Goal: Task Accomplishment & Management: Use online tool/utility

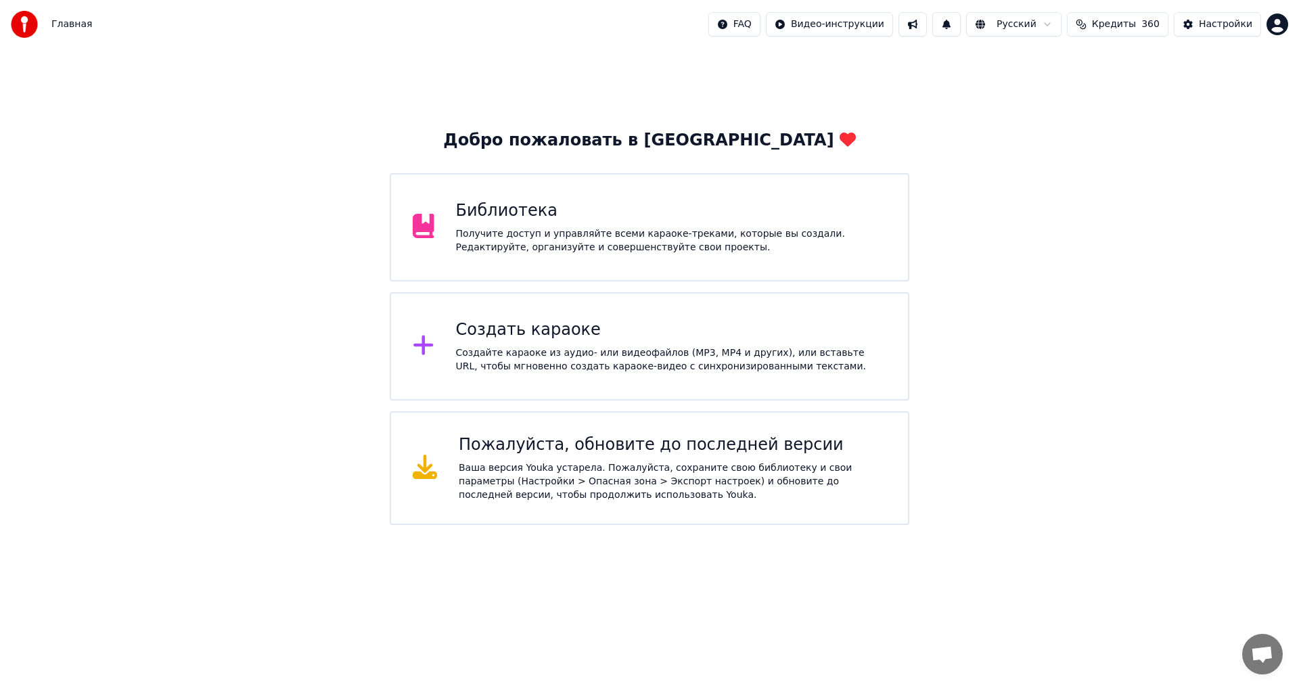
click at [506, 357] on div "Создайте караоке из аудио- или видеофайлов (MP3, MP4 и других), или вставьте UR…" at bounding box center [671, 359] width 431 height 27
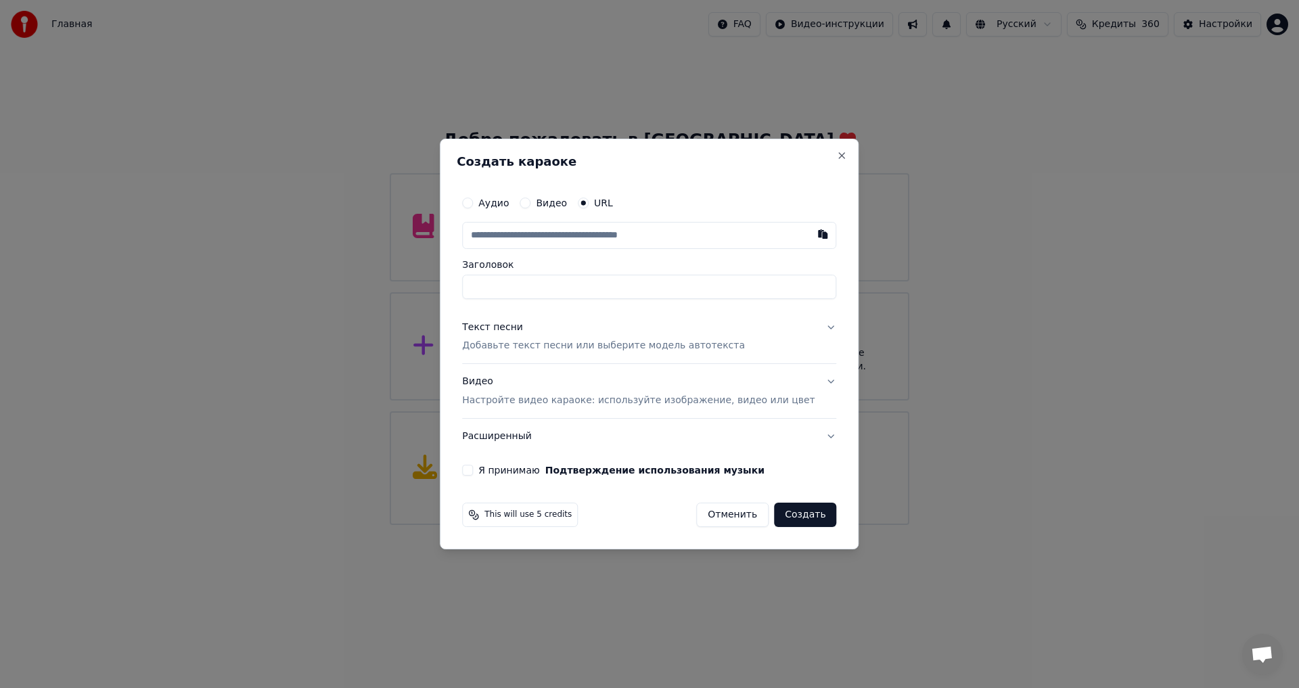
paste input "**********"
type input "**********"
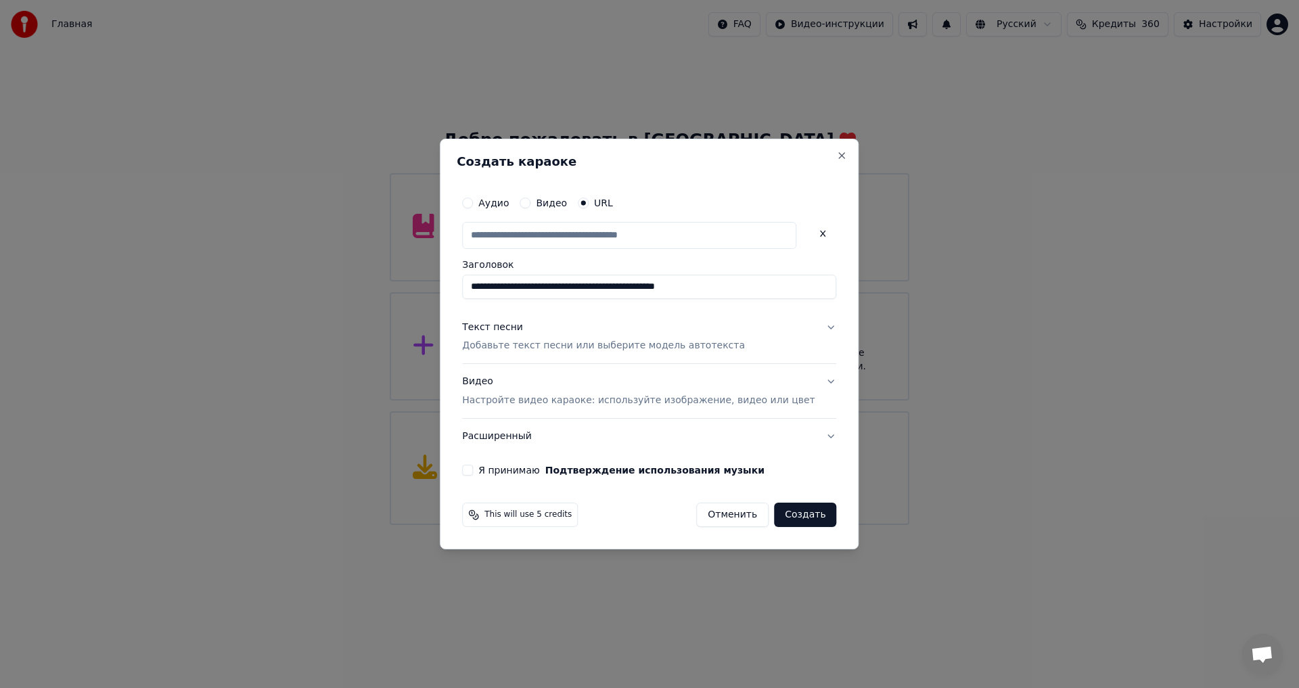
scroll to position [0, 0]
click at [509, 344] on p "Добавьте текст песни или выберите модель автотекста" at bounding box center [603, 347] width 283 height 14
type input "**********"
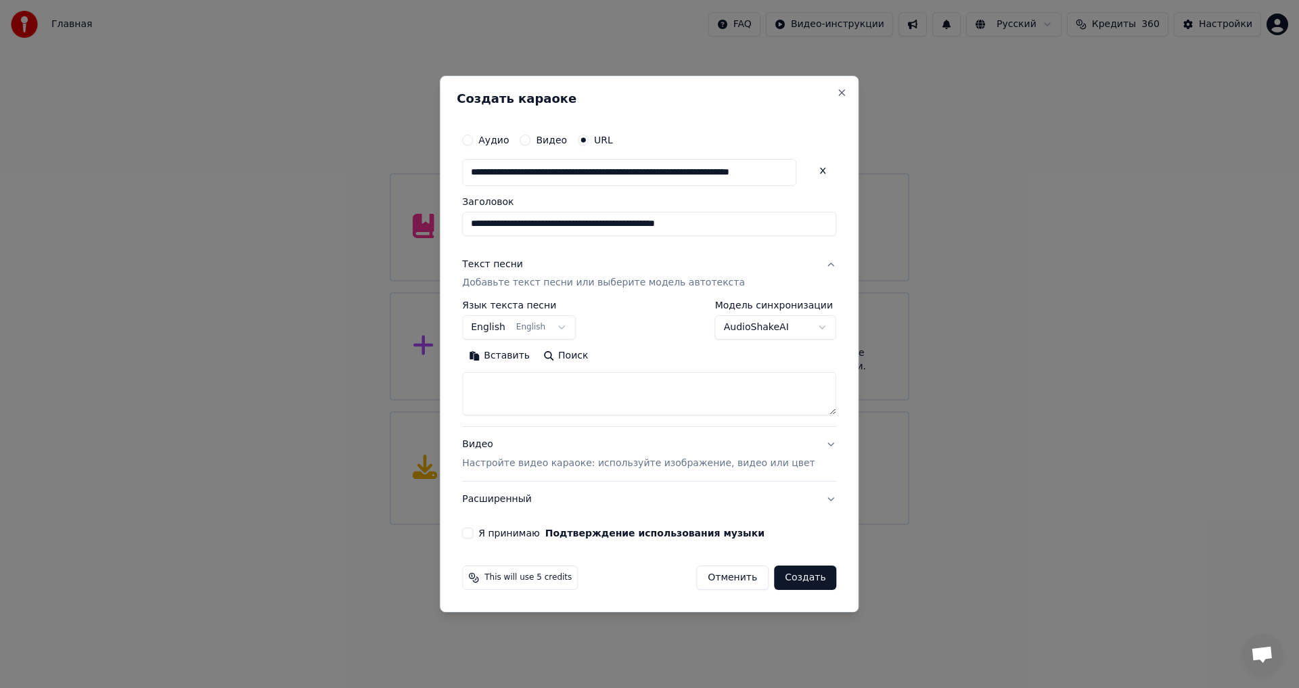
click at [516, 390] on textarea at bounding box center [649, 394] width 374 height 43
paste textarea "**********"
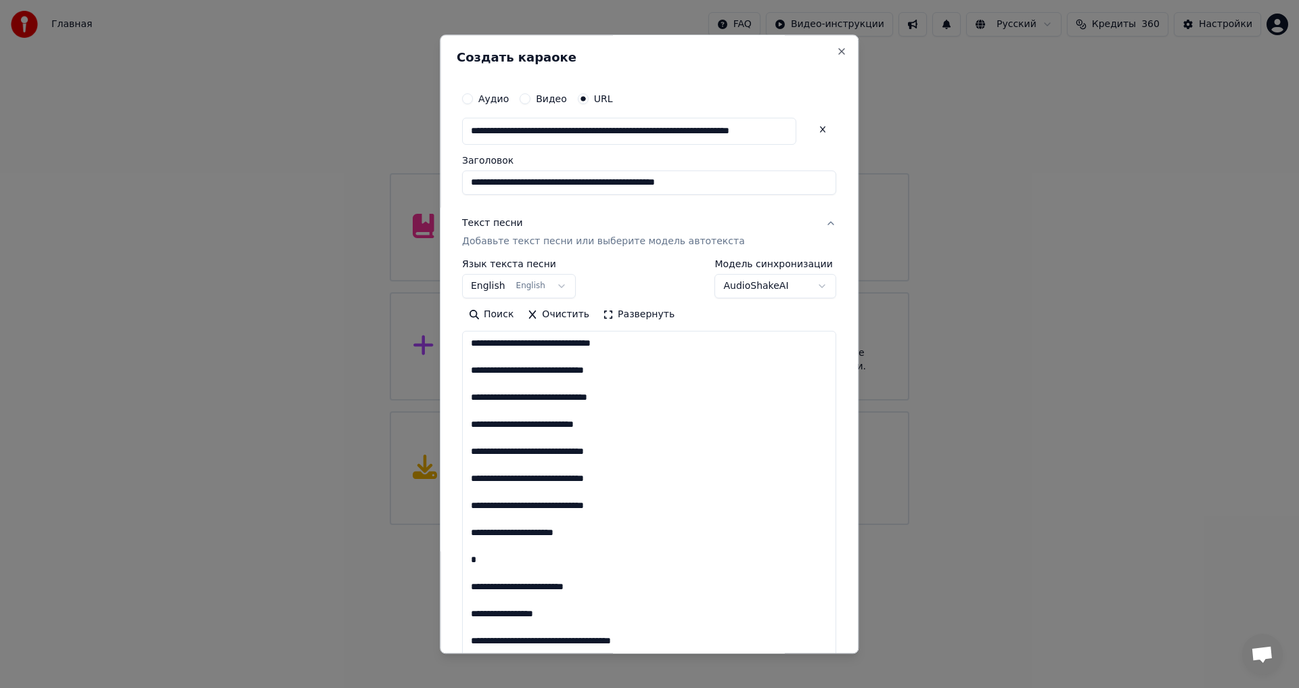
scroll to position [383, 0]
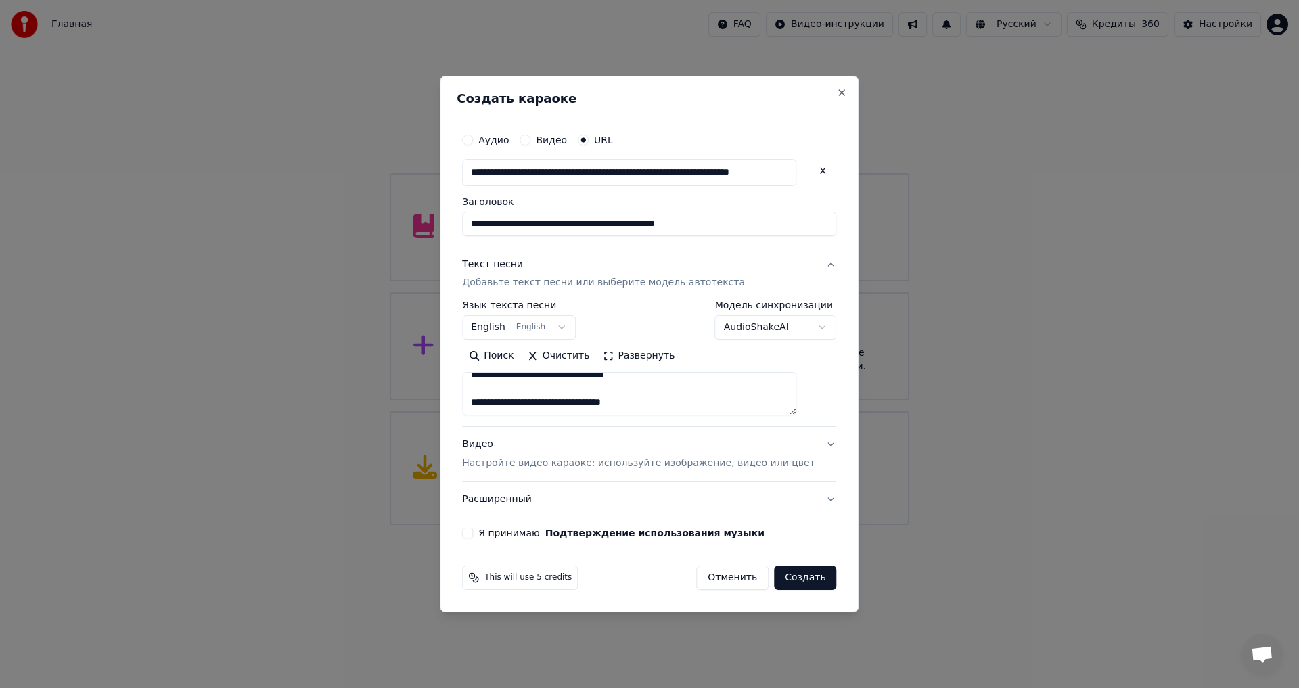
paste textarea "**********"
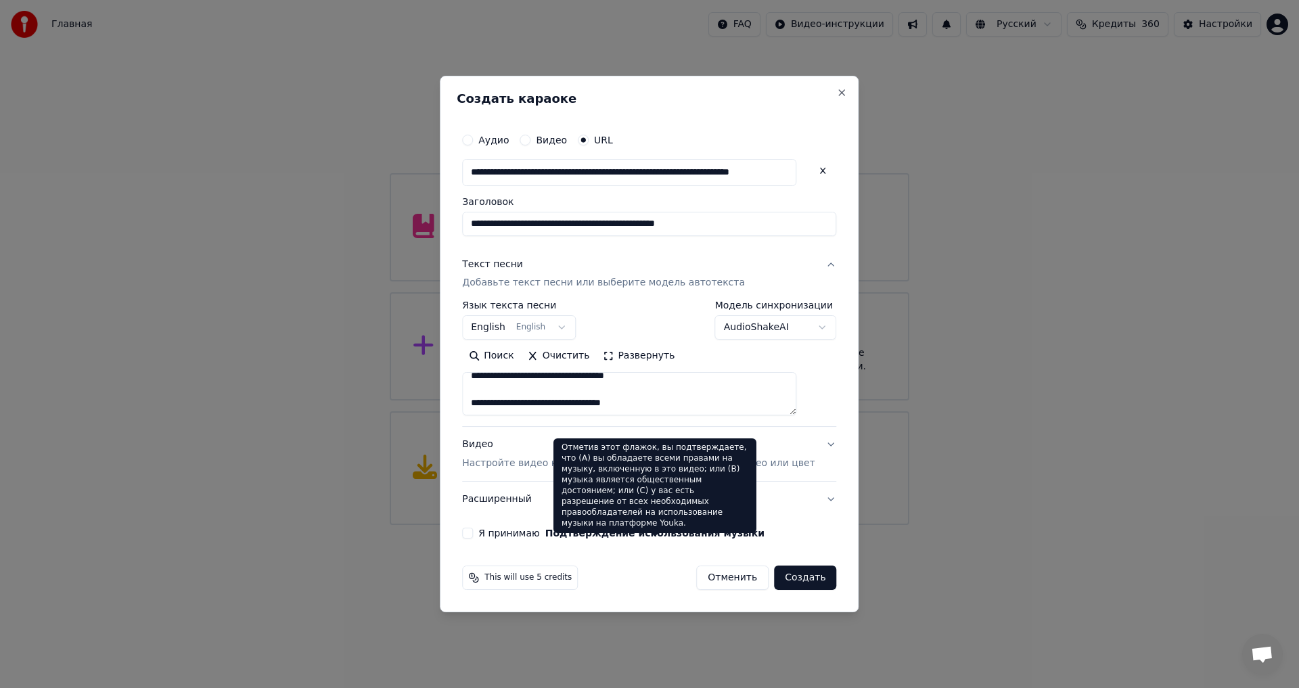
paste textarea "**********"
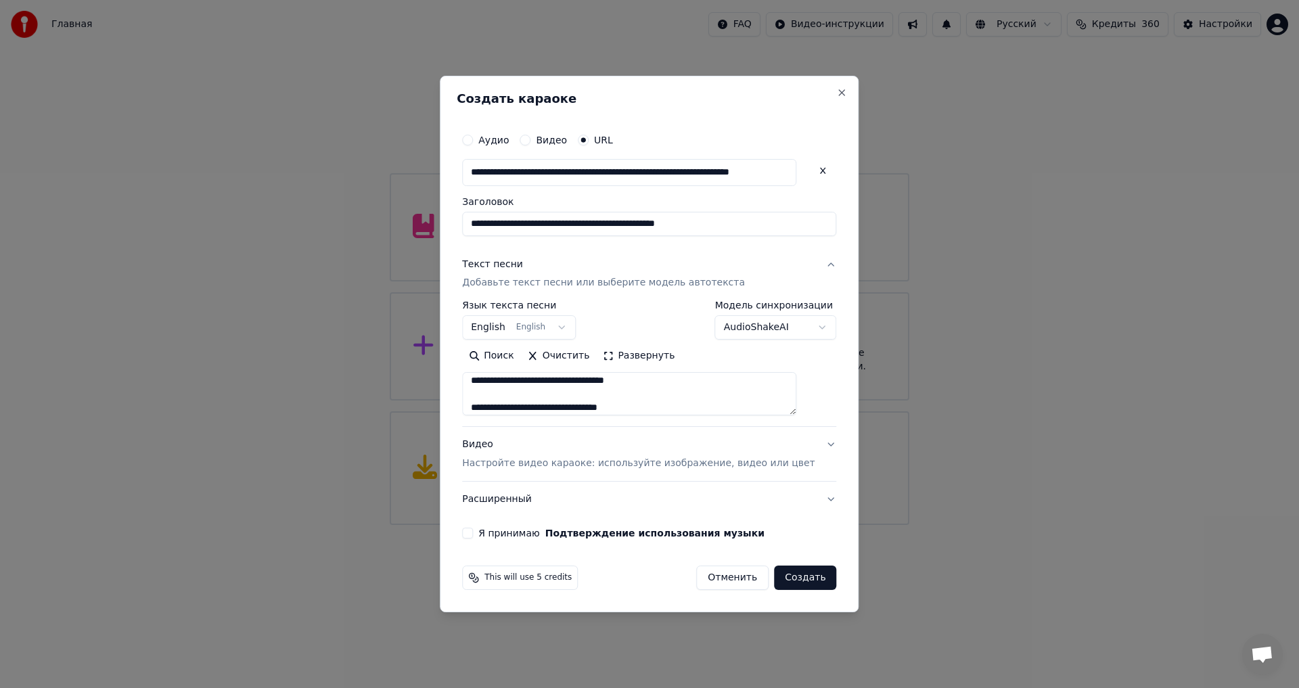
type textarea "**********"
click at [473, 531] on button "Я принимаю Подтверждение использования музыки" at bounding box center [467, 533] width 11 height 11
click at [778, 574] on button "Создать" at bounding box center [805, 578] width 62 height 24
select select "**"
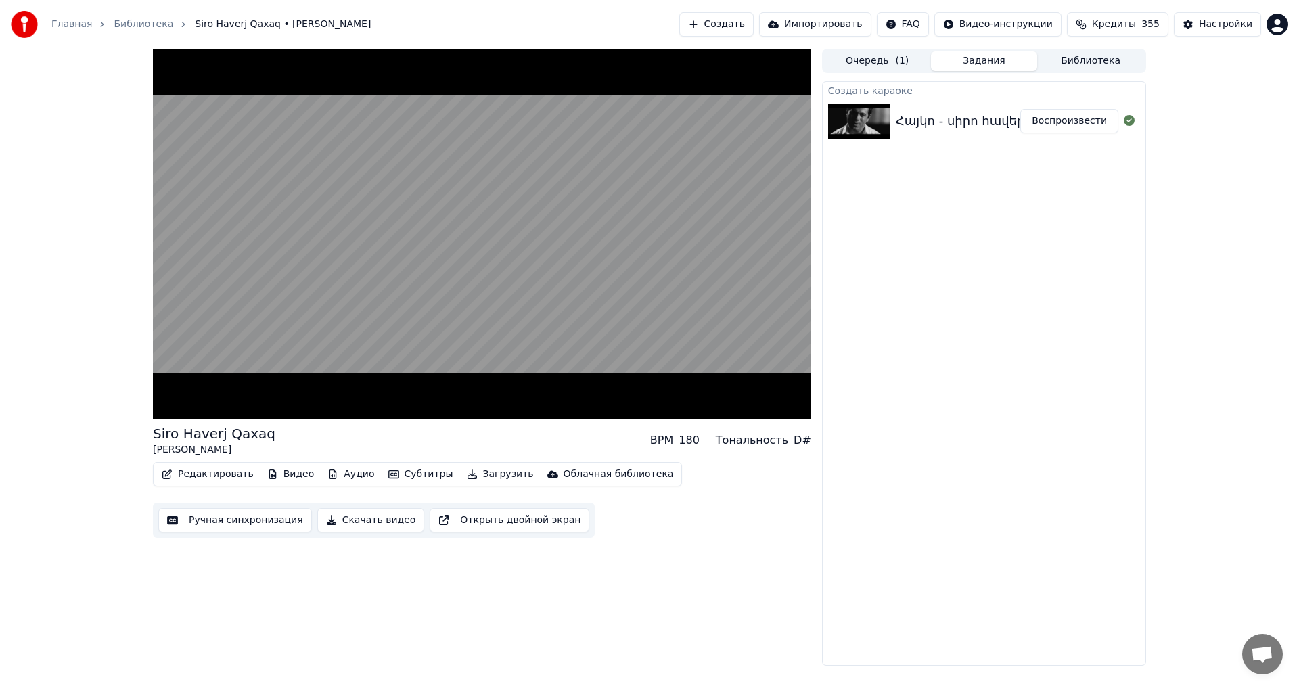
click at [416, 314] on video at bounding box center [482, 234] width 658 height 370
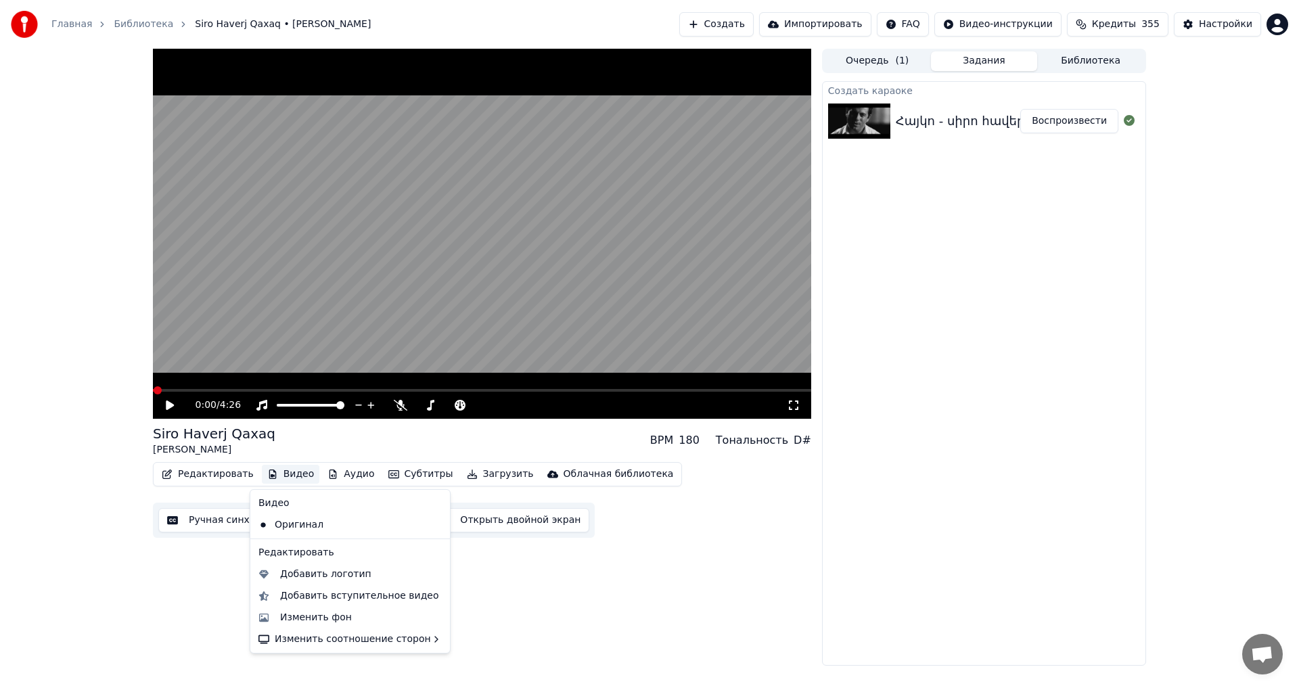
click at [275, 480] on button "Видео" at bounding box center [291, 474] width 58 height 19
click at [315, 627] on div "Изменить фон" at bounding box center [350, 618] width 194 height 22
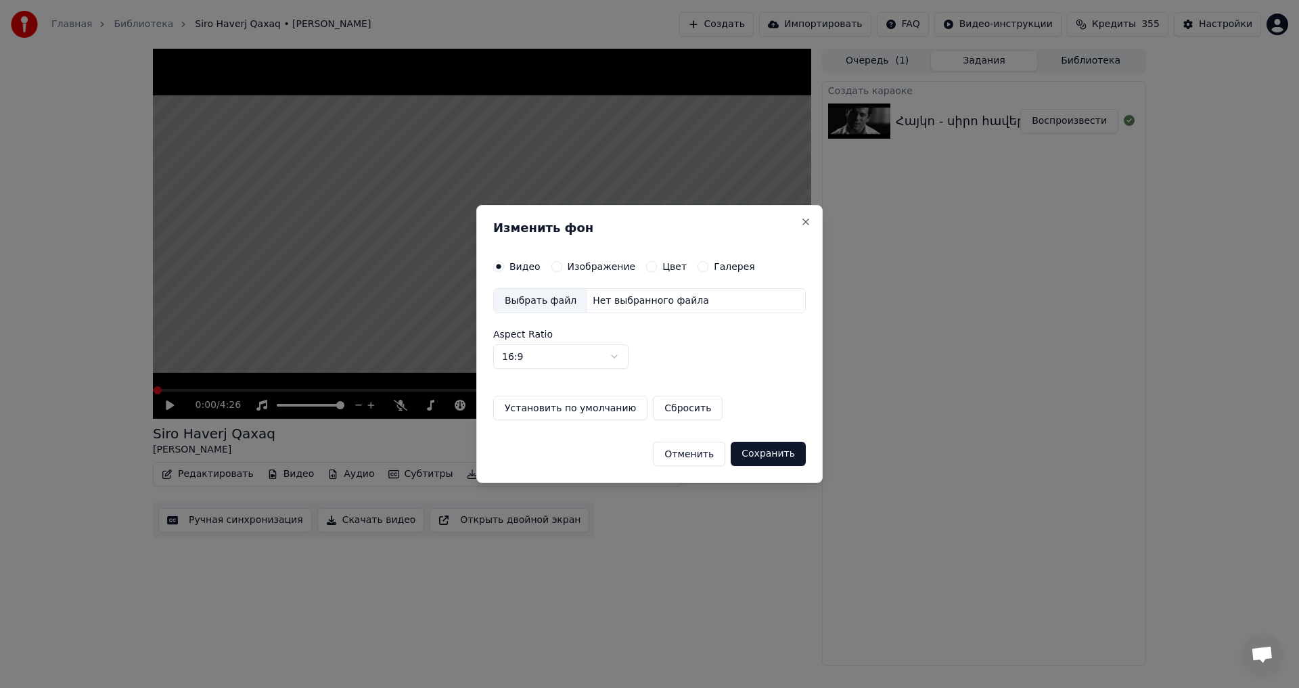
click at [552, 270] on button "Изображение" at bounding box center [557, 266] width 11 height 11
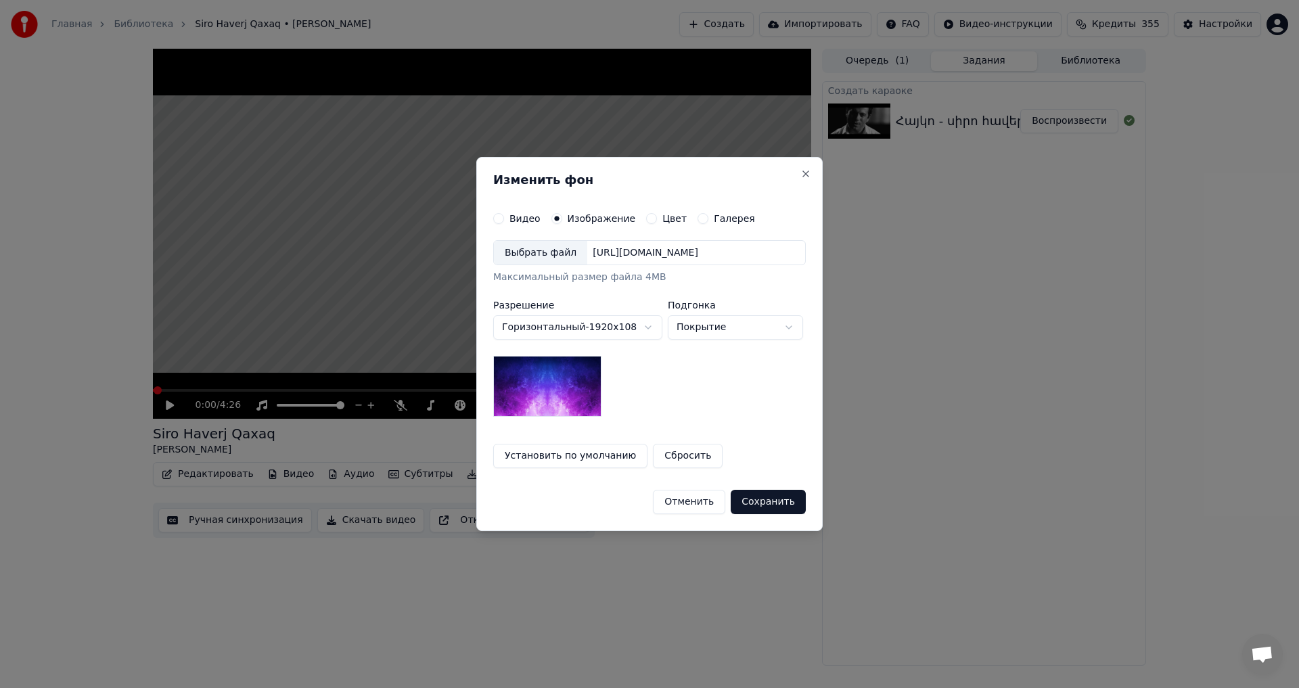
click at [543, 251] on div "Выбрать файл" at bounding box center [540, 253] width 93 height 24
click at [776, 499] on button "Сохранить" at bounding box center [768, 502] width 75 height 24
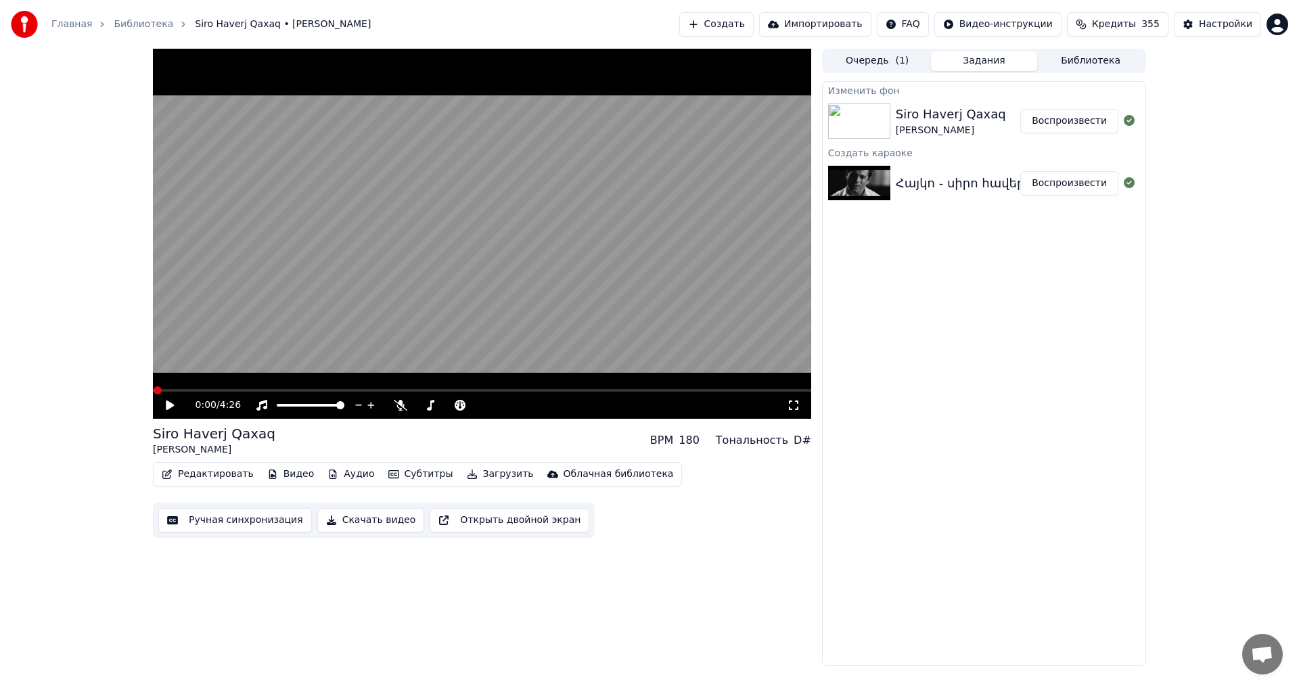
click at [702, 18] on button "Создать" at bounding box center [716, 24] width 74 height 24
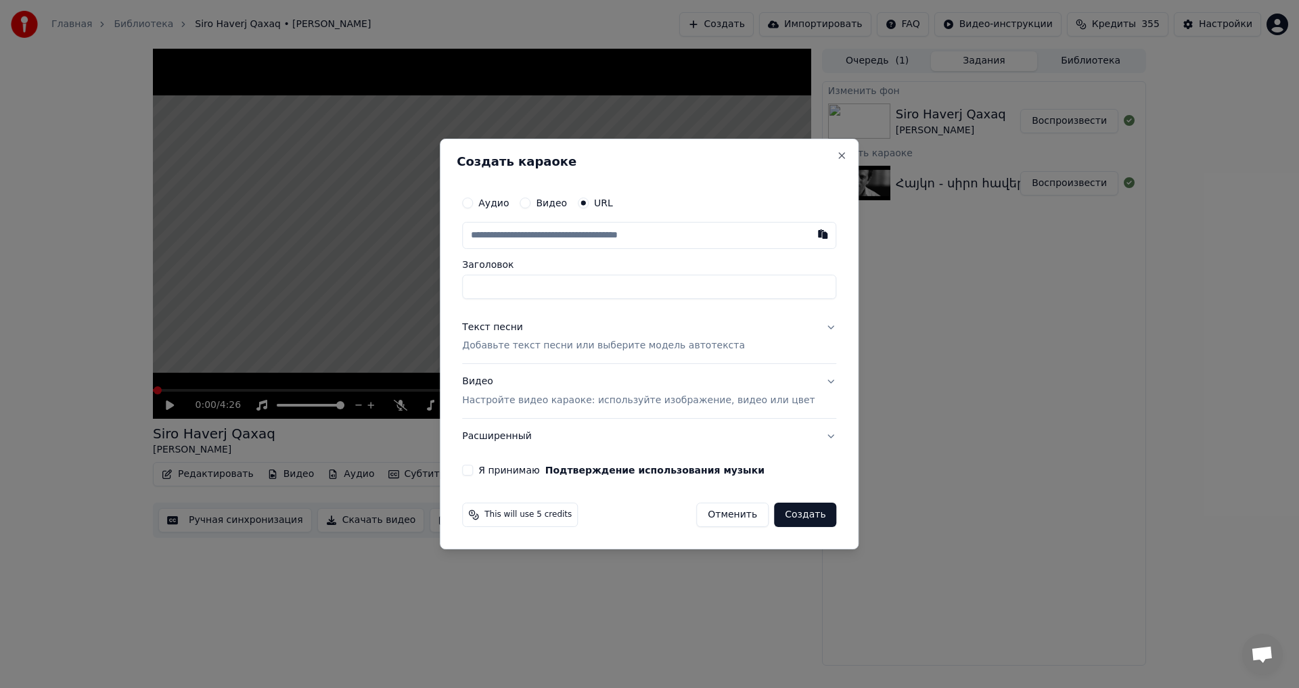
click at [736, 512] on button "Отменить" at bounding box center [732, 515] width 72 height 24
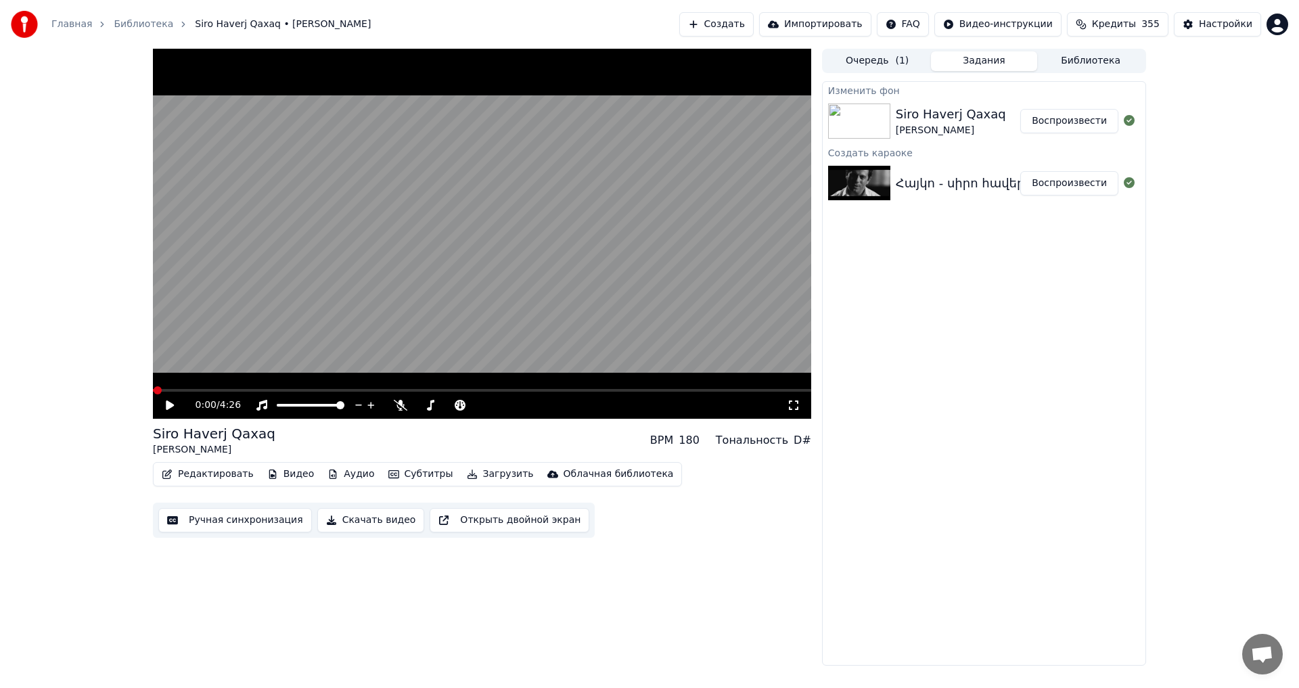
click at [1057, 120] on button "Воспроизвести" at bounding box center [1070, 121] width 98 height 24
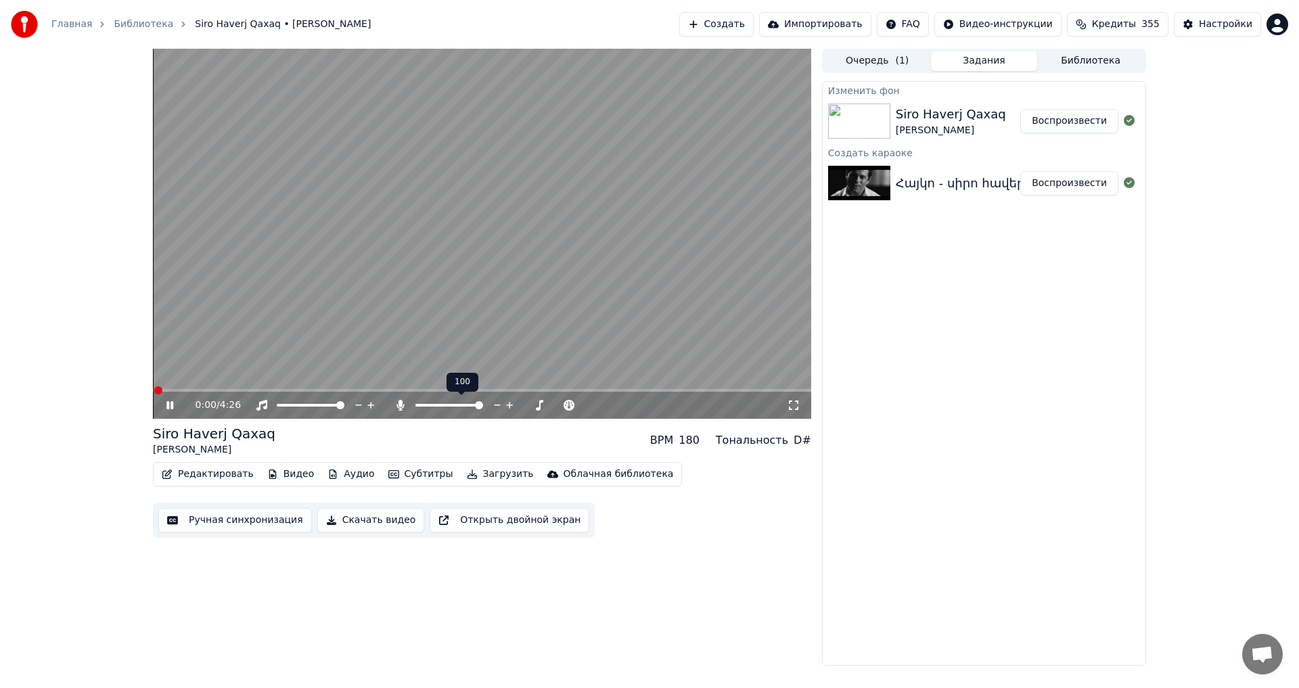
click at [483, 409] on span at bounding box center [479, 405] width 8 height 8
click at [476, 268] on video at bounding box center [482, 234] width 658 height 370
click at [209, 478] on button "Редактировать" at bounding box center [207, 474] width 103 height 19
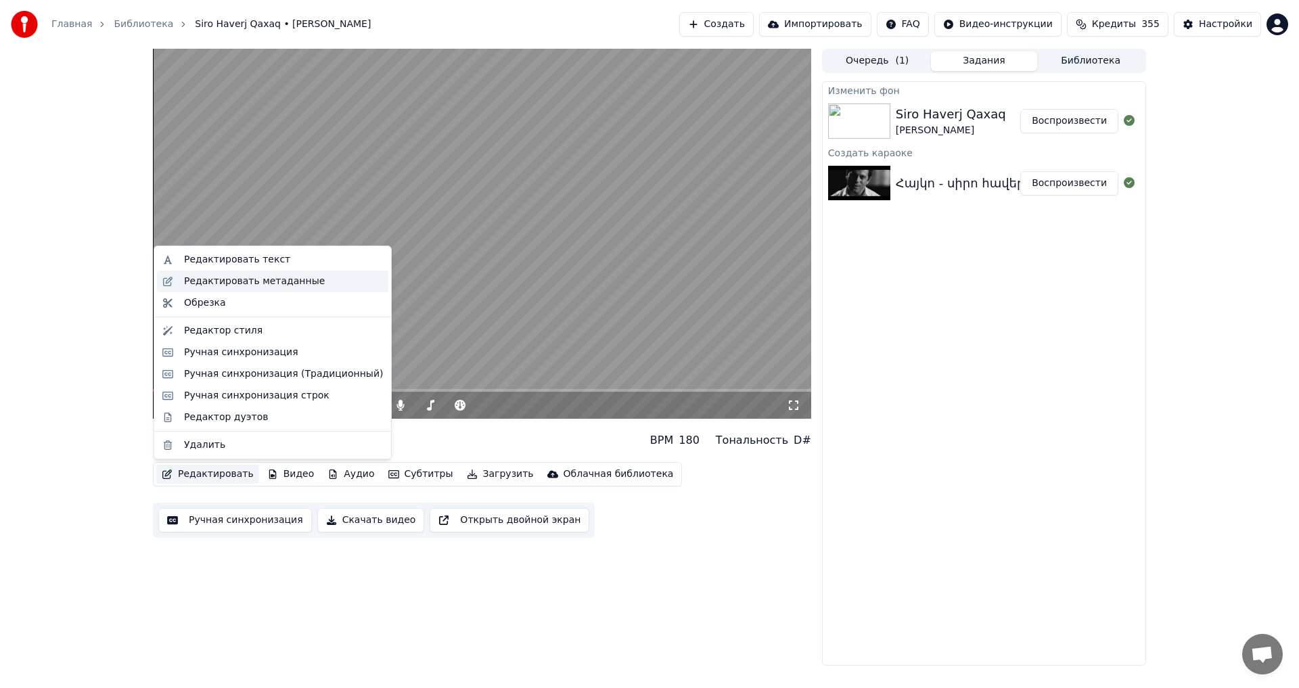
click at [244, 283] on div "Редактировать метаданные" at bounding box center [254, 282] width 141 height 14
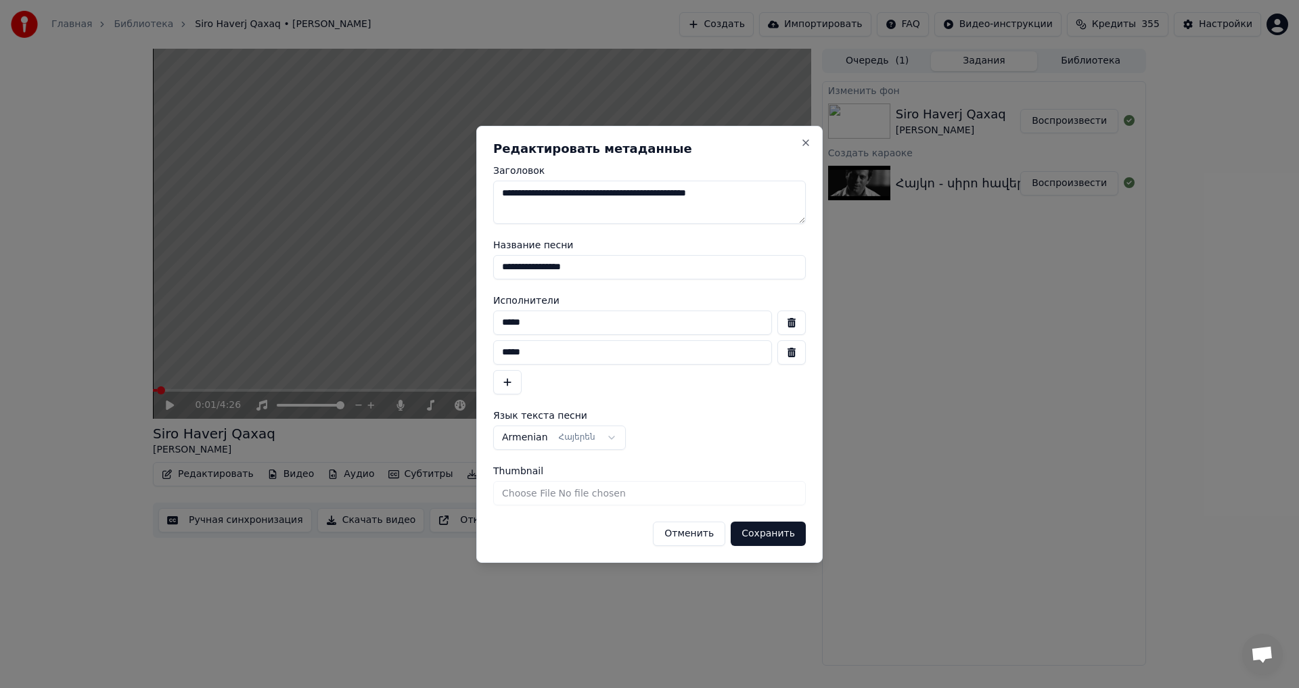
click at [803, 355] on button "button" at bounding box center [792, 352] width 28 height 24
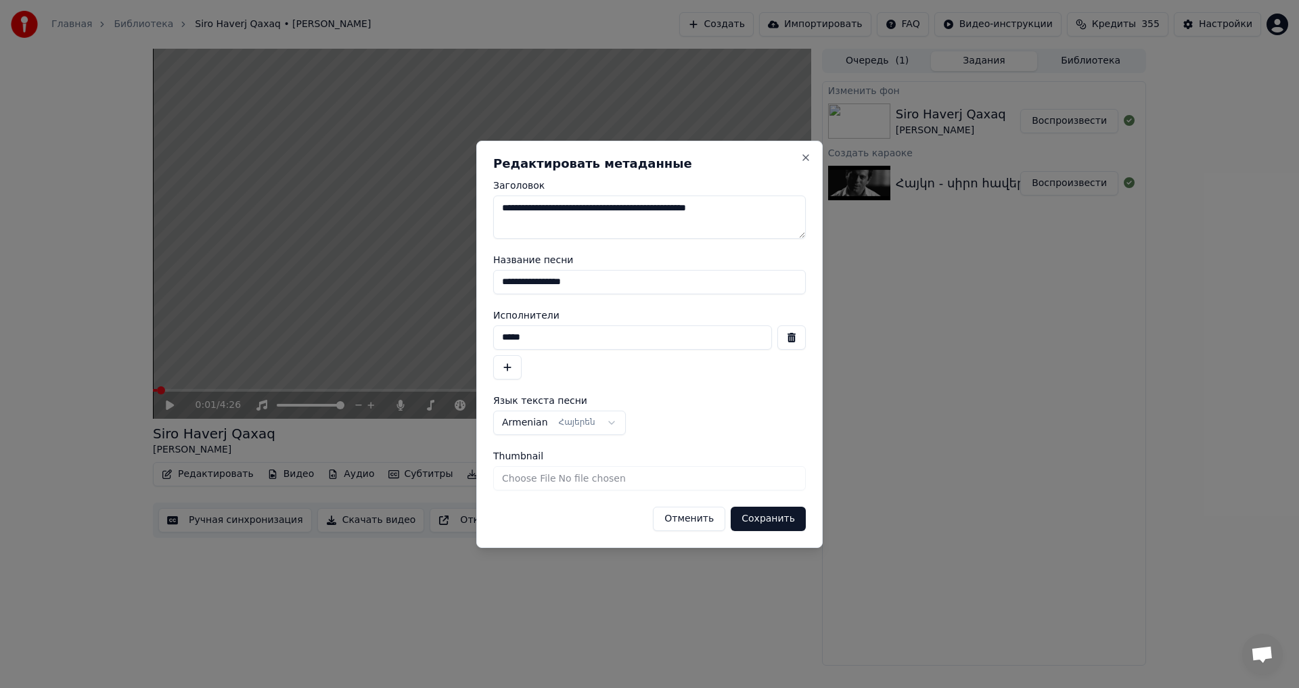
drag, startPoint x: 539, startPoint y: 210, endPoint x: 632, endPoint y: 217, distance: 92.9
click at [632, 217] on textarea "**********" at bounding box center [649, 217] width 313 height 43
drag, startPoint x: 521, startPoint y: 278, endPoint x: 360, endPoint y: 275, distance: 161.1
click at [360, 275] on body "**********" at bounding box center [649, 344] width 1299 height 688
paste input "**********"
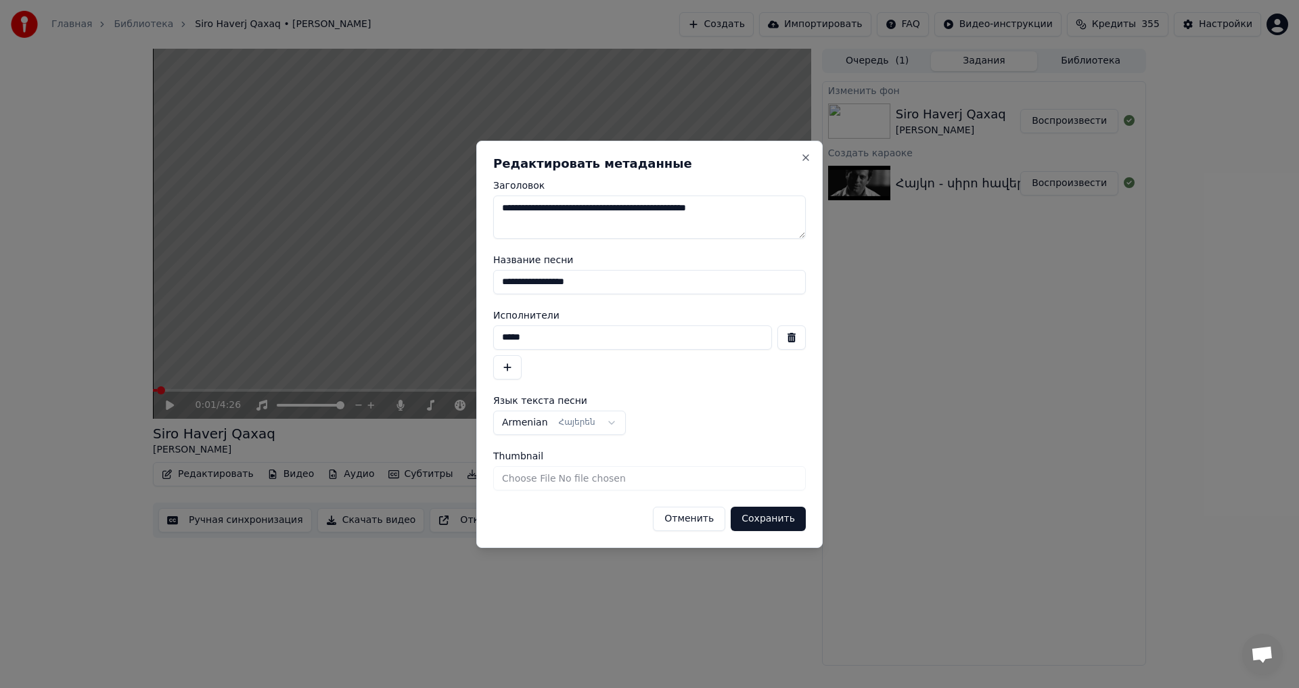
click at [514, 280] on input "**********" at bounding box center [649, 282] width 313 height 24
type input "**********"
drag, startPoint x: 635, startPoint y: 203, endPoint x: 769, endPoint y: 220, distance: 135.7
click at [769, 220] on textarea "**********" at bounding box center [649, 217] width 313 height 43
type textarea "**********"
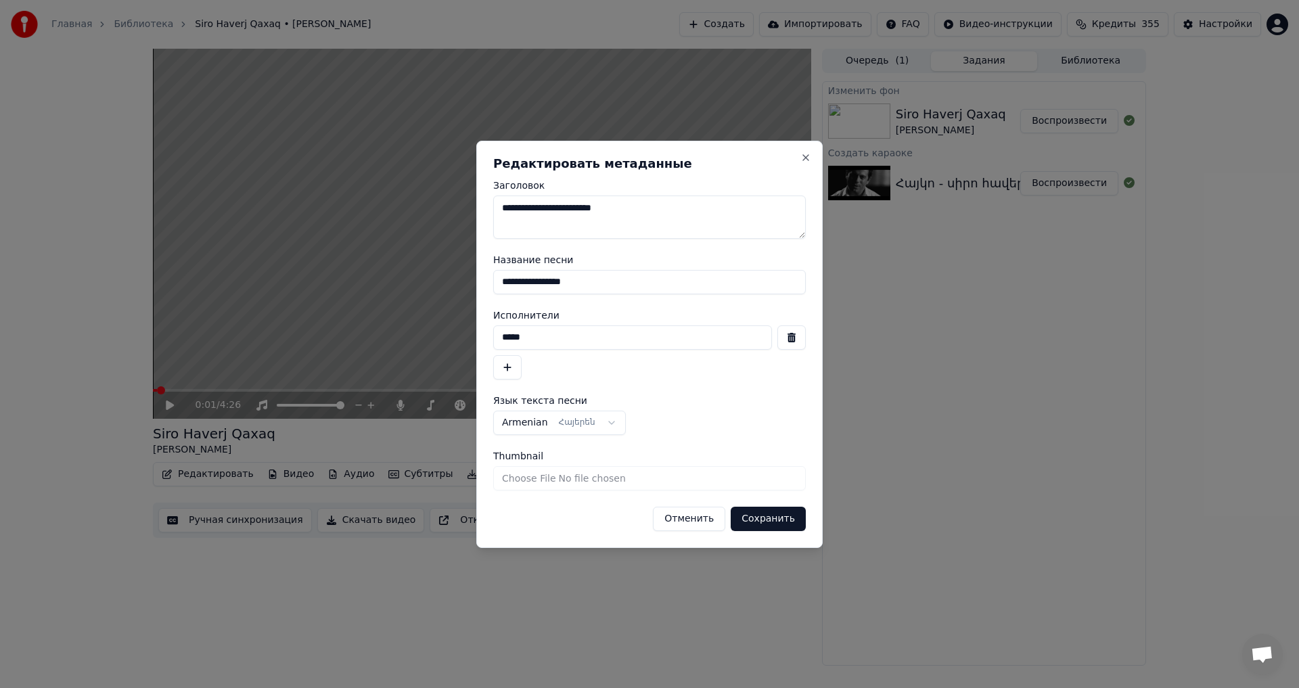
click at [799, 524] on button "Сохранить" at bounding box center [768, 519] width 75 height 24
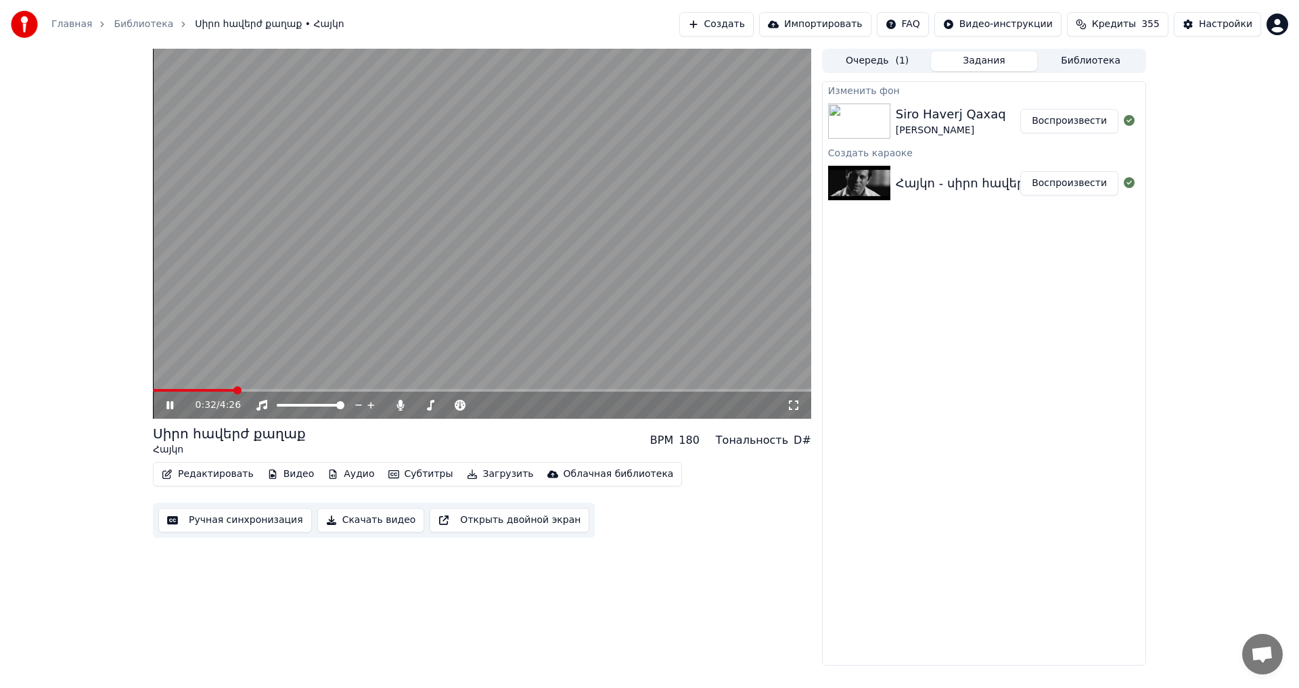
drag, startPoint x: 543, startPoint y: 23, endPoint x: 550, endPoint y: 18, distance: 8.7
click at [544, 23] on div "Главная Библиотека Սիրո հավերժ քաղաք • Հայկո Создать Импортировать FAQ Видео-ин…" at bounding box center [649, 24] width 1299 height 49
click at [405, 279] on video at bounding box center [482, 234] width 658 height 370
click at [207, 474] on button "Редактировать" at bounding box center [207, 474] width 103 height 19
click at [267, 516] on button "Ручная синхронизация" at bounding box center [235, 520] width 154 height 24
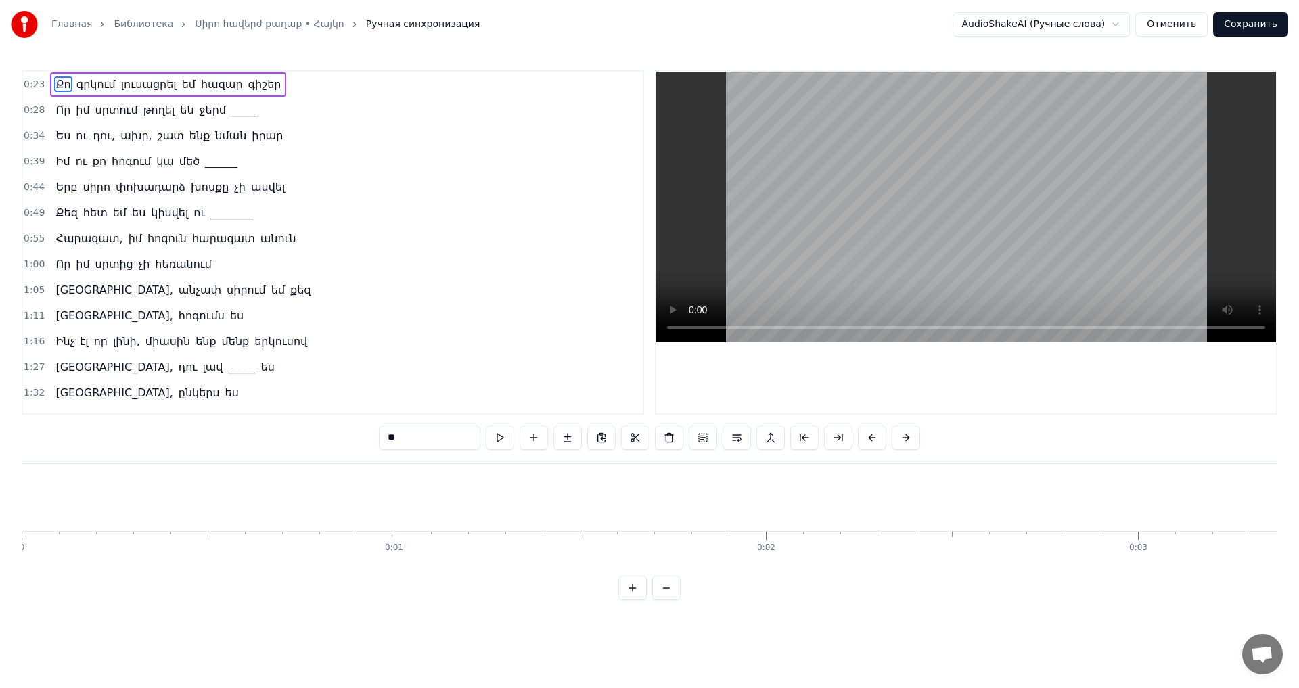
click at [230, 113] on span "_____" at bounding box center [245, 110] width 30 height 16
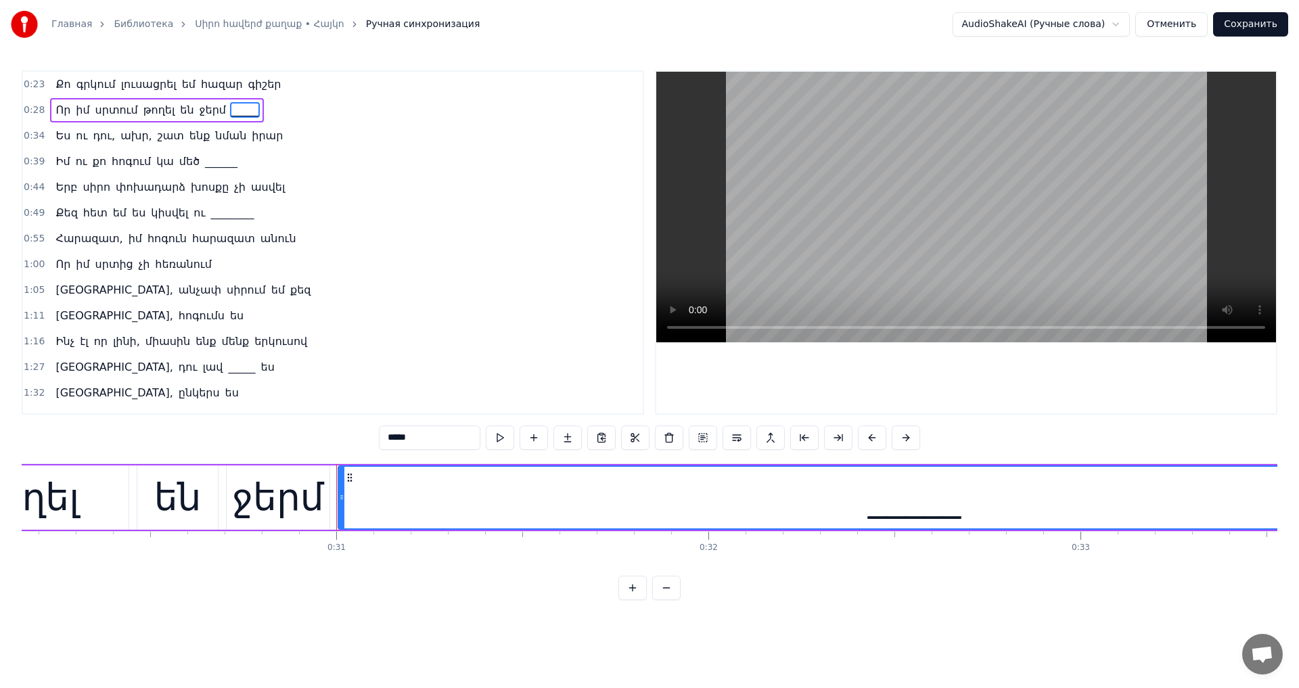
scroll to position [0, 11471]
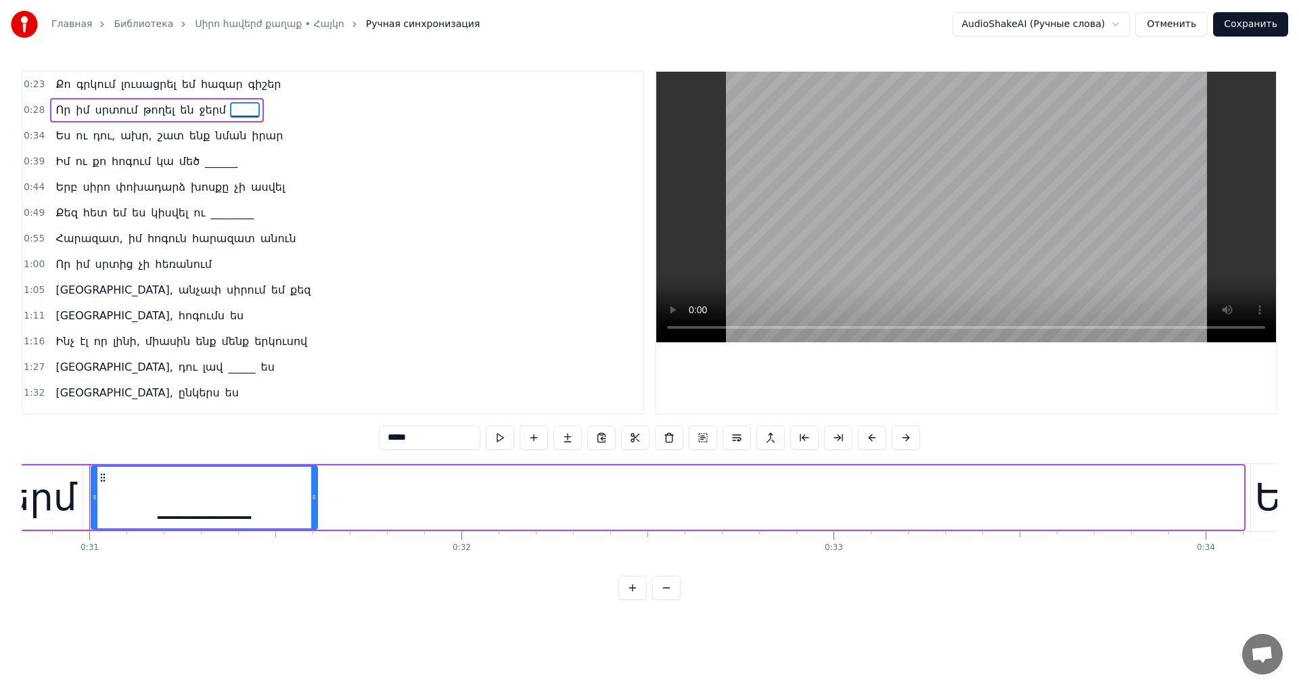
drag, startPoint x: 1240, startPoint y: 495, endPoint x: 314, endPoint y: 472, distance: 926.7
click at [314, 472] on div at bounding box center [313, 498] width 5 height 62
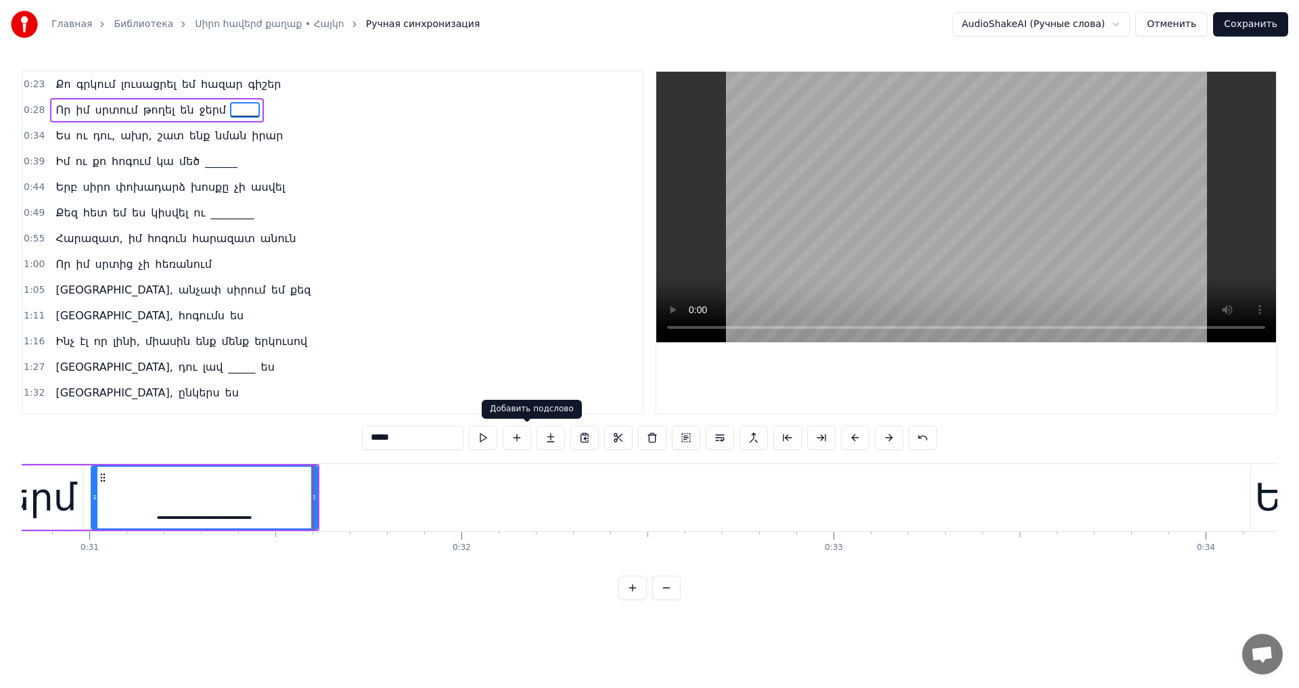
click at [851, 260] on video at bounding box center [966, 207] width 620 height 271
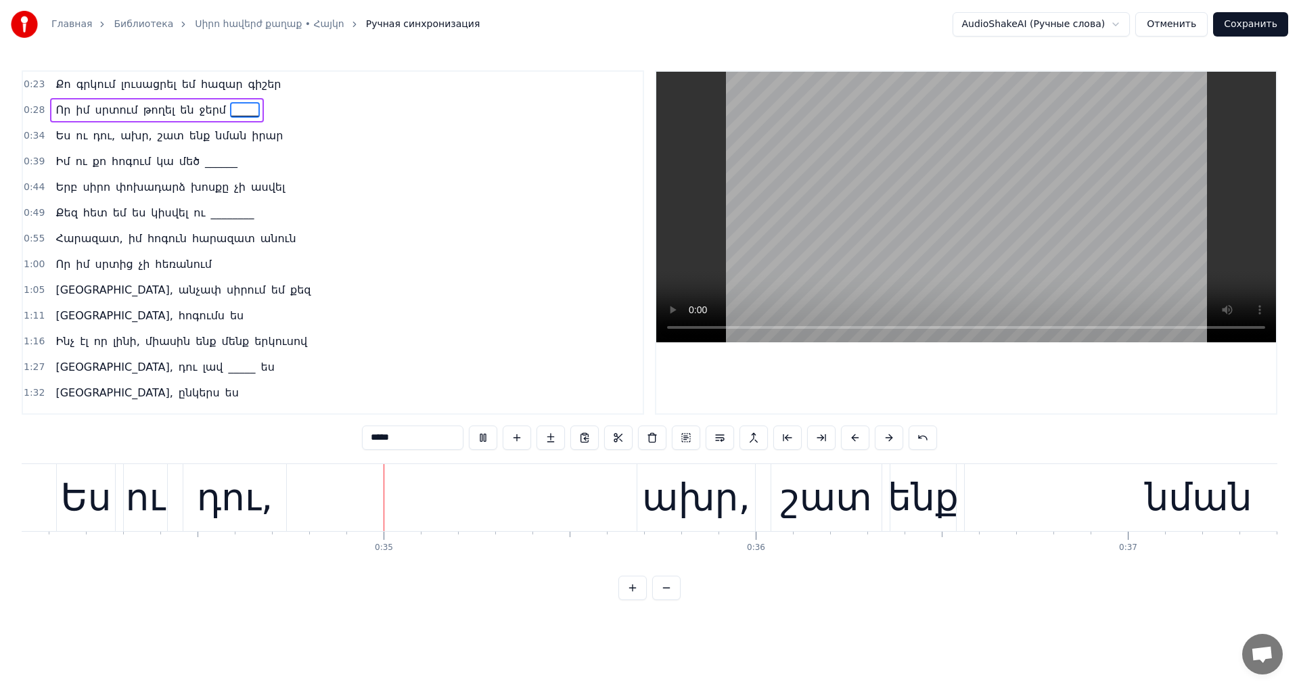
scroll to position [0, 12670]
click at [969, 212] on video at bounding box center [966, 207] width 620 height 271
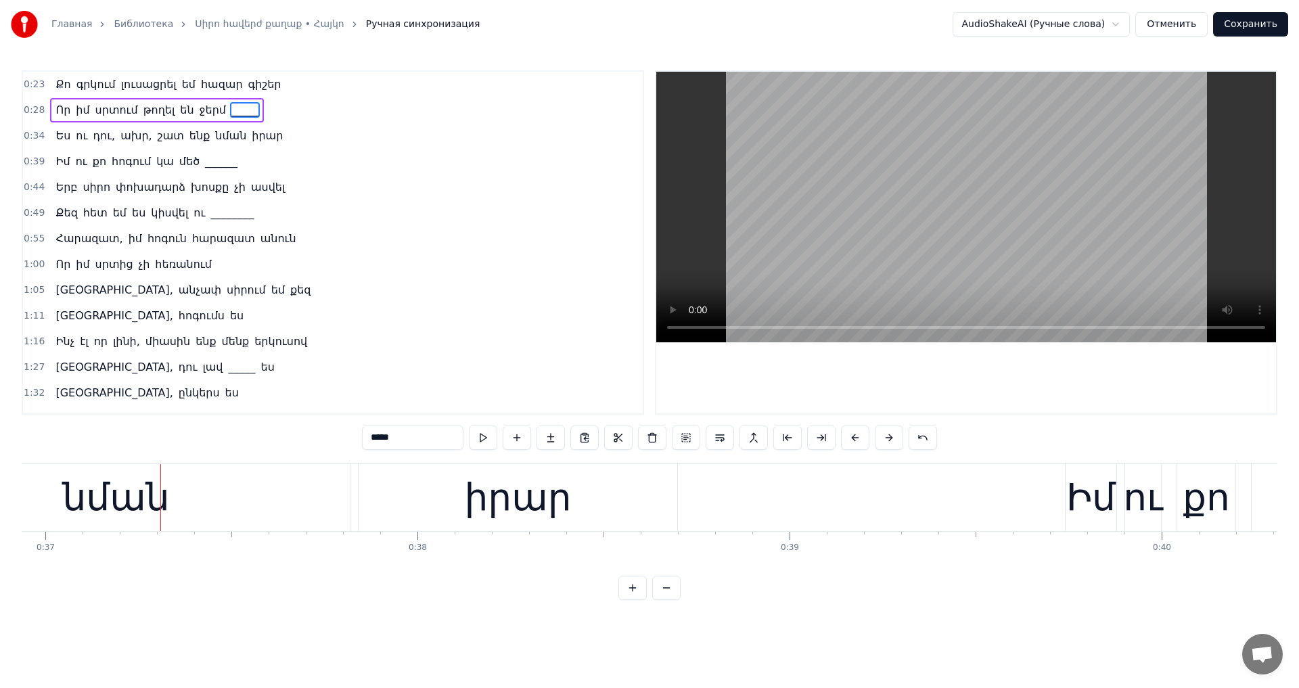
scroll to position [0, 13818]
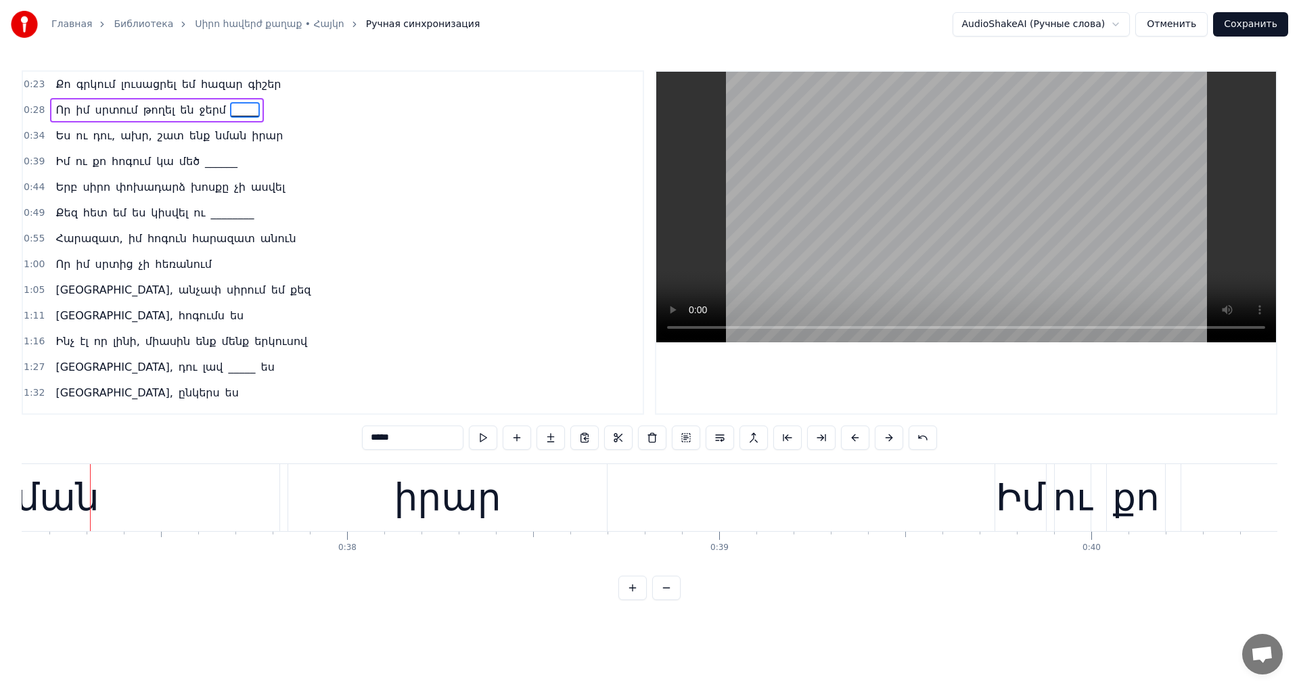
drag, startPoint x: 969, startPoint y: 212, endPoint x: 969, endPoint y: 204, distance: 8.1
click at [969, 205] on video at bounding box center [966, 207] width 620 height 271
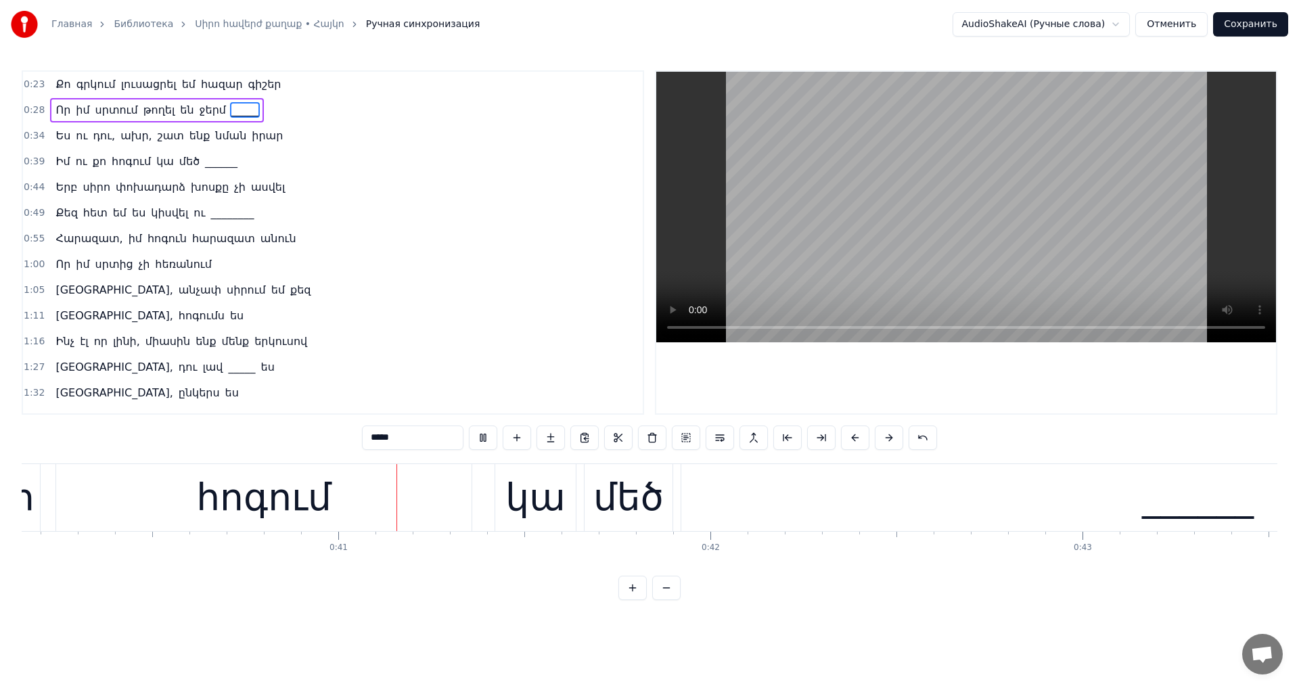
scroll to position [0, 14984]
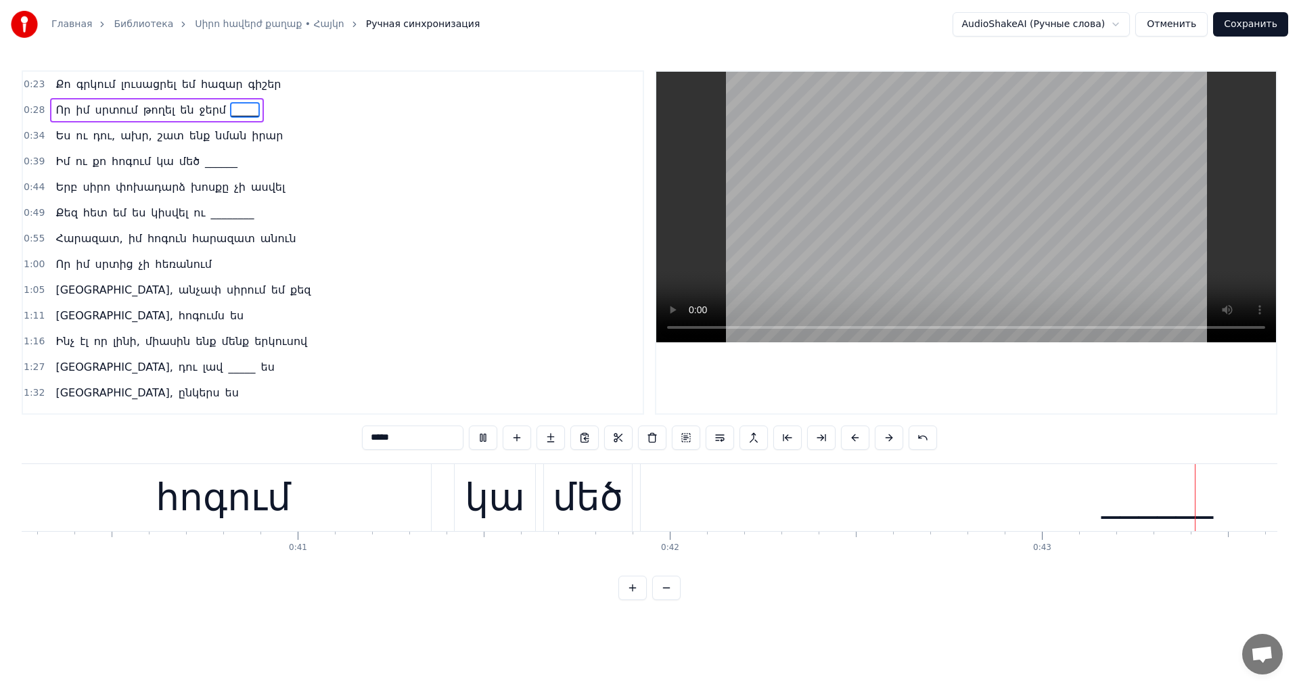
click at [1069, 202] on video at bounding box center [966, 207] width 620 height 271
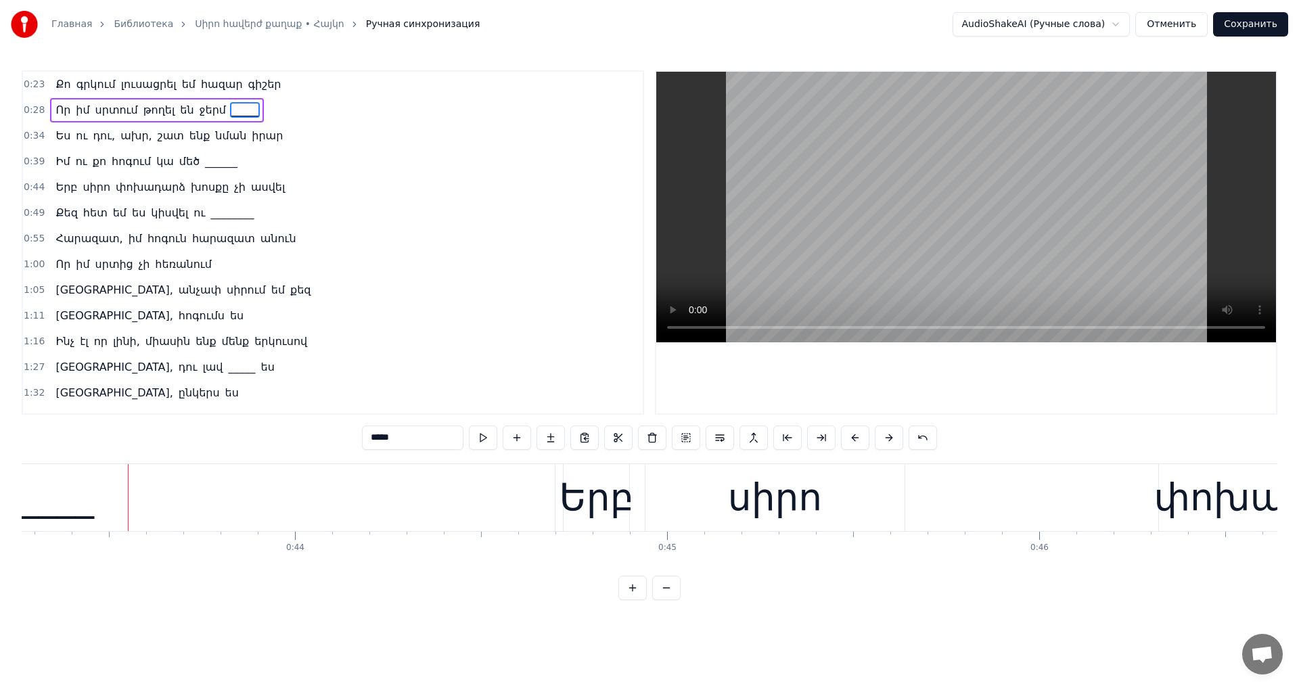
scroll to position [0, 16141]
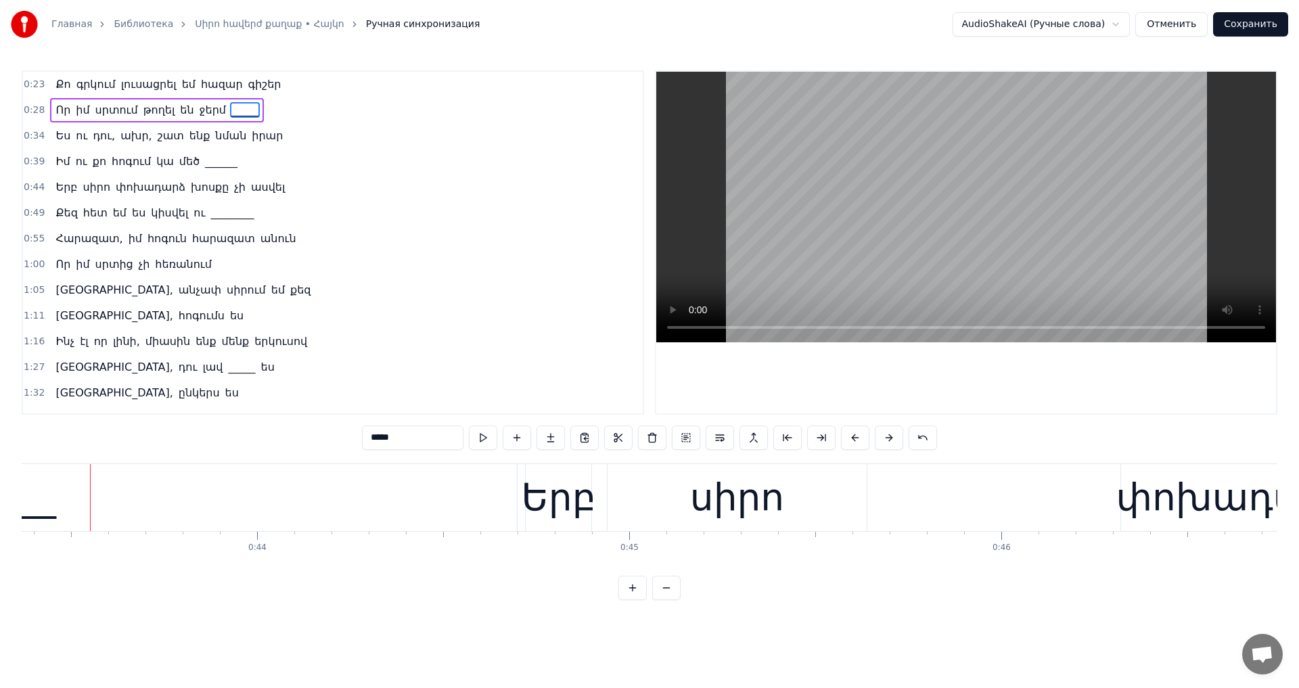
click at [344, 508] on div "______" at bounding box center [0, 497] width 1033 height 67
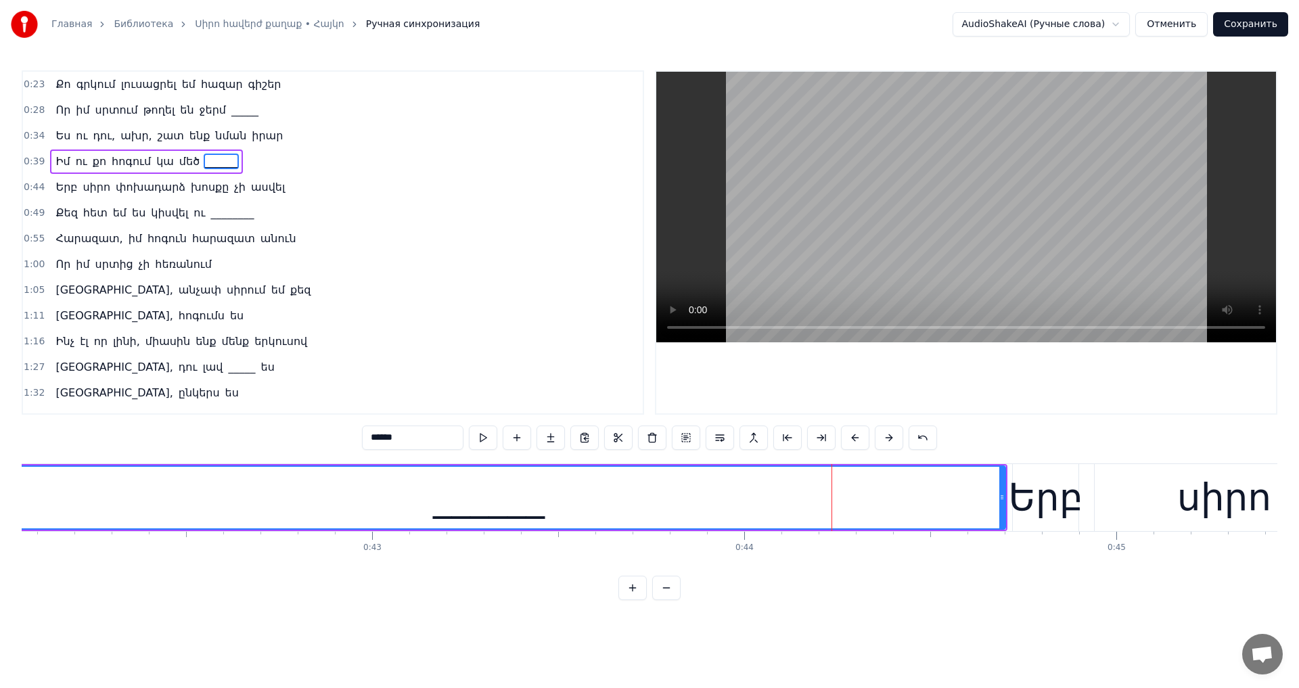
scroll to position [0, 15709]
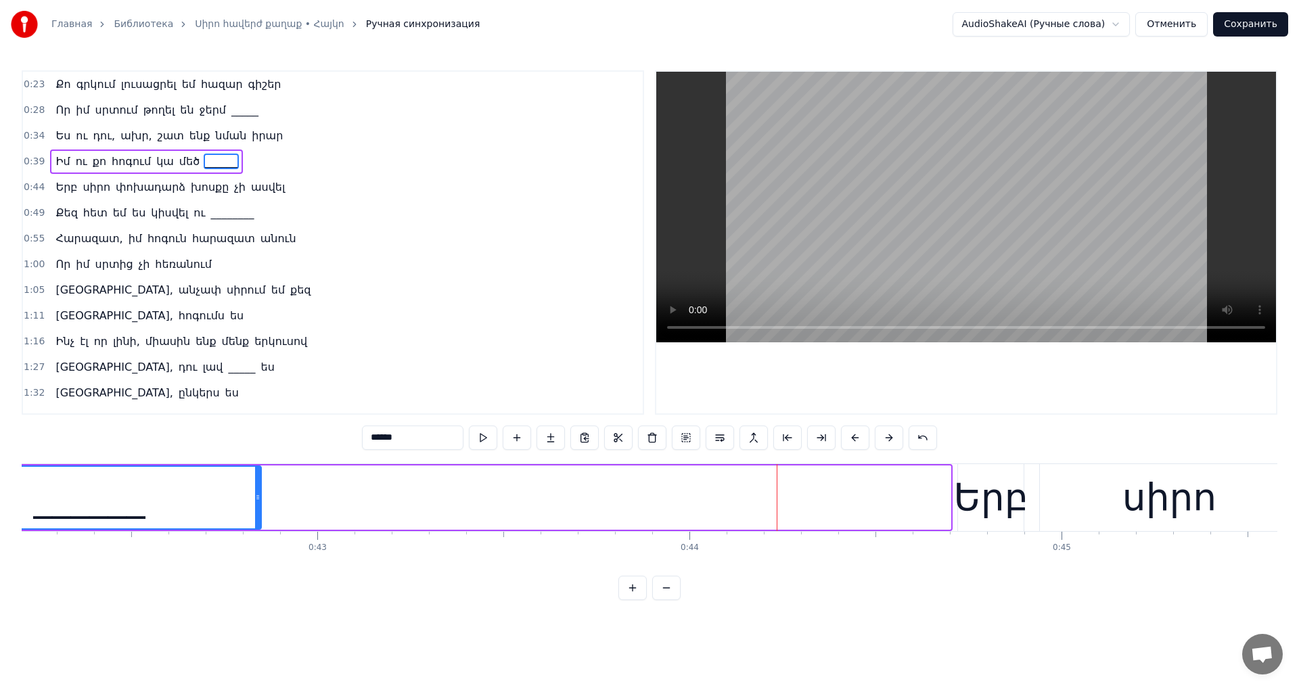
drag, startPoint x: 946, startPoint y: 495, endPoint x: 256, endPoint y: 516, distance: 689.9
click at [256, 516] on div at bounding box center [257, 498] width 5 height 62
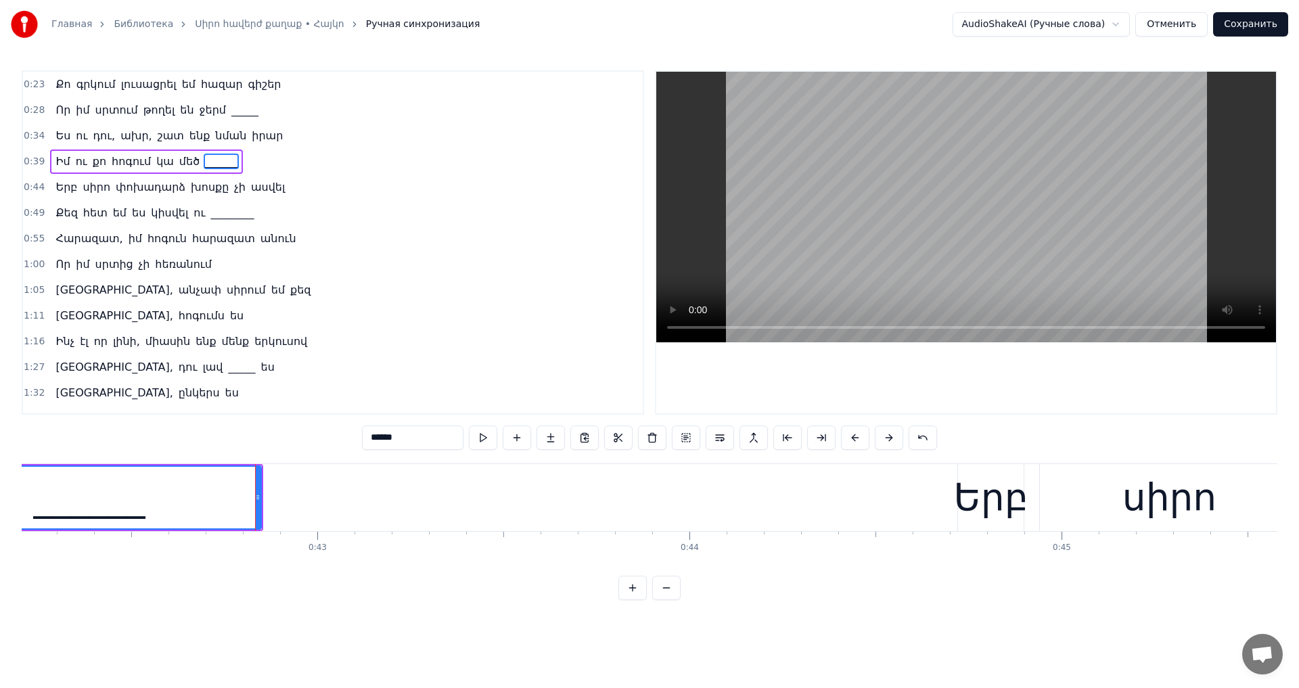
click at [982, 165] on video at bounding box center [966, 207] width 620 height 271
click at [966, 512] on div "Երբ" at bounding box center [991, 498] width 74 height 56
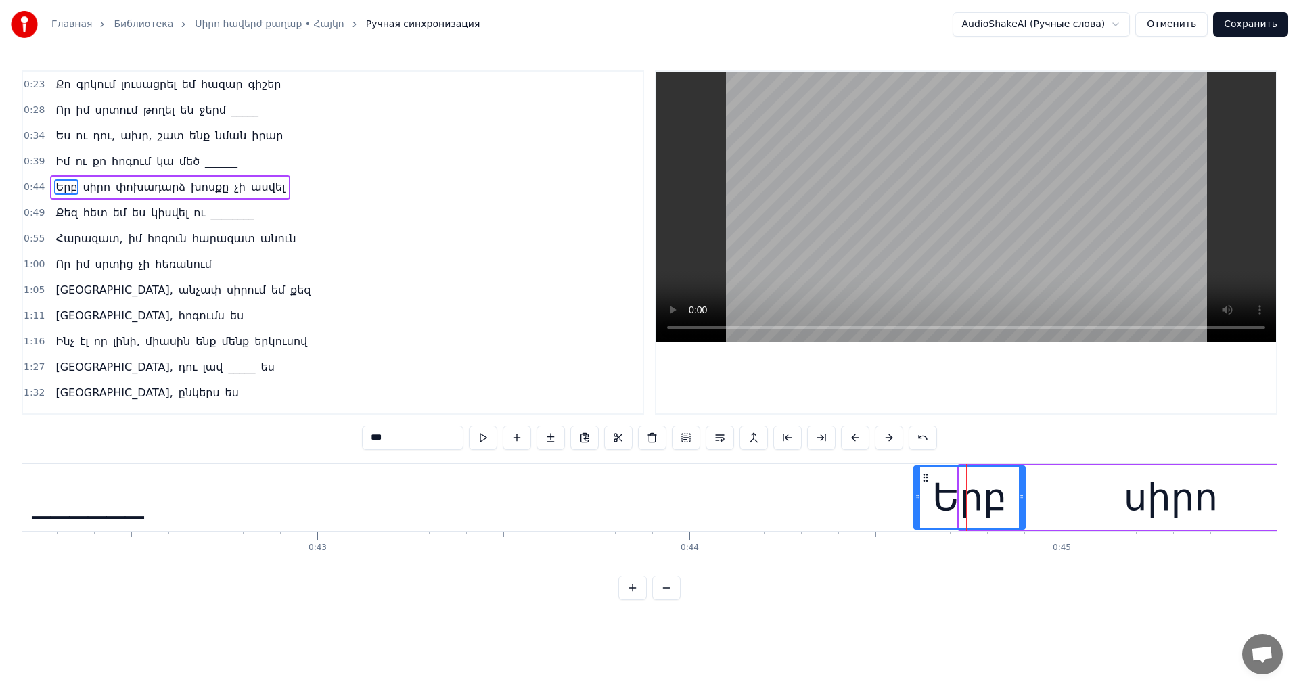
drag, startPoint x: 961, startPoint y: 497, endPoint x: 916, endPoint y: 497, distance: 45.3
click at [916, 497] on icon at bounding box center [917, 497] width 5 height 11
click at [1005, 194] on video at bounding box center [966, 207] width 620 height 271
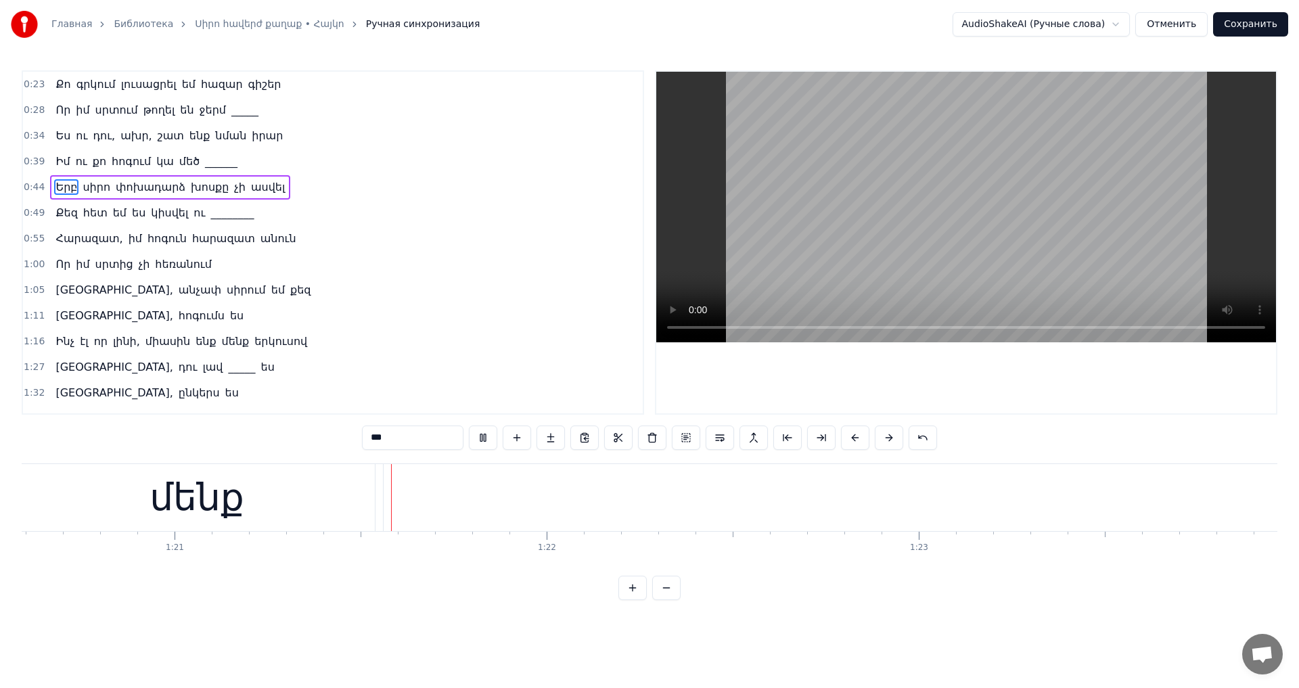
scroll to position [0, 29999]
click at [1051, 226] on video at bounding box center [966, 207] width 620 height 271
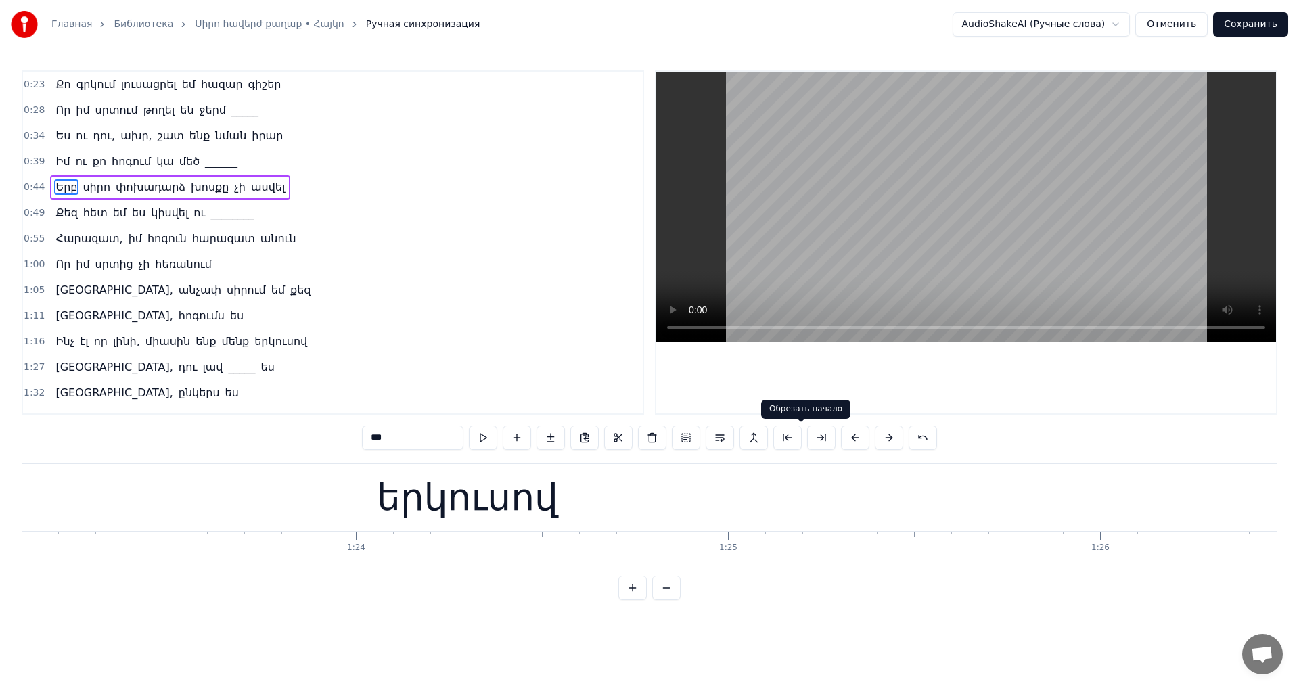
scroll to position [0, 31126]
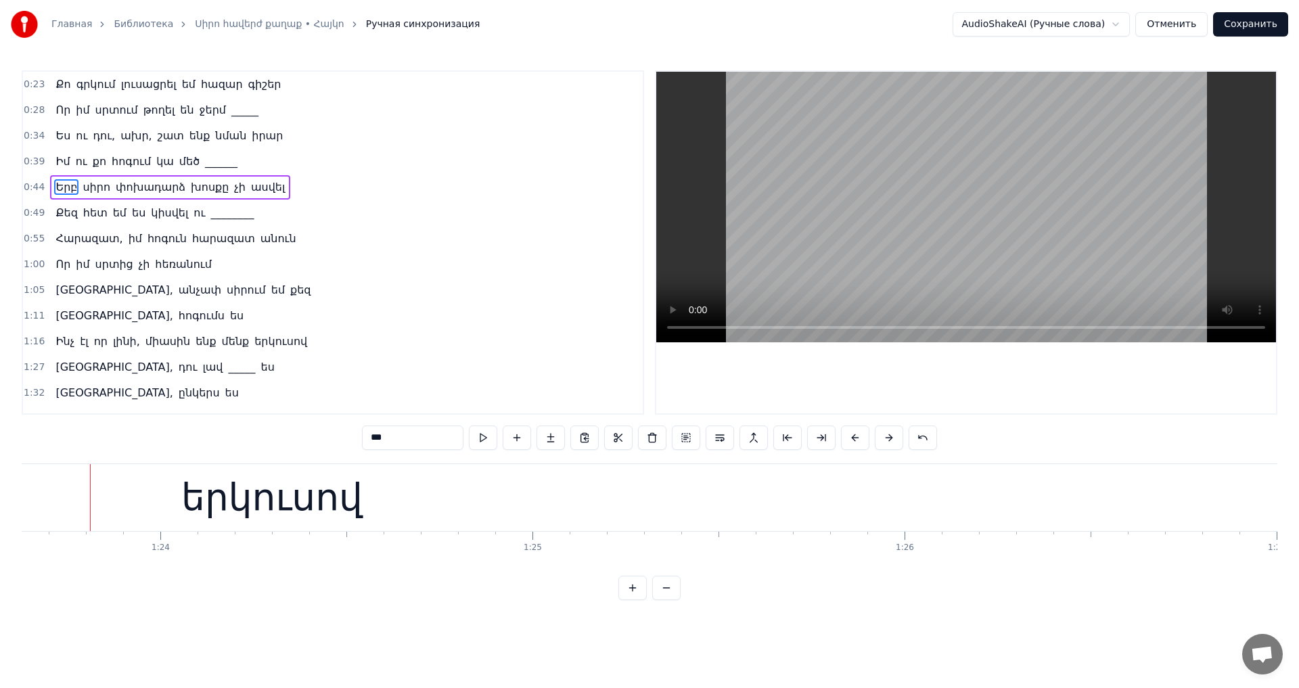
click at [589, 496] on div "երկուսով" at bounding box center [272, 497] width 2038 height 67
type input "********"
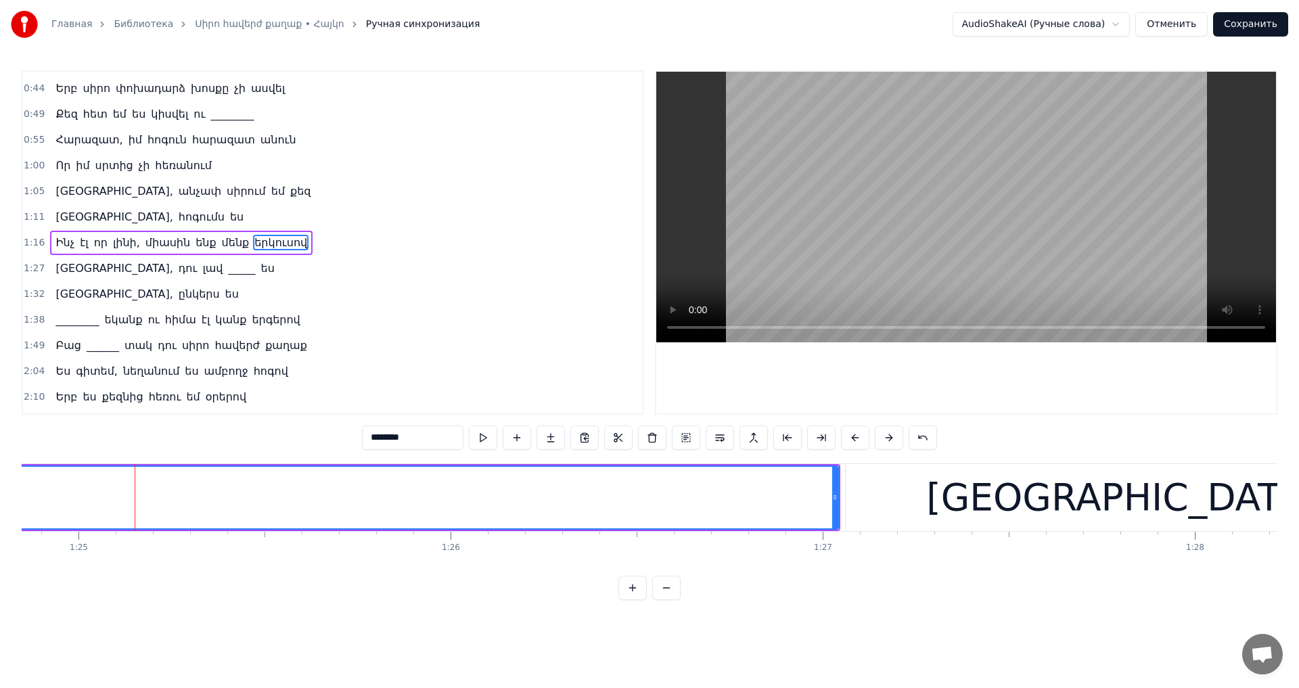
scroll to position [0, 31689]
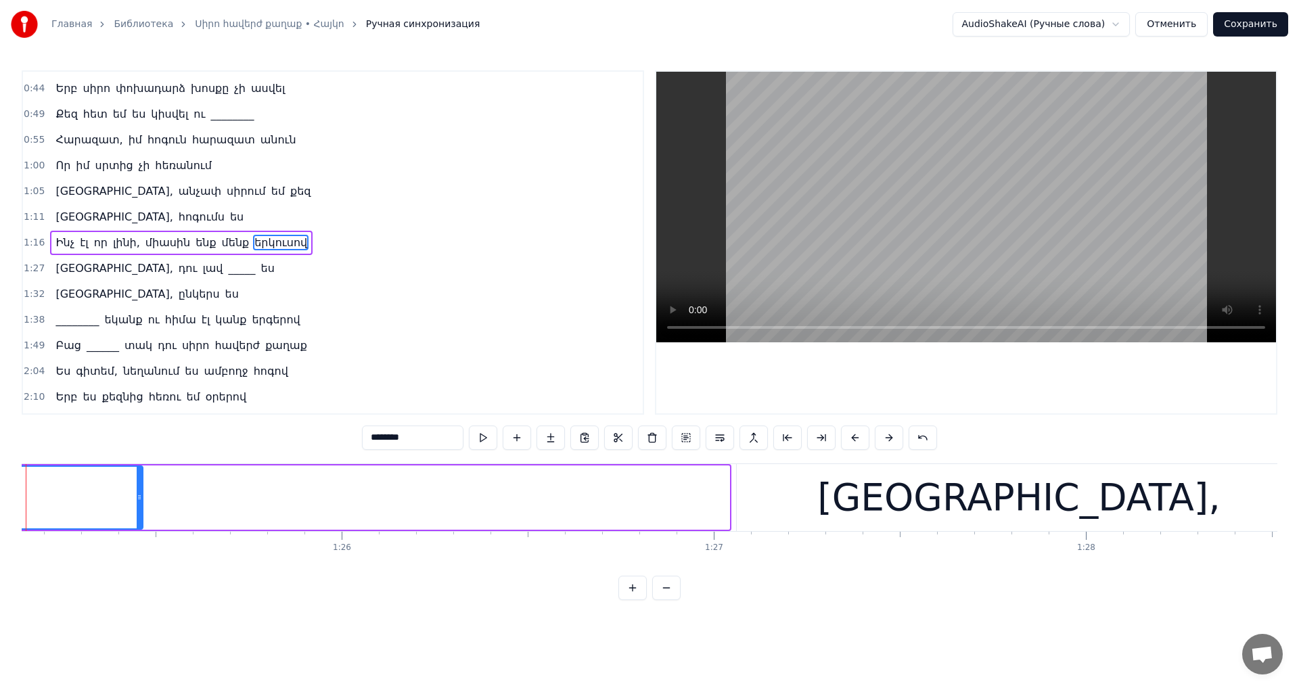
drag, startPoint x: 725, startPoint y: 496, endPoint x: 116, endPoint y: 497, distance: 609.7
click at [137, 497] on icon at bounding box center [139, 497] width 5 height 11
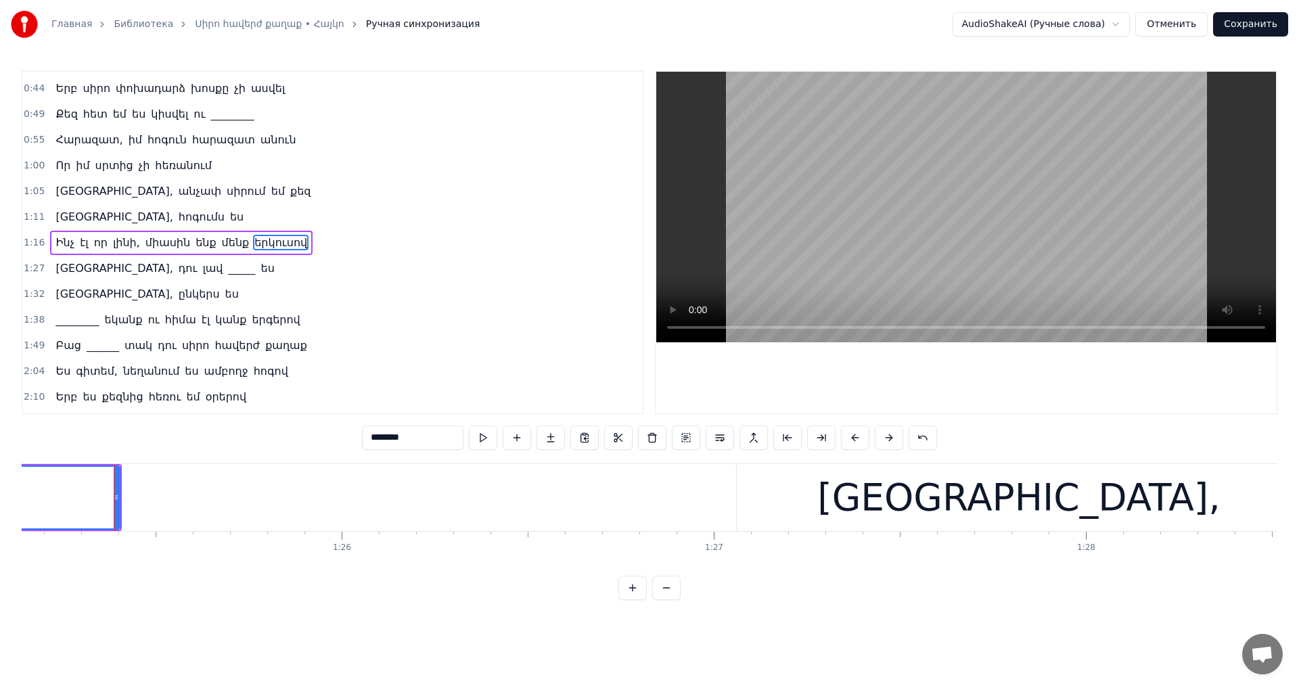
click at [831, 211] on video at bounding box center [966, 207] width 620 height 271
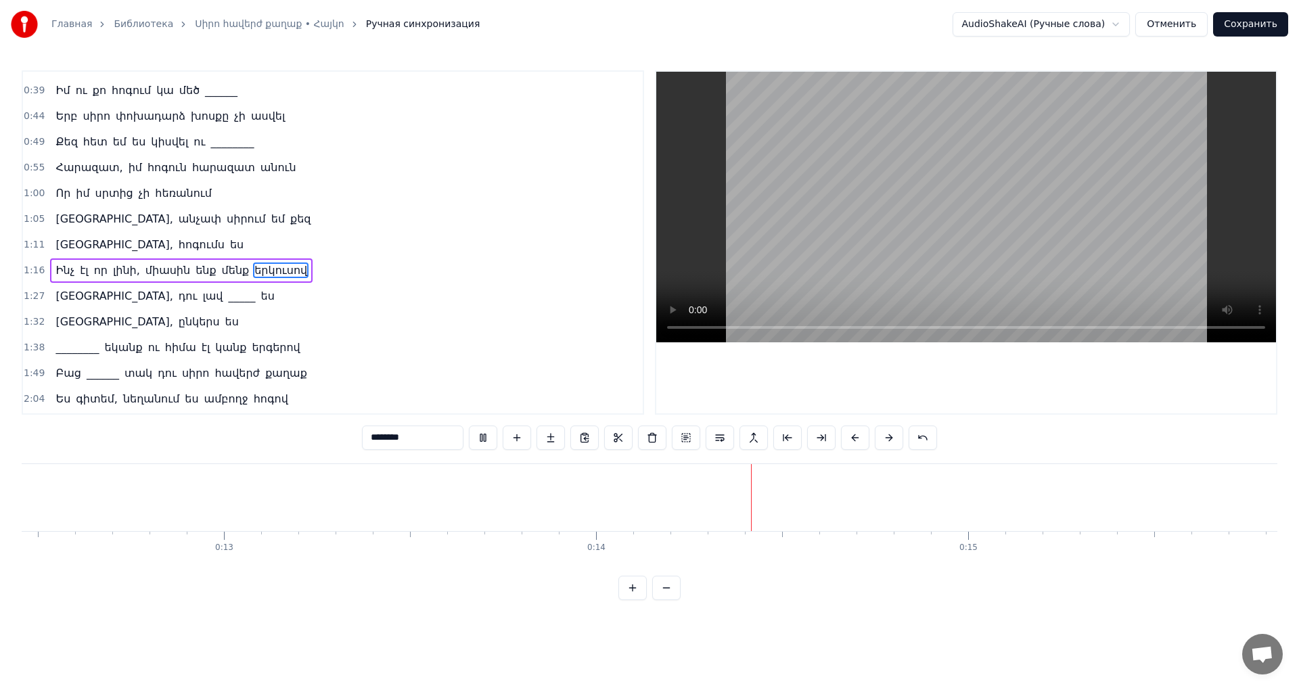
scroll to position [0, 0]
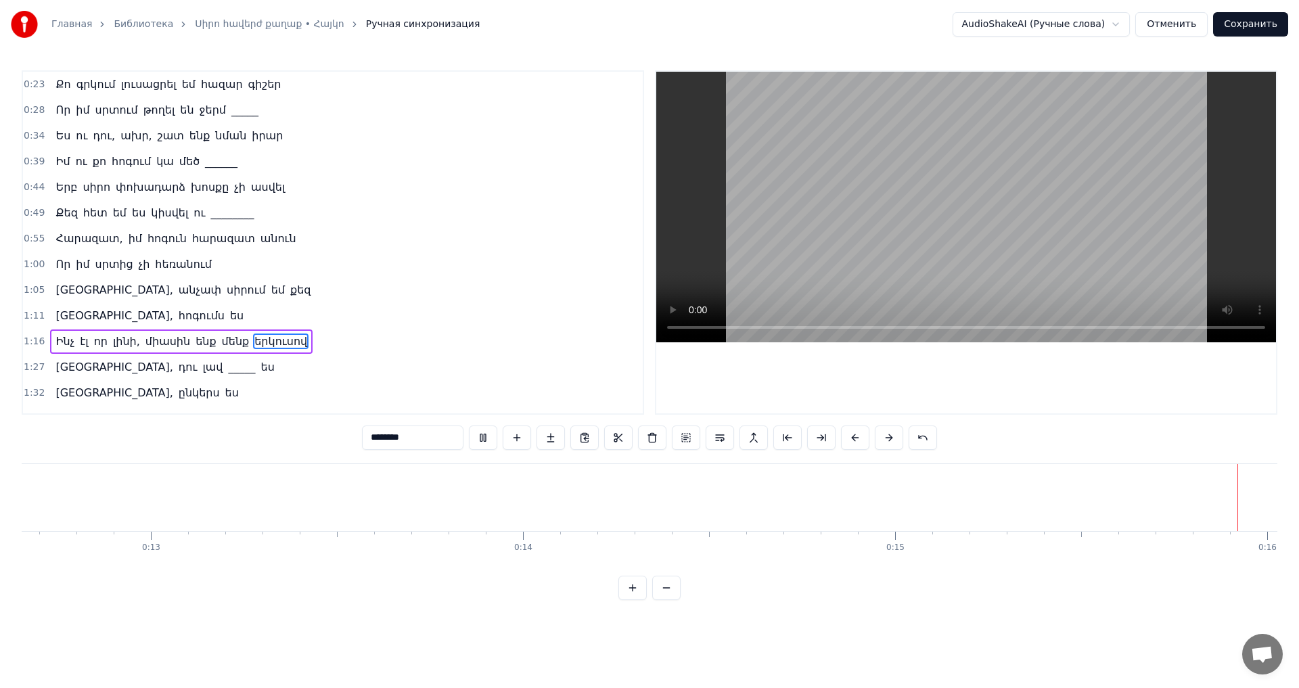
click at [54, 83] on span "Քո" at bounding box center [63, 84] width 18 height 16
type input "**"
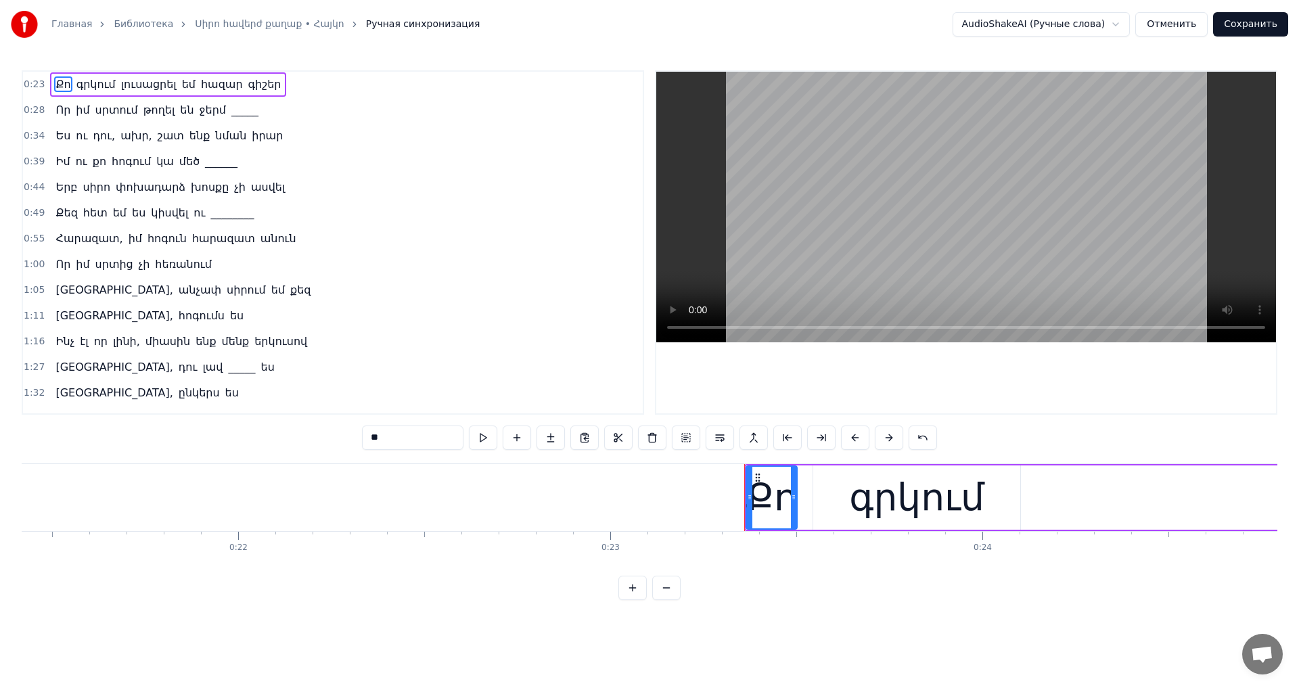
click at [843, 222] on video at bounding box center [966, 207] width 620 height 271
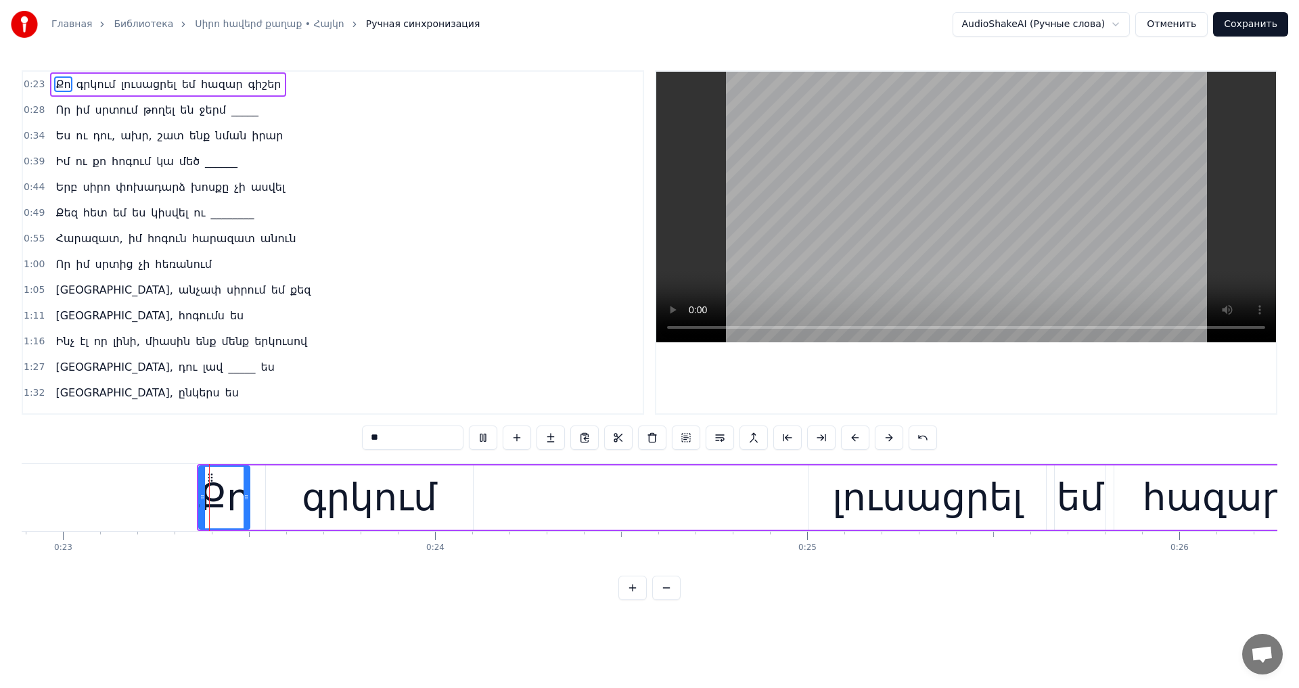
scroll to position [0, 8627]
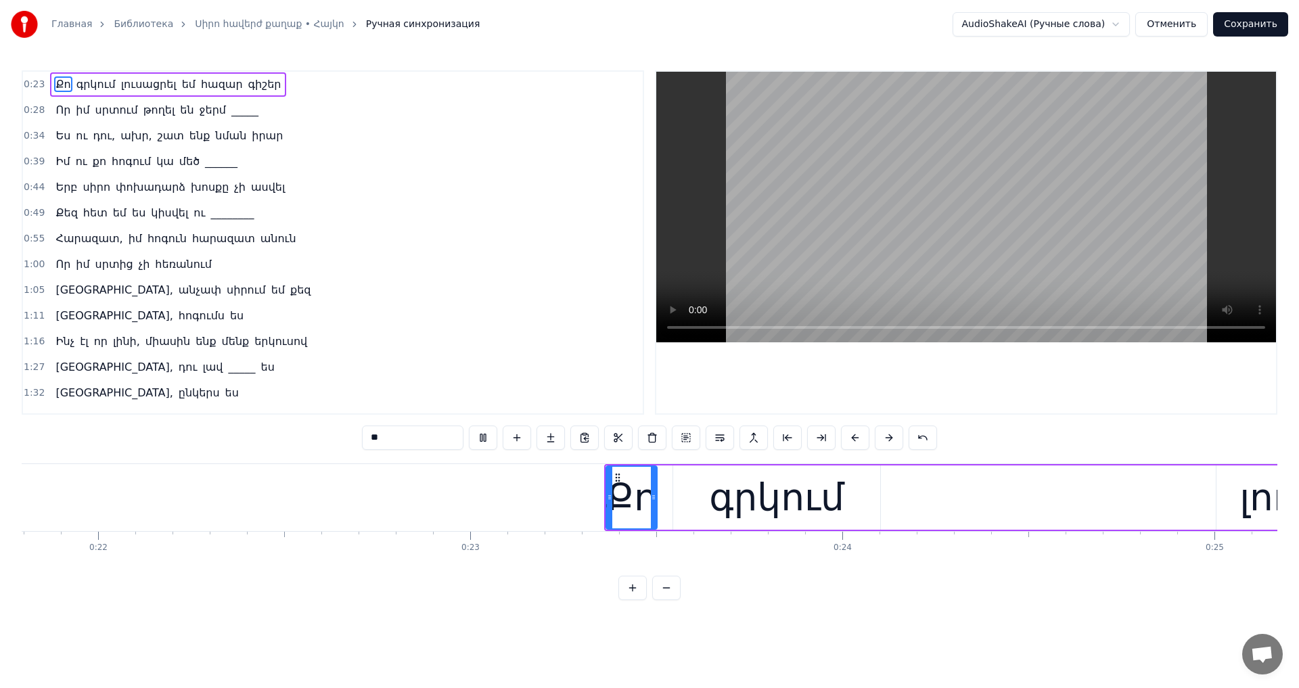
click at [930, 200] on video at bounding box center [966, 207] width 620 height 271
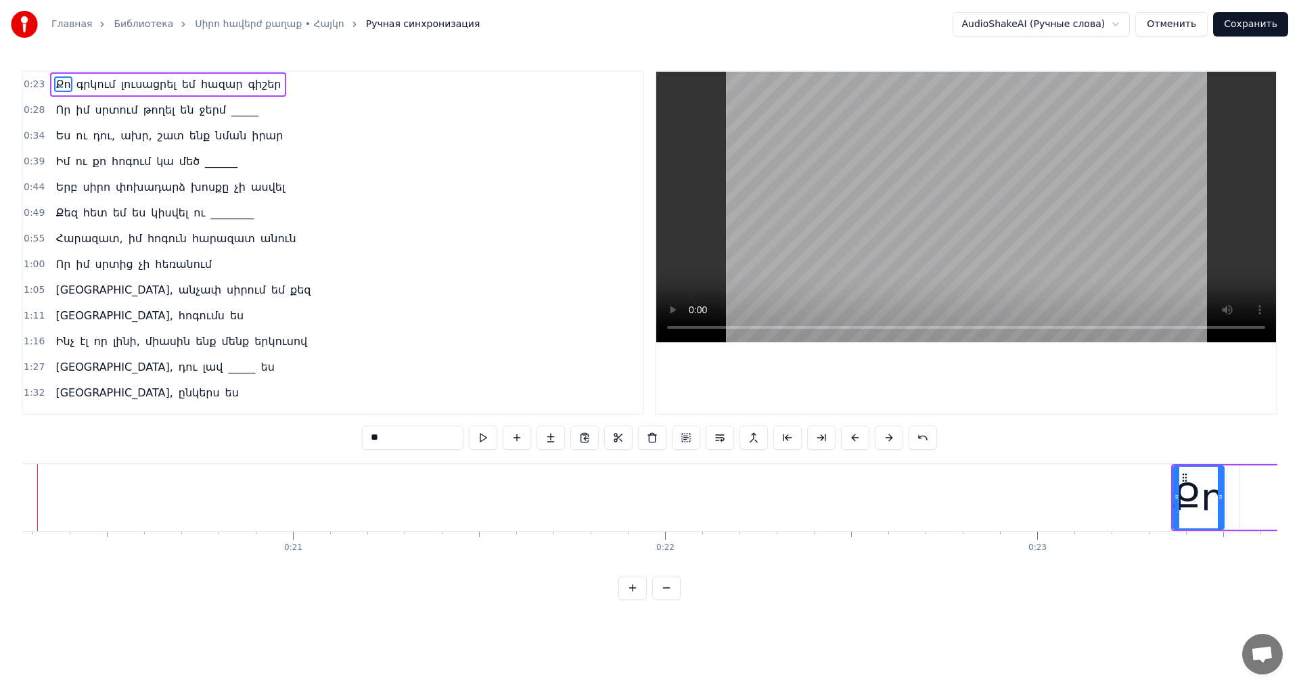
scroll to position [0, 7492]
click at [930, 200] on video at bounding box center [966, 207] width 620 height 271
click at [1021, 248] on video at bounding box center [966, 207] width 620 height 271
click at [750, 204] on video at bounding box center [966, 207] width 620 height 271
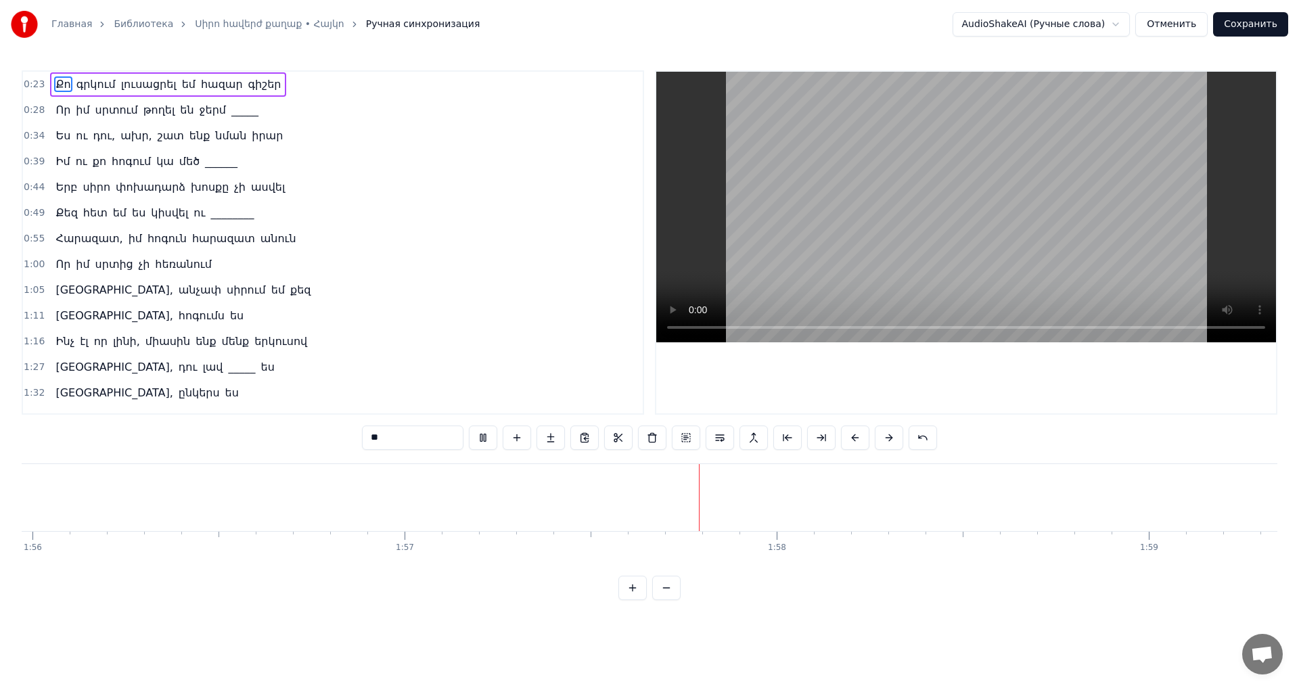
click at [1253, 24] on button "Сохранить" at bounding box center [1250, 24] width 75 height 24
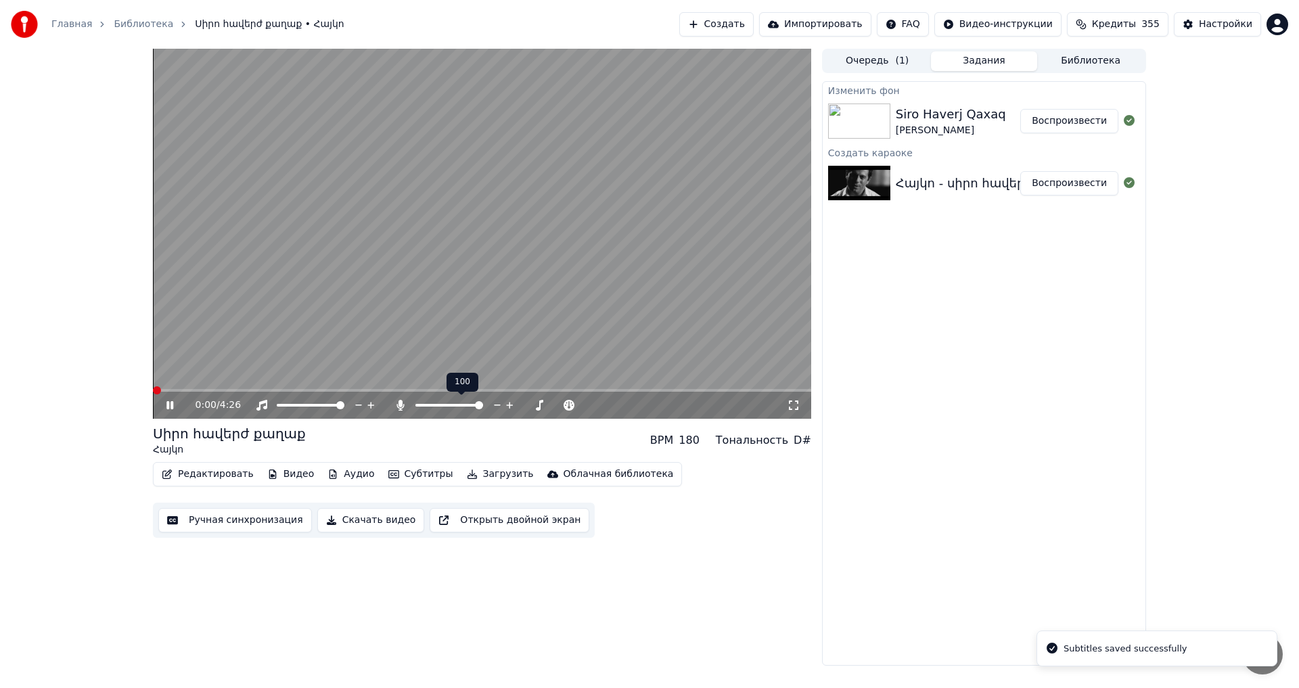
click at [418, 405] on span at bounding box center [450, 405] width 68 height 3
click at [335, 390] on span at bounding box center [482, 390] width 658 height 3
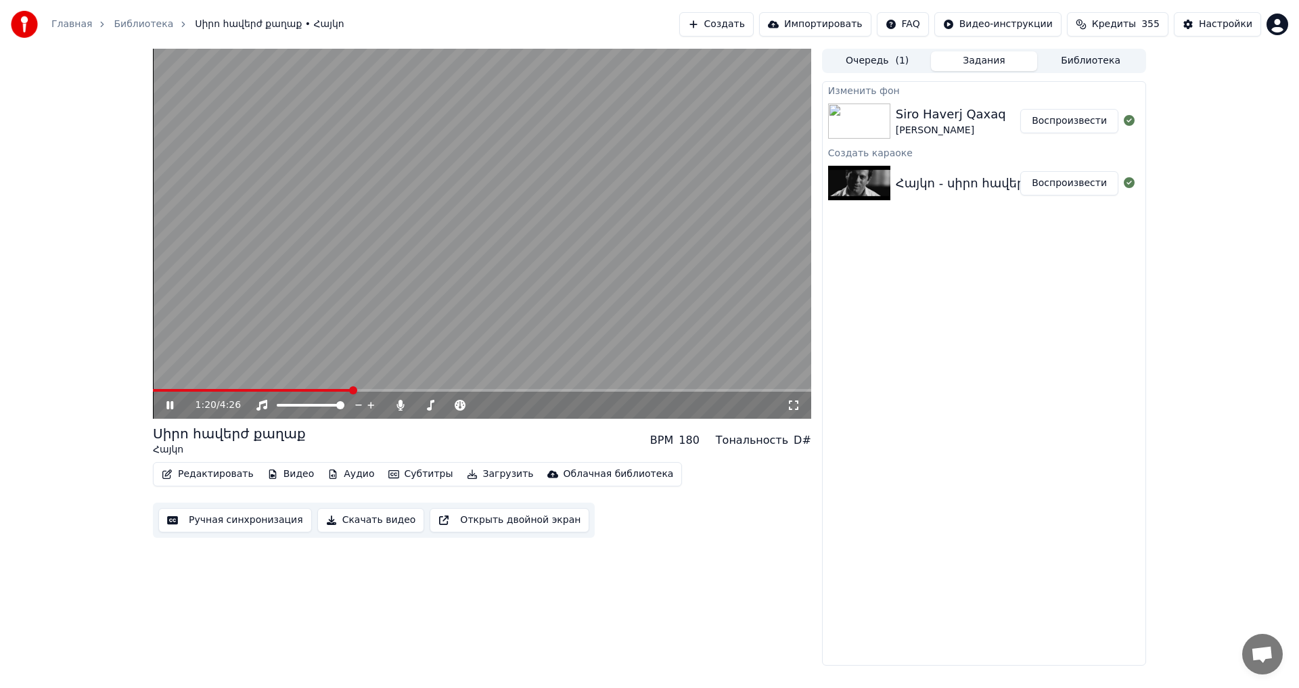
click at [419, 311] on video at bounding box center [482, 234] width 658 height 370
click at [478, 466] on button "Загрузить" at bounding box center [501, 474] width 78 height 19
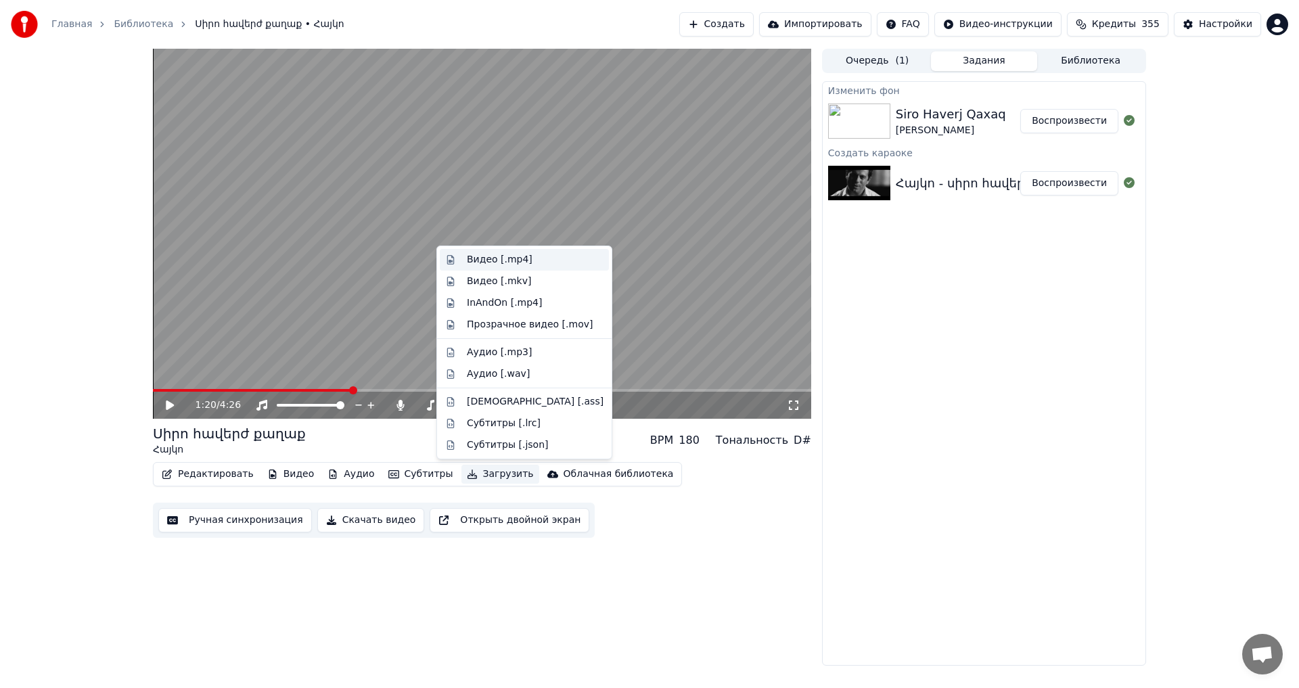
click at [543, 265] on div "Видео [.mp4]" at bounding box center [535, 260] width 137 height 14
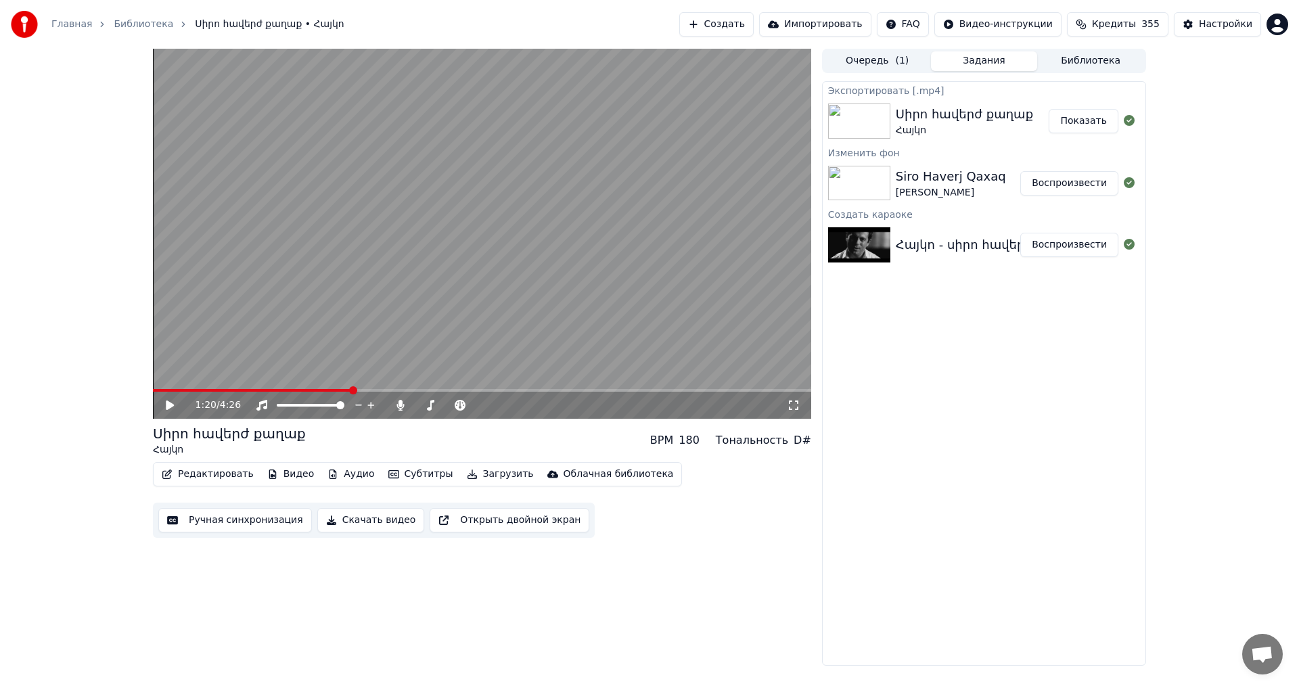
click at [1081, 119] on button "Показать" at bounding box center [1084, 121] width 70 height 24
click at [716, 20] on button "Создать" at bounding box center [716, 24] width 74 height 24
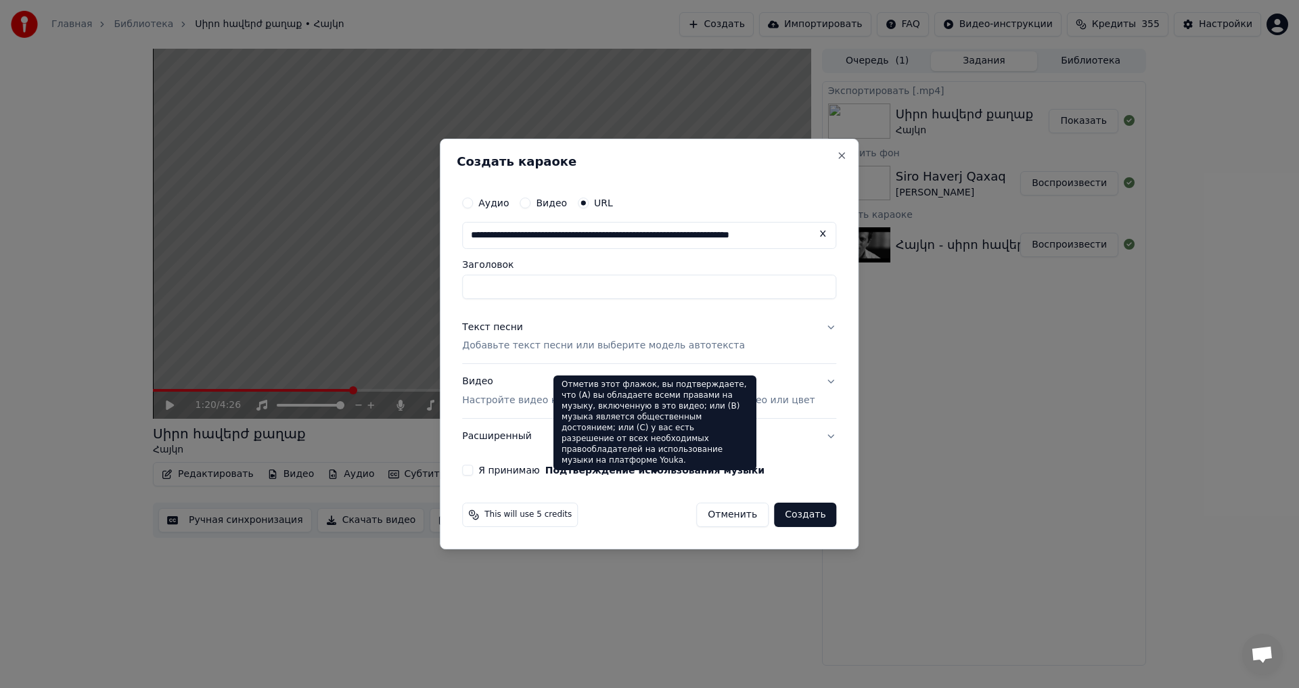
scroll to position [0, 46]
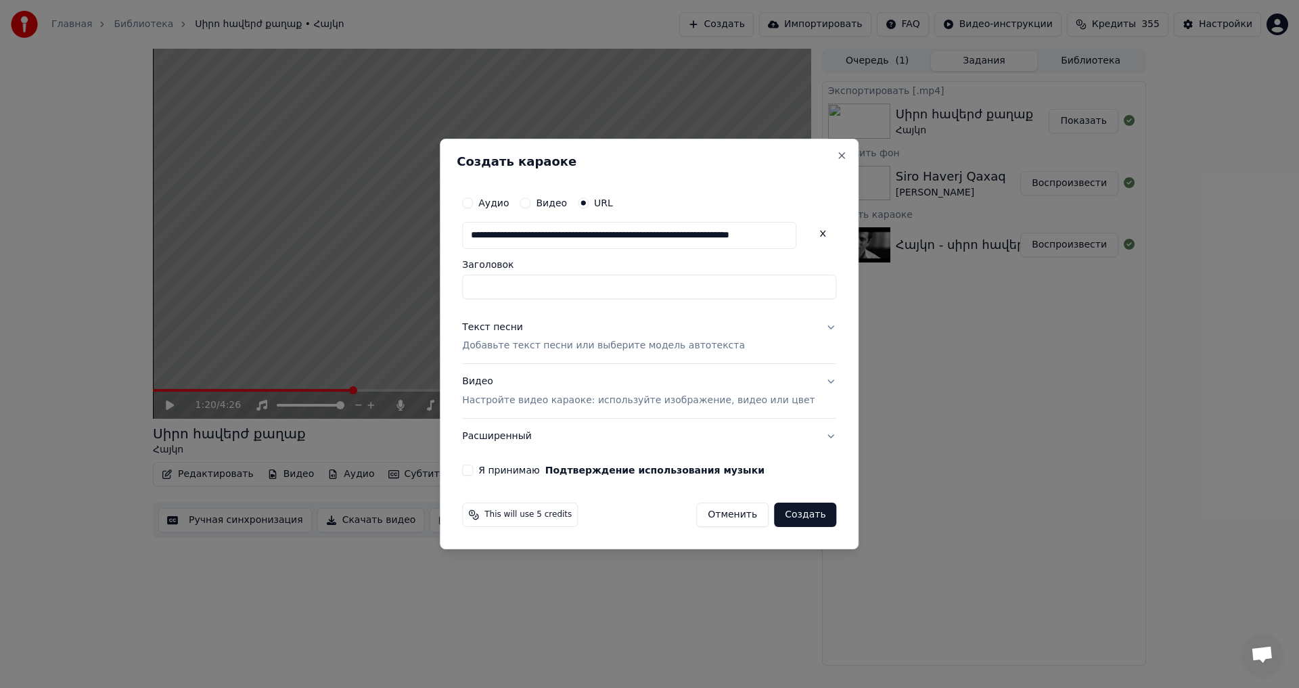
type input "**********"
click at [545, 352] on p "Добавьте текст песни или выберите модель автотекста" at bounding box center [603, 347] width 283 height 14
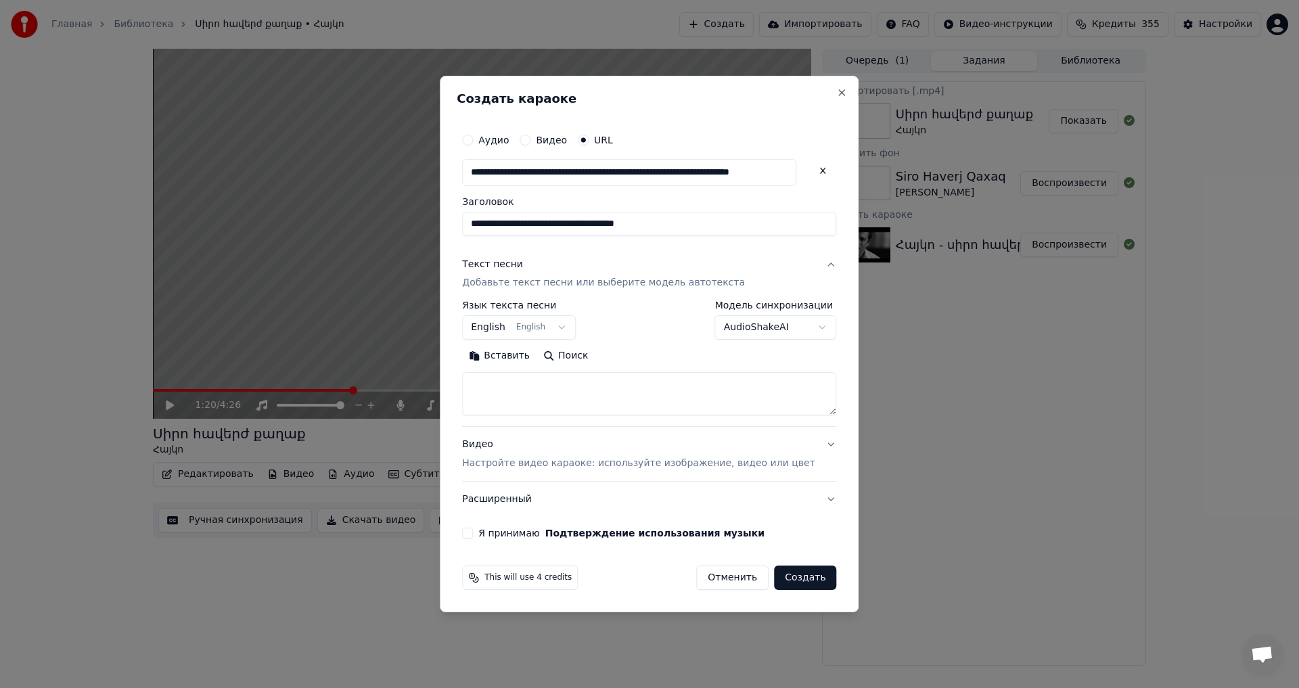
click at [542, 386] on textarea at bounding box center [649, 394] width 374 height 43
paste textarea "**********"
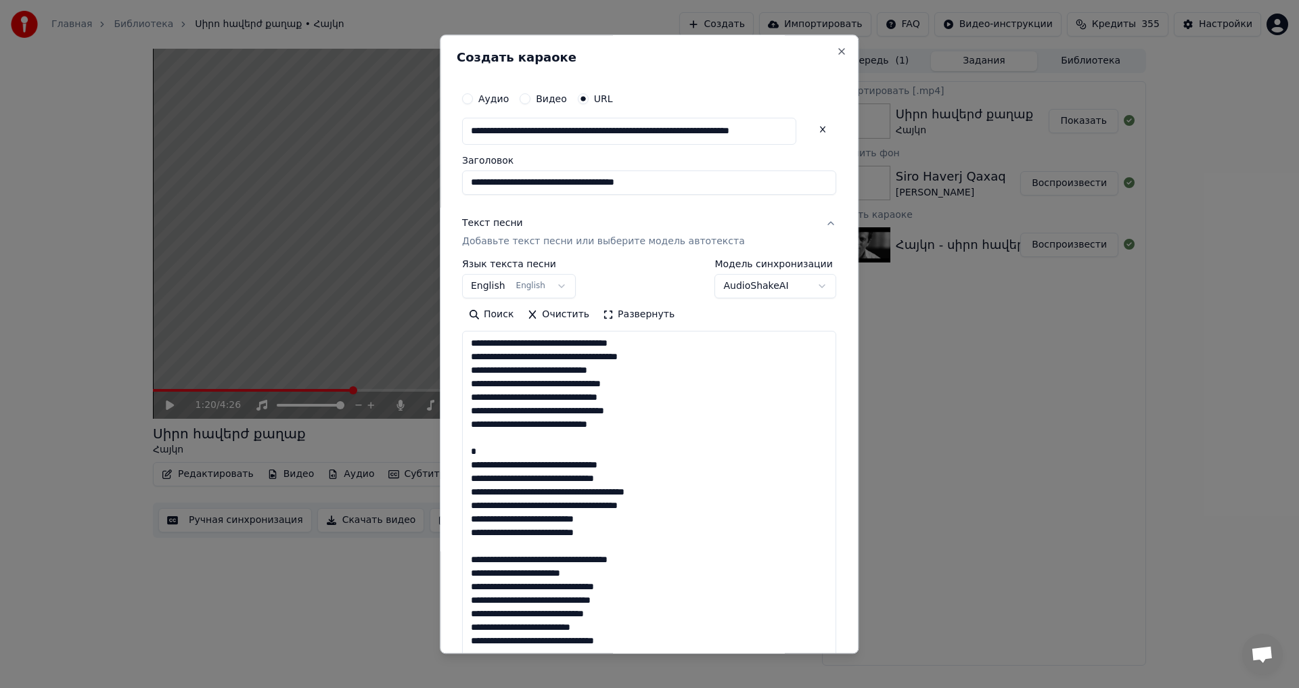
scroll to position [397, 0]
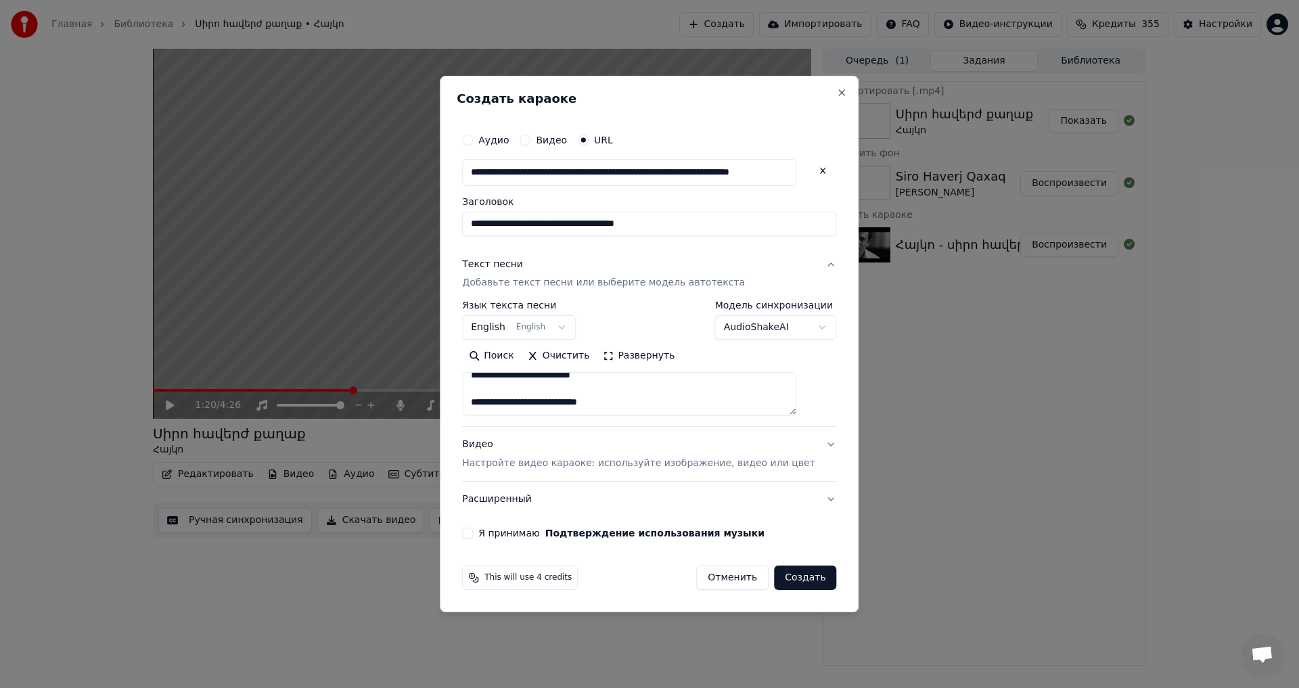
paste textarea "**********"
type textarea "**********"
click at [473, 531] on button "Я принимаю Подтверждение использования музыки" at bounding box center [467, 533] width 11 height 11
click at [786, 582] on button "Создать" at bounding box center [805, 578] width 62 height 24
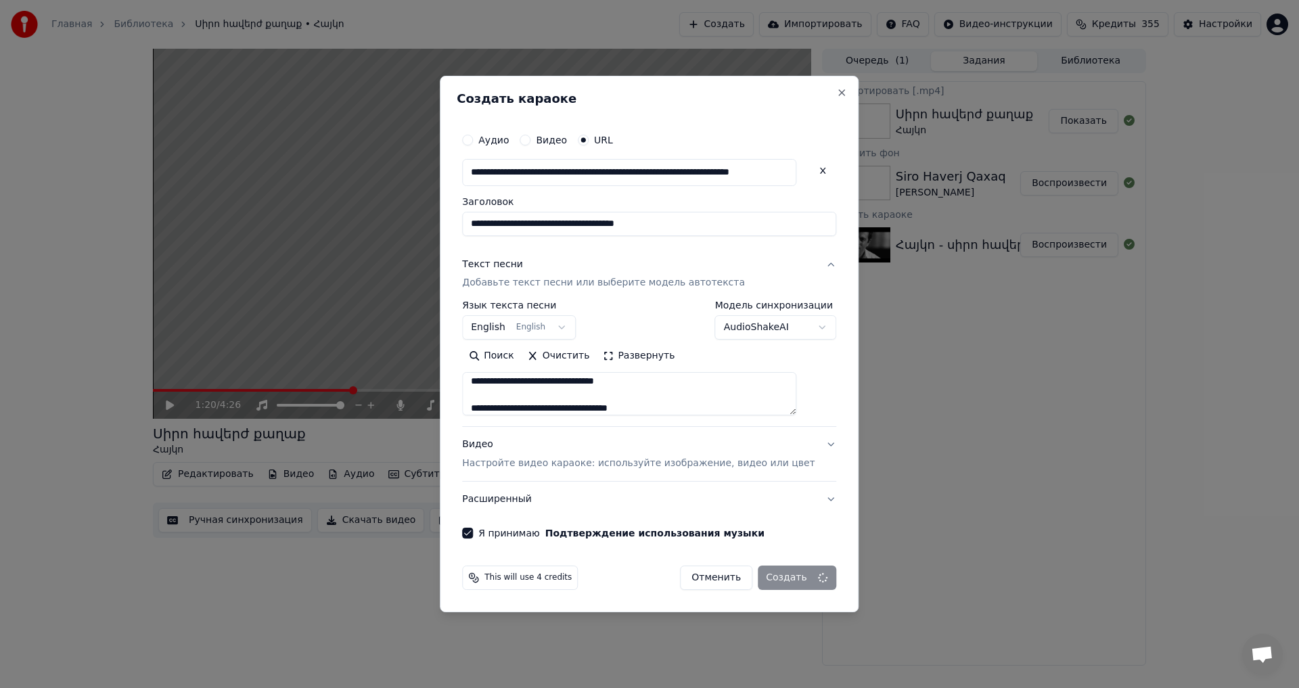
select select "**"
select select
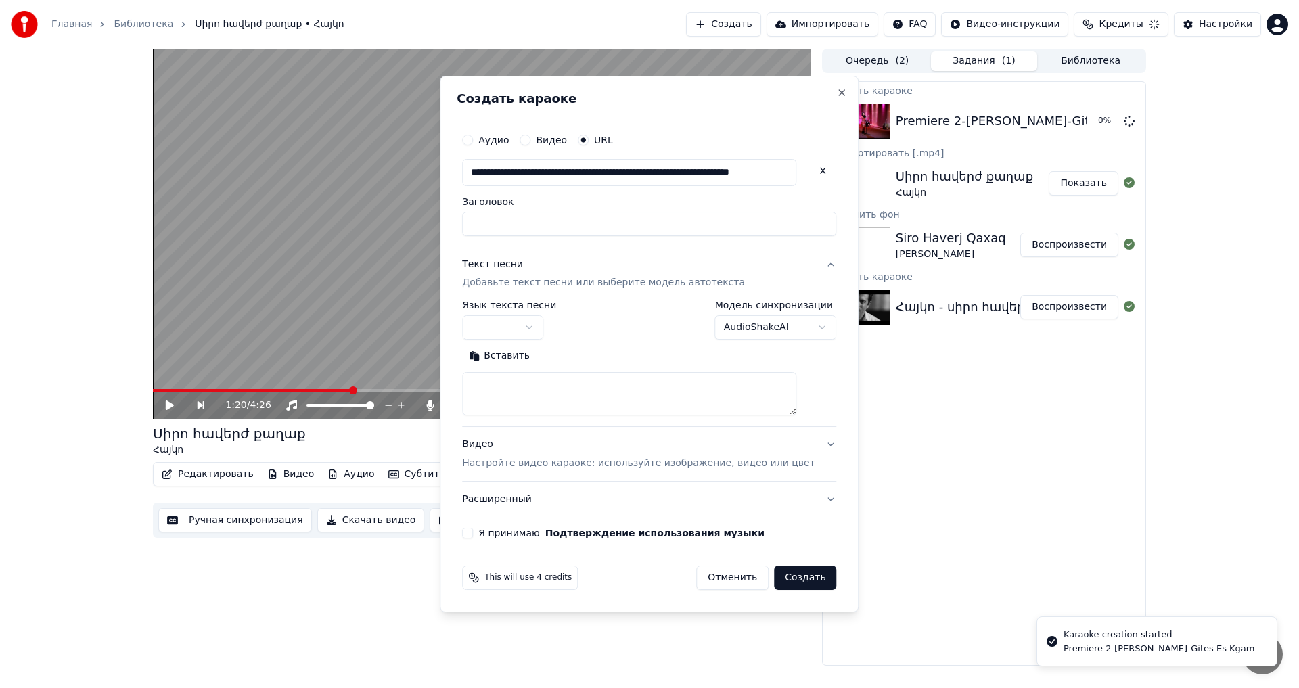
scroll to position [0, 0]
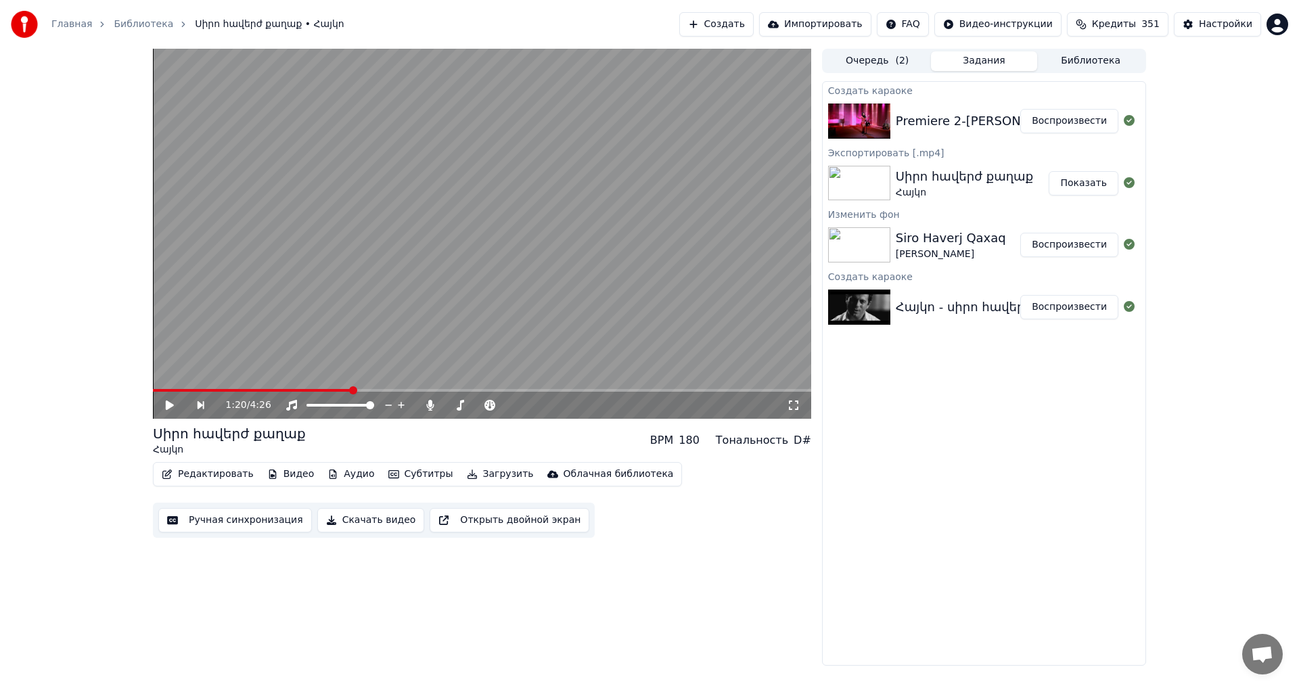
click at [1052, 120] on button "Воспроизвести" at bounding box center [1070, 121] width 98 height 24
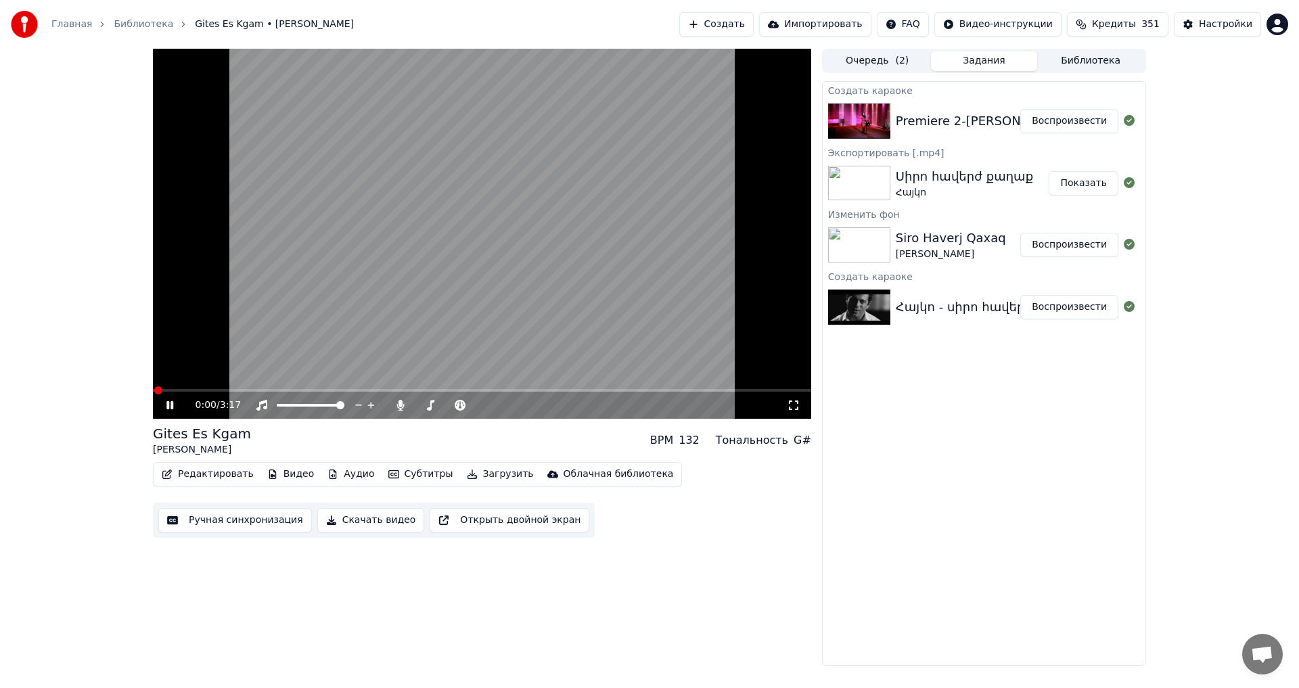
click at [389, 296] on video at bounding box center [482, 234] width 658 height 370
click at [275, 473] on button "Видео" at bounding box center [291, 474] width 58 height 19
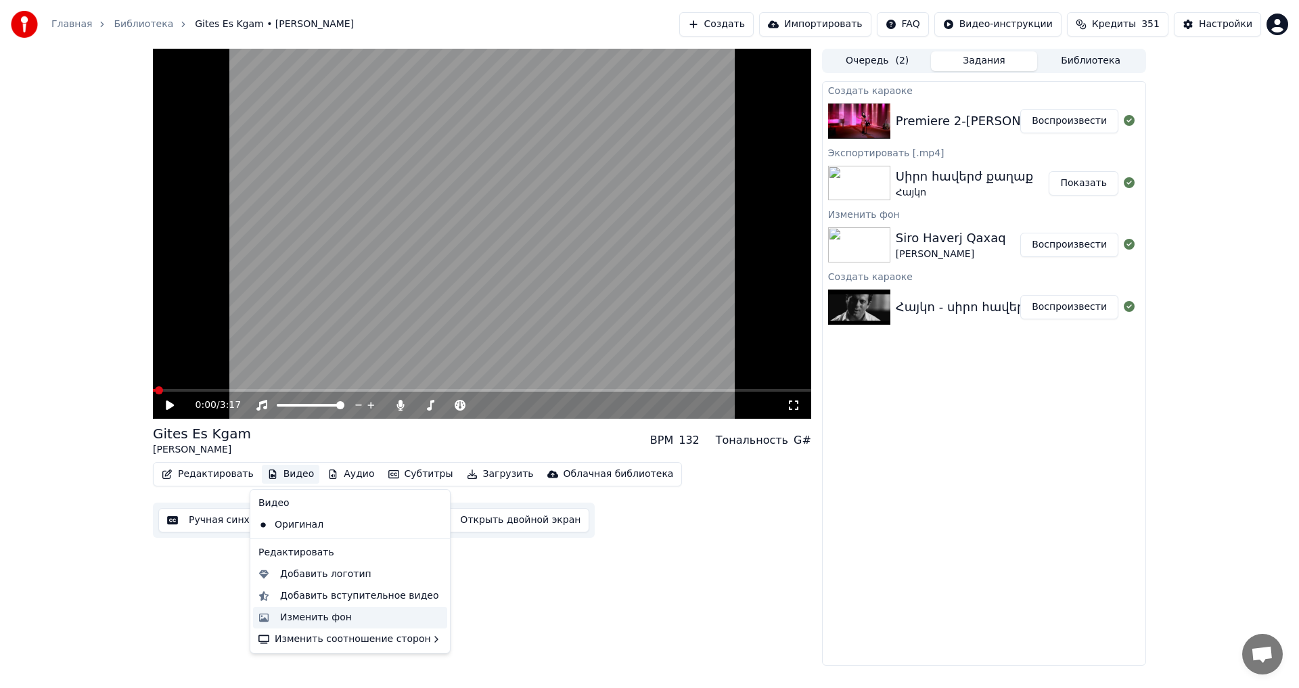
click at [361, 624] on div "Изменить фон" at bounding box center [361, 618] width 162 height 14
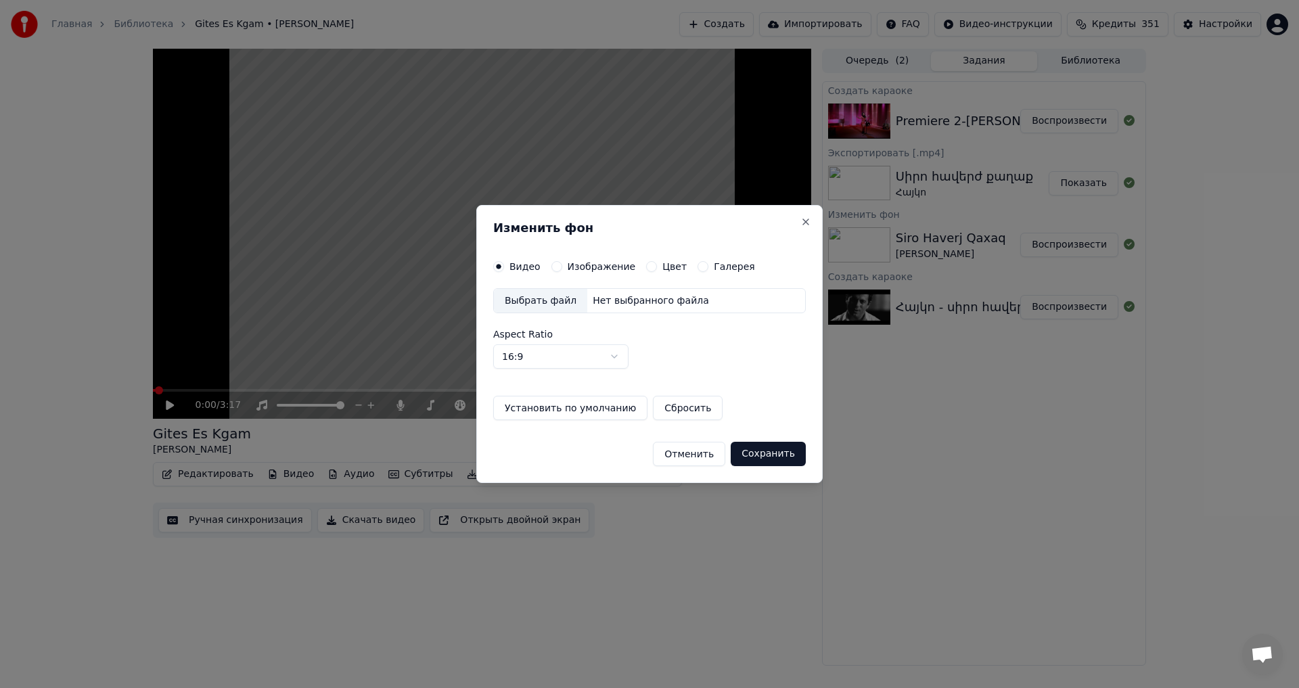
click at [562, 263] on div "Изображение" at bounding box center [594, 266] width 85 height 11
click at [557, 265] on button "Изображение" at bounding box center [557, 266] width 11 height 11
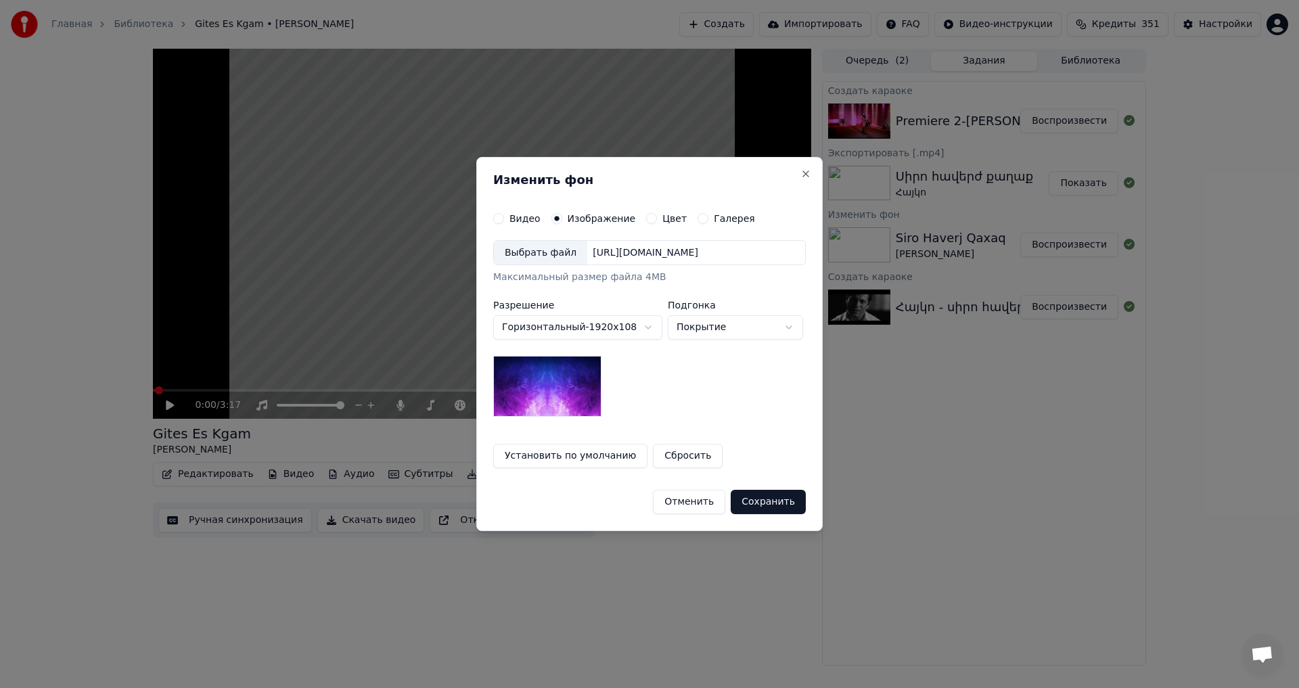
click at [617, 263] on div "Выбрать файл [URL][DOMAIN_NAME]" at bounding box center [649, 253] width 313 height 26
click at [795, 498] on button "Сохранить" at bounding box center [768, 502] width 75 height 24
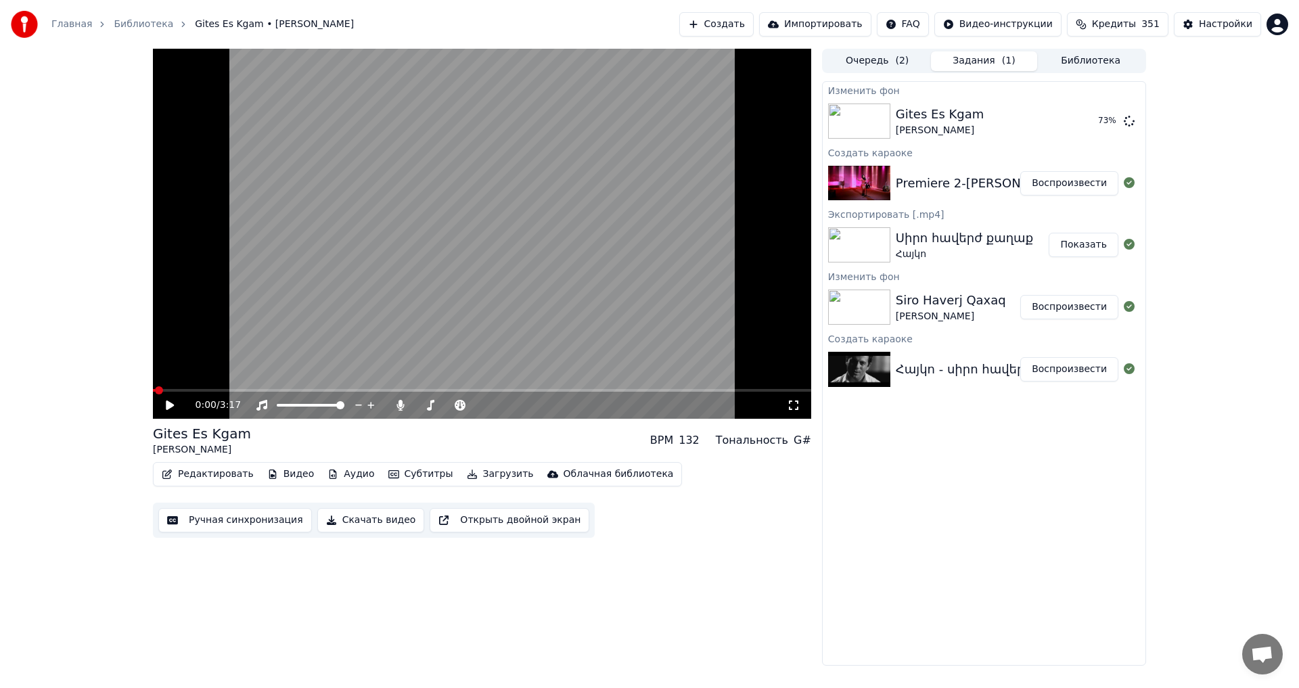
click at [1240, 150] on div "0:00 / 3:17 Gites Es Kgam [PERSON_NAME] BPM 132 Тональность G# Редактировать Ви…" at bounding box center [649, 357] width 1299 height 617
click at [1053, 114] on button "Воспроизвести" at bounding box center [1070, 121] width 98 height 24
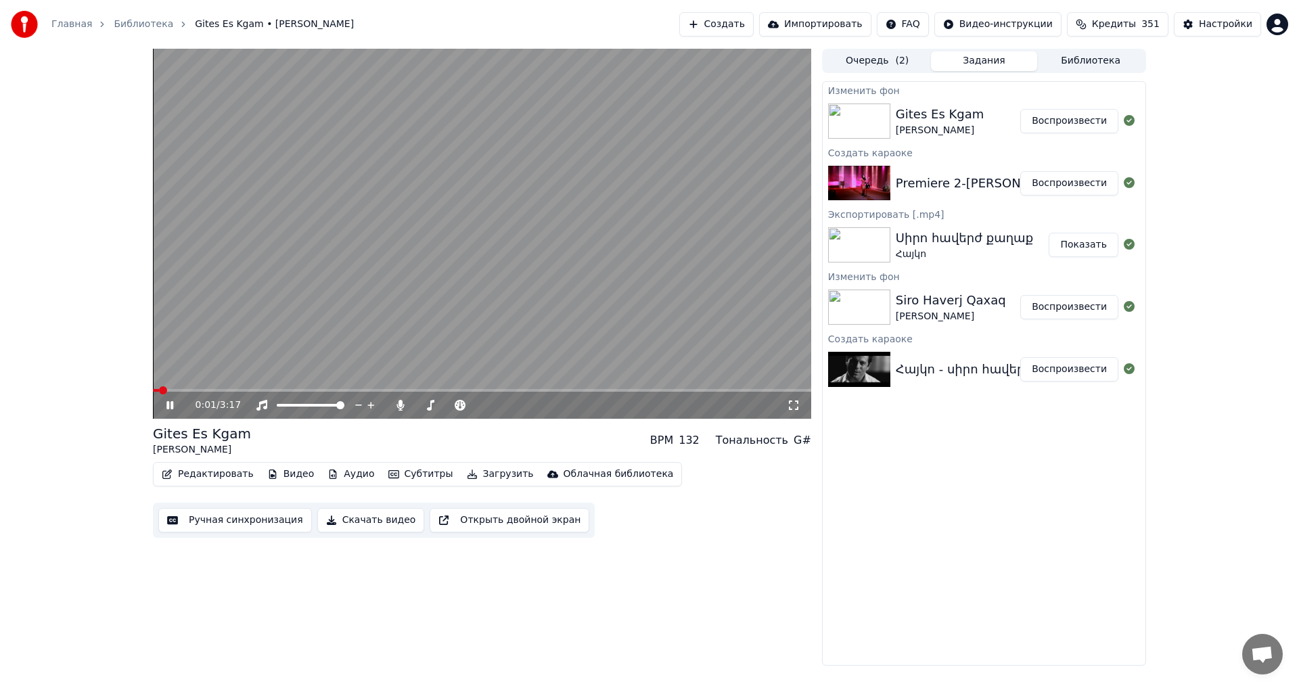
click at [405, 282] on video at bounding box center [482, 234] width 658 height 370
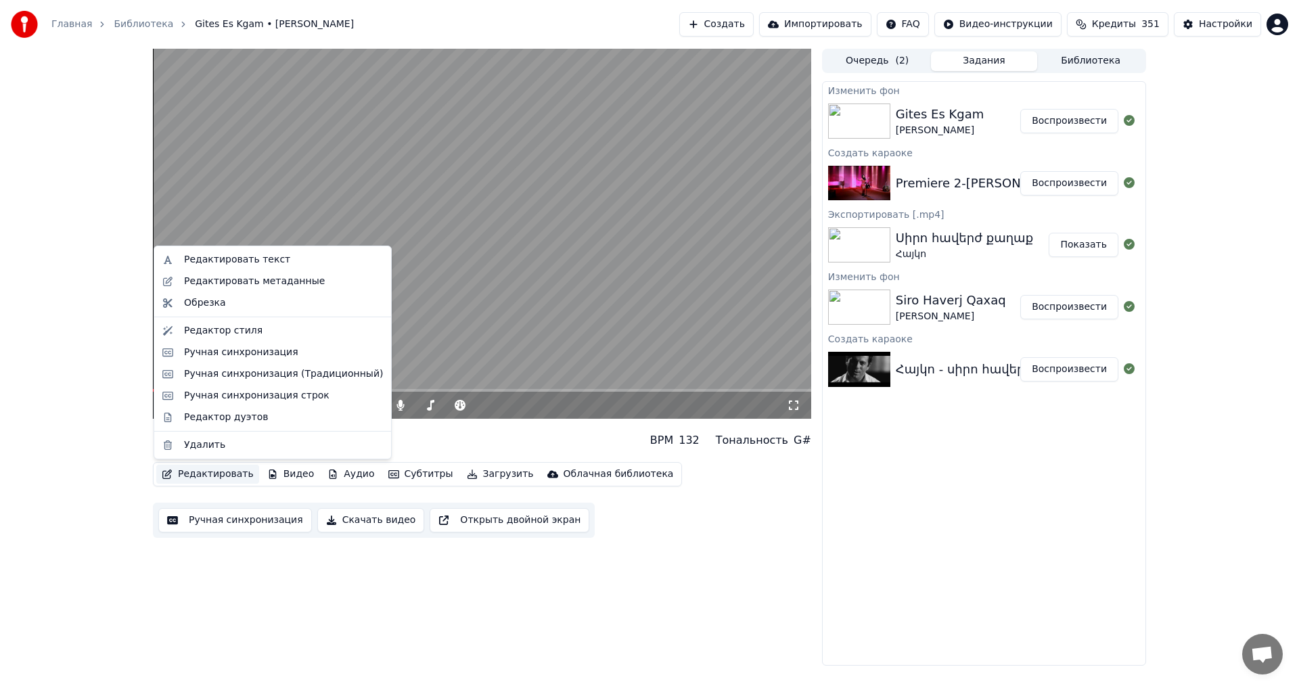
click at [186, 478] on button "Редактировать" at bounding box center [207, 474] width 103 height 19
click at [294, 284] on div "Редактировать метаданные" at bounding box center [254, 282] width 141 height 14
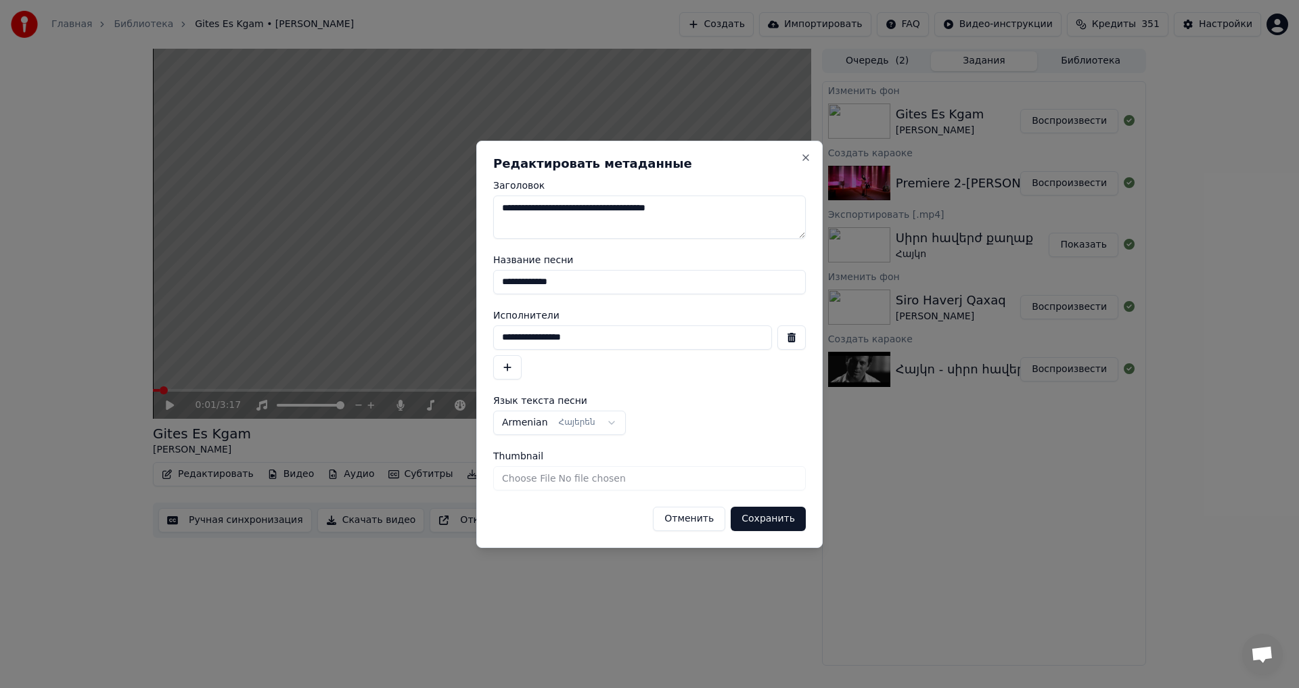
drag, startPoint x: 608, startPoint y: 336, endPoint x: 393, endPoint y: 337, distance: 215.2
click at [393, 337] on body "**********" at bounding box center [649, 344] width 1299 height 688
type input "**********"
click at [620, 273] on input "**********" at bounding box center [649, 282] width 313 height 24
drag, startPoint x: 608, startPoint y: 287, endPoint x: 335, endPoint y: 287, distance: 273.4
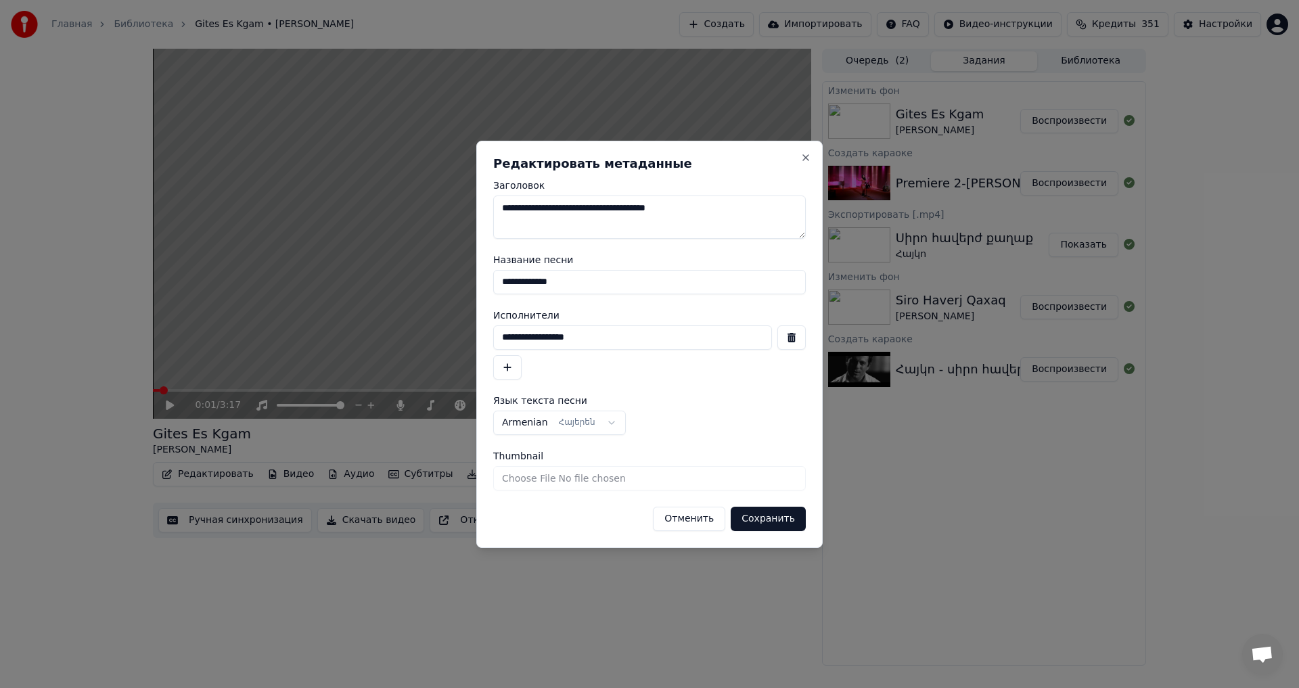
click at [335, 287] on body "**********" at bounding box center [649, 344] width 1299 height 688
type input "**********"
drag, startPoint x: 550, startPoint y: 209, endPoint x: 469, endPoint y: 202, distance: 81.5
click at [471, 202] on body "**********" at bounding box center [649, 344] width 1299 height 688
type textarea "**********"
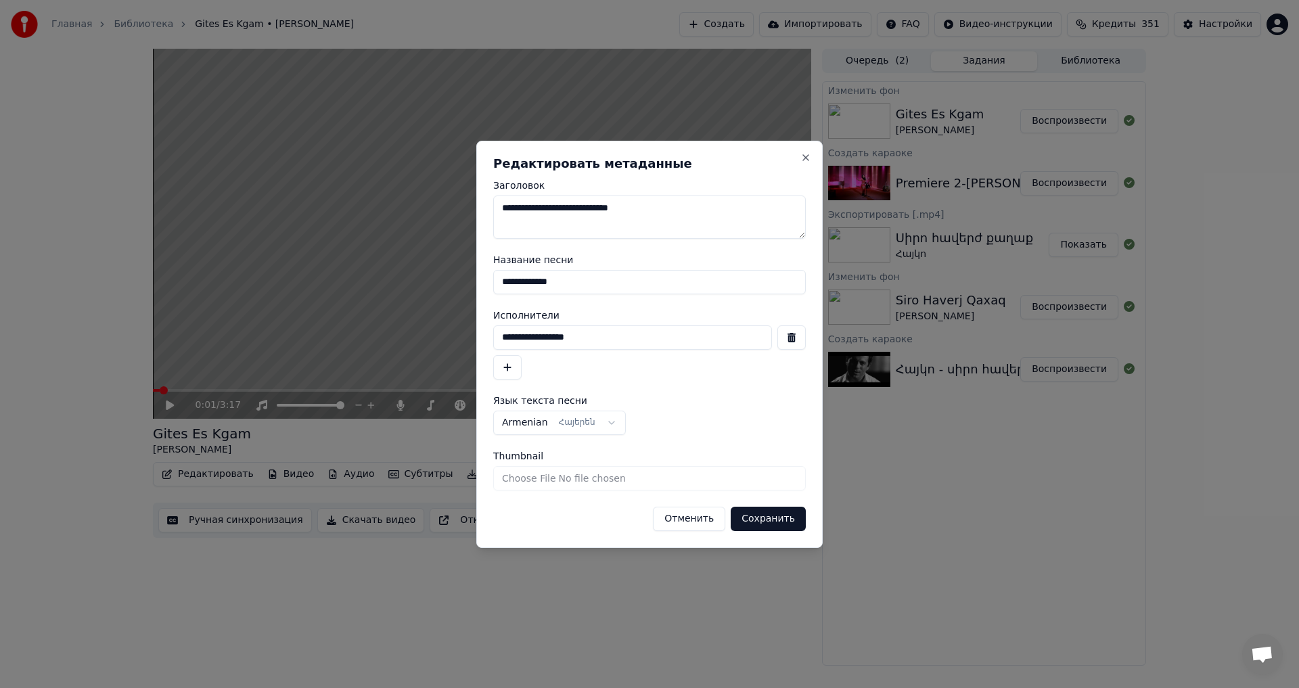
click at [748, 519] on button "Сохранить" at bounding box center [768, 519] width 75 height 24
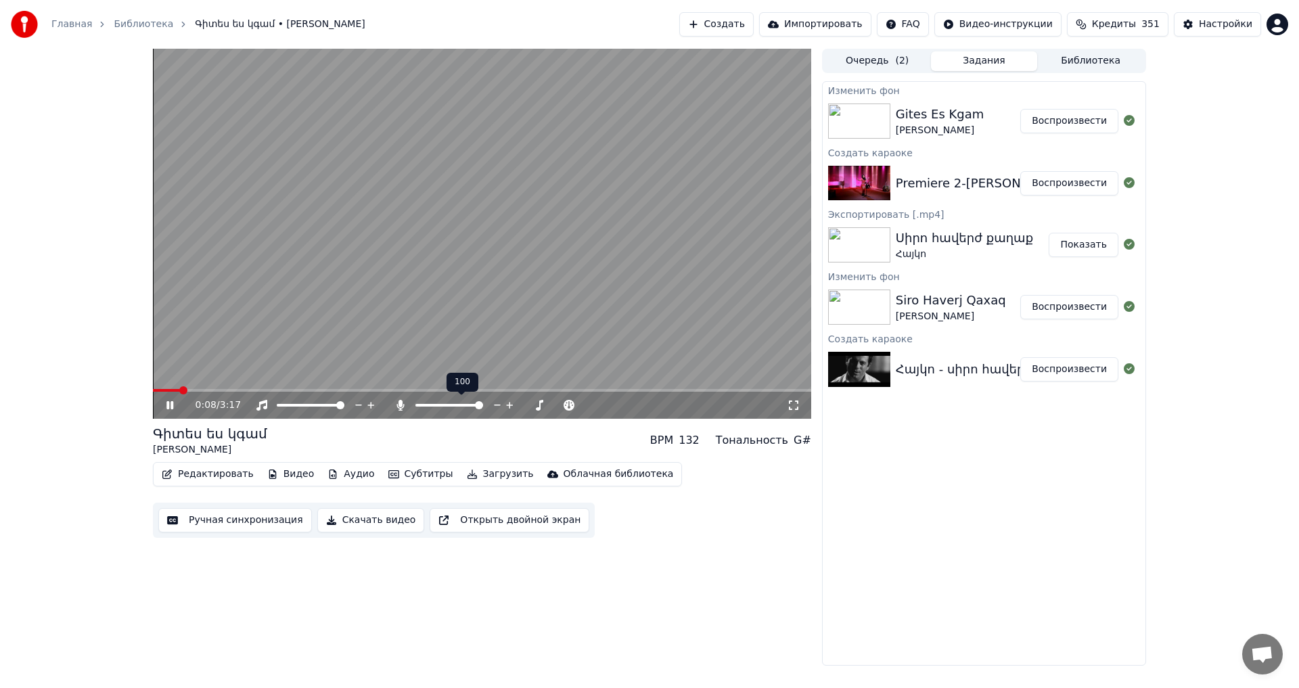
click at [483, 405] on span at bounding box center [479, 405] width 8 height 8
click at [371, 265] on video at bounding box center [482, 234] width 658 height 370
click at [248, 514] on button "Ручная синхронизация" at bounding box center [235, 520] width 154 height 24
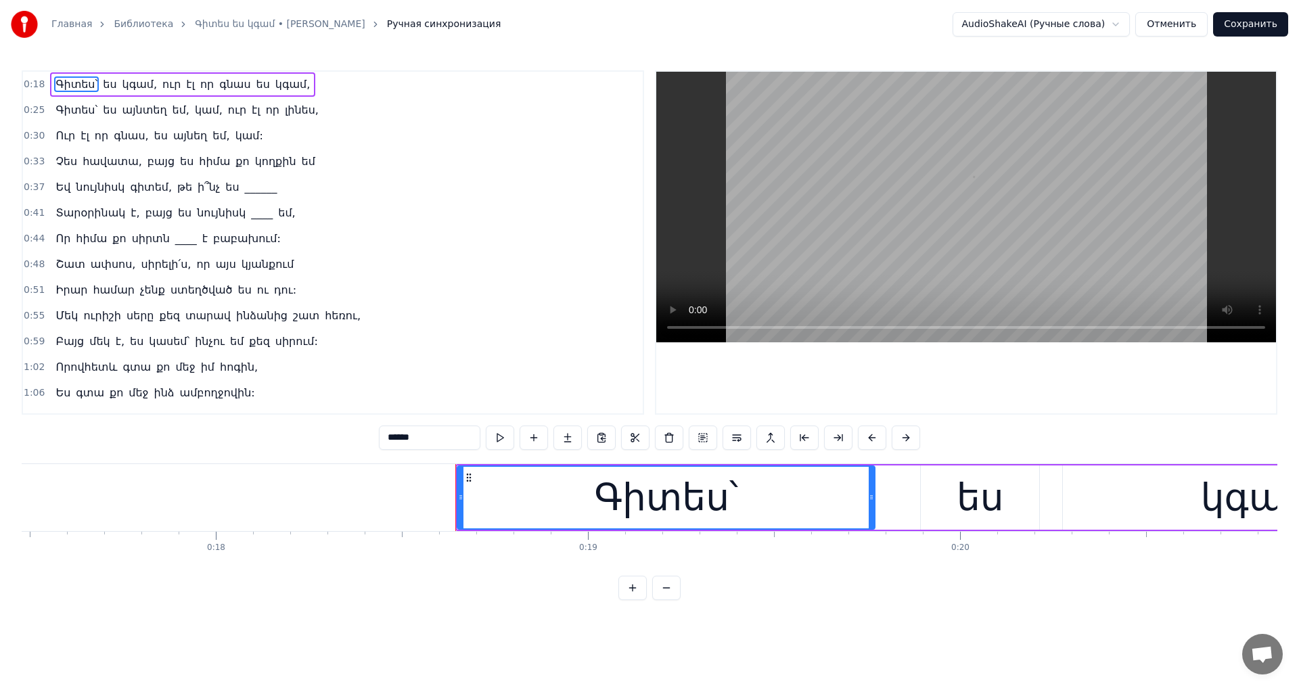
scroll to position [0, 6871]
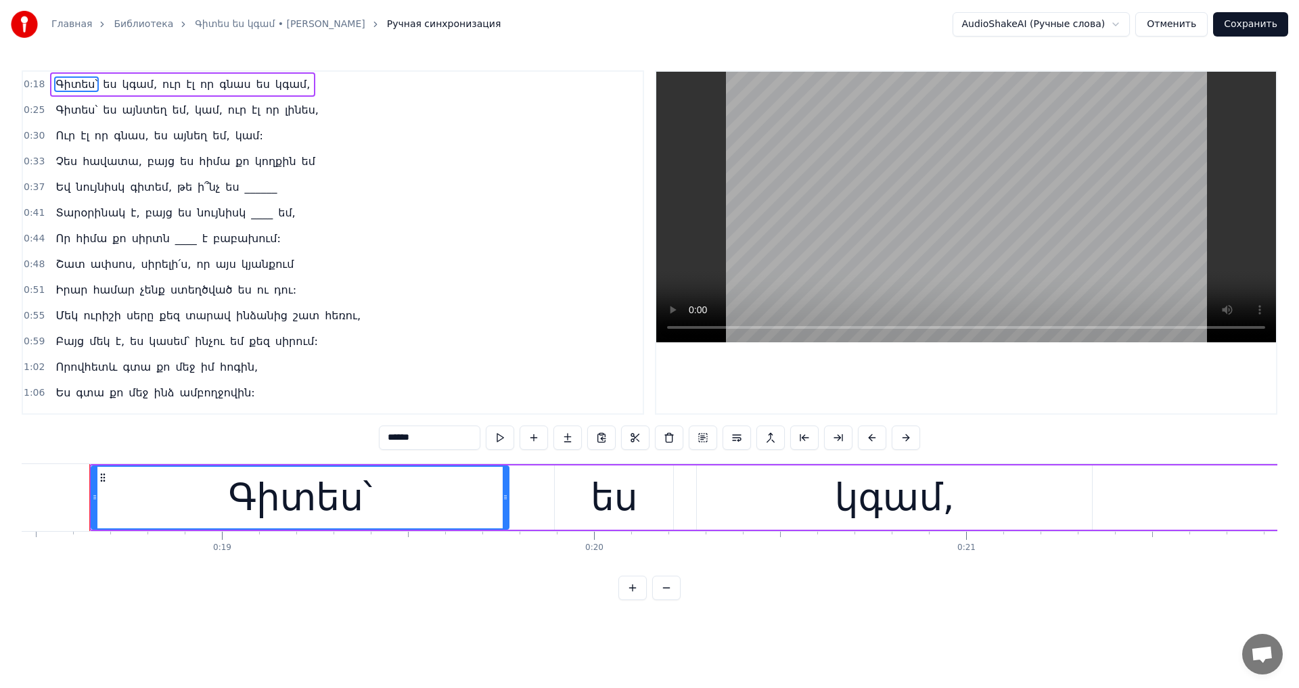
click at [199, 90] on span "որ" at bounding box center [207, 84] width 16 height 16
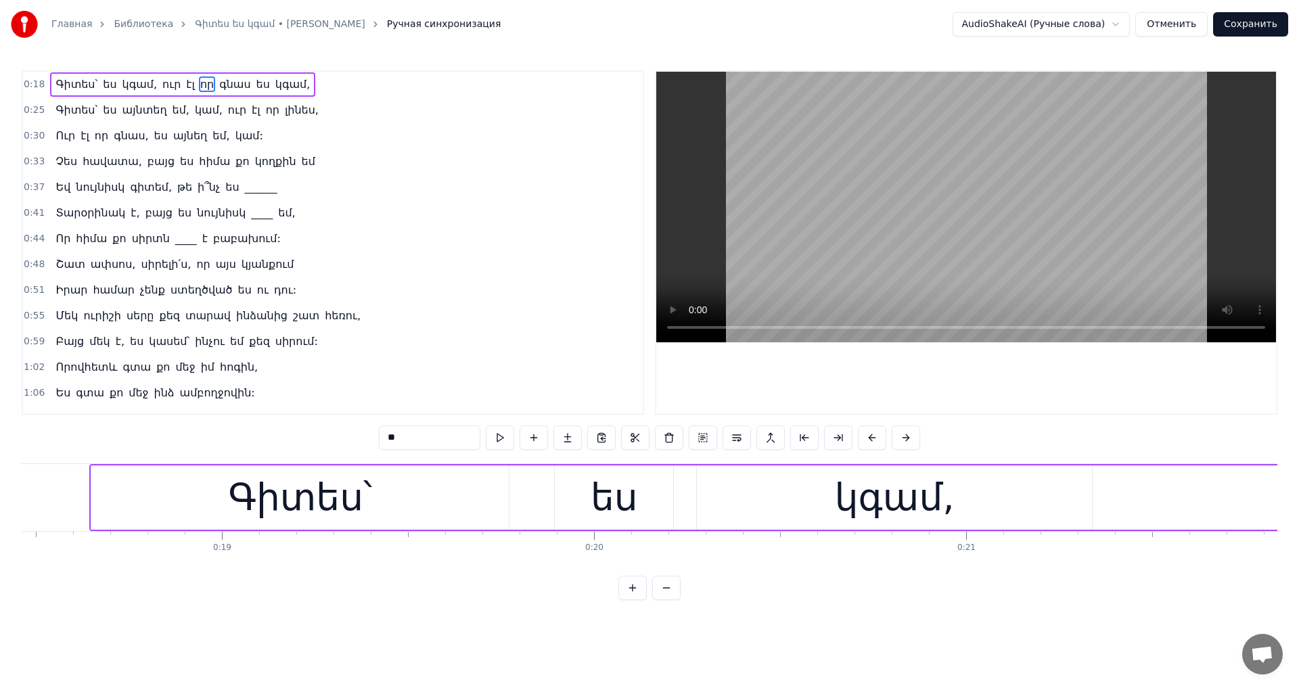
click at [161, 86] on span "ուր" at bounding box center [171, 84] width 21 height 16
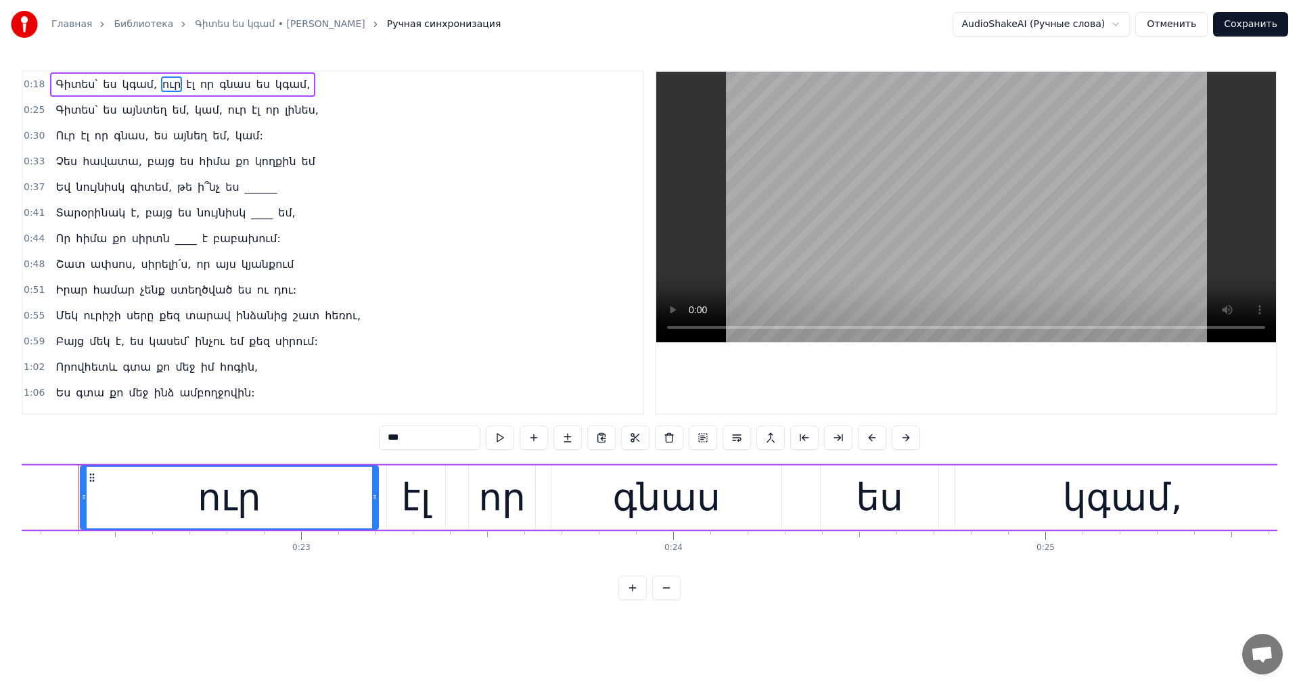
scroll to position [0, 8270]
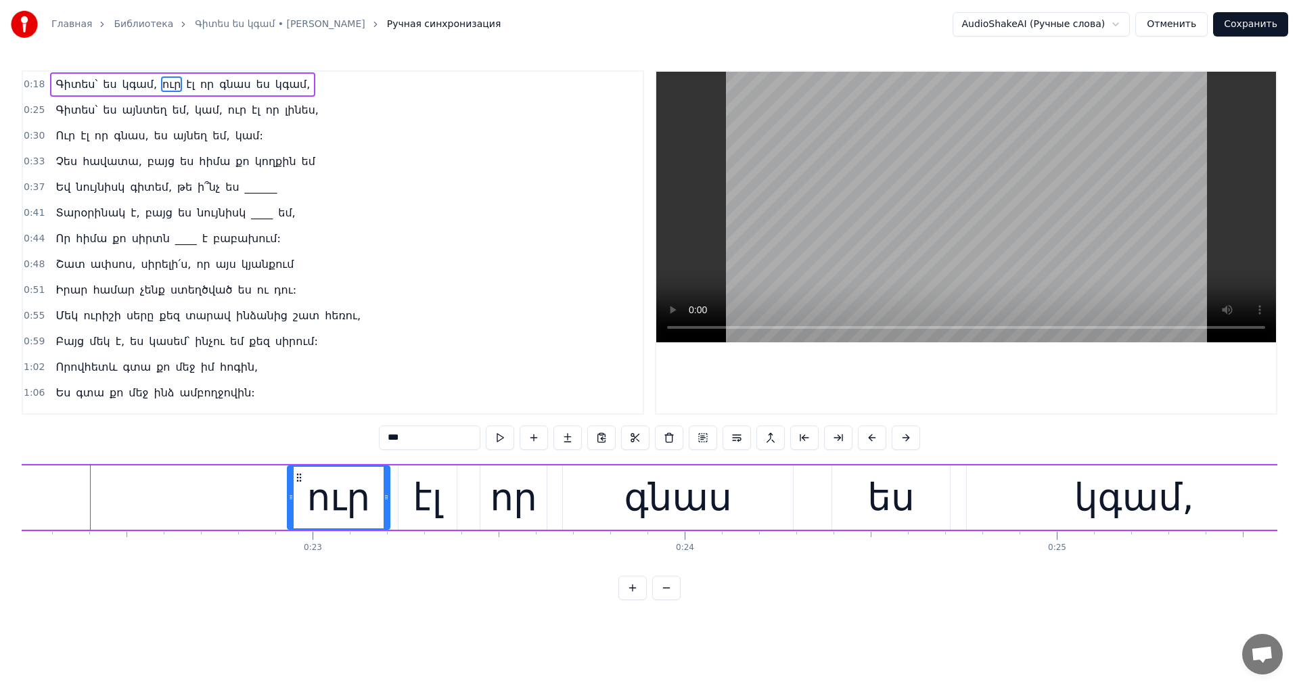
drag, startPoint x: 95, startPoint y: 493, endPoint x: 291, endPoint y: 511, distance: 196.4
click at [291, 511] on div at bounding box center [290, 498] width 5 height 62
click at [820, 248] on video at bounding box center [966, 207] width 620 height 271
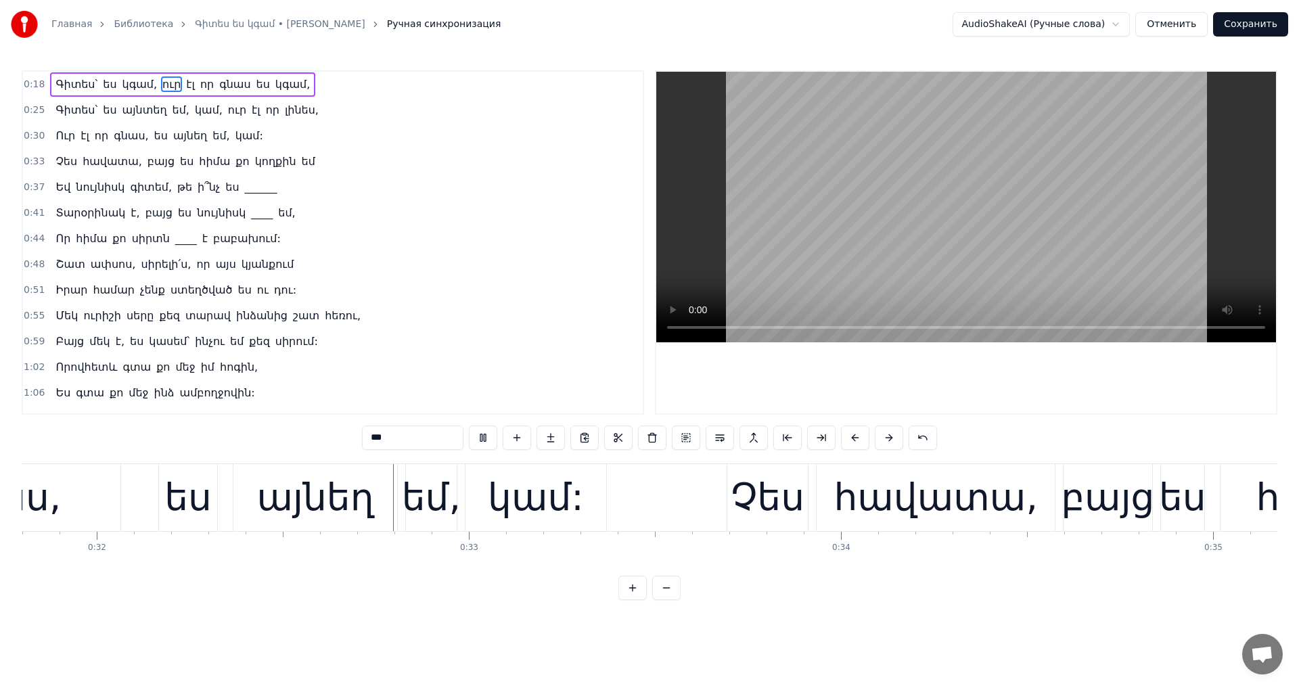
scroll to position [0, 11836]
click at [1024, 211] on video at bounding box center [966, 207] width 620 height 271
drag, startPoint x: 773, startPoint y: 472, endPoint x: 732, endPoint y: 491, distance: 45.1
click at [773, 473] on div "Չես" at bounding box center [767, 498] width 74 height 56
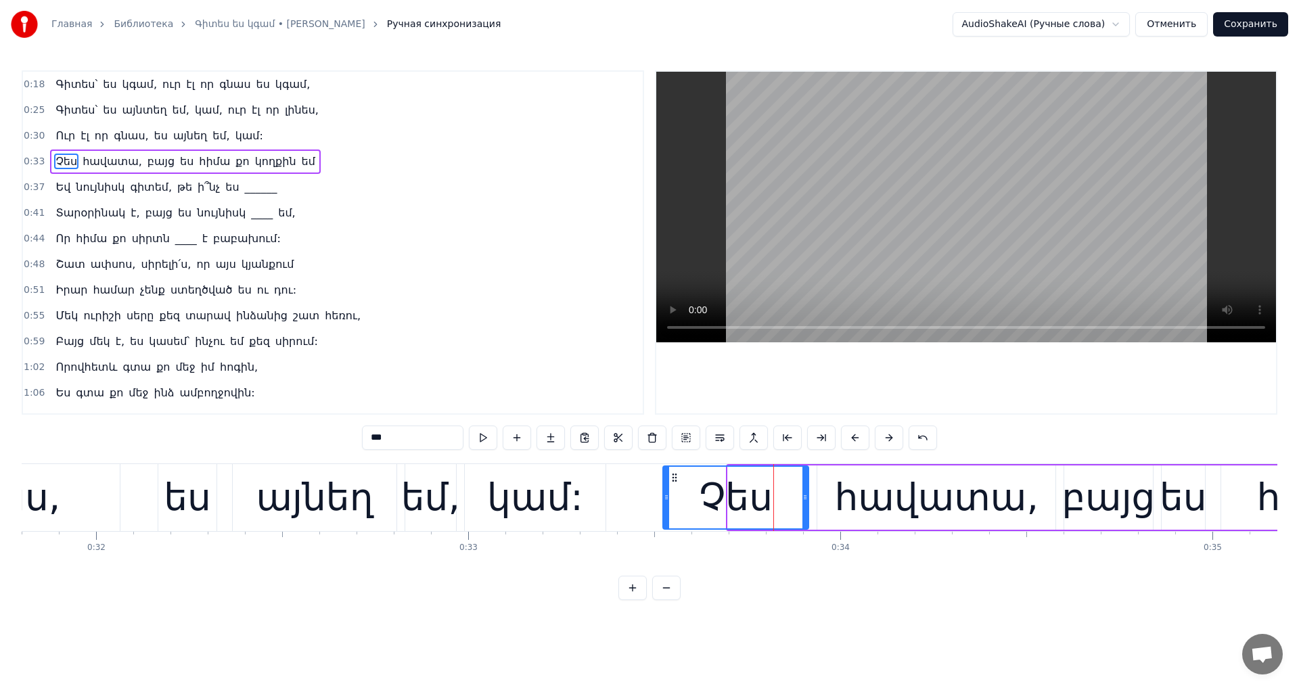
drag, startPoint x: 730, startPoint y: 494, endPoint x: 727, endPoint y: 426, distance: 68.4
click at [665, 493] on icon at bounding box center [666, 497] width 5 height 11
click at [950, 202] on video at bounding box center [966, 207] width 620 height 271
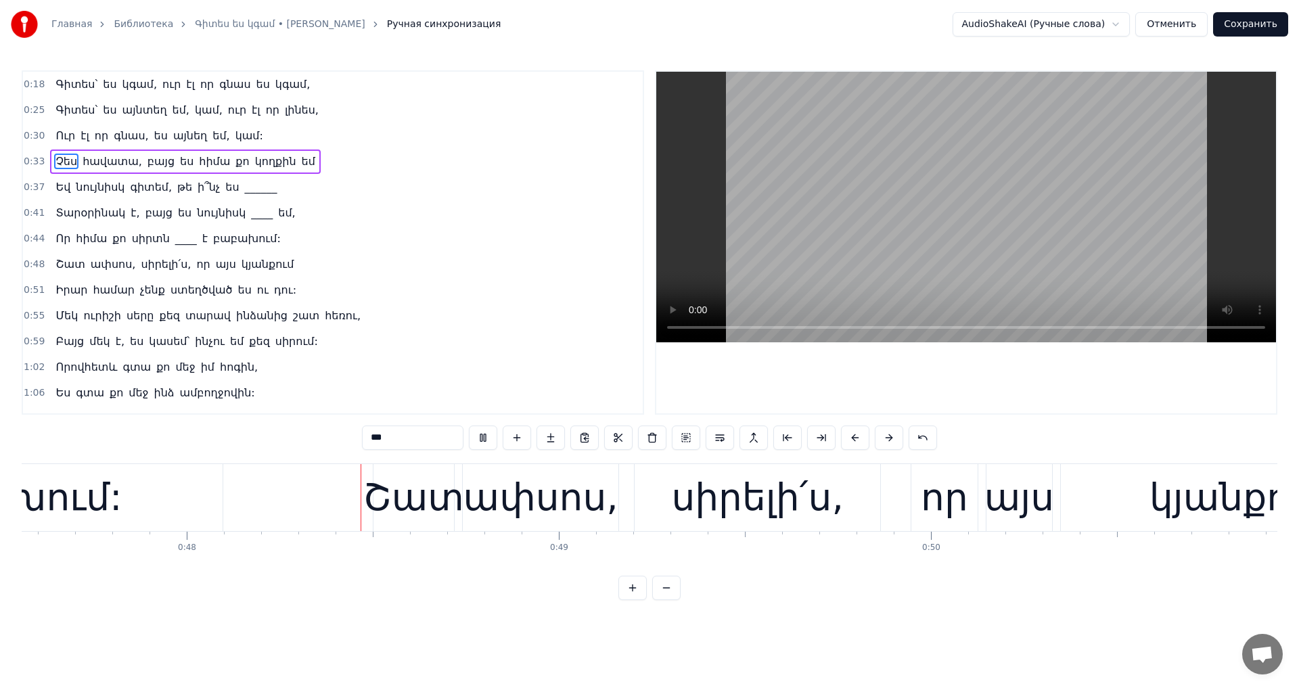
scroll to position [0, 17748]
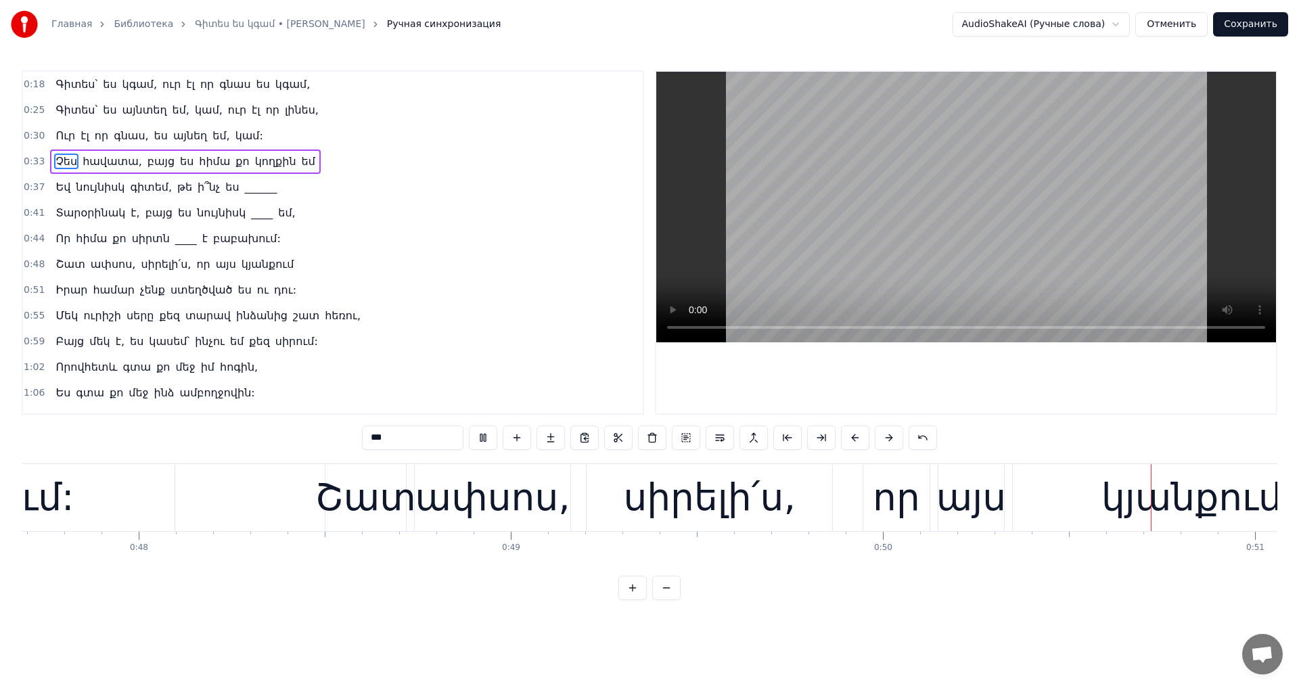
click at [1071, 164] on video at bounding box center [966, 207] width 620 height 271
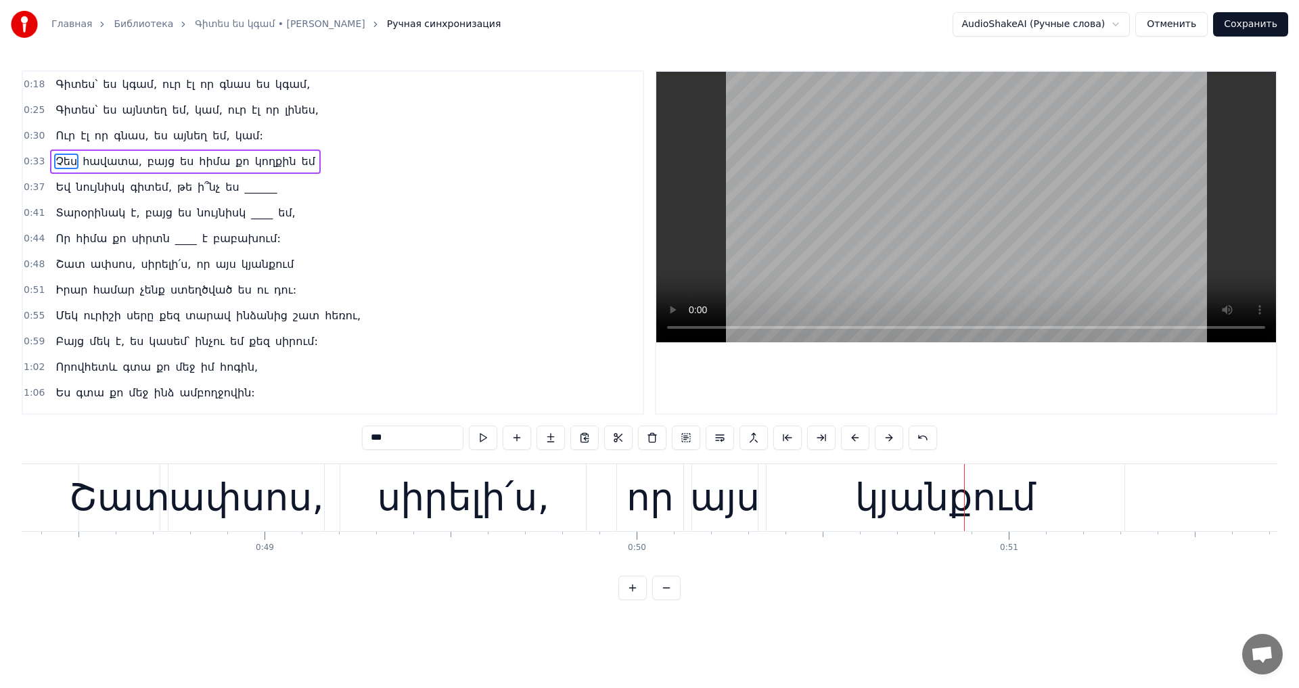
scroll to position [0, 17753]
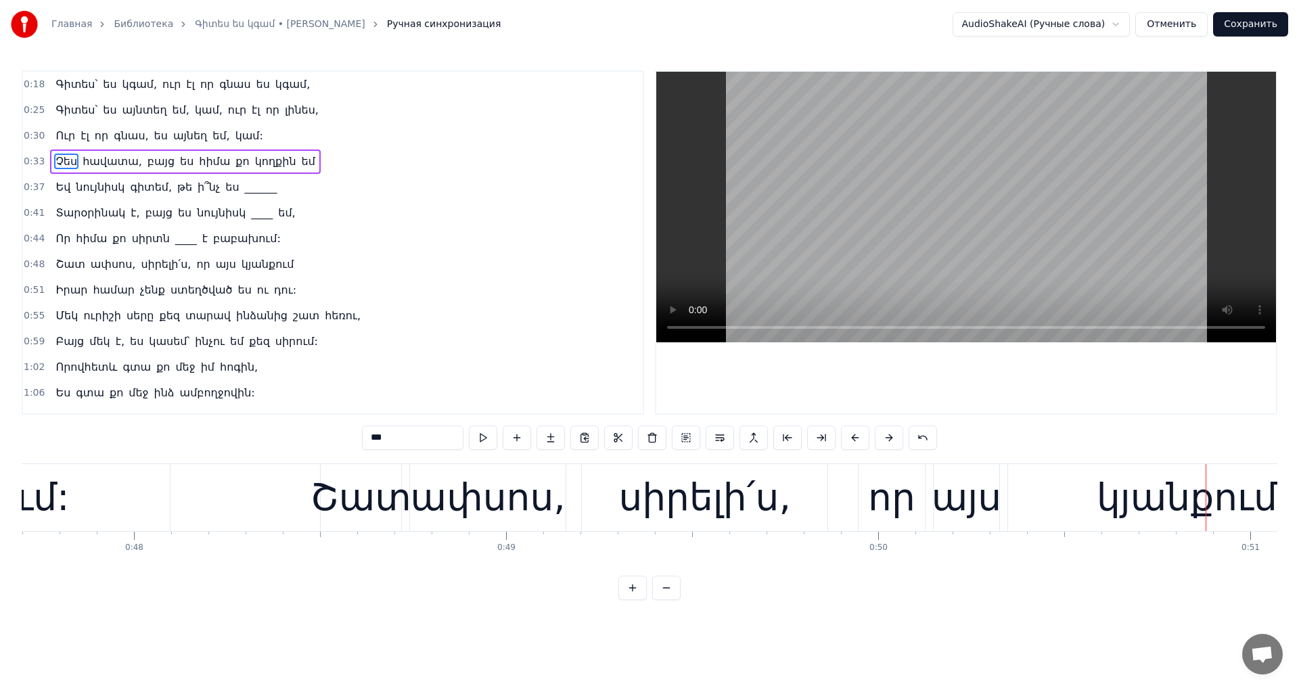
click at [344, 495] on div "Շատ" at bounding box center [361, 498] width 101 height 56
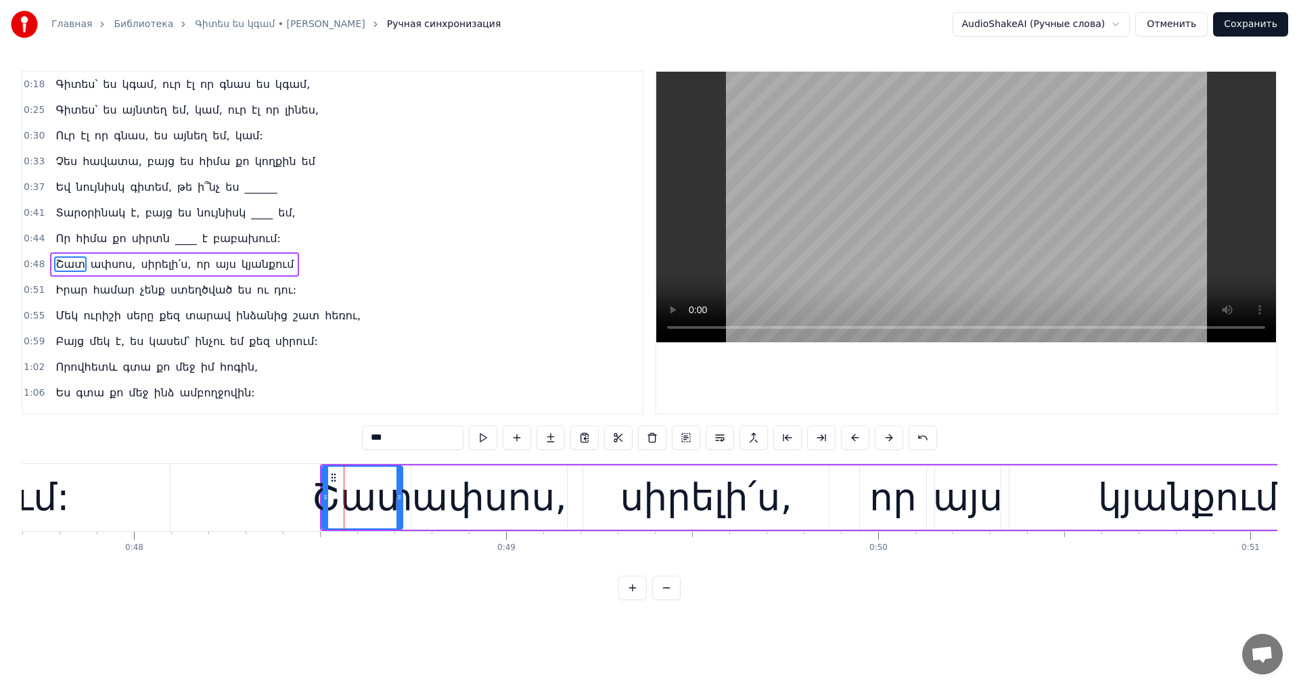
scroll to position [22, 0]
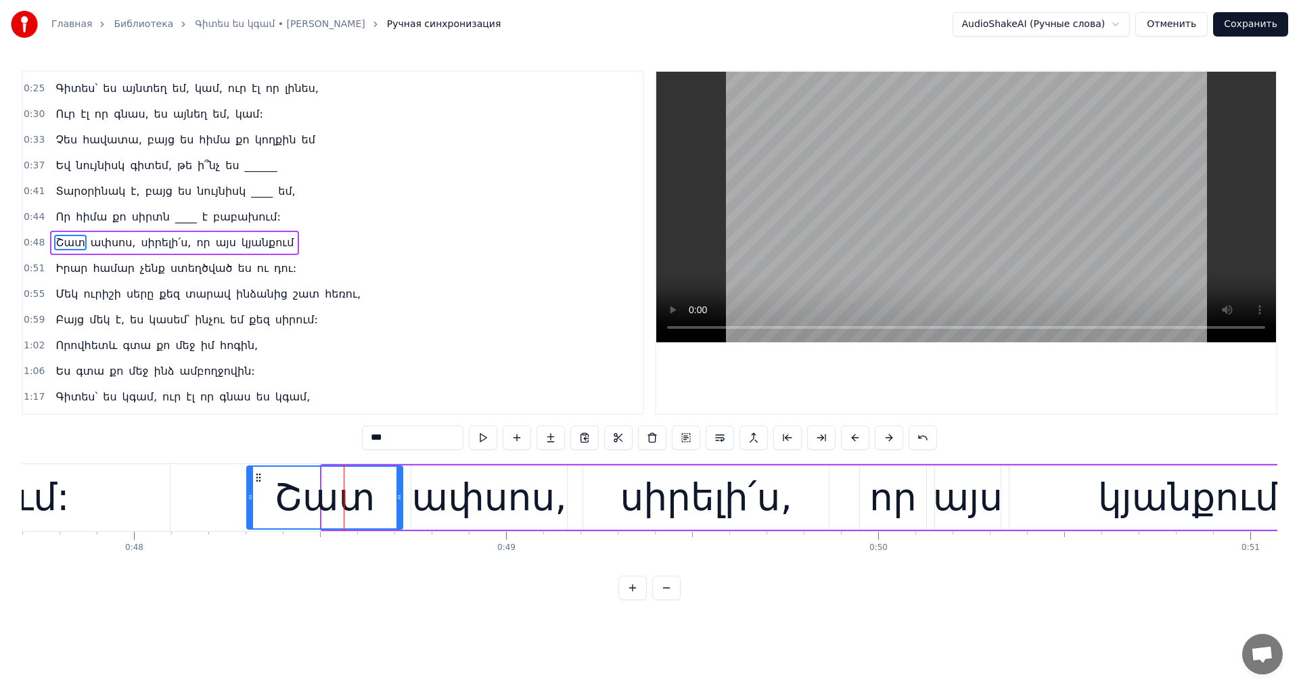
drag, startPoint x: 323, startPoint y: 500, endPoint x: 248, endPoint y: 506, distance: 75.4
click at [248, 506] on div at bounding box center [250, 498] width 5 height 62
click at [861, 230] on video at bounding box center [966, 207] width 620 height 271
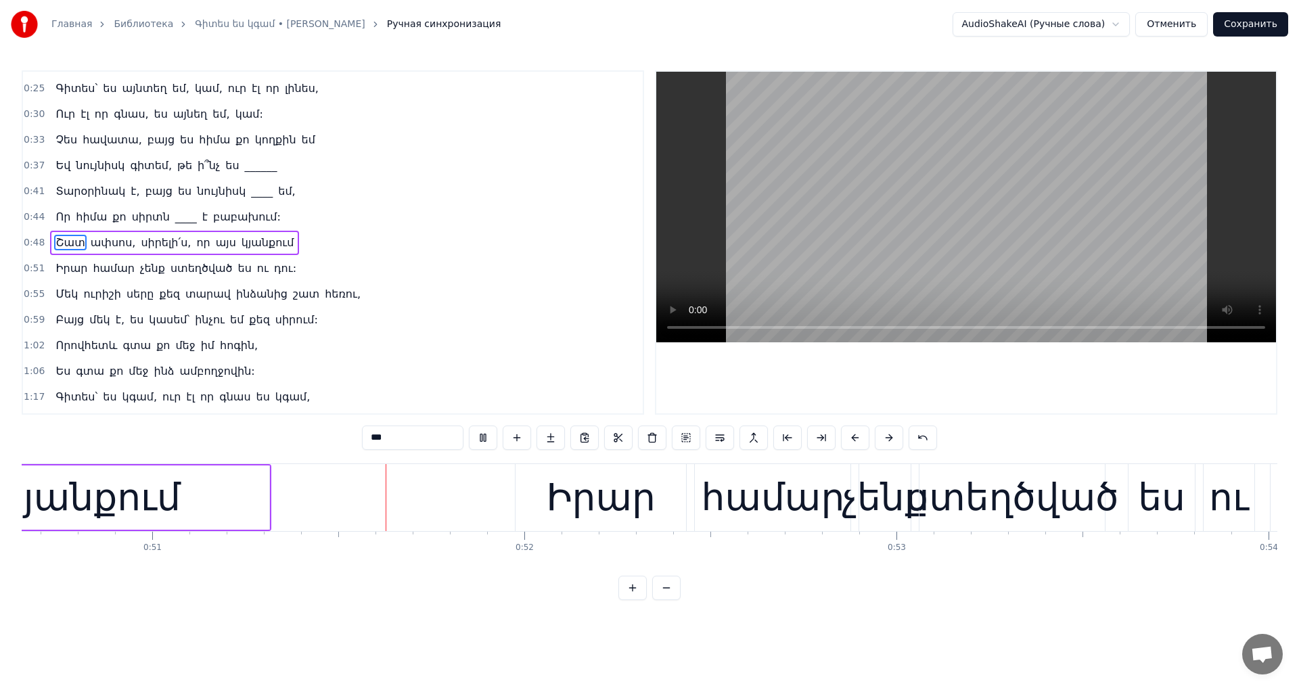
scroll to position [0, 18883]
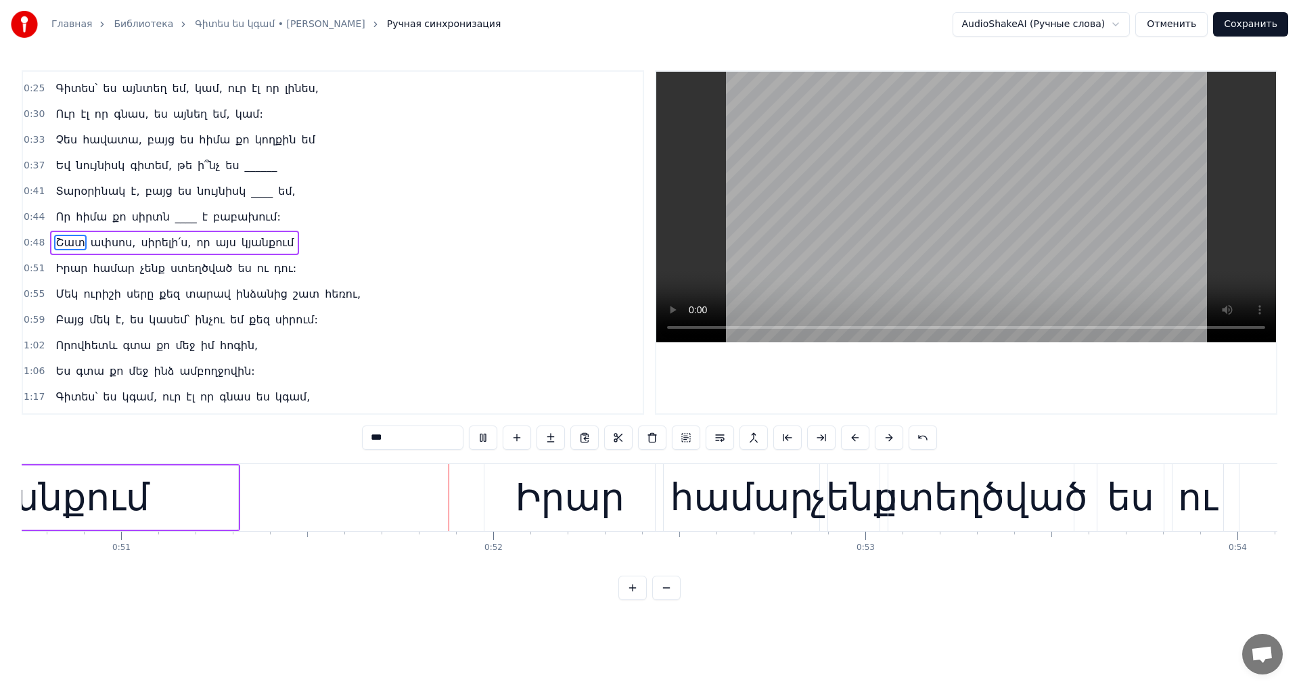
click at [863, 215] on video at bounding box center [966, 207] width 620 height 271
click at [565, 480] on div "Իրար" at bounding box center [570, 498] width 109 height 56
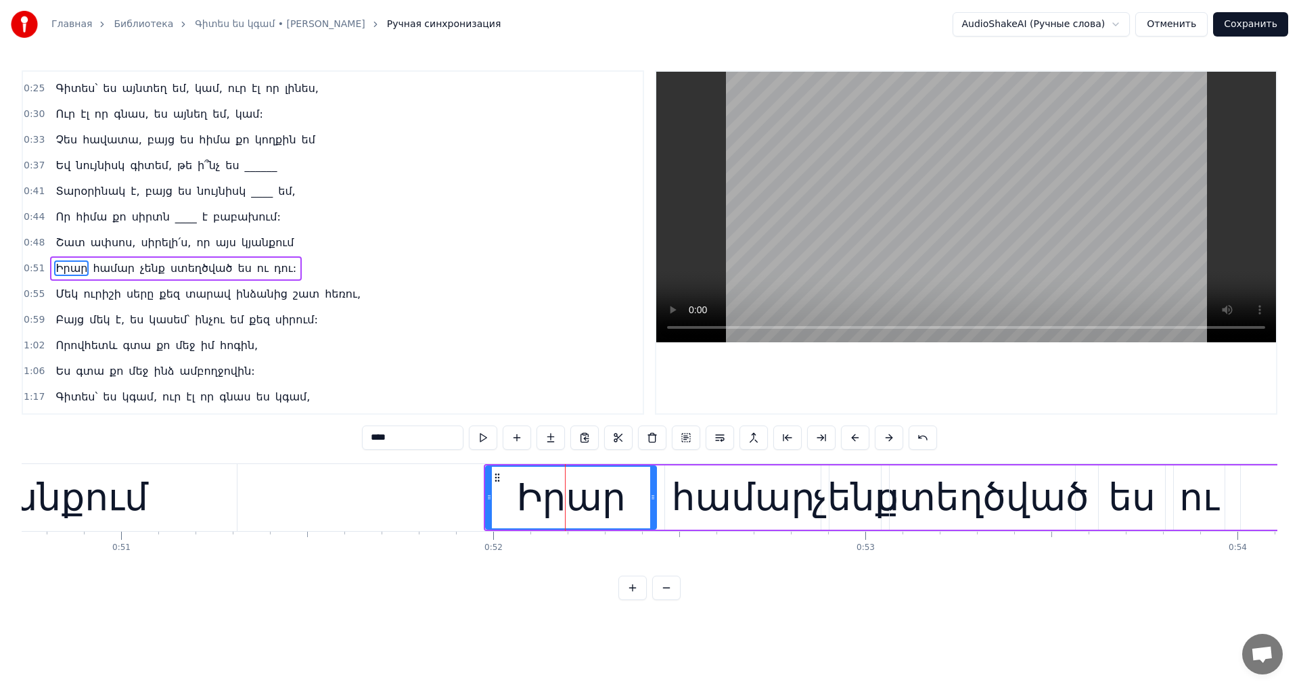
scroll to position [47, 0]
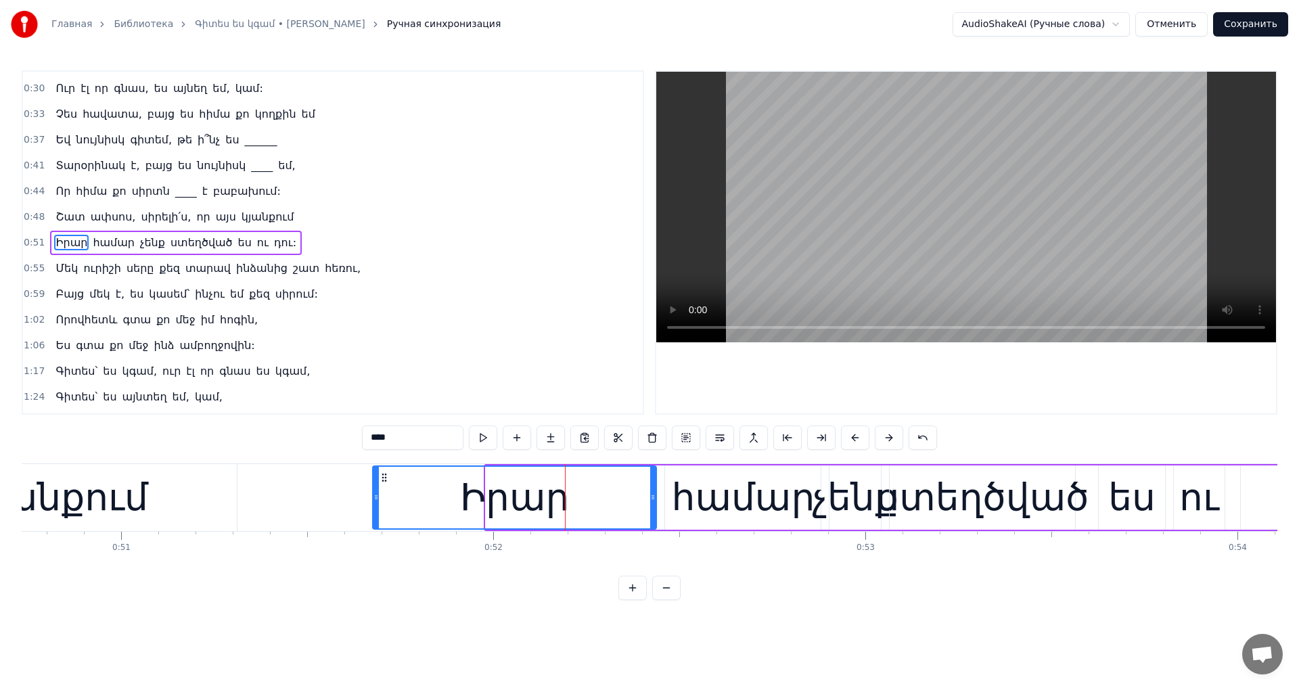
drag, startPoint x: 488, startPoint y: 499, endPoint x: 375, endPoint y: 505, distance: 113.1
click at [375, 505] on div at bounding box center [376, 498] width 5 height 62
click at [872, 228] on video at bounding box center [966, 207] width 620 height 271
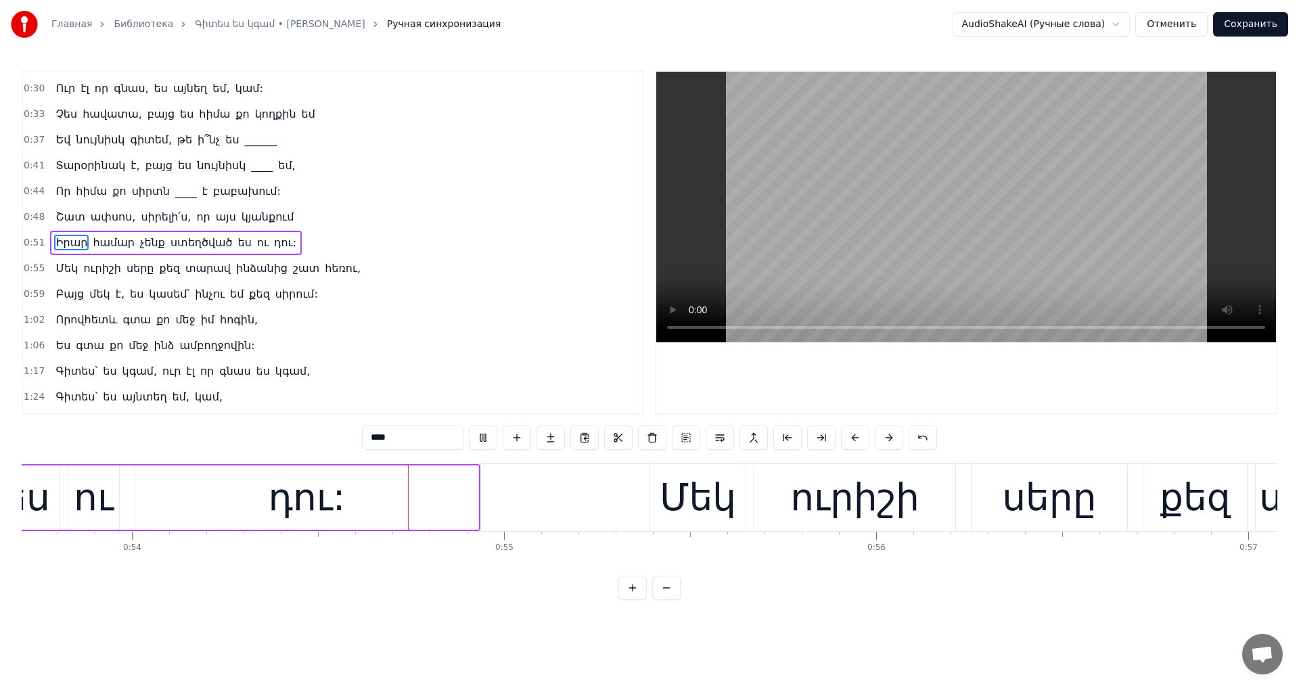
scroll to position [0, 20045]
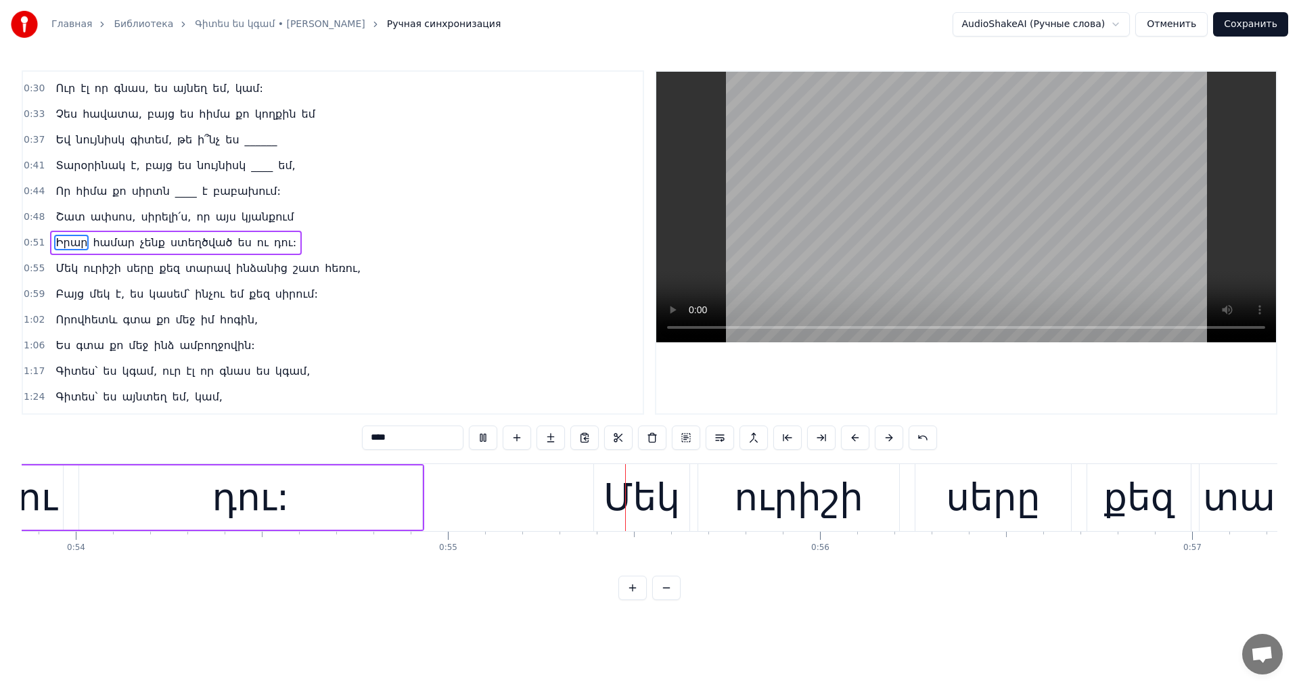
click at [855, 210] on video at bounding box center [966, 207] width 620 height 271
click at [634, 495] on div "Մեկ" at bounding box center [642, 498] width 76 height 56
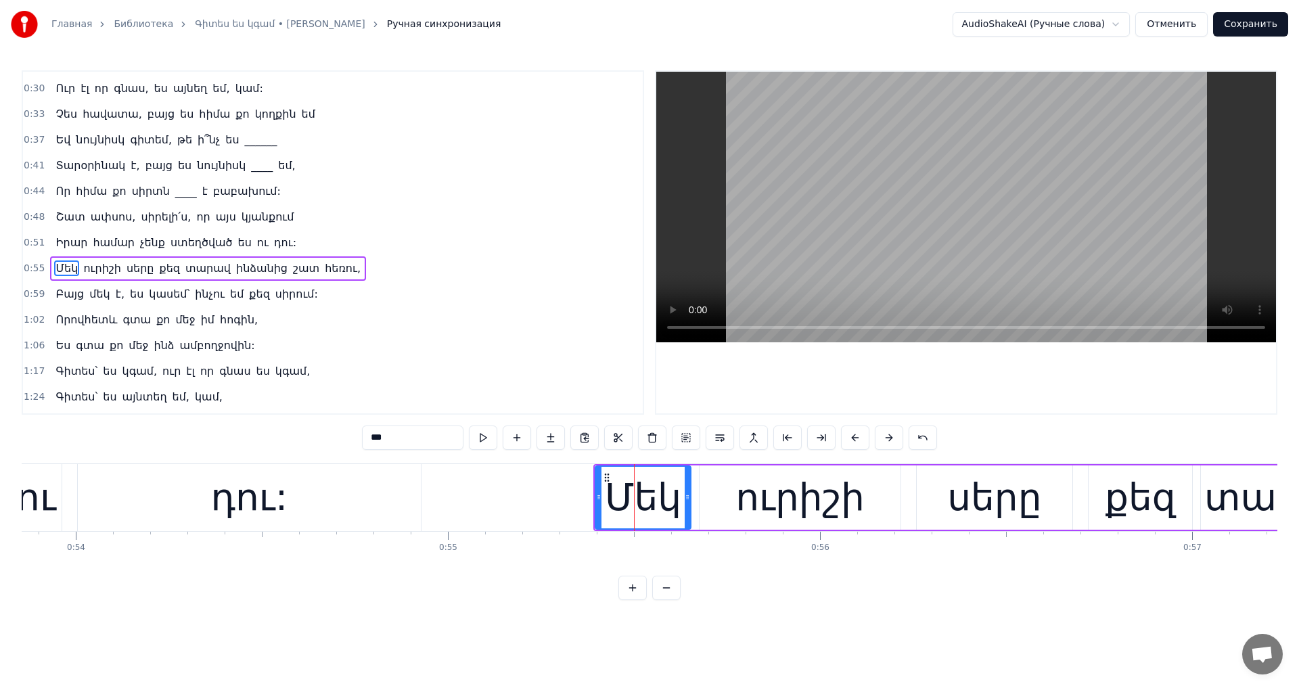
scroll to position [73, 0]
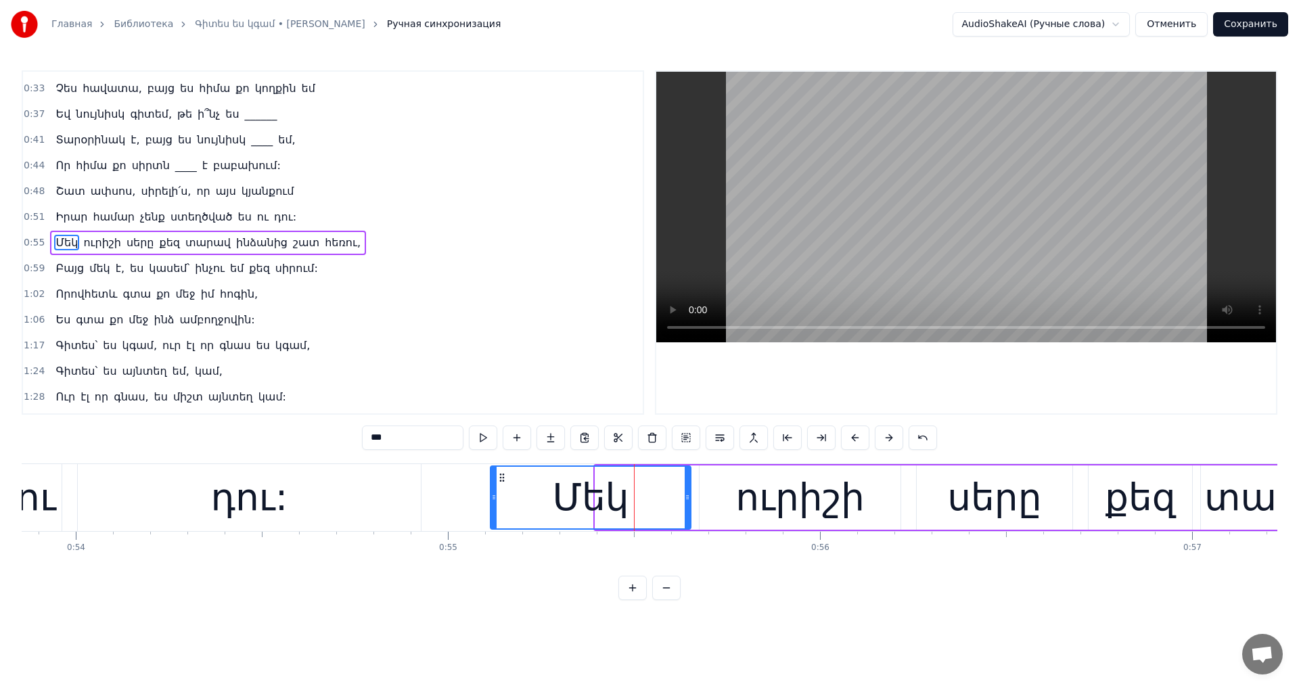
drag, startPoint x: 599, startPoint y: 499, endPoint x: 604, endPoint y: 455, distance: 44.3
click at [495, 504] on div at bounding box center [493, 498] width 5 height 62
click at [920, 196] on video at bounding box center [966, 207] width 620 height 271
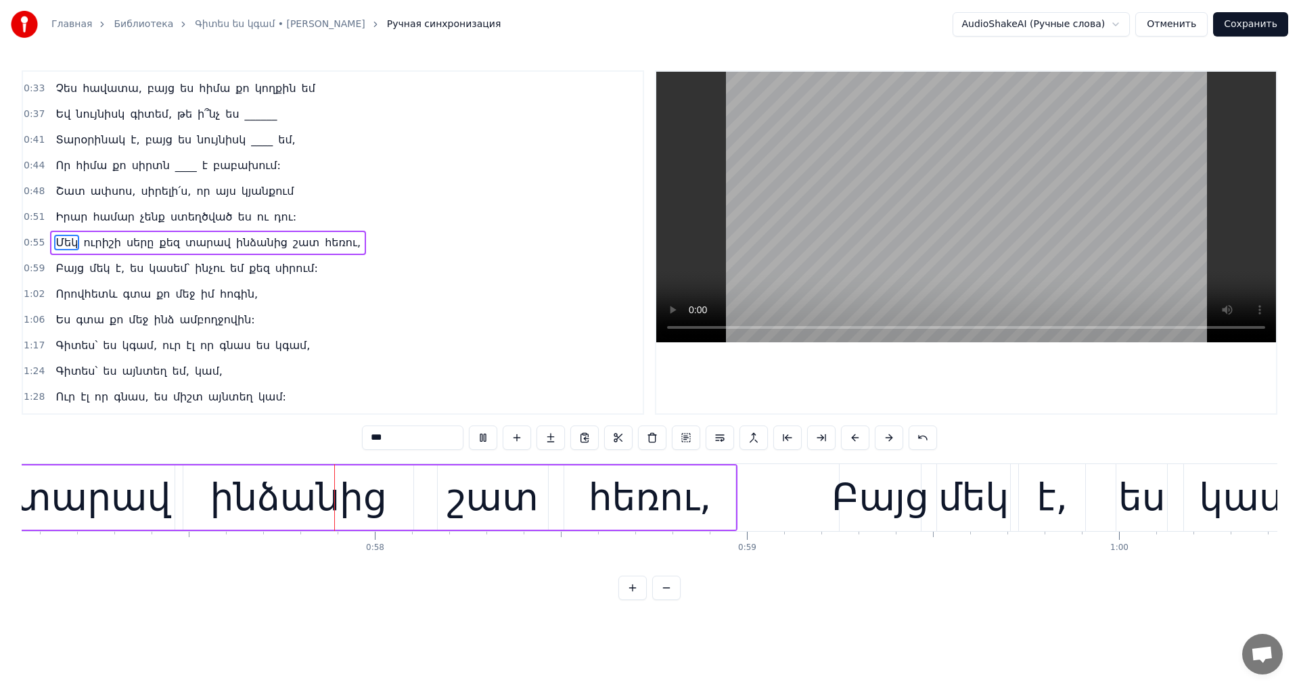
scroll to position [0, 21255]
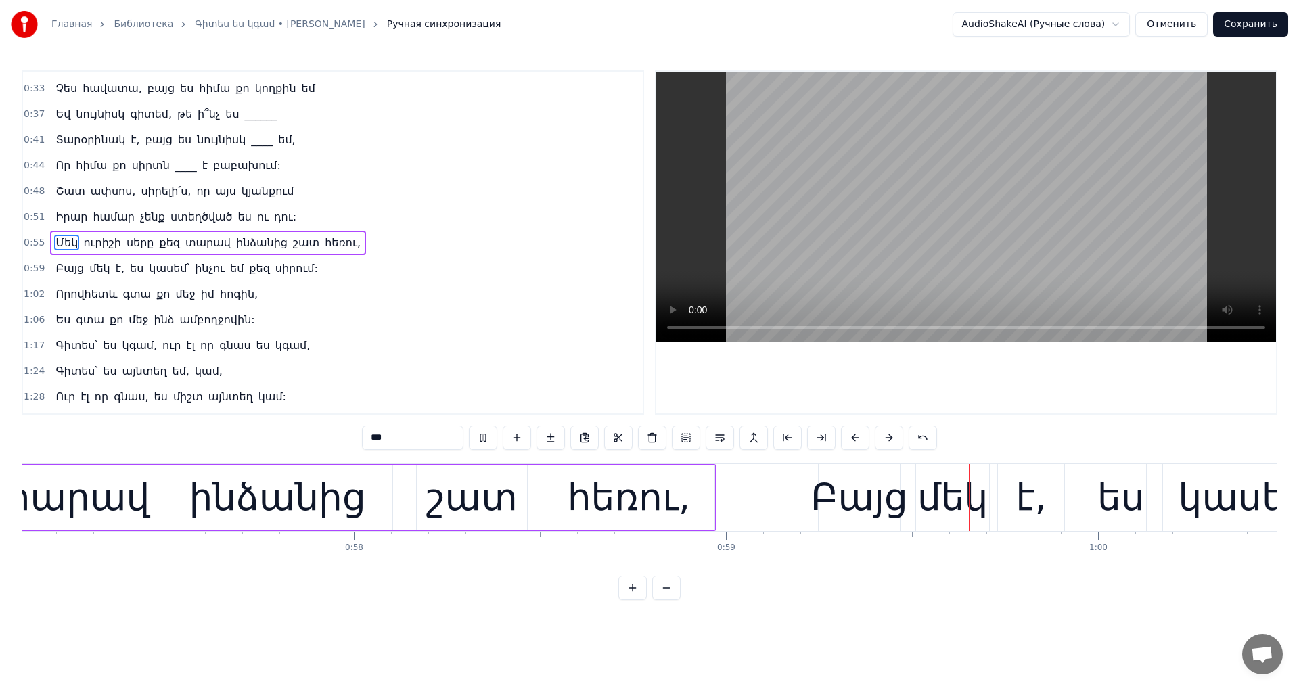
click at [993, 204] on video at bounding box center [966, 207] width 620 height 271
click at [948, 164] on video at bounding box center [966, 207] width 620 height 271
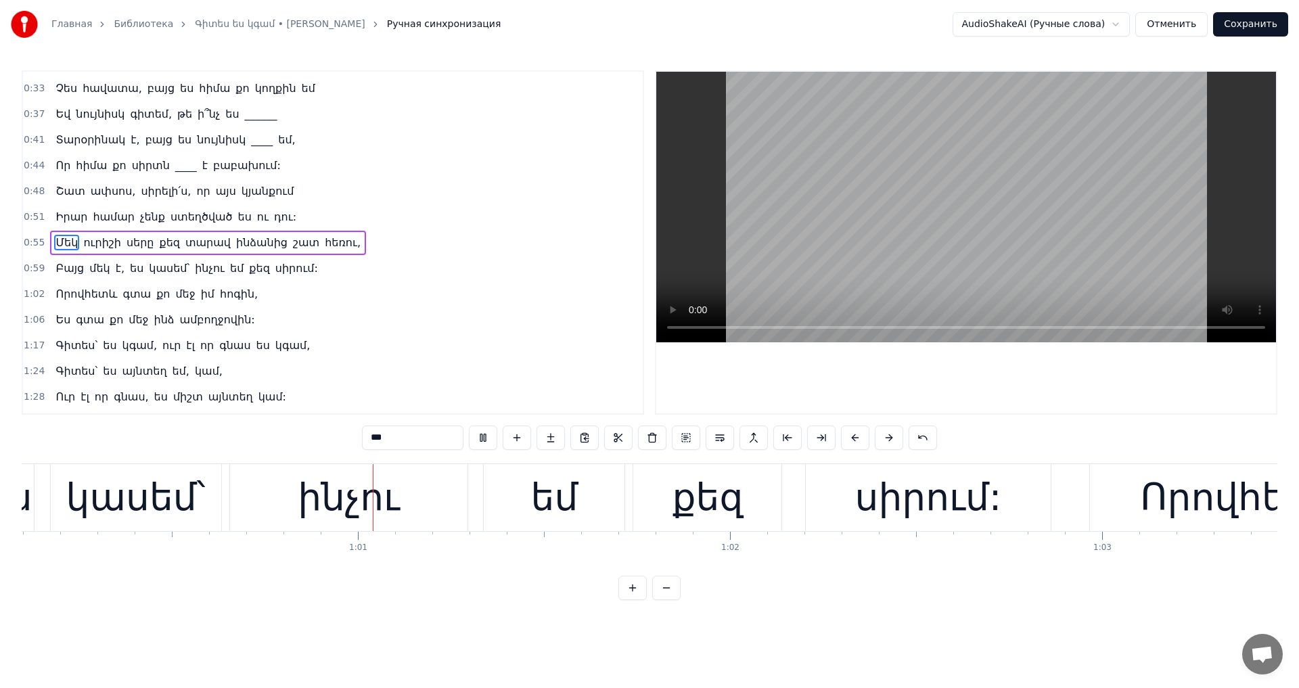
scroll to position [0, 22404]
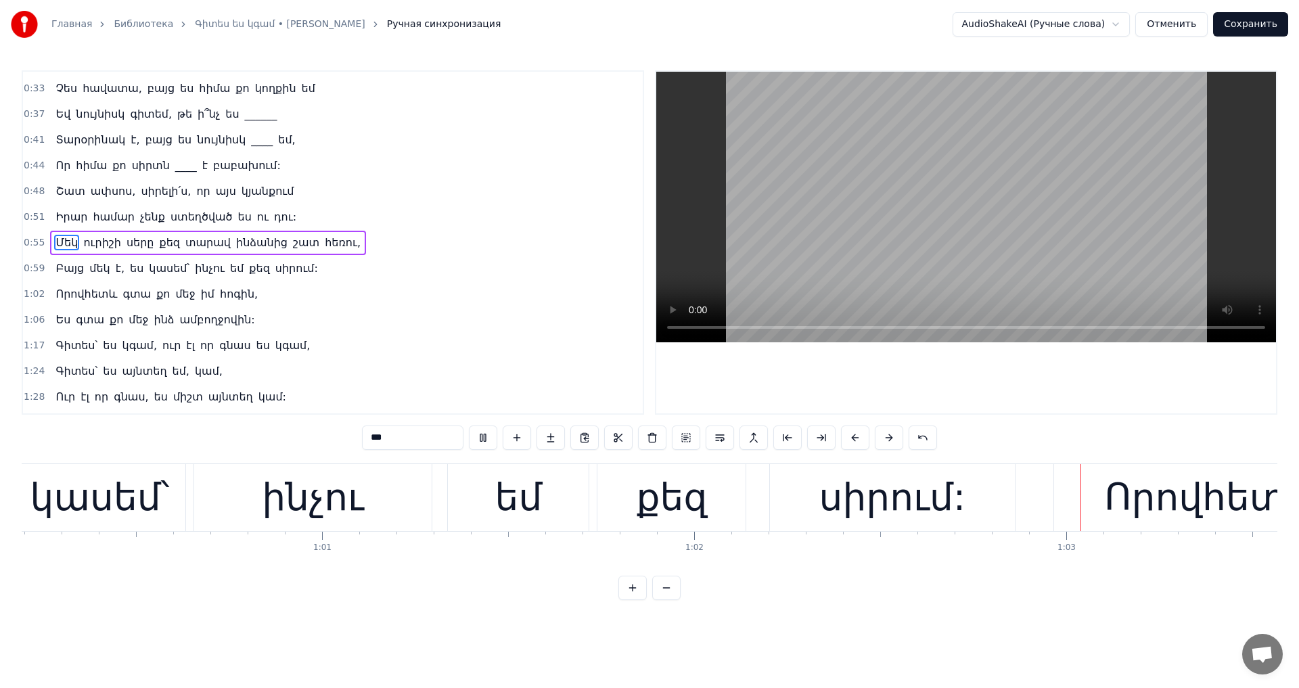
click at [951, 150] on video at bounding box center [966, 207] width 620 height 271
click at [1136, 512] on div "Որովհետև" at bounding box center [1210, 498] width 212 height 56
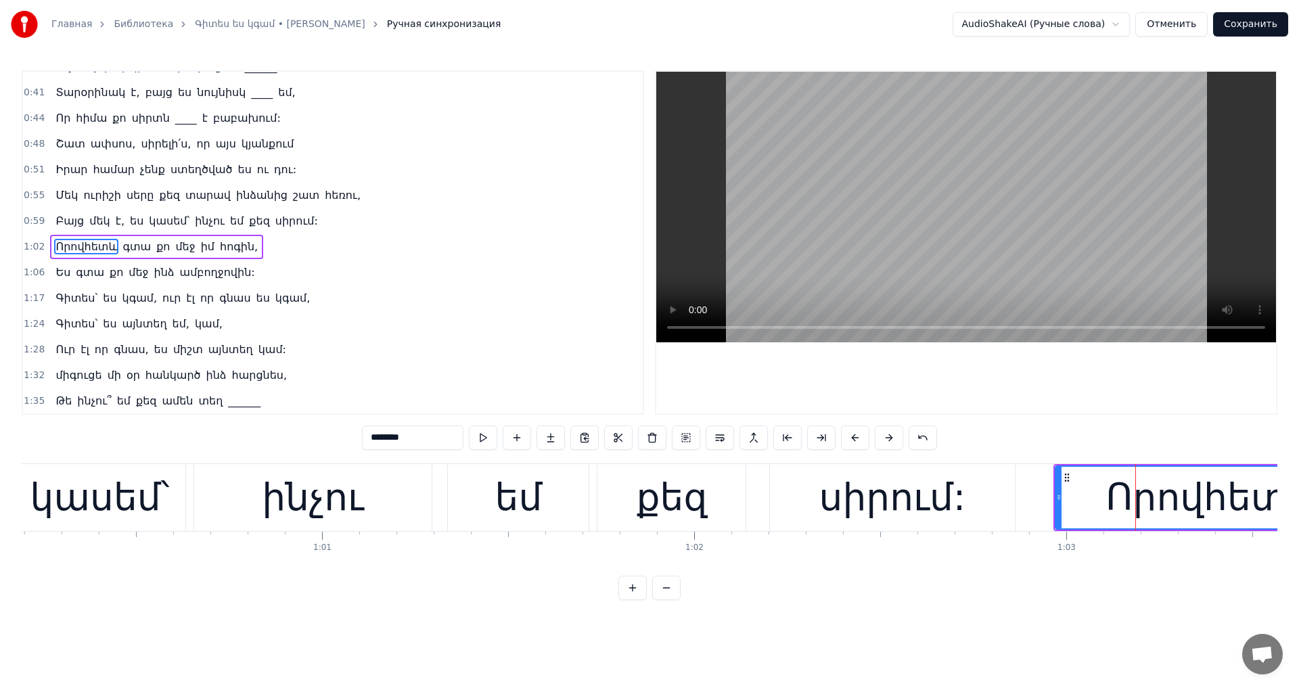
scroll to position [125, 0]
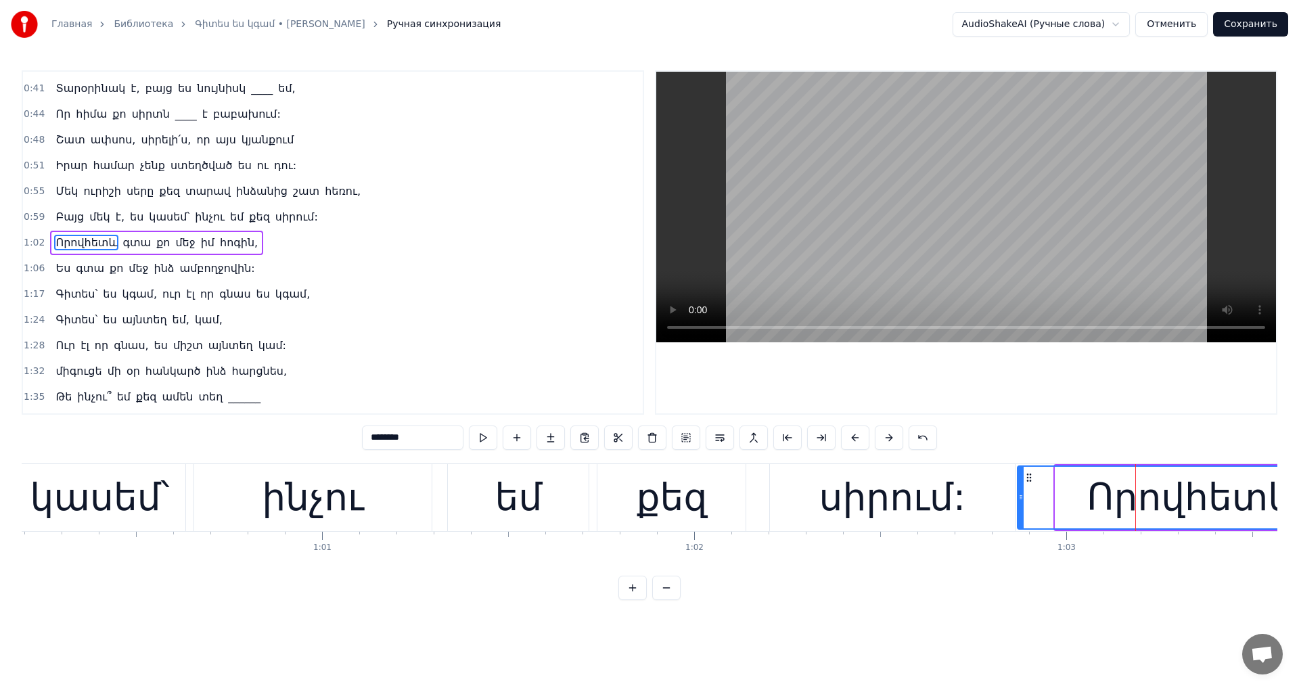
drag, startPoint x: 1058, startPoint y: 497, endPoint x: 1020, endPoint y: 506, distance: 38.8
click at [1020, 506] on div at bounding box center [1020, 498] width 5 height 62
click at [969, 189] on video at bounding box center [966, 207] width 620 height 271
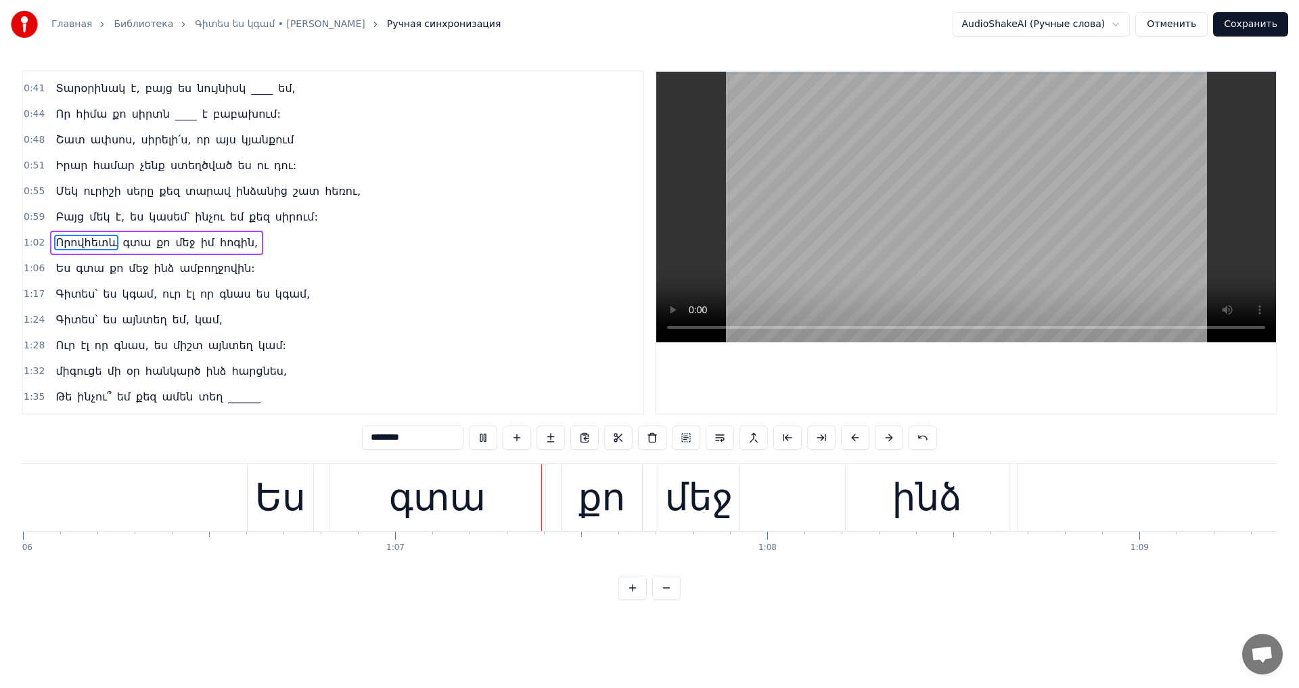
scroll to position [0, 24797]
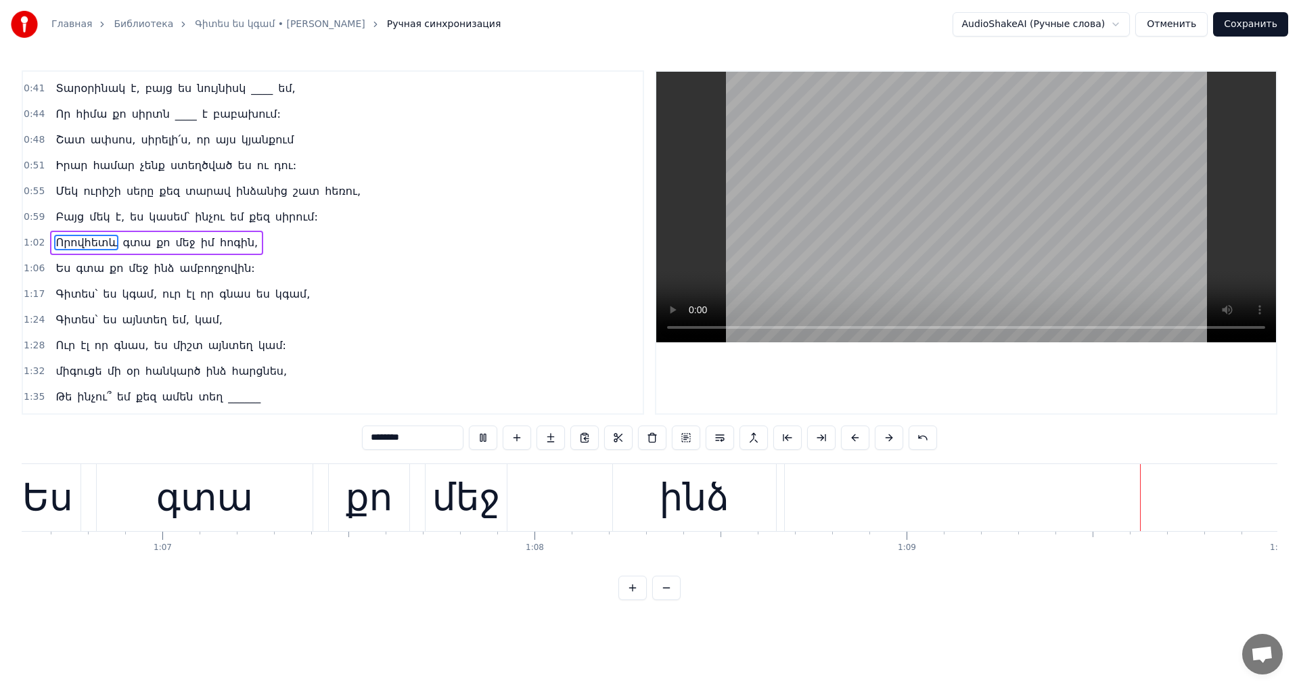
click at [1036, 204] on video at bounding box center [966, 207] width 620 height 271
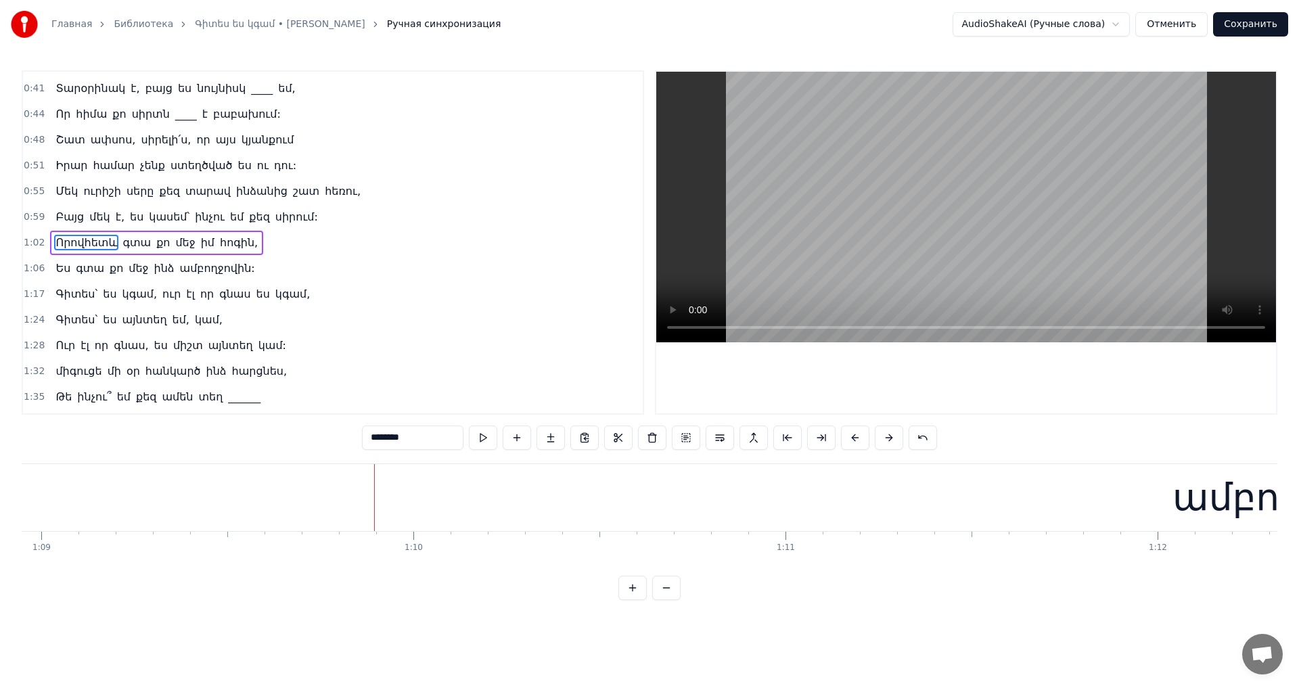
click at [1036, 204] on video at bounding box center [966, 207] width 620 height 271
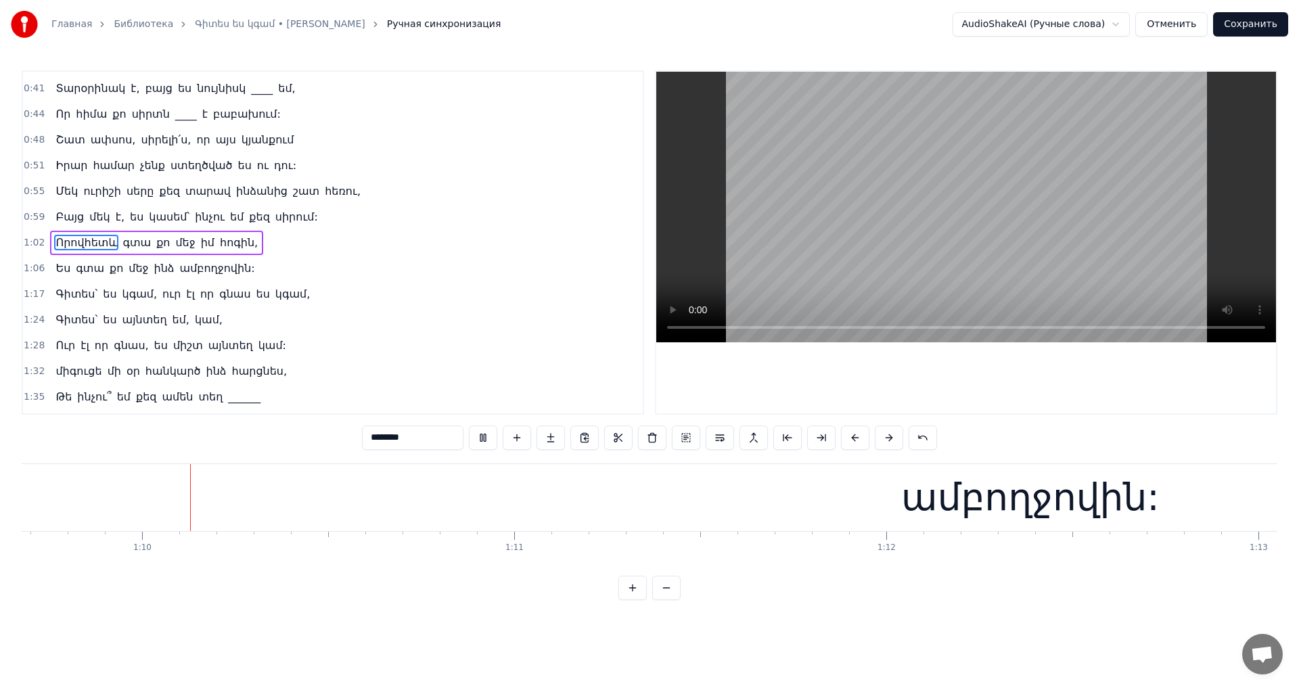
scroll to position [0, 25947]
click at [1003, 227] on video at bounding box center [966, 207] width 620 height 271
click at [980, 510] on div "ամբողջովին:" at bounding box center [1017, 498] width 259 height 56
type input "**********"
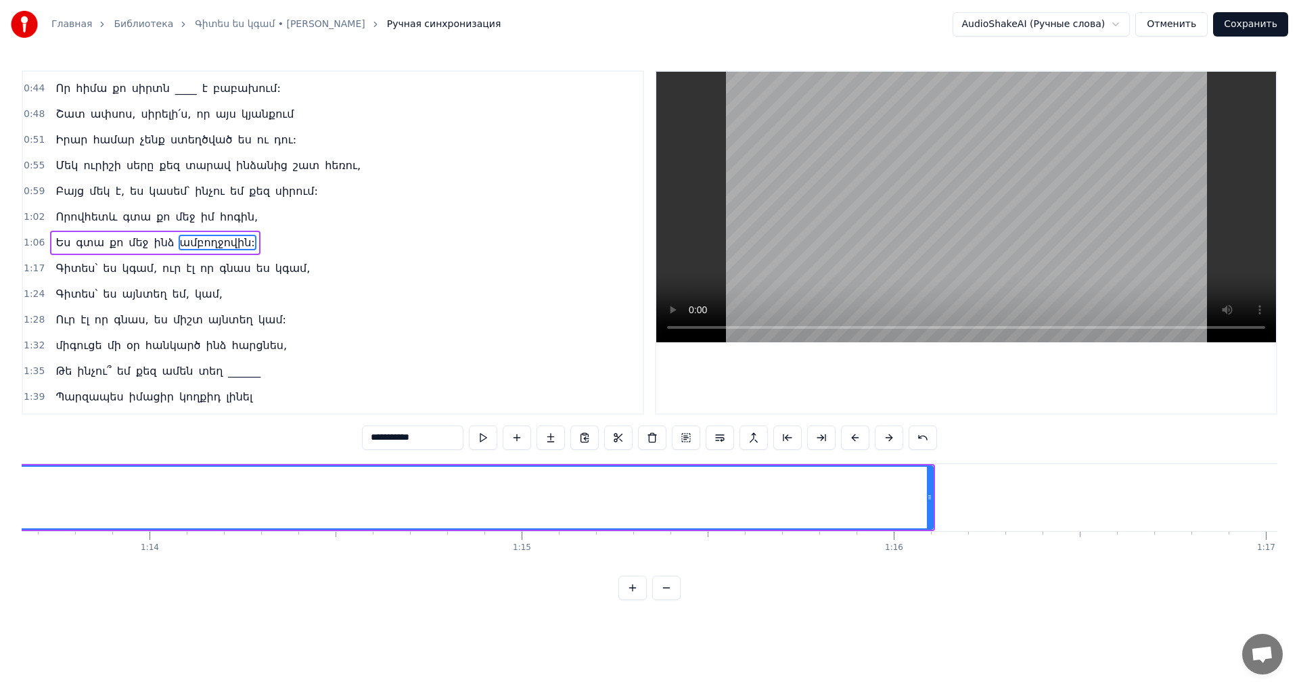
scroll to position [0, 27455]
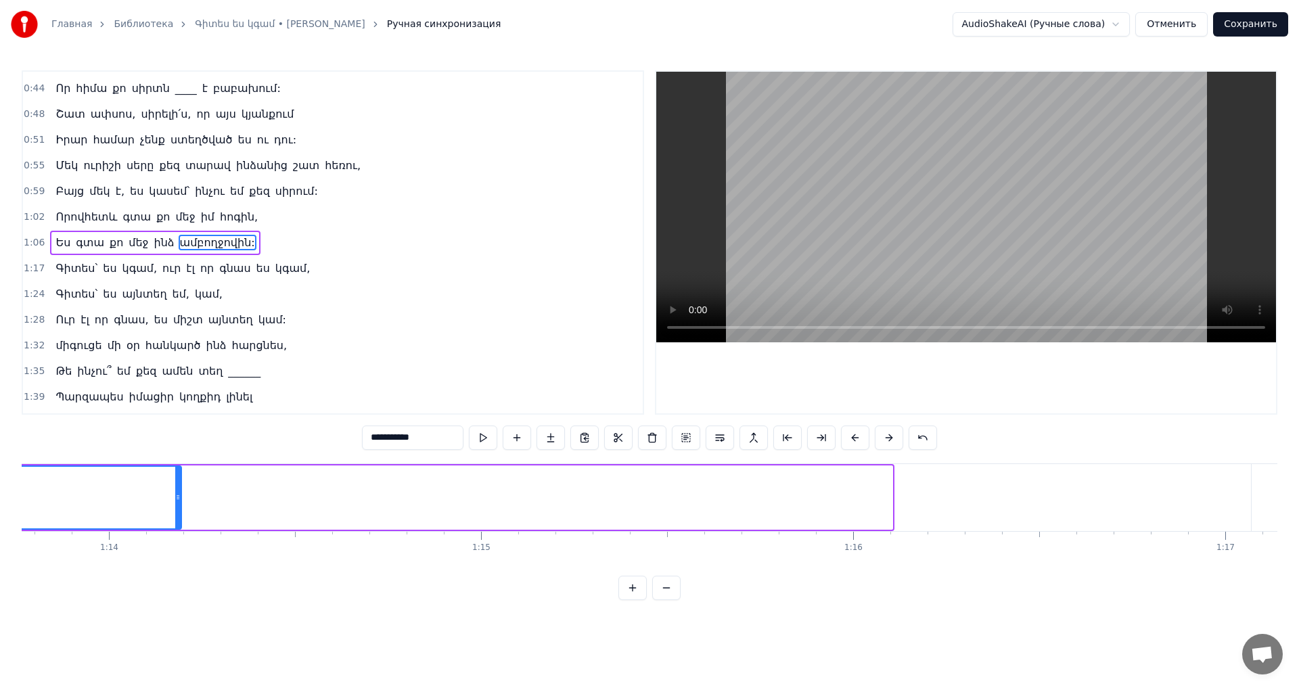
drag, startPoint x: 891, startPoint y: 495, endPoint x: 178, endPoint y: 483, distance: 712.7
click at [178, 484] on div at bounding box center [177, 498] width 5 height 62
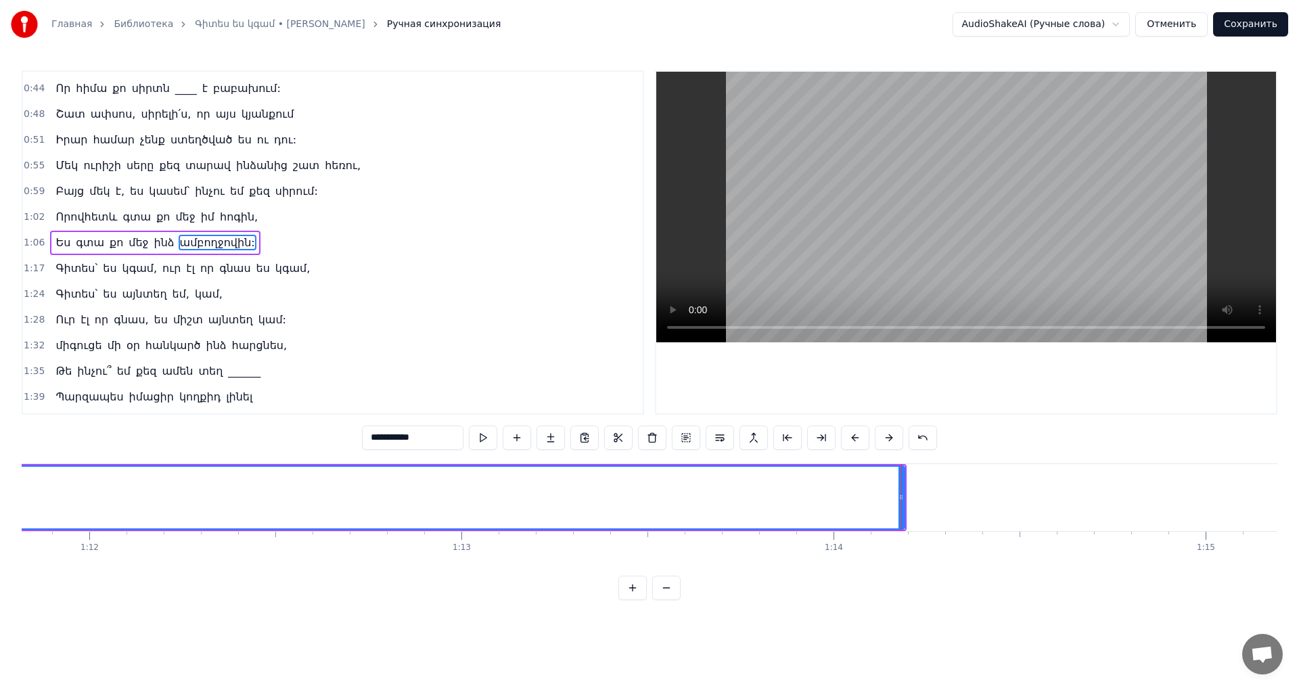
scroll to position [0, 26570]
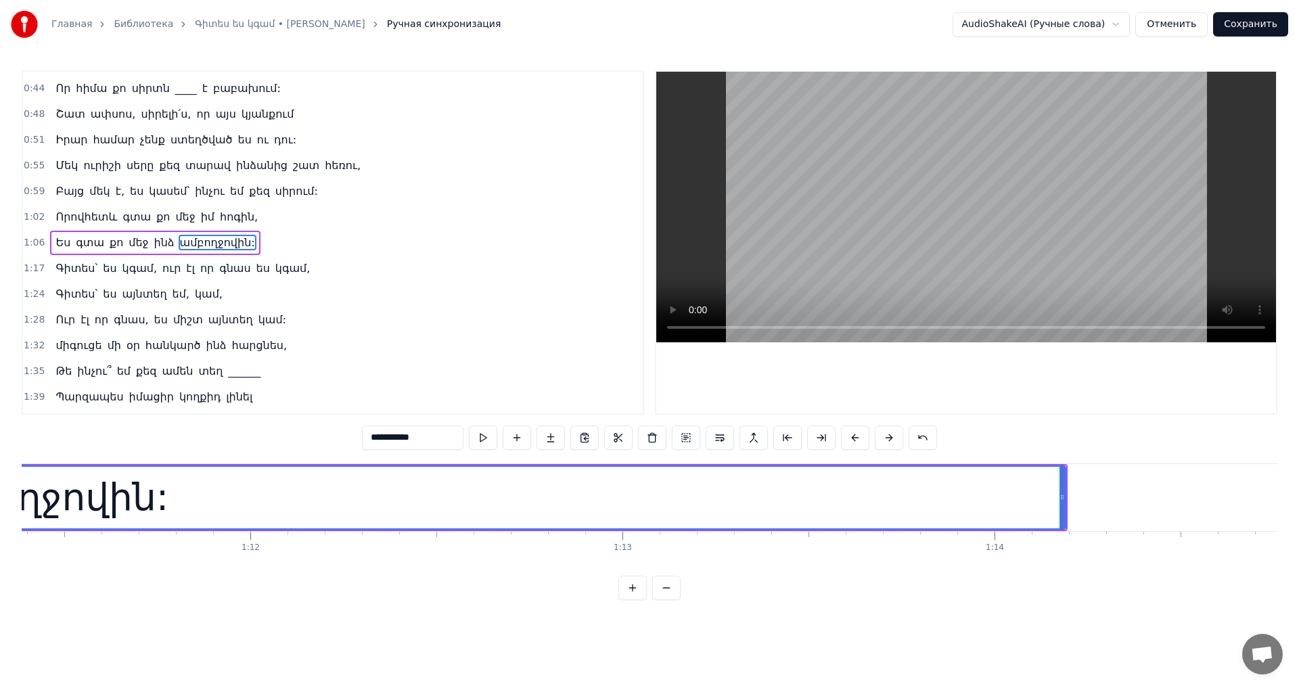
drag, startPoint x: 1062, startPoint y: 498, endPoint x: 1003, endPoint y: 507, distance: 60.2
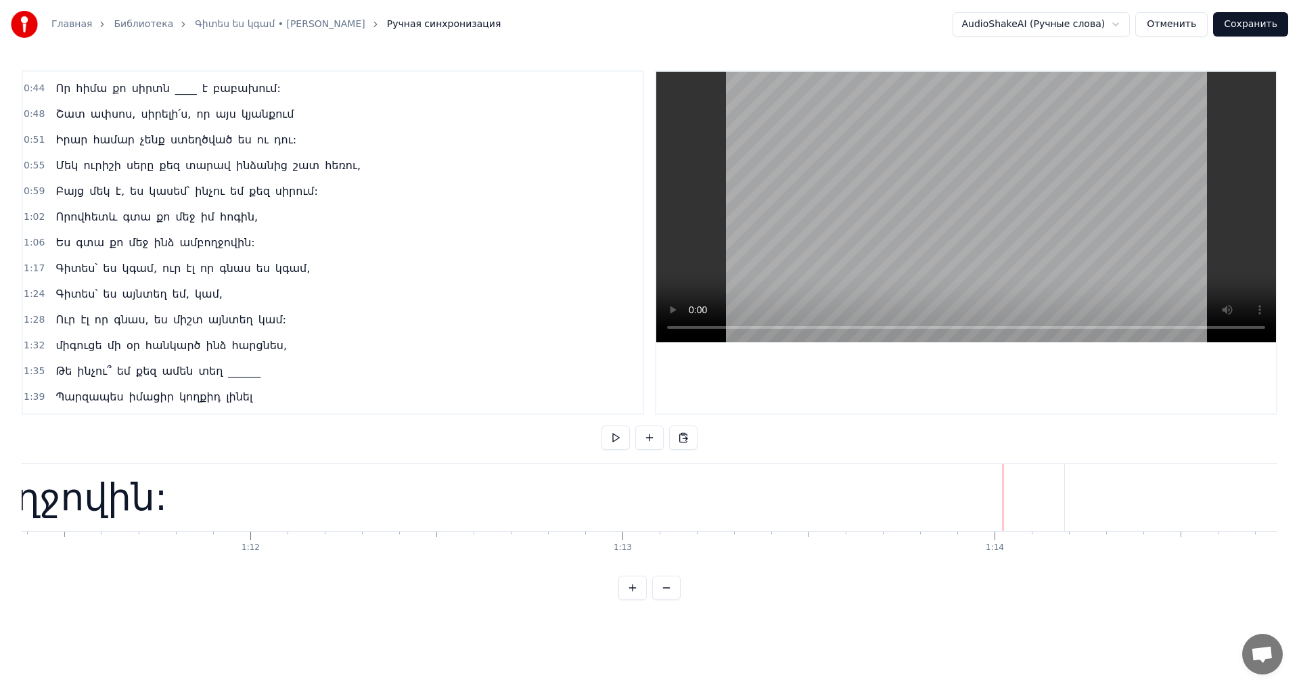
click at [1027, 495] on div "ամբողջովին:" at bounding box center [38, 497] width 2053 height 67
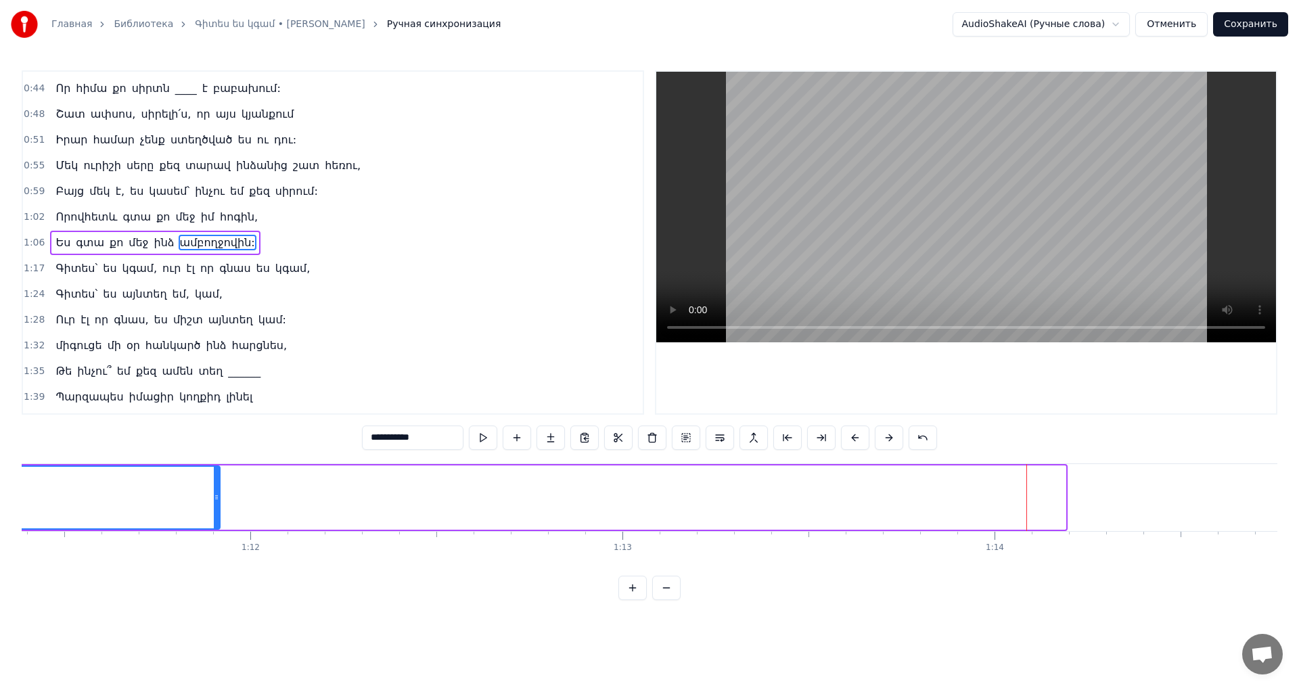
drag, startPoint x: 1064, startPoint y: 498, endPoint x: 164, endPoint y: 518, distance: 900.3
click at [214, 518] on div at bounding box center [216, 498] width 5 height 62
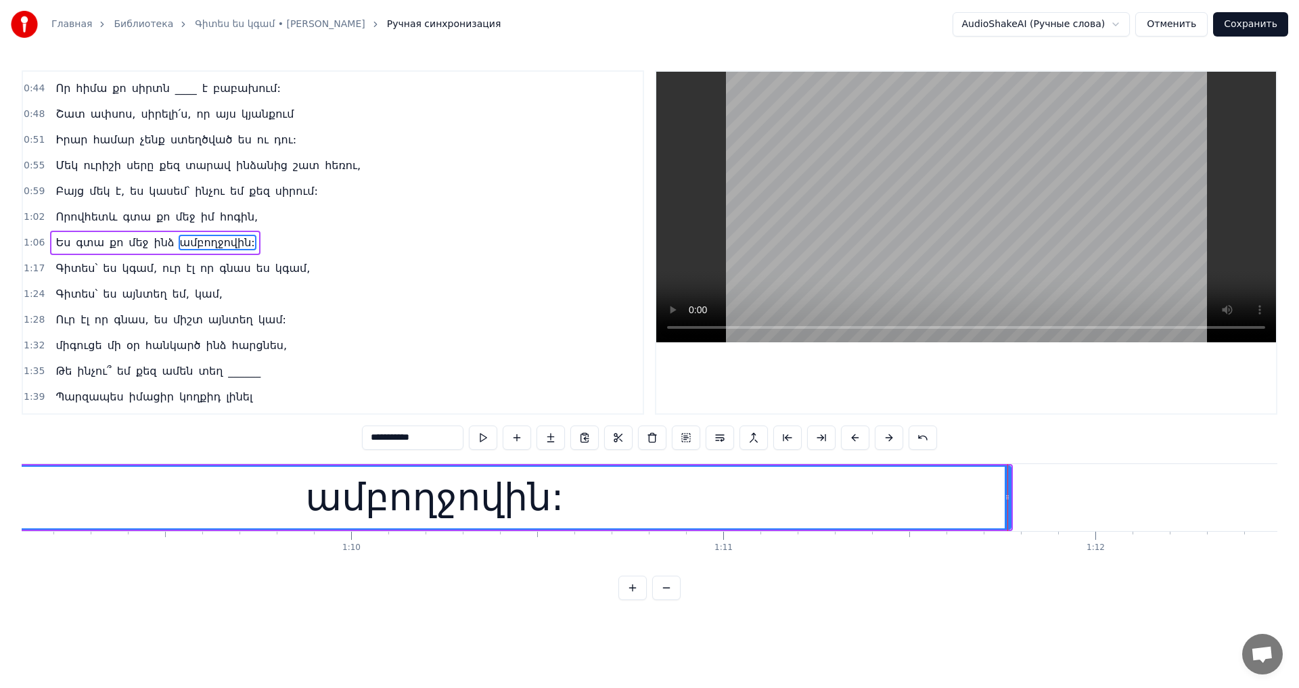
scroll to position [0, 25764]
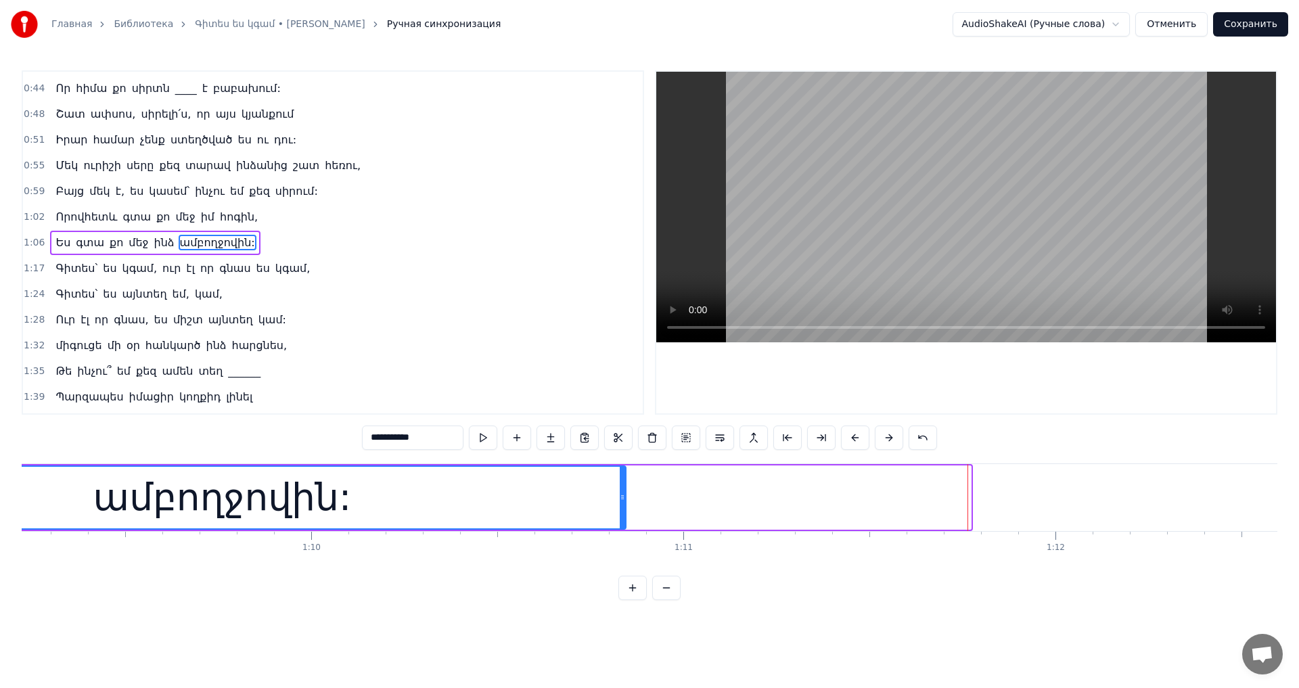
drag, startPoint x: 967, startPoint y: 483, endPoint x: 623, endPoint y: 538, distance: 348.1
click at [623, 540] on div "Գիտես՝ ես կգամ, ուր էլ որ գնաս ես կգամ, Գիտես՝ ես այնտեղ եմ, կամ, ուր էլ որ լին…" at bounding box center [650, 515] width 1256 height 102
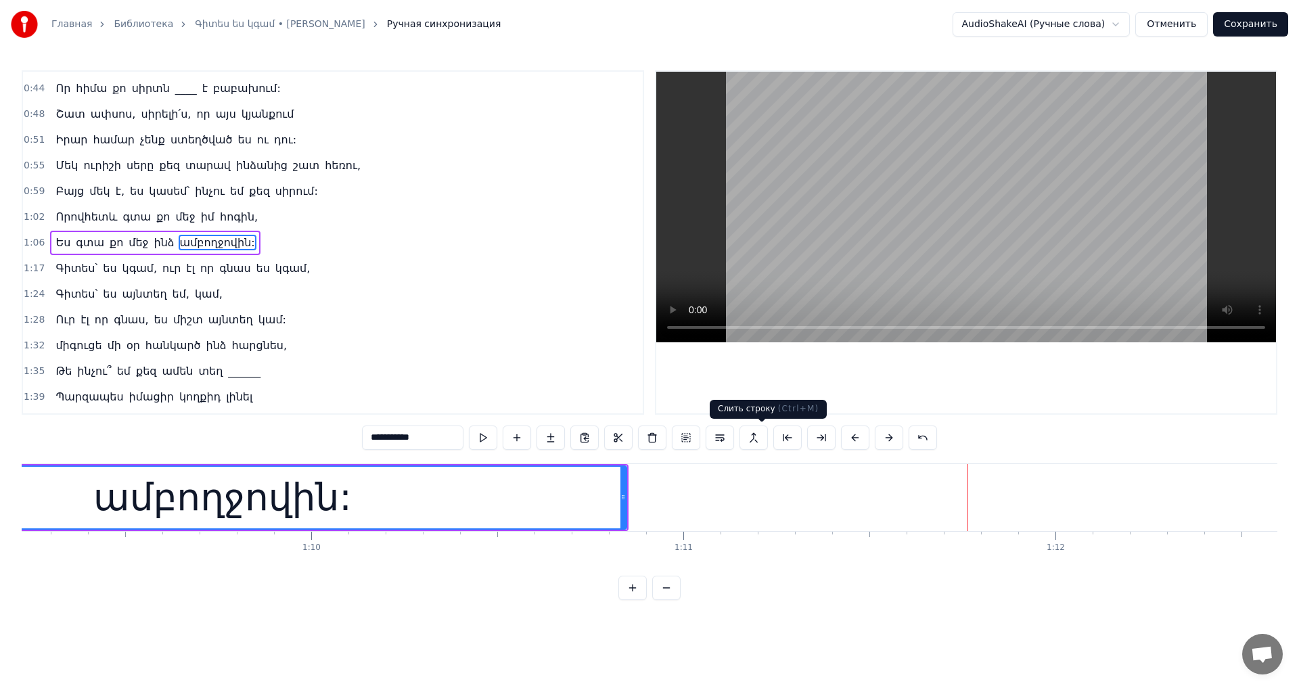
click at [920, 252] on video at bounding box center [966, 207] width 620 height 271
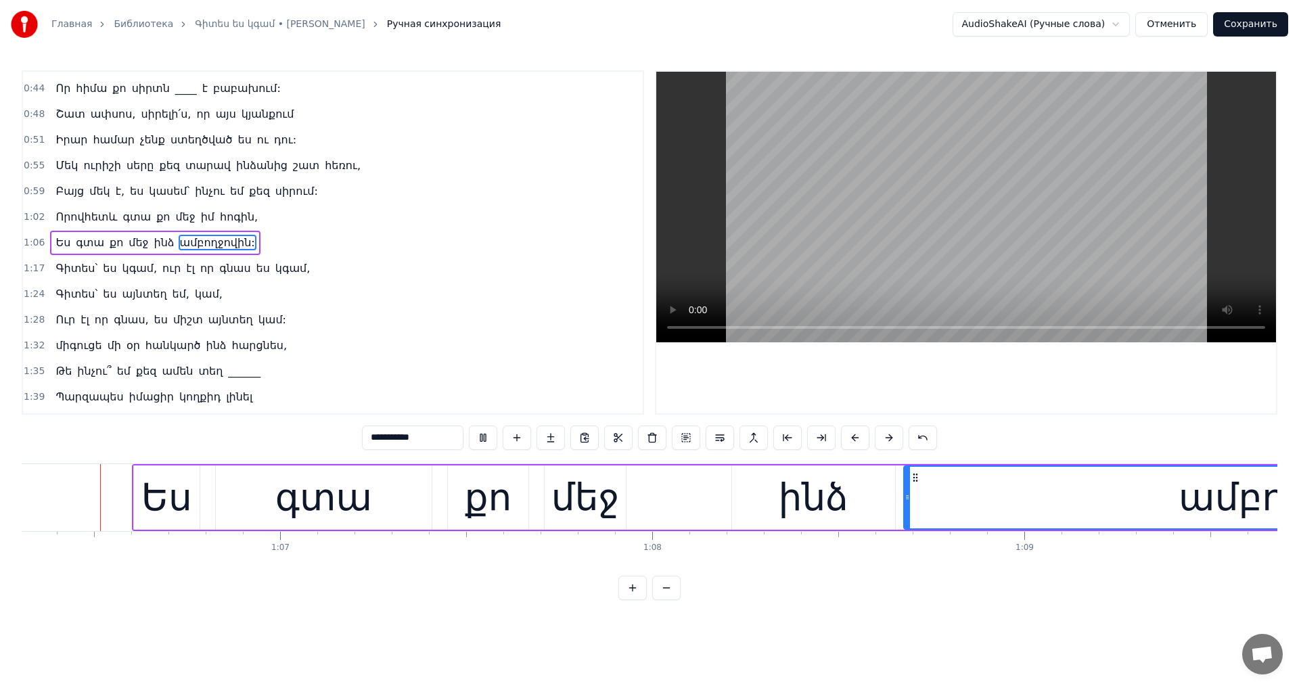
click at [878, 237] on video at bounding box center [966, 207] width 620 height 271
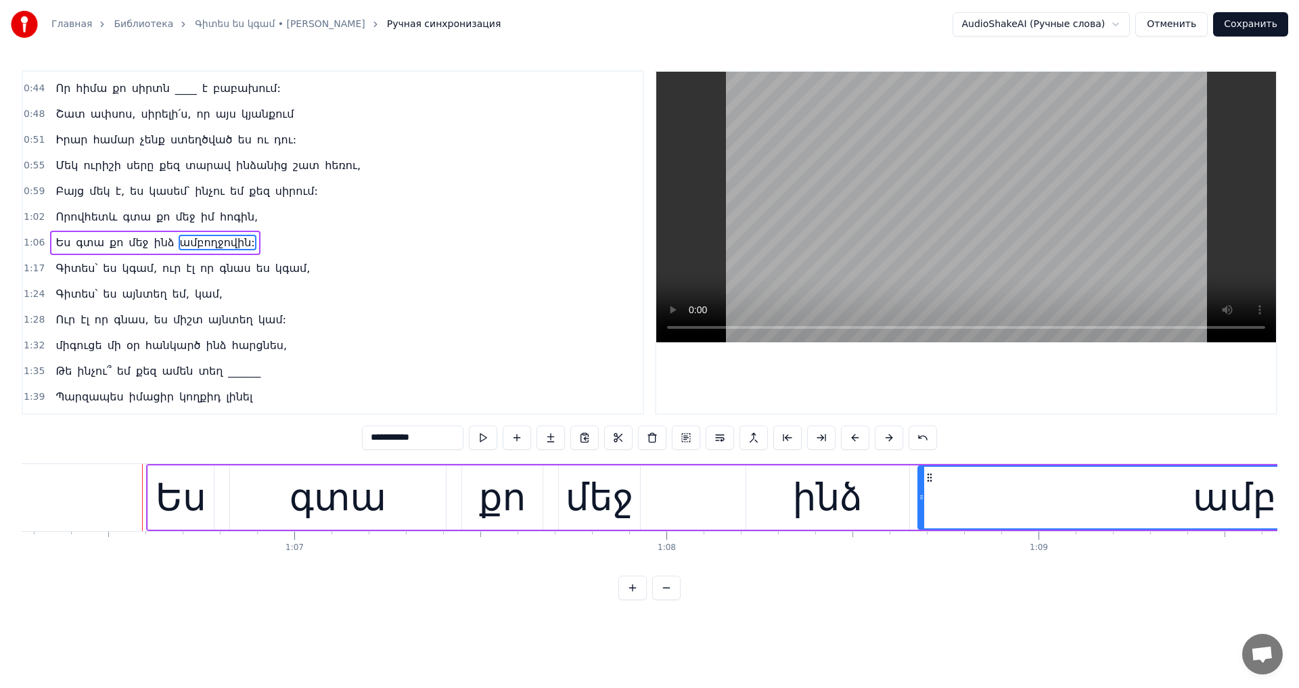
click at [878, 237] on video at bounding box center [966, 207] width 620 height 271
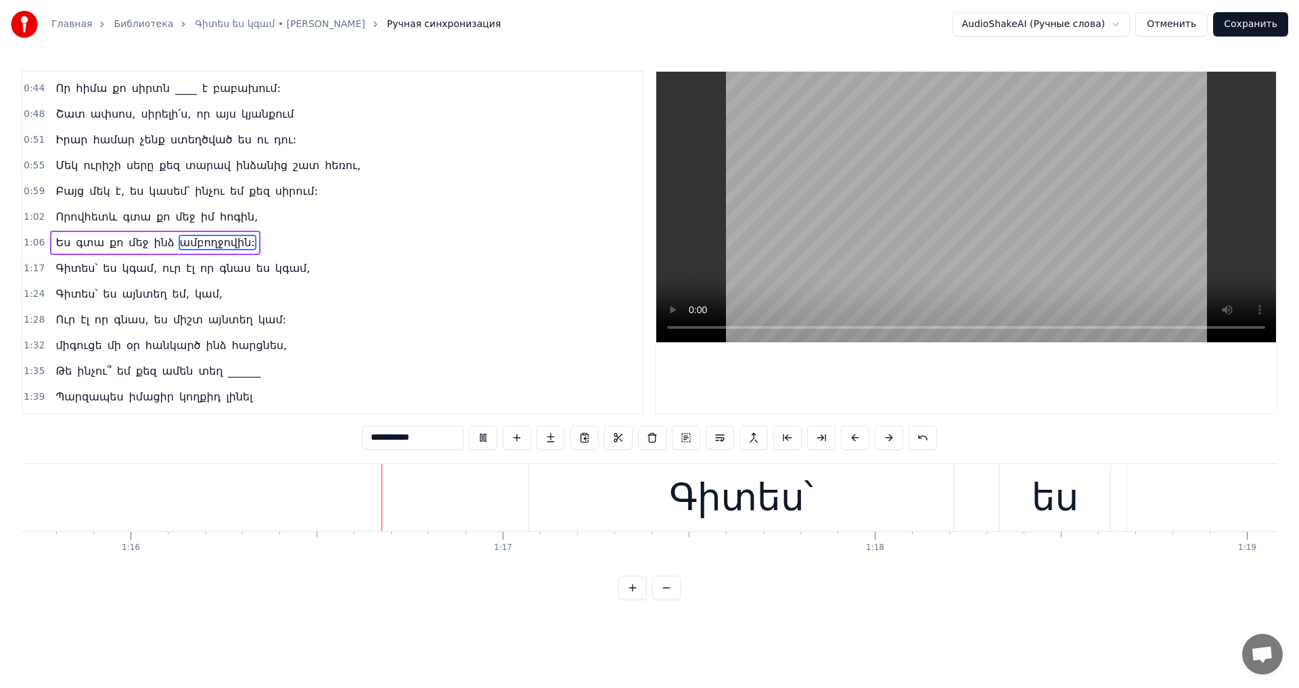
scroll to position [0, 28209]
click at [895, 204] on video at bounding box center [966, 207] width 620 height 271
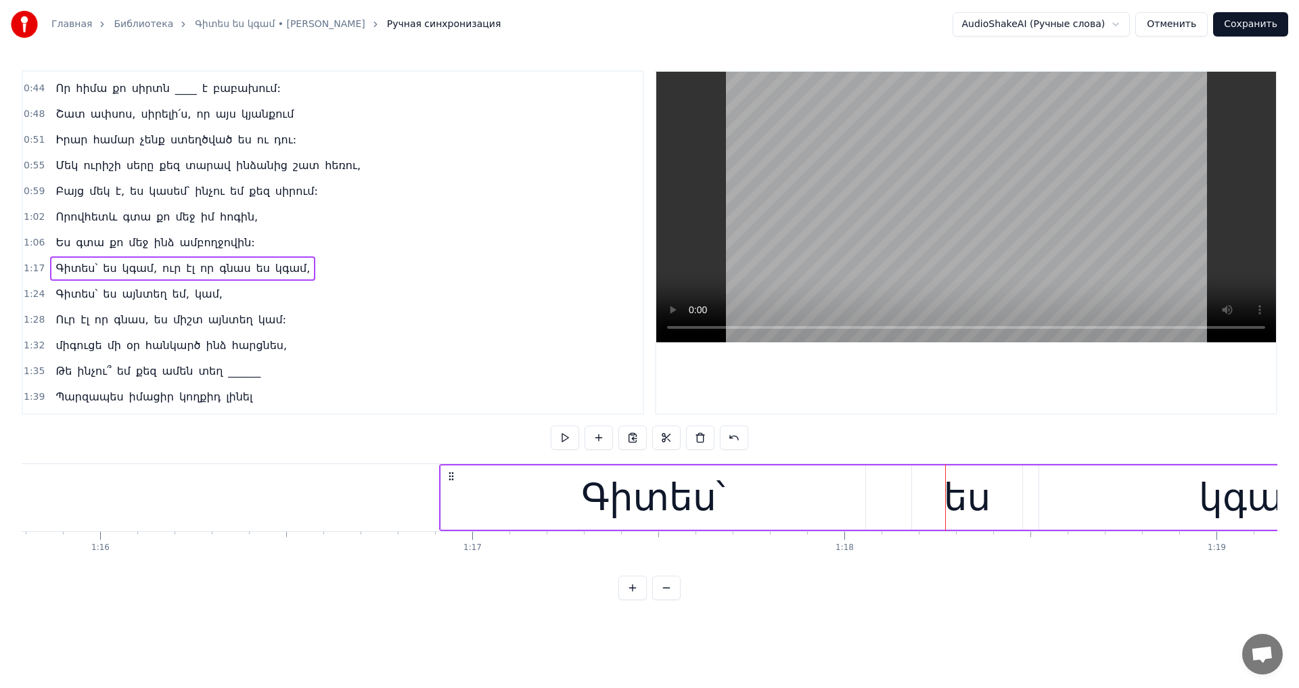
drag, startPoint x: 511, startPoint y: 474, endPoint x: 452, endPoint y: 485, distance: 59.9
click at [860, 217] on video at bounding box center [966, 207] width 620 height 271
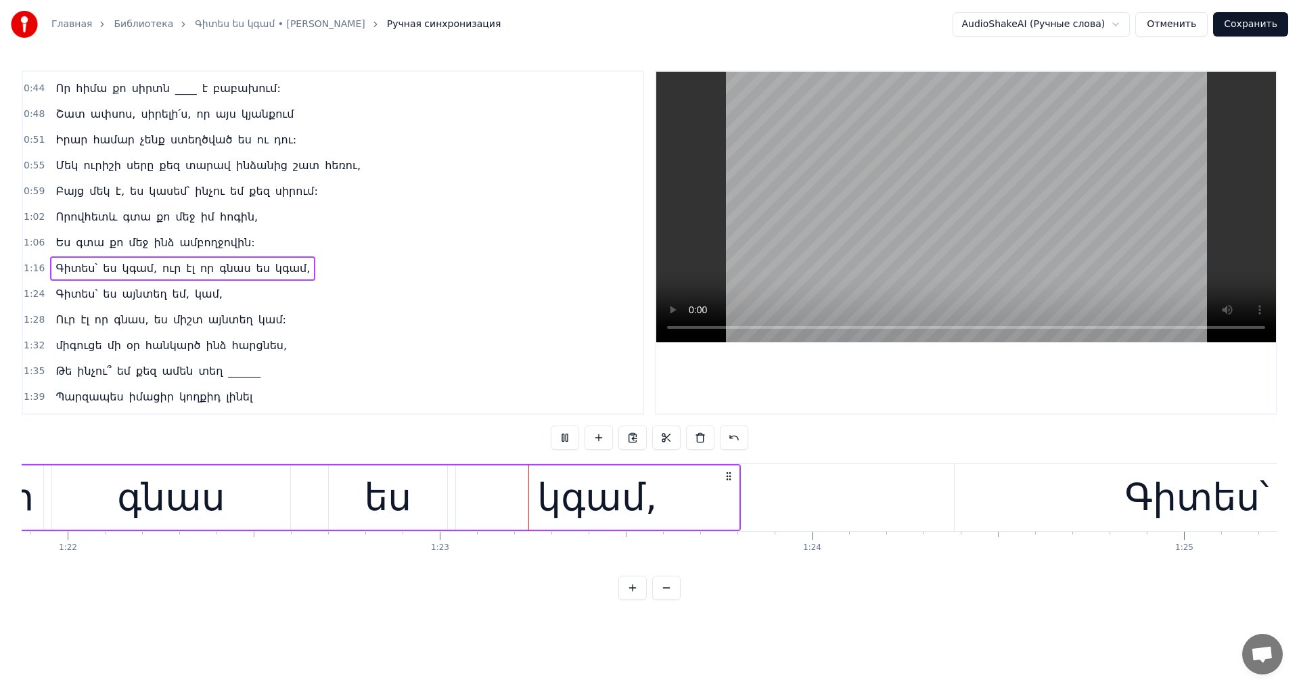
scroll to position [0, 30677]
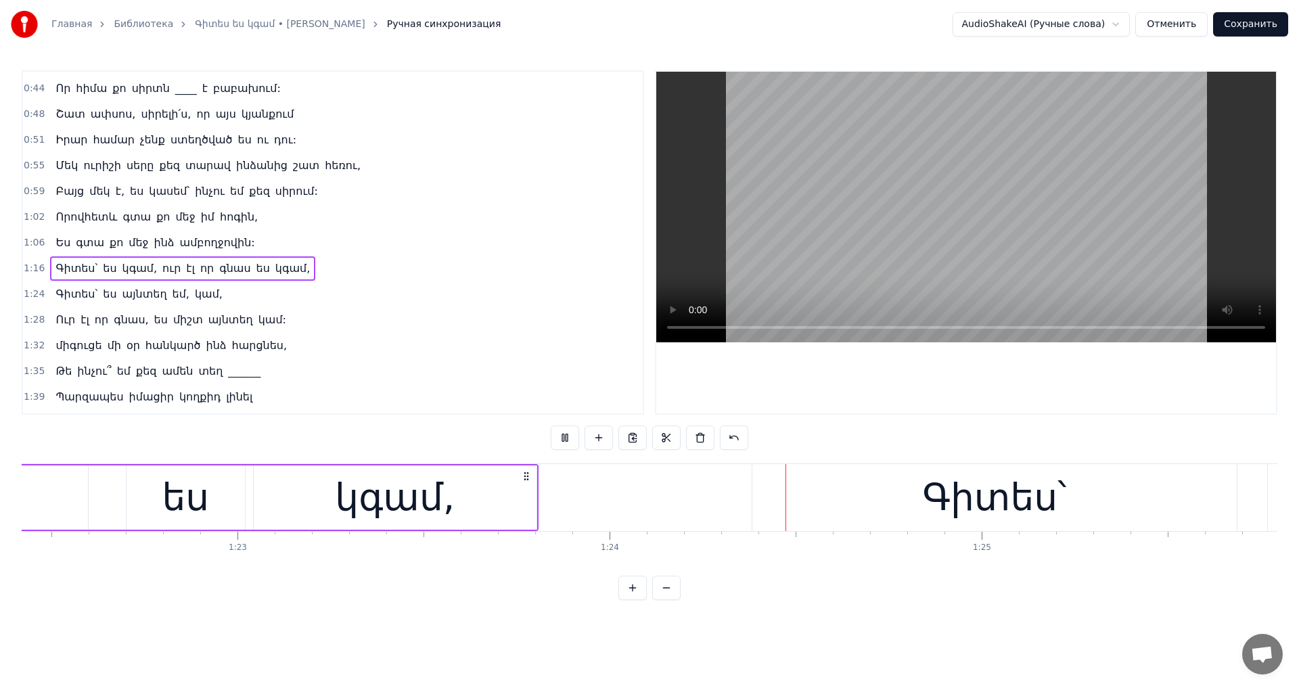
click at [915, 269] on video at bounding box center [966, 207] width 620 height 271
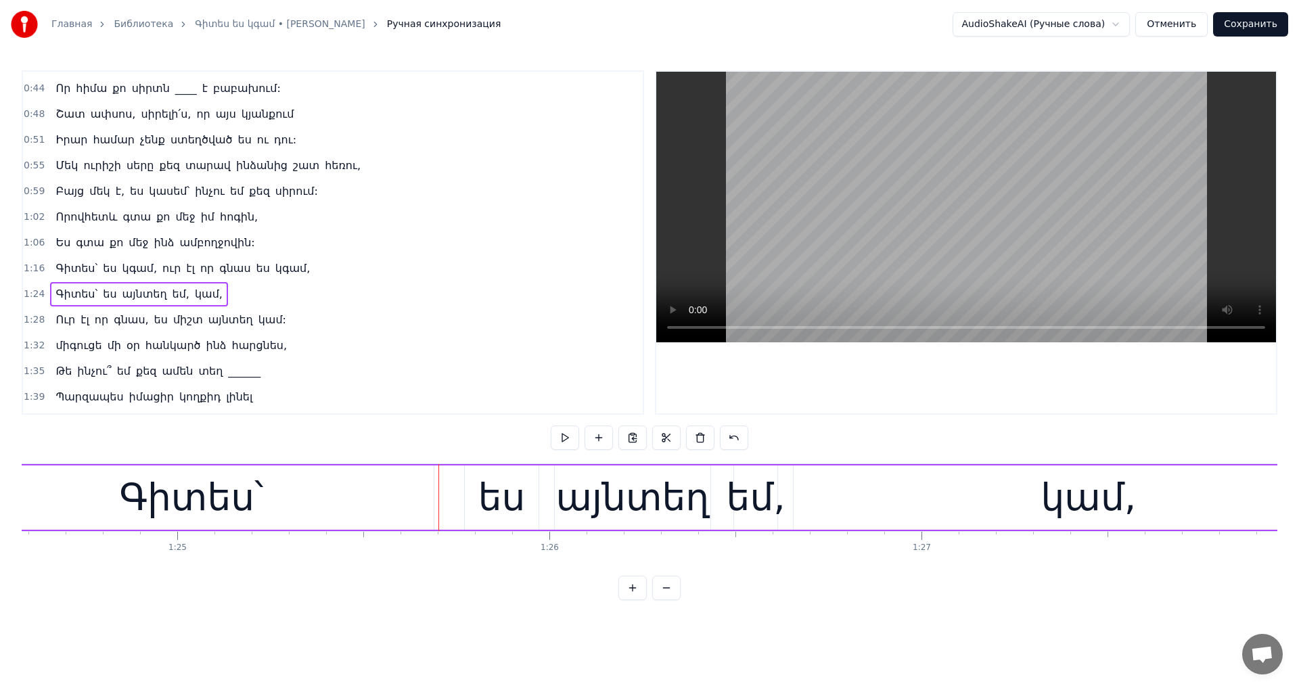
scroll to position [0, 30998]
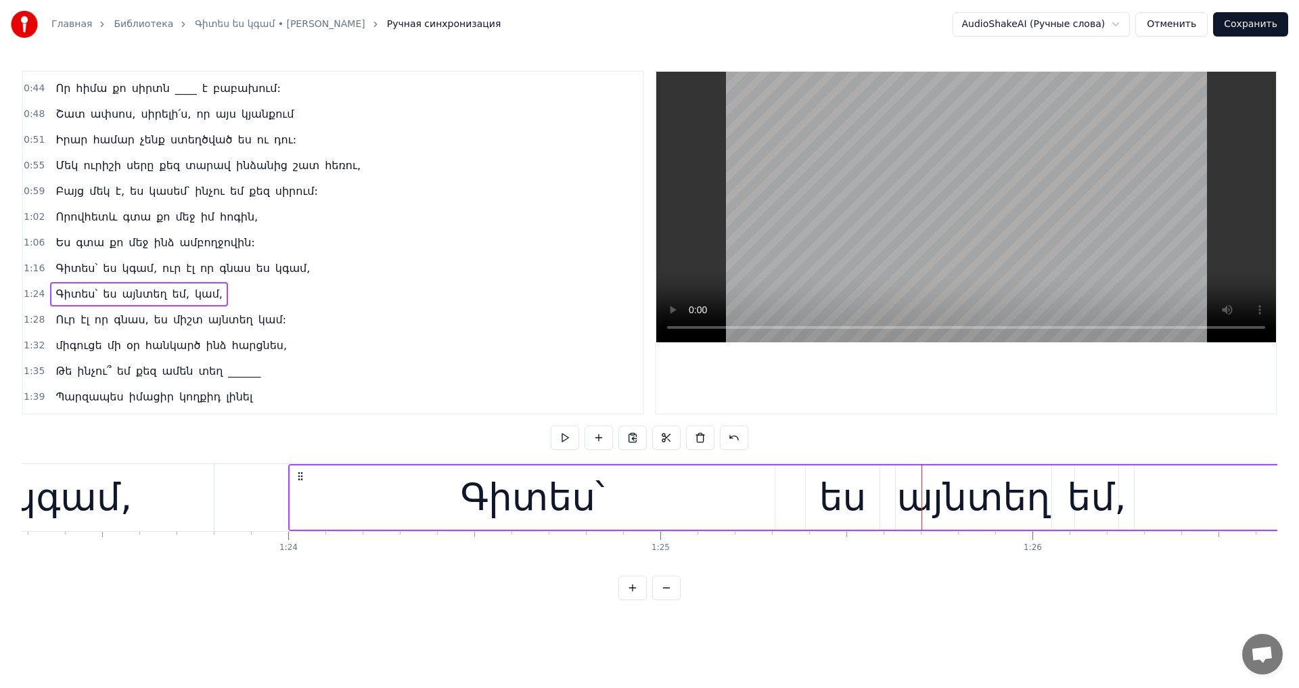
drag, startPoint x: 445, startPoint y: 476, endPoint x: 302, endPoint y: 503, distance: 144.5
click at [302, 503] on div "Գիտես՝ ես այնտեղ եմ, կամ," at bounding box center [1007, 497] width 1439 height 67
click at [974, 215] on video at bounding box center [966, 207] width 620 height 271
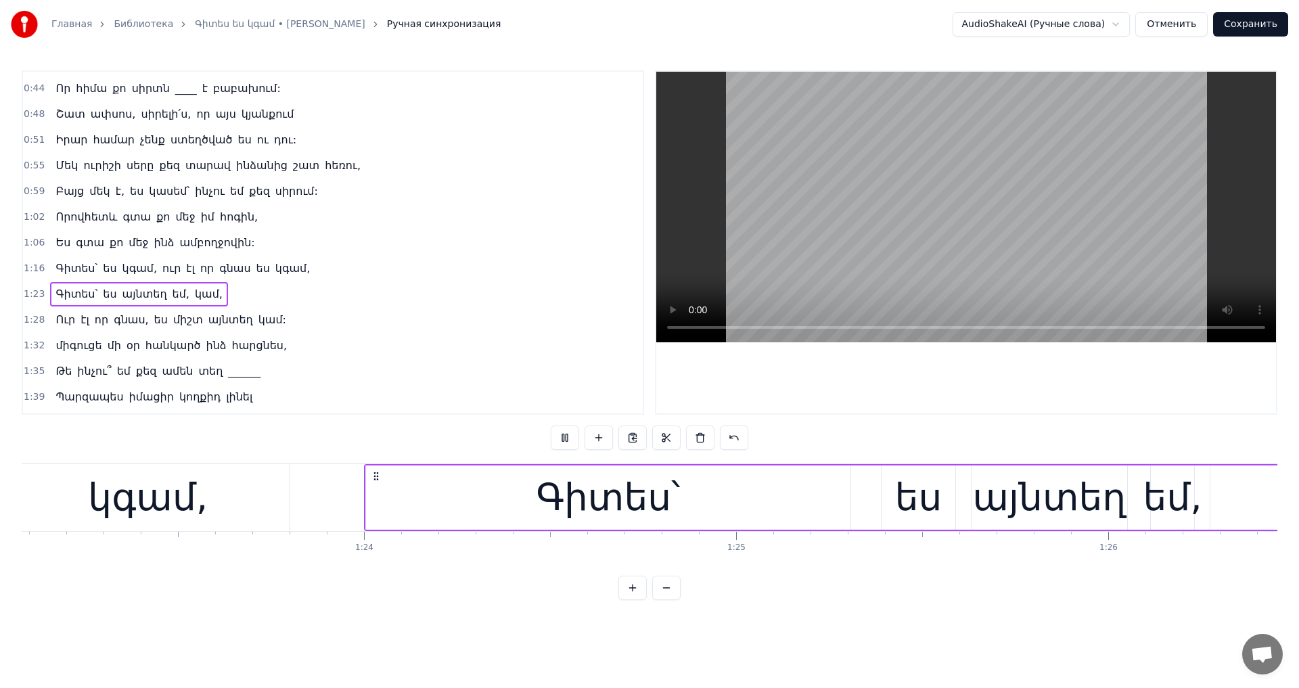
click at [966, 267] on video at bounding box center [966, 207] width 620 height 271
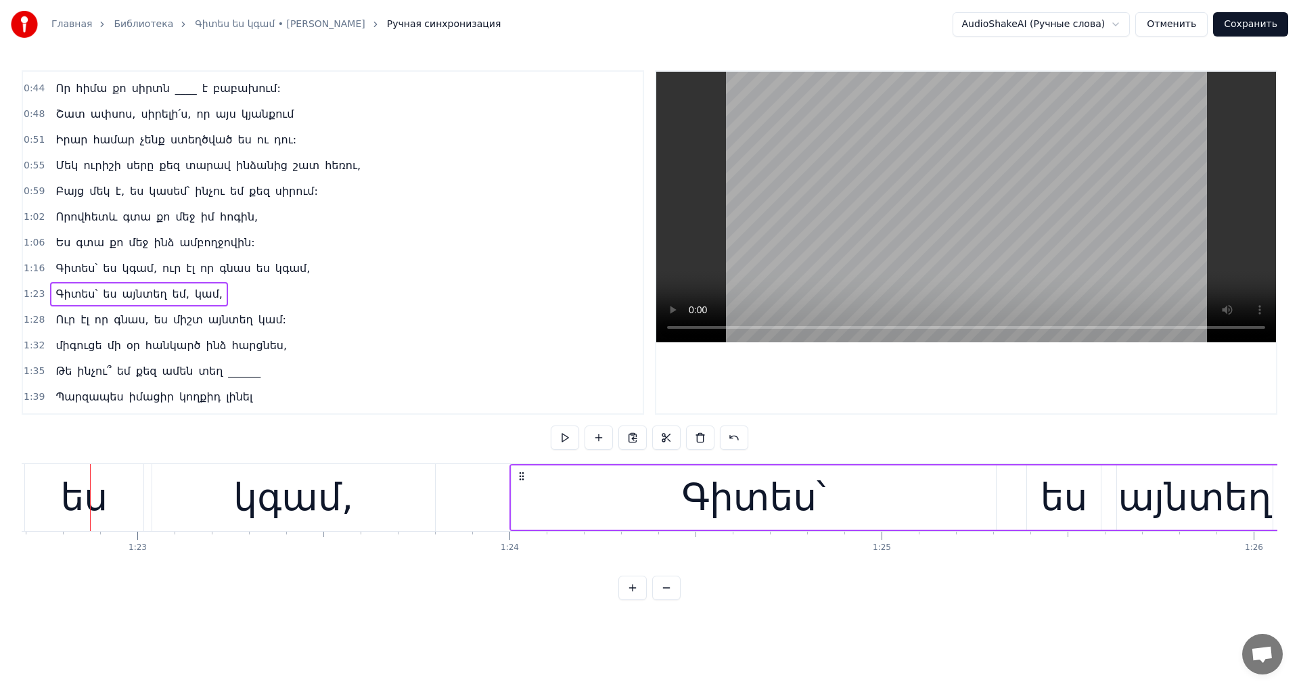
scroll to position [0, 30727]
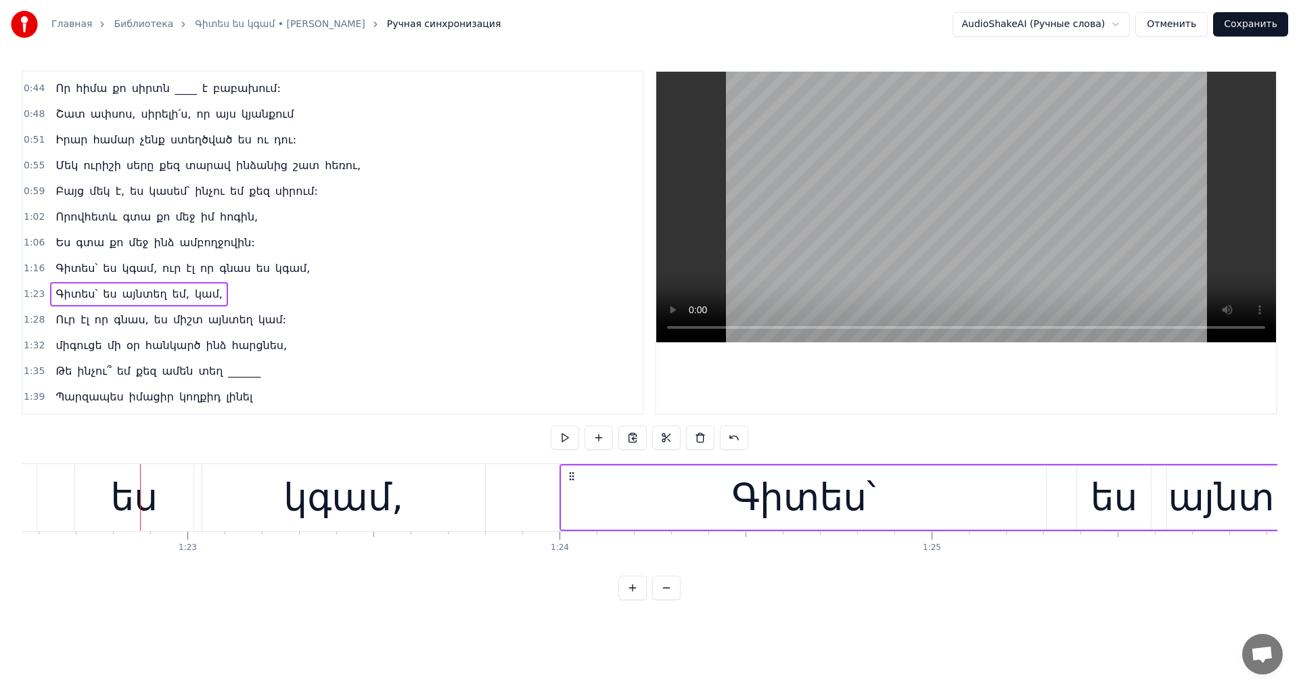
click at [966, 267] on video at bounding box center [966, 207] width 620 height 271
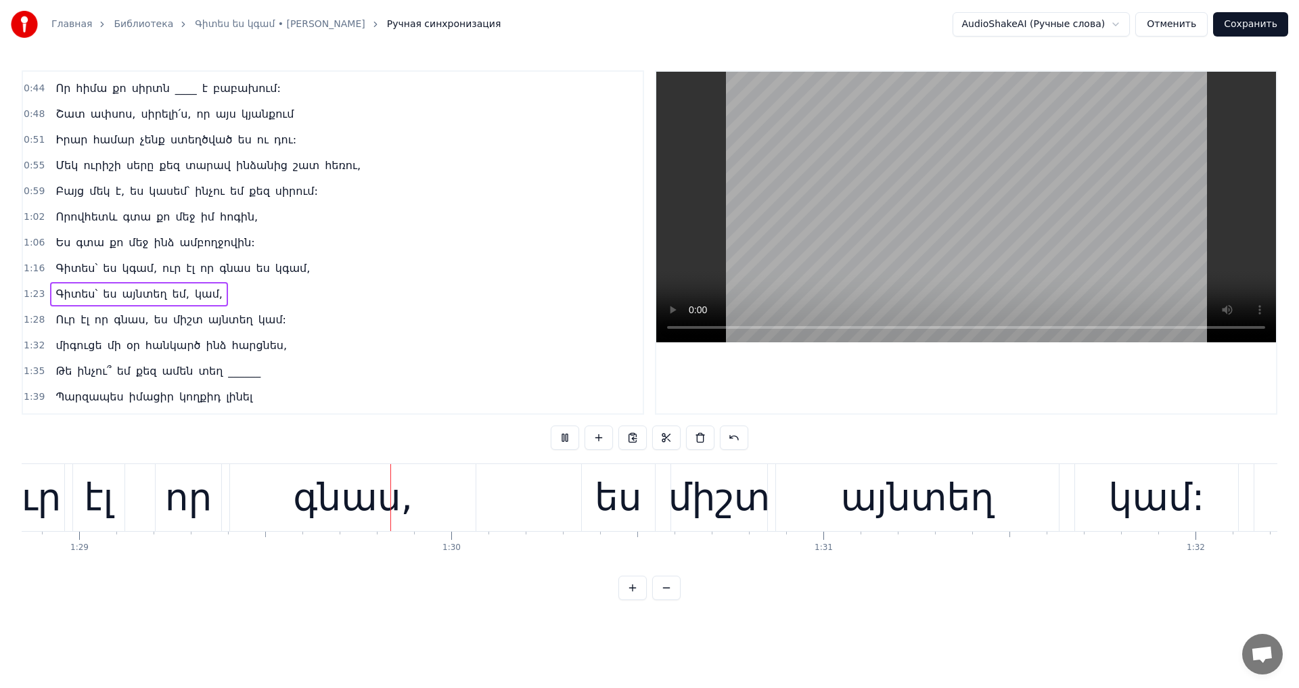
scroll to position [0, 33070]
click at [1042, 261] on video at bounding box center [966, 207] width 620 height 271
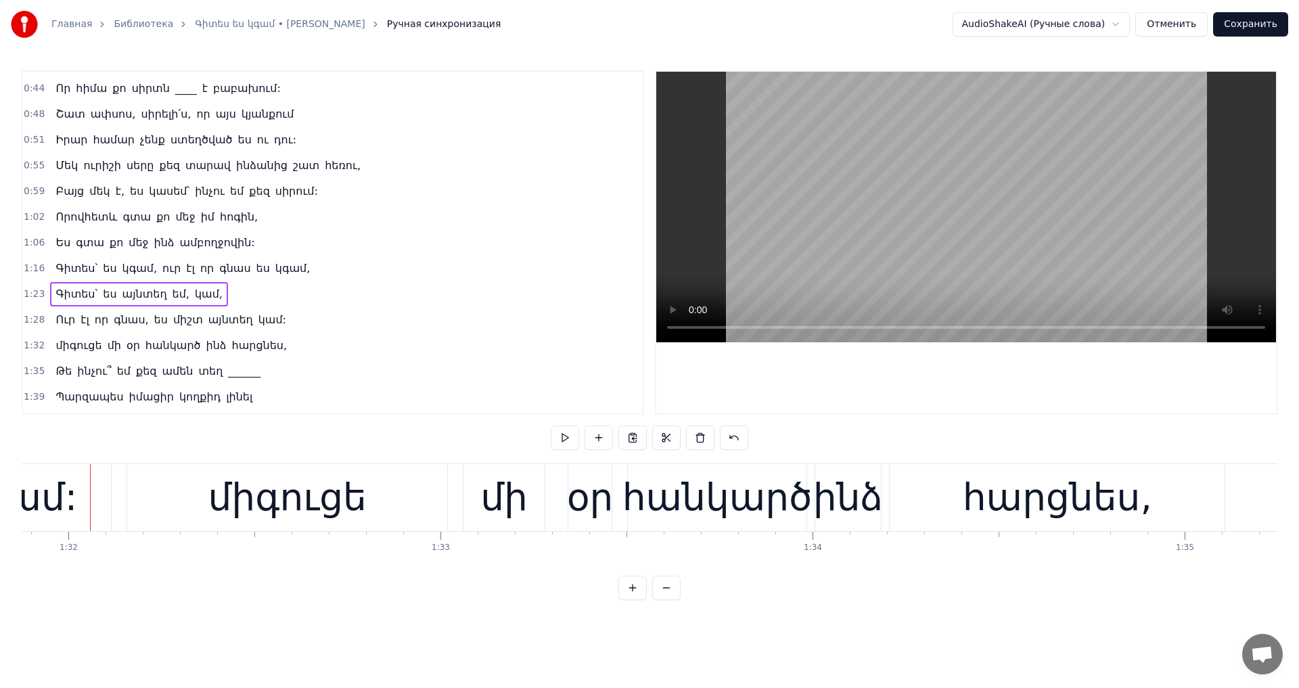
click at [83, 513] on div "կամ:" at bounding box center [29, 497] width 163 height 67
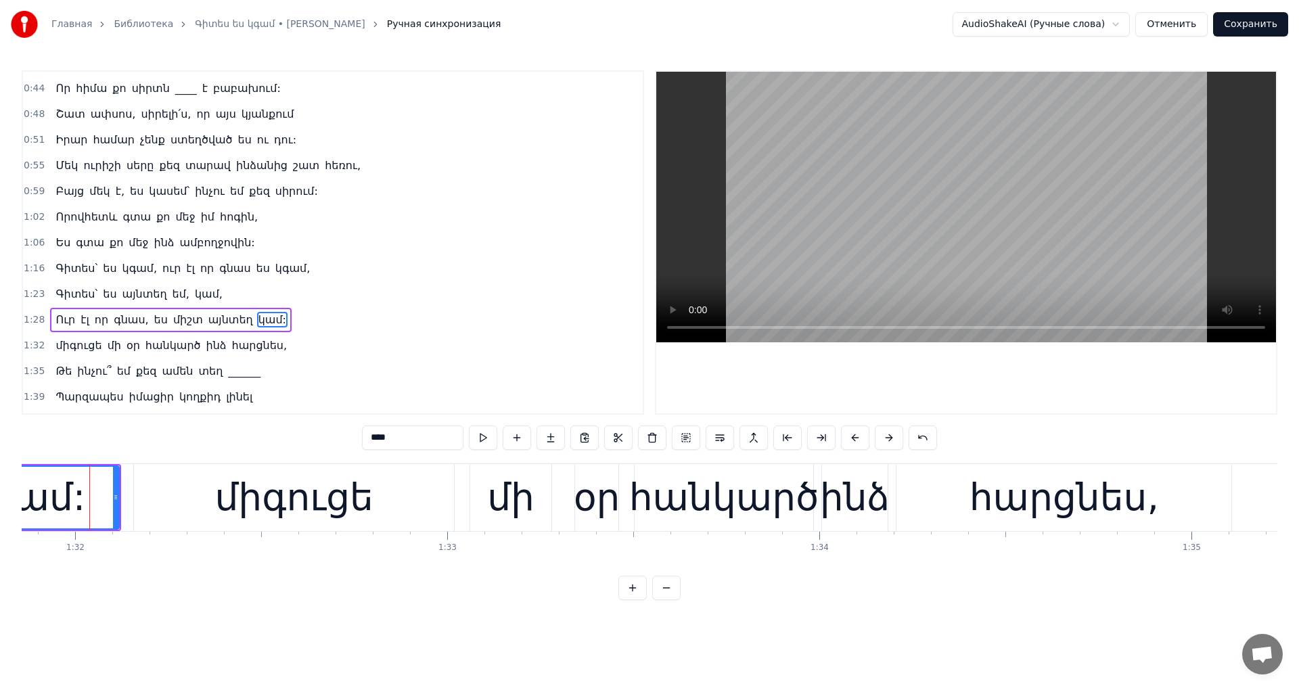
scroll to position [0, 33816]
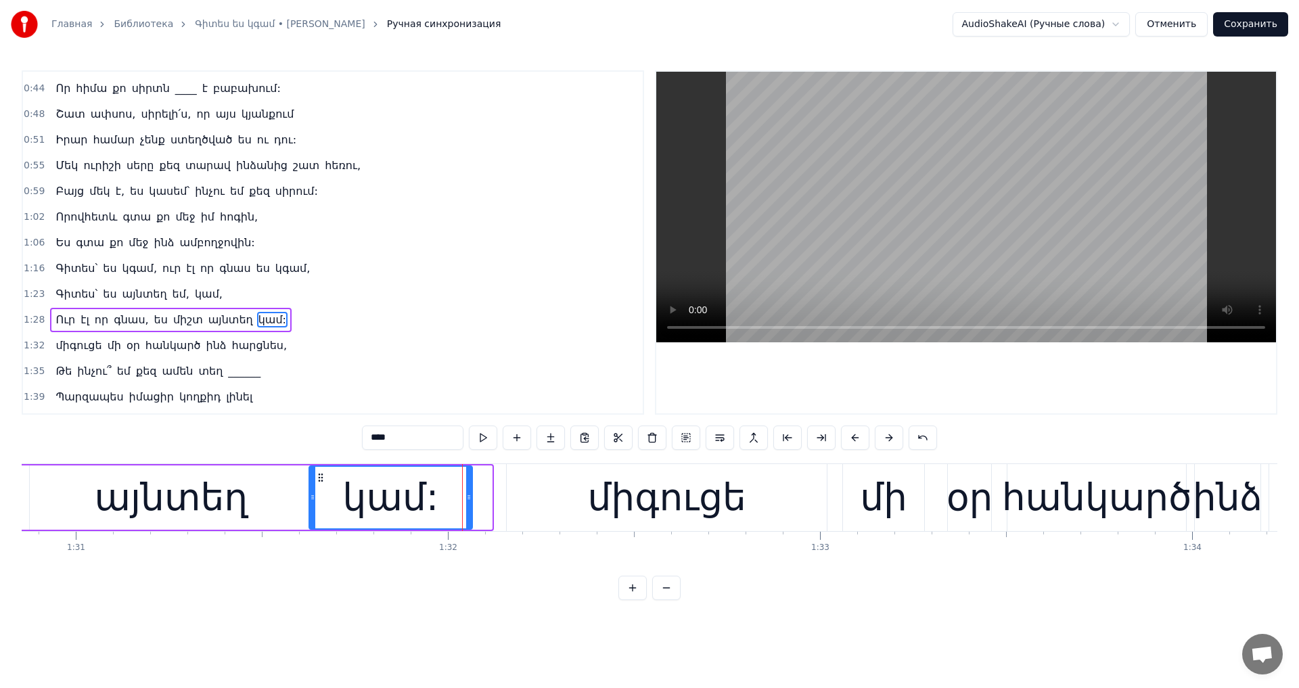
drag, startPoint x: 337, startPoint y: 475, endPoint x: 317, endPoint y: 483, distance: 21.6
click at [317, 483] on icon at bounding box center [320, 477] width 11 height 11
drag, startPoint x: 468, startPoint y: 488, endPoint x: 432, endPoint y: 494, distance: 36.4
click at [432, 494] on div at bounding box center [433, 498] width 5 height 62
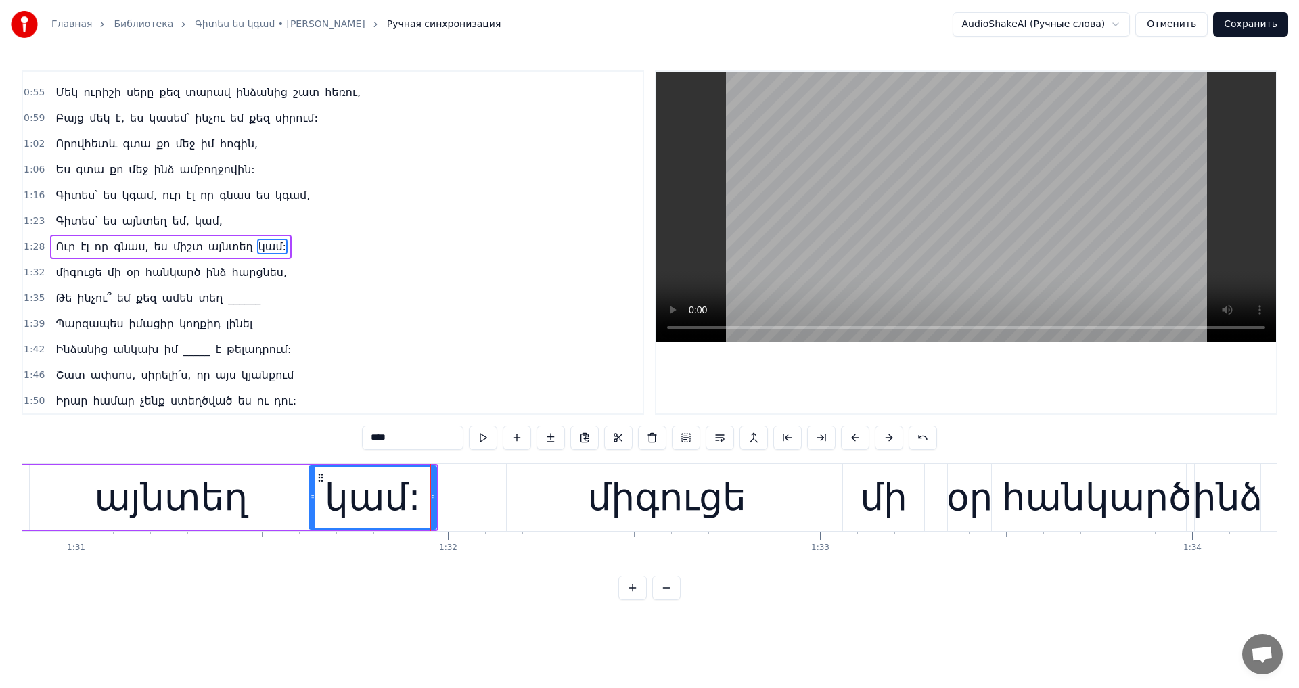
scroll to position [227, 0]
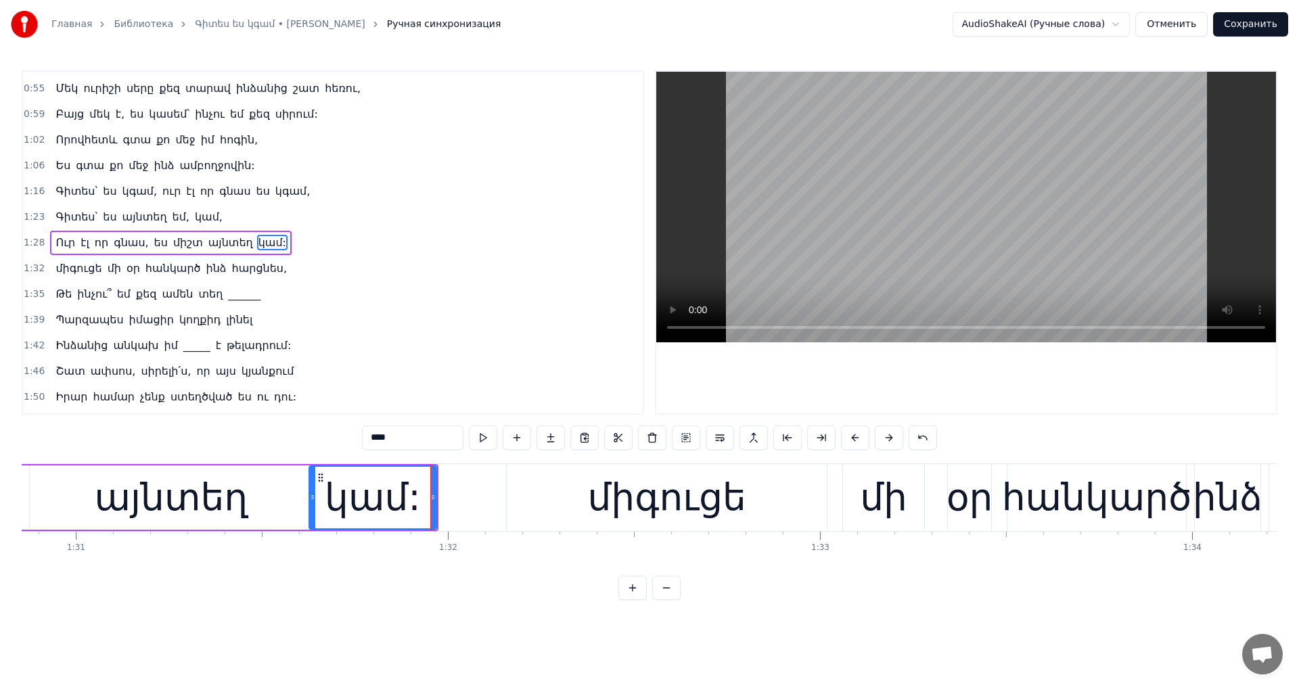
click at [934, 238] on video at bounding box center [966, 207] width 620 height 271
click at [948, 260] on video at bounding box center [966, 207] width 620 height 271
click at [830, 464] on div "միգուցե մի օր հանկարծ ինձ հարցնես," at bounding box center [1057, 497] width 1102 height 67
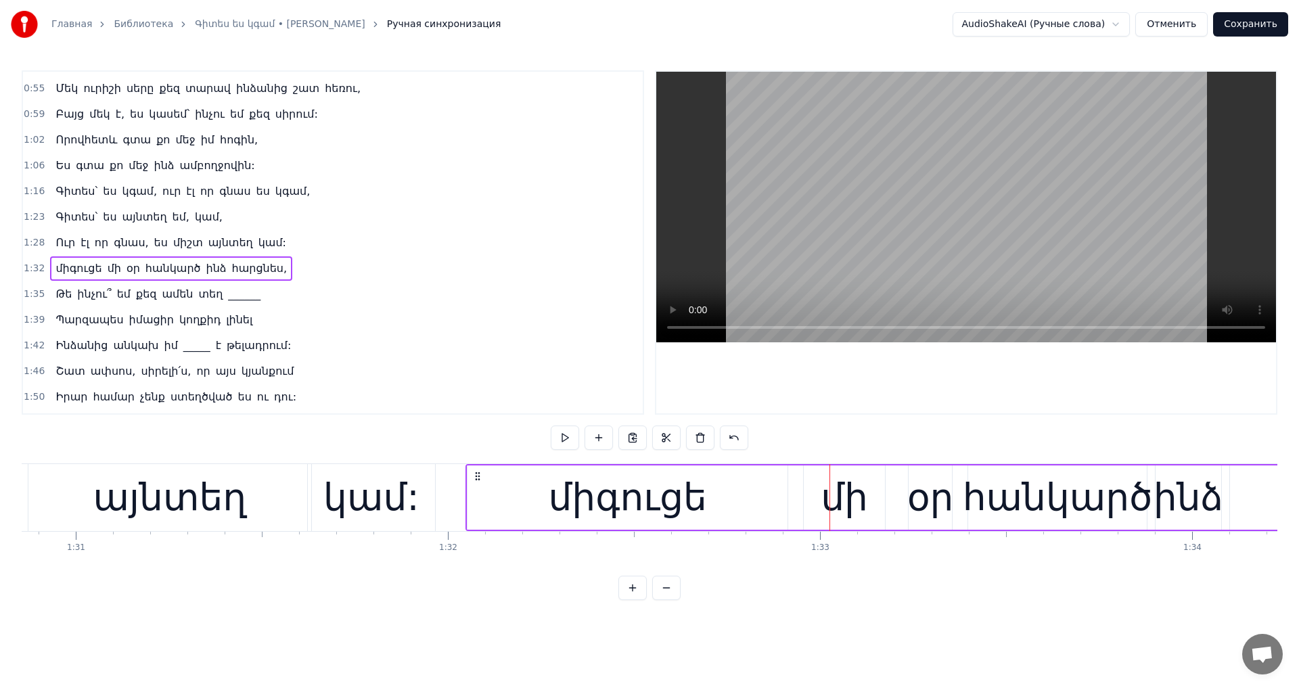
drag, startPoint x: 520, startPoint y: 478, endPoint x: 480, endPoint y: 481, distance: 40.7
click at [480, 481] on icon at bounding box center [477, 476] width 11 height 11
click at [997, 139] on video at bounding box center [966, 207] width 620 height 271
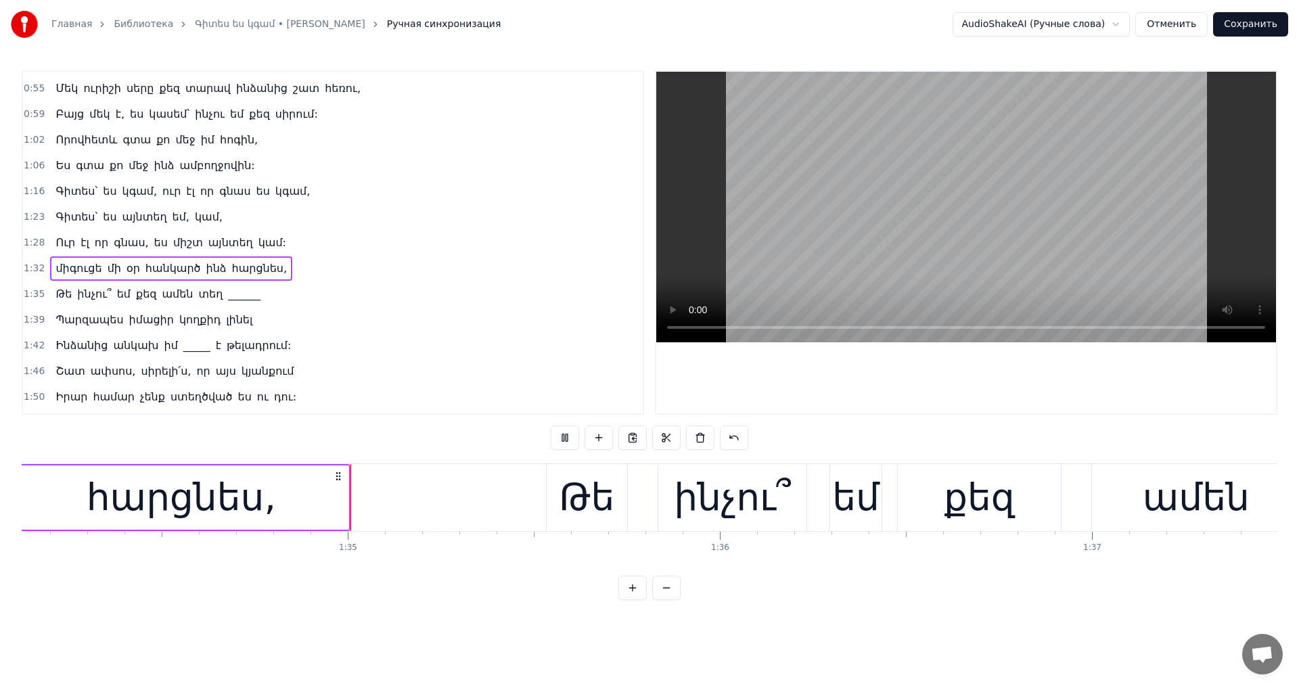
scroll to position [0, 35034]
click at [1012, 152] on video at bounding box center [966, 207] width 620 height 271
click at [642, 469] on div "Թե ինչու՞ եմ քեզ ամեն տեղ ______" at bounding box center [1230, 497] width 1371 height 67
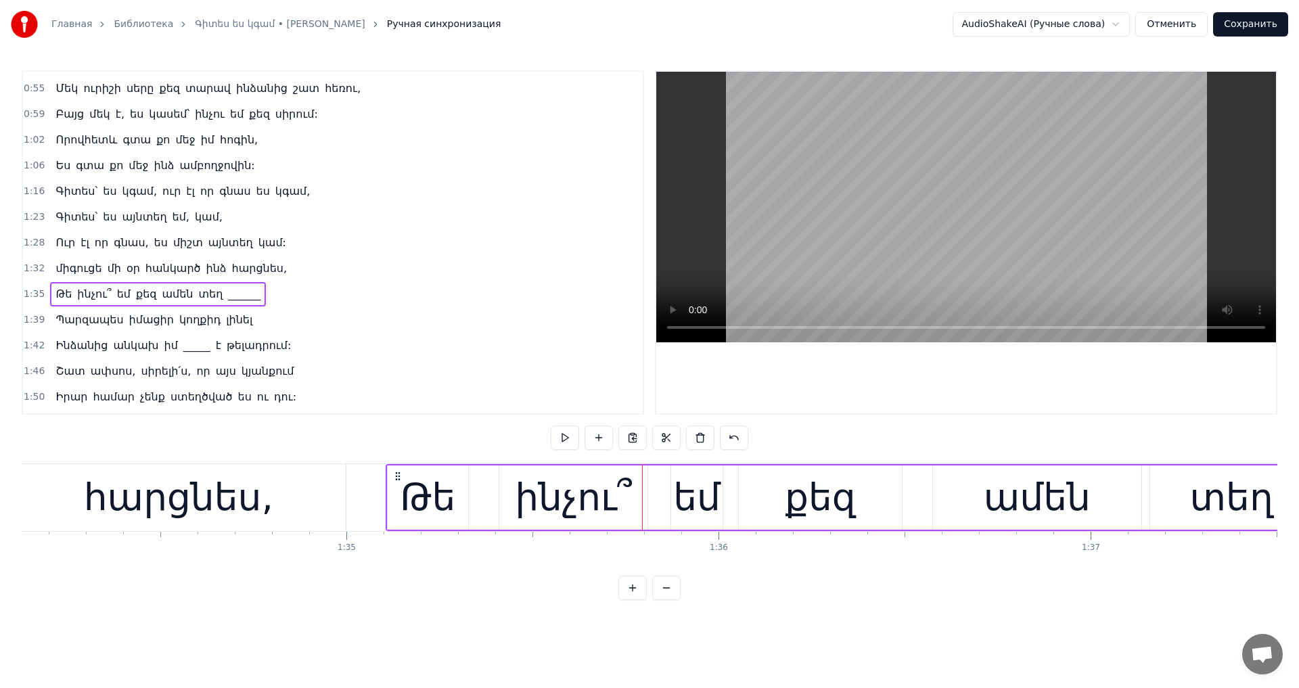
drag, startPoint x: 559, startPoint y: 476, endPoint x: 400, endPoint y: 501, distance: 161.0
click at [400, 501] on div "Թե ինչու՞ եմ քեզ ամեն տեղ ______" at bounding box center [1071, 497] width 1371 height 67
click at [966, 262] on video at bounding box center [966, 207] width 620 height 271
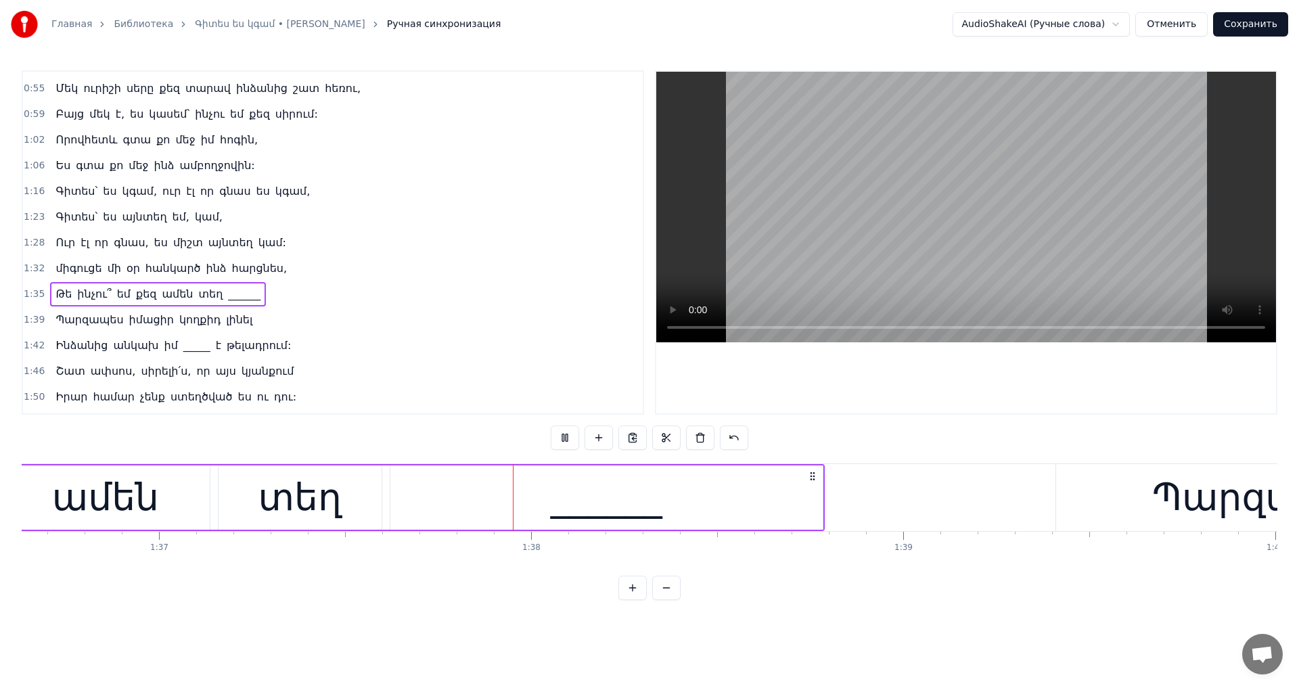
scroll to position [0, 36162]
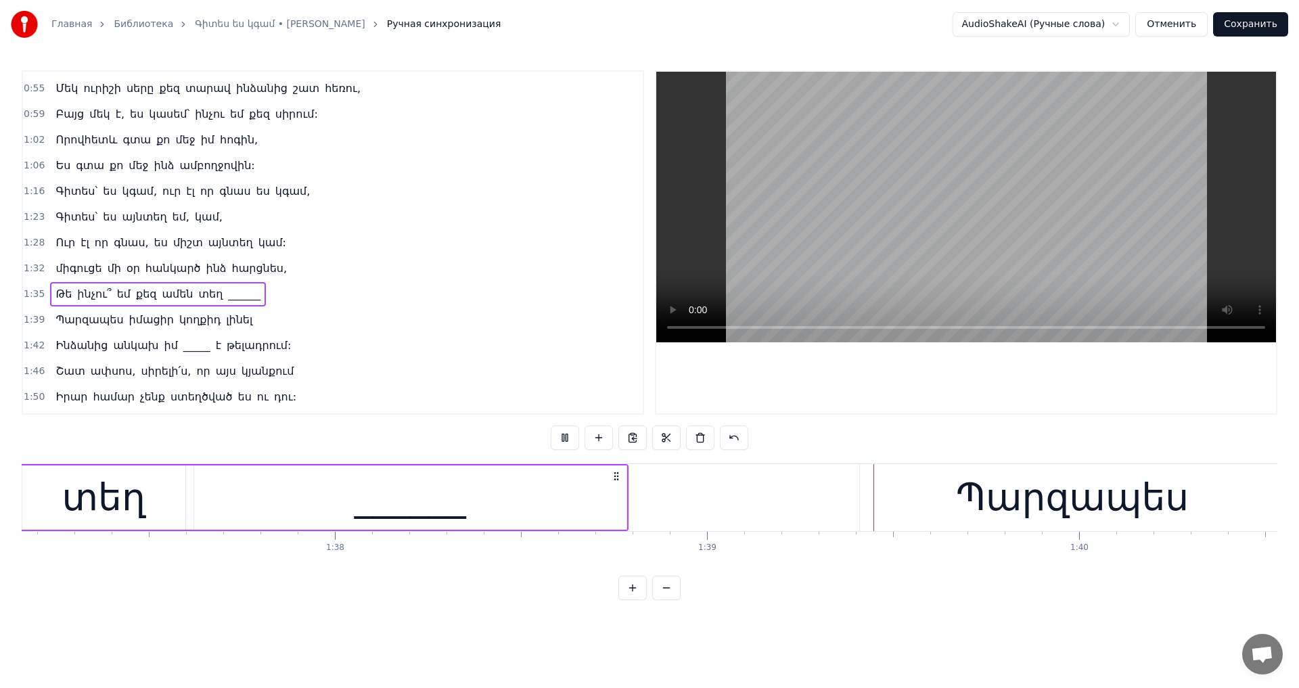
click at [1007, 254] on video at bounding box center [966, 207] width 620 height 271
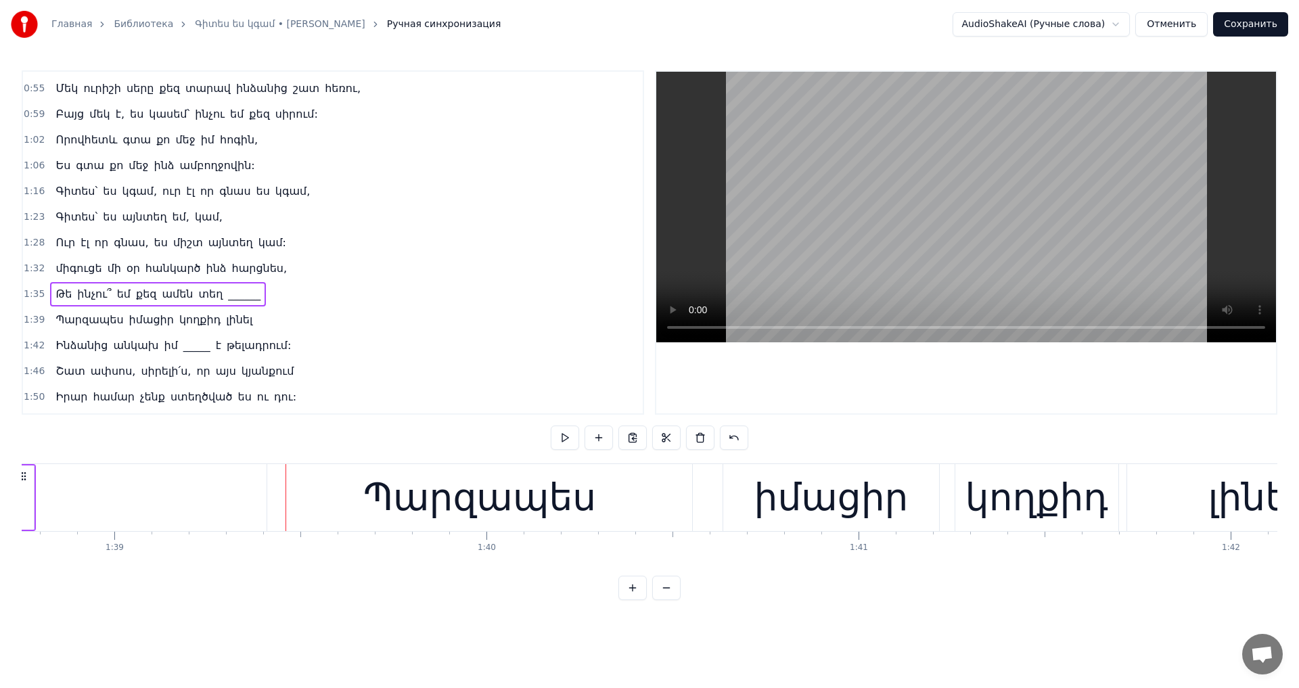
scroll to position [0, 36836]
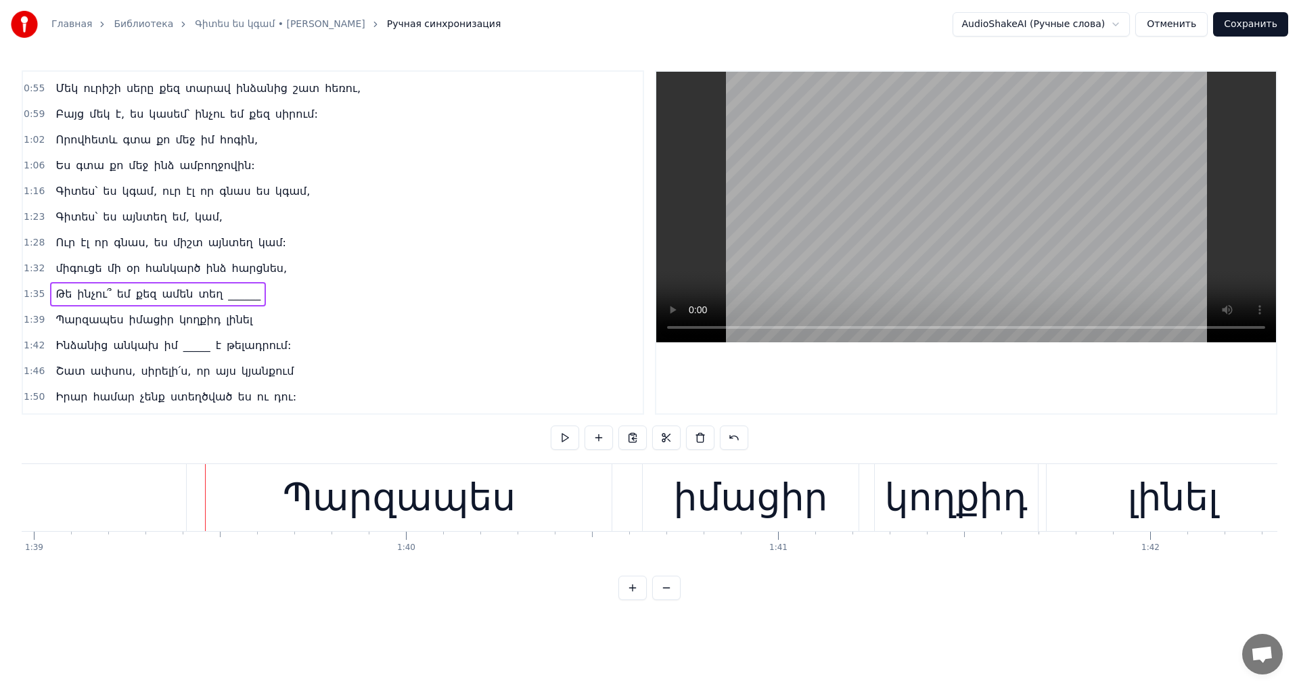
click at [637, 476] on div "Պարզապես իմացիր կողքիդ լինել" at bounding box center [744, 497] width 1117 height 67
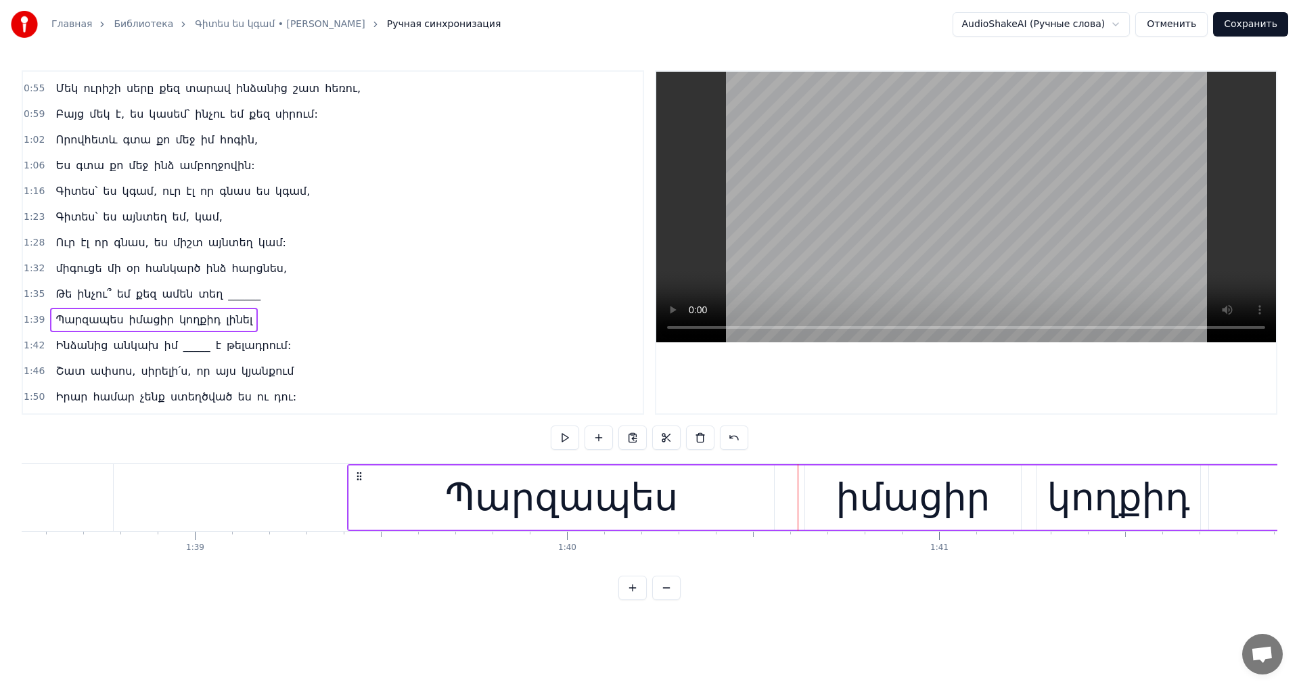
scroll to position [0, 36513]
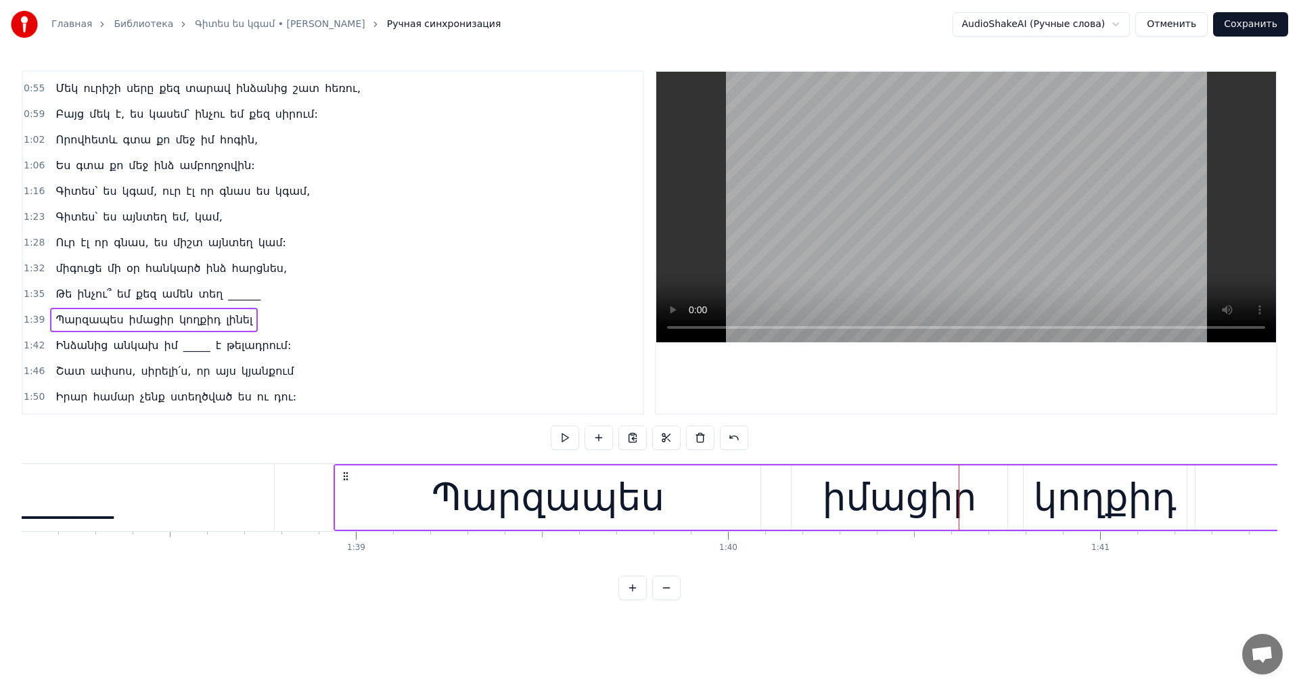
drag, startPoint x: 519, startPoint y: 476, endPoint x: 345, endPoint y: 507, distance: 176.6
click at [345, 507] on div "Պարզապես իմացիր կողքիդ լինել" at bounding box center [892, 497] width 1117 height 67
click at [858, 234] on video at bounding box center [966, 207] width 620 height 271
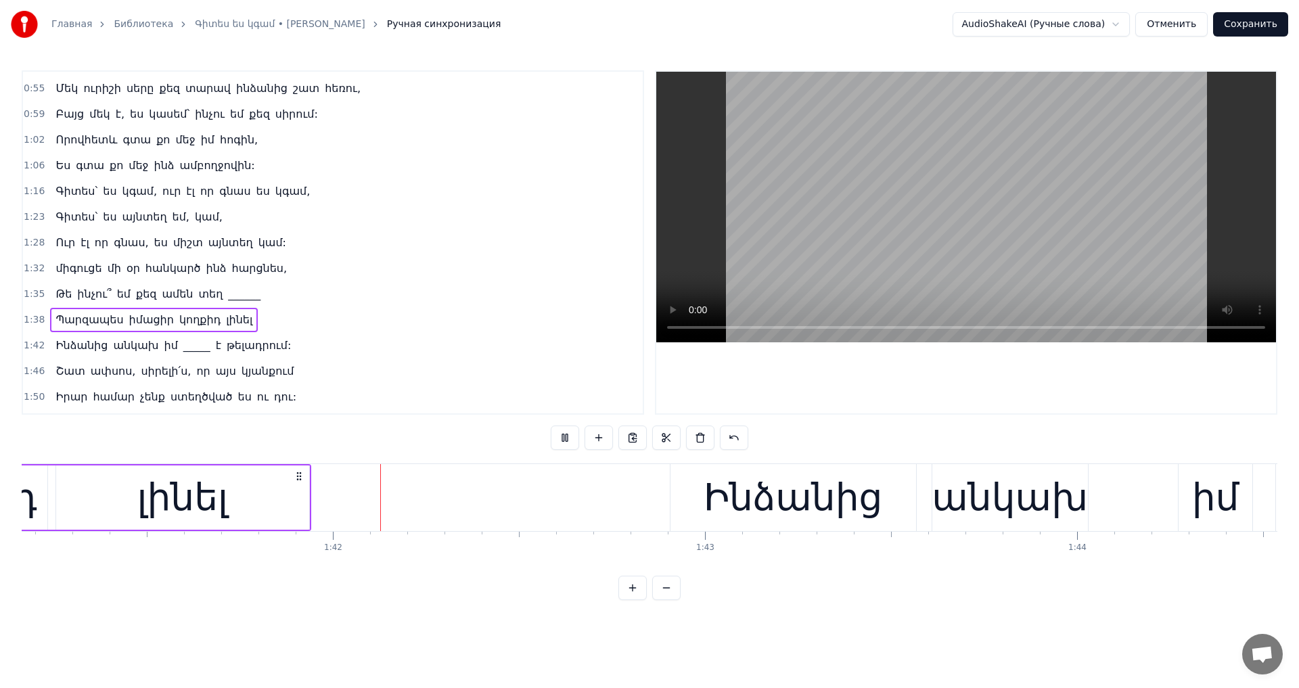
scroll to position [0, 37654]
click at [849, 233] on video at bounding box center [966, 207] width 620 height 271
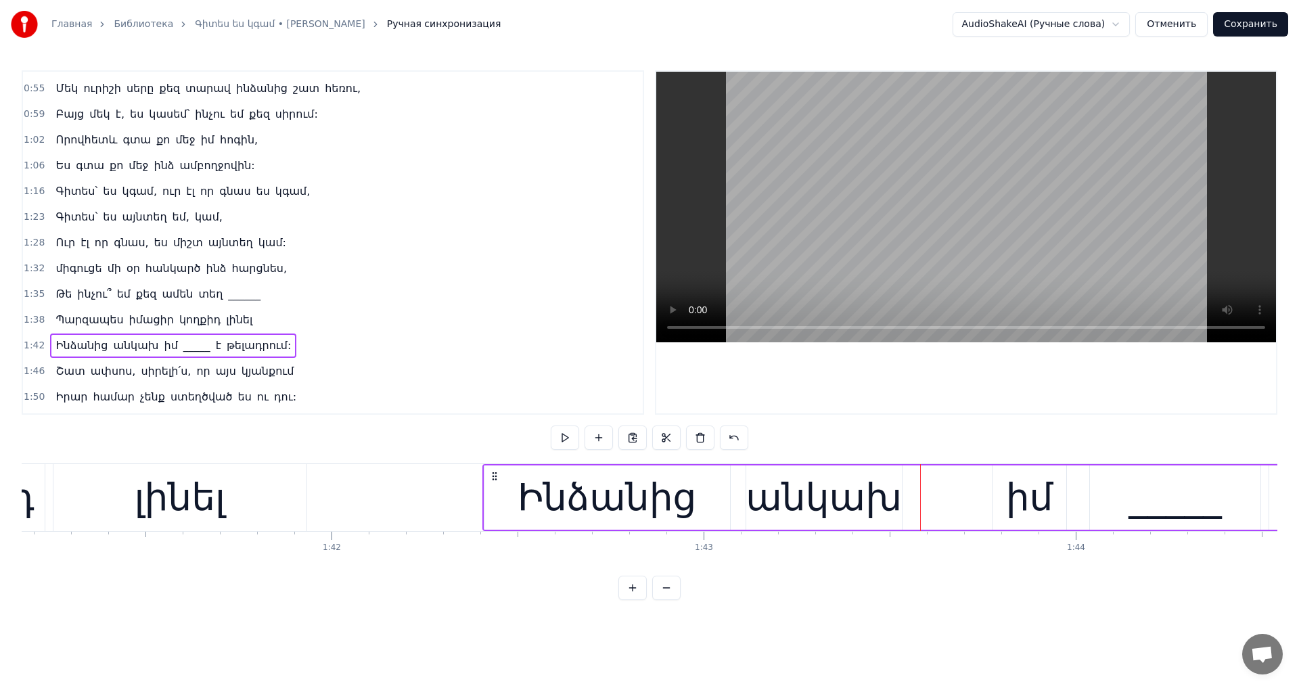
drag, startPoint x: 677, startPoint y: 474, endPoint x: 491, endPoint y: 498, distance: 187.6
click at [491, 498] on div "Ինձանից անկախ իմ _____ է թելադրում:" at bounding box center [1228, 497] width 1491 height 67
click at [871, 217] on video at bounding box center [966, 207] width 620 height 271
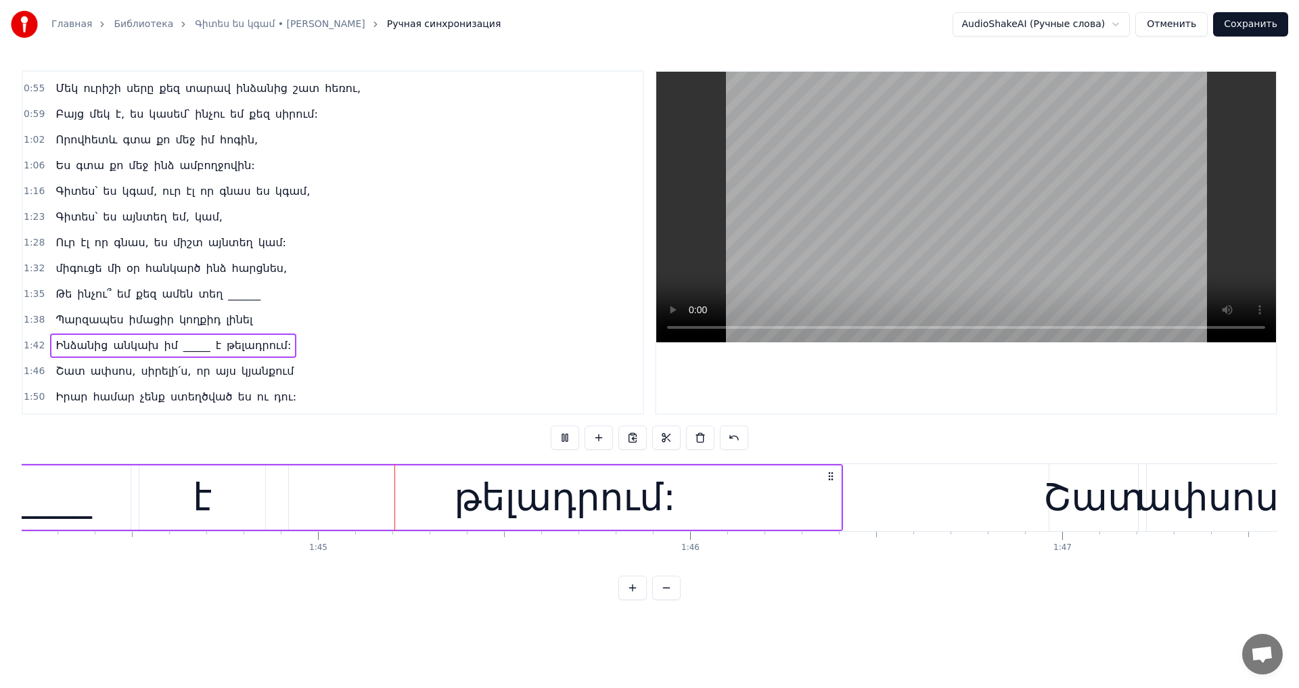
scroll to position [0, 38851]
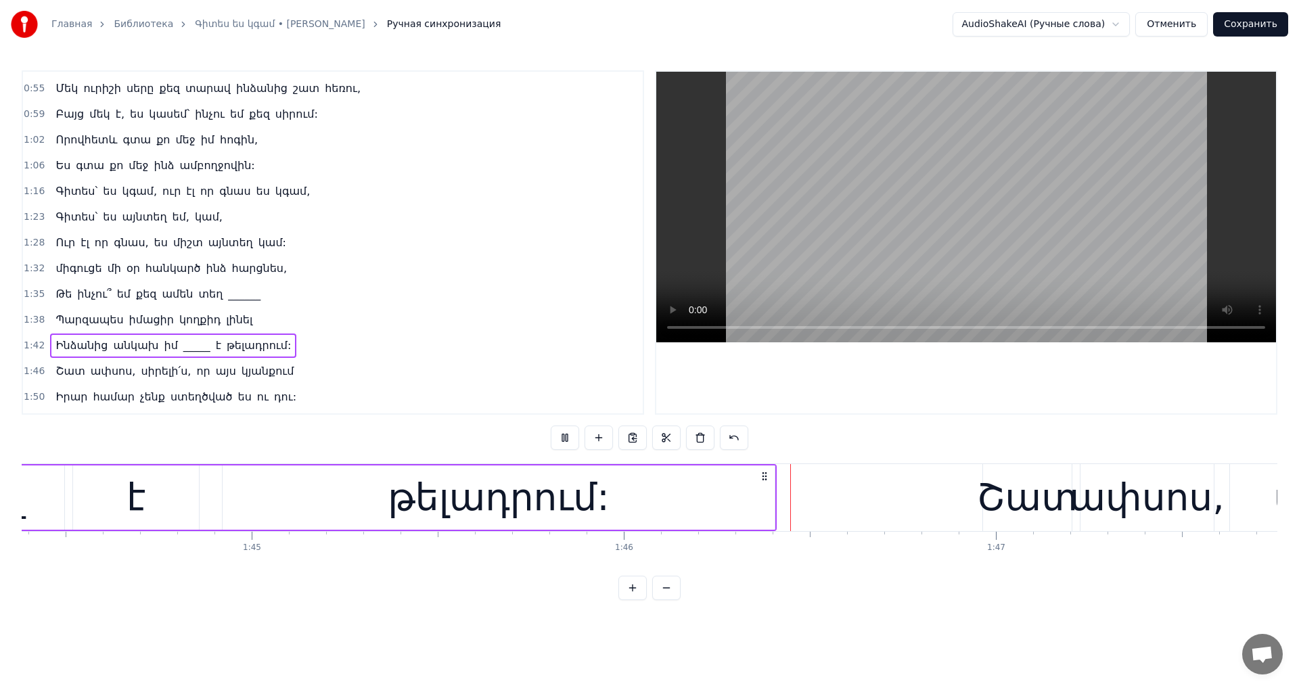
click at [880, 214] on video at bounding box center [966, 207] width 620 height 271
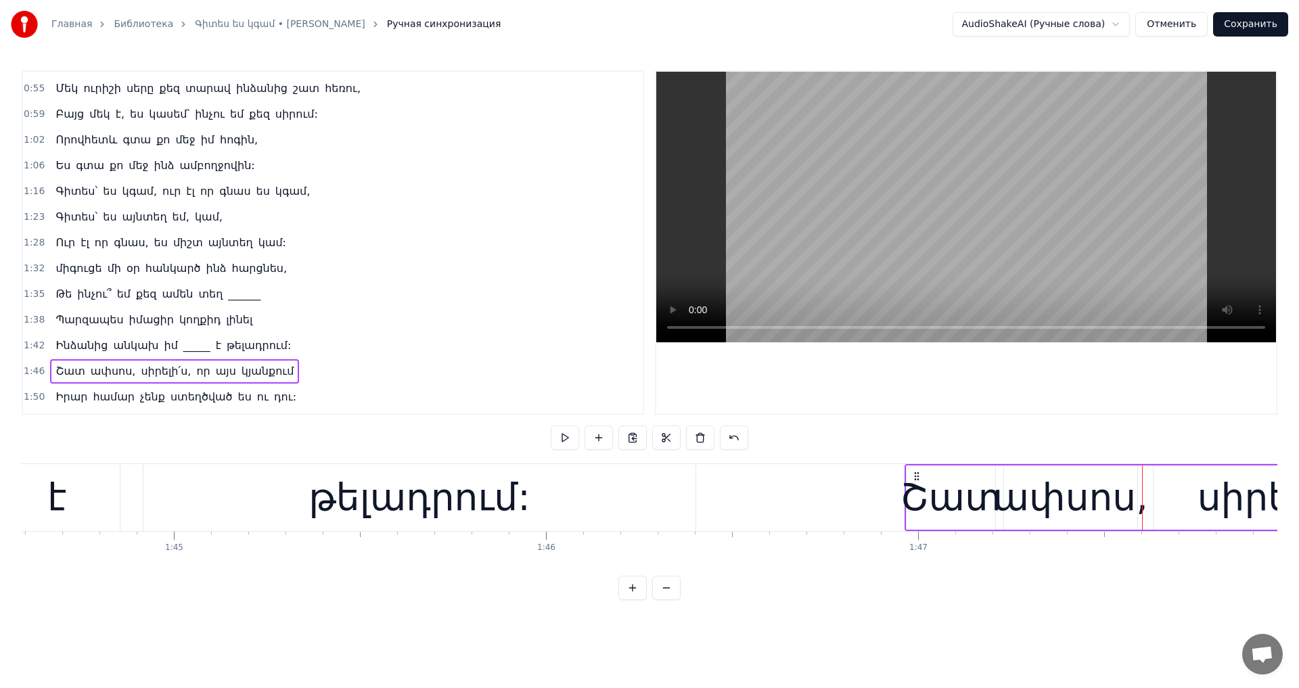
scroll to position [0, 38808]
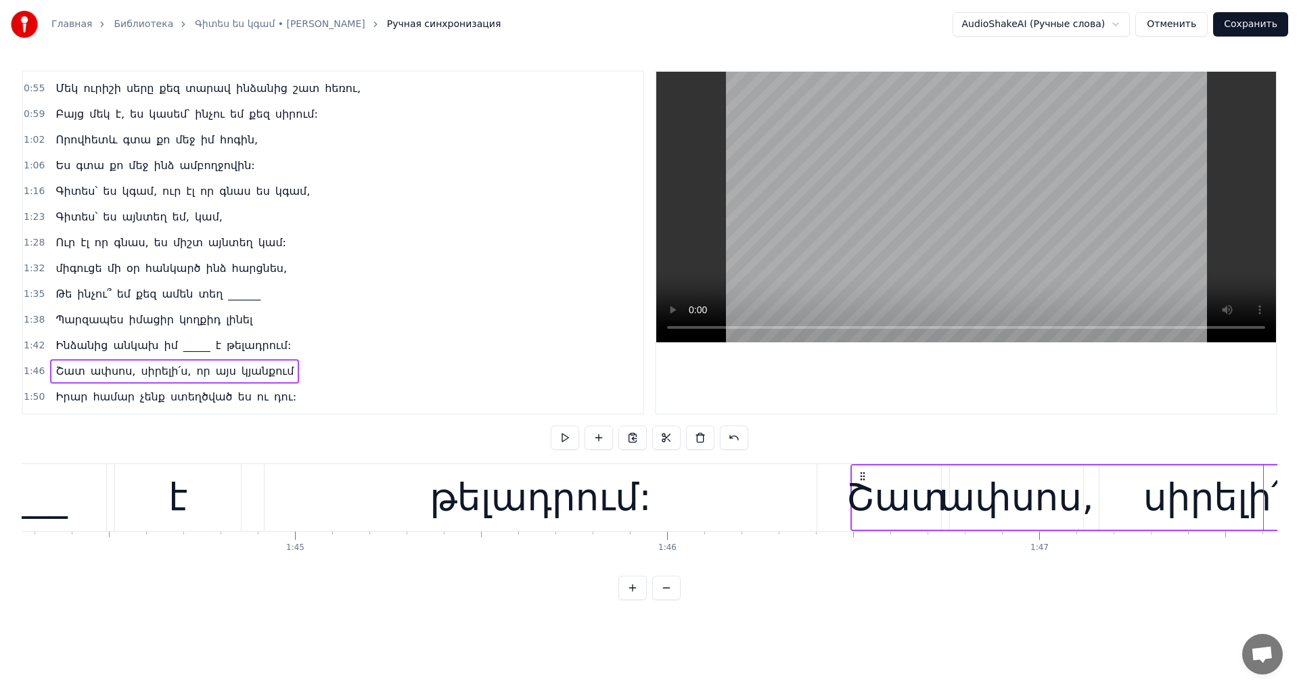
drag, startPoint x: 1037, startPoint y: 472, endPoint x: 862, endPoint y: 518, distance: 181.2
click at [939, 230] on video at bounding box center [966, 207] width 620 height 271
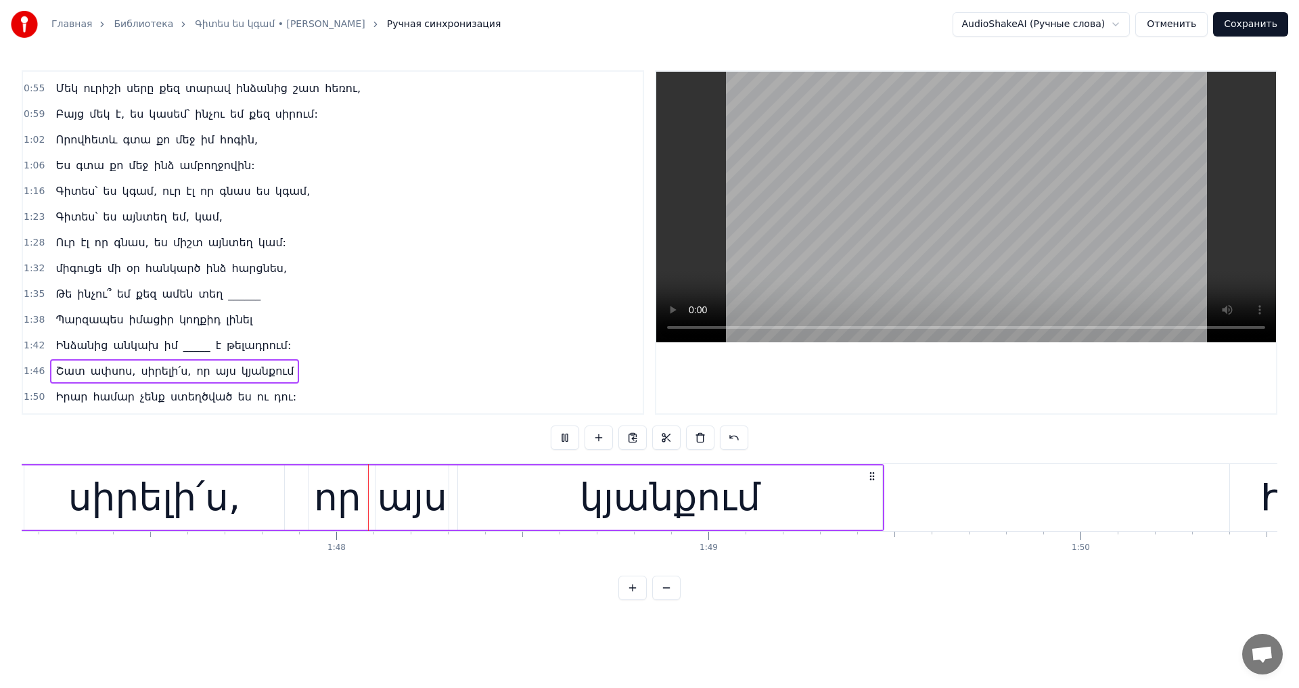
scroll to position [0, 39952]
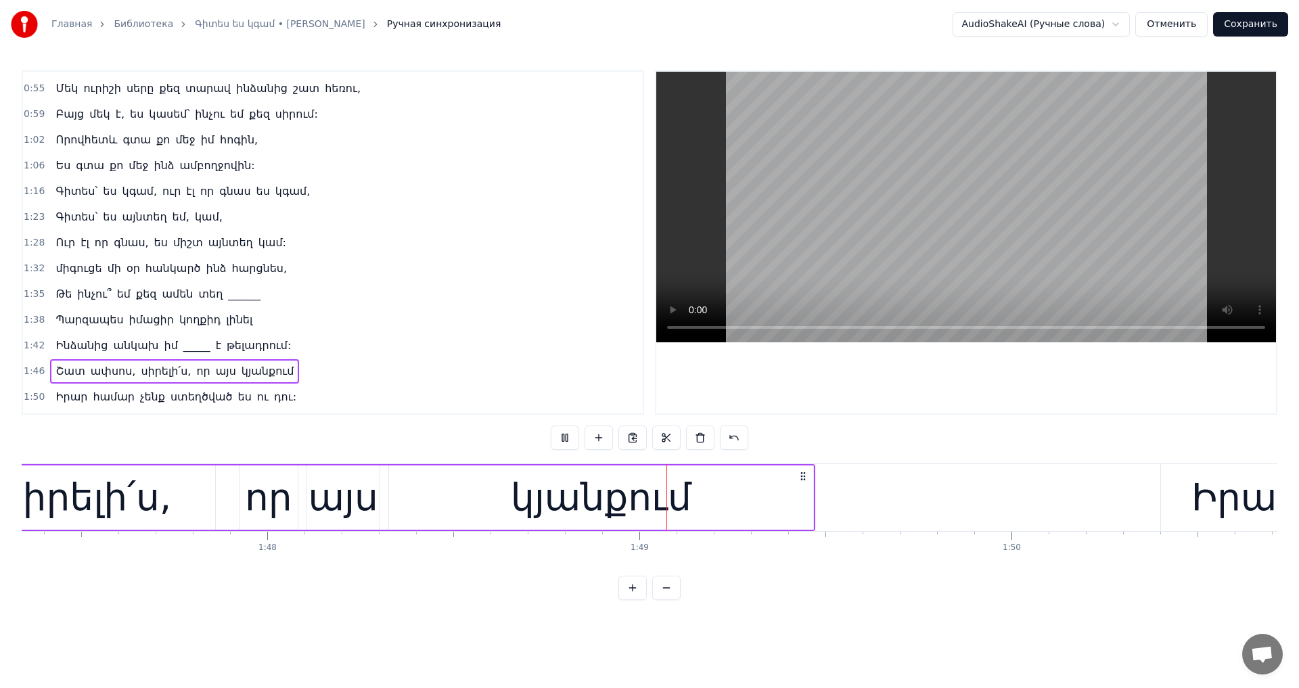
click at [968, 240] on video at bounding box center [966, 207] width 620 height 271
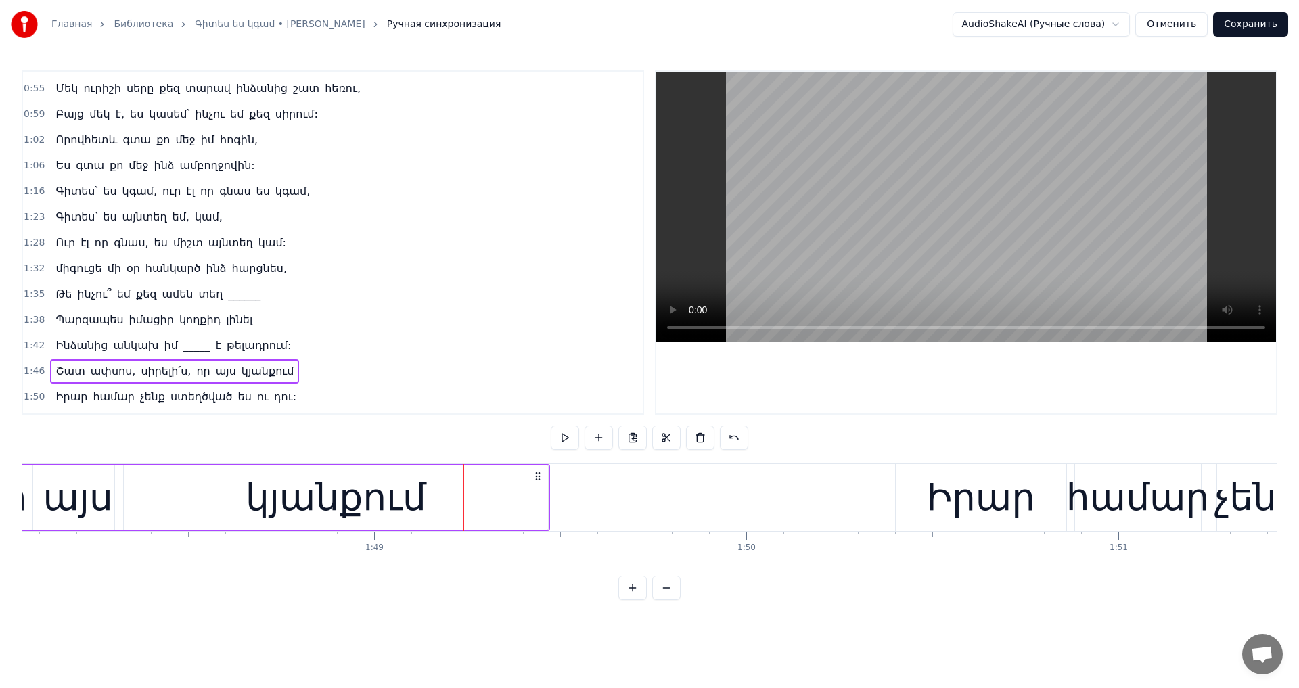
scroll to position [0, 40257]
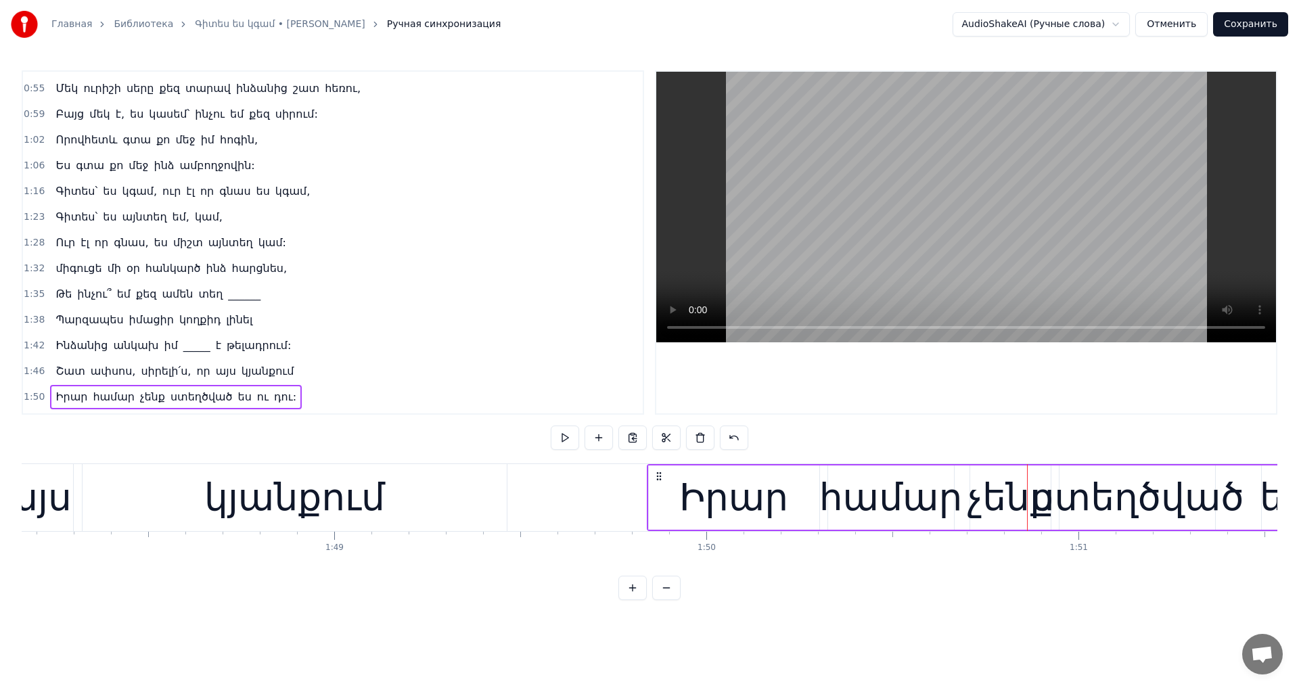
drag, startPoint x: 867, startPoint y: 476, endPoint x: 658, endPoint y: 510, distance: 211.1
click at [658, 510] on div "Իրար համար չենք ստեղծված ես ու դու:" at bounding box center [1228, 497] width 1162 height 67
click at [878, 252] on video at bounding box center [966, 207] width 620 height 271
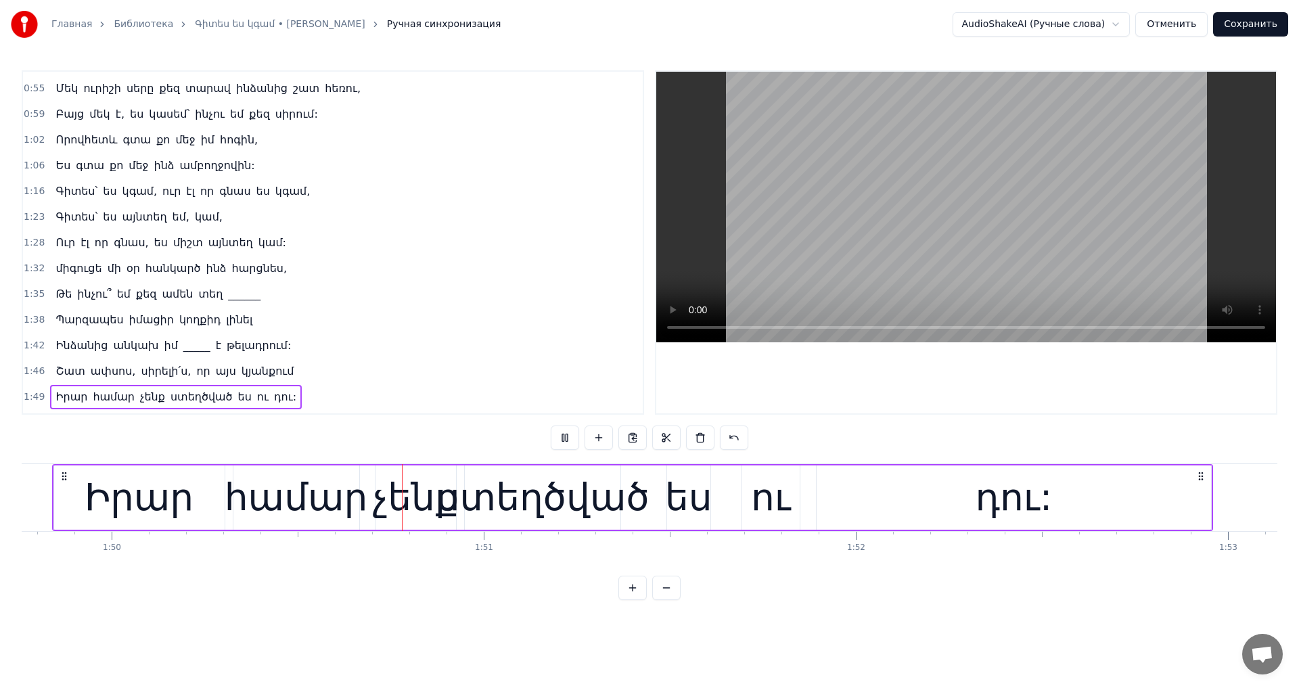
scroll to position [0, 40918]
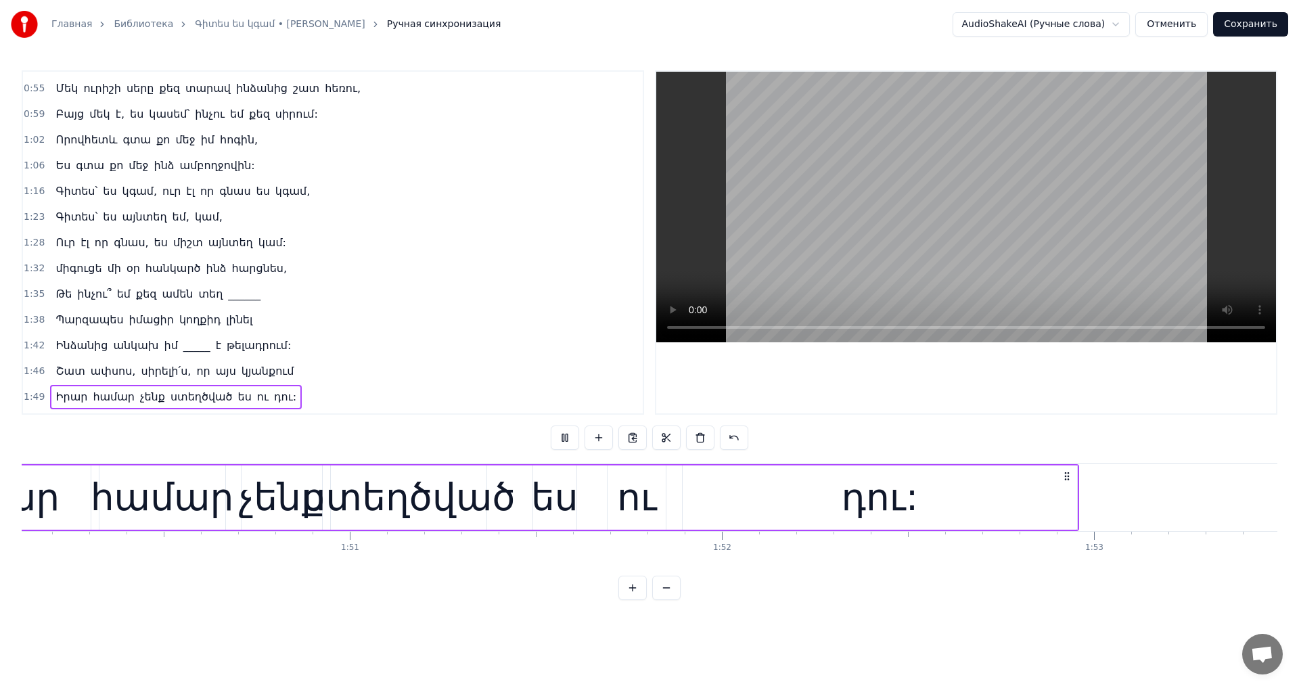
click at [991, 215] on video at bounding box center [966, 207] width 620 height 271
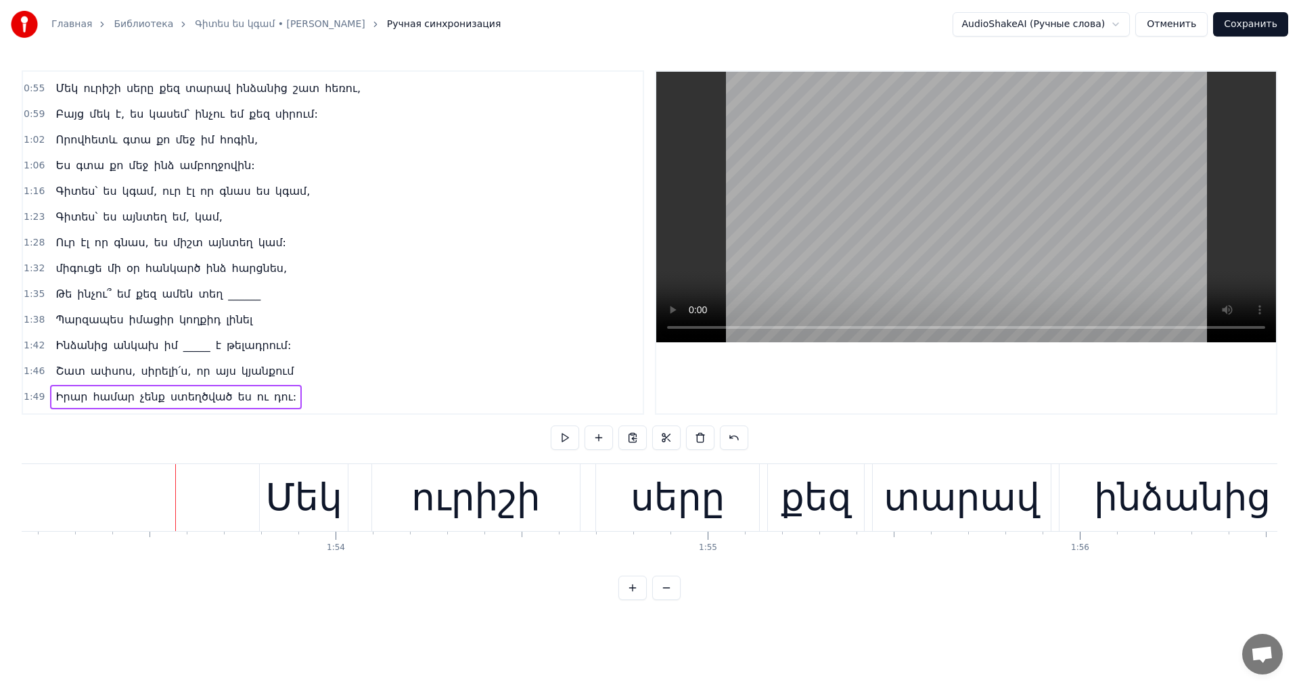
scroll to position [0, 42122]
click at [580, 467] on div "Մեկ ուրիշի սերը քեզ տարավ ինձանից շատ հեռու," at bounding box center [928, 497] width 1349 height 67
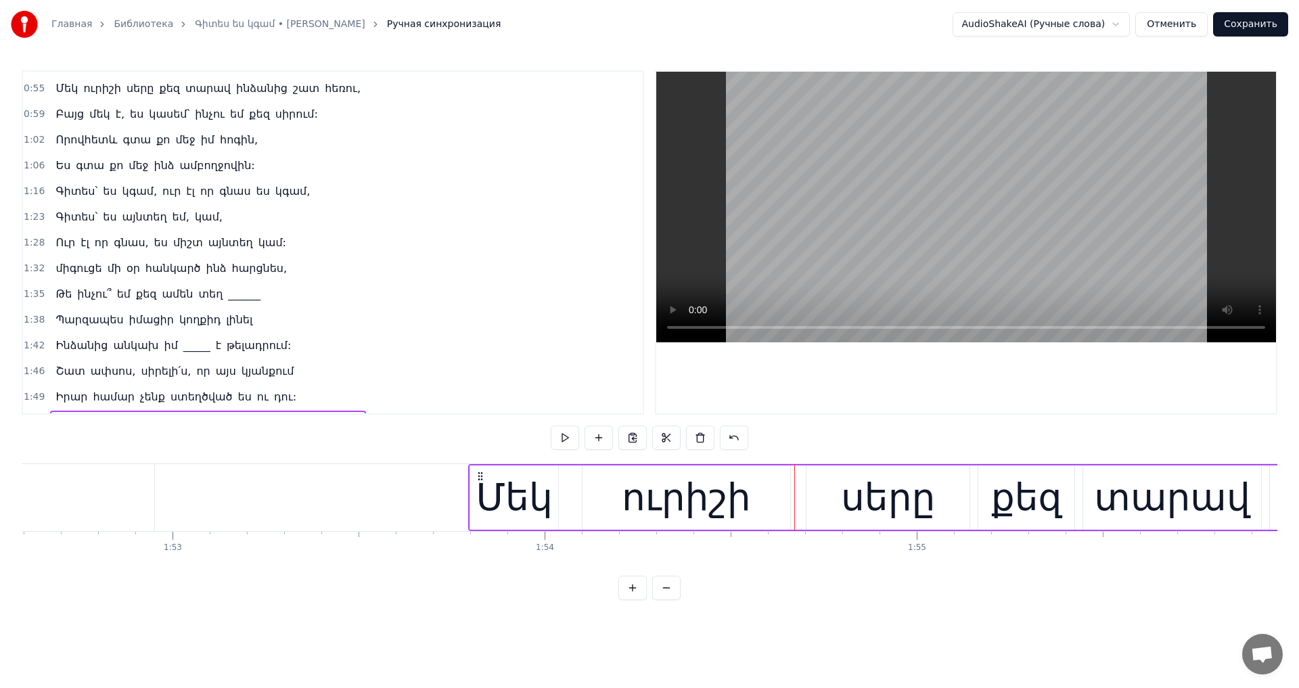
scroll to position [0, 41626]
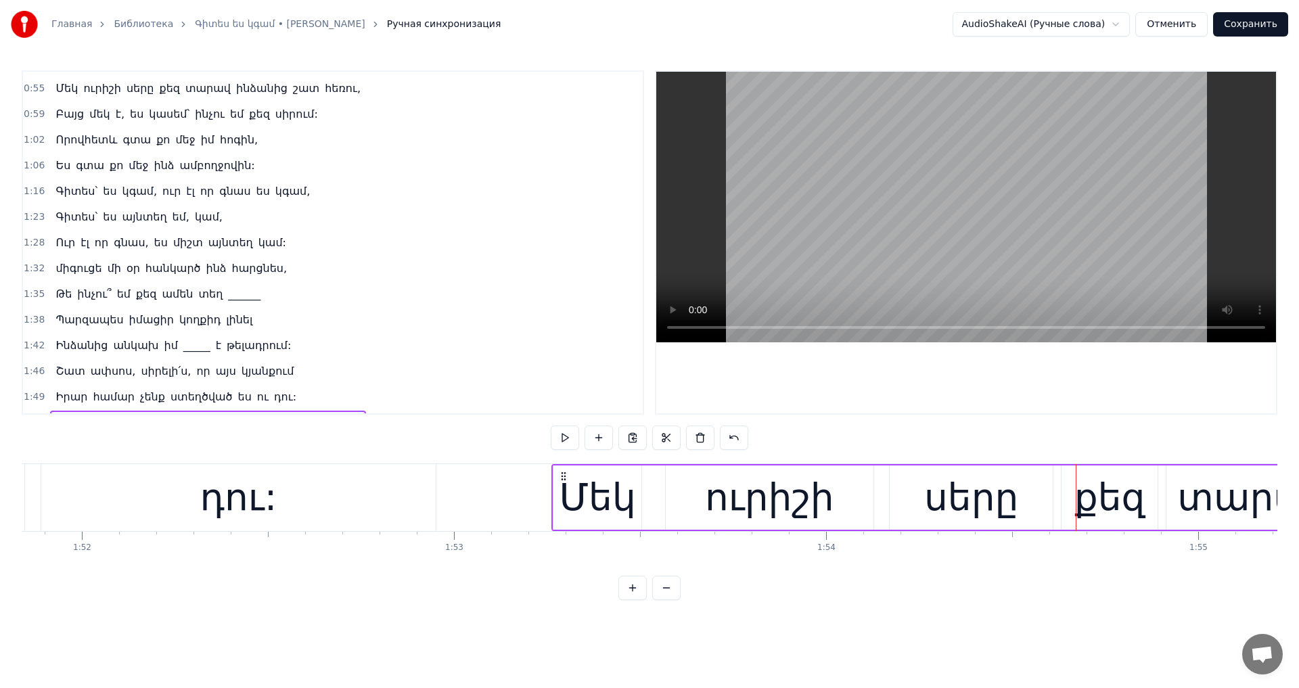
drag, startPoint x: 746, startPoint y: 480, endPoint x: 561, endPoint y: 514, distance: 187.8
click at [561, 514] on div "Մեկ ուրիշի սերը քեզ տարավ ինձանից շատ հեռու," at bounding box center [1226, 497] width 1349 height 67
click at [1009, 259] on video at bounding box center [966, 207] width 620 height 271
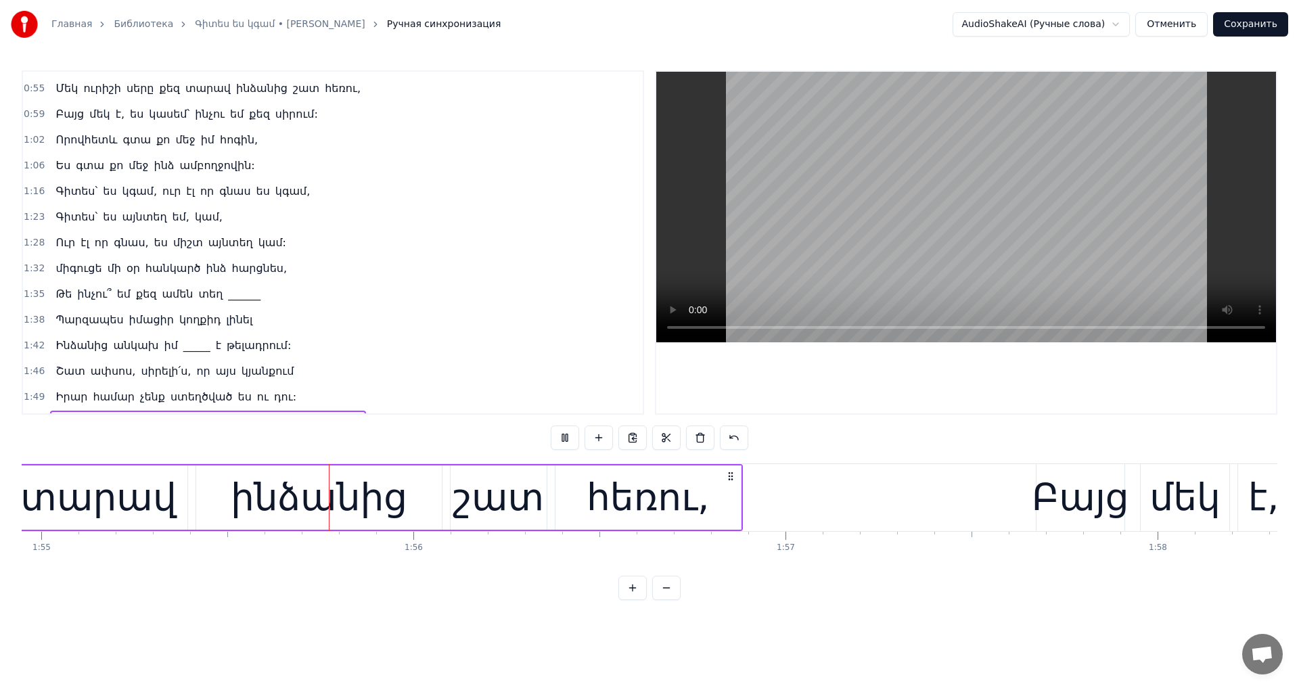
scroll to position [0, 42832]
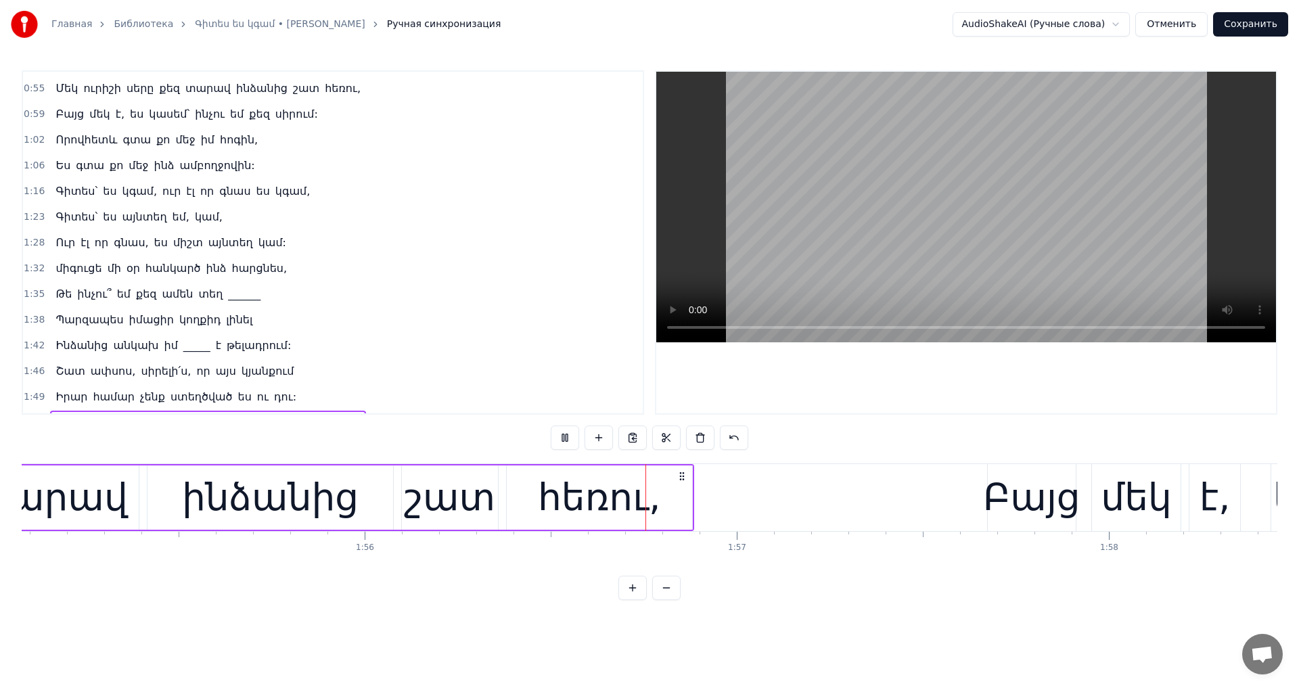
click at [1004, 238] on video at bounding box center [966, 207] width 620 height 271
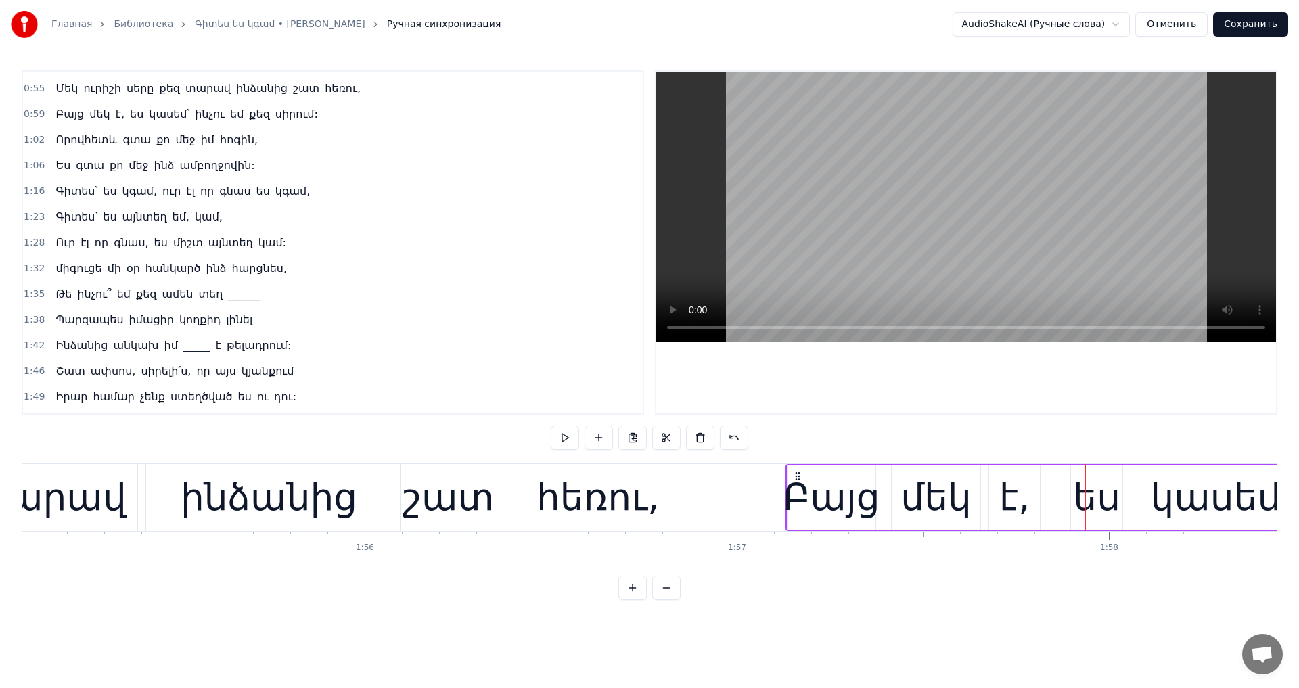
drag, startPoint x: 997, startPoint y: 476, endPoint x: 794, endPoint y: 518, distance: 206.8
click at [849, 204] on video at bounding box center [966, 207] width 620 height 271
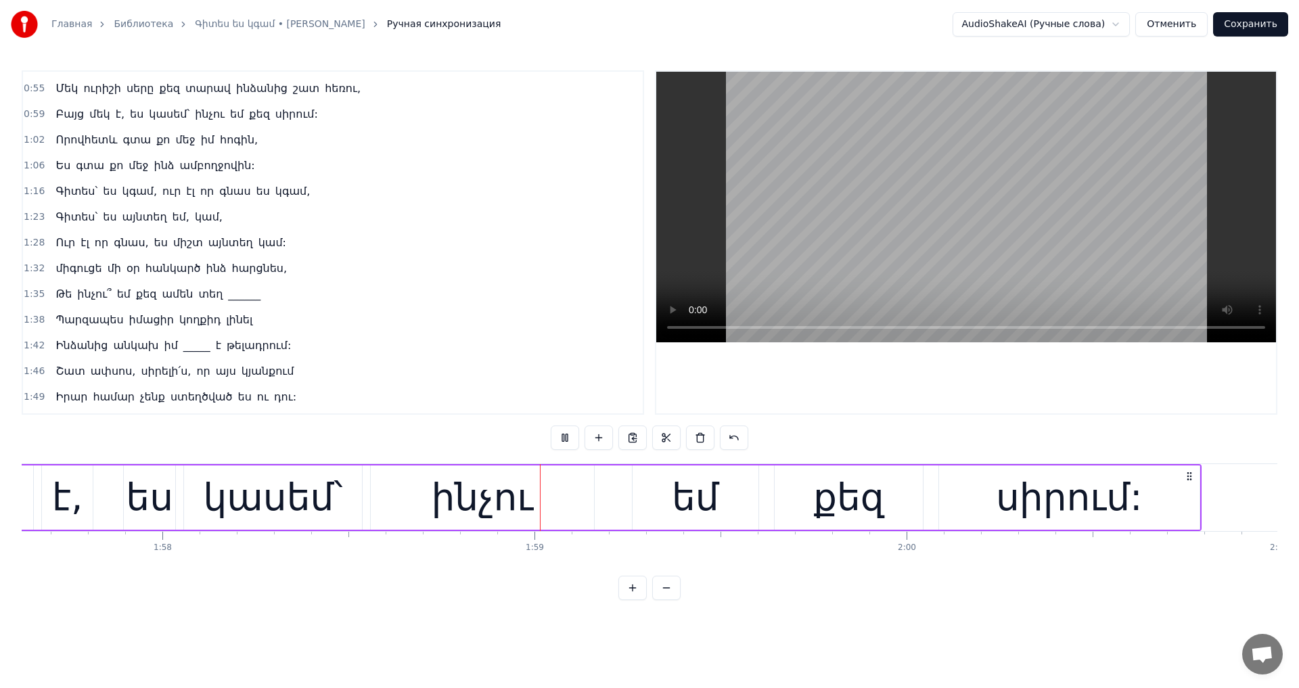
scroll to position [0, 44000]
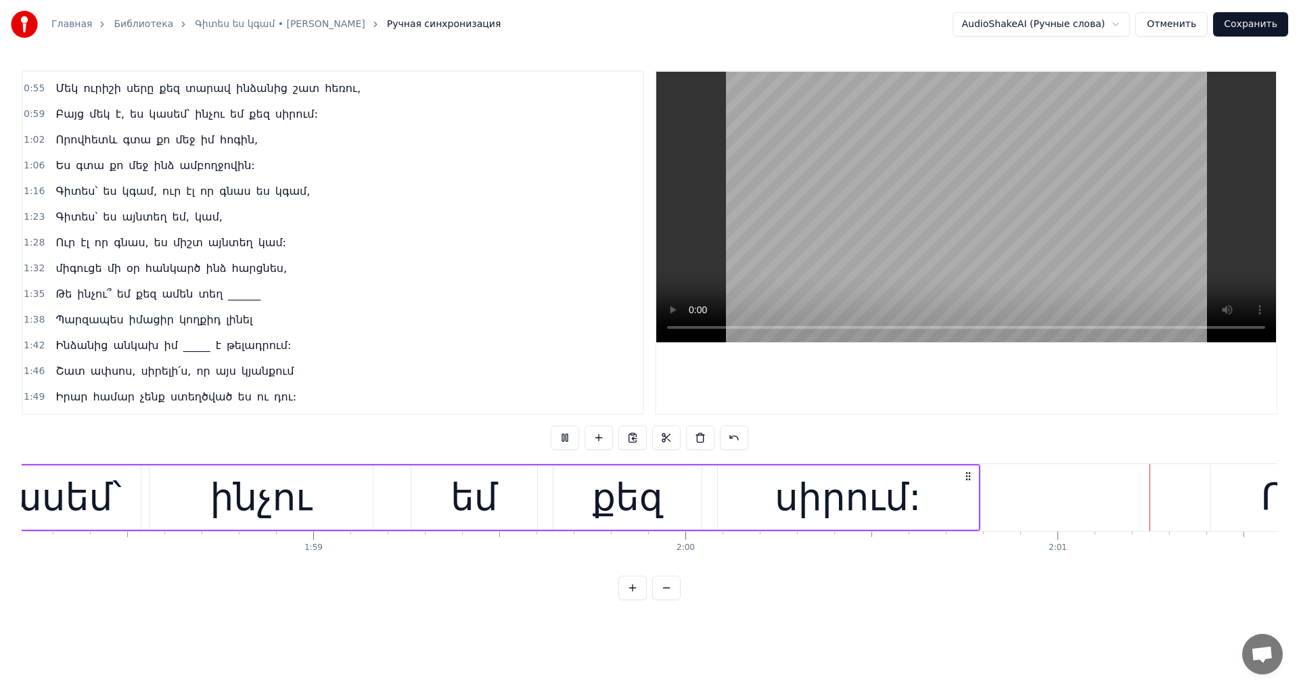
click at [935, 230] on video at bounding box center [966, 207] width 620 height 271
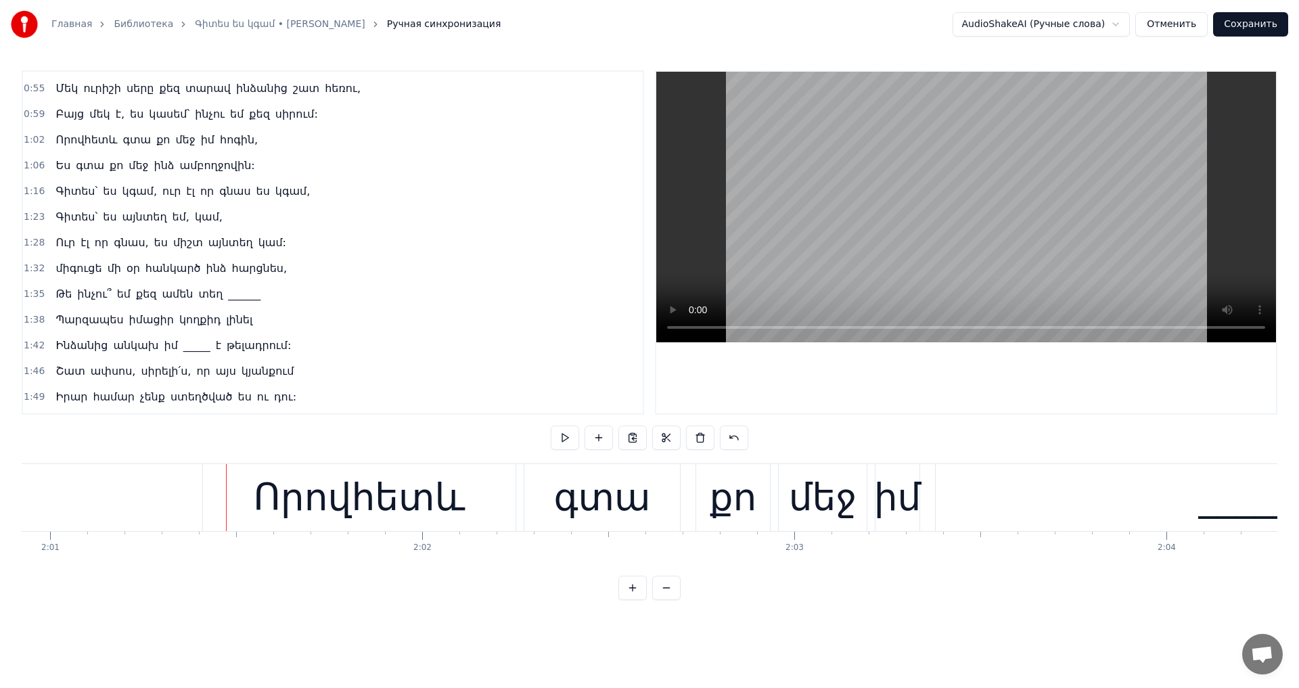
scroll to position [0, 44605]
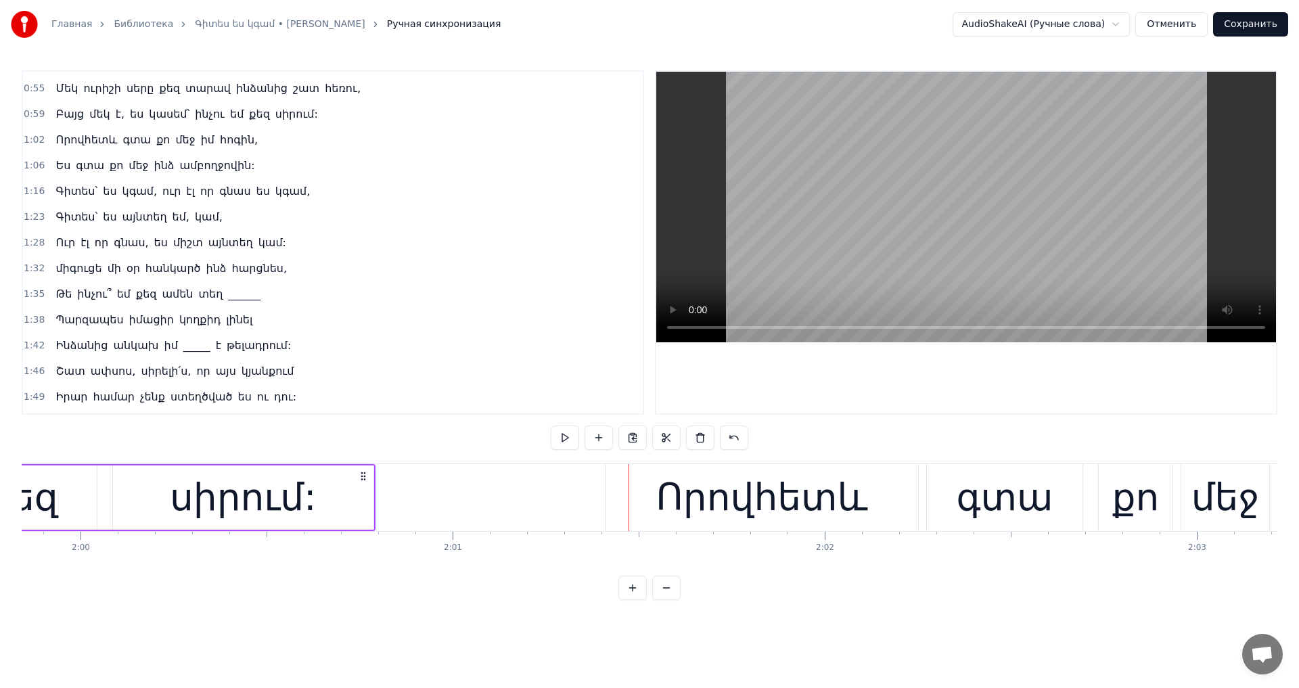
click at [920, 468] on div "Որովհետև գտա քո մեջ իմ _____" at bounding box center [1283, 497] width 1356 height 67
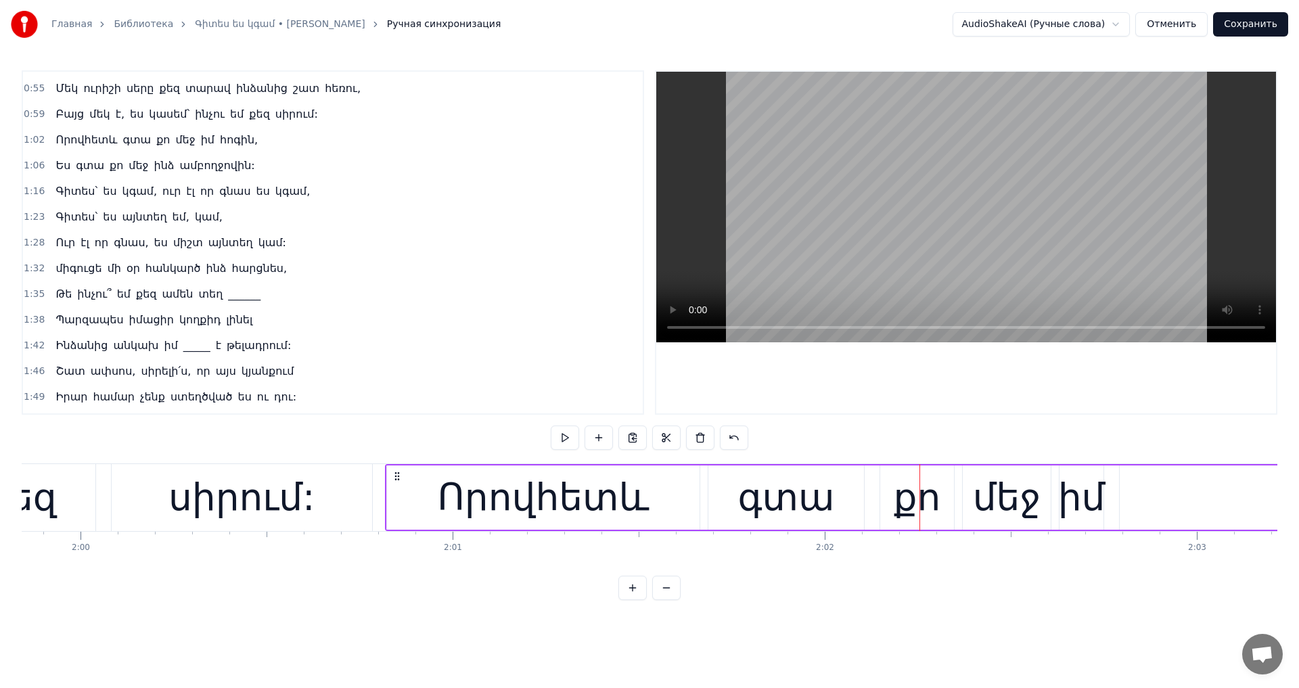
drag, startPoint x: 615, startPoint y: 476, endPoint x: 395, endPoint y: 512, distance: 222.8
click at [395, 512] on div "Որովհետև գտա քո մեջ իմ _____" at bounding box center [1063, 497] width 1356 height 67
click at [907, 210] on video at bounding box center [966, 207] width 620 height 271
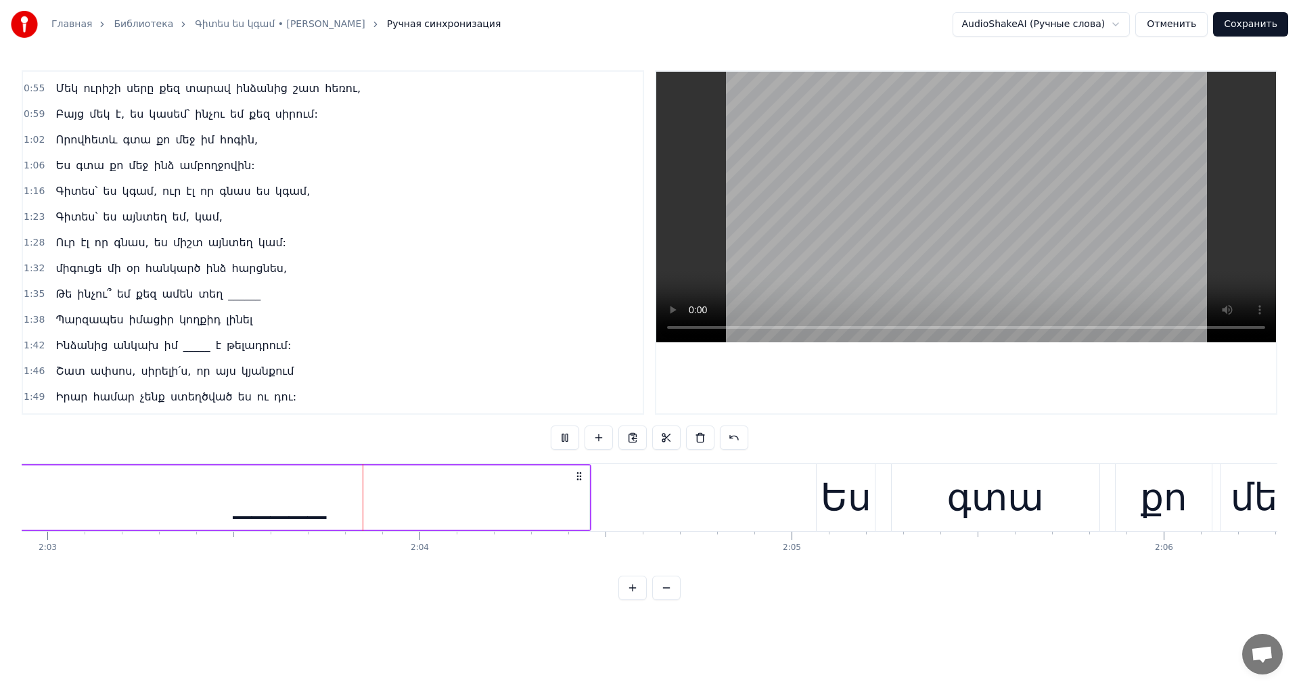
scroll to position [0, 45803]
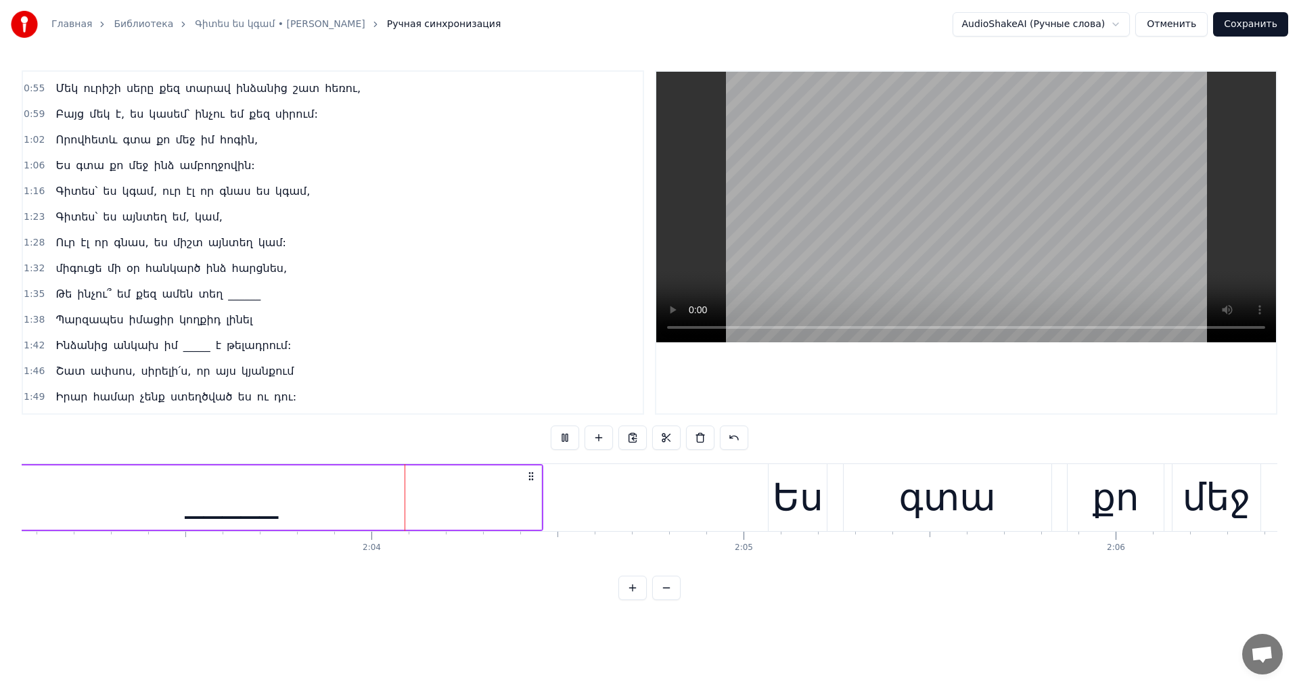
click at [996, 225] on video at bounding box center [966, 207] width 620 height 271
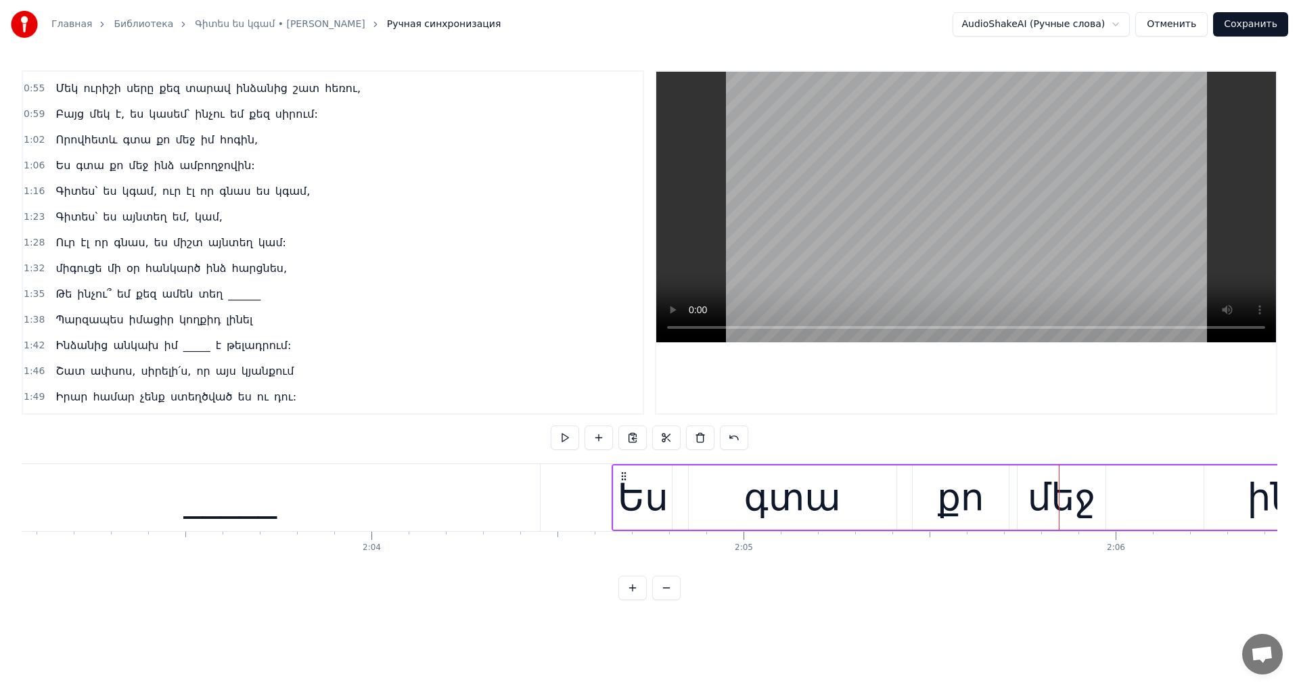
drag, startPoint x: 781, startPoint y: 471, endPoint x: 626, endPoint y: 514, distance: 160.9
click at [864, 192] on video at bounding box center [966, 207] width 620 height 271
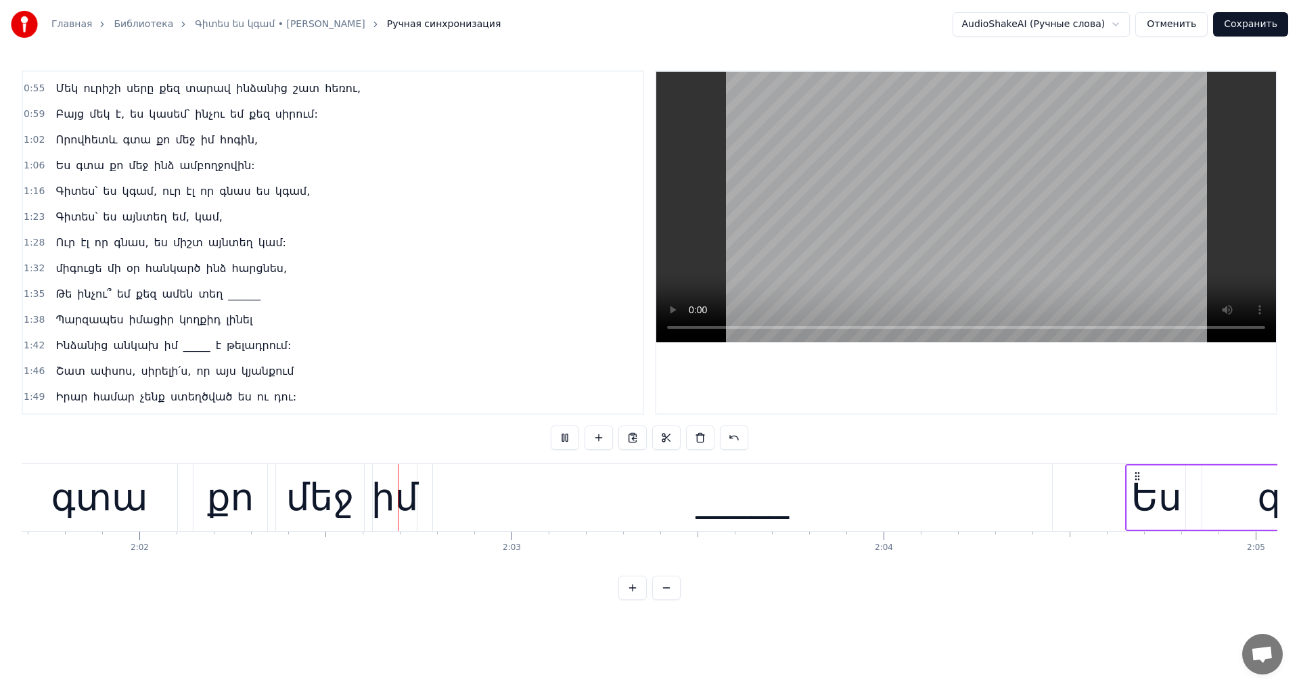
scroll to position [0, 45324]
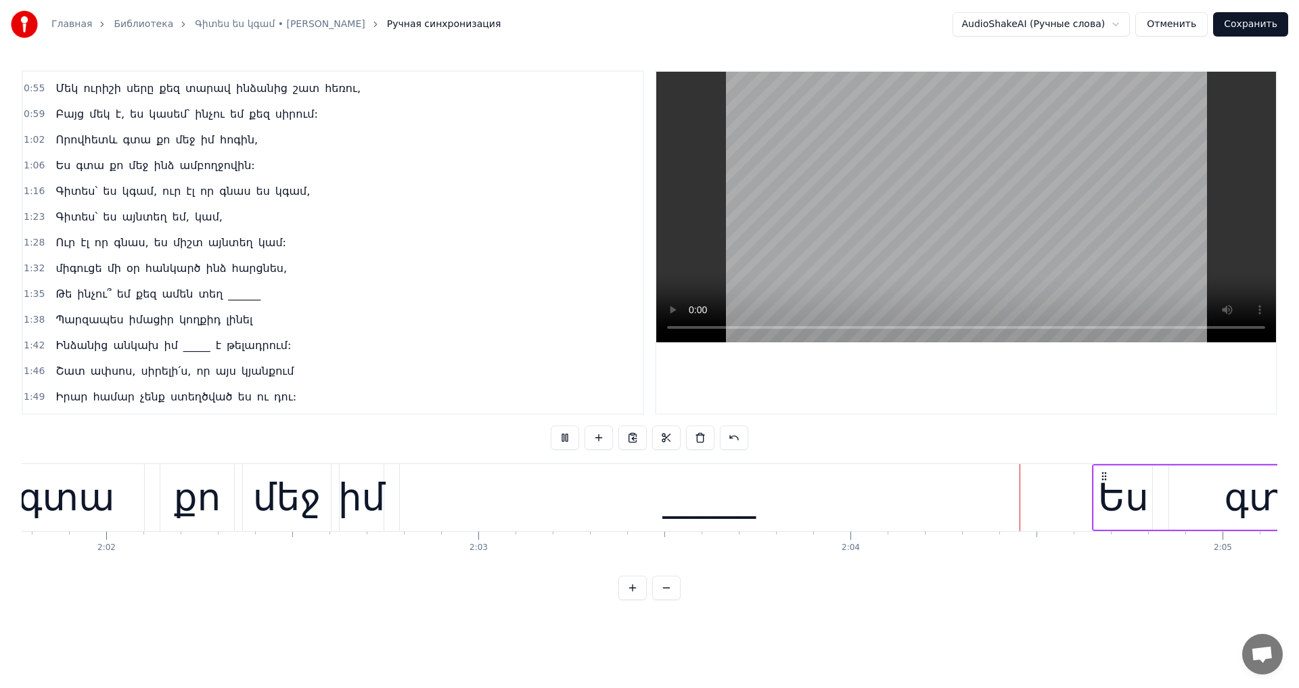
click at [1012, 234] on video at bounding box center [966, 207] width 620 height 271
click at [993, 505] on div "_____" at bounding box center [709, 497] width 619 height 67
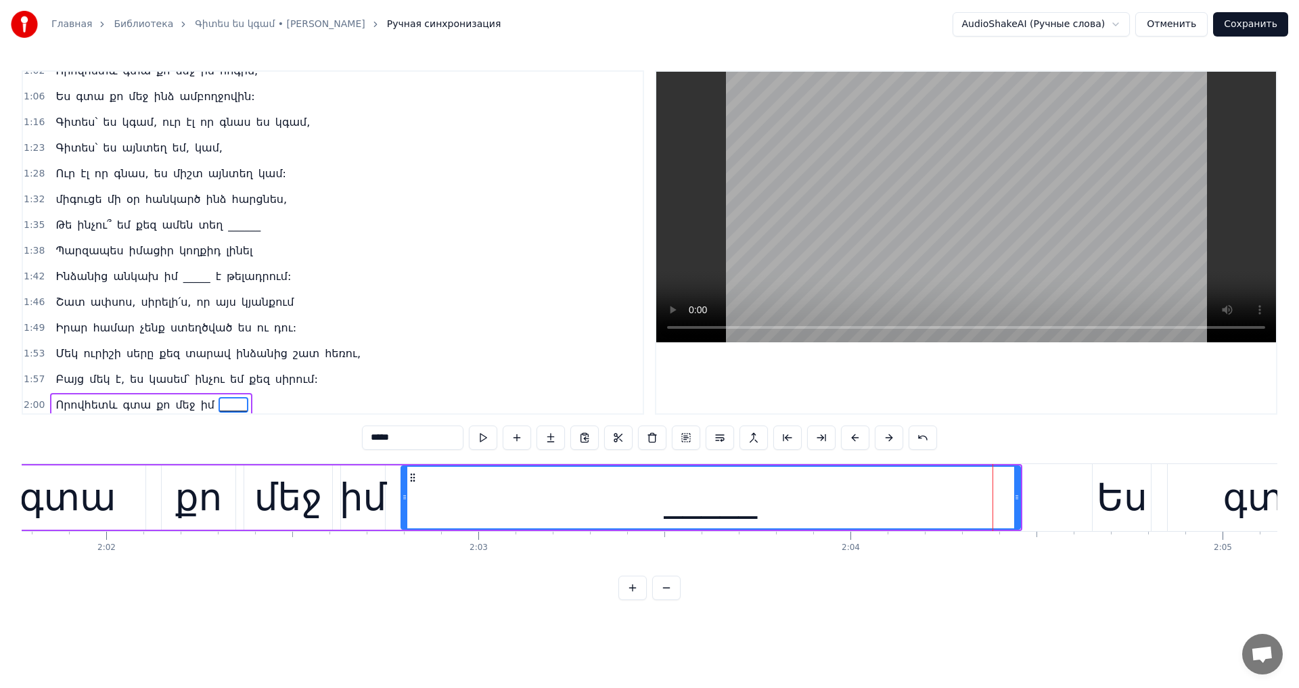
scroll to position [459, 0]
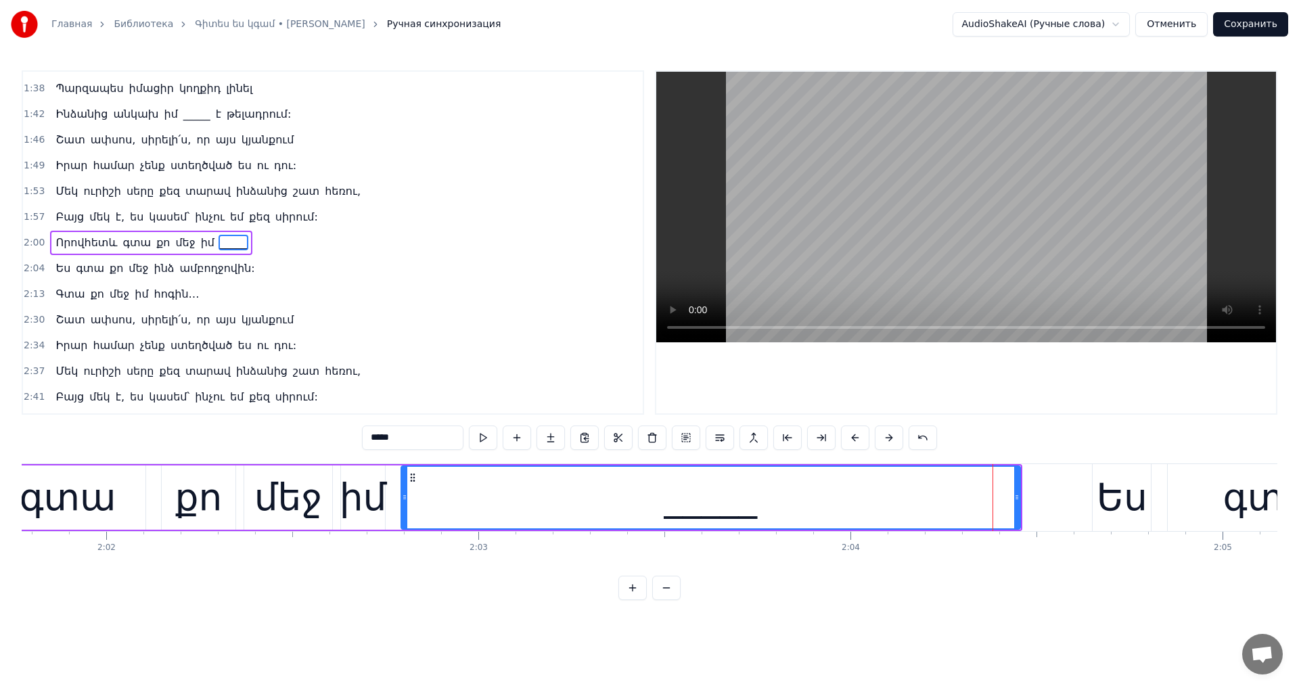
click at [1021, 497] on div "_____" at bounding box center [711, 498] width 621 height 64
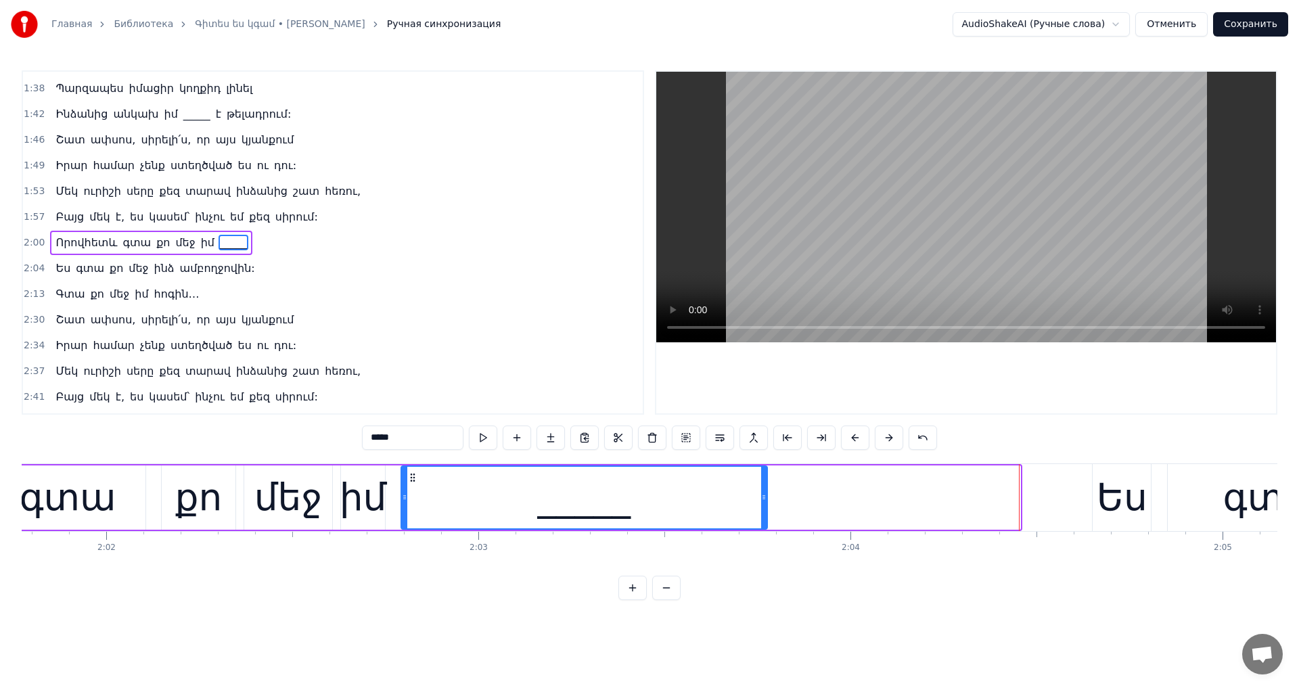
drag, startPoint x: 1018, startPoint y: 497, endPoint x: 758, endPoint y: 527, distance: 262.2
click at [761, 527] on div at bounding box center [763, 498] width 5 height 62
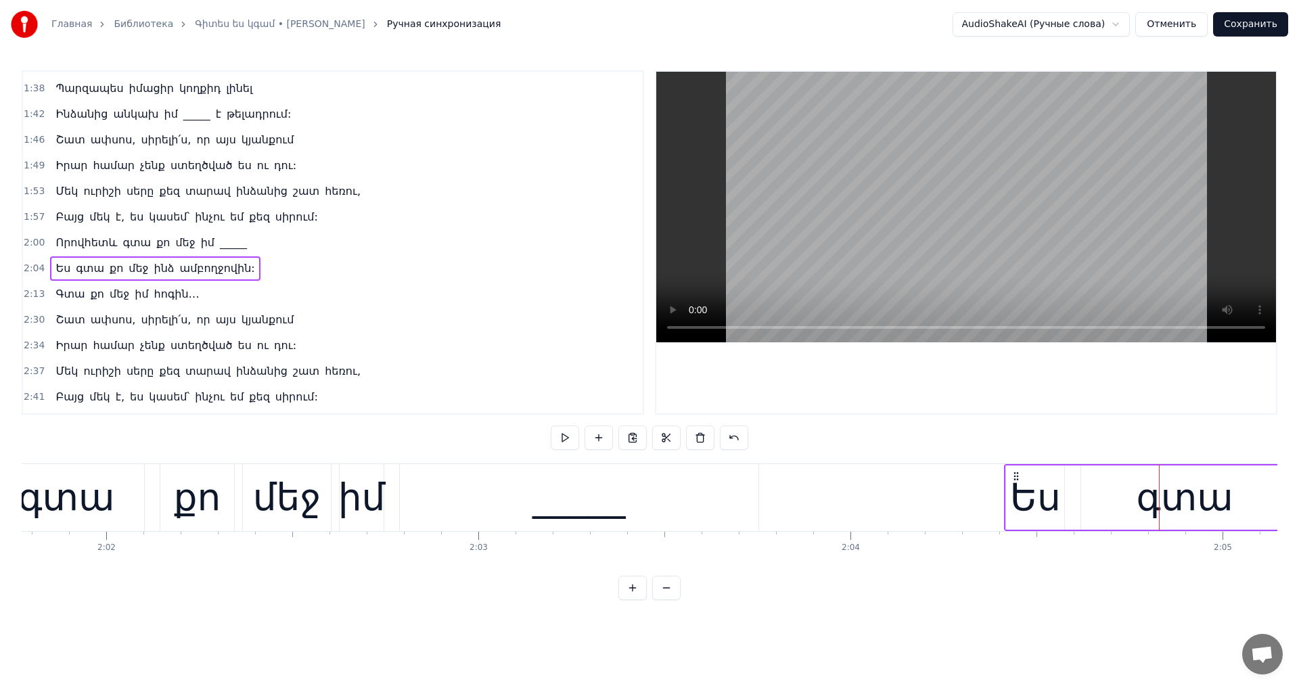
drag, startPoint x: 1103, startPoint y: 471, endPoint x: 1015, endPoint y: 495, distance: 91.3
click at [968, 233] on video at bounding box center [966, 207] width 620 height 271
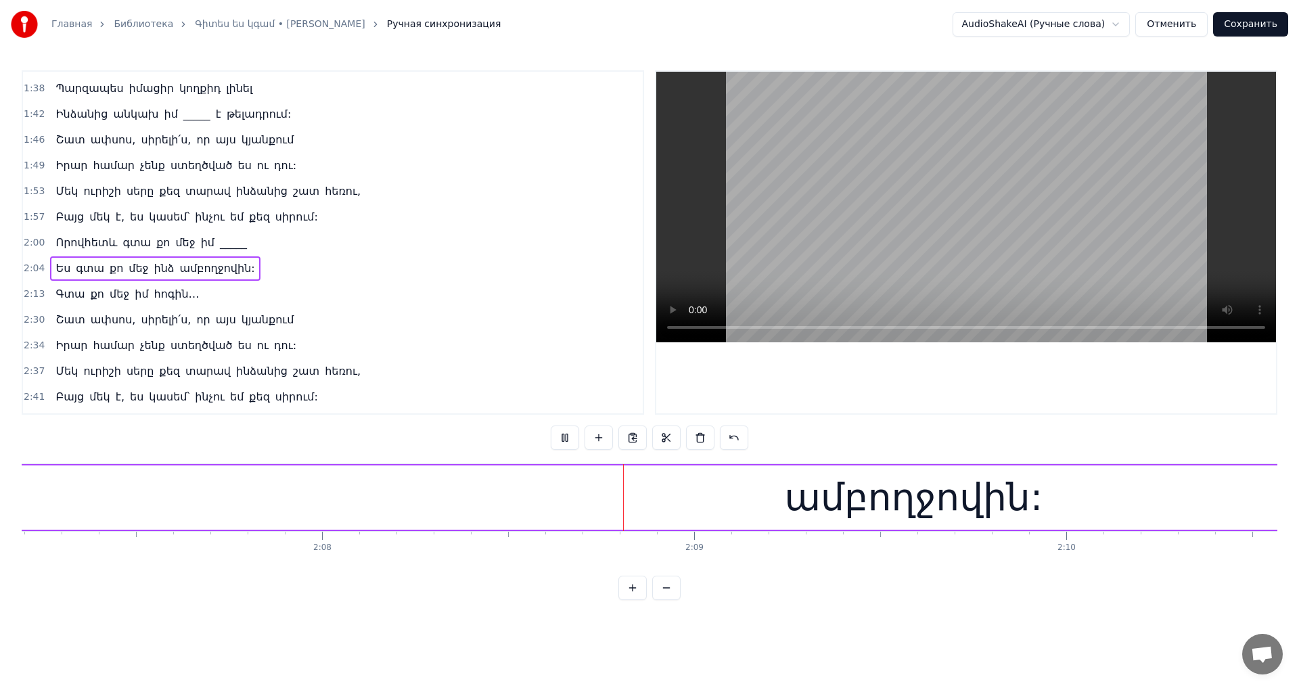
scroll to position [0, 47658]
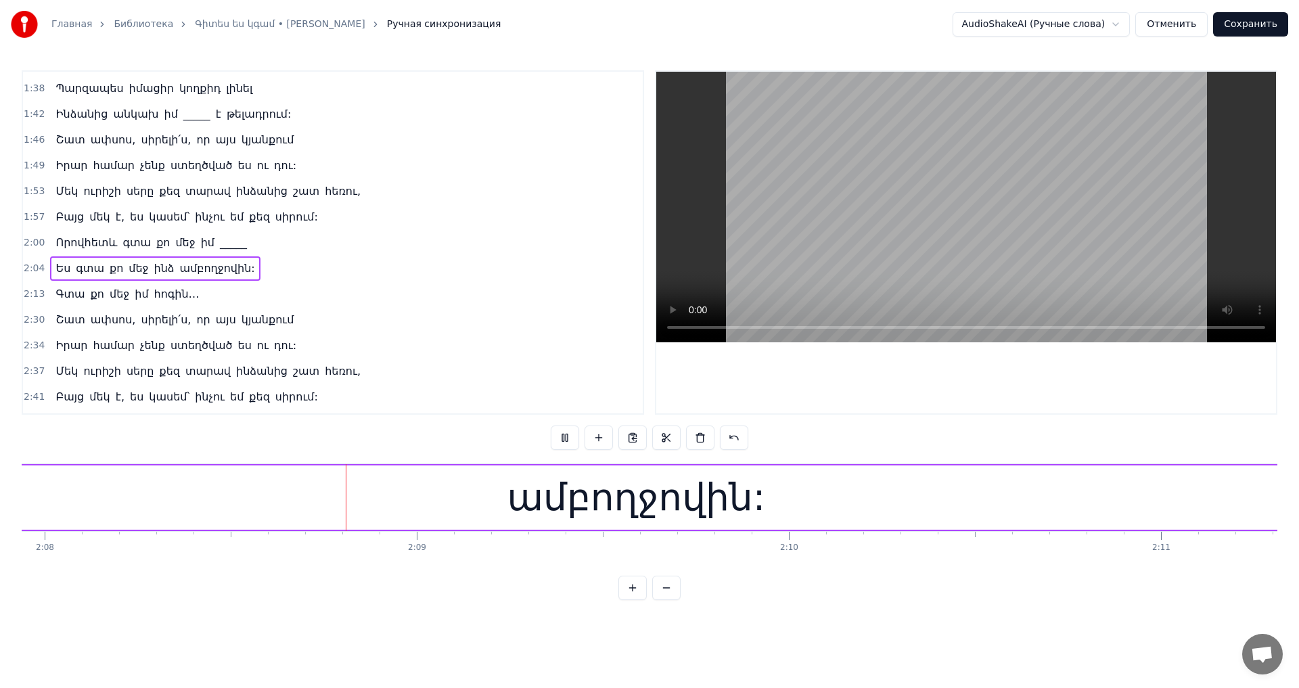
click at [977, 224] on video at bounding box center [966, 207] width 620 height 271
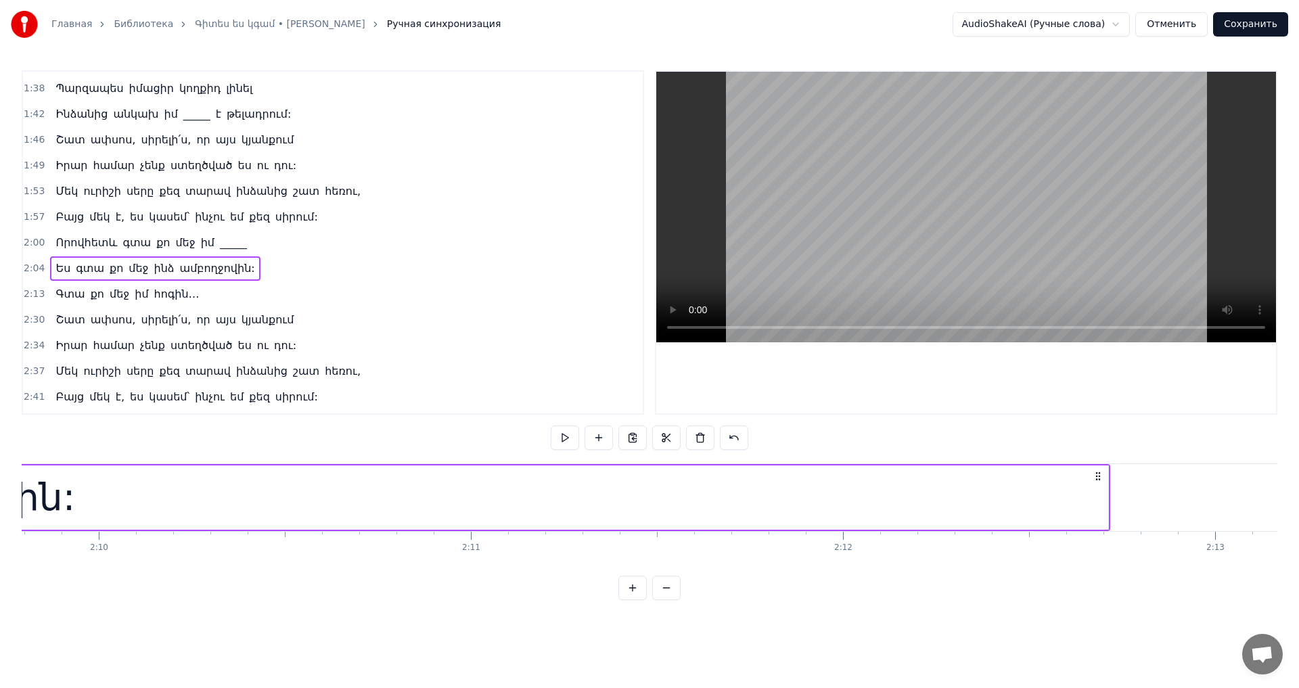
scroll to position [0, 48510]
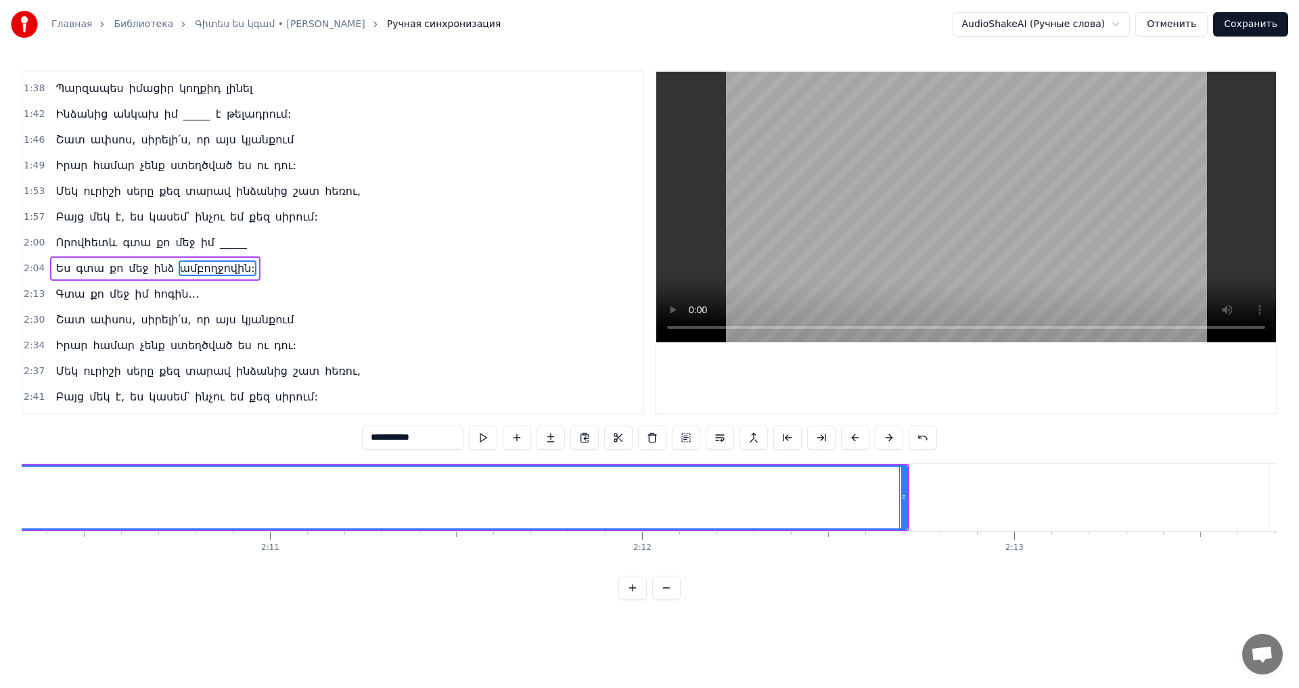
scroll to position [485, 0]
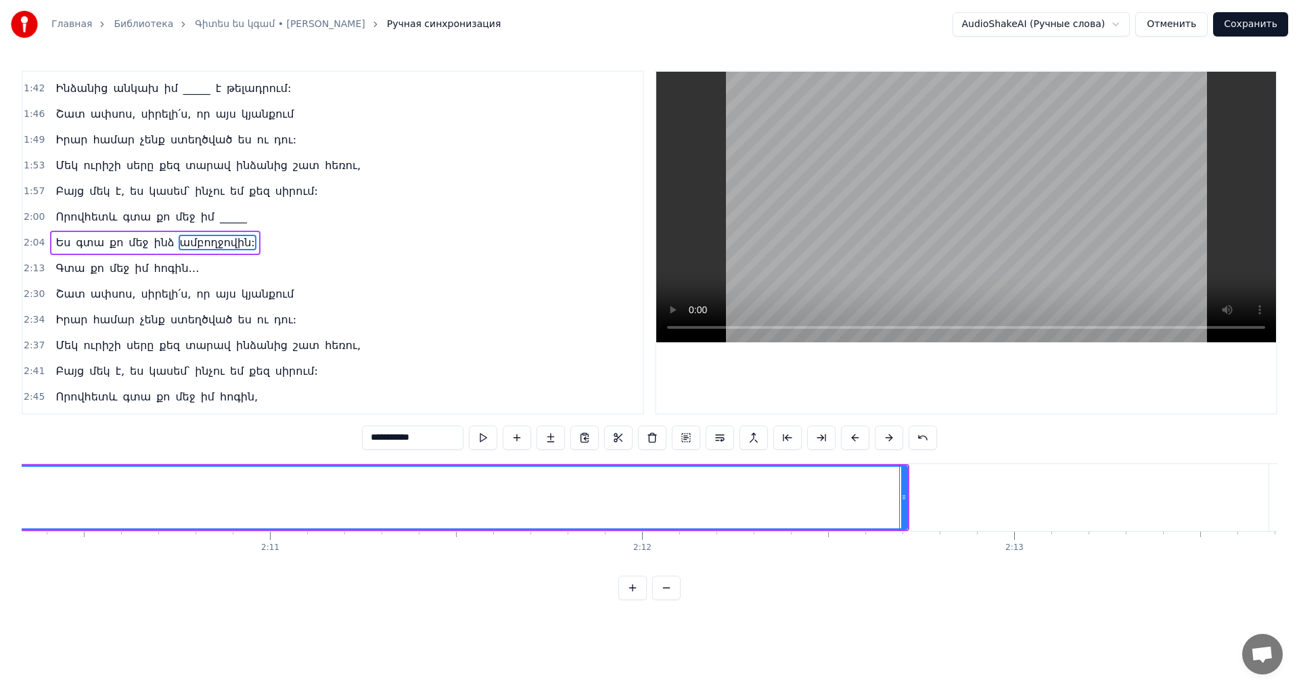
drag, startPoint x: 907, startPoint y: 500, endPoint x: 897, endPoint y: 503, distance: 10.5
click at [896, 502] on div at bounding box center [895, 497] width 1 height 67
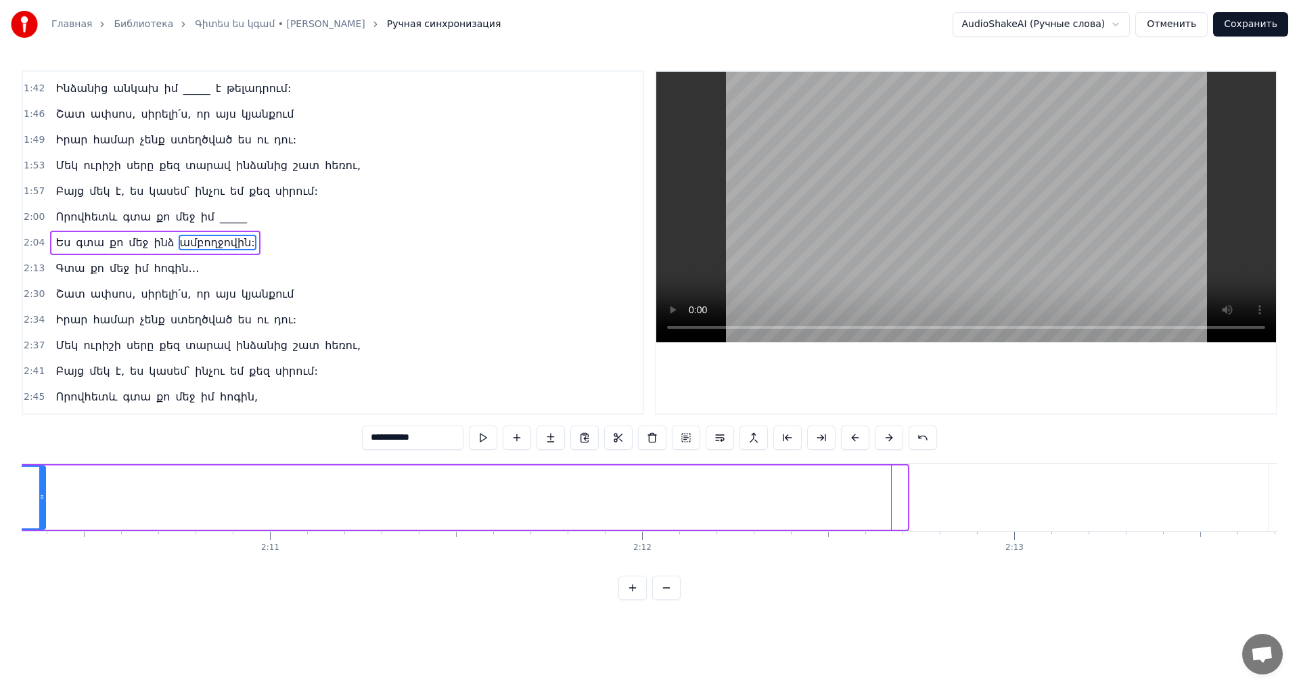
drag, startPoint x: 905, startPoint y: 503, endPoint x: 43, endPoint y: 495, distance: 862.2
click at [43, 495] on div at bounding box center [41, 498] width 5 height 62
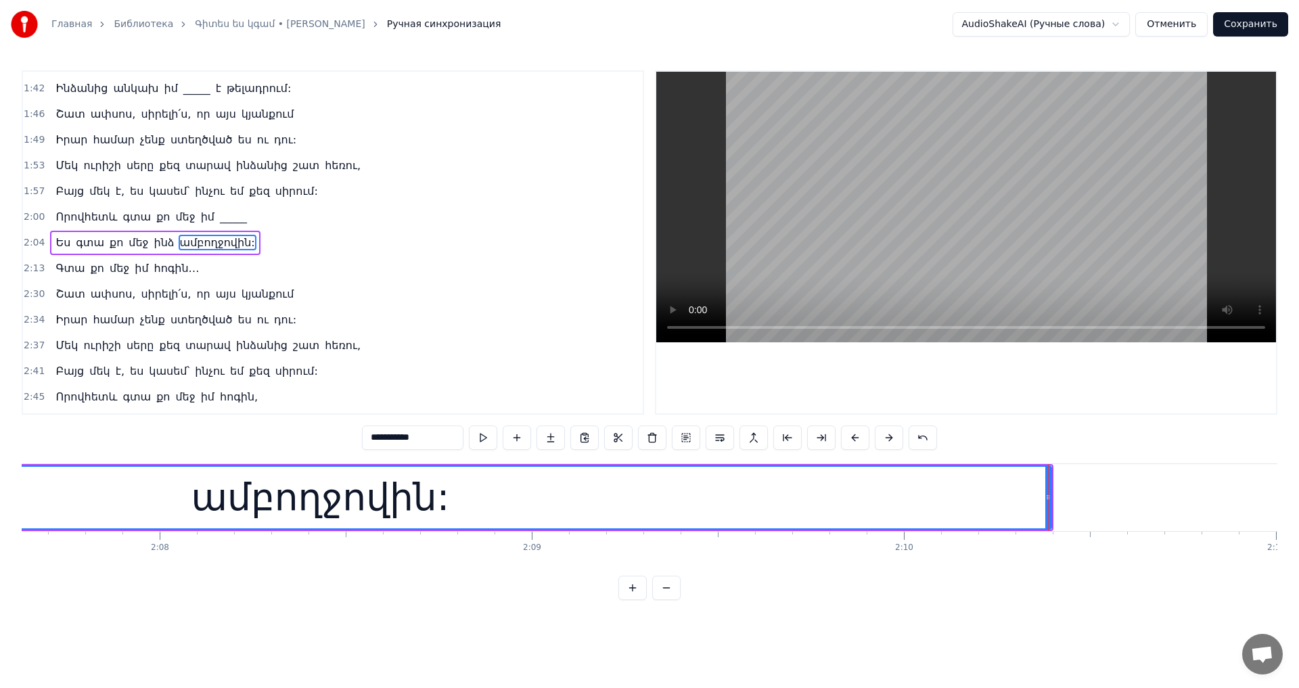
scroll to position [0, 47383]
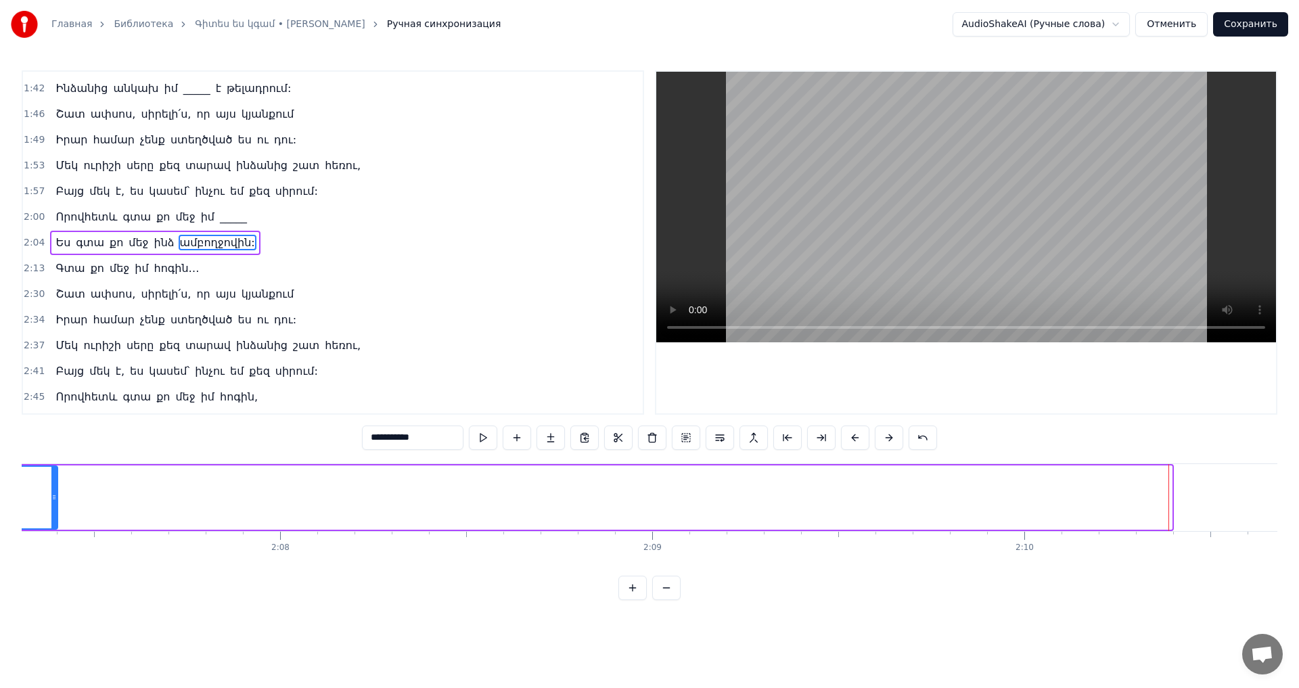
drag, startPoint x: 1168, startPoint y: 502, endPoint x: 53, endPoint y: 489, distance: 1114.7
click at [53, 489] on div at bounding box center [53, 498] width 5 height 62
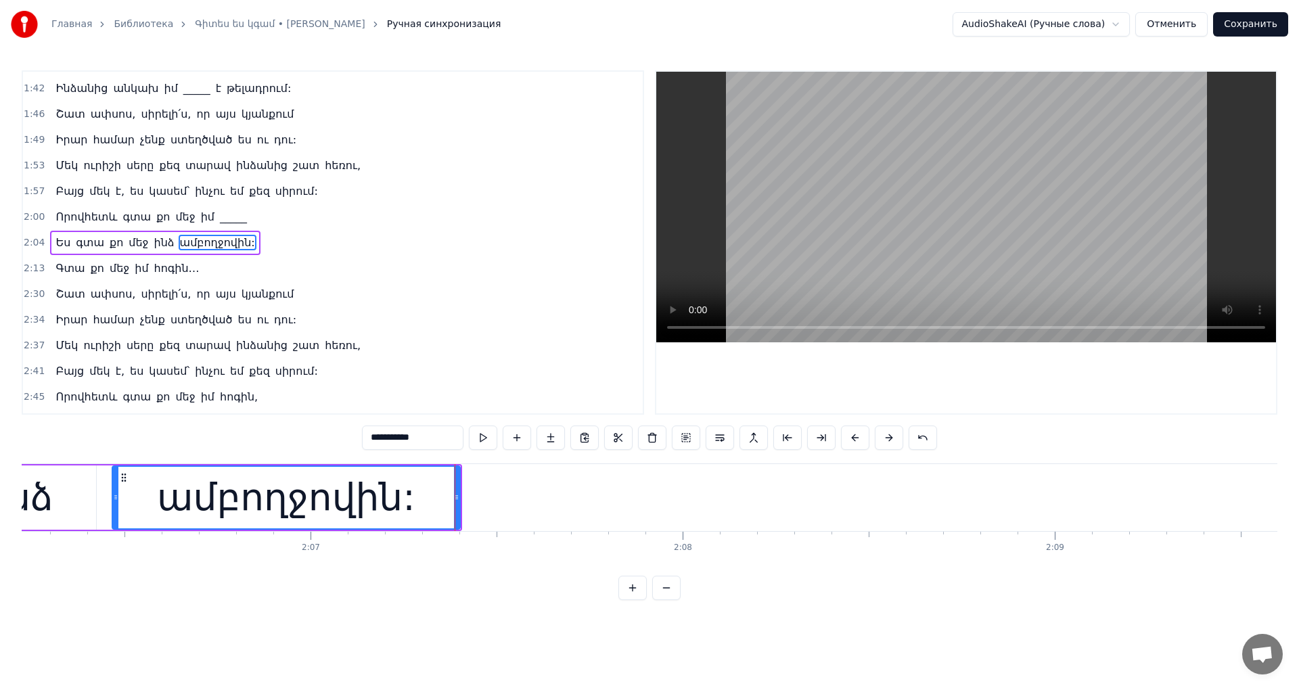
scroll to position [0, 46618]
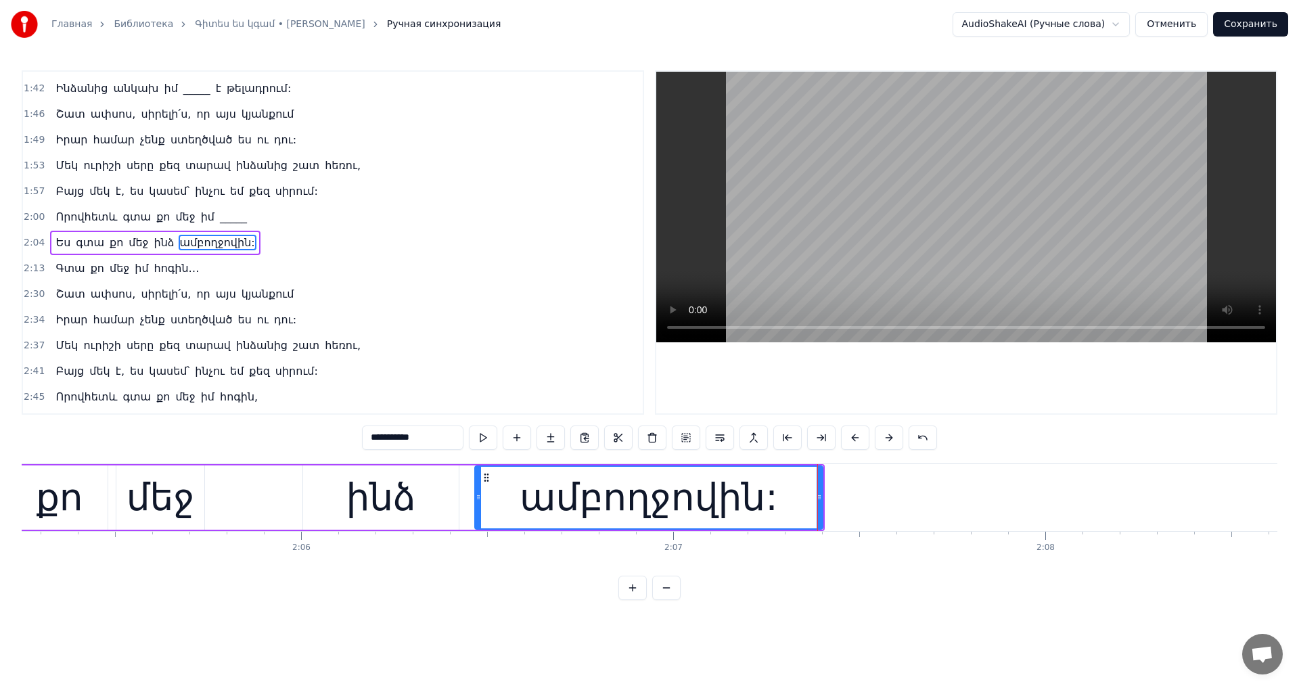
click at [935, 244] on video at bounding box center [966, 207] width 620 height 271
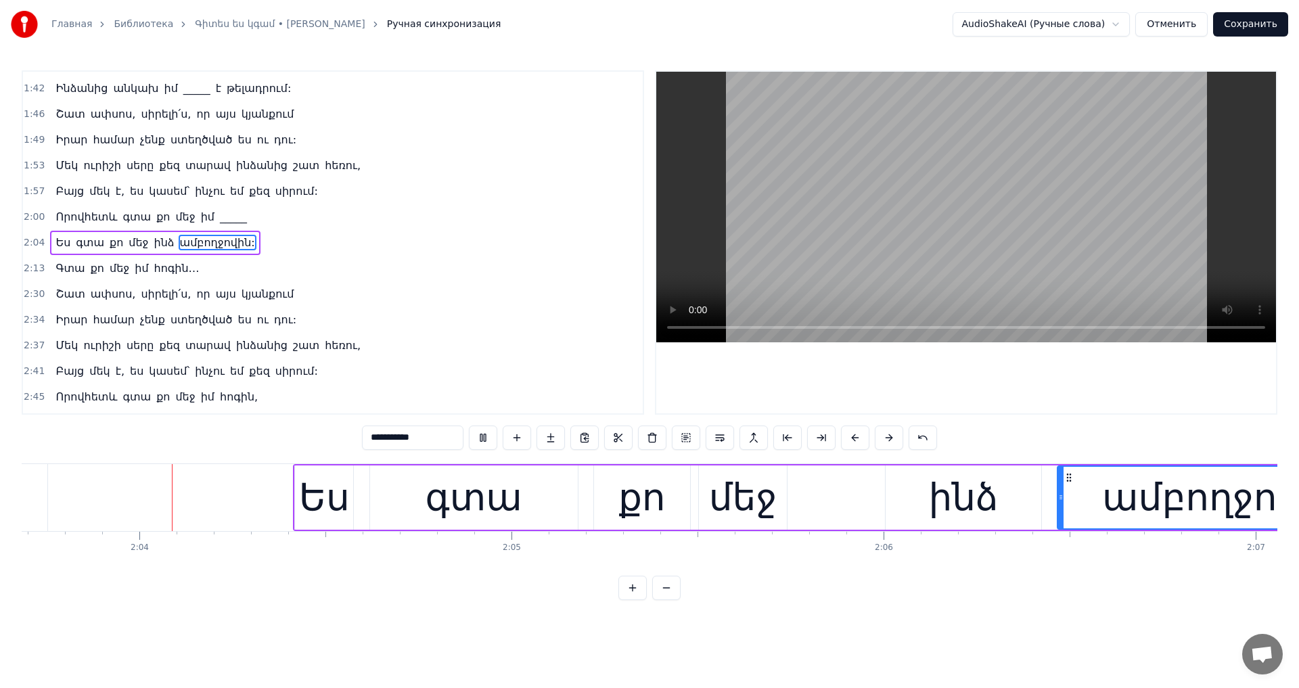
scroll to position [0, 46032]
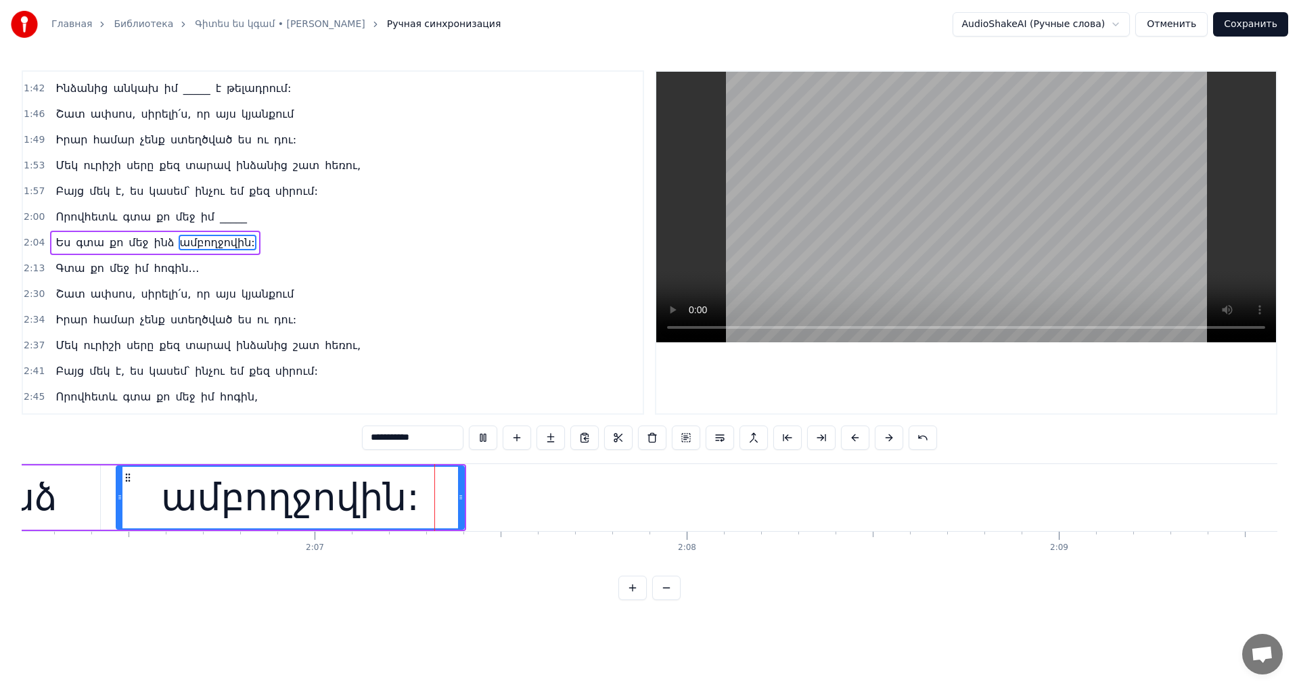
click at [1009, 253] on video at bounding box center [966, 207] width 620 height 271
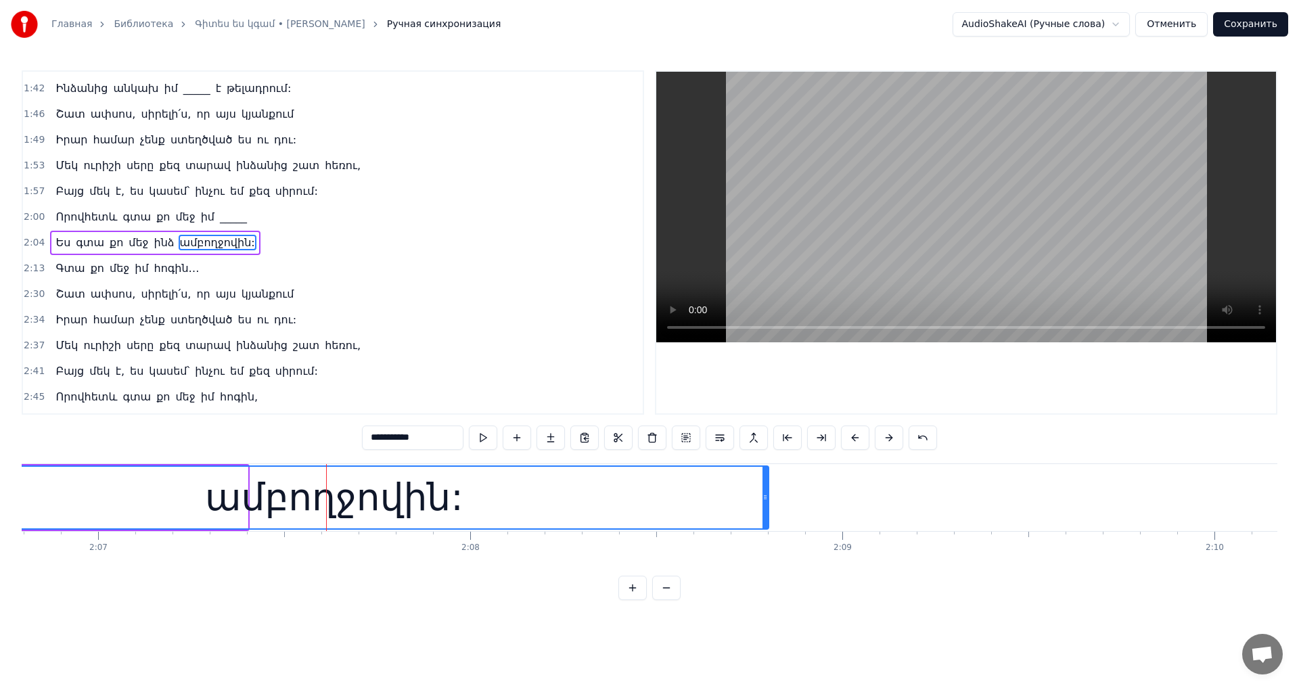
click at [767, 508] on div at bounding box center [765, 498] width 5 height 62
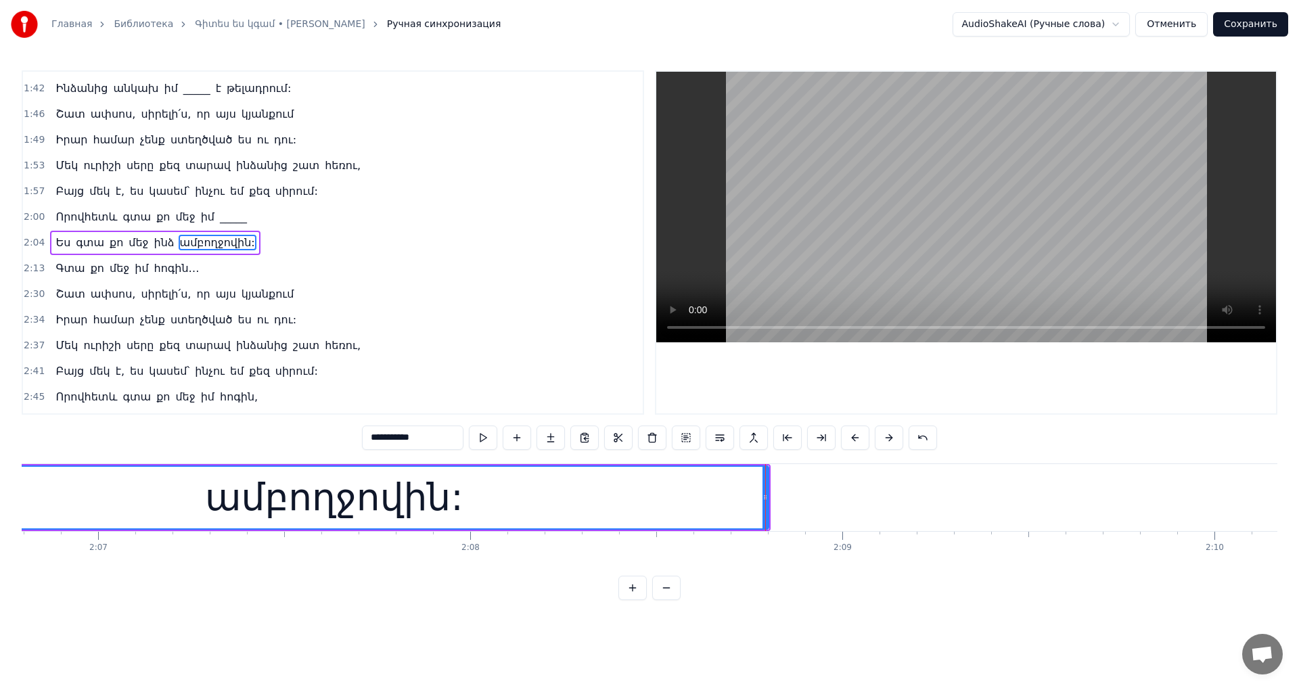
click at [922, 240] on video at bounding box center [966, 207] width 620 height 271
click at [923, 240] on video at bounding box center [966, 207] width 620 height 271
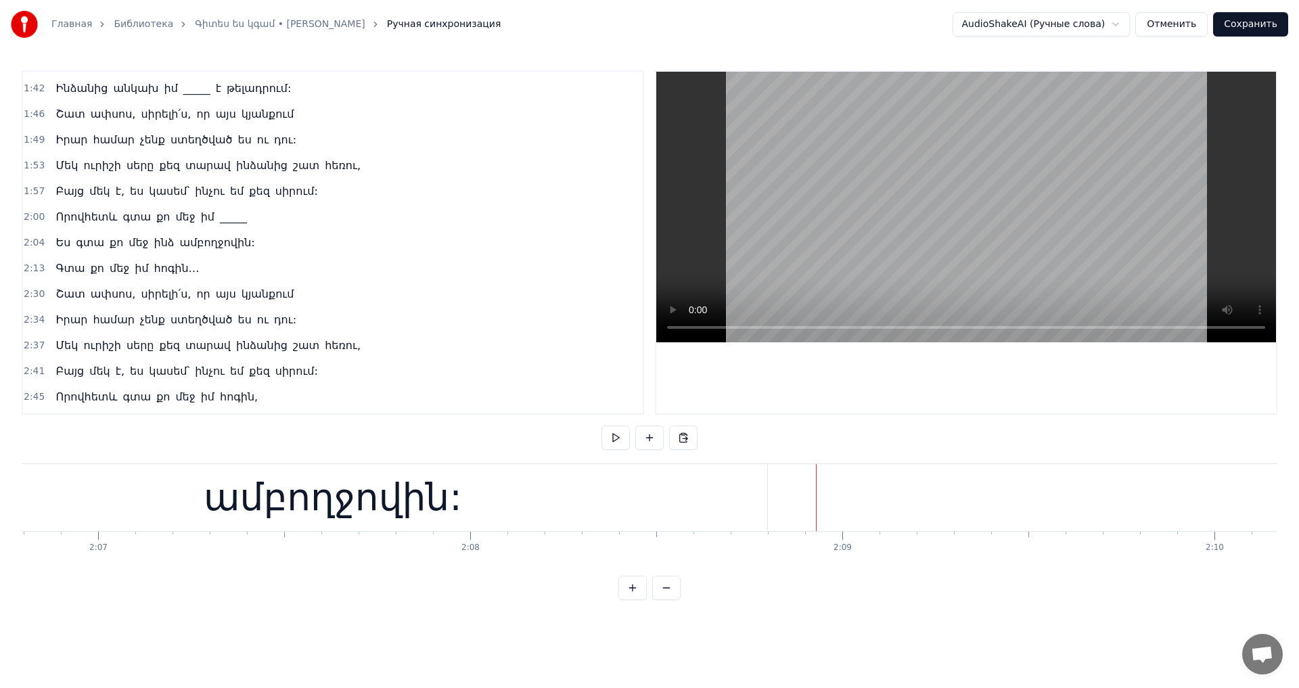
click at [760, 497] on div "ամբողջովին:" at bounding box center [332, 497] width 869 height 67
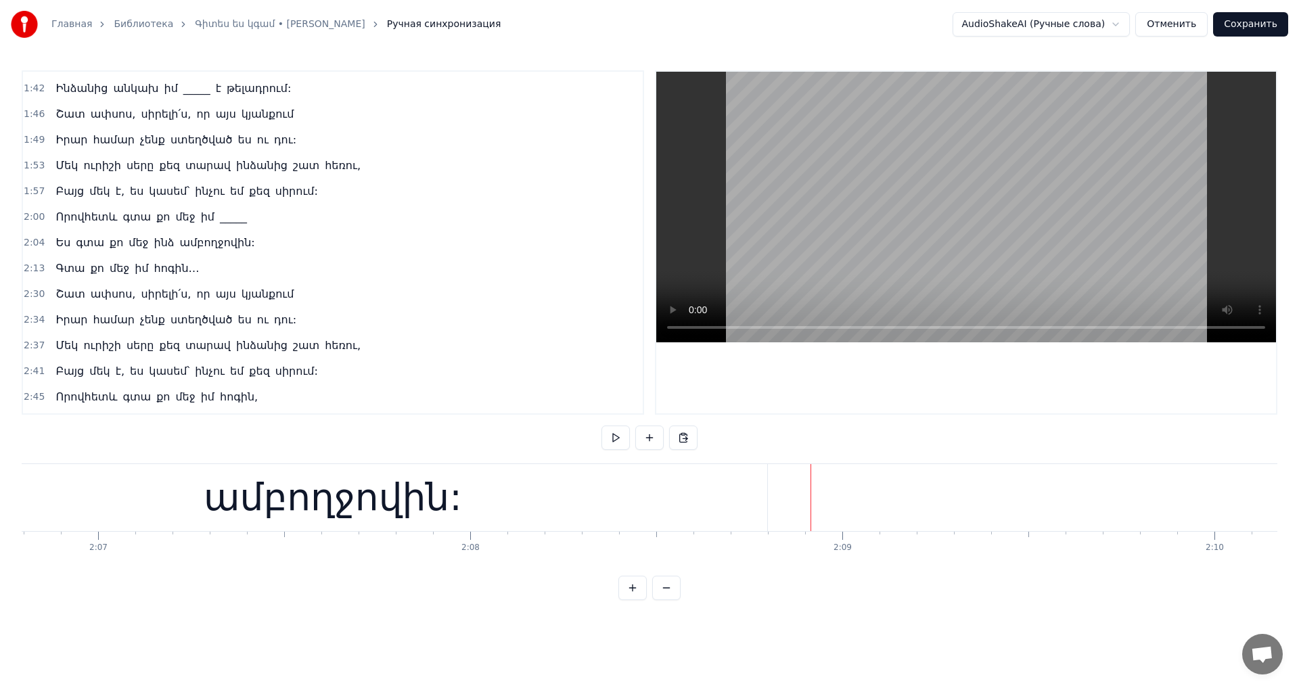
click at [749, 498] on div "ամբողջովին:" at bounding box center [332, 497] width 869 height 67
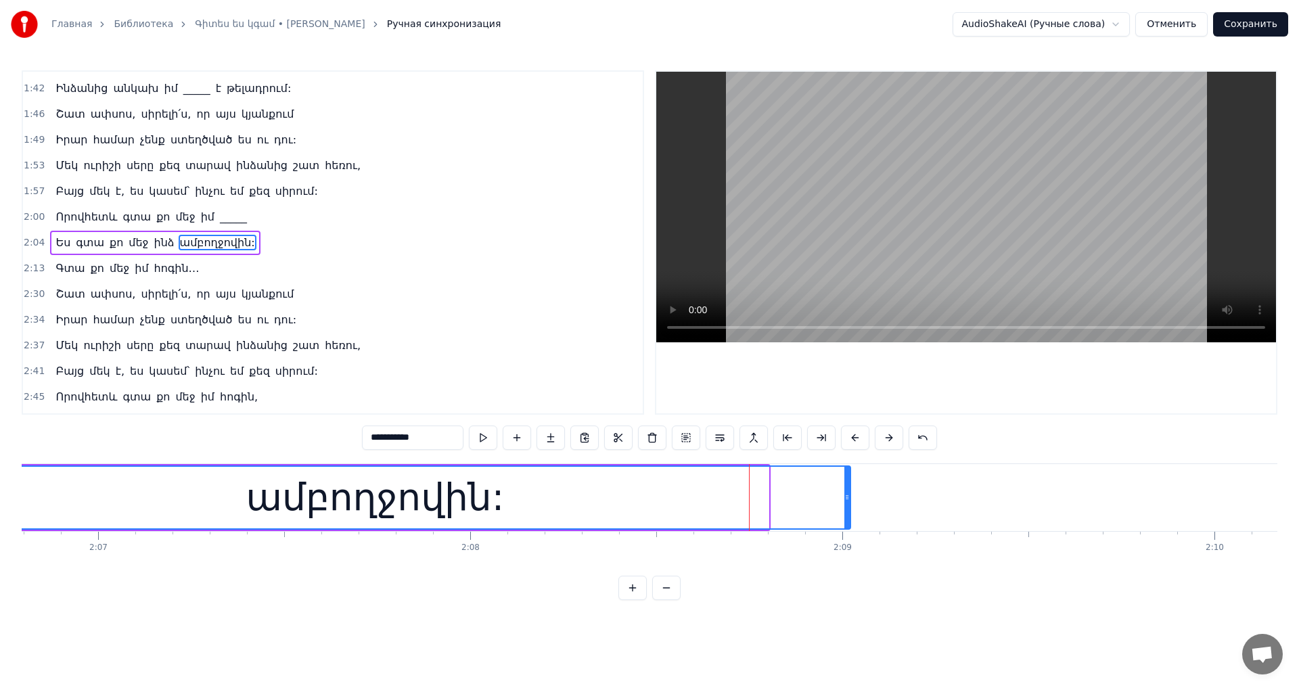
drag, startPoint x: 765, startPoint y: 495, endPoint x: 847, endPoint y: 495, distance: 81.9
click at [847, 495] on icon at bounding box center [847, 497] width 5 height 11
click at [975, 169] on video at bounding box center [966, 207] width 620 height 271
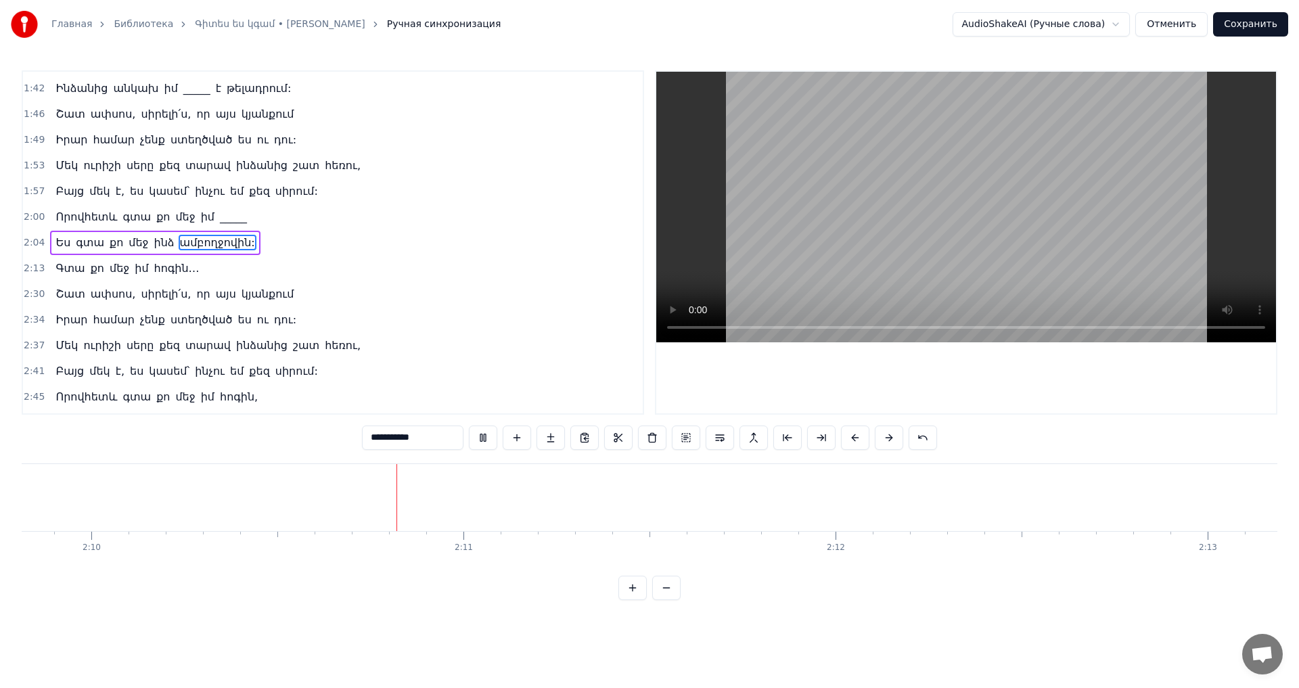
scroll to position [0, 48317]
click at [1033, 245] on video at bounding box center [966, 207] width 620 height 271
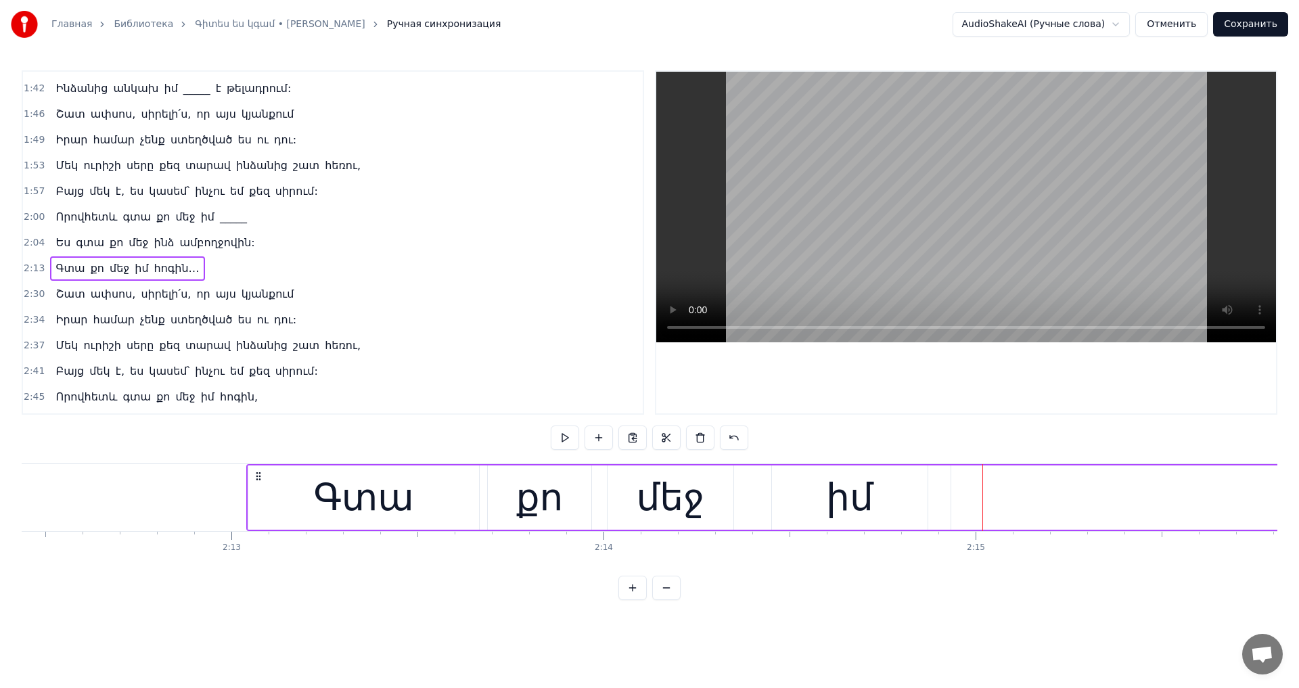
scroll to position [0, 49281]
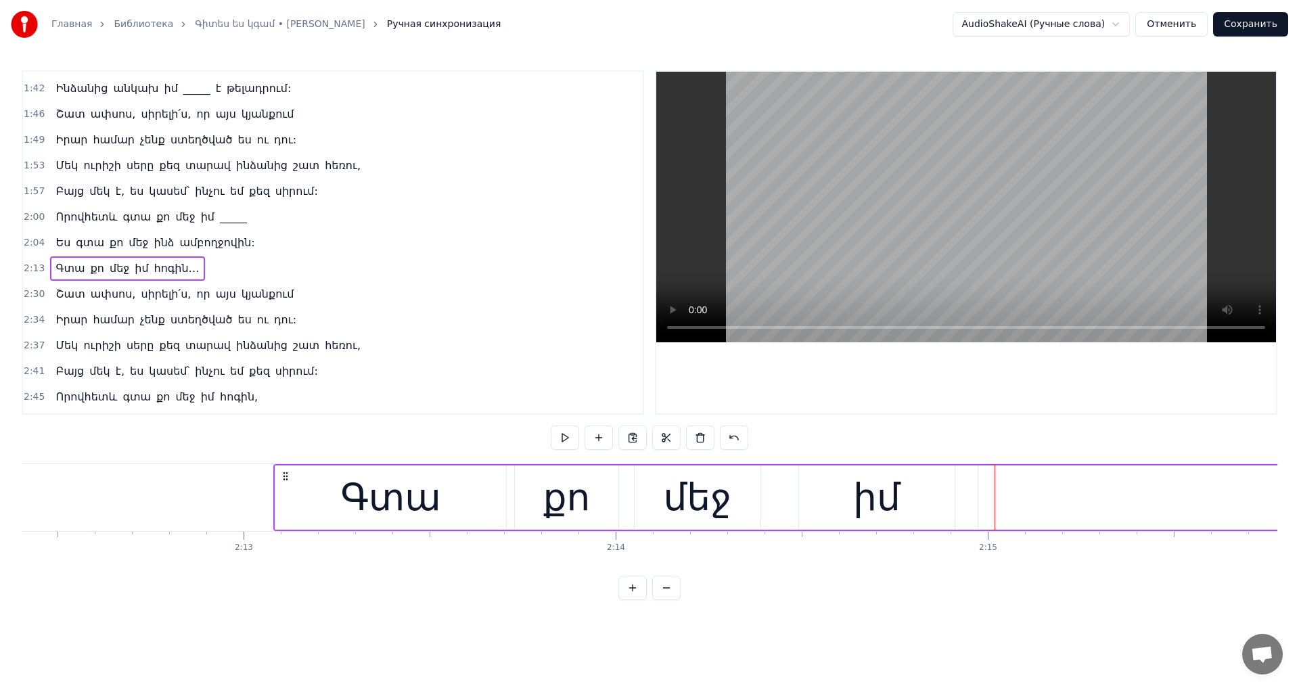
drag, startPoint x: 290, startPoint y: 477, endPoint x: 292, endPoint y: 493, distance: 16.5
click at [889, 276] on video at bounding box center [966, 207] width 620 height 271
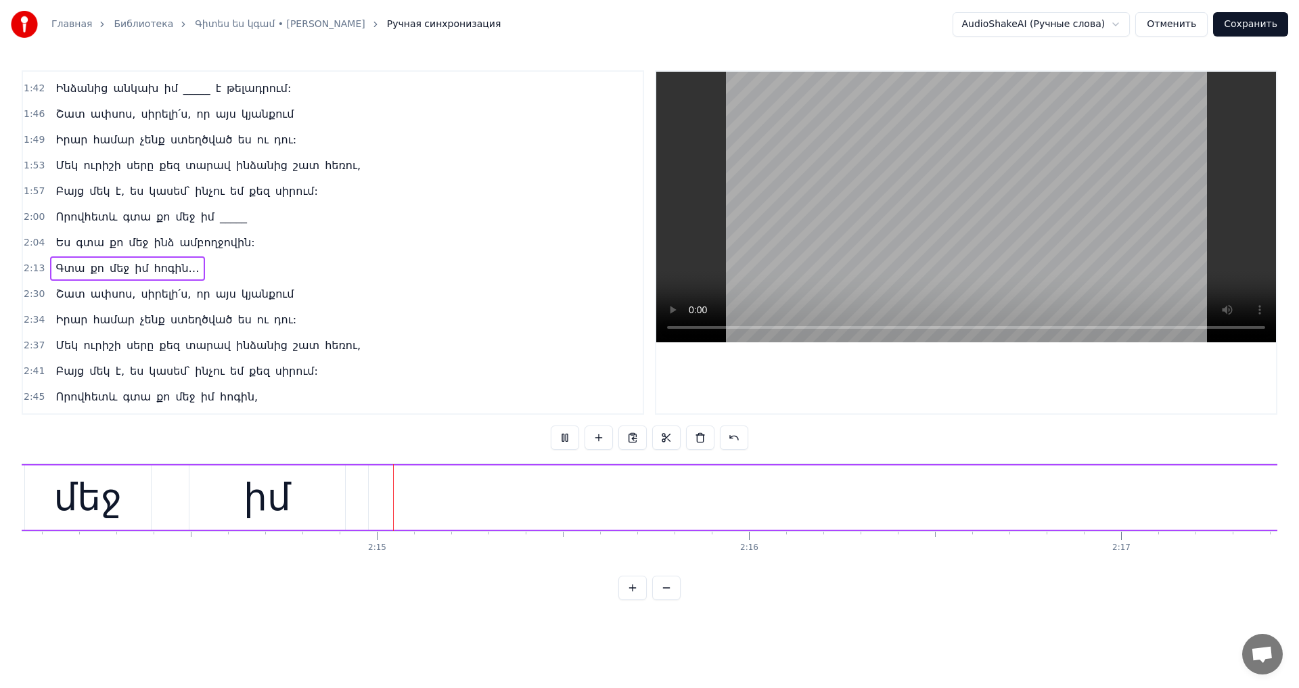
scroll to position [0, 49892]
click at [1031, 222] on video at bounding box center [966, 207] width 620 height 271
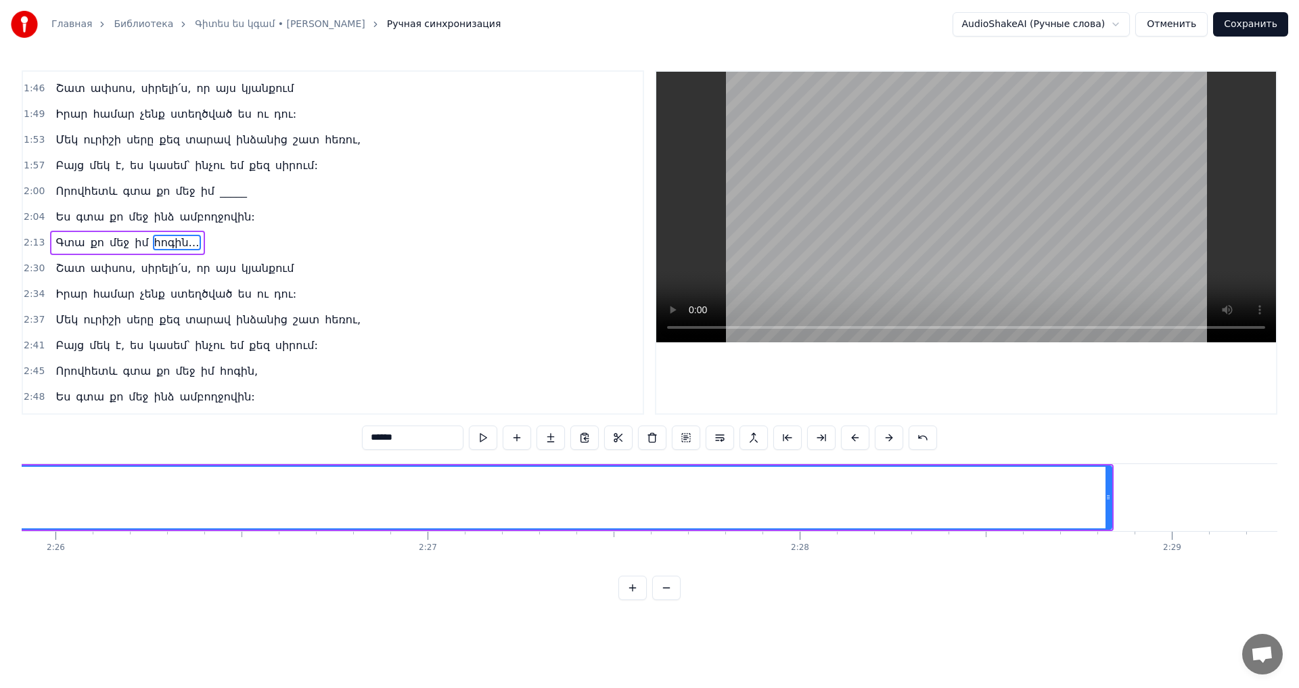
scroll to position [0, 54468]
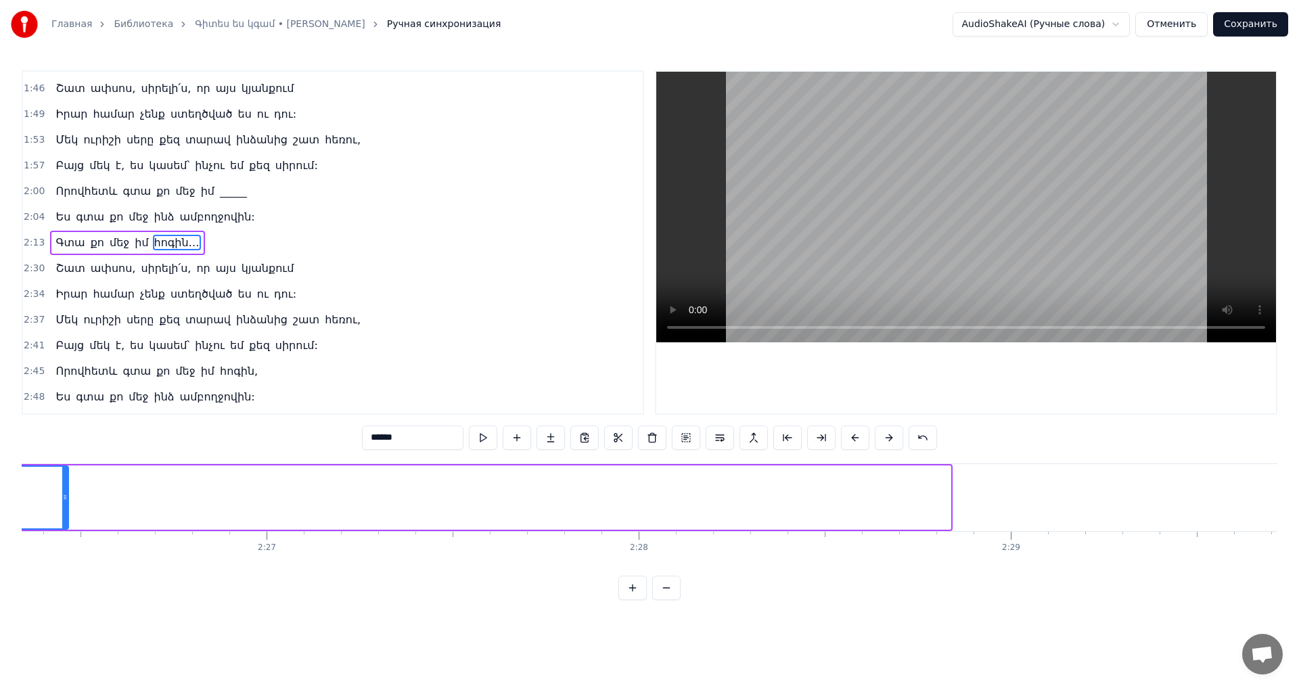
drag, startPoint x: 947, startPoint y: 501, endPoint x: 62, endPoint y: 498, distance: 885.8
click at [64, 501] on icon at bounding box center [64, 497] width 5 height 11
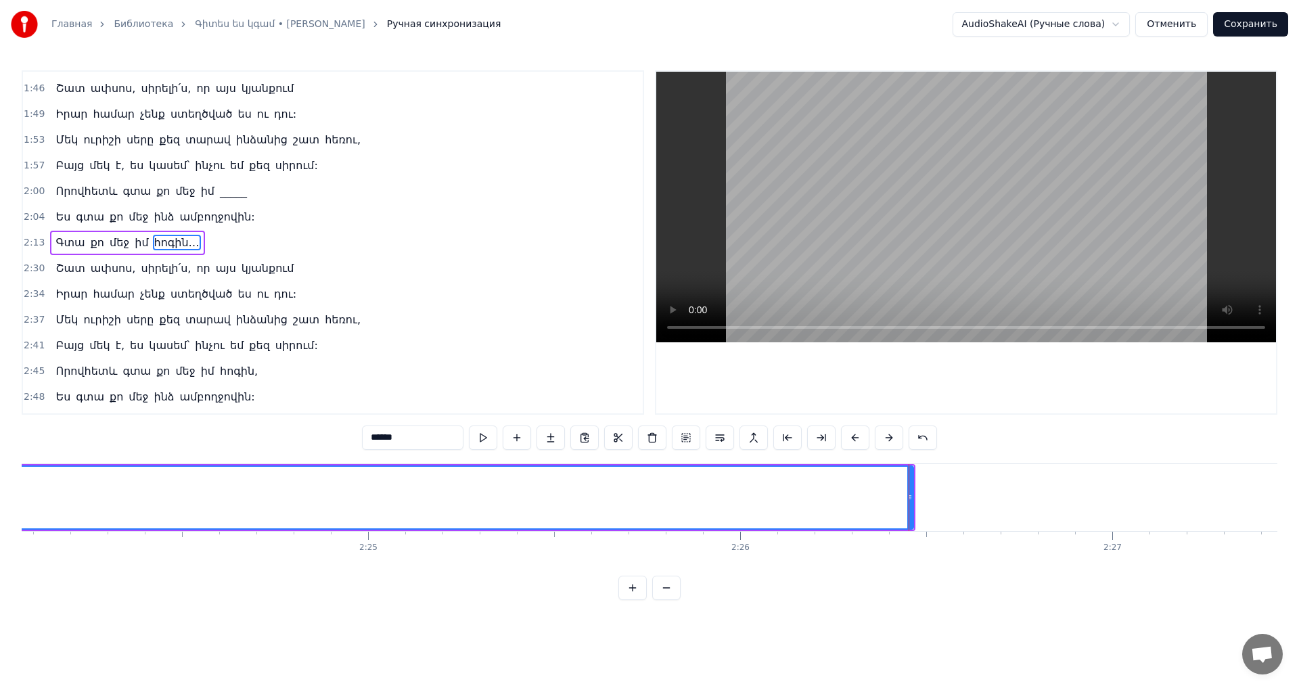
scroll to position [0, 53542]
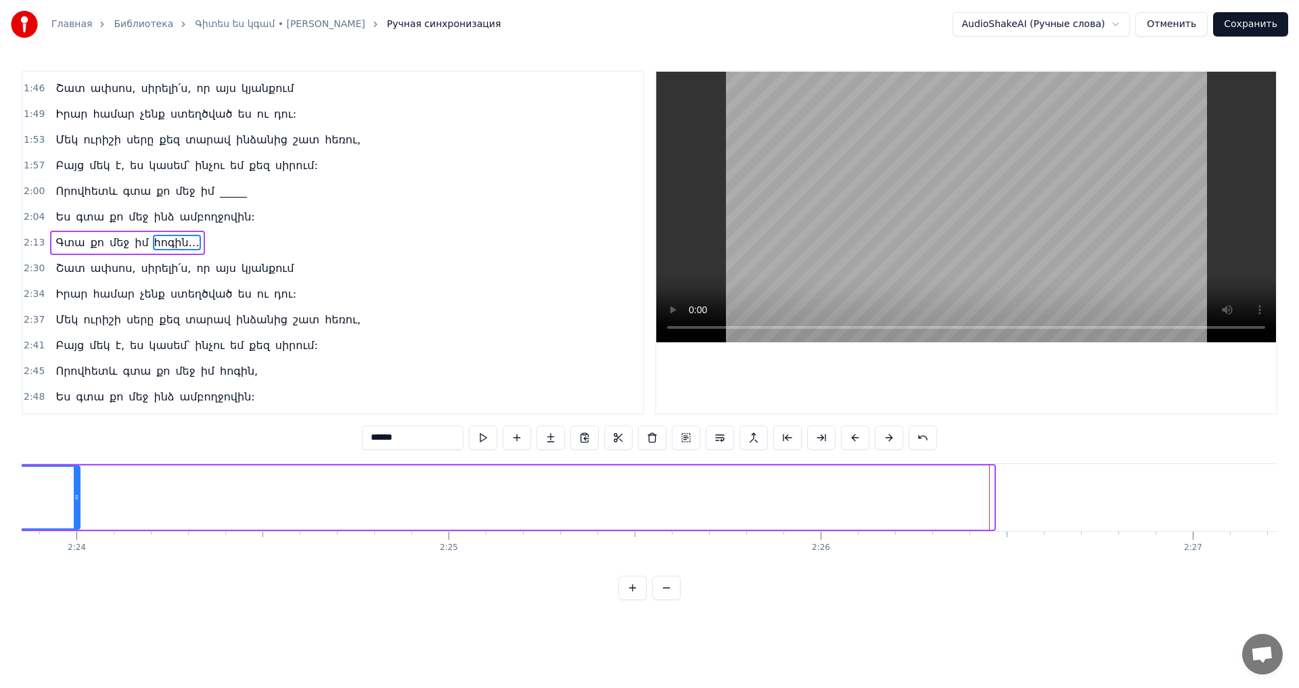
drag, startPoint x: 993, startPoint y: 502, endPoint x: 79, endPoint y: 512, distance: 914.3
click at [79, 512] on div at bounding box center [76, 498] width 5 height 62
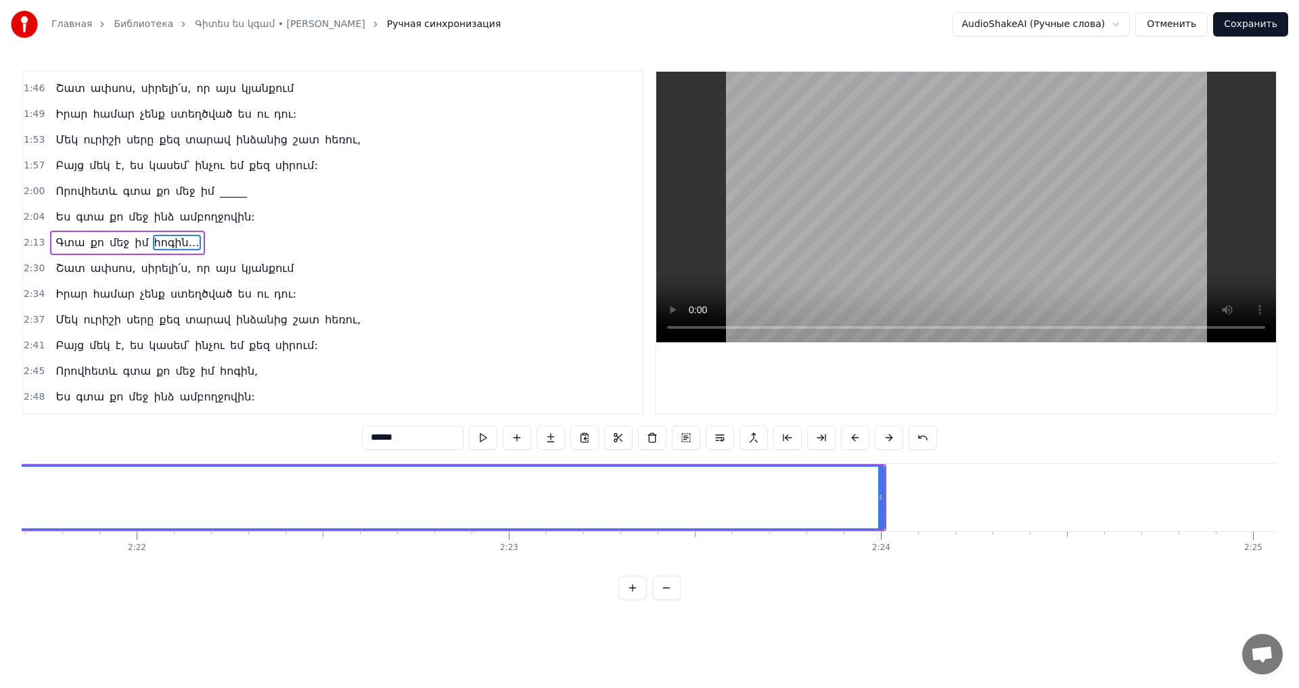
scroll to position [0, 52375]
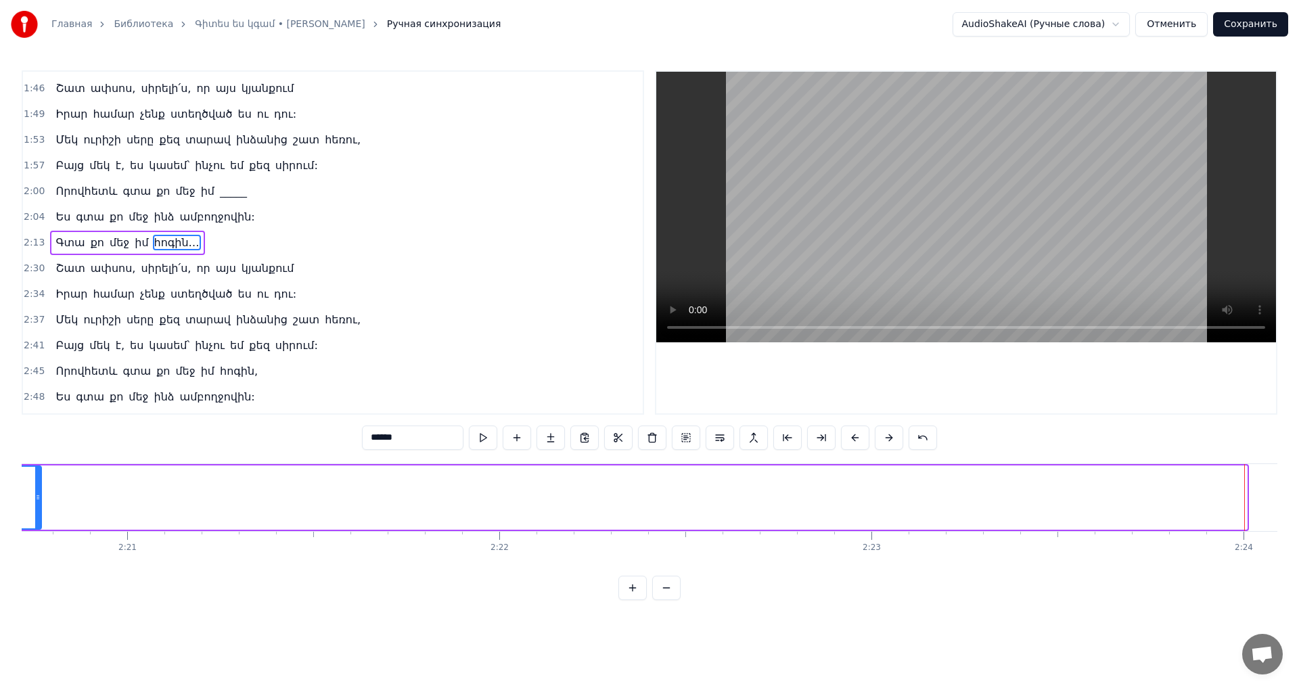
drag, startPoint x: 1241, startPoint y: 497, endPoint x: 45, endPoint y: 526, distance: 1196.8
click at [41, 526] on div at bounding box center [37, 498] width 5 height 62
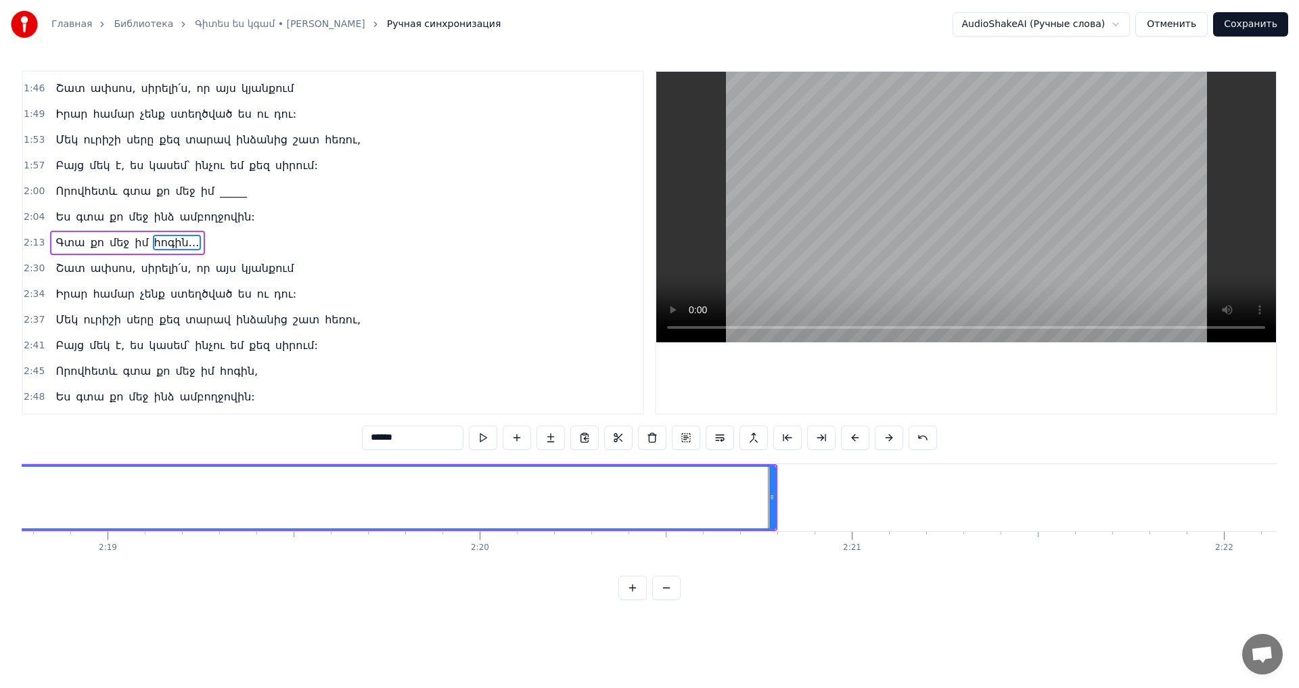
scroll to position [0, 51247]
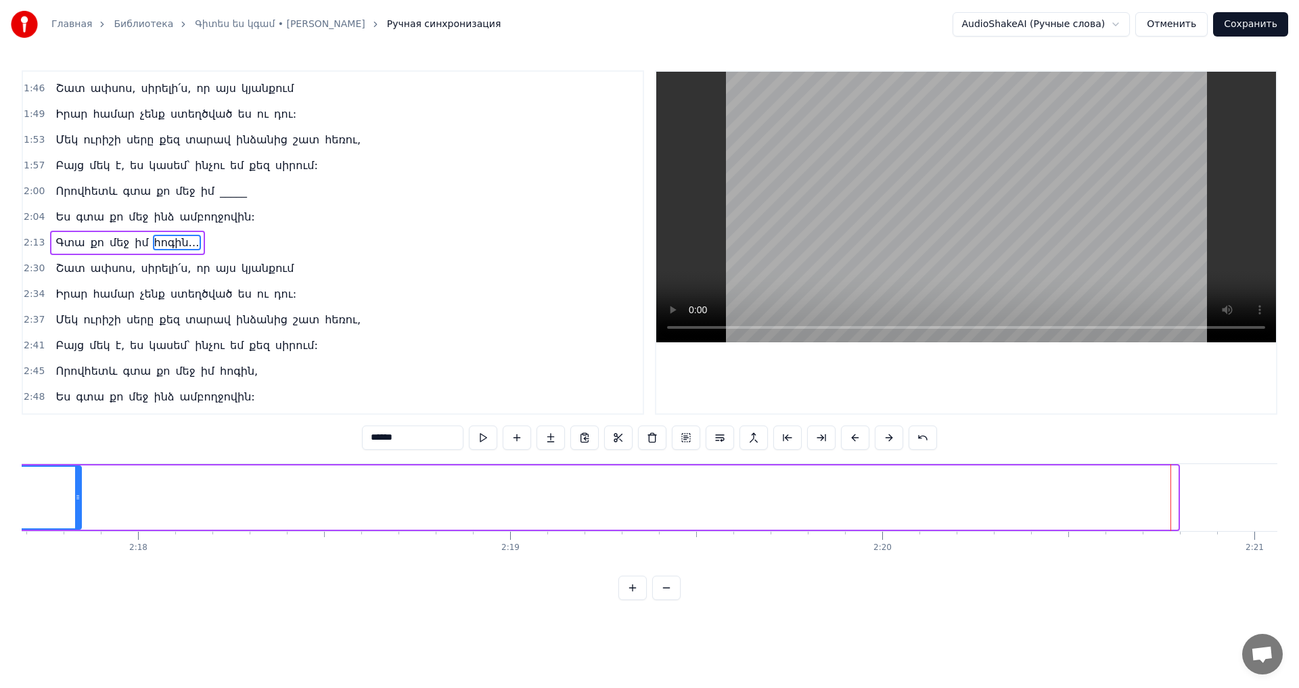
drag, startPoint x: 1176, startPoint y: 492, endPoint x: 79, endPoint y: 523, distance: 1097.4
click at [79, 523] on div at bounding box center [77, 498] width 5 height 62
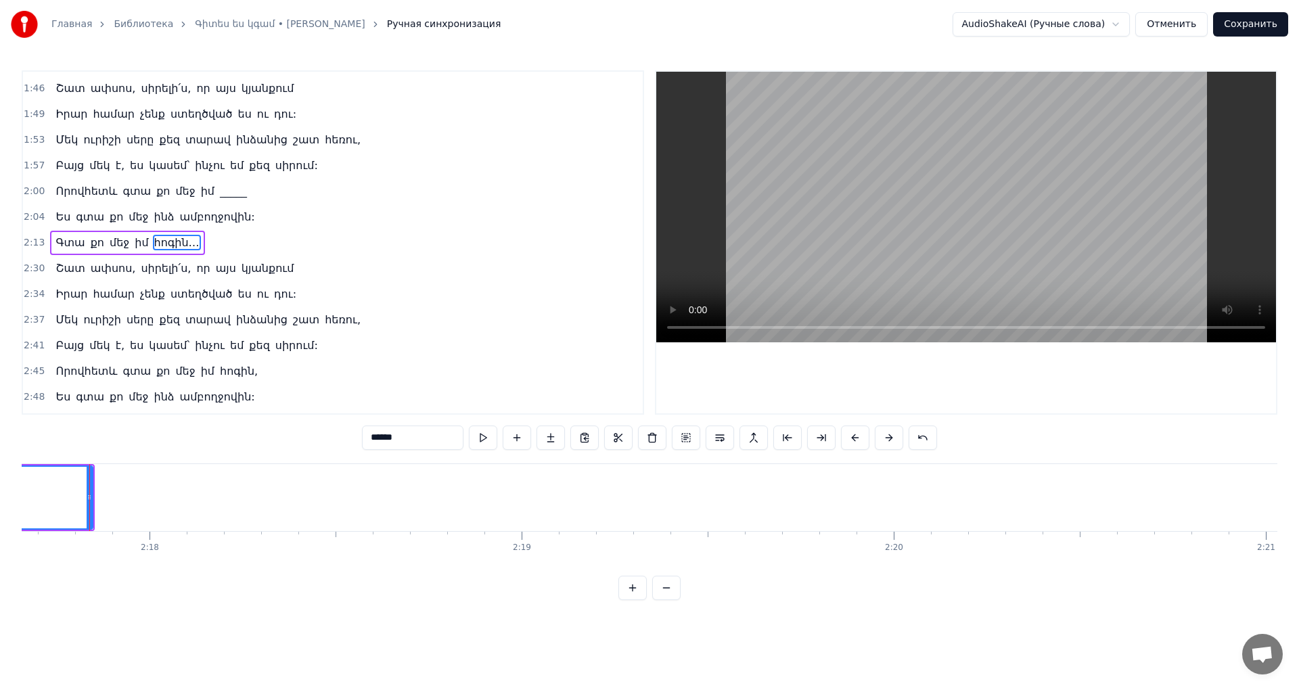
scroll to position [0, 50201]
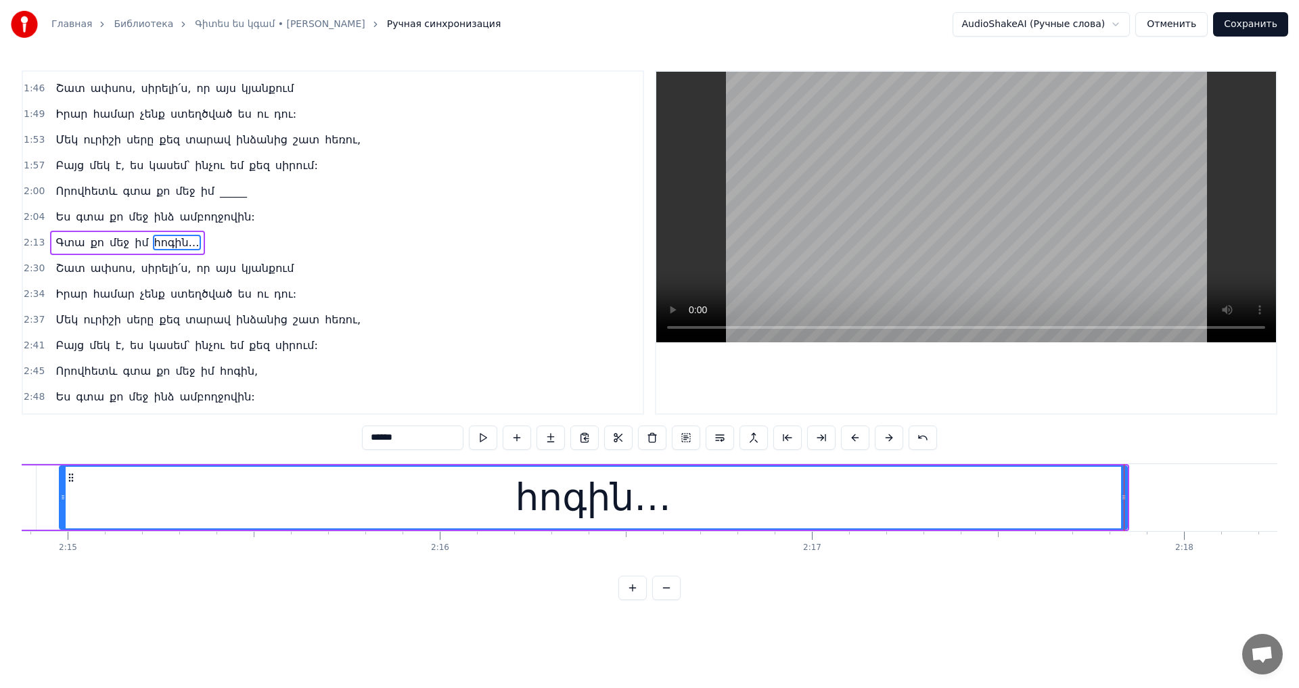
click at [1127, 493] on div "հոգին…" at bounding box center [593, 498] width 1069 height 64
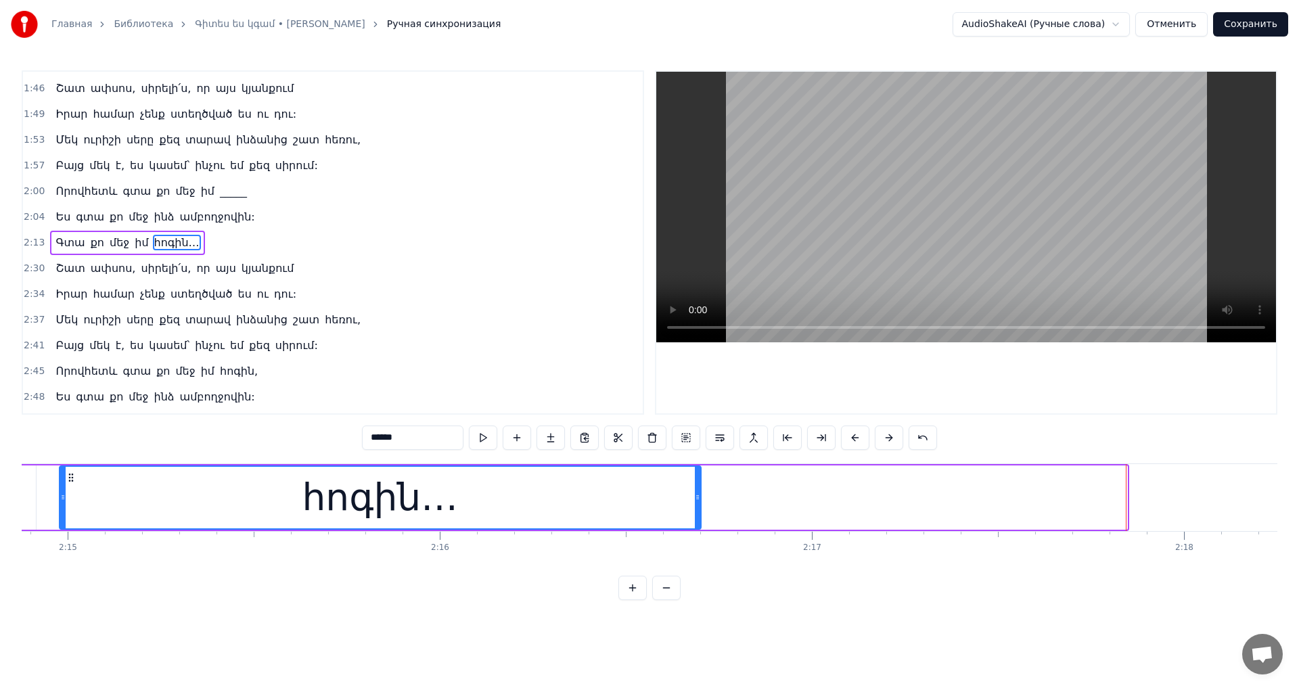
drag, startPoint x: 1123, startPoint y: 499, endPoint x: 698, endPoint y: 527, distance: 425.9
click at [698, 527] on div at bounding box center [697, 498] width 5 height 62
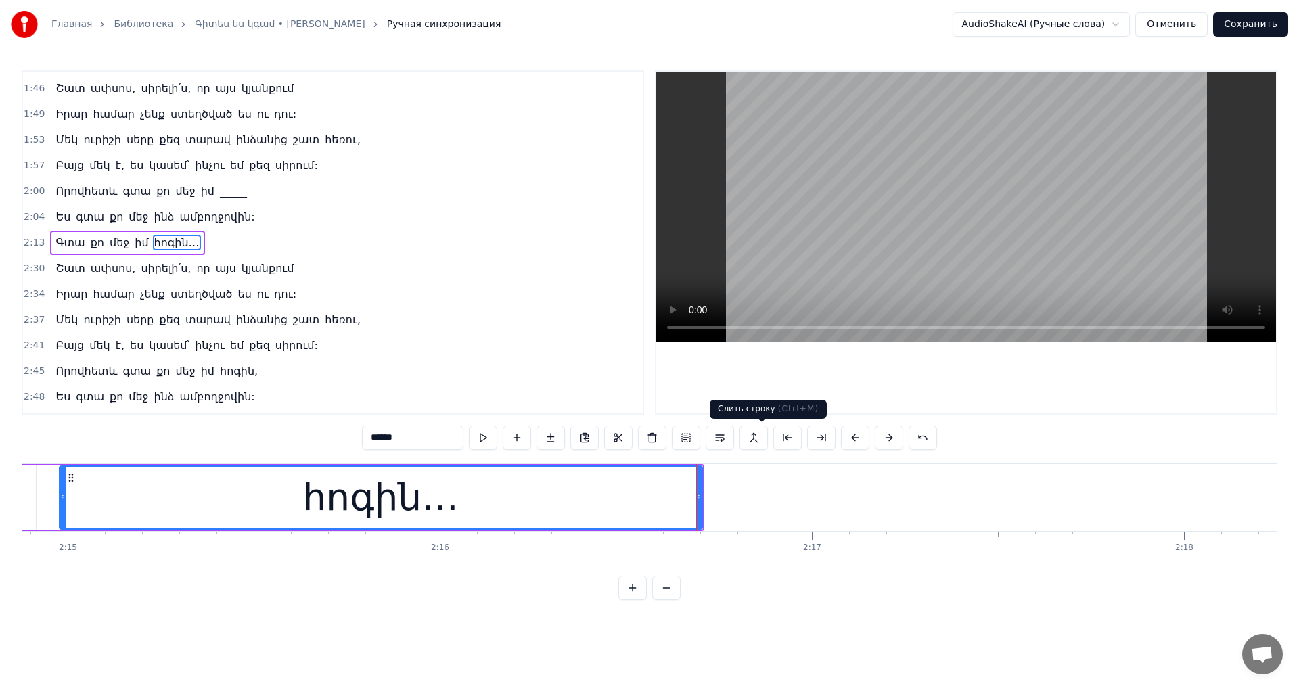
click at [1021, 225] on video at bounding box center [966, 207] width 620 height 271
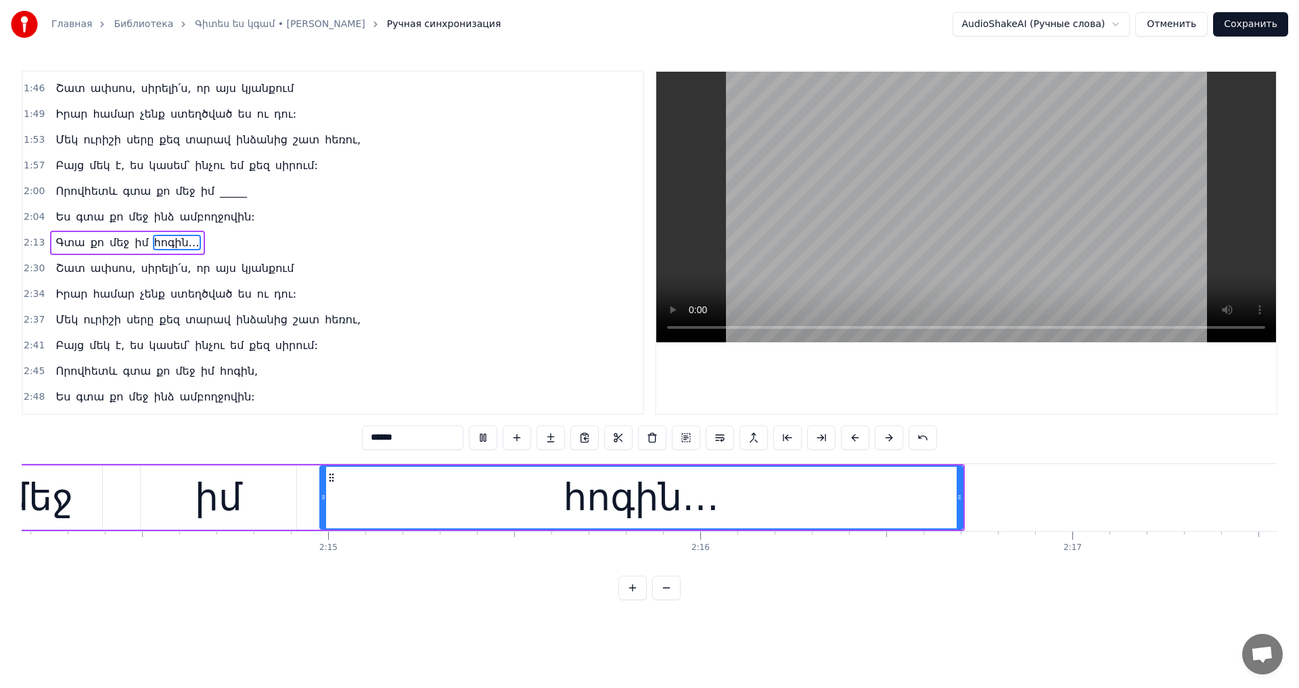
scroll to position [0, 49800]
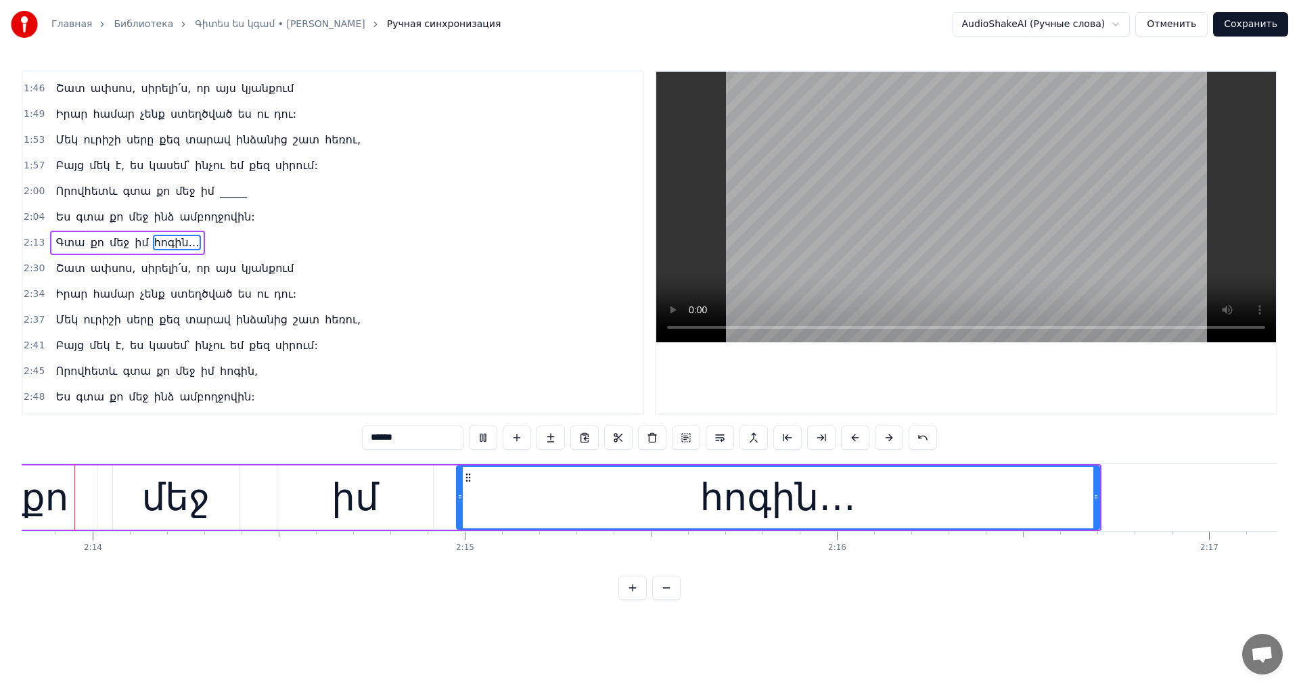
click at [1083, 274] on video at bounding box center [966, 207] width 620 height 271
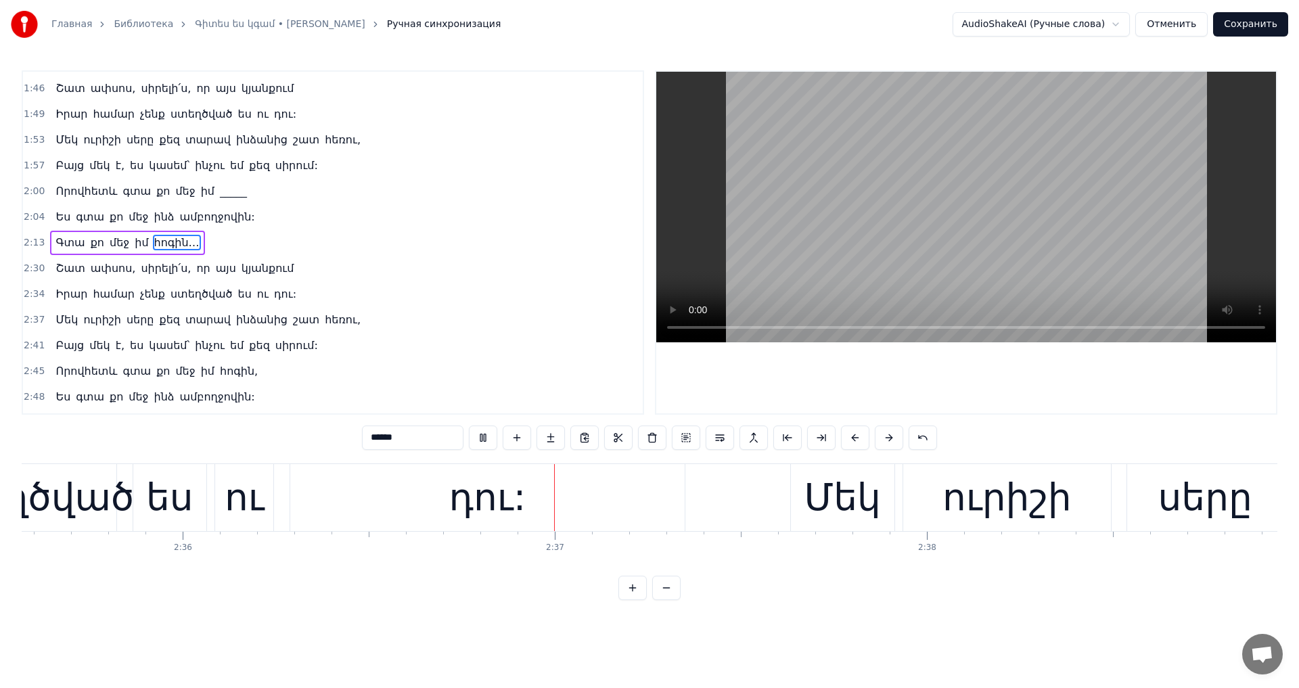
scroll to position [0, 58177]
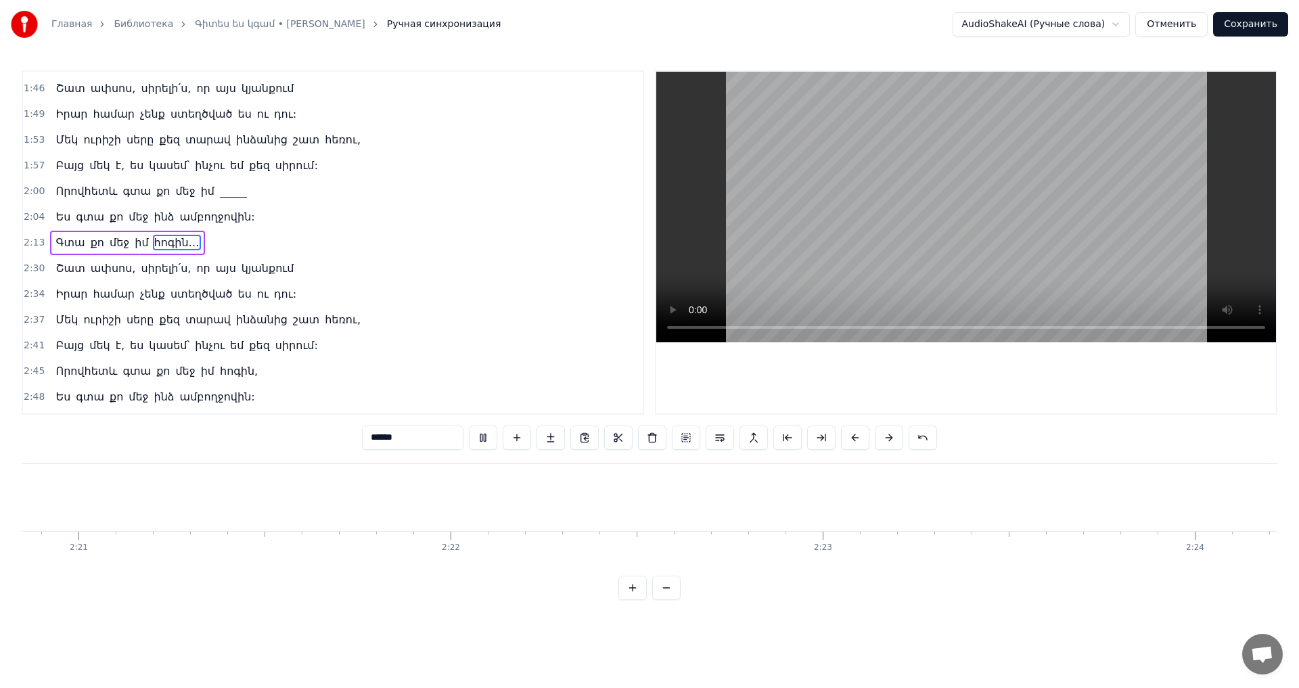
click at [1034, 250] on video at bounding box center [966, 207] width 620 height 271
click at [1032, 196] on video at bounding box center [966, 207] width 620 height 271
click at [1044, 259] on video at bounding box center [966, 207] width 620 height 271
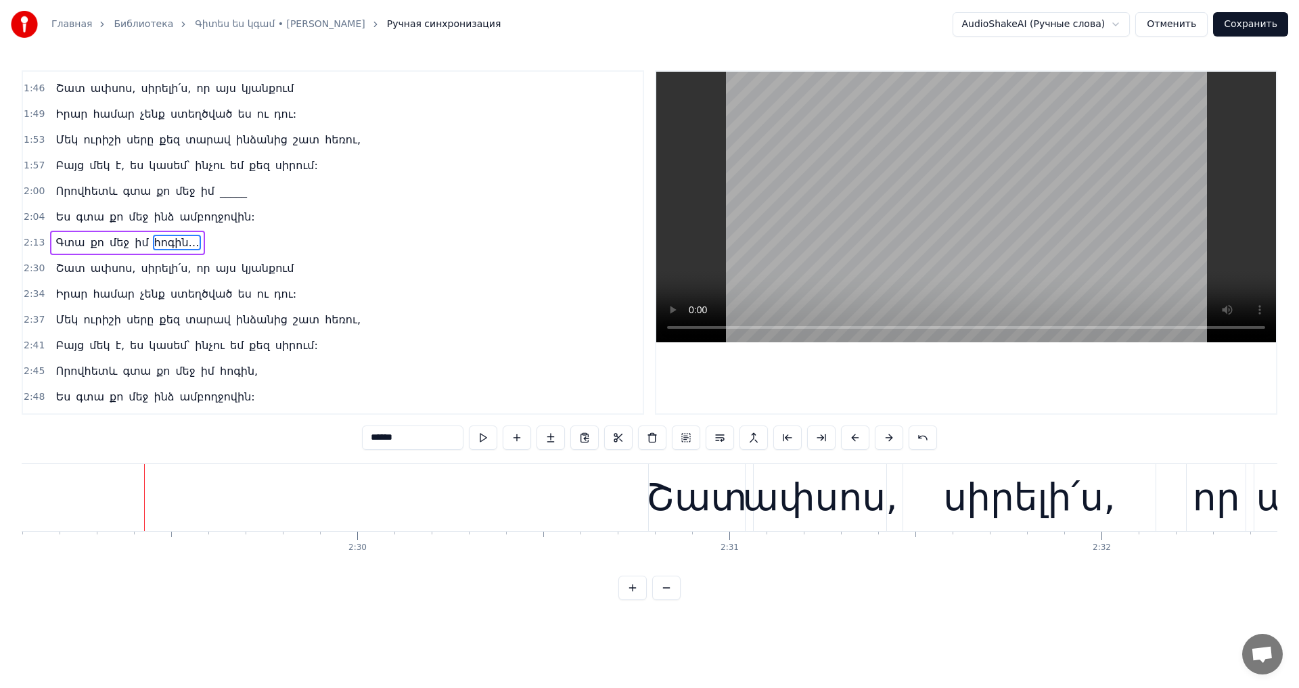
scroll to position [0, 55548]
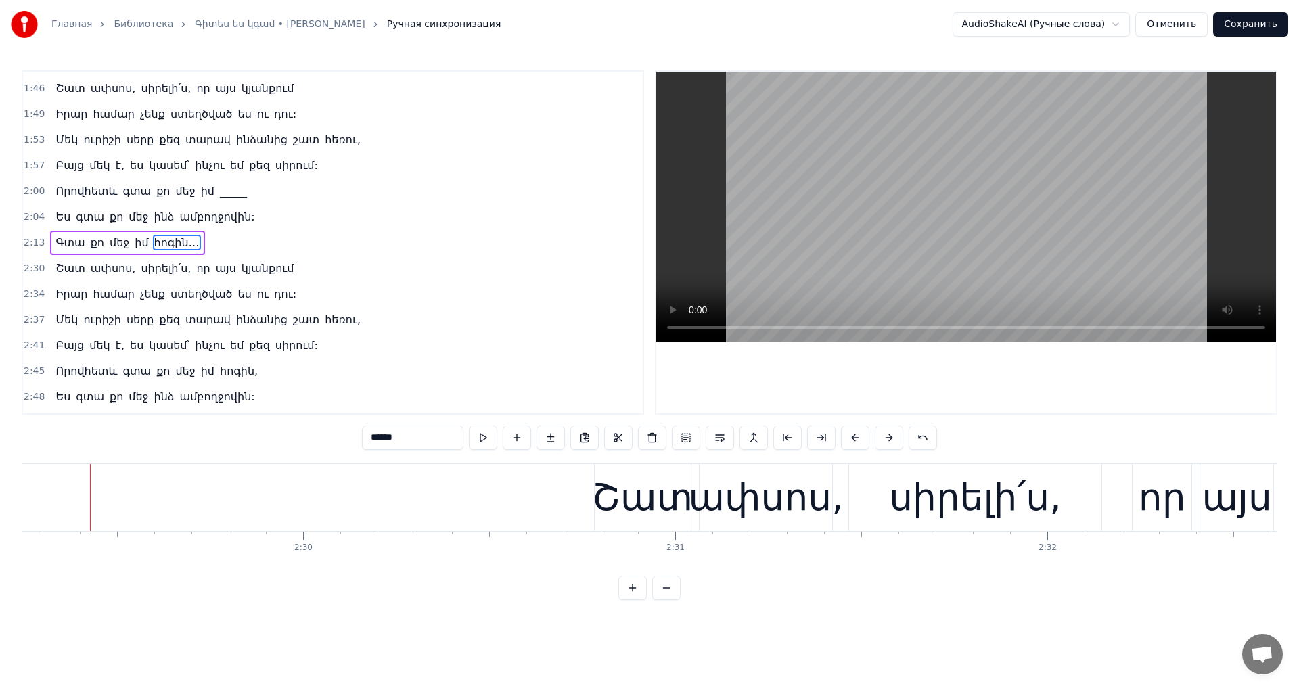
click at [1161, 142] on video at bounding box center [966, 207] width 620 height 271
drag, startPoint x: 1103, startPoint y: 166, endPoint x: 1089, endPoint y: 180, distance: 19.6
click at [1102, 167] on video at bounding box center [966, 207] width 620 height 271
click at [836, 466] on div "Շատ ափսոս, սիրելի՛ս, որ այս կյանքում" at bounding box center [1148, 497] width 1109 height 67
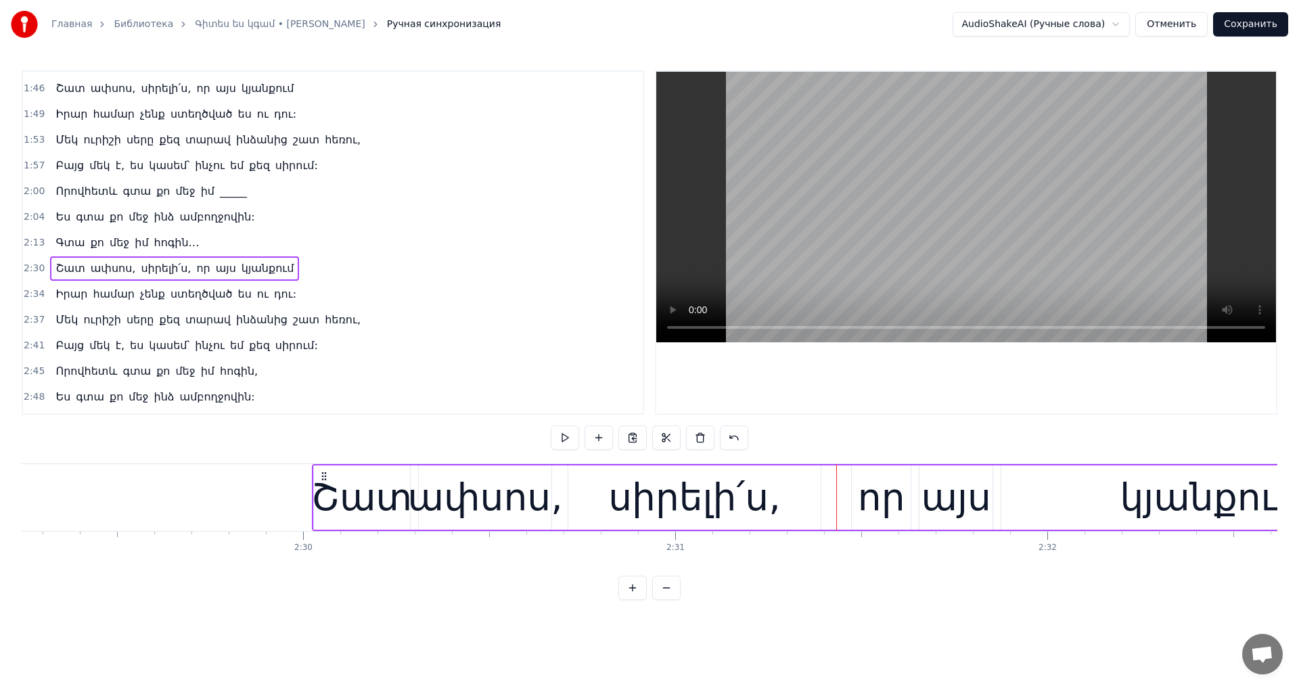
drag, startPoint x: 604, startPoint y: 475, endPoint x: 321, endPoint y: 491, distance: 282.7
click at [321, 491] on div "Շատ ափսոս, սիրելի՛ս, որ այս կյանքում" at bounding box center [866, 497] width 1109 height 67
click at [988, 150] on video at bounding box center [966, 207] width 620 height 271
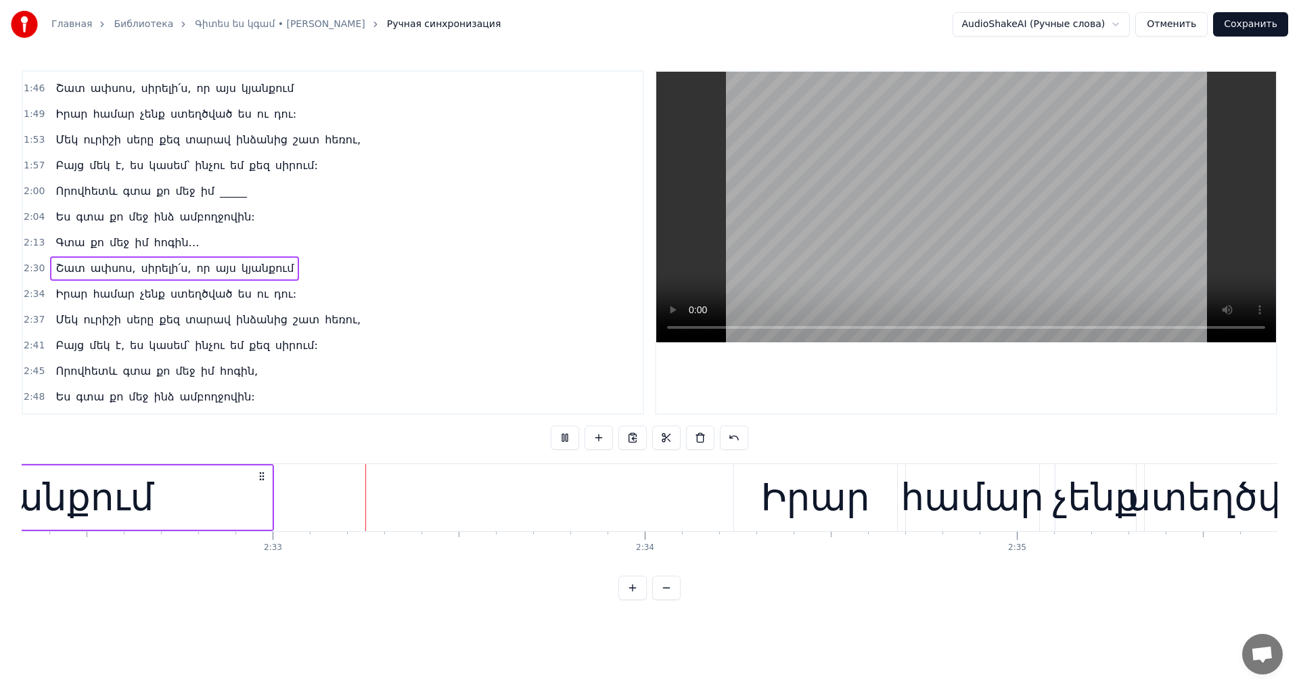
click at [987, 156] on video at bounding box center [966, 207] width 620 height 271
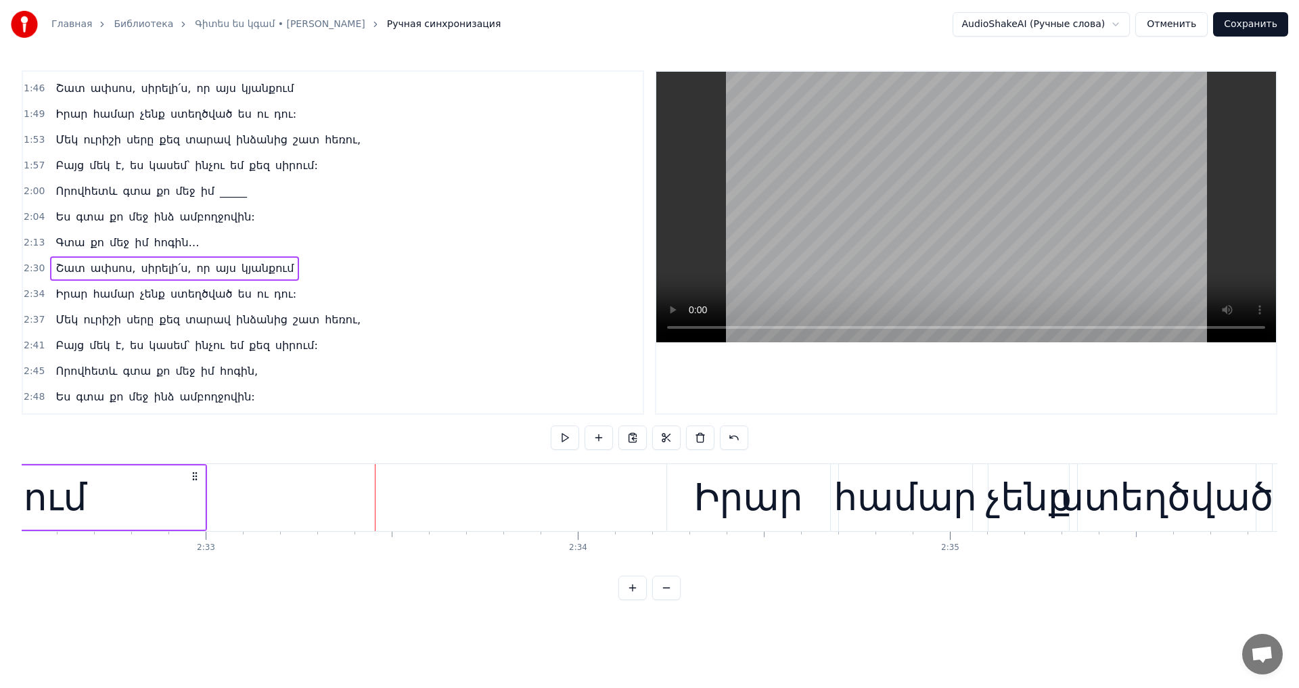
click at [832, 464] on div "Իրար համար չենք ստեղծված ես ու դու:" at bounding box center [1248, 497] width 1162 height 67
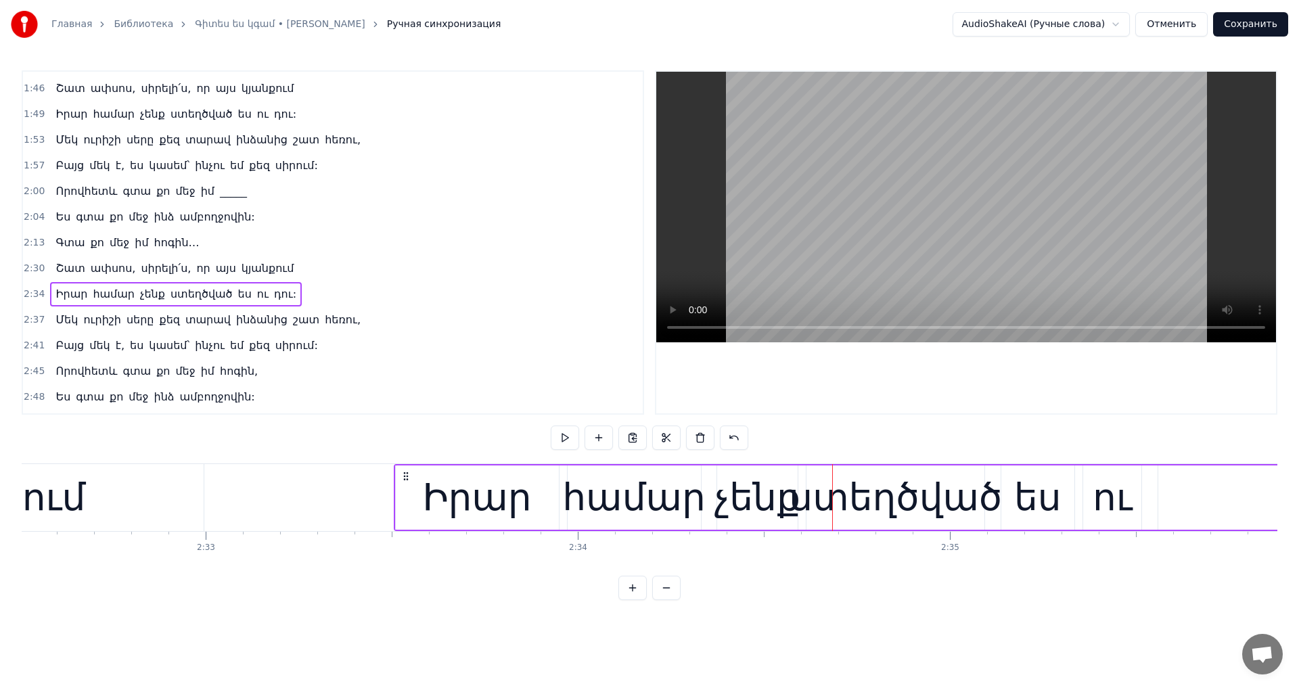
drag, startPoint x: 675, startPoint y: 476, endPoint x: 457, endPoint y: 455, distance: 219.5
click at [405, 495] on div "Իրար համար չենք ստեղծված ես ու դու:" at bounding box center [975, 497] width 1162 height 67
click at [981, 177] on video at bounding box center [966, 207] width 620 height 271
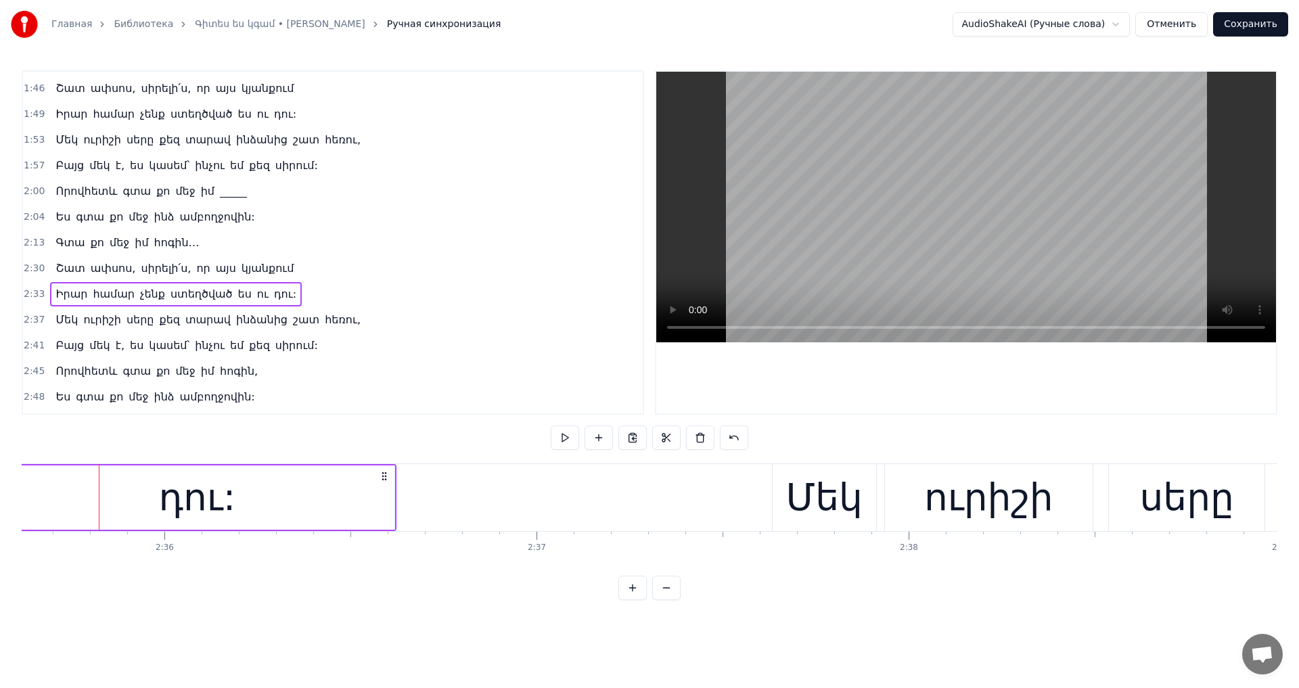
scroll to position [0, 57929]
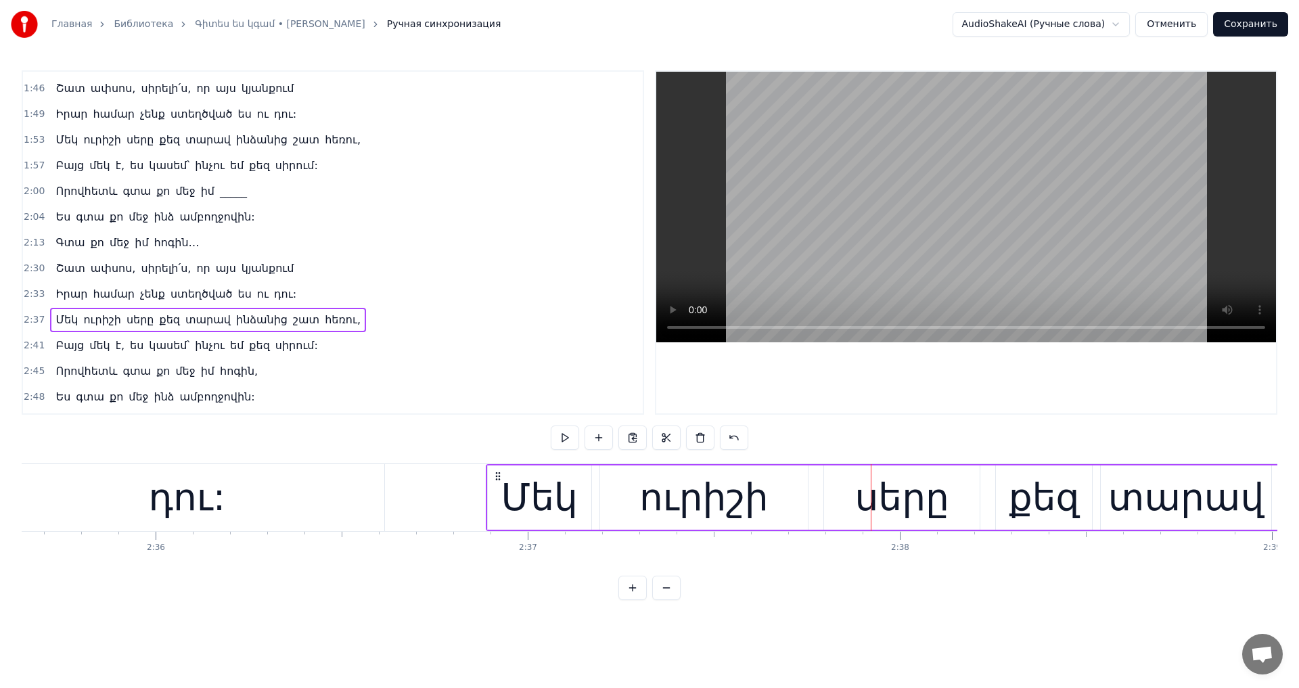
drag, startPoint x: 776, startPoint y: 473, endPoint x: 498, endPoint y: 482, distance: 277.6
click at [498, 482] on div "Մեկ ուրիշի սերը քեզ տարավ ինձանից շատ հեռու," at bounding box center [1156, 497] width 1341 height 67
click at [997, 238] on video at bounding box center [966, 207] width 620 height 271
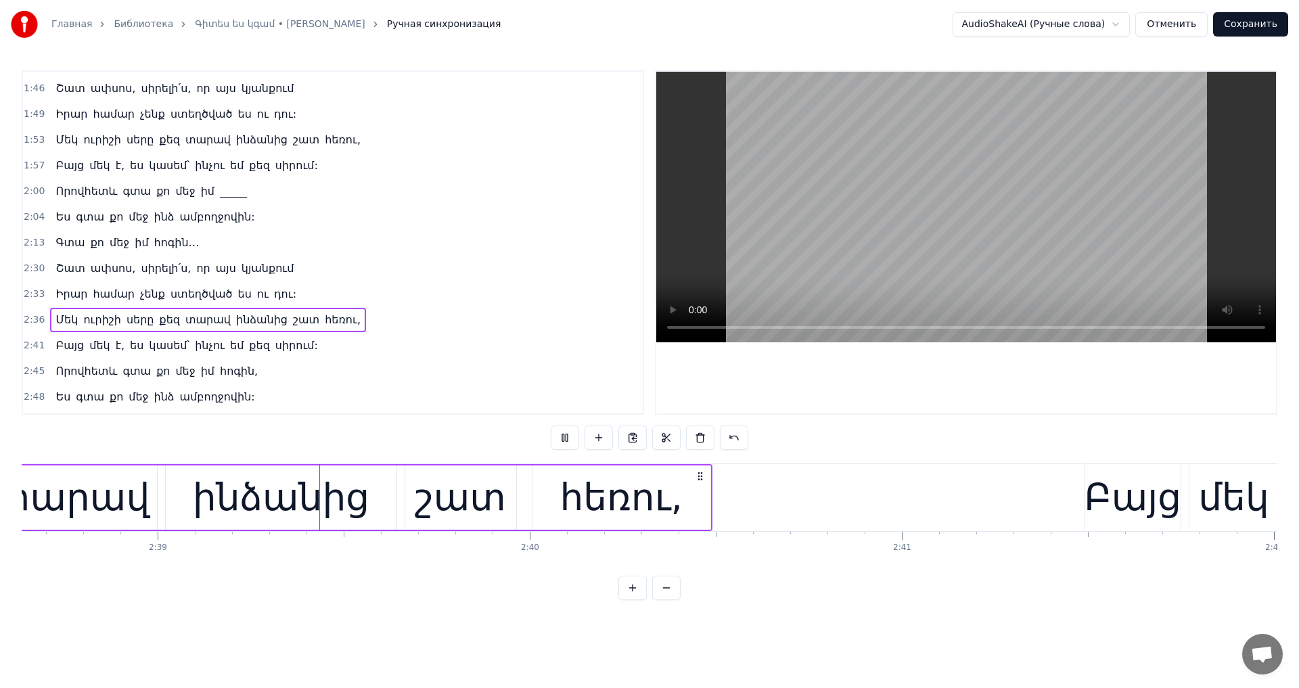
scroll to position [0, 59081]
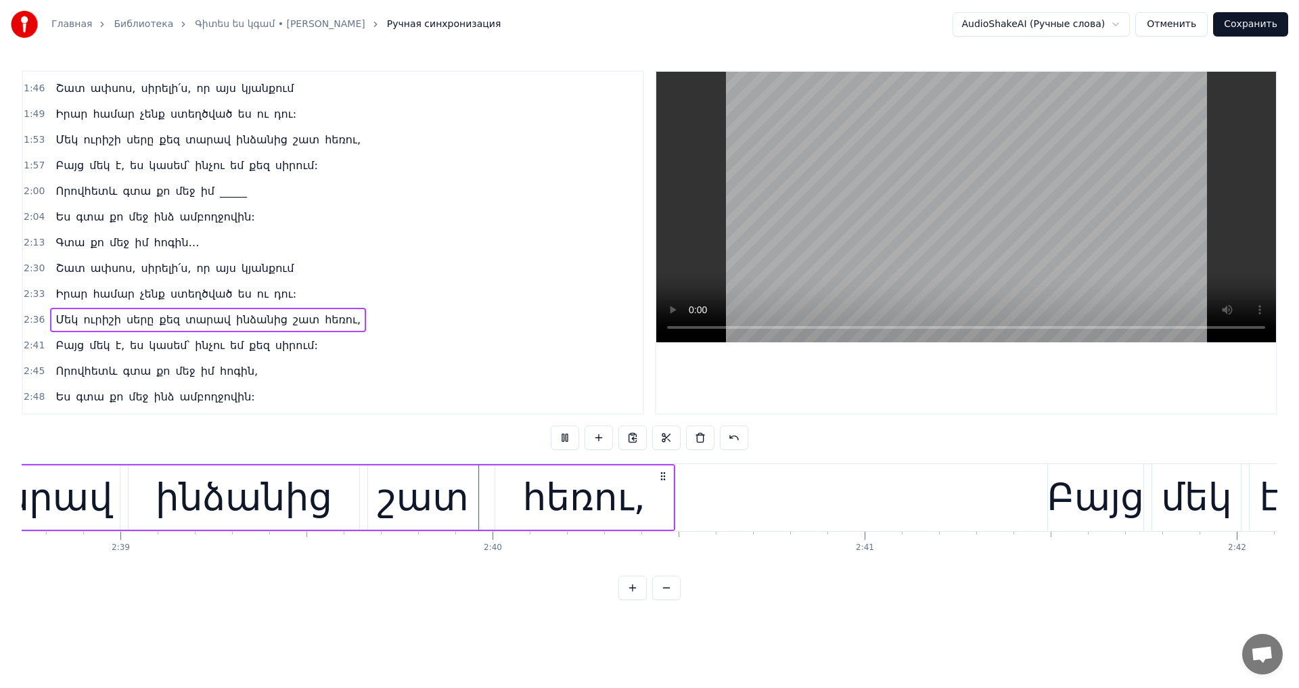
click at [983, 218] on video at bounding box center [966, 207] width 620 height 271
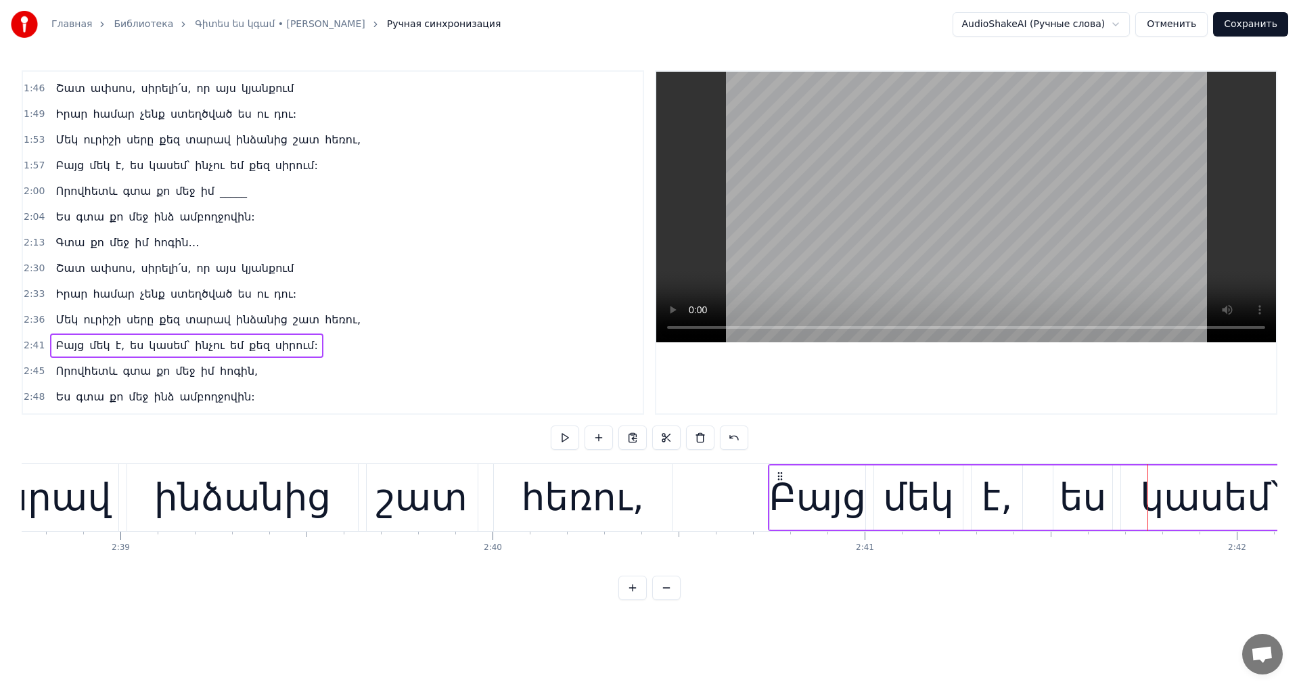
drag, startPoint x: 1058, startPoint y: 476, endPoint x: 778, endPoint y: 494, distance: 280.0
click at [907, 192] on video at bounding box center [966, 207] width 620 height 271
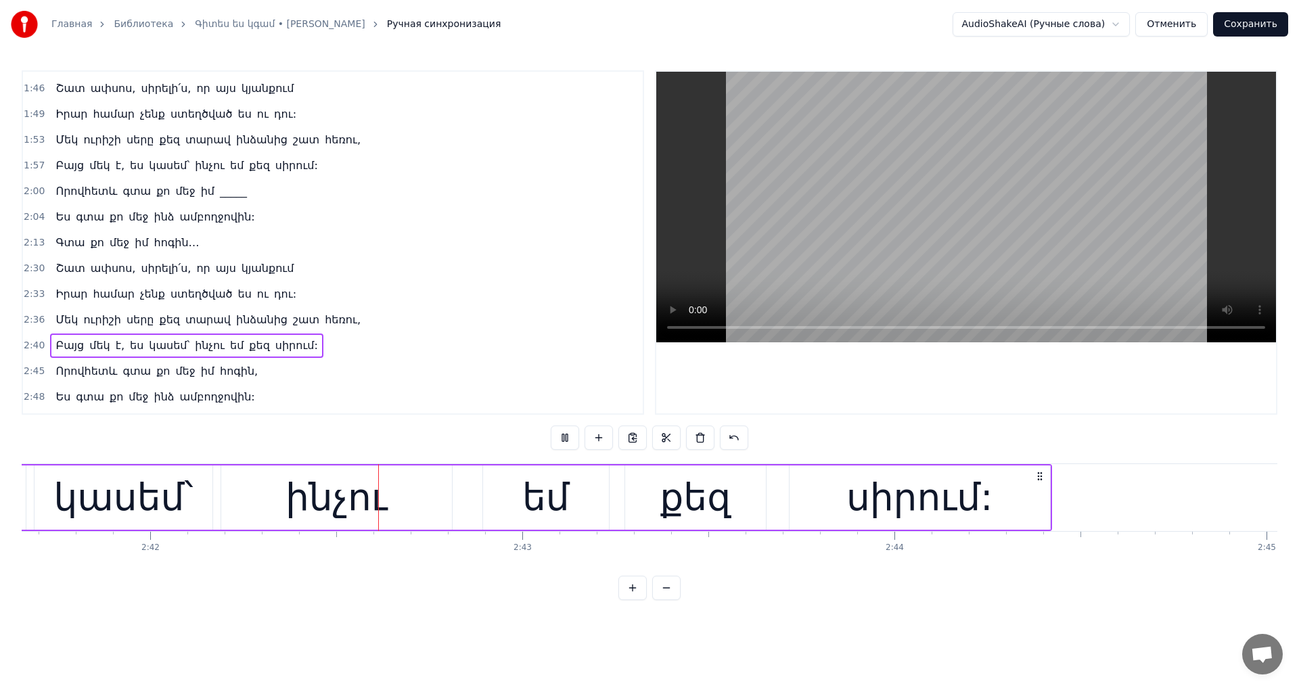
scroll to position [0, 60216]
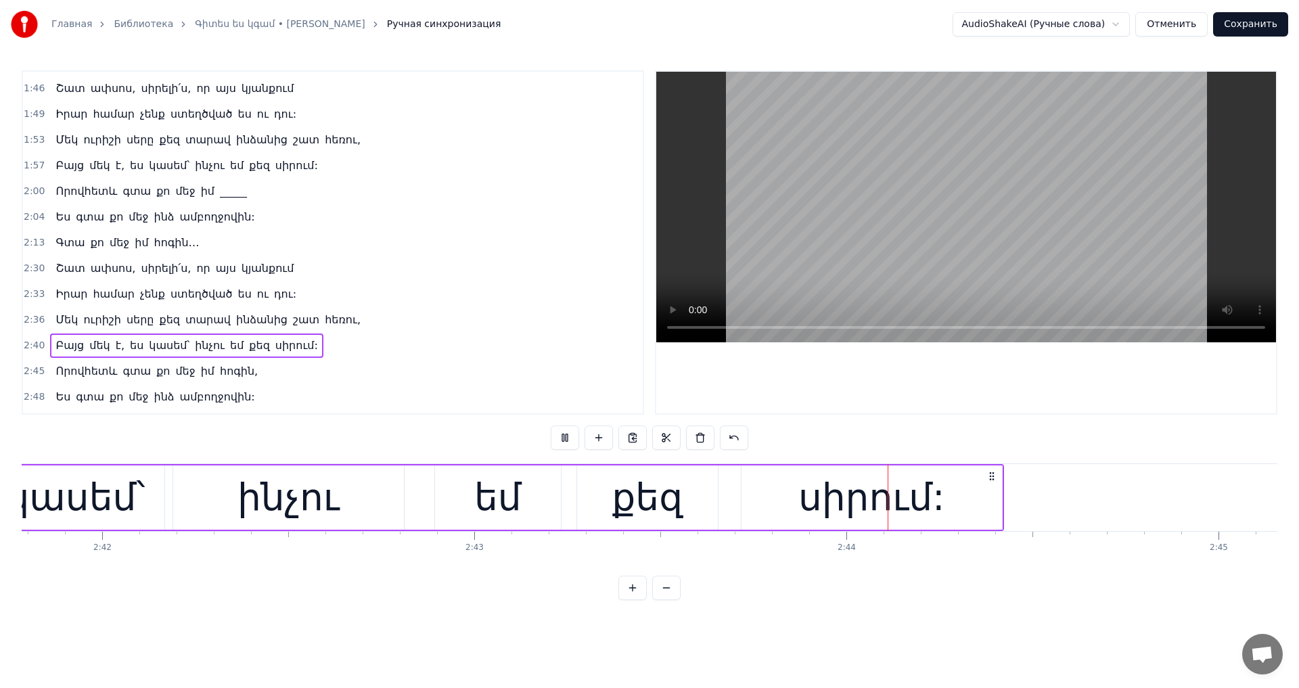
click at [920, 192] on video at bounding box center [966, 207] width 620 height 271
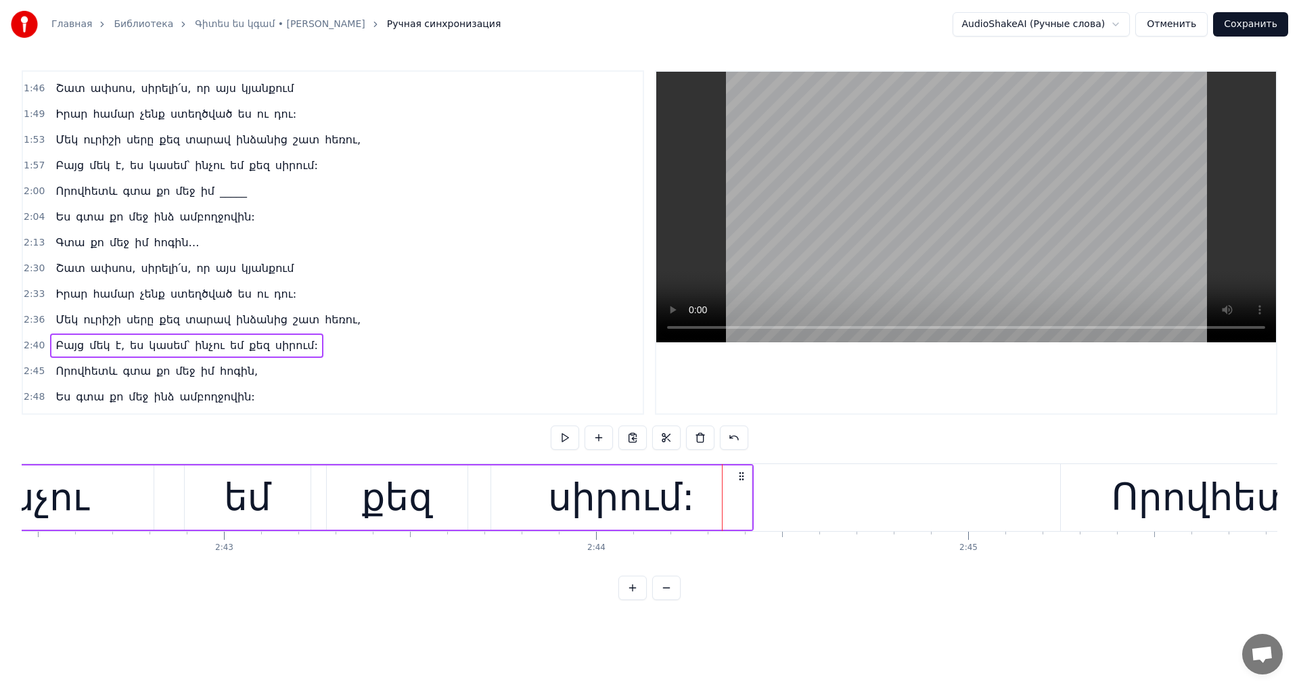
scroll to position [0, 60587]
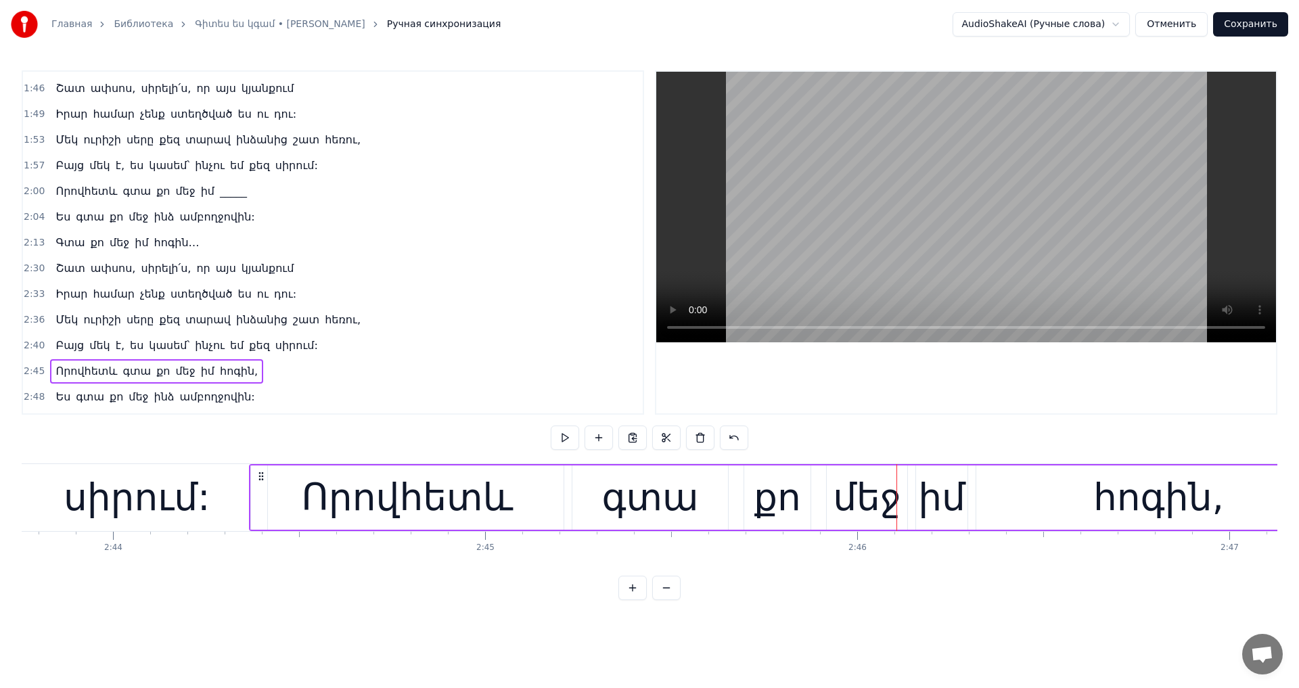
scroll to position [0, 60941]
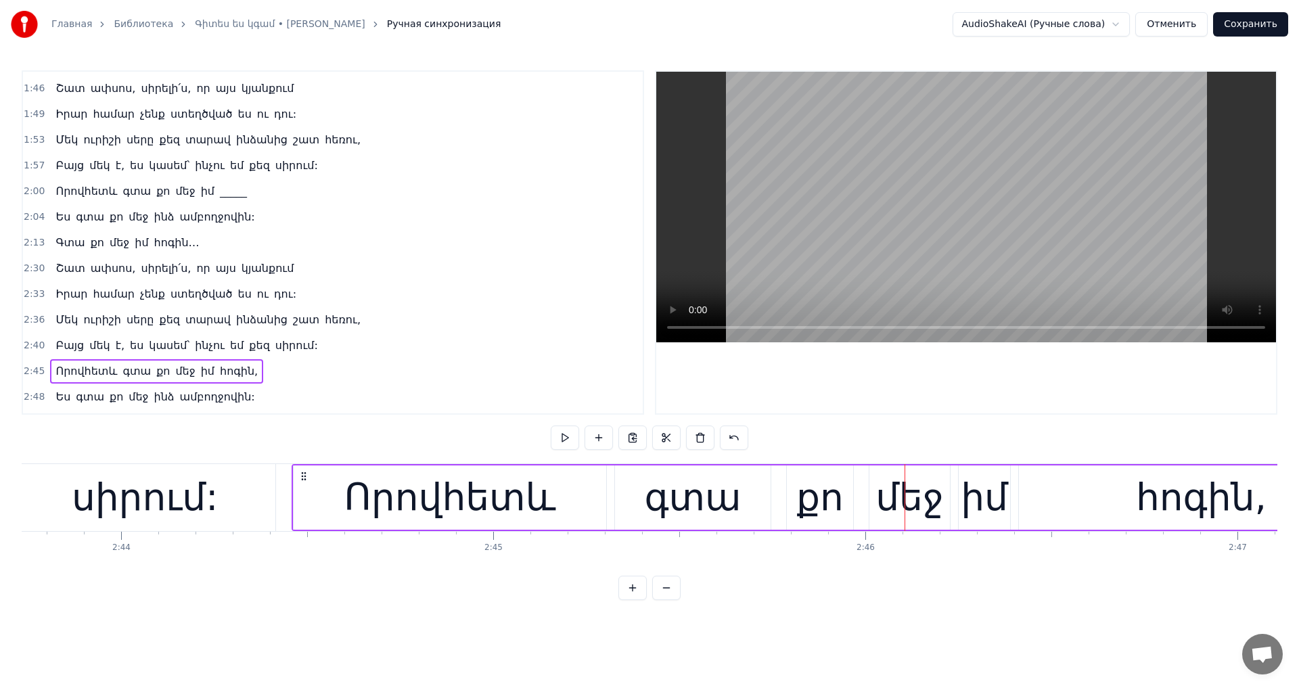
drag, startPoint x: 543, startPoint y: 476, endPoint x: 298, endPoint y: 487, distance: 245.2
click at [298, 487] on div "Որովհետև գտա քո մեջ իմ հոգին," at bounding box center [839, 497] width 1094 height 67
click at [920, 289] on video at bounding box center [966, 207] width 620 height 271
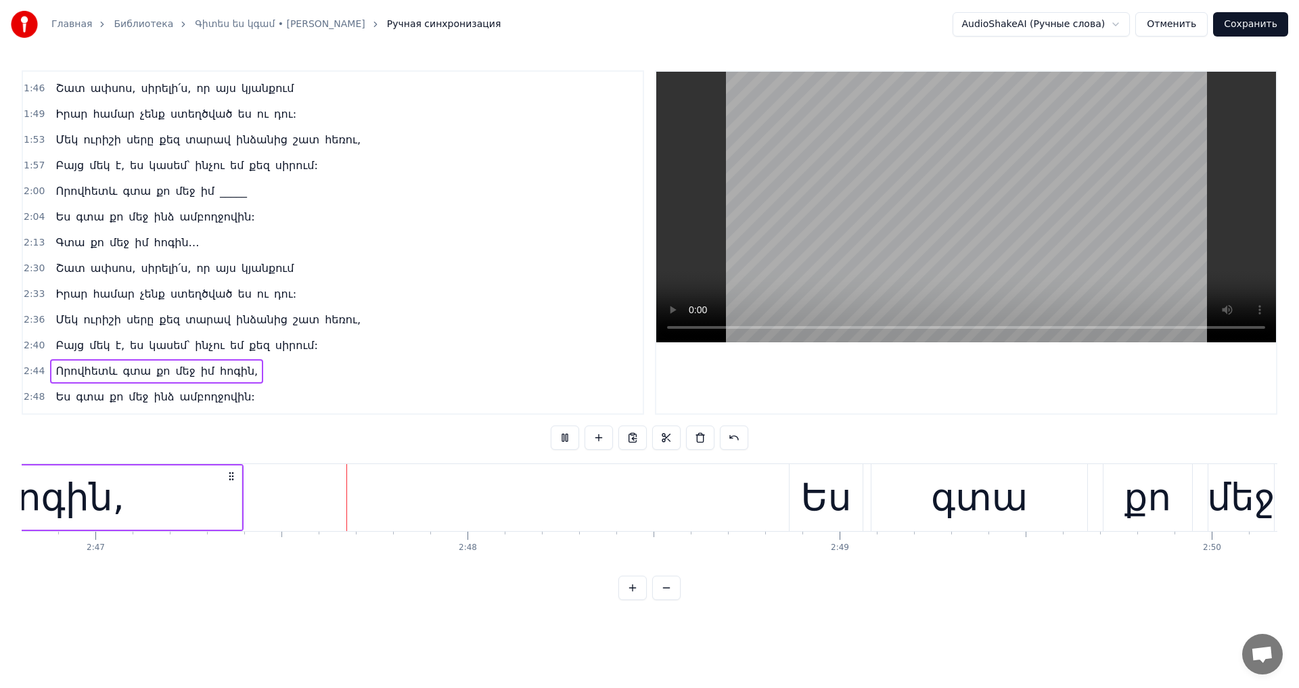
scroll to position [0, 62131]
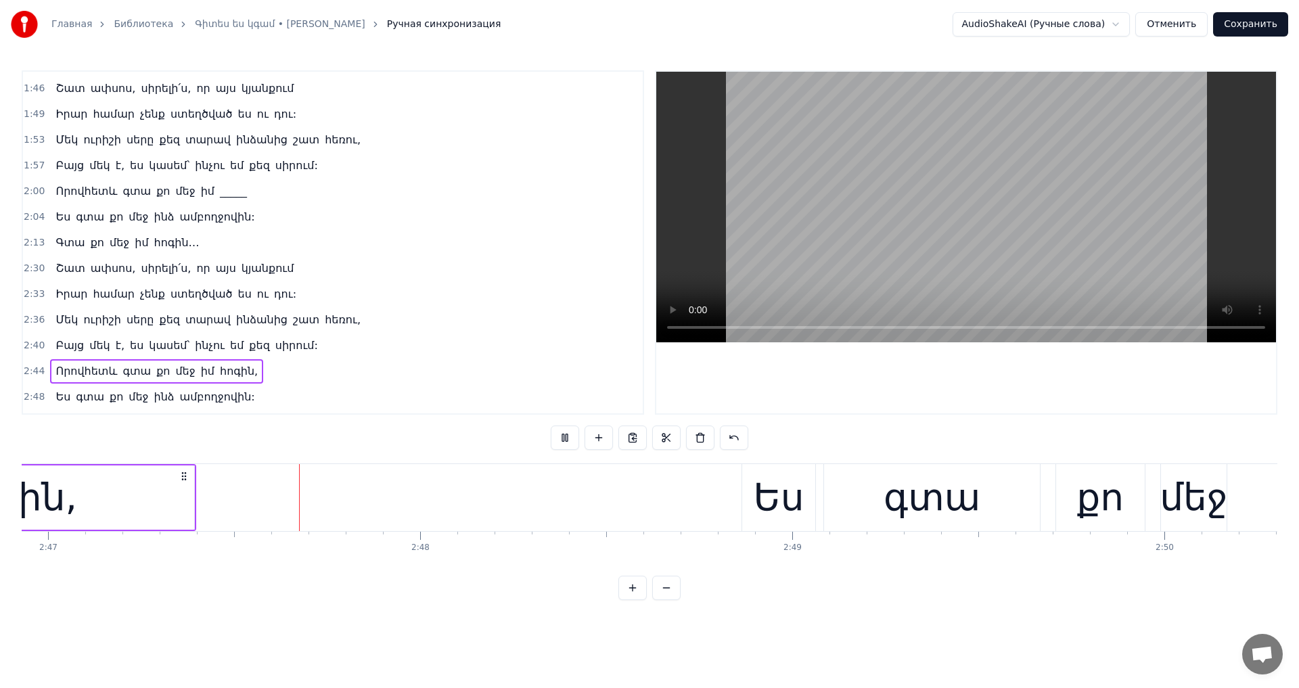
click at [916, 227] on video at bounding box center [966, 207] width 620 height 271
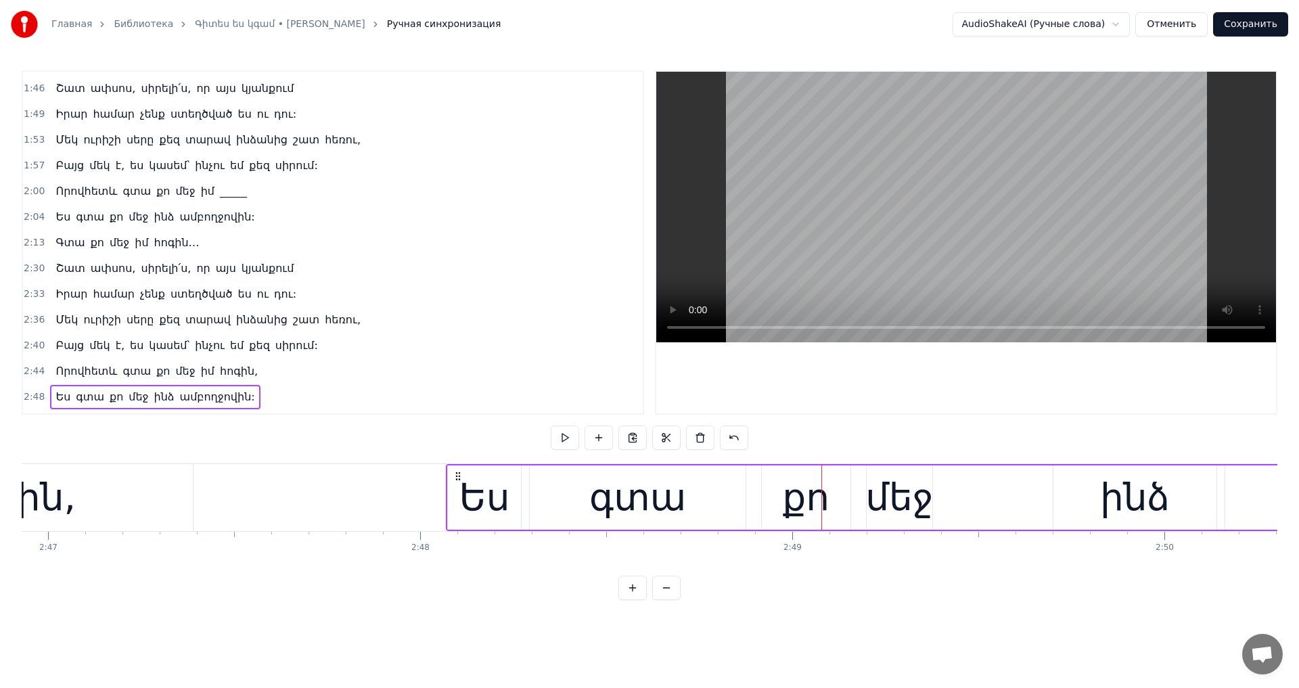
drag, startPoint x: 750, startPoint y: 472, endPoint x: 455, endPoint y: 493, distance: 296.5
click at [455, 493] on div "Ես գտա քո մեջ ինձ ամբողջովին:" at bounding box center [1116, 497] width 1341 height 67
click at [835, 139] on video at bounding box center [966, 207] width 620 height 271
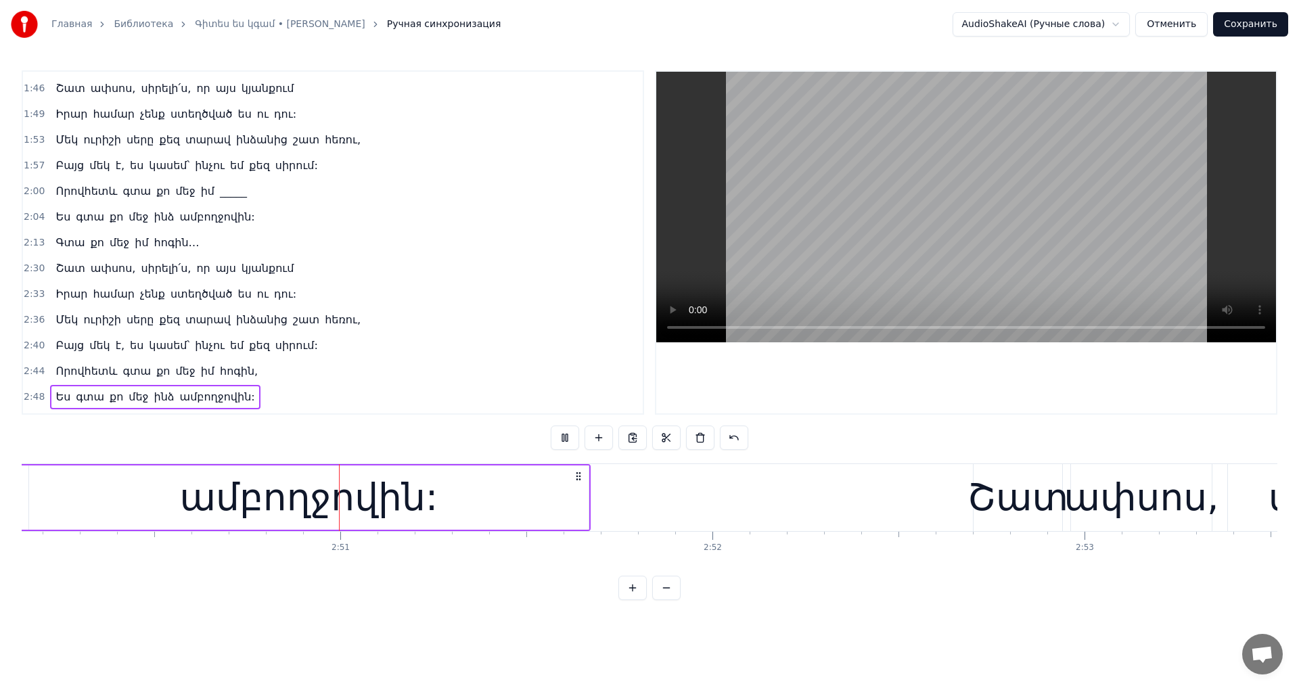
scroll to position [0, 63333]
click at [858, 150] on video at bounding box center [966, 207] width 620 height 271
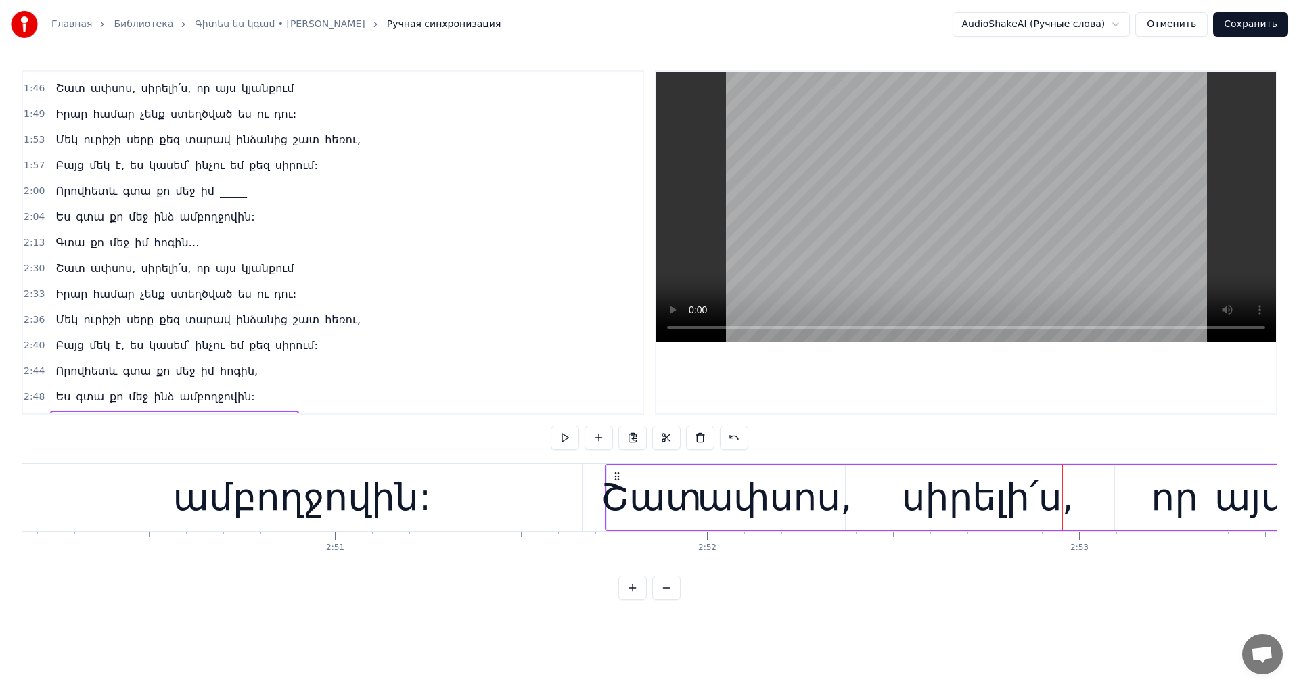
drag, startPoint x: 981, startPoint y: 476, endPoint x: 619, endPoint y: 506, distance: 363.9
click at [619, 506] on div "Շատ ափսոս, սիրելի՛ս, որ այս կյանքում" at bounding box center [1159, 497] width 1109 height 67
click at [948, 148] on video at bounding box center [966, 207] width 620 height 271
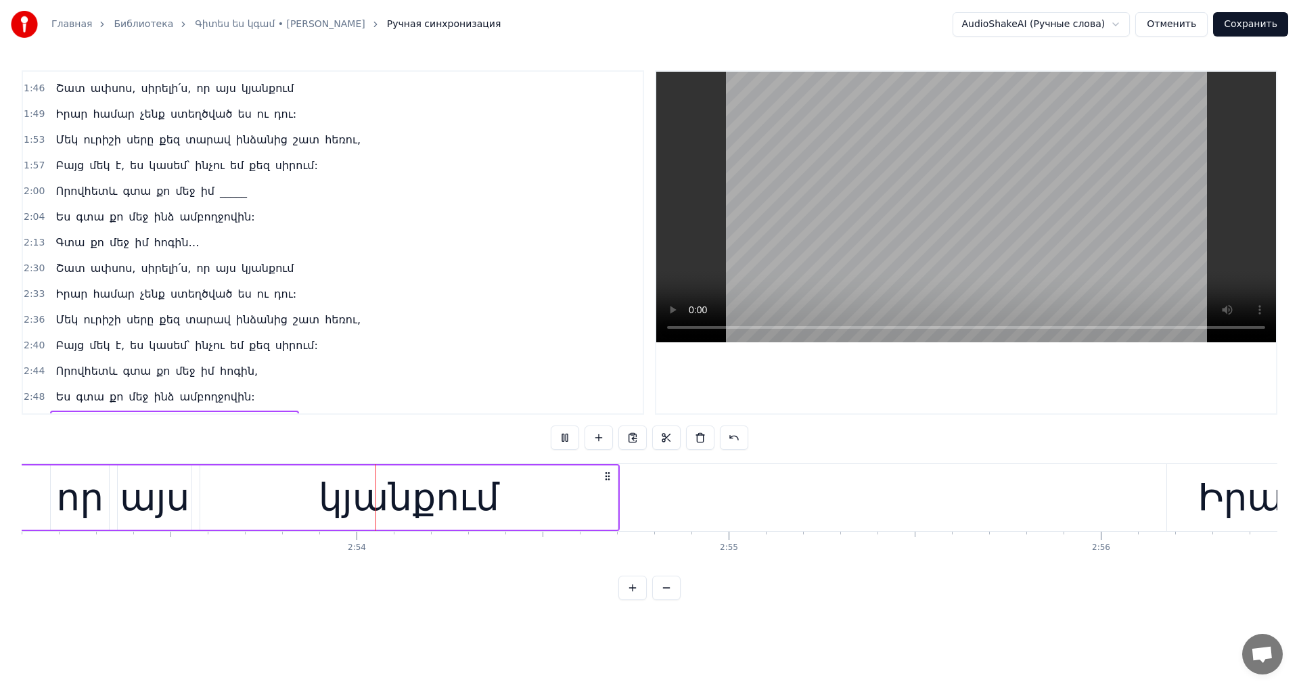
scroll to position [0, 64478]
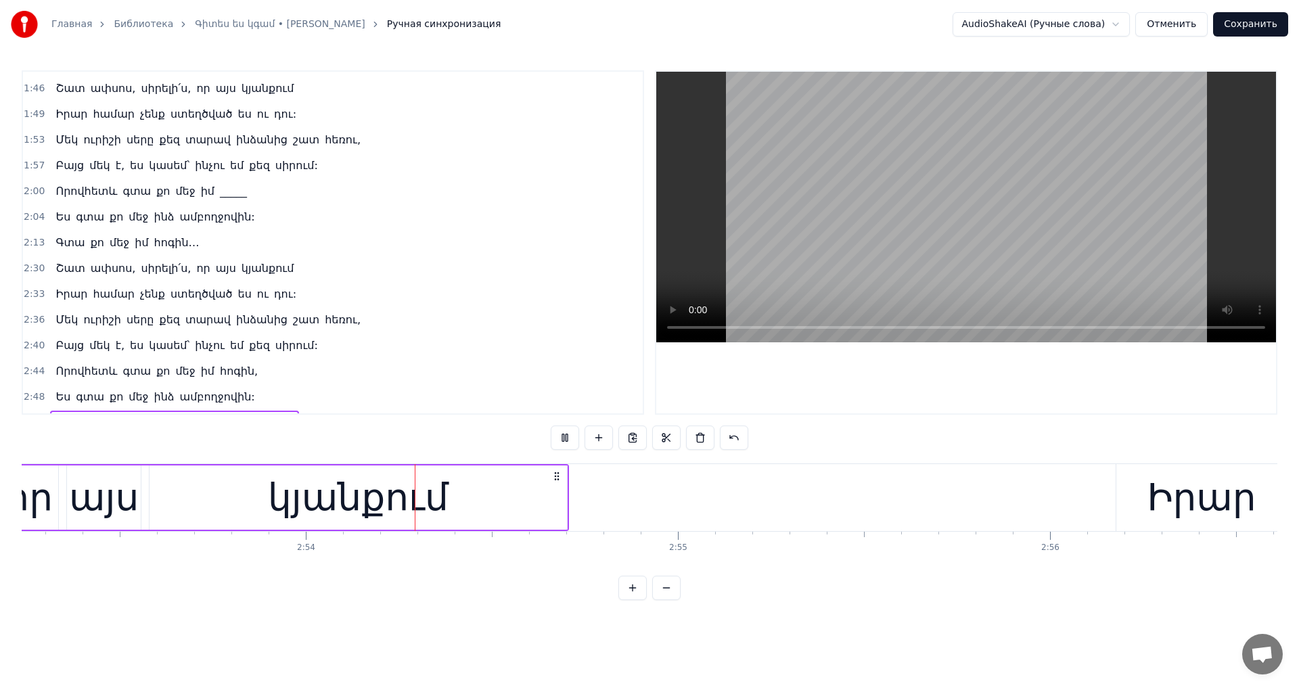
click at [972, 221] on video at bounding box center [966, 207] width 620 height 271
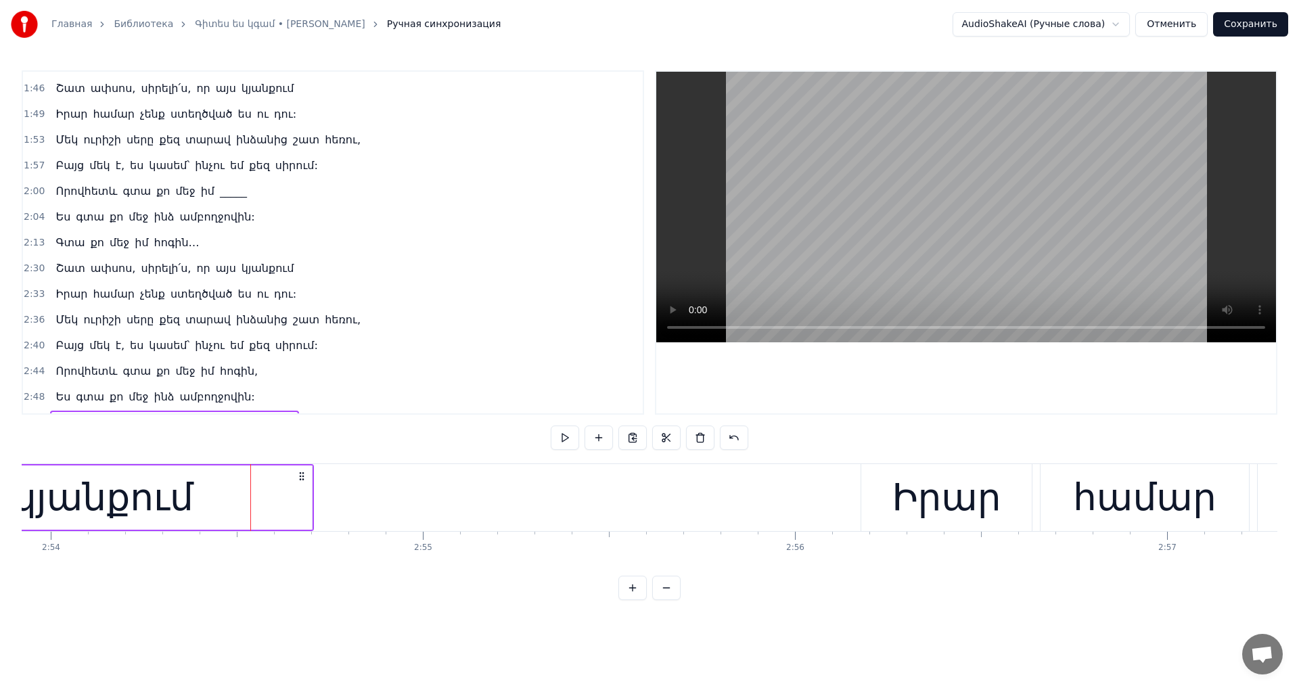
scroll to position [0, 64774]
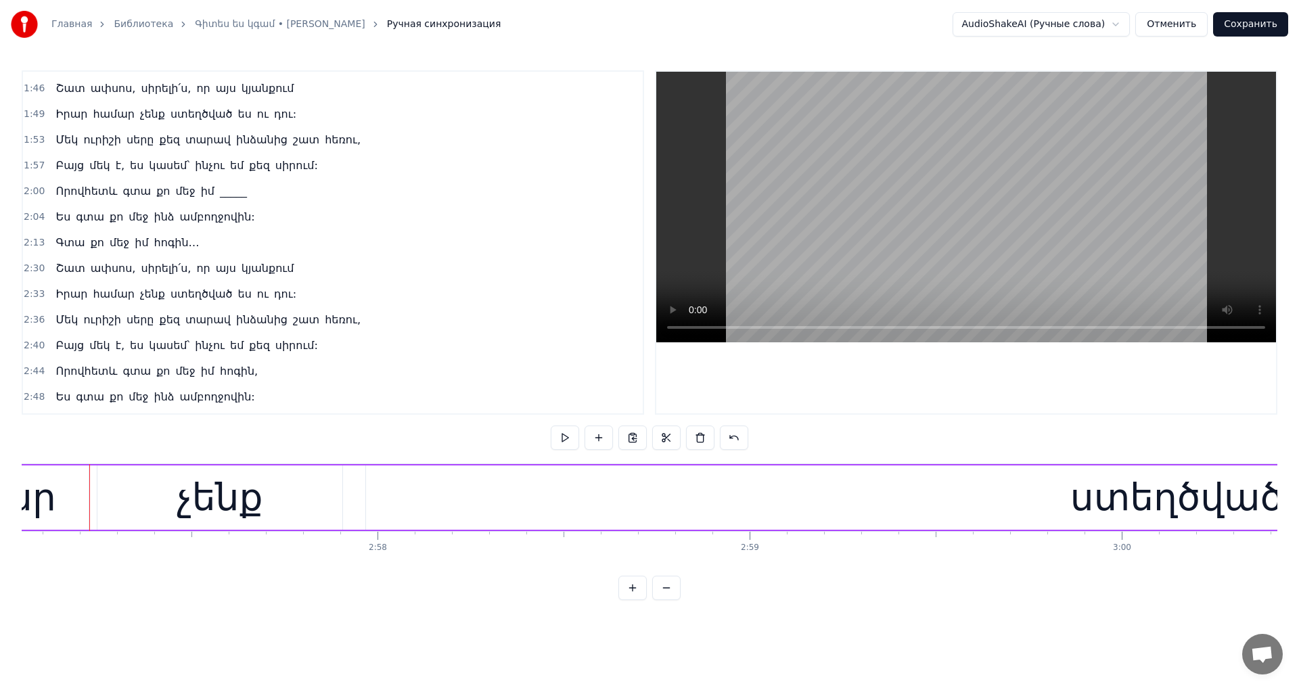
scroll to position [0, 64935]
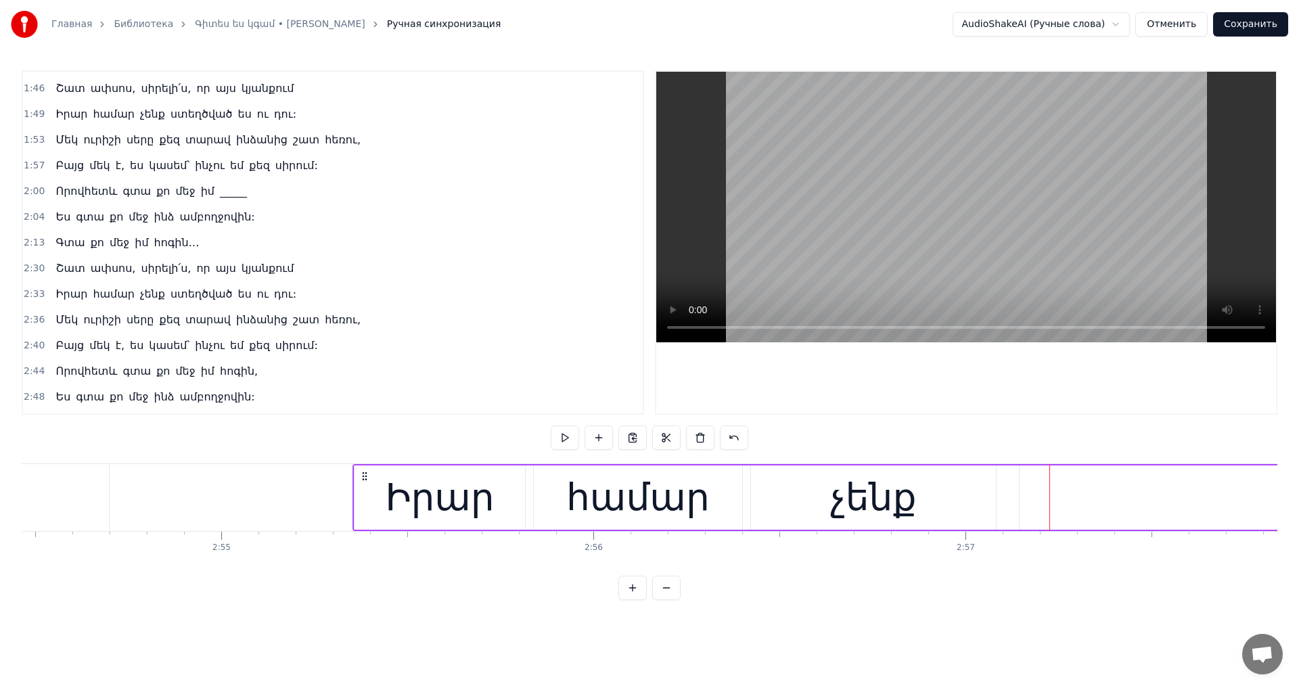
drag, startPoint x: 671, startPoint y: 472, endPoint x: 516, endPoint y: 422, distance: 163.3
click at [977, 196] on video at bounding box center [966, 207] width 620 height 271
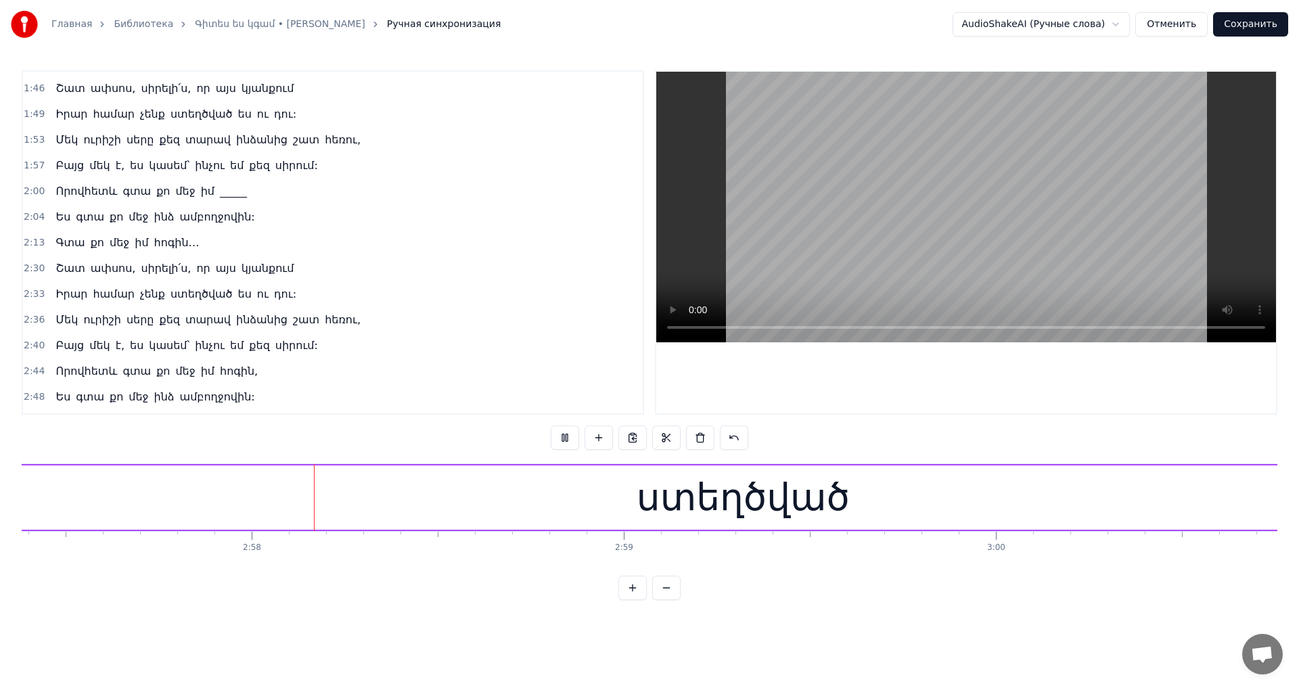
scroll to position [0, 66069]
click at [977, 166] on video at bounding box center [966, 207] width 620 height 271
click at [1234, 35] on button "Сохранить" at bounding box center [1250, 24] width 75 height 24
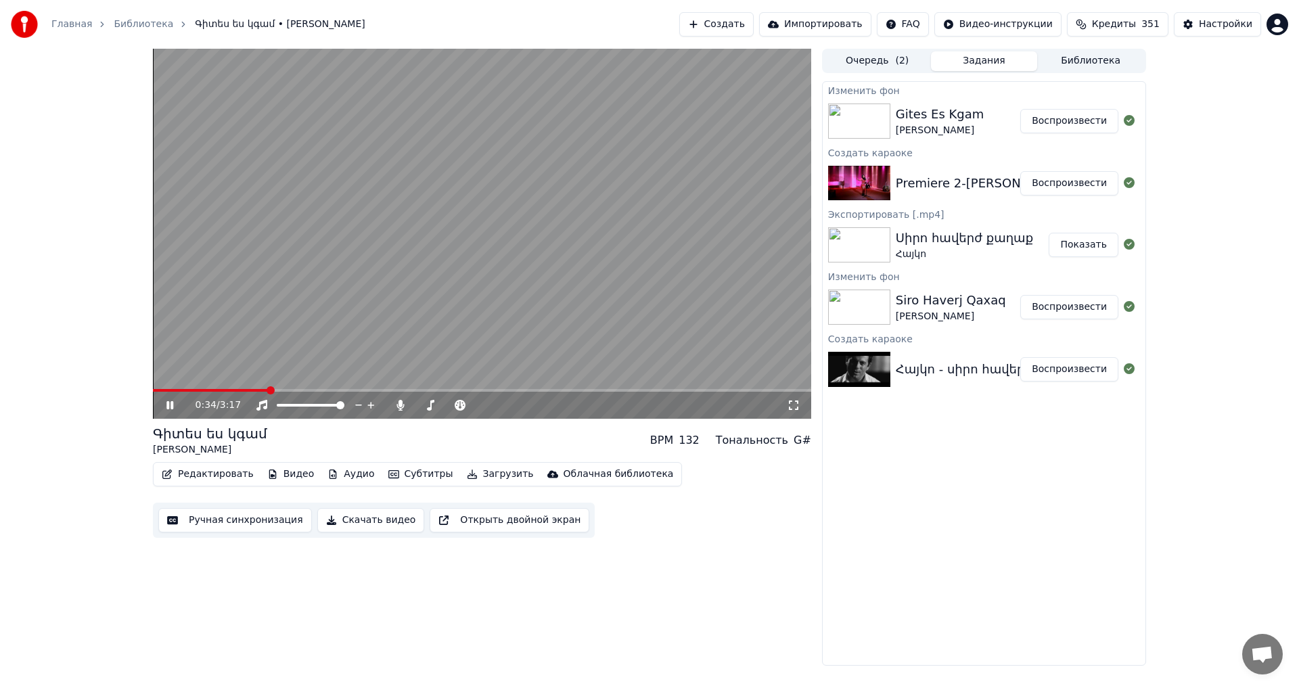
click at [317, 210] on video at bounding box center [482, 234] width 658 height 370
click at [236, 476] on button "Редактировать" at bounding box center [207, 474] width 103 height 19
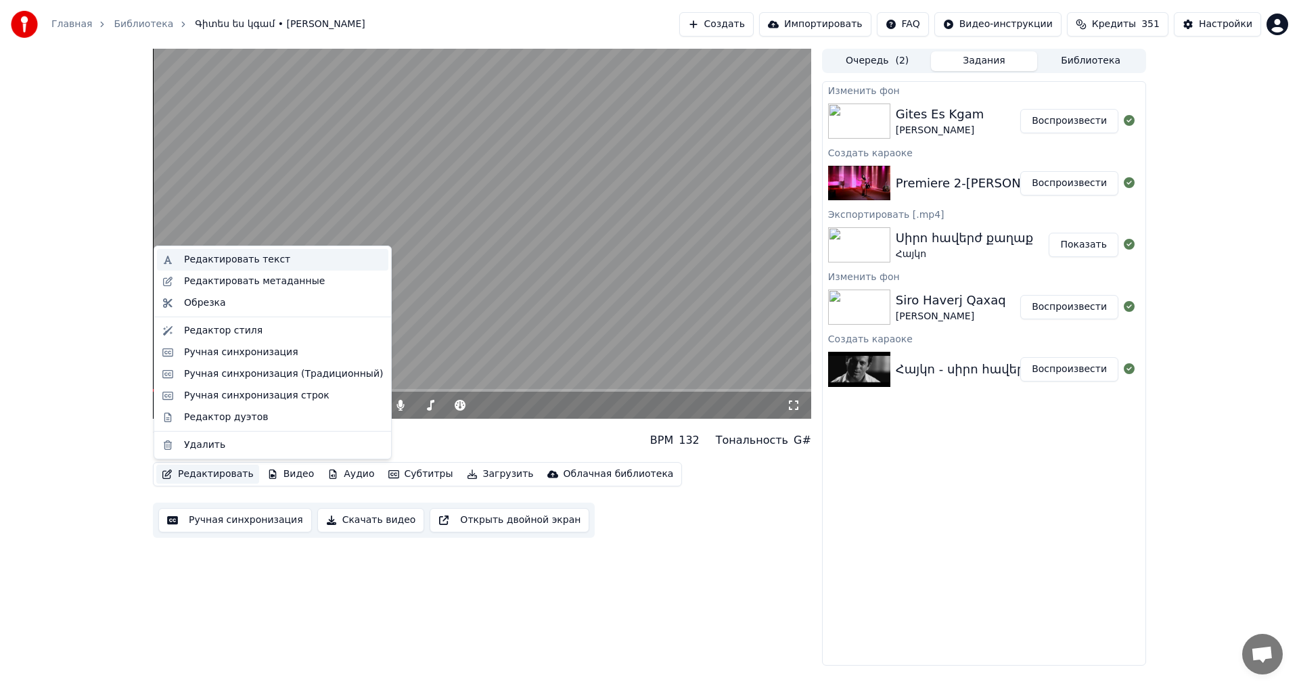
click at [248, 267] on div "Редактировать текст" at bounding box center [272, 260] width 231 height 22
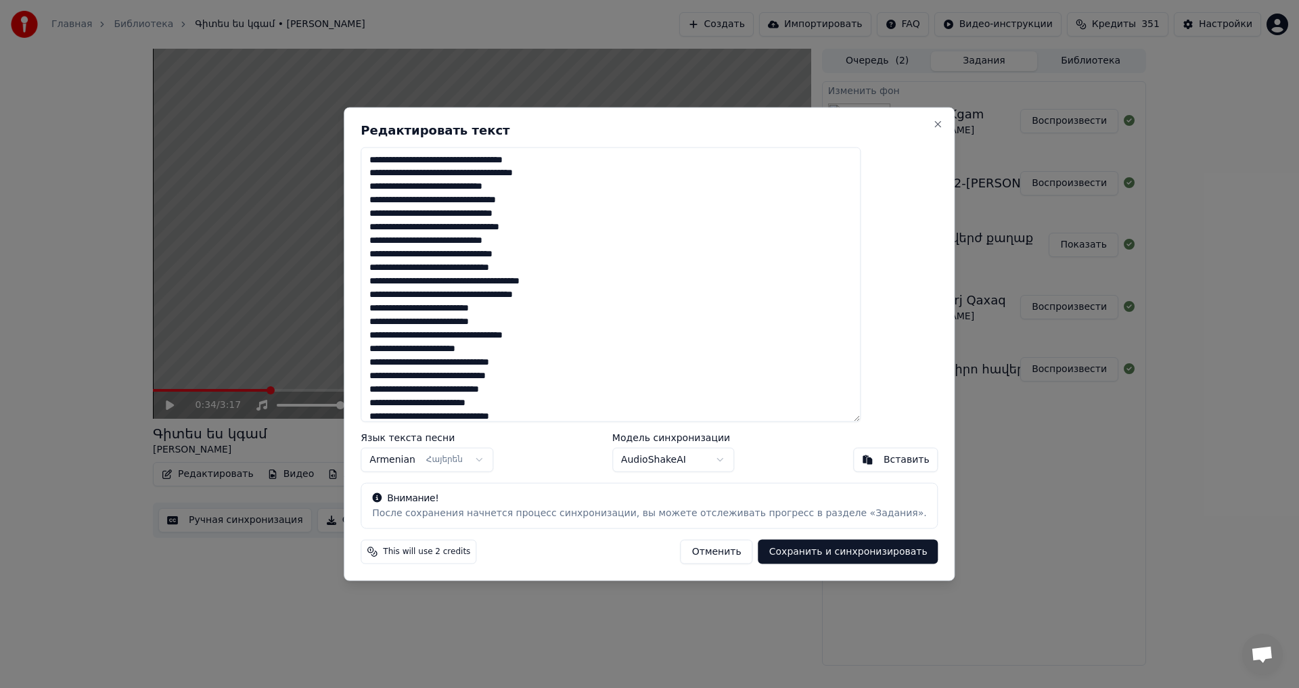
drag, startPoint x: 508, startPoint y: 188, endPoint x: 519, endPoint y: 186, distance: 11.0
click at [509, 188] on textarea at bounding box center [611, 284] width 500 height 275
click at [629, 219] on textarea at bounding box center [611, 284] width 500 height 275
type textarea "**********"
click at [784, 544] on button "Сохранить и синхронизировать" at bounding box center [849, 552] width 180 height 24
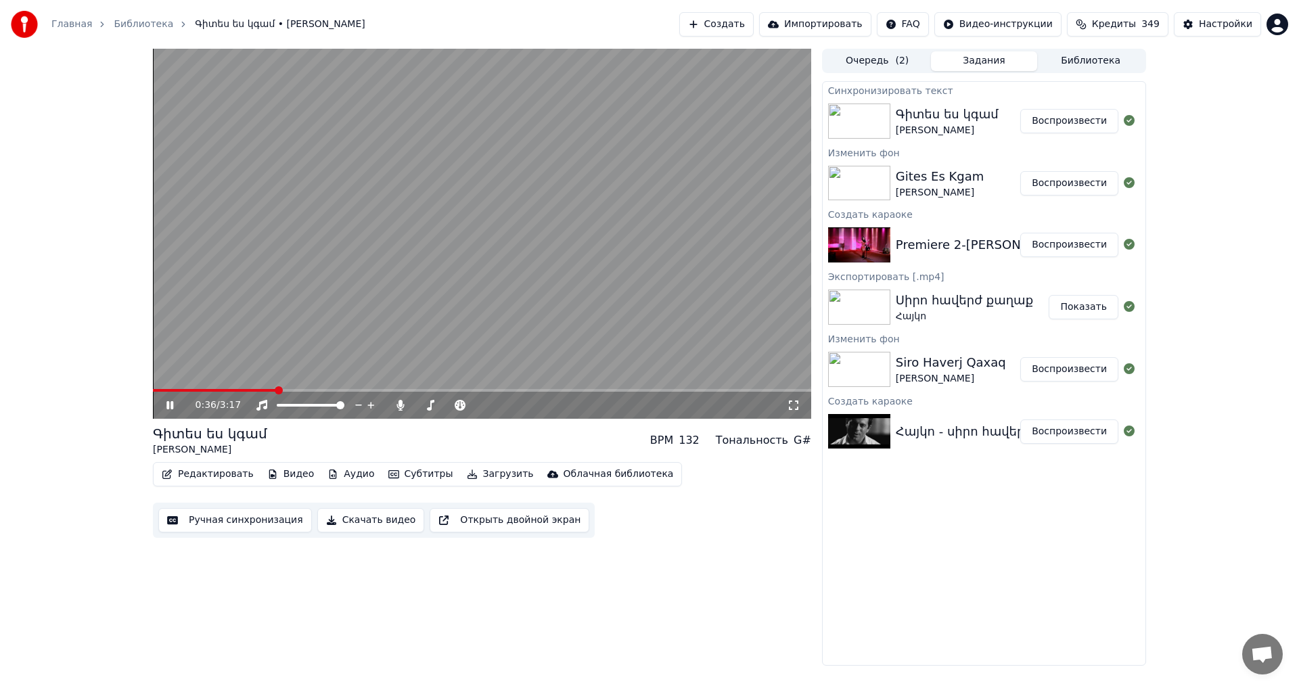
click at [442, 207] on video at bounding box center [482, 234] width 658 height 370
click at [209, 524] on button "Ручная синхронизация" at bounding box center [235, 520] width 154 height 24
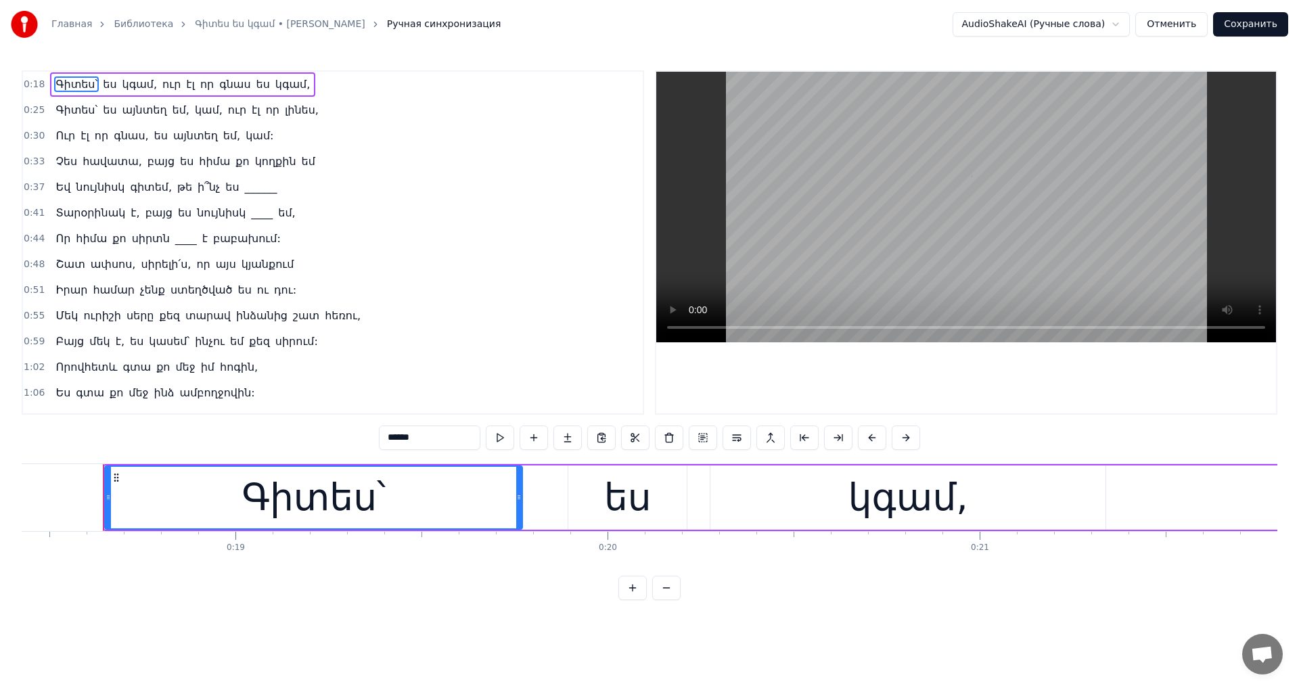
scroll to position [0, 6871]
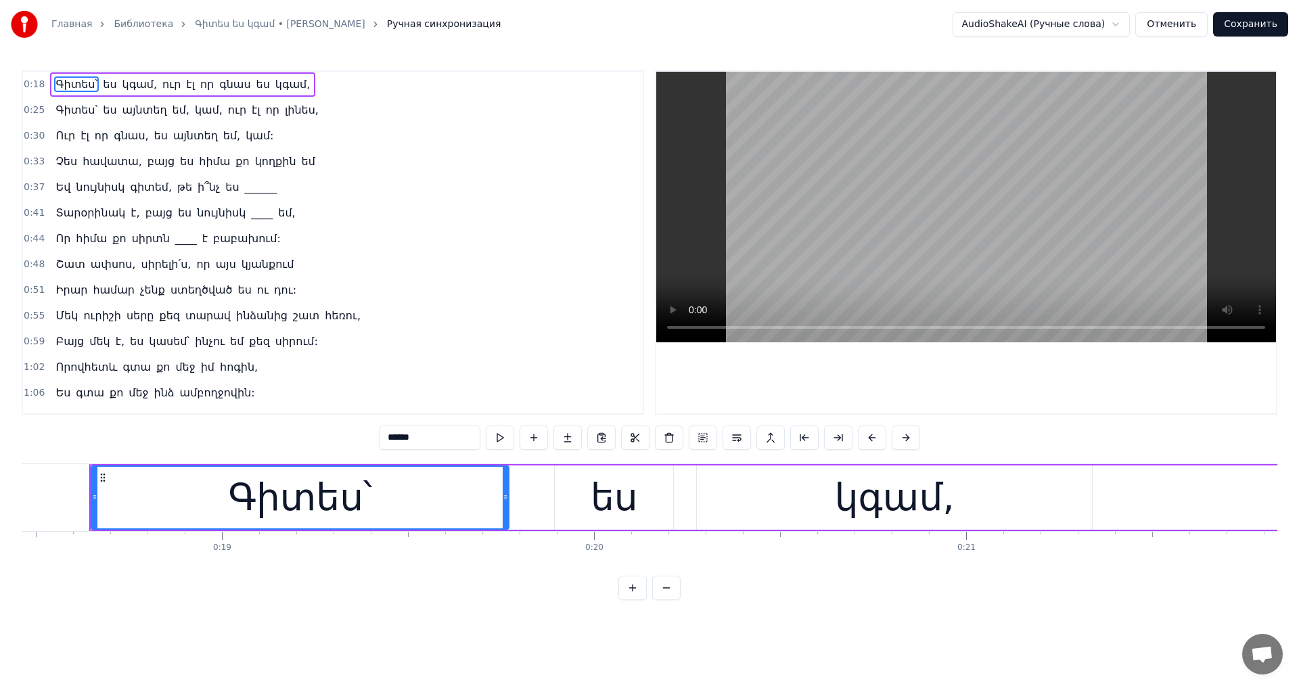
click at [847, 229] on video at bounding box center [966, 207] width 620 height 271
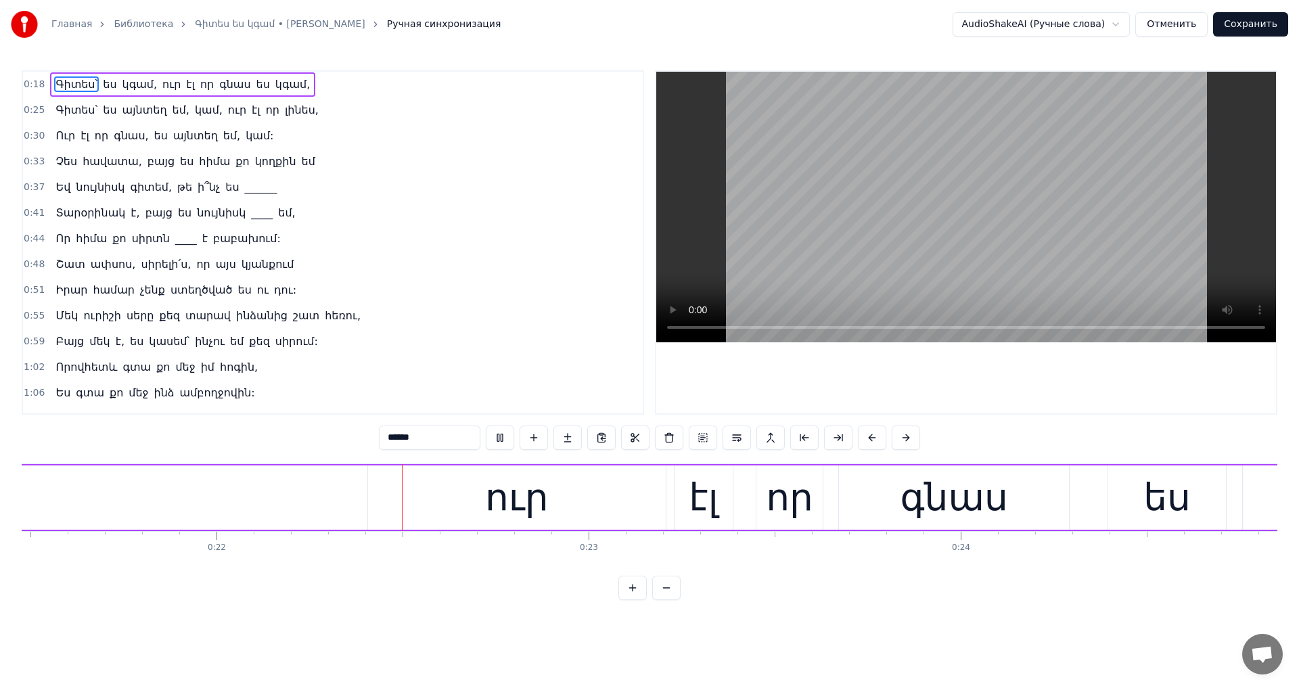
scroll to position [0, 8057]
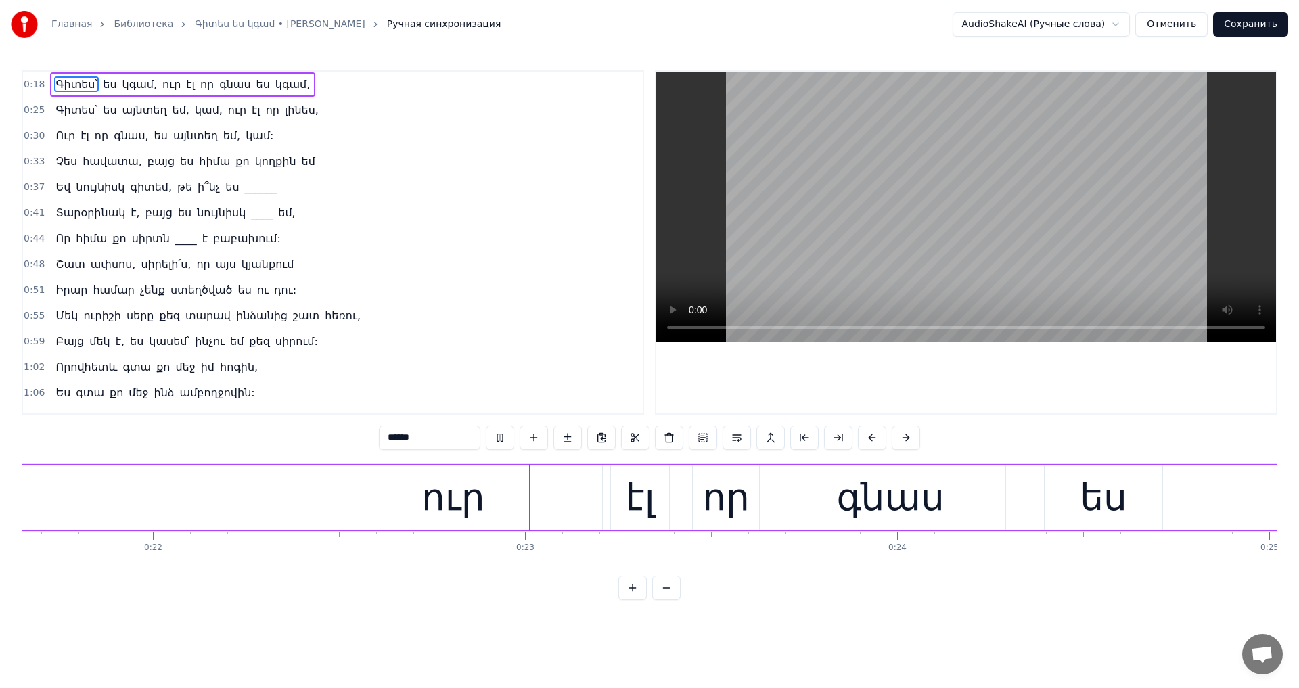
click at [871, 213] on video at bounding box center [966, 207] width 620 height 271
click at [610, 466] on div "էլ" at bounding box center [640, 498] width 60 height 64
type input "**"
click at [606, 466] on div "Գիտես՝ ես կգամ, ուր էլ որ գնաս ես կգամ," at bounding box center [210, 497] width 2612 height 67
drag, startPoint x: 437, startPoint y: 493, endPoint x: 294, endPoint y: 497, distance: 142.8
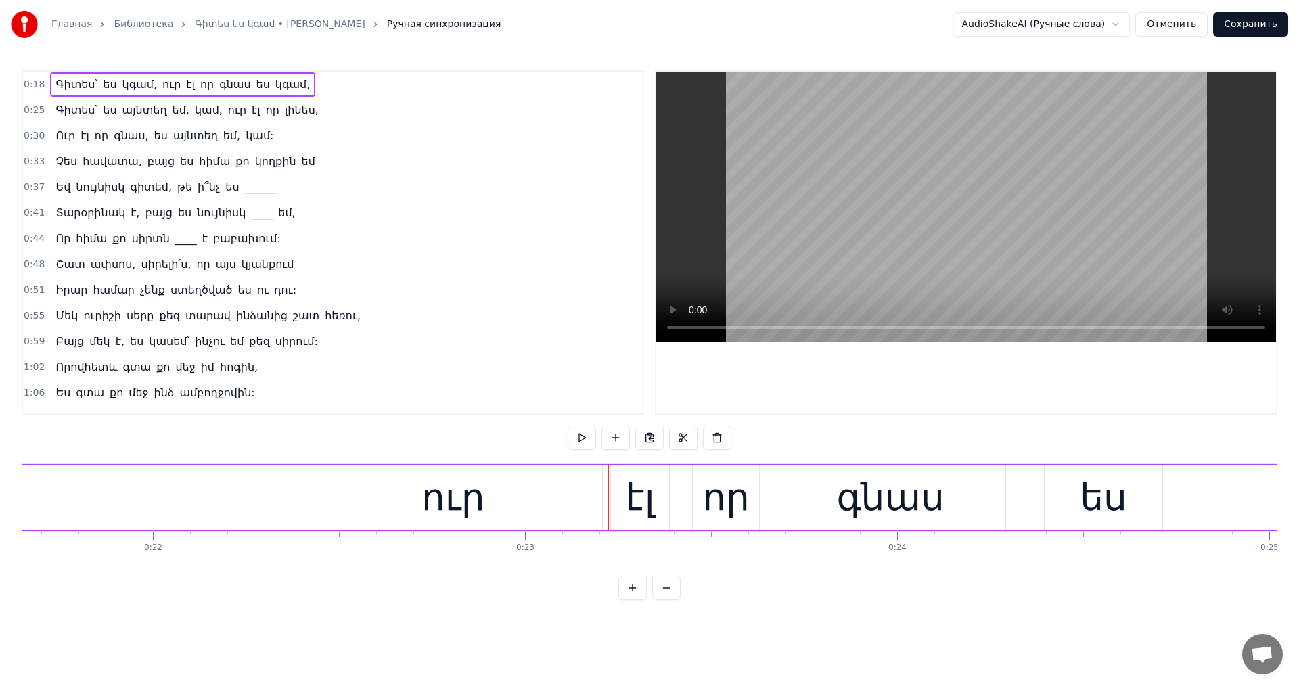
click at [437, 493] on div "ուր" at bounding box center [454, 498] width 64 height 56
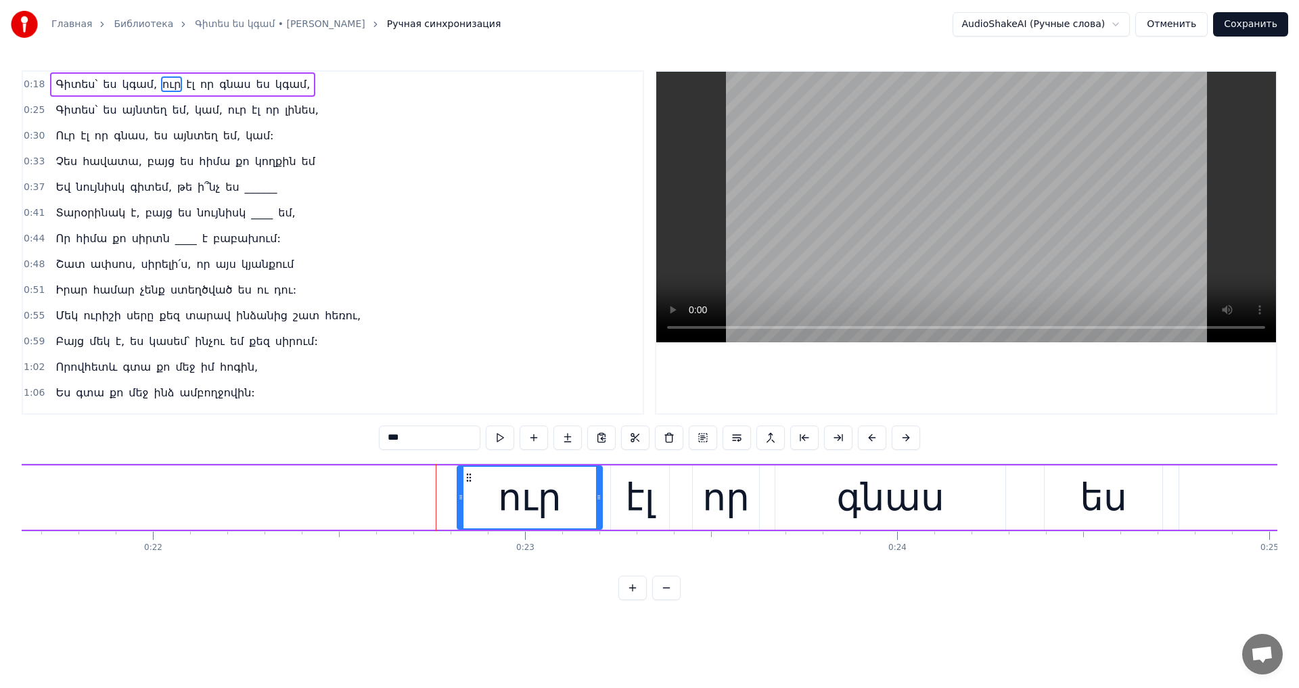
drag, startPoint x: 305, startPoint y: 494, endPoint x: 457, endPoint y: 501, distance: 153.1
click at [458, 501] on icon at bounding box center [460, 497] width 5 height 11
click at [919, 166] on video at bounding box center [966, 207] width 620 height 271
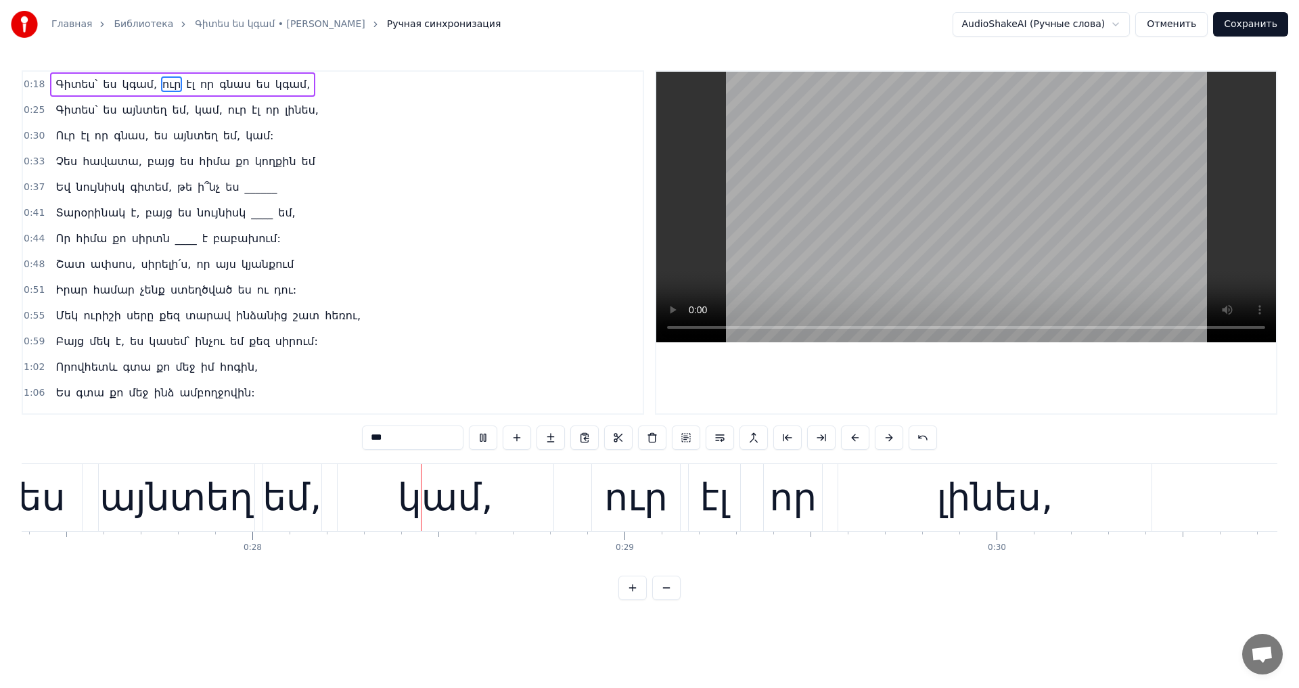
scroll to position [0, 10323]
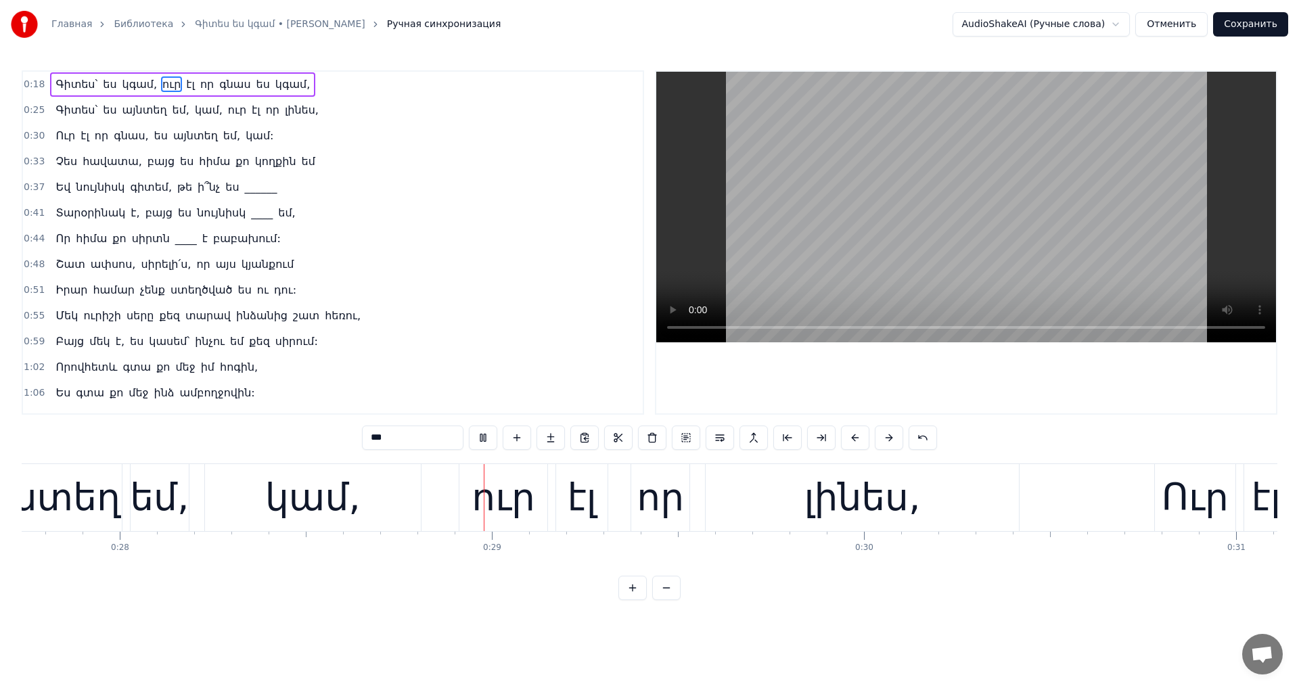
click at [916, 164] on video at bounding box center [966, 207] width 620 height 271
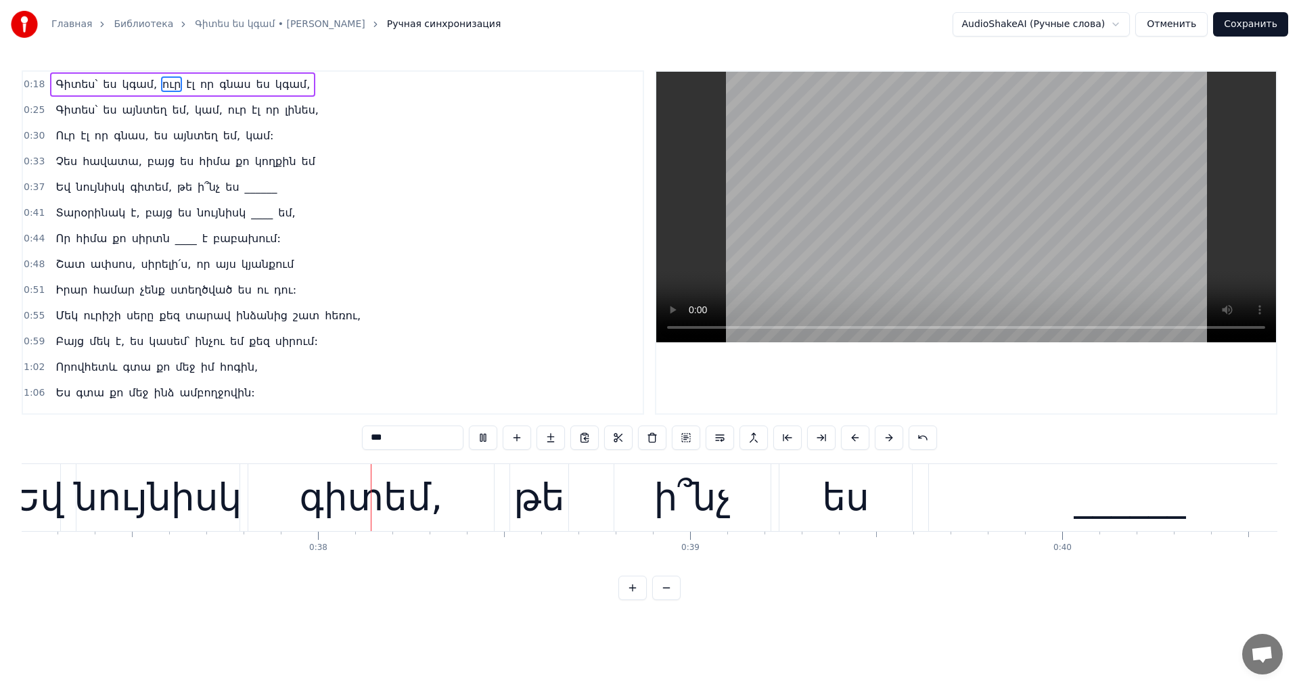
scroll to position [0, 13858]
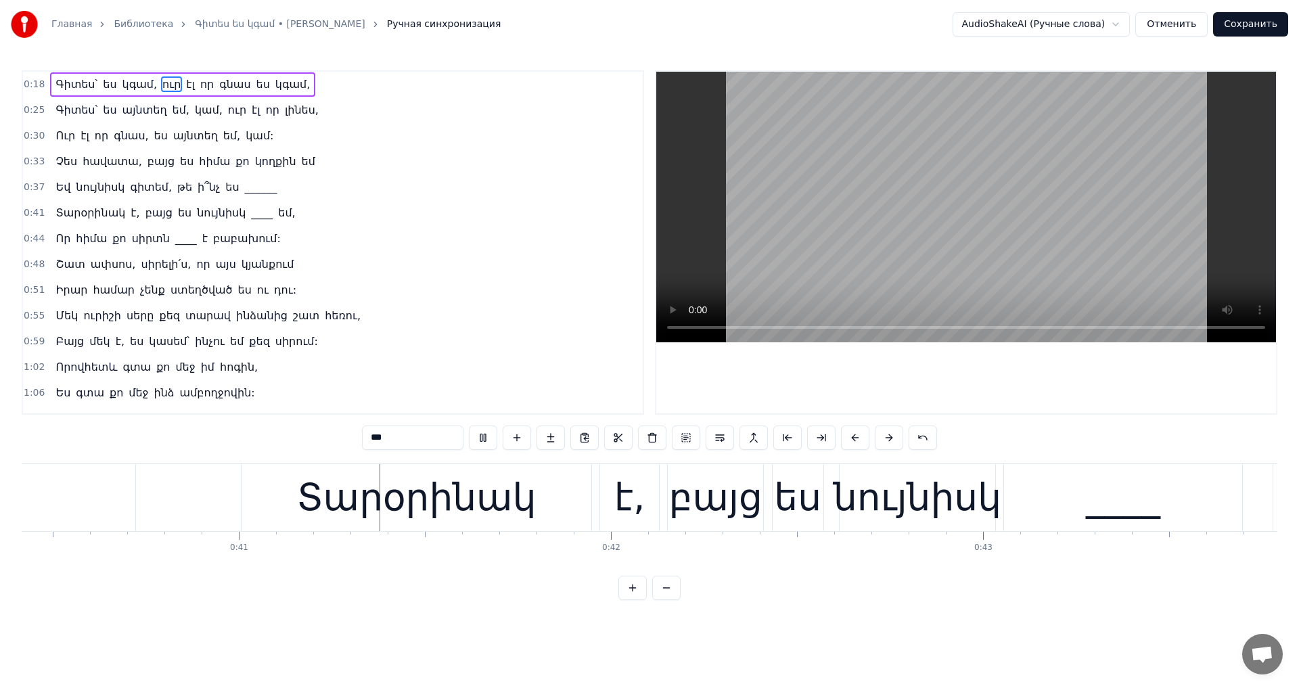
click at [899, 159] on video at bounding box center [966, 207] width 620 height 271
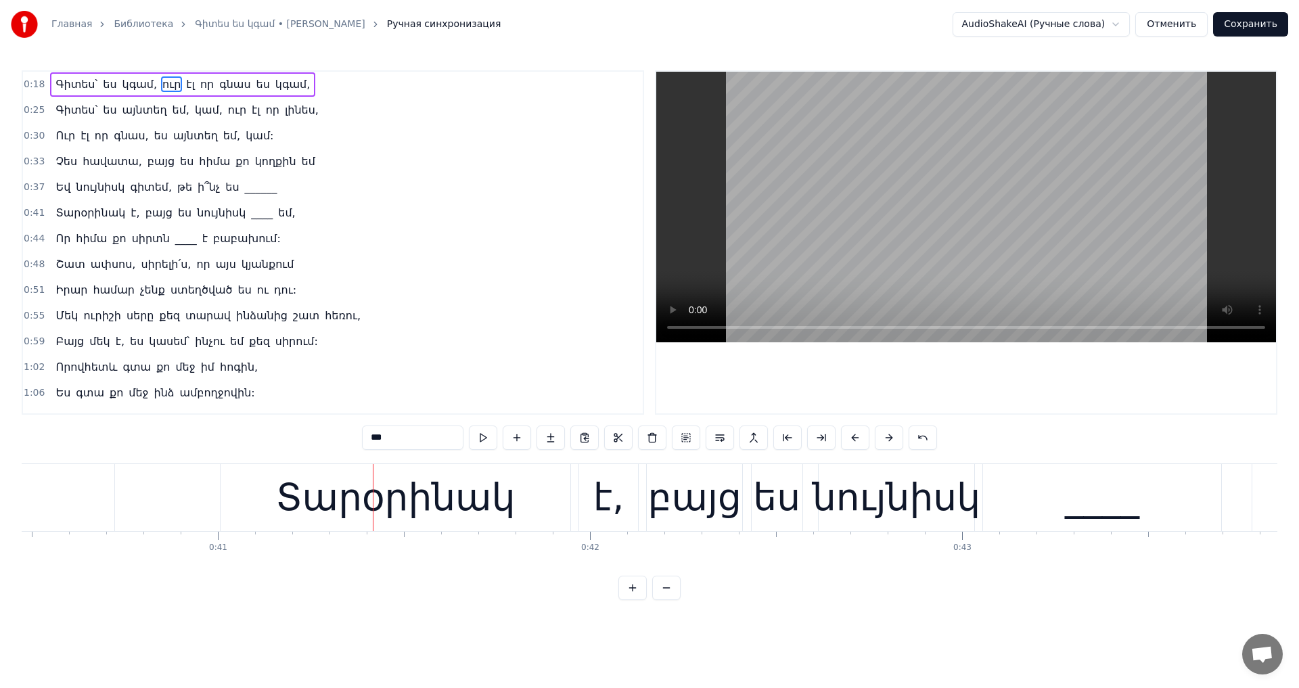
click at [575, 464] on div "Տարօրինակ է, բայց ես նույնիսկ ____ եմ," at bounding box center [797, 497] width 1154 height 67
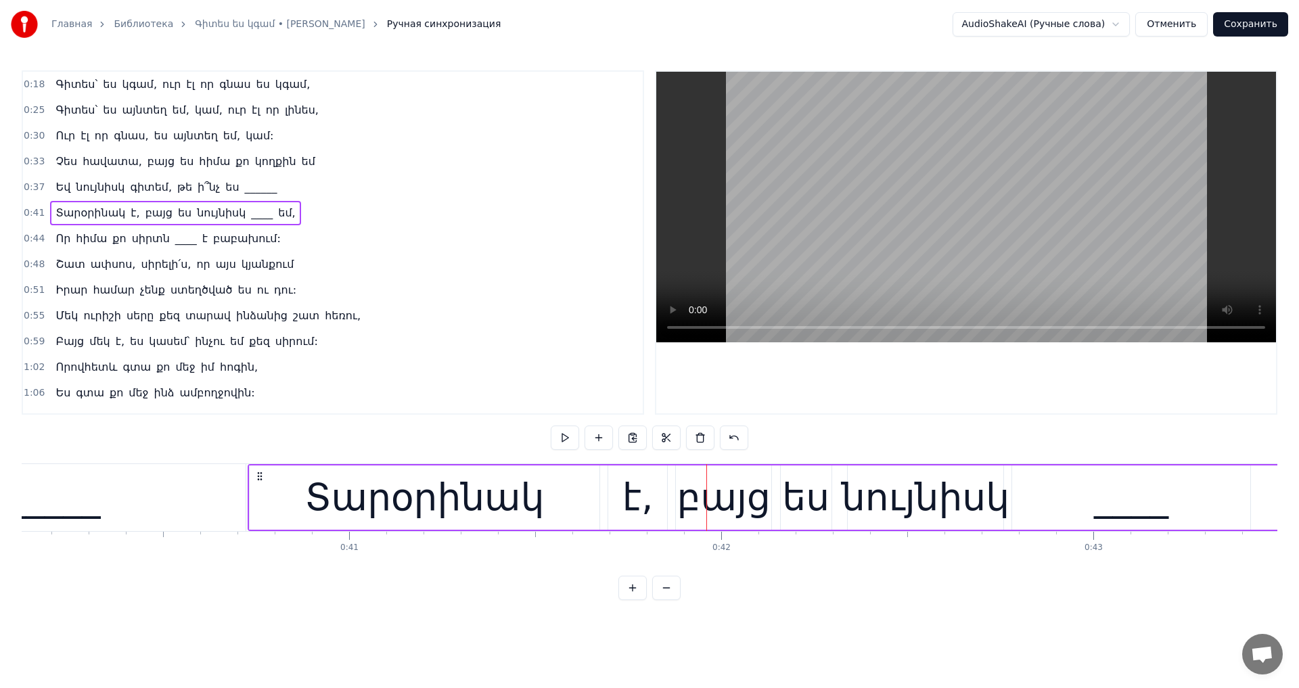
scroll to position [0, 14929]
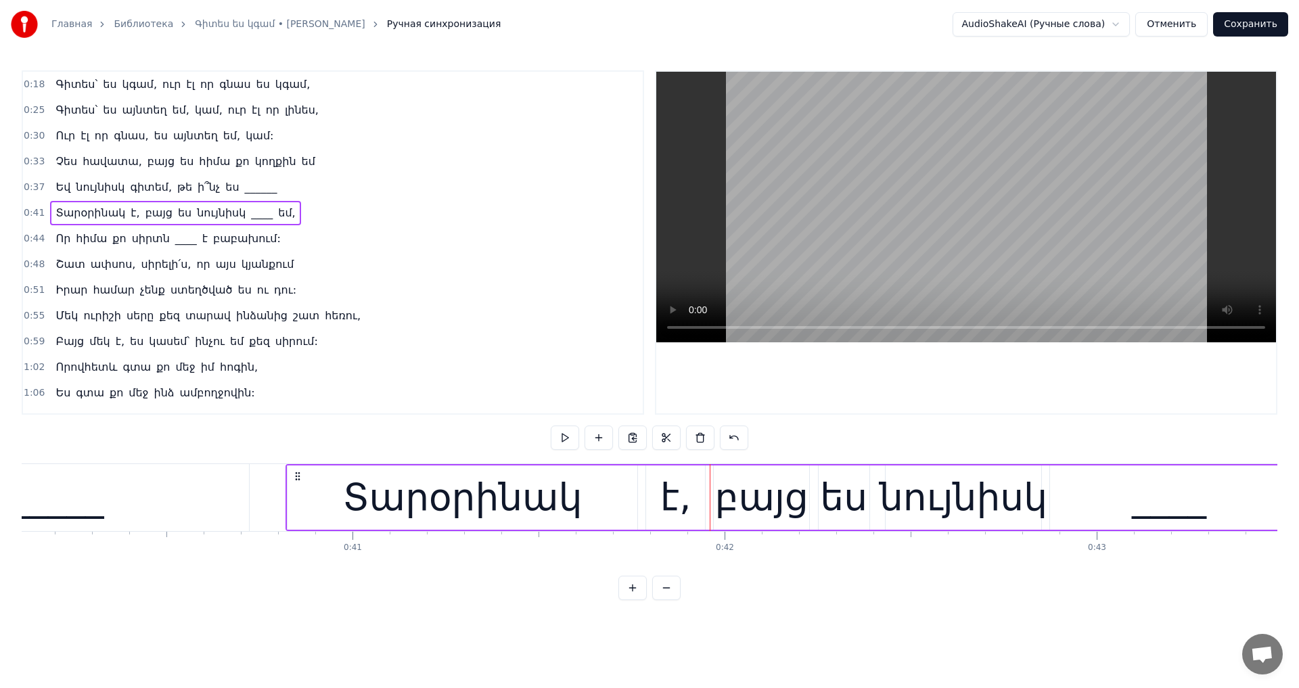
drag, startPoint x: 232, startPoint y: 476, endPoint x: 298, endPoint y: 499, distance: 69.6
click at [298, 499] on div "Տարօրինակ է, բայց ես նույնիսկ ____ եմ," at bounding box center [863, 497] width 1154 height 67
click at [997, 227] on video at bounding box center [966, 207] width 620 height 271
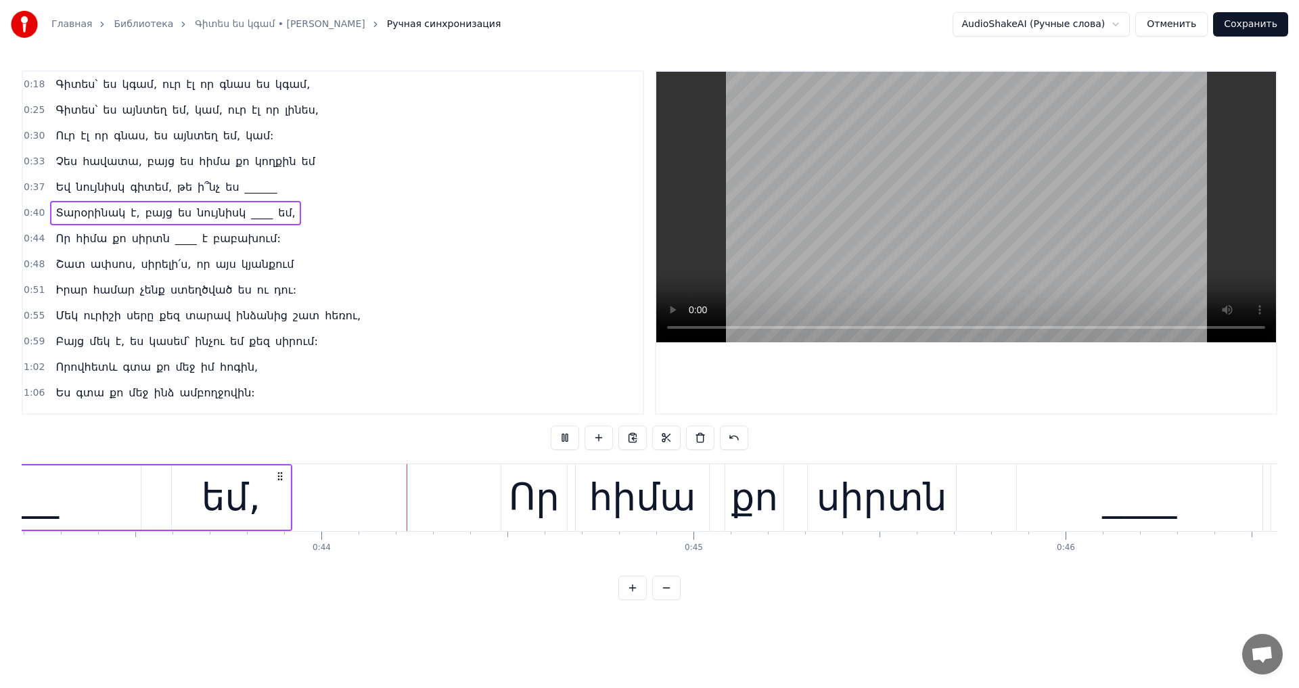
scroll to position [0, 16125]
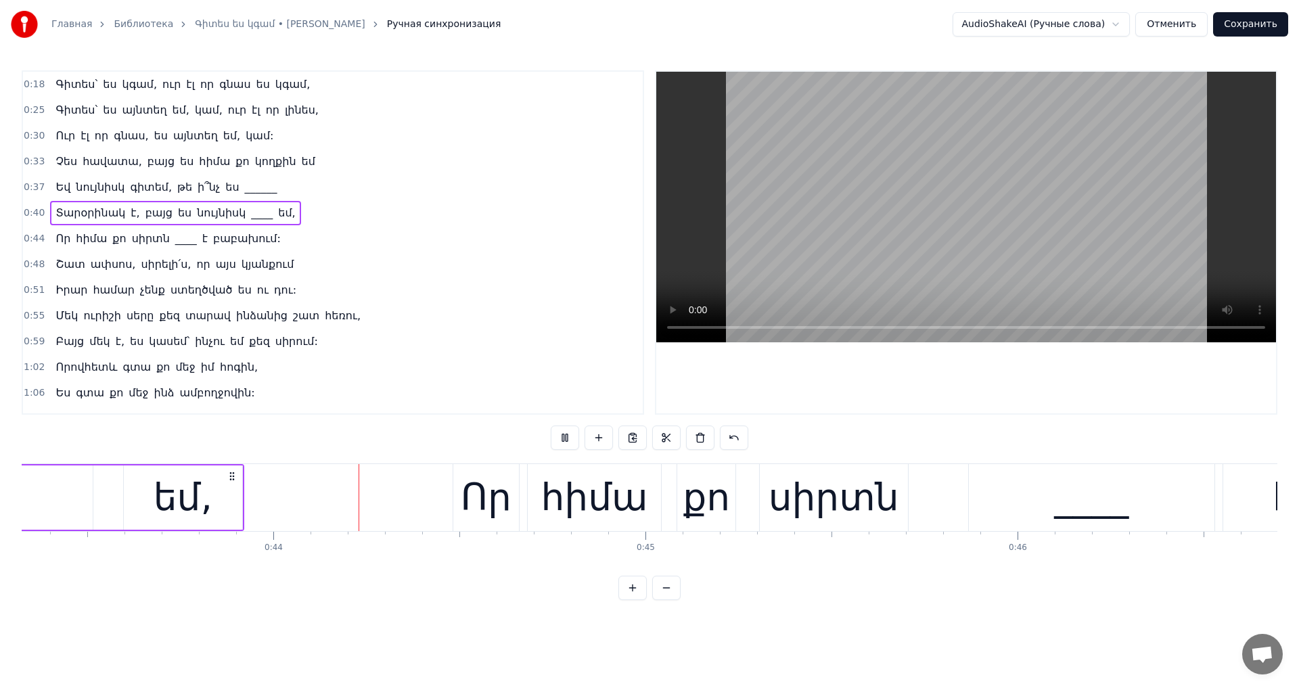
click at [989, 208] on video at bounding box center [966, 207] width 620 height 271
click at [924, 468] on div "Որ հիմա քո սիրտն ____ է բաբախում:" at bounding box center [1127, 497] width 1349 height 67
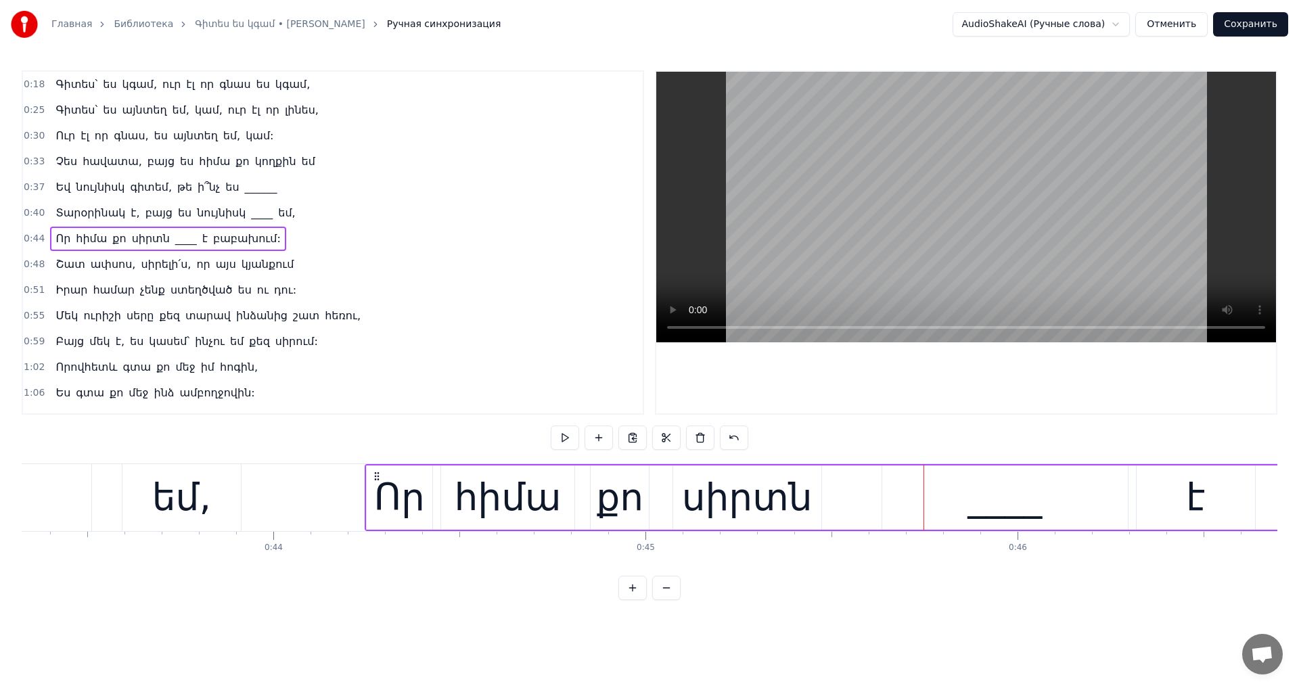
drag, startPoint x: 463, startPoint y: 478, endPoint x: 375, endPoint y: 489, distance: 88.7
click at [375, 489] on div "Որ հիմա քո սիրտն ____ է բաբախում:" at bounding box center [1039, 497] width 1349 height 67
click at [897, 190] on video at bounding box center [966, 207] width 620 height 271
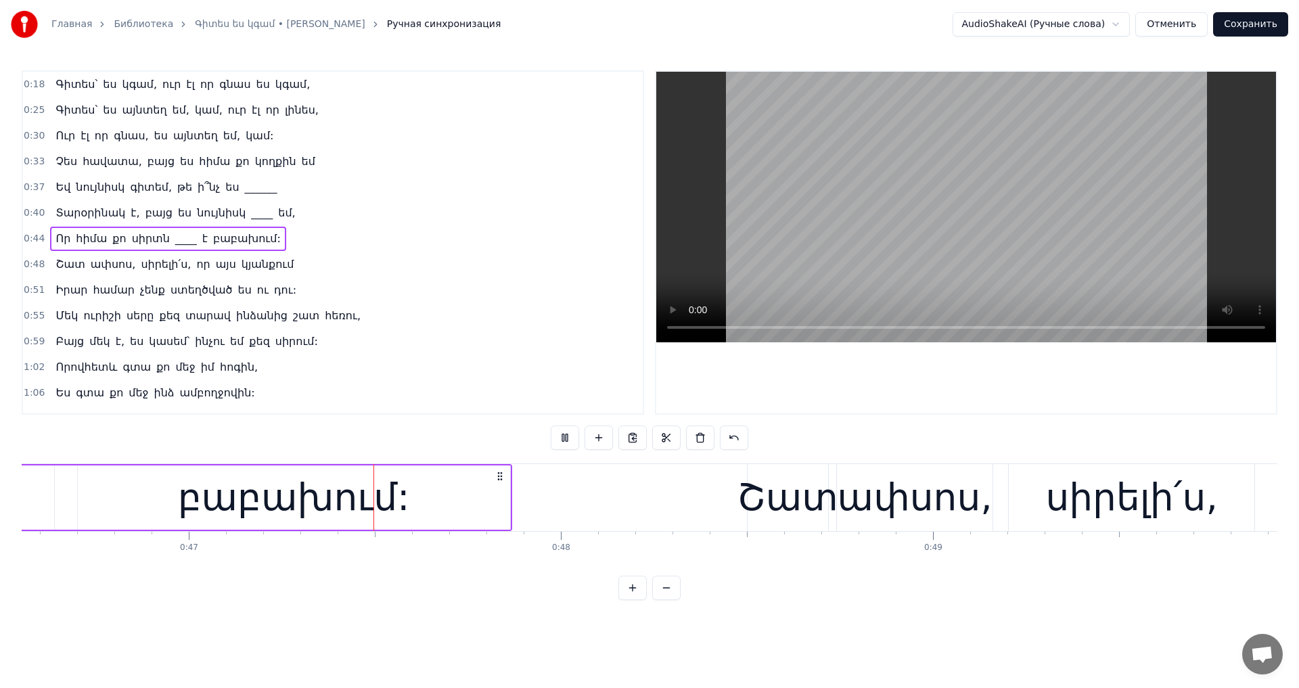
scroll to position [0, 17338]
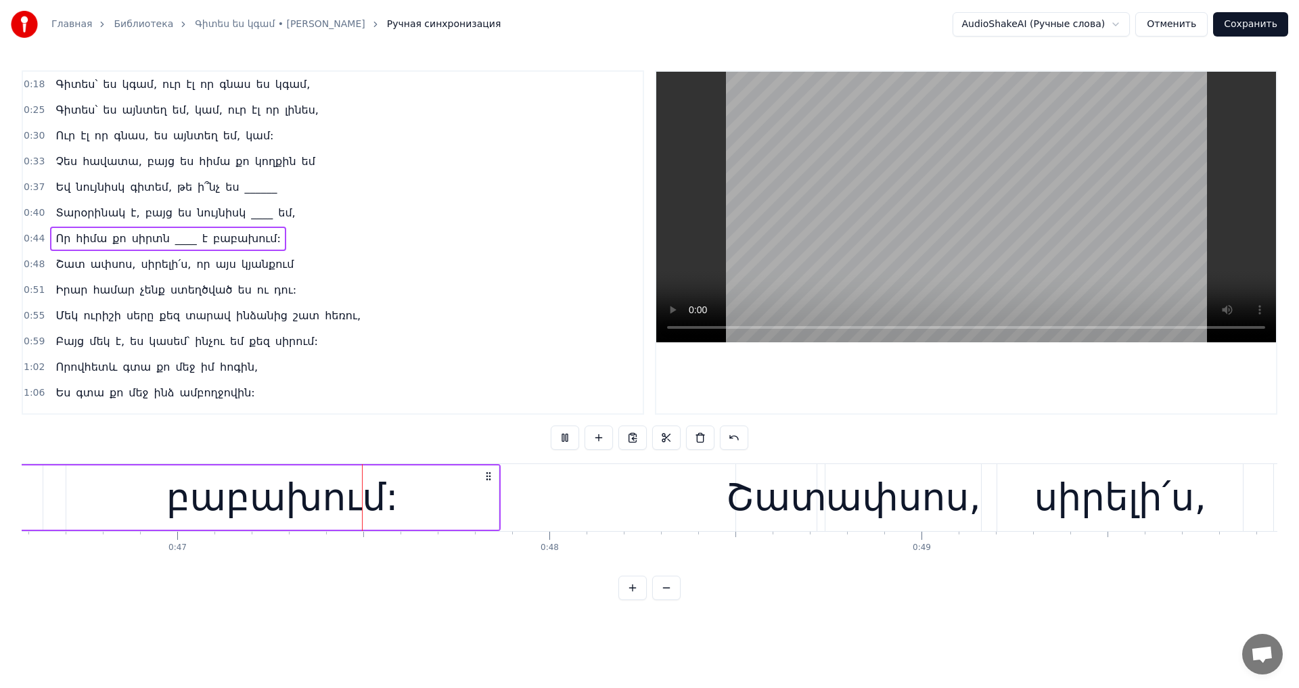
click at [897, 190] on video at bounding box center [966, 207] width 620 height 271
click at [991, 468] on div "Շատ ափսոս, սիրելի՛ս, որ այս կյանքում" at bounding box center [1261, 497] width 1050 height 67
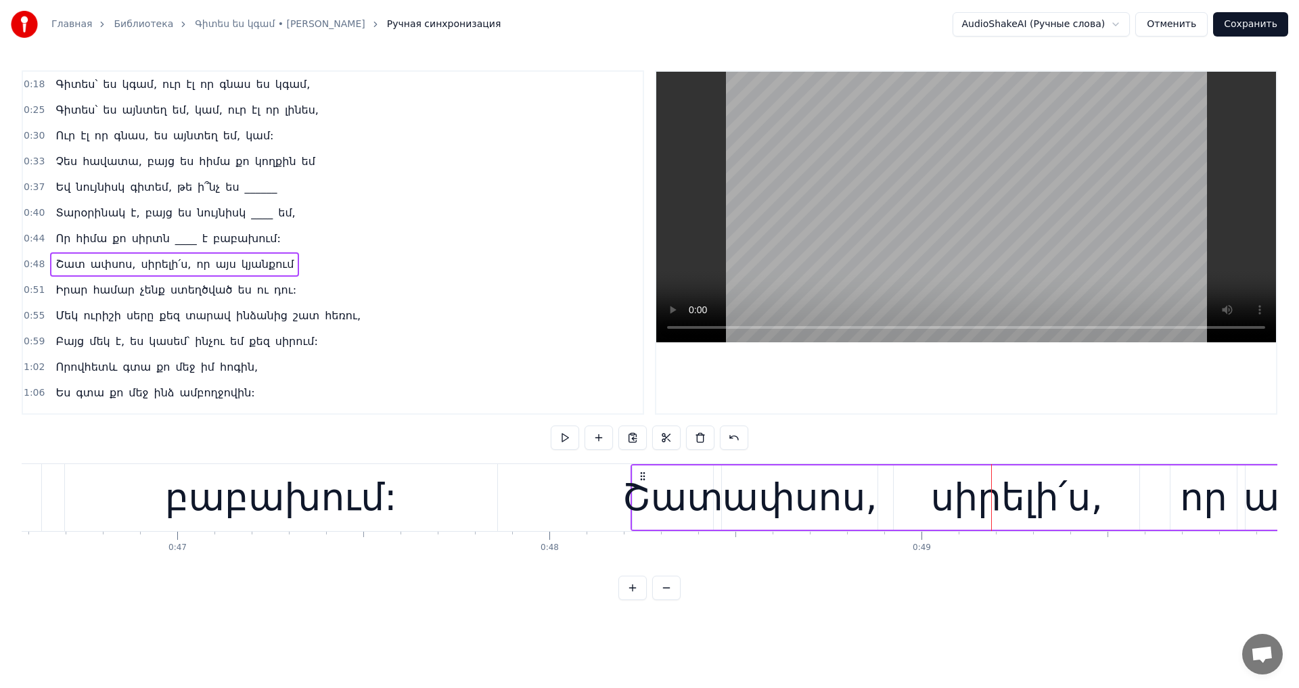
drag, startPoint x: 745, startPoint y: 478, endPoint x: 685, endPoint y: 438, distance: 72.6
click at [640, 485] on div "Շատ ափսոս, սիրելի՛ս, որ այս կյանքում" at bounding box center [1156, 497] width 1050 height 67
click at [939, 148] on video at bounding box center [966, 207] width 620 height 271
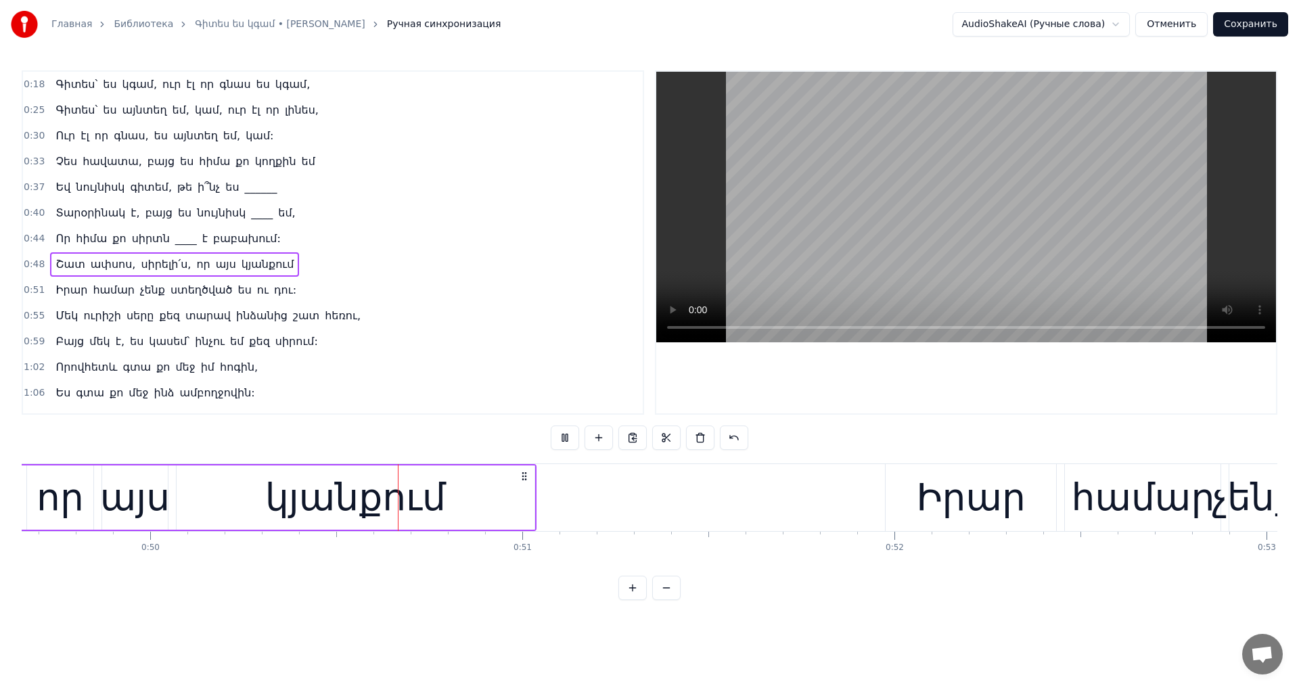
scroll to position [0, 18529]
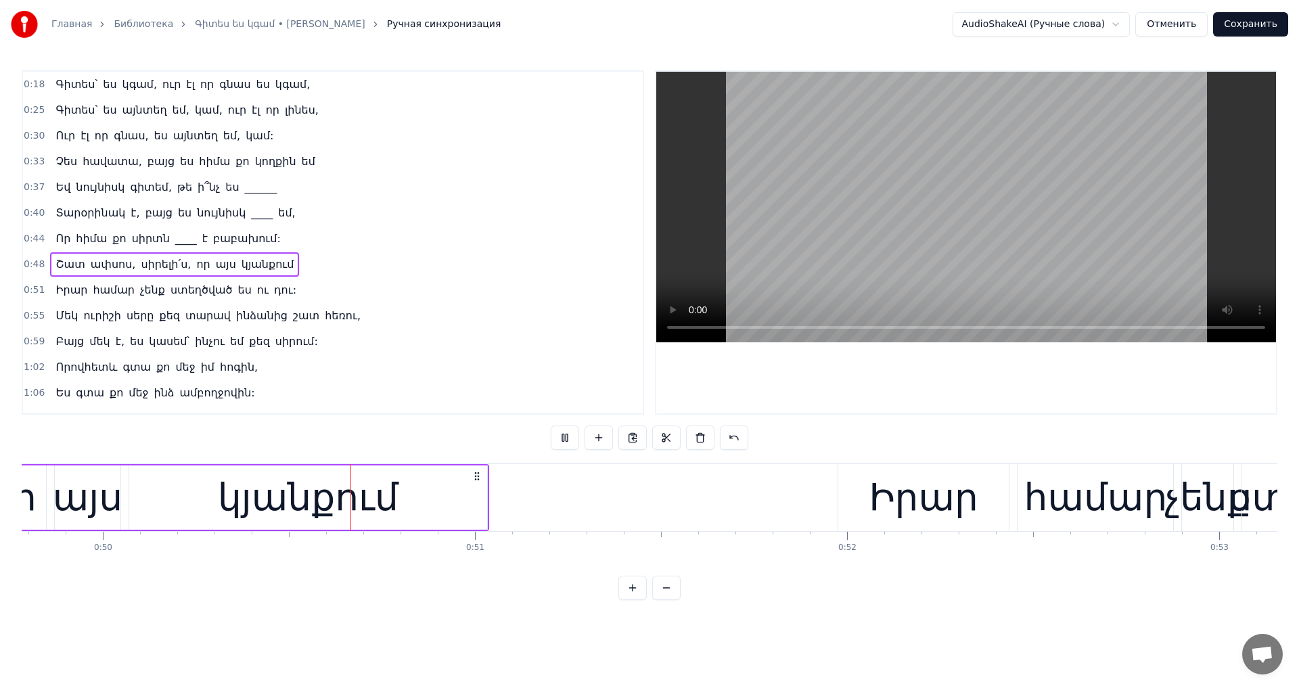
click at [924, 141] on video at bounding box center [966, 207] width 620 height 271
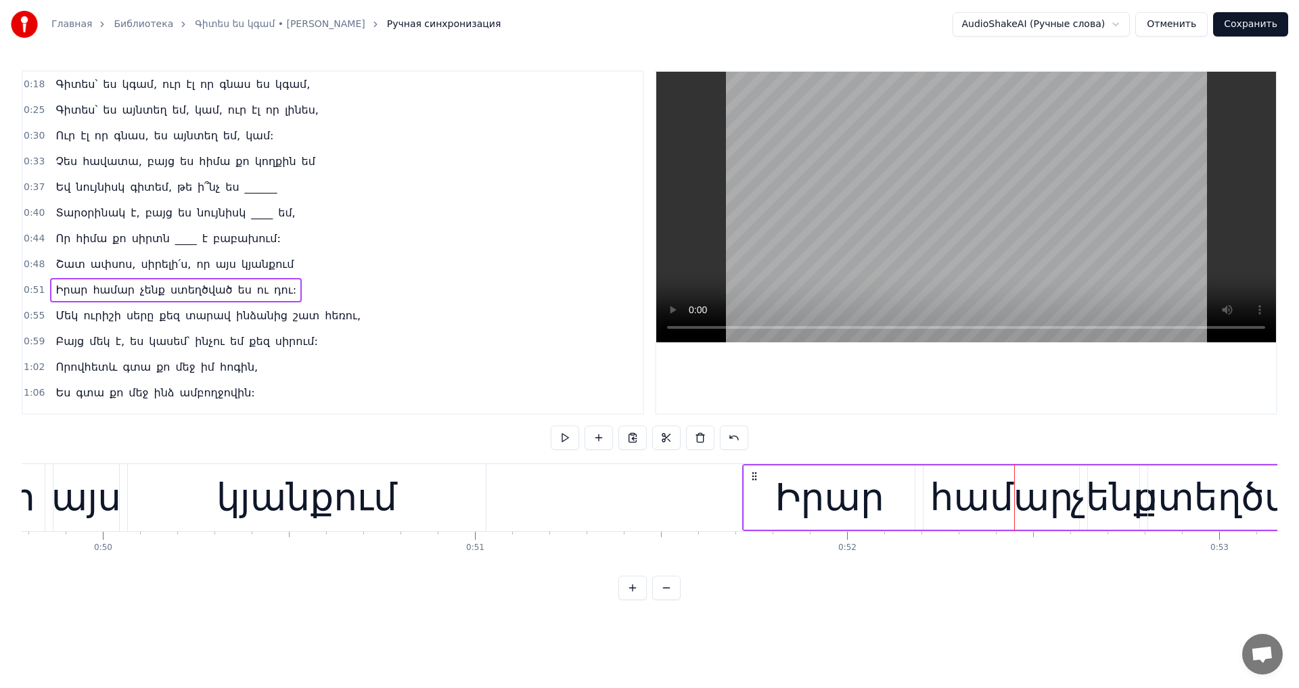
drag, startPoint x: 849, startPoint y: 478, endPoint x: 845, endPoint y: 326, distance: 152.3
click at [752, 487] on div "Իրար համար չենք ստեղծված ես ու դու:" at bounding box center [1293, 497] width 1102 height 67
click at [957, 195] on video at bounding box center [966, 207] width 620 height 271
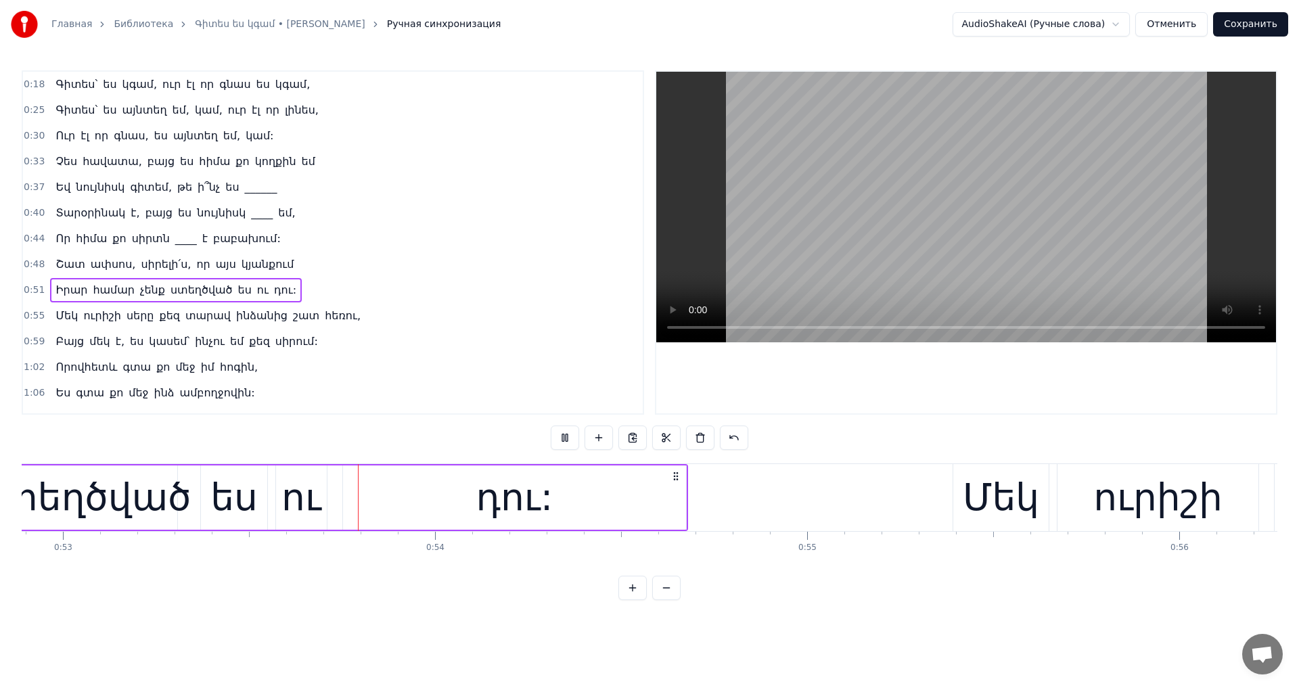
scroll to position [0, 19735]
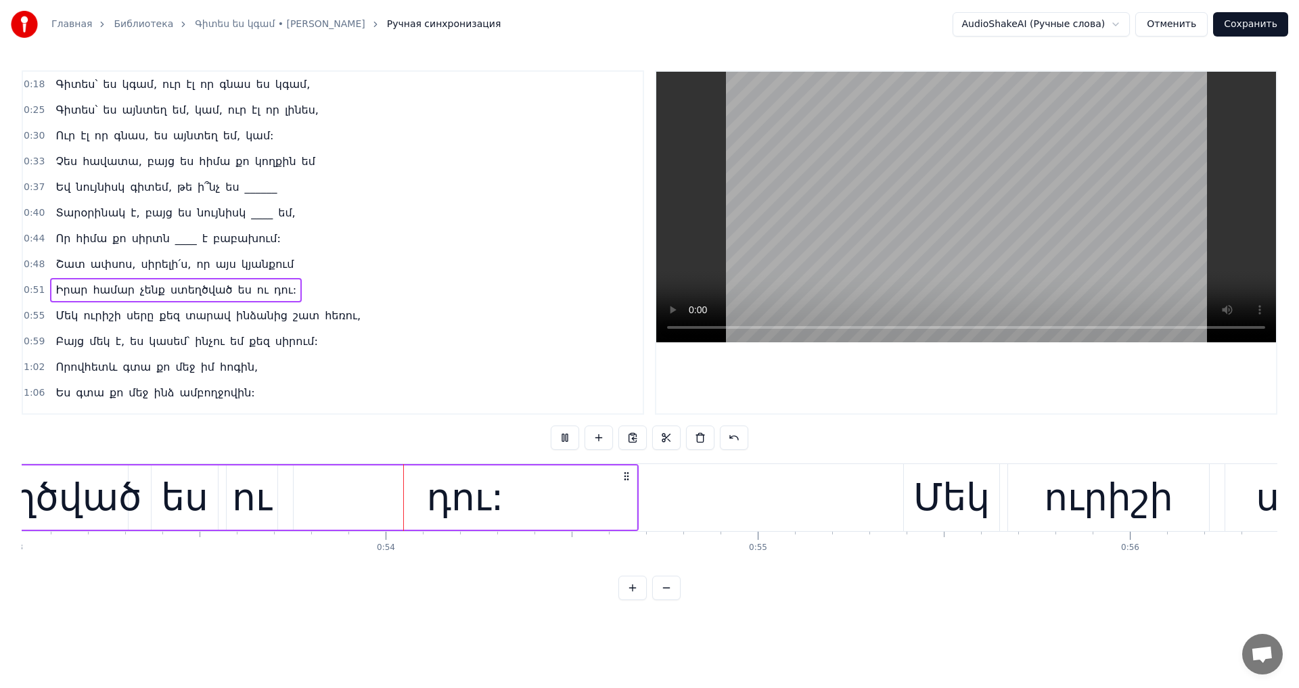
click at [958, 190] on video at bounding box center [966, 207] width 620 height 271
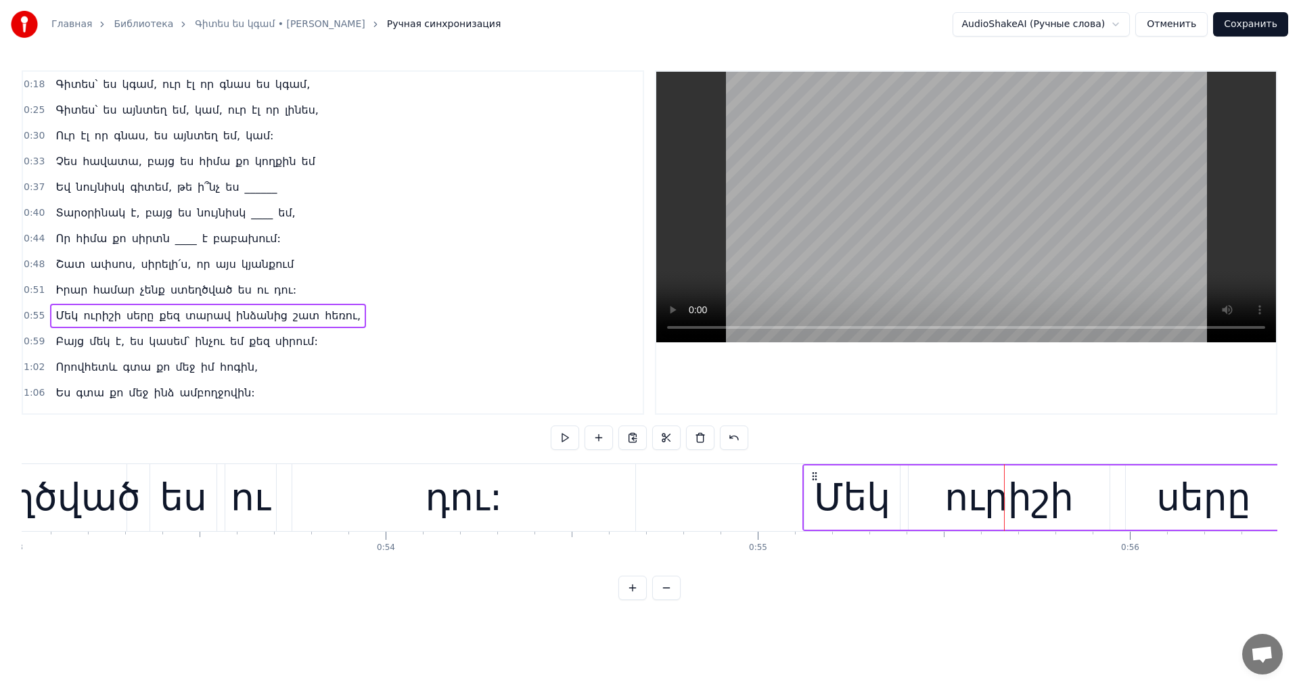
drag, startPoint x: 896, startPoint y: 482, endPoint x: 859, endPoint y: 382, distance: 106.2
click at [937, 208] on video at bounding box center [966, 207] width 620 height 271
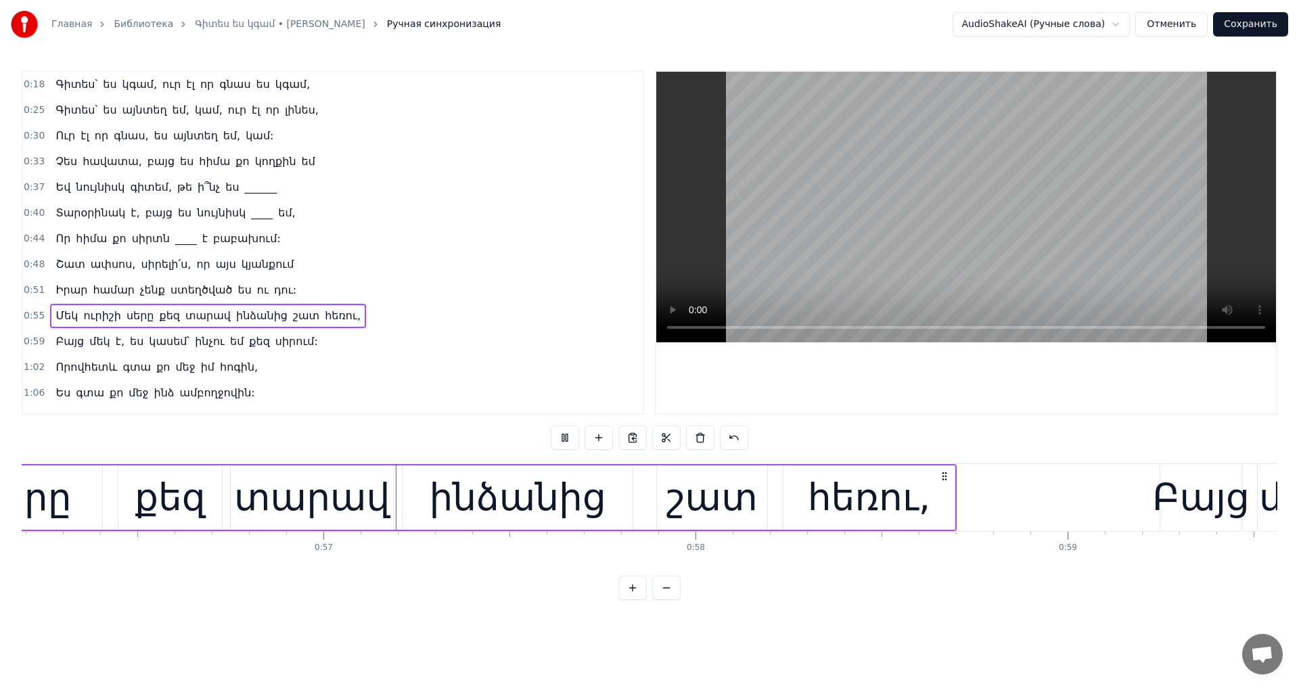
scroll to position [0, 20947]
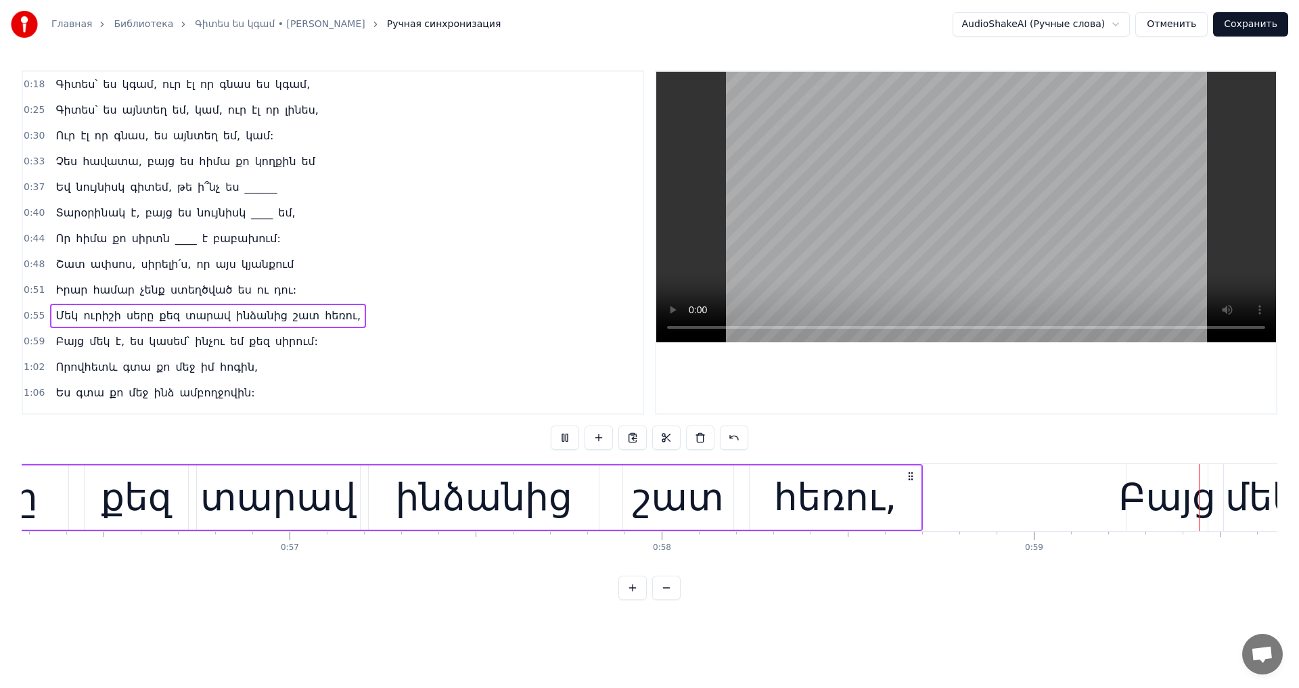
click at [941, 203] on video at bounding box center [966, 207] width 620 height 271
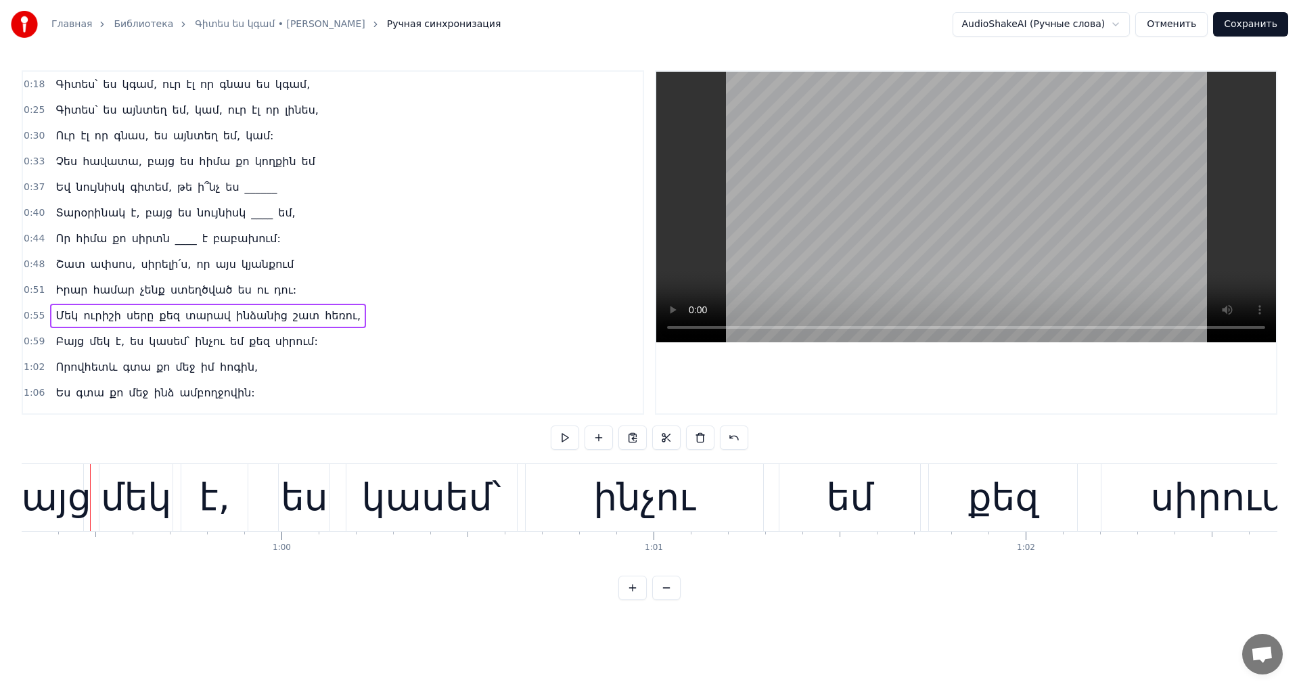
scroll to position [0, 21779]
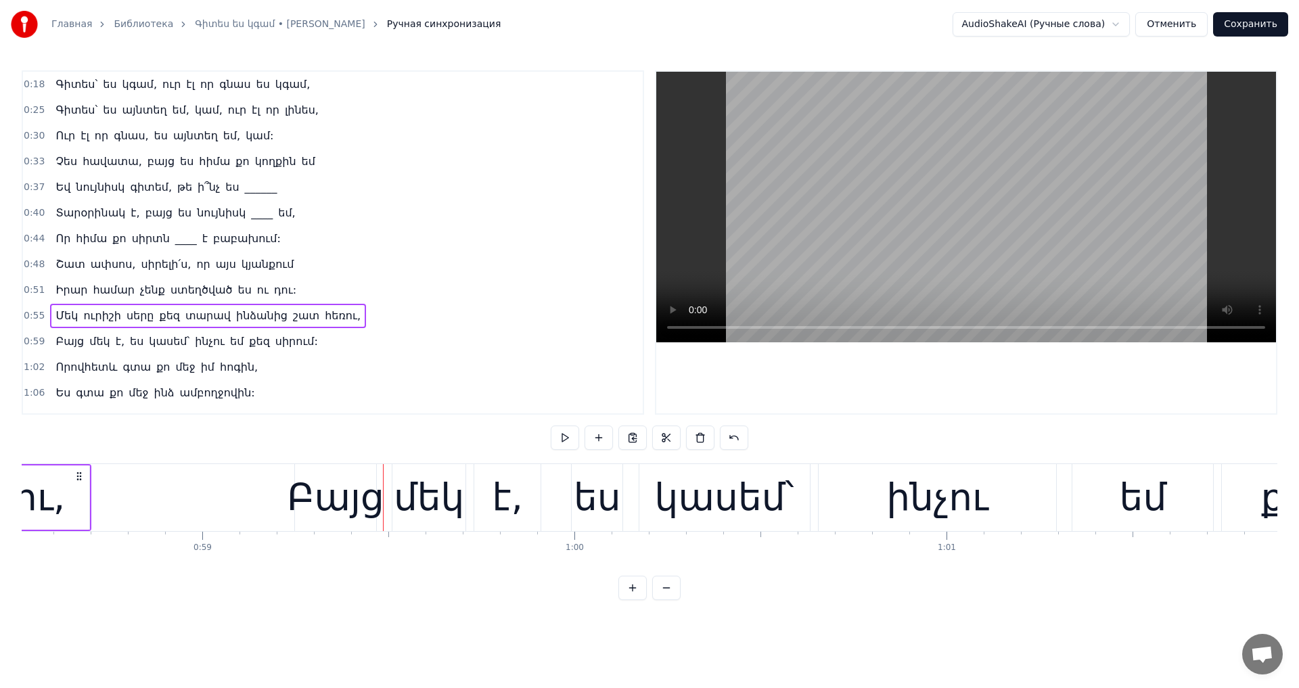
click at [550, 465] on div "Բայց մեկ է, ես կասեմ՝ ինչու եմ քեզ սիրում:" at bounding box center [968, 497] width 1349 height 67
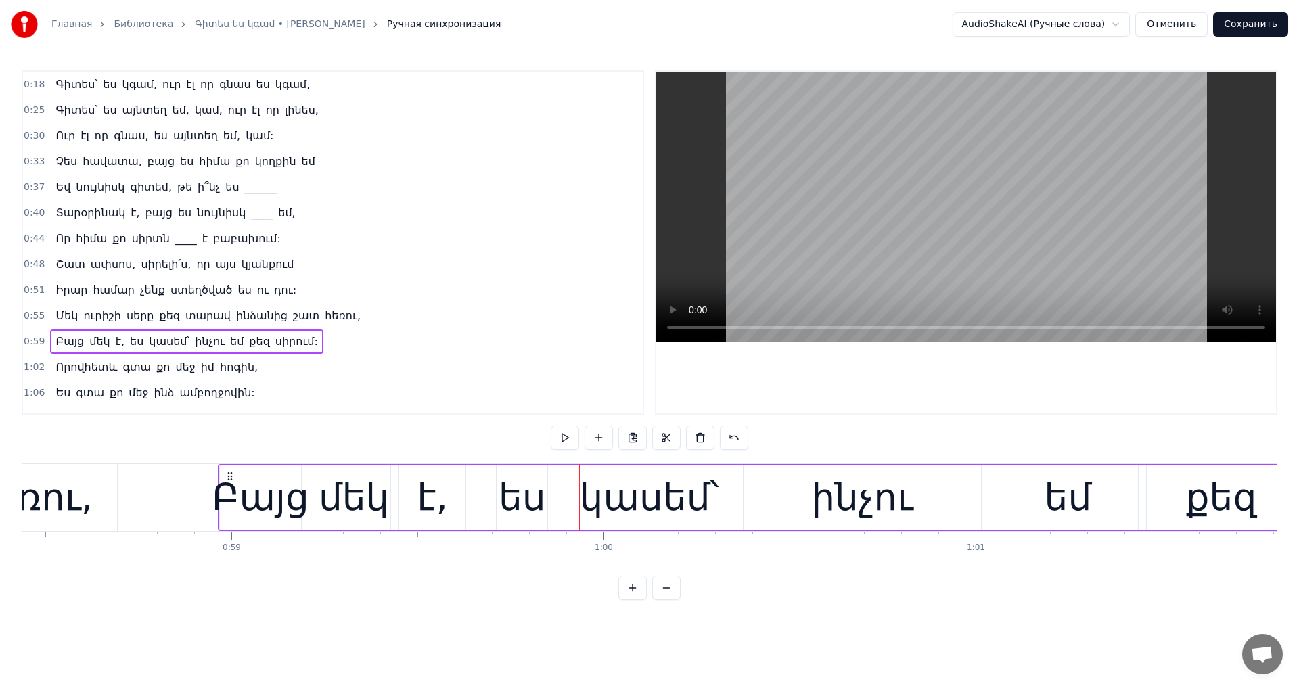
scroll to position [0, 21728]
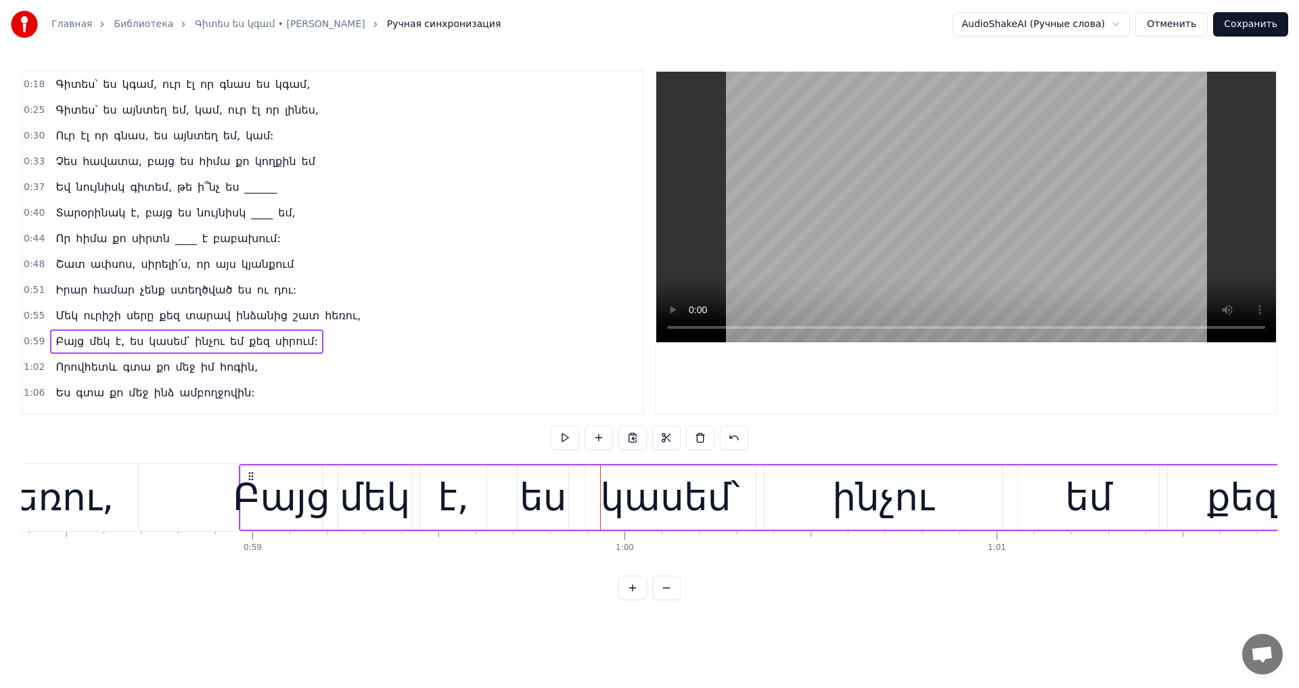
drag, startPoint x: 305, startPoint y: 478, endPoint x: 242, endPoint y: 482, distance: 63.0
click at [242, 482] on div "Բայց մեկ է, ես կասեմ՝ ինչու եմ քեզ սիրում:" at bounding box center [913, 497] width 1349 height 67
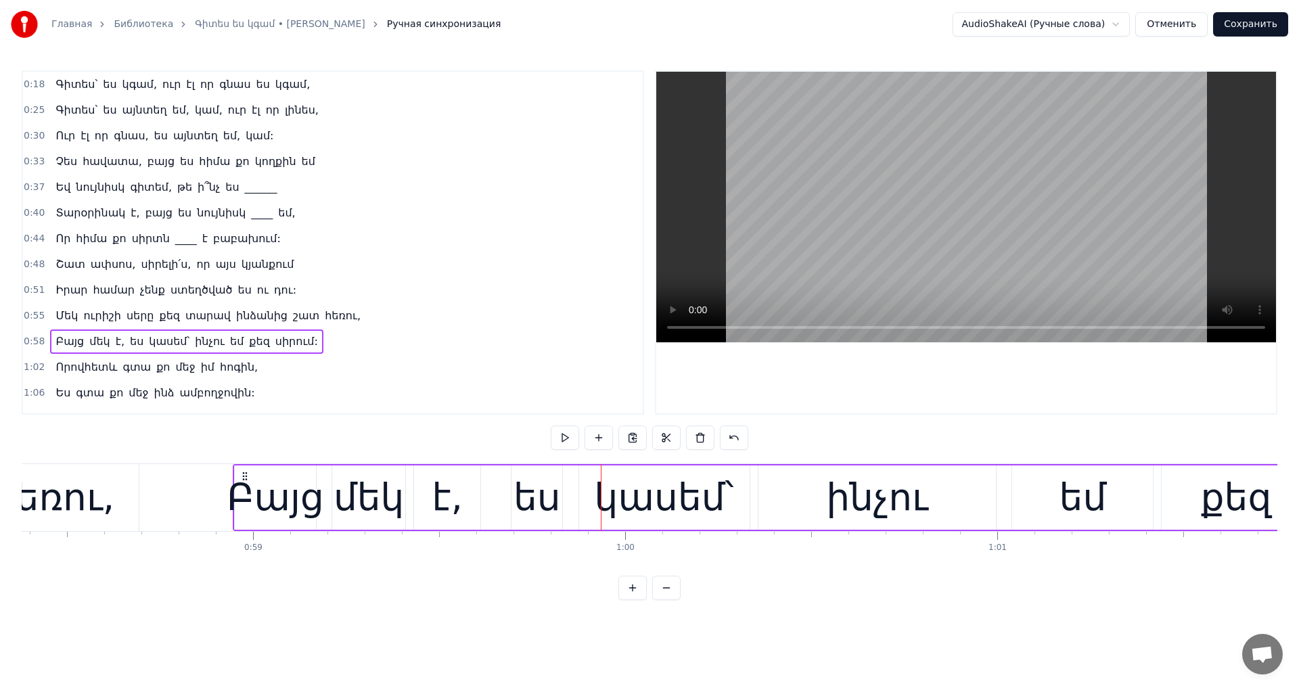
click at [897, 246] on video at bounding box center [966, 207] width 620 height 271
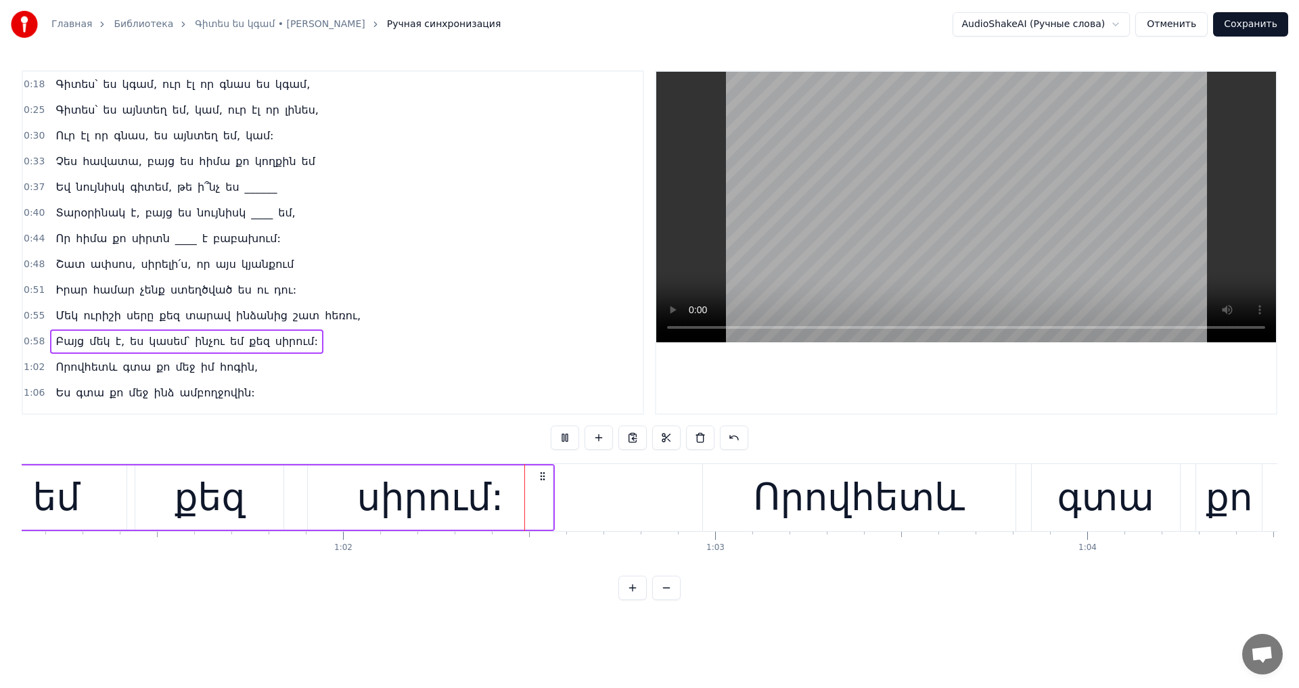
scroll to position [0, 22923]
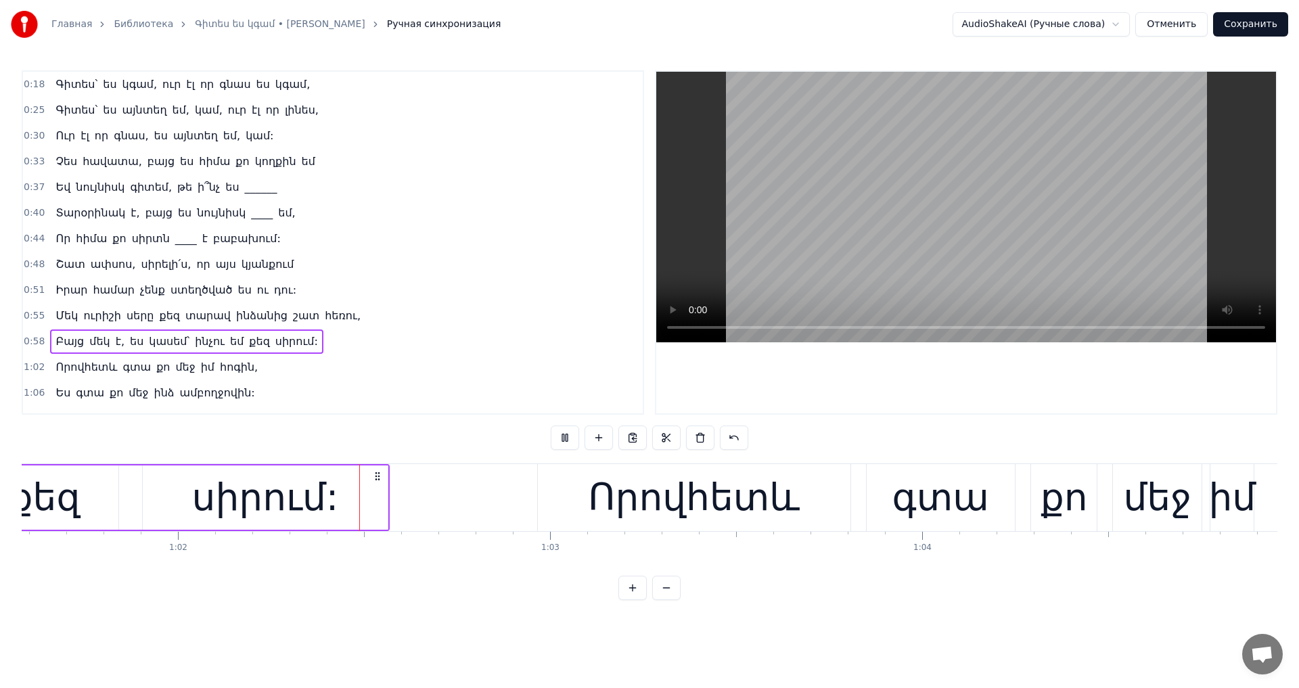
click at [990, 206] on video at bounding box center [966, 207] width 620 height 271
click at [854, 468] on div "Որովհետև գտա քո մեջ իմ հոգին," at bounding box center [1073, 497] width 1079 height 67
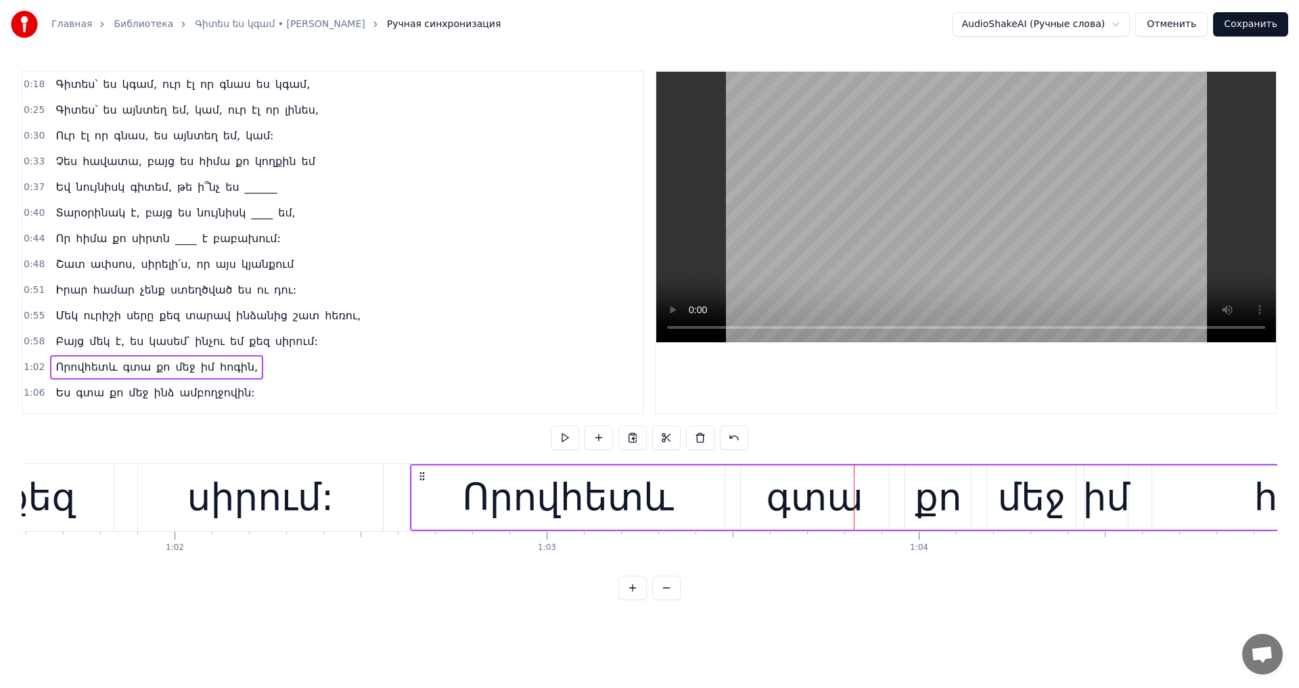
drag, startPoint x: 547, startPoint y: 479, endPoint x: 424, endPoint y: 496, distance: 125.0
click at [424, 496] on div "Որովհետև գտա քո մեջ իմ հոգին," at bounding box center [949, 497] width 1079 height 67
click at [969, 239] on video at bounding box center [966, 207] width 620 height 271
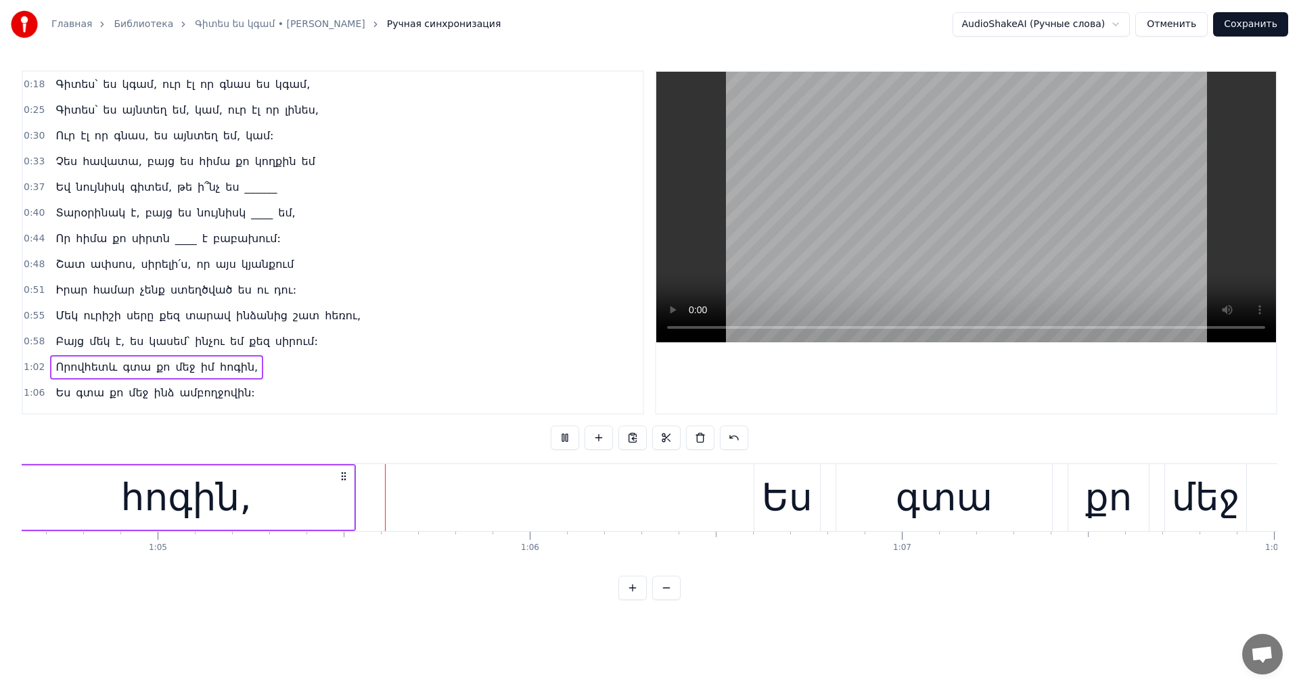
scroll to position [0, 24058]
click at [969, 219] on video at bounding box center [966, 207] width 620 height 271
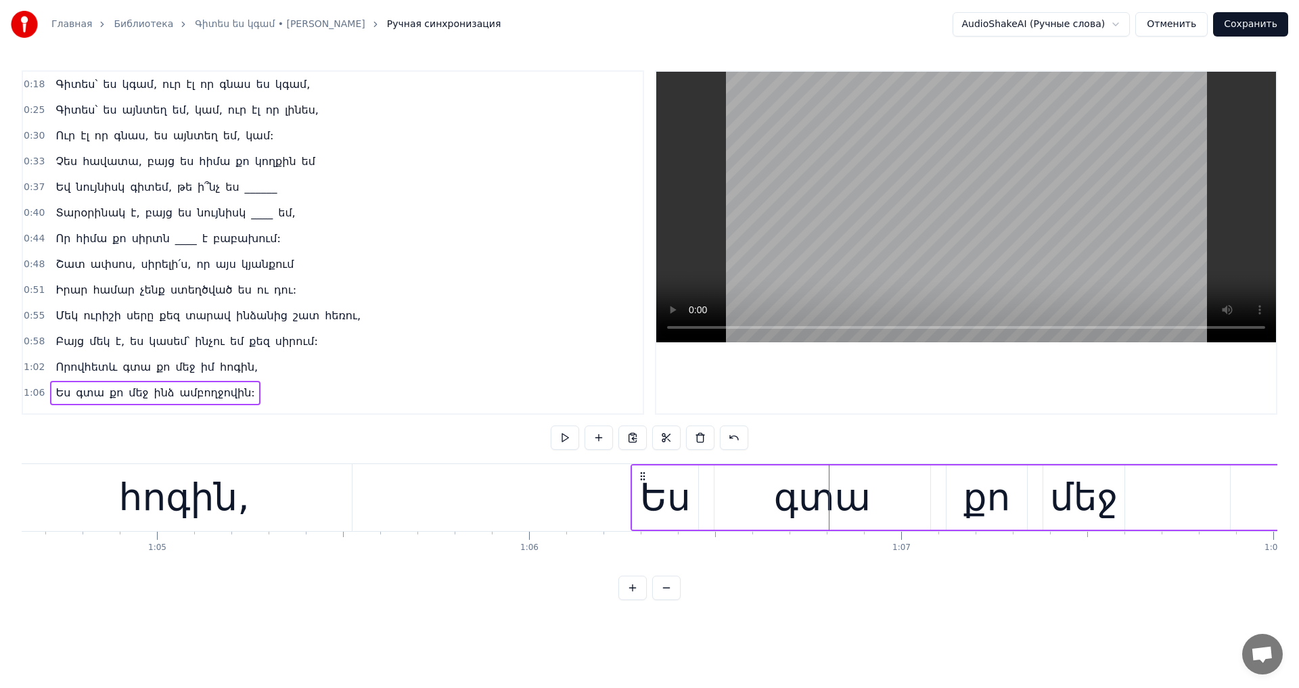
drag, startPoint x: 759, startPoint y: 479, endPoint x: 640, endPoint y: 501, distance: 120.5
click at [937, 234] on video at bounding box center [966, 207] width 620 height 271
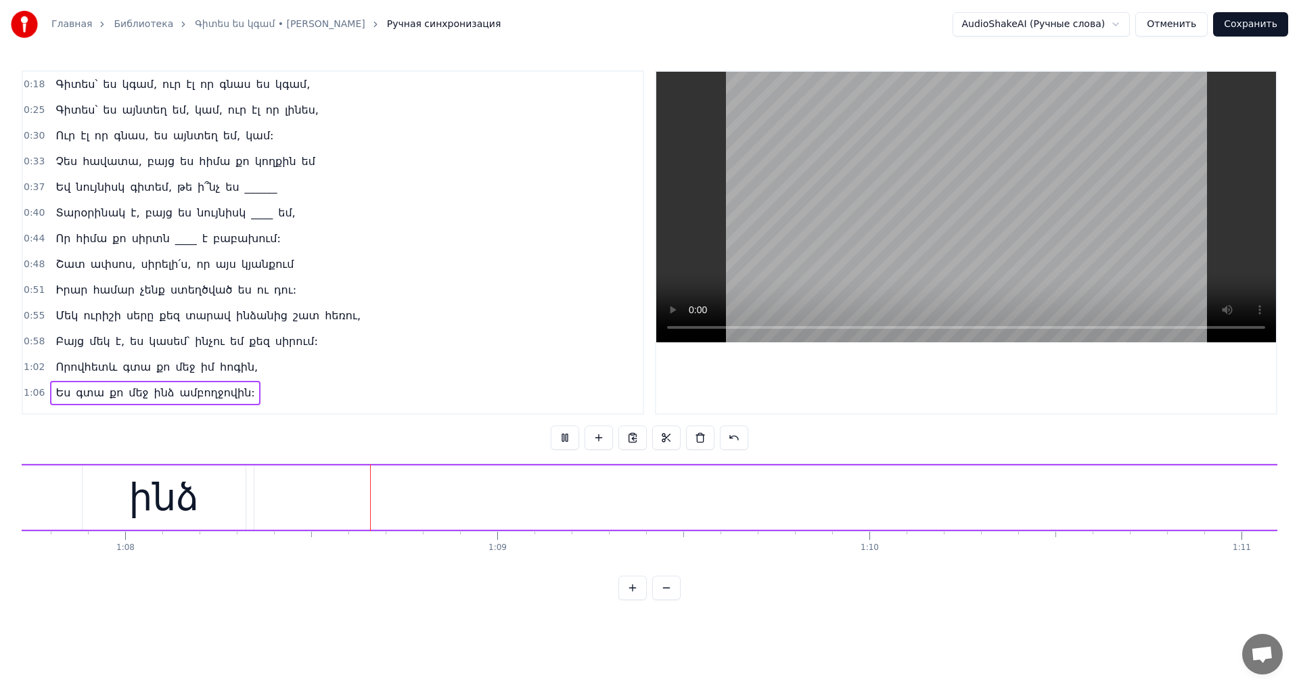
scroll to position [0, 25274]
click at [955, 194] on video at bounding box center [966, 207] width 620 height 271
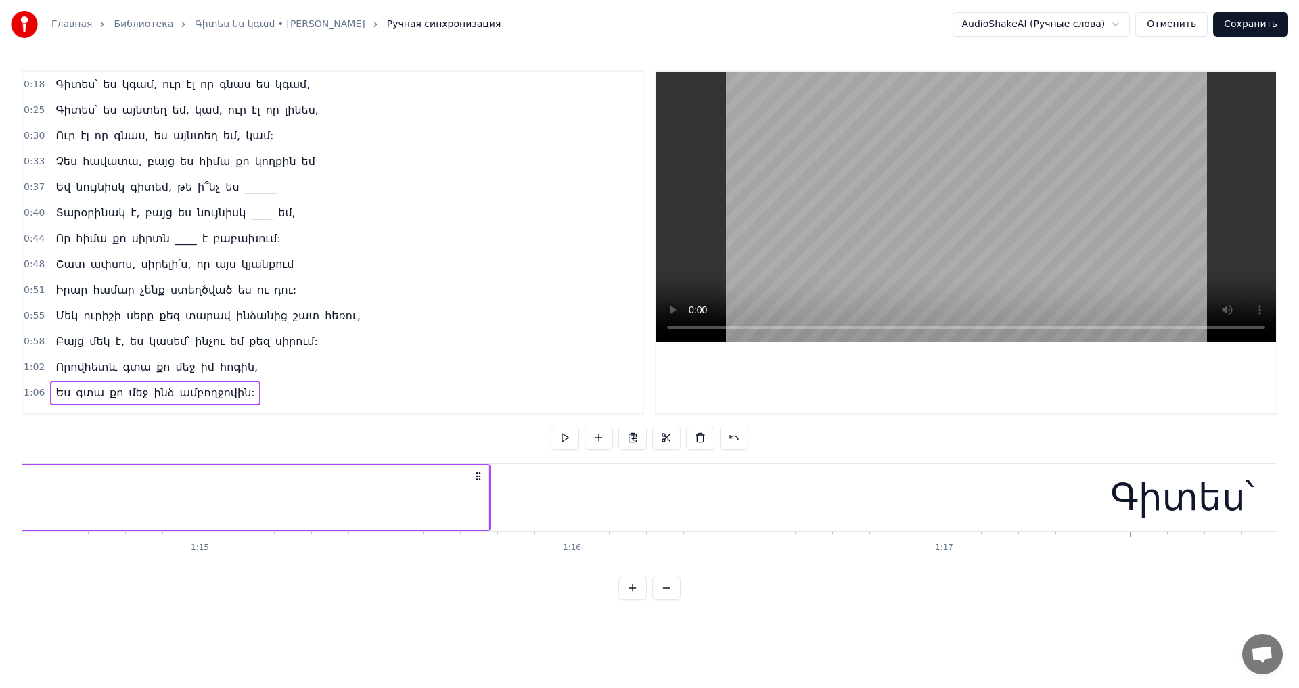
scroll to position [0, 27576]
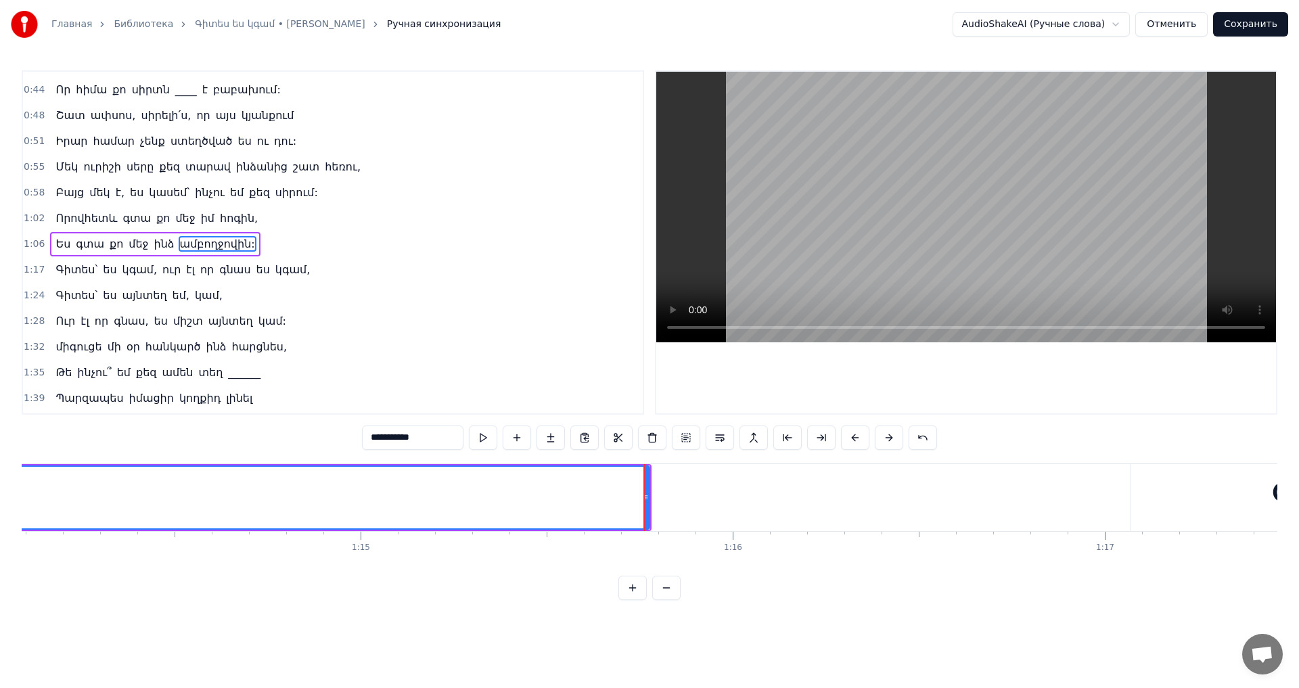
scroll to position [150, 0]
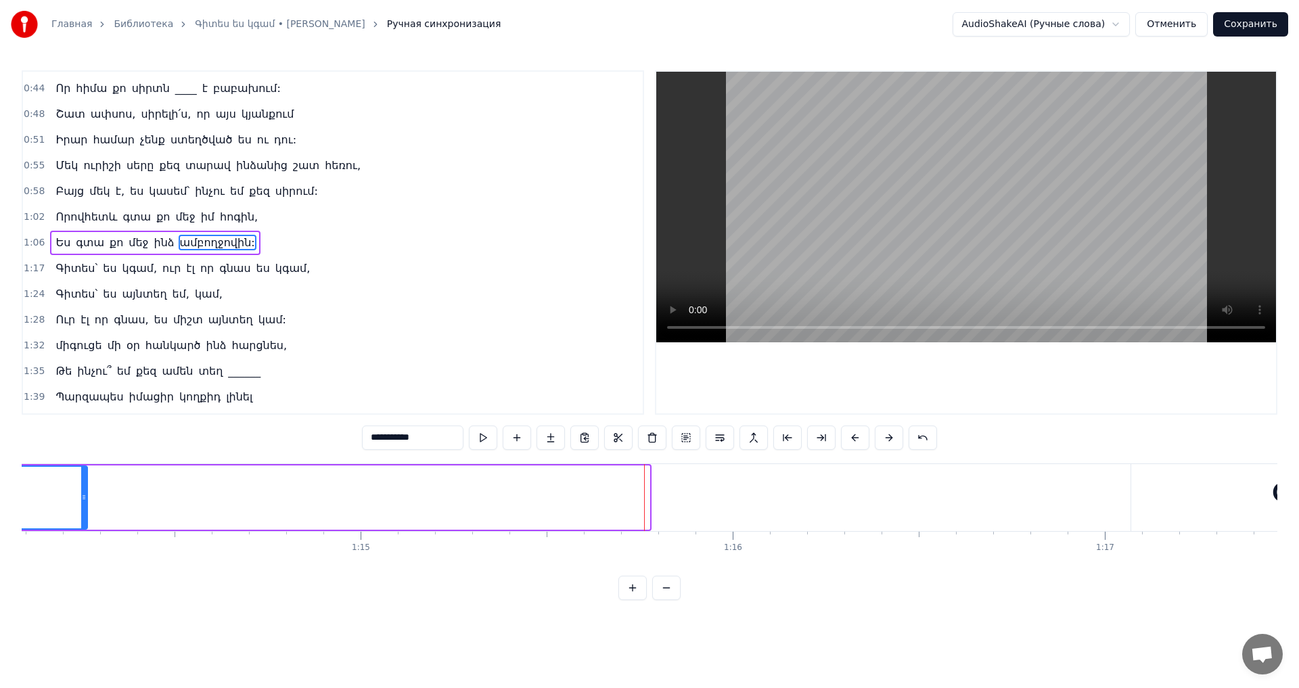
drag, startPoint x: 648, startPoint y: 497, endPoint x: 76, endPoint y: 501, distance: 571.2
click at [81, 501] on icon at bounding box center [83, 497] width 5 height 11
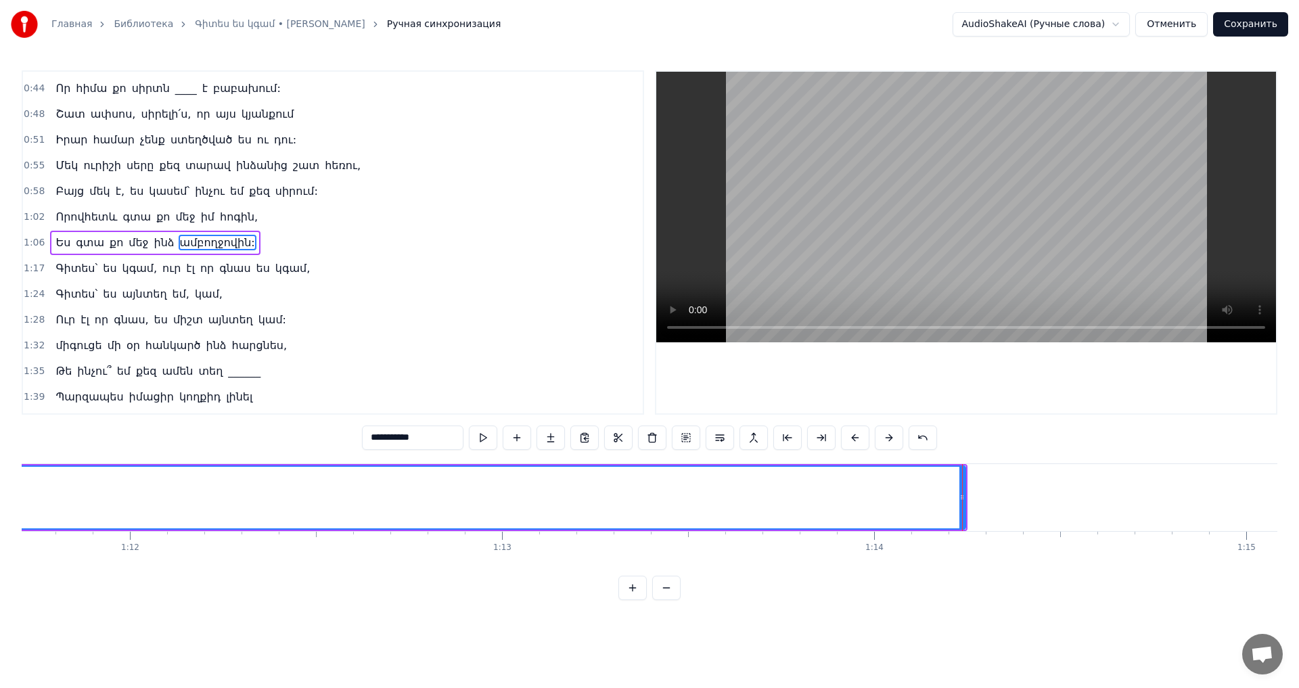
scroll to position [0, 26610]
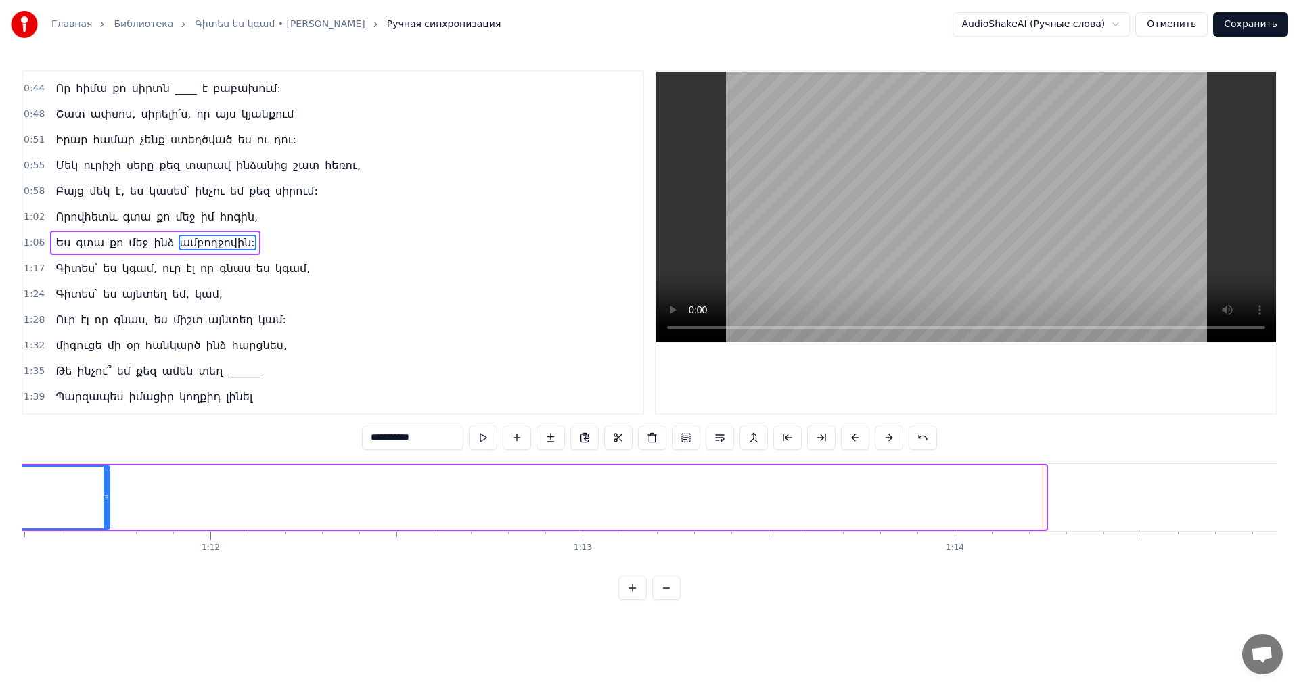
drag, startPoint x: 1044, startPoint y: 500, endPoint x: 107, endPoint y: 494, distance: 936.6
click at [107, 494] on icon at bounding box center [106, 497] width 5 height 11
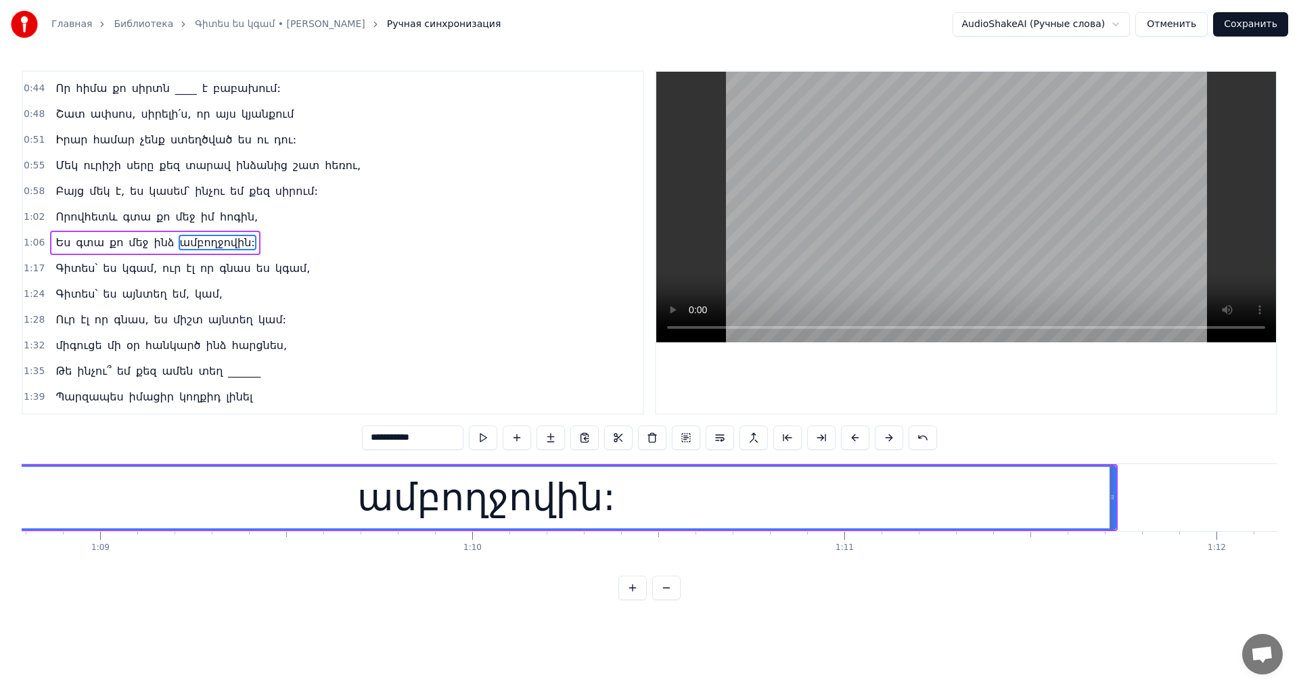
scroll to position [0, 25684]
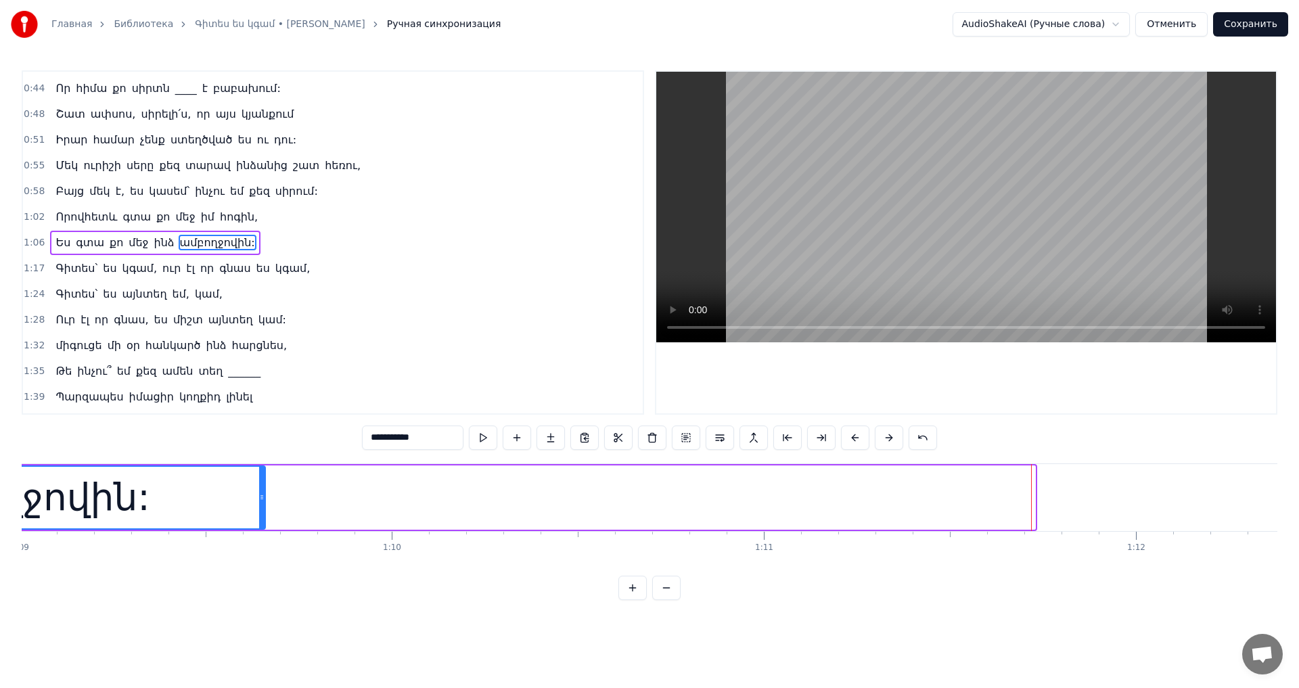
drag, startPoint x: 1031, startPoint y: 503, endPoint x: 261, endPoint y: 506, distance: 769.4
click at [261, 506] on div at bounding box center [261, 498] width 5 height 62
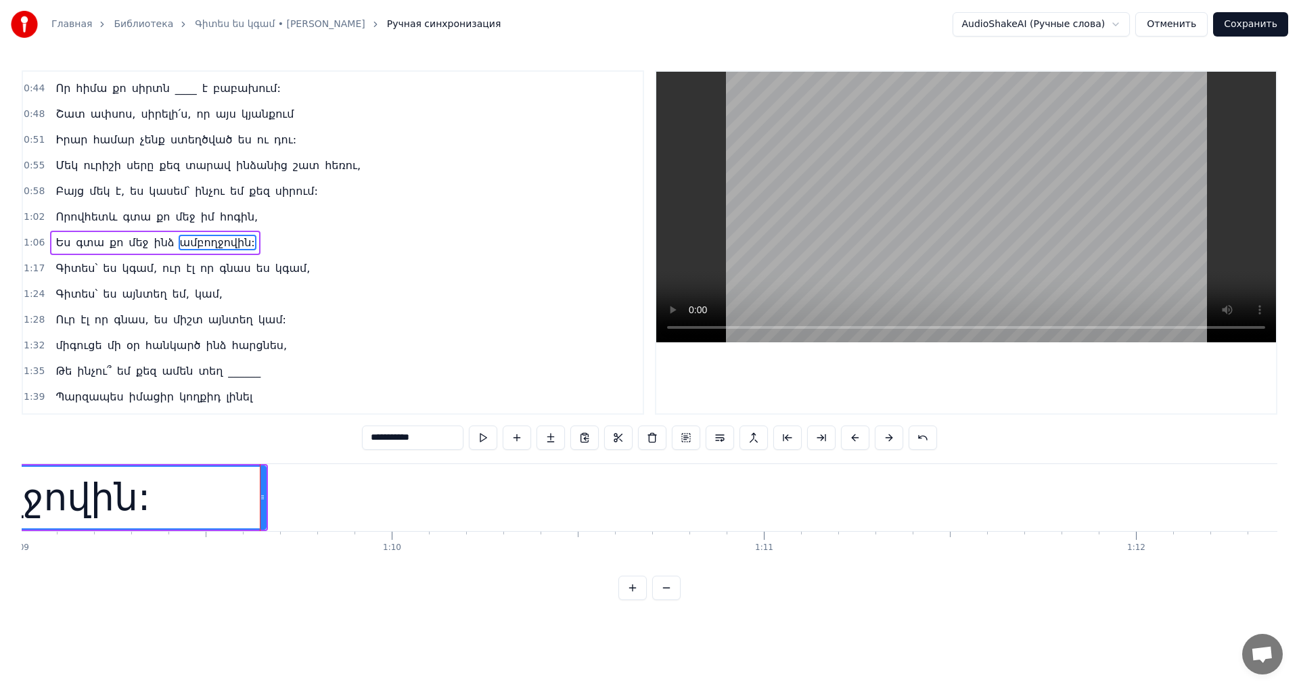
click at [938, 277] on video at bounding box center [966, 207] width 620 height 271
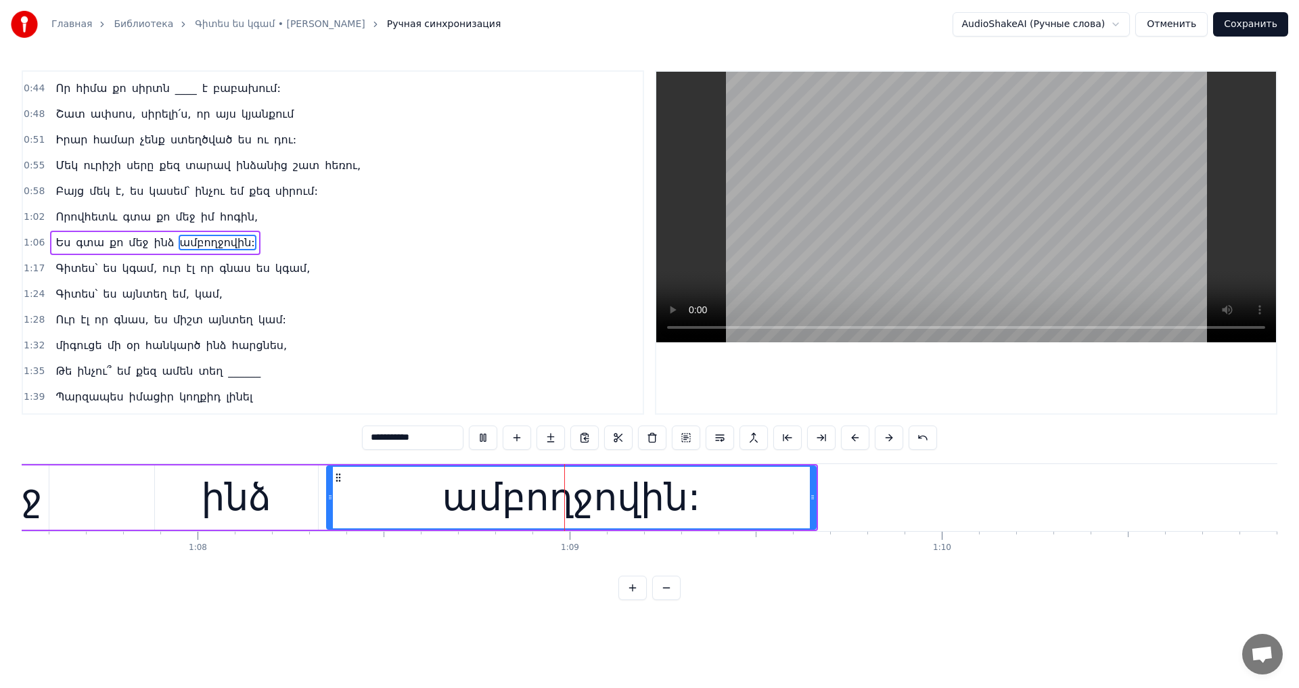
scroll to position [0, 25412]
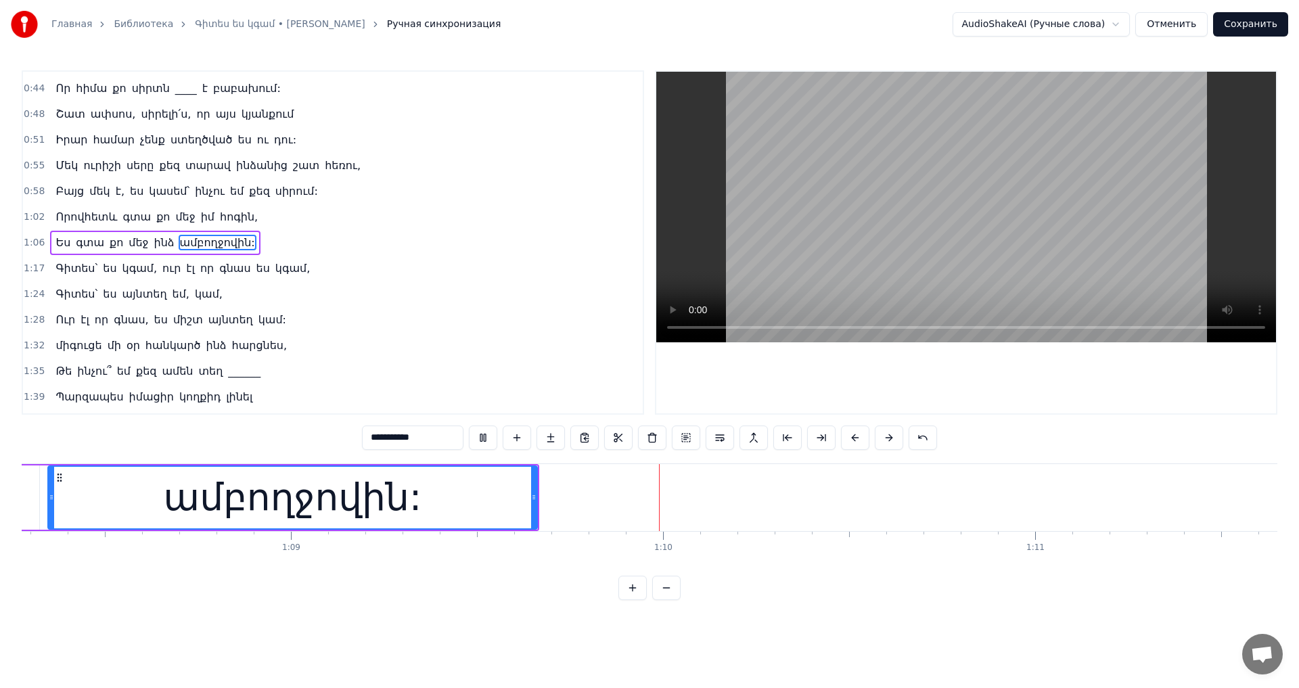
click at [1179, 183] on video at bounding box center [966, 207] width 620 height 271
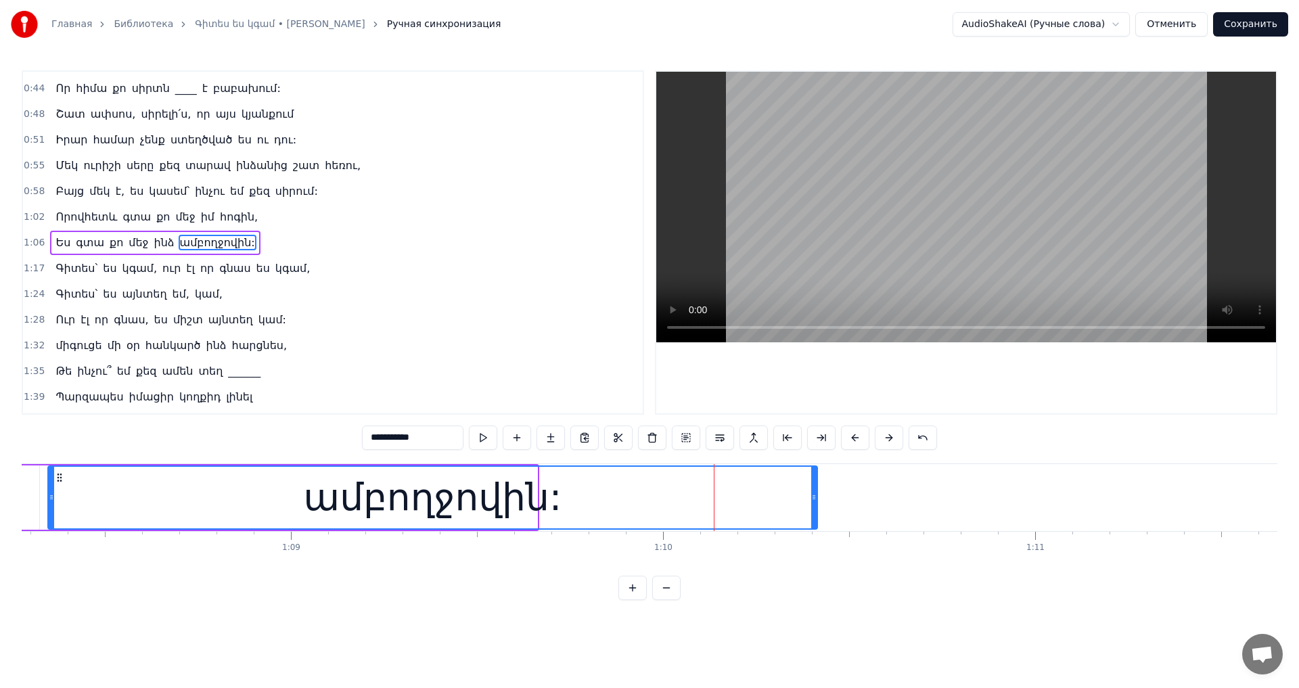
drag, startPoint x: 535, startPoint y: 495, endPoint x: 827, endPoint y: 508, distance: 292.0
click at [817, 508] on div at bounding box center [813, 498] width 5 height 62
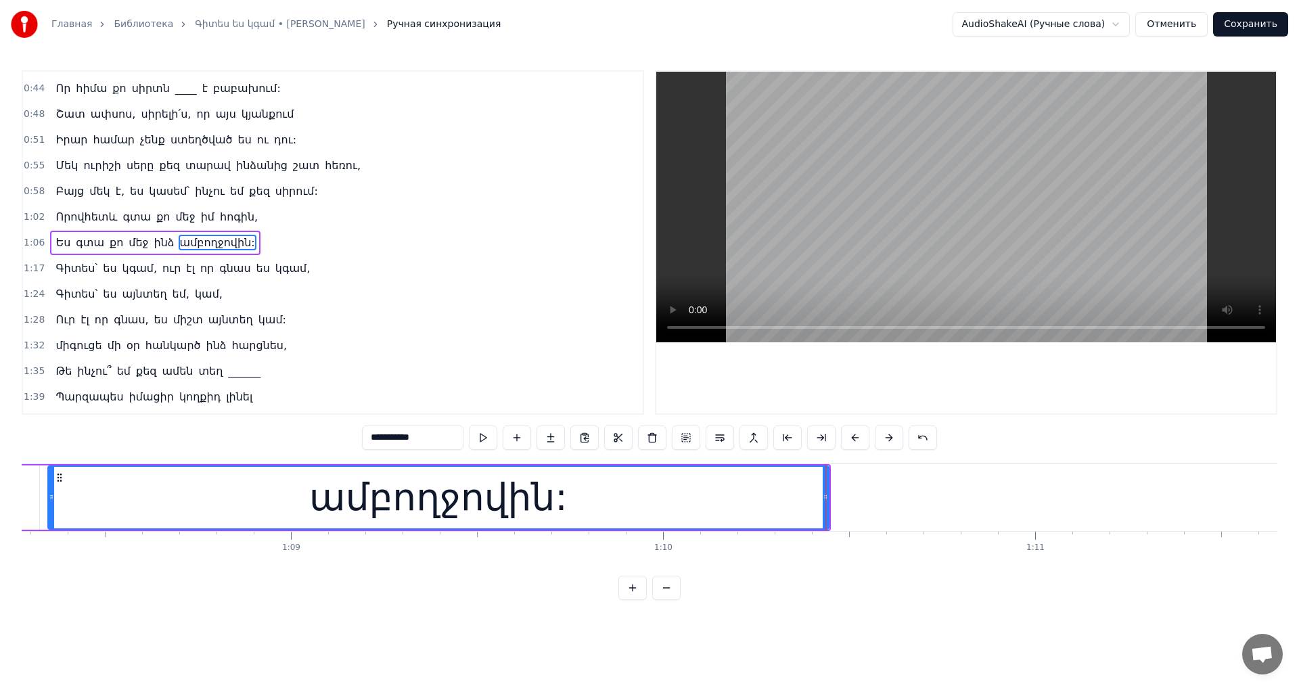
click at [977, 189] on video at bounding box center [966, 207] width 620 height 271
click at [979, 189] on video at bounding box center [966, 207] width 620 height 271
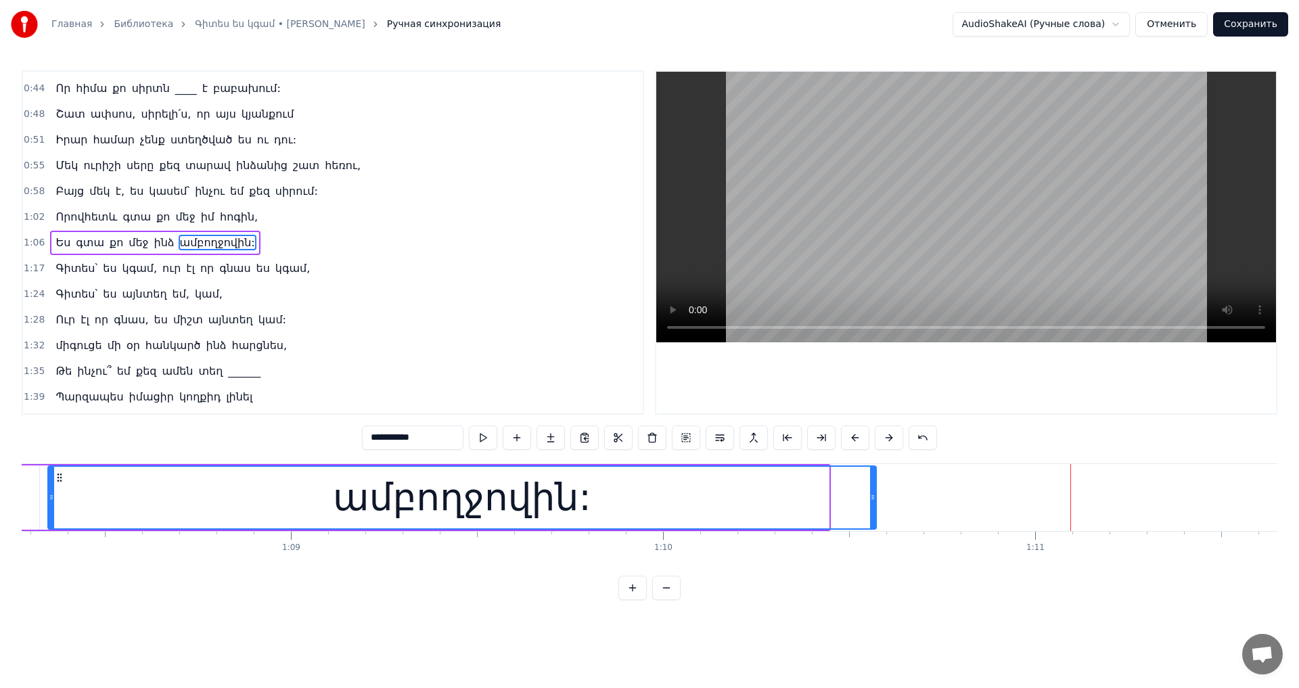
drag, startPoint x: 828, startPoint y: 497, endPoint x: 912, endPoint y: 509, distance: 85.4
click at [876, 509] on div at bounding box center [872, 498] width 5 height 62
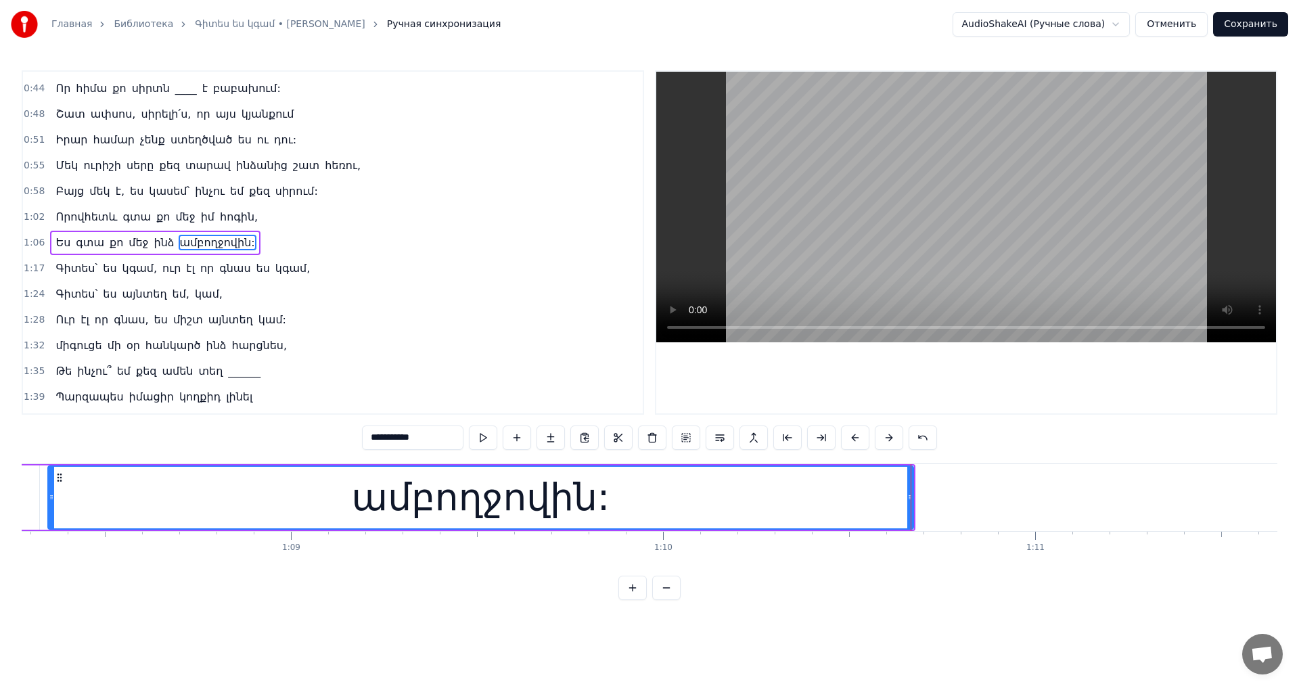
click at [956, 227] on video at bounding box center [966, 207] width 620 height 271
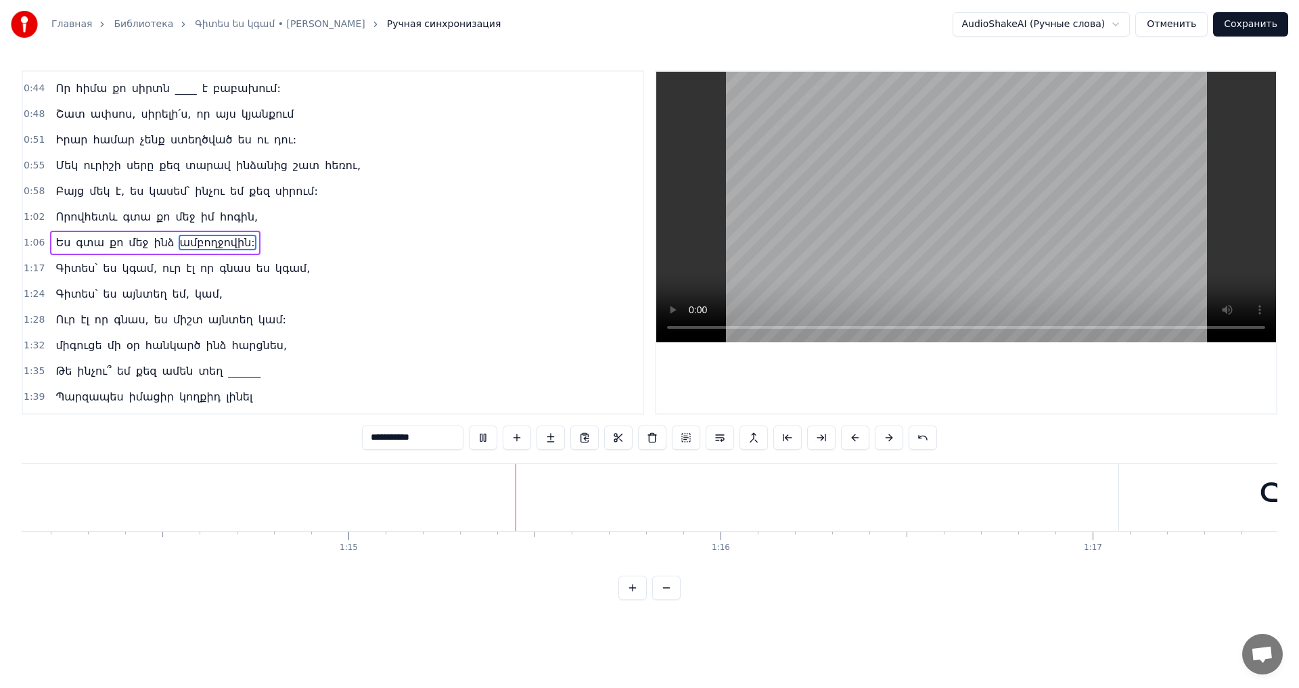
scroll to position [0, 27790]
click at [955, 225] on video at bounding box center [966, 207] width 620 height 271
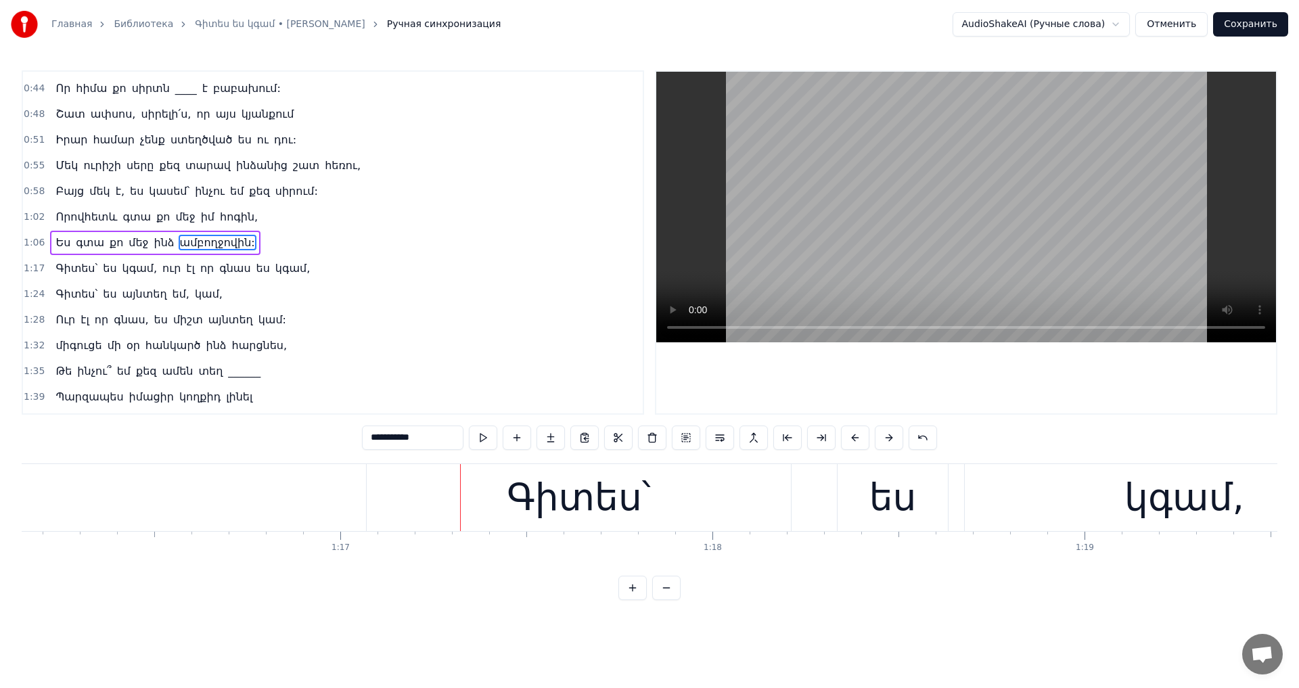
click at [802, 468] on div at bounding box center [802, 497] width 1 height 67
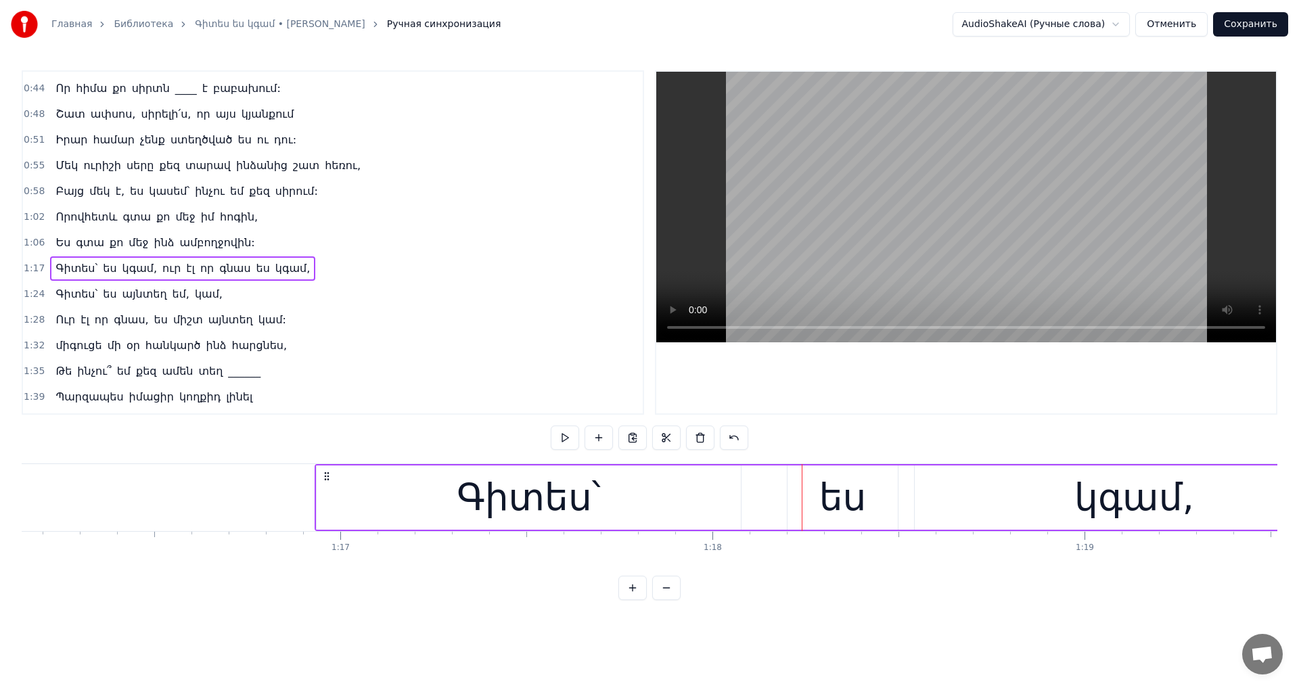
drag, startPoint x: 374, startPoint y: 476, endPoint x: 320, endPoint y: 486, distance: 54.4
click at [939, 256] on video at bounding box center [966, 207] width 620 height 271
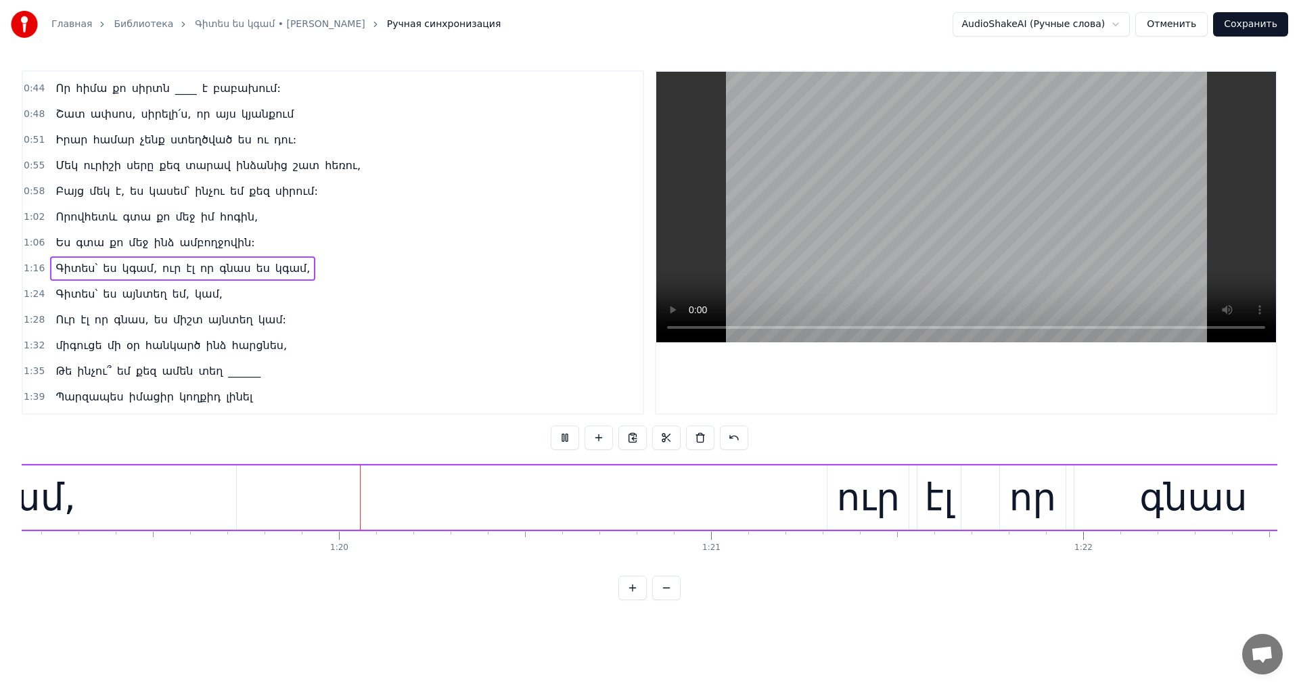
scroll to position [0, 29520]
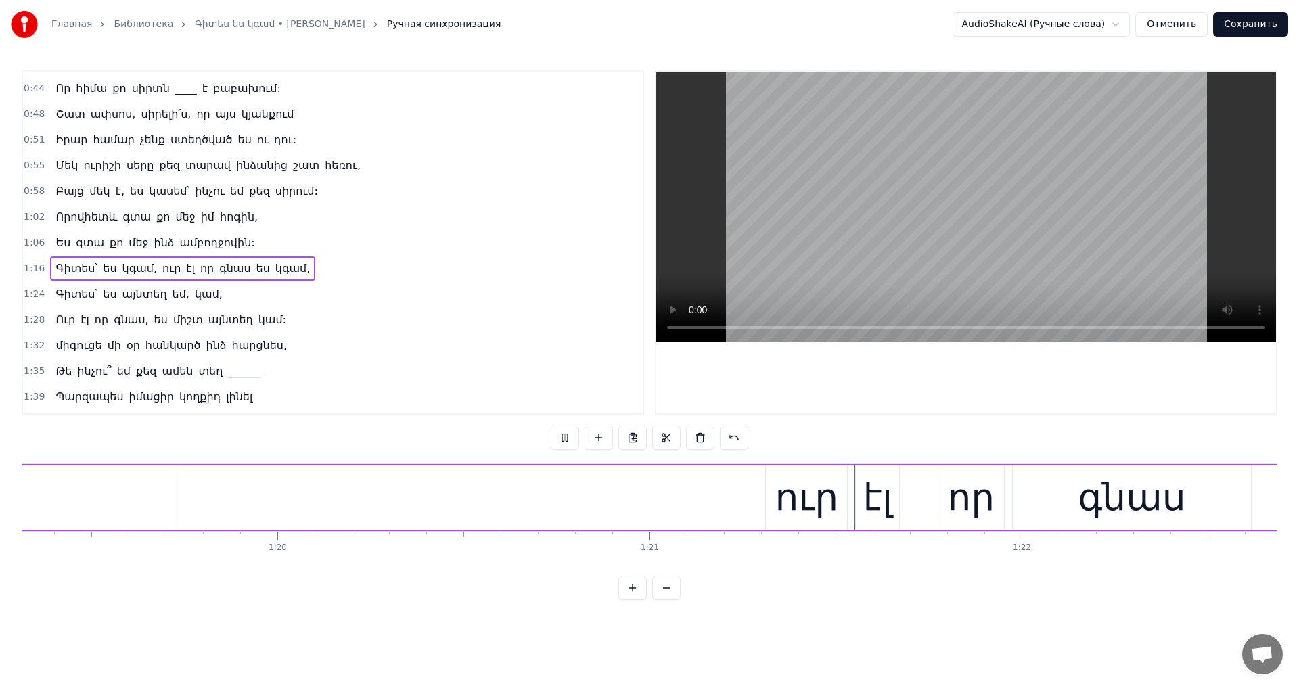
click at [987, 251] on video at bounding box center [966, 207] width 620 height 271
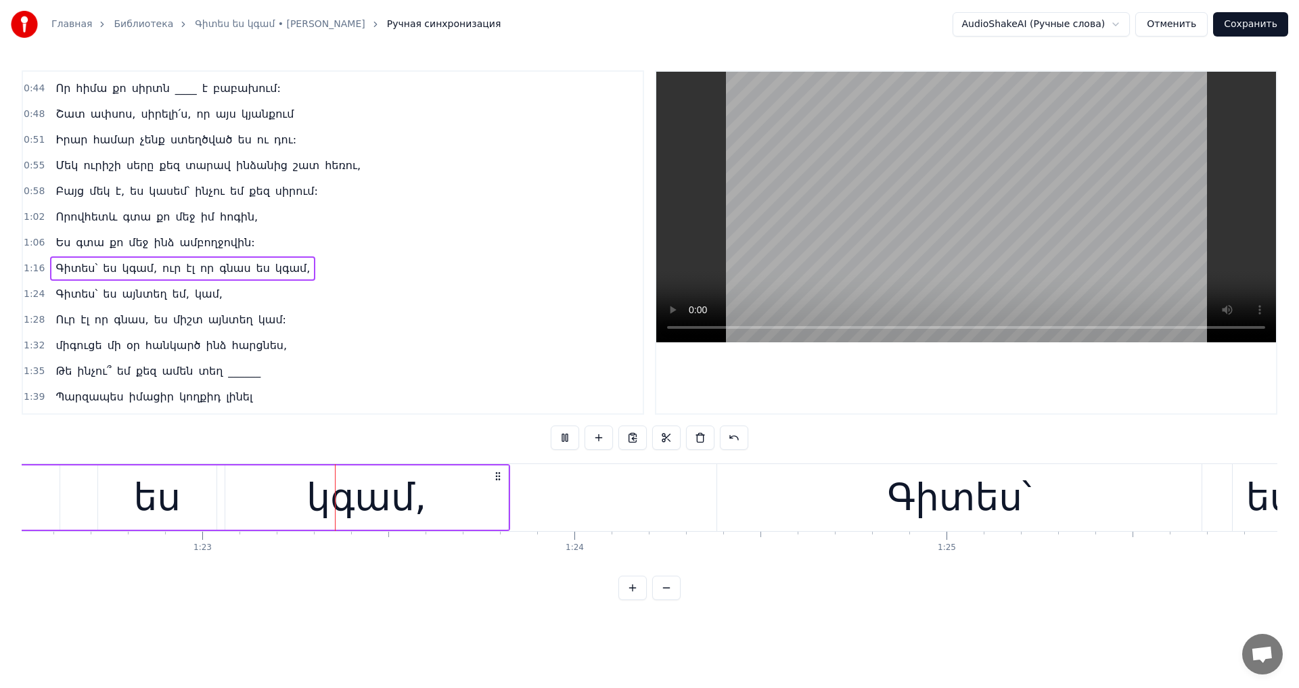
scroll to position [0, 30717]
click at [987, 251] on video at bounding box center [966, 207] width 620 height 271
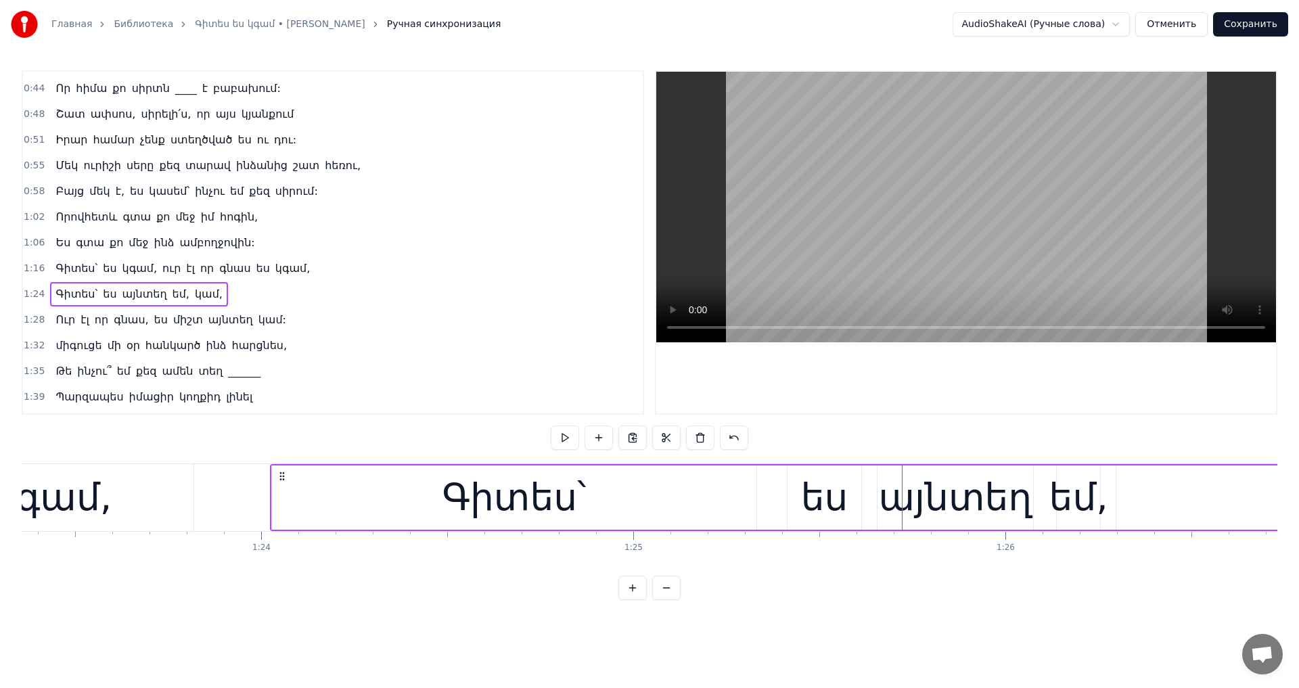
scroll to position [0, 31023]
drag, startPoint x: 358, startPoint y: 476, endPoint x: 284, endPoint y: 482, distance: 74.0
click at [284, 482] on div "Գիտես՝ ես այնտեղ եմ, կամ," at bounding box center [995, 497] width 1439 height 67
click at [827, 259] on video at bounding box center [966, 207] width 620 height 271
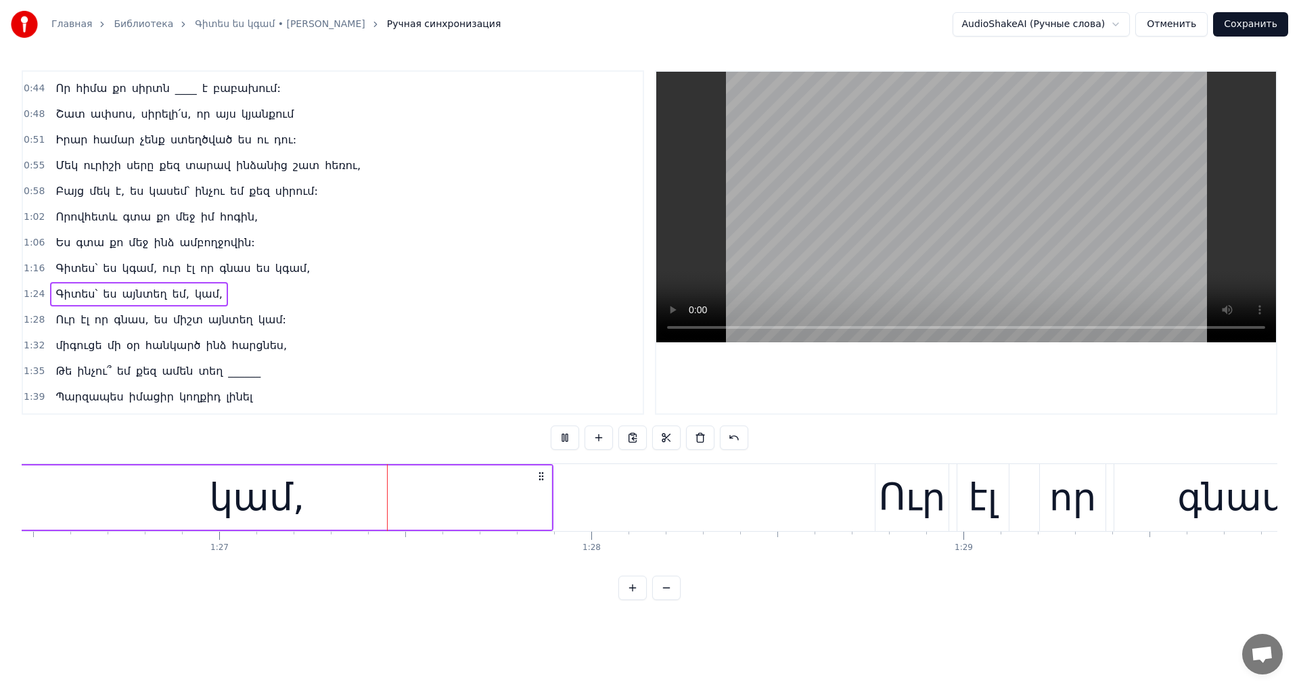
scroll to position [0, 32201]
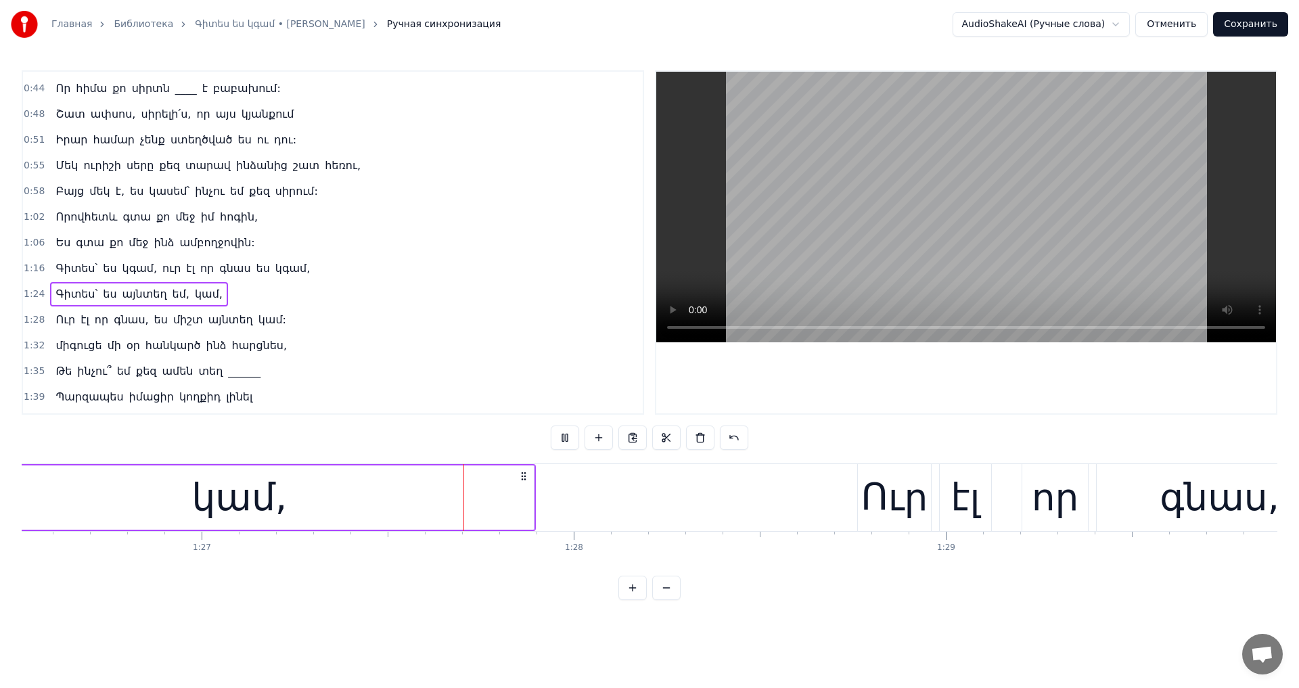
click at [840, 236] on video at bounding box center [966, 207] width 620 height 271
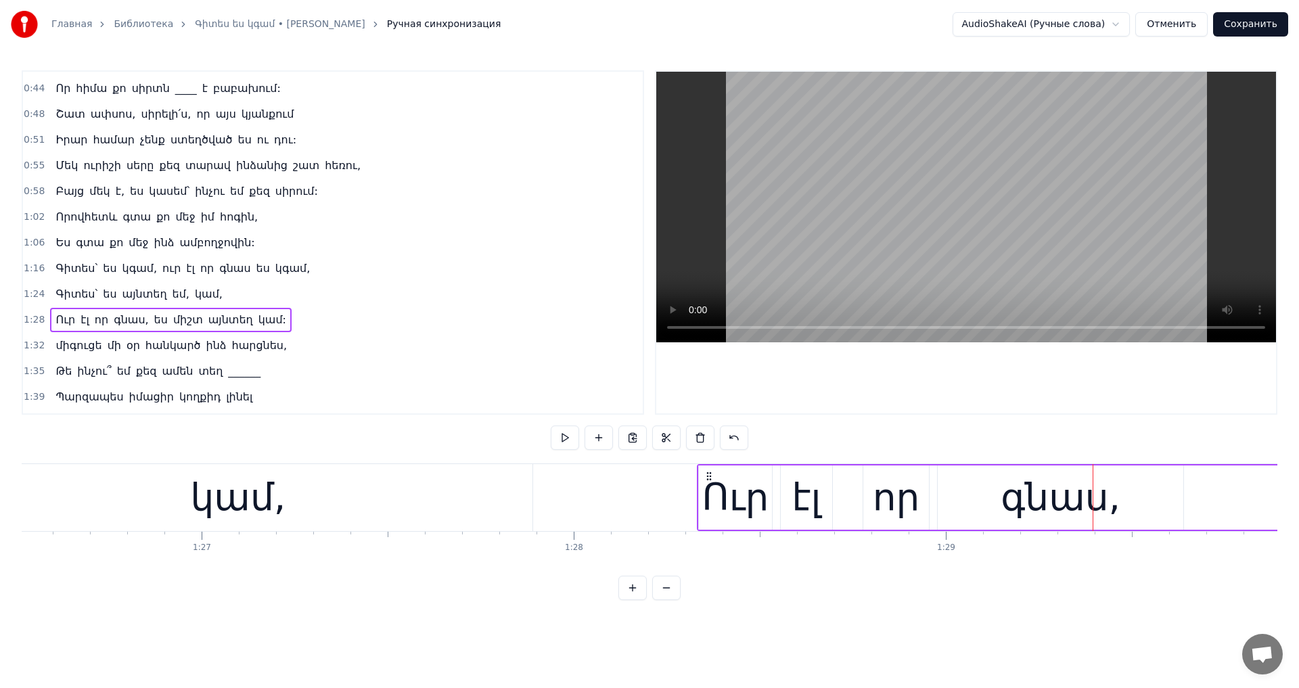
drag, startPoint x: 872, startPoint y: 475, endPoint x: 712, endPoint y: 483, distance: 160.6
click at [712, 483] on div "Ուր էլ որ գնաս, ես միշտ այնտեղ կամ:" at bounding box center [1322, 497] width 1251 height 67
click at [934, 242] on video at bounding box center [966, 207] width 620 height 271
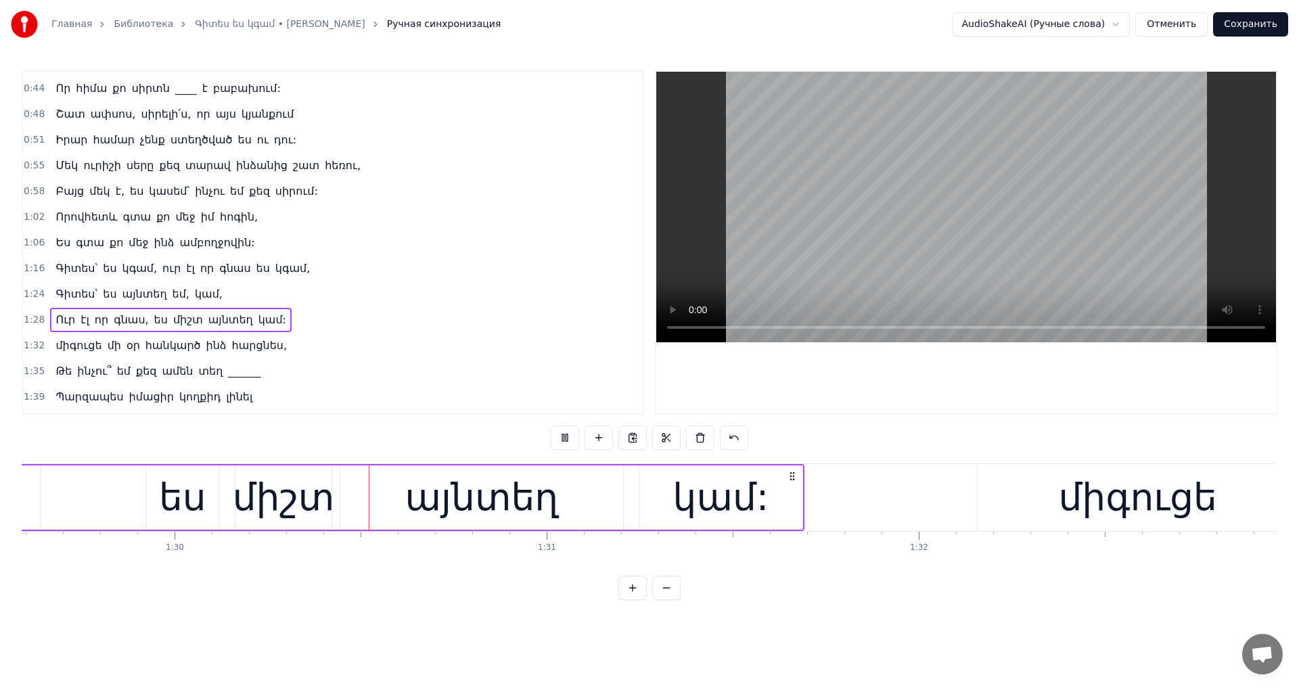
scroll to position [0, 33373]
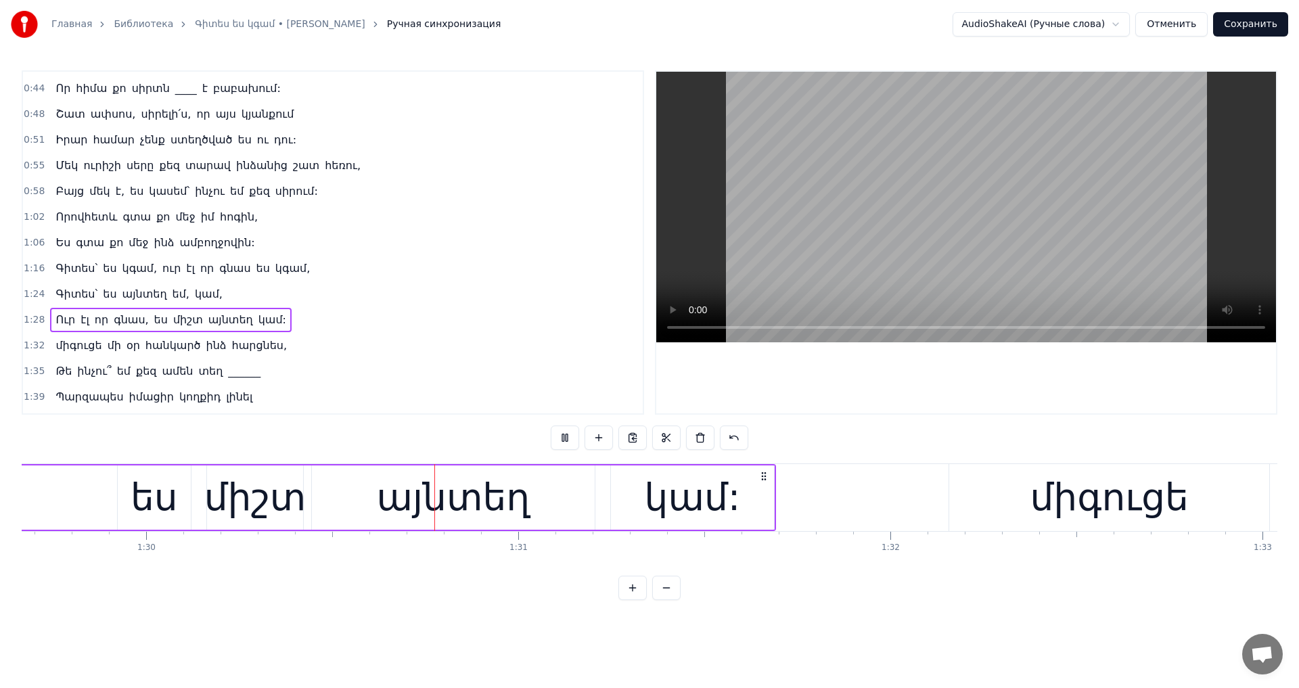
click at [916, 221] on video at bounding box center [966, 207] width 620 height 271
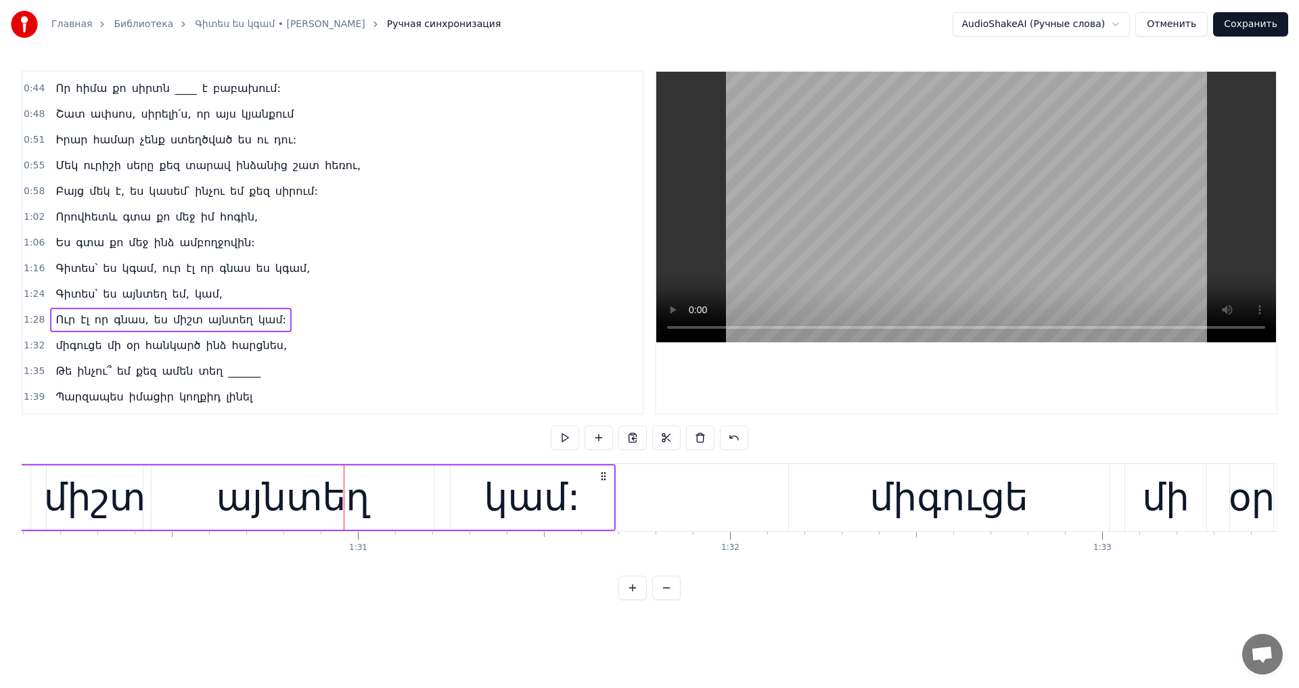
scroll to position [0, 33574]
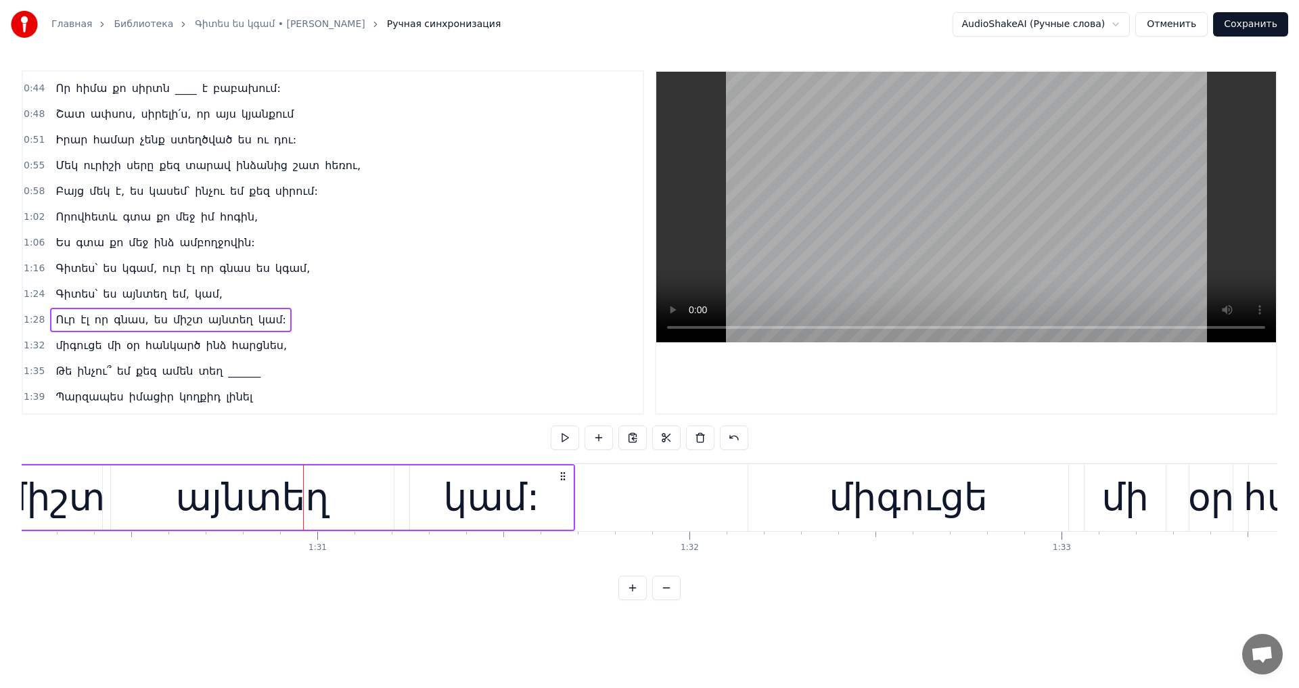
click at [874, 259] on video at bounding box center [966, 207] width 620 height 271
click at [874, 258] on video at bounding box center [966, 207] width 620 height 271
click at [1071, 465] on div "միգուցե մի օր հանկարծ ինձ հարցնես," at bounding box center [1299, 497] width 1102 height 67
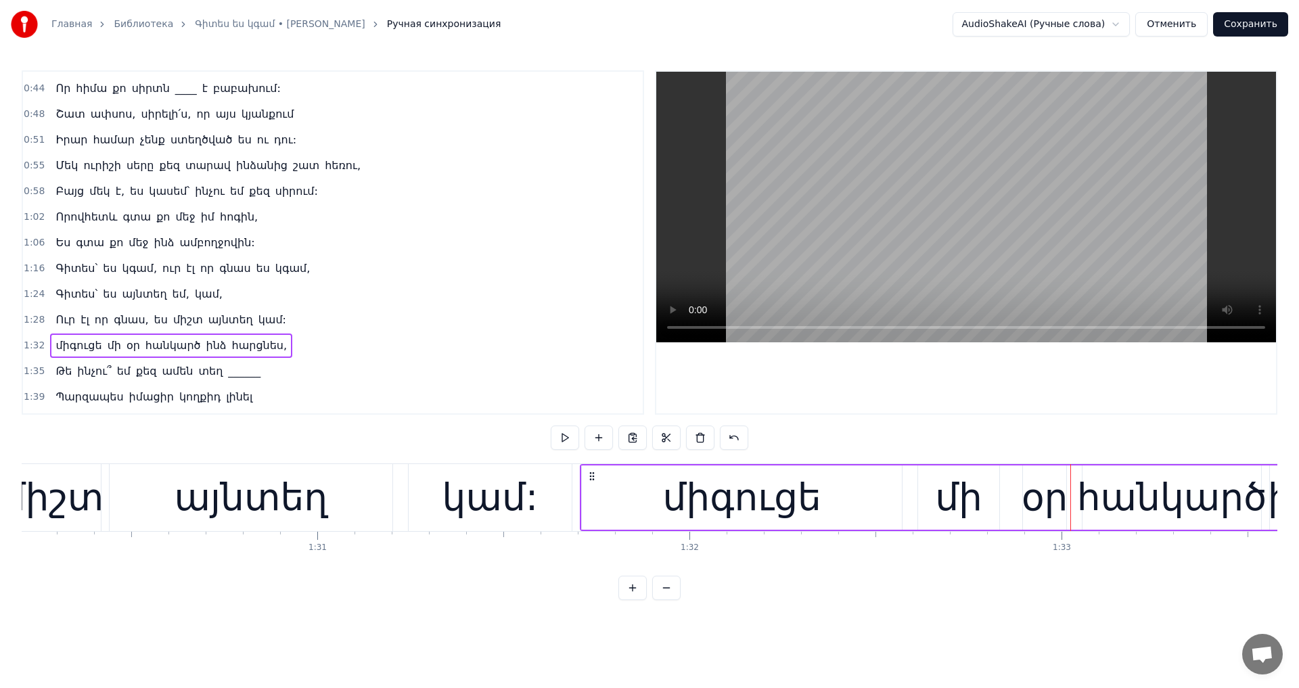
drag, startPoint x: 759, startPoint y: 478, endPoint x: 591, endPoint y: 491, distance: 168.3
click at [591, 491] on div "միգուցե մի օր հանկարծ ինձ հարցնես," at bounding box center [1131, 497] width 1102 height 67
click at [941, 213] on video at bounding box center [966, 207] width 620 height 271
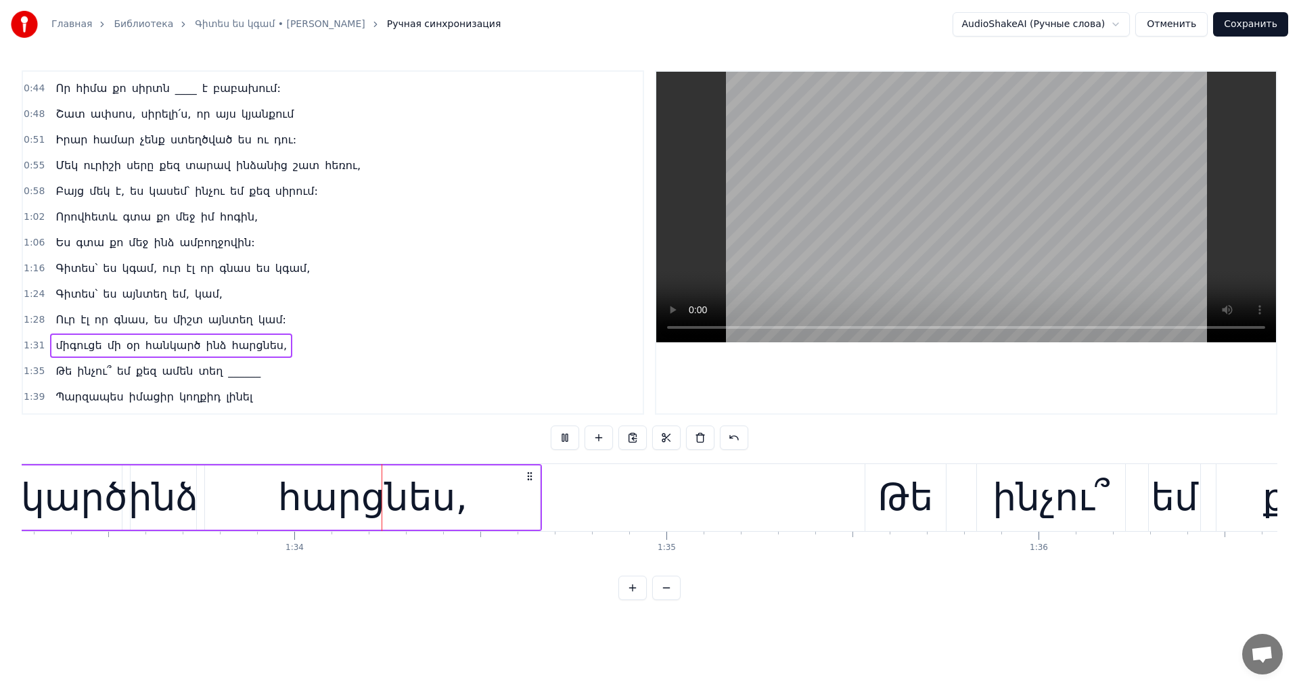
scroll to position [0, 34728]
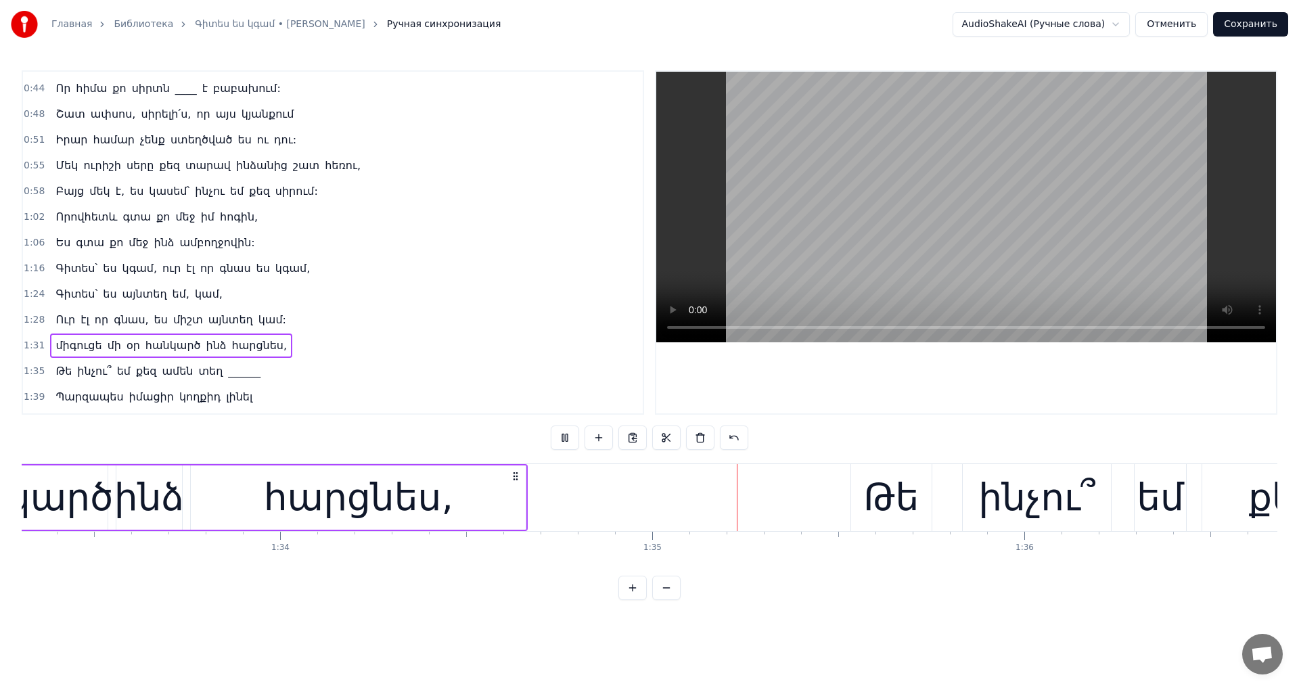
click at [924, 210] on video at bounding box center [966, 207] width 620 height 271
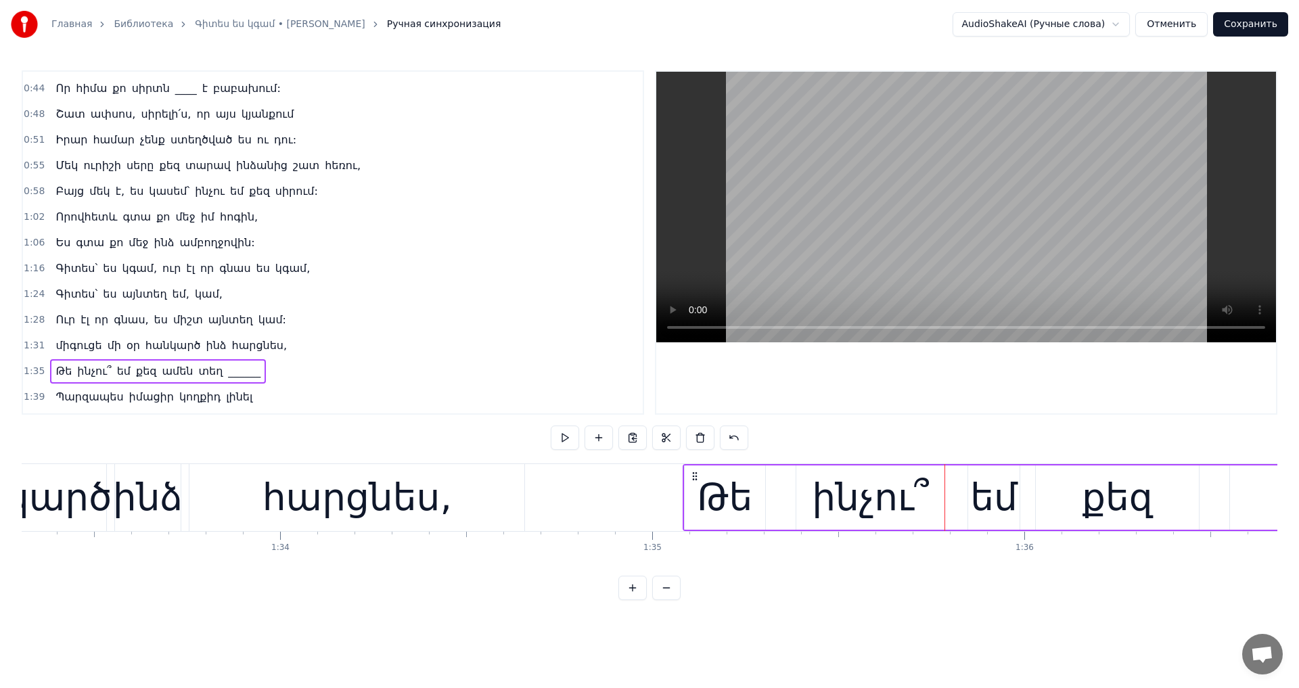
drag, startPoint x: 857, startPoint y: 477, endPoint x: 693, endPoint y: 483, distance: 163.9
click at [991, 279] on video at bounding box center [966, 207] width 620 height 271
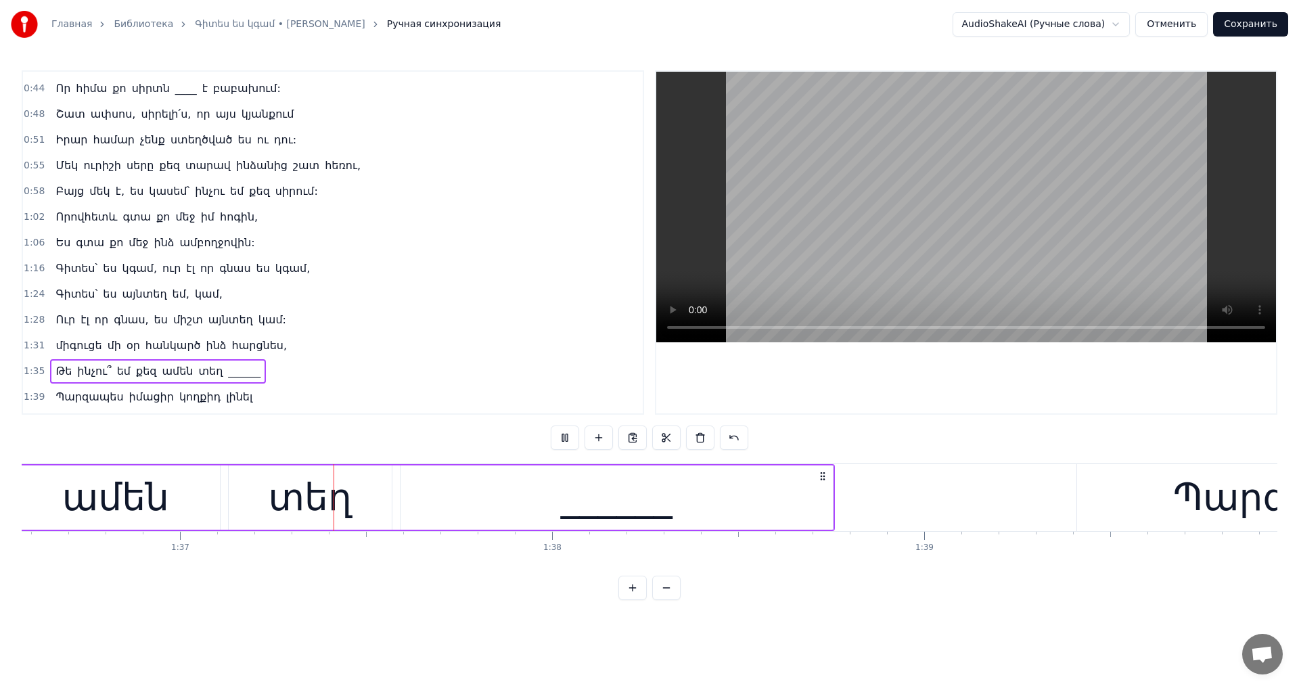
scroll to position [0, 35946]
click at [987, 250] on video at bounding box center [966, 207] width 620 height 271
click at [857, 235] on video at bounding box center [966, 207] width 620 height 271
click at [878, 236] on video at bounding box center [966, 207] width 620 height 271
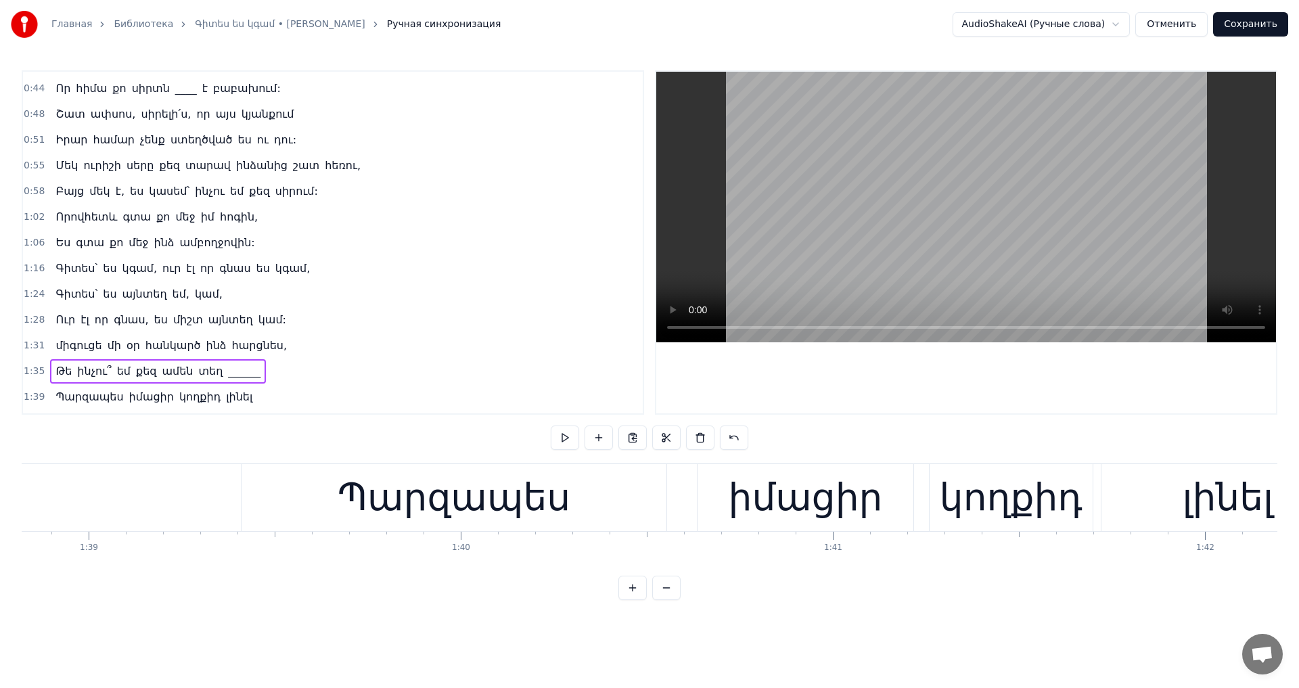
click at [955, 219] on video at bounding box center [966, 207] width 620 height 271
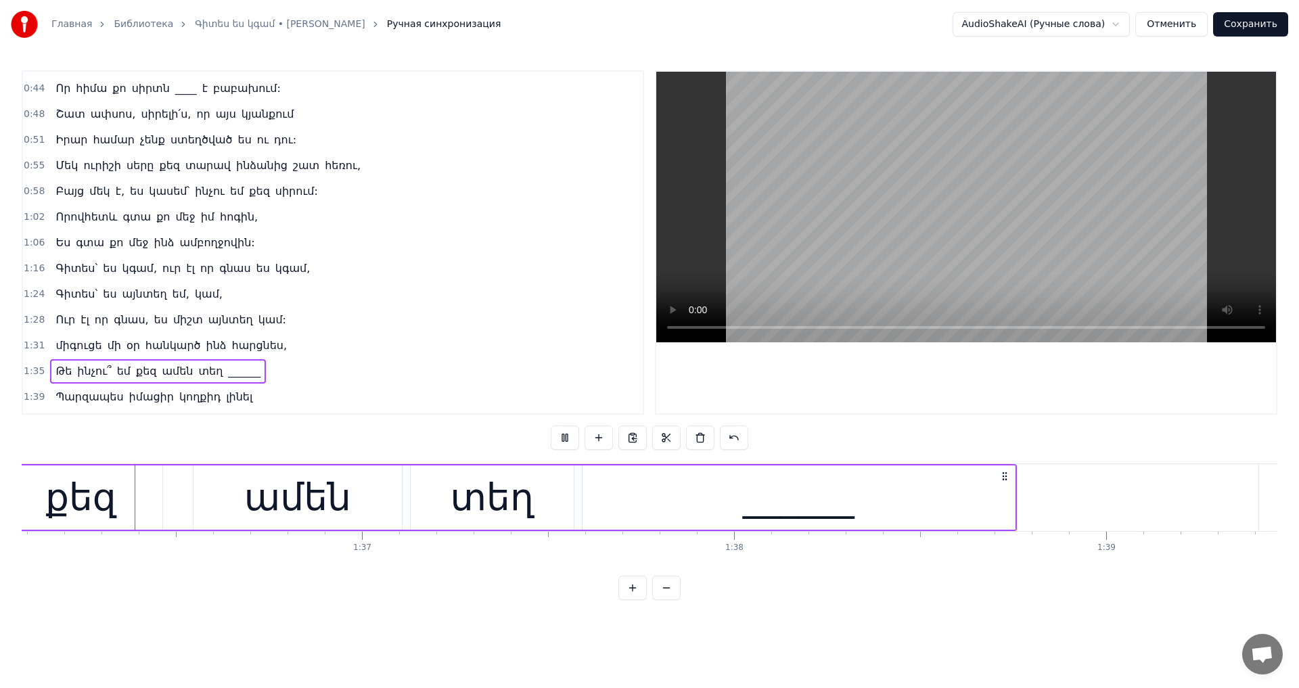
scroll to position [0, 35750]
click at [961, 210] on video at bounding box center [966, 207] width 620 height 271
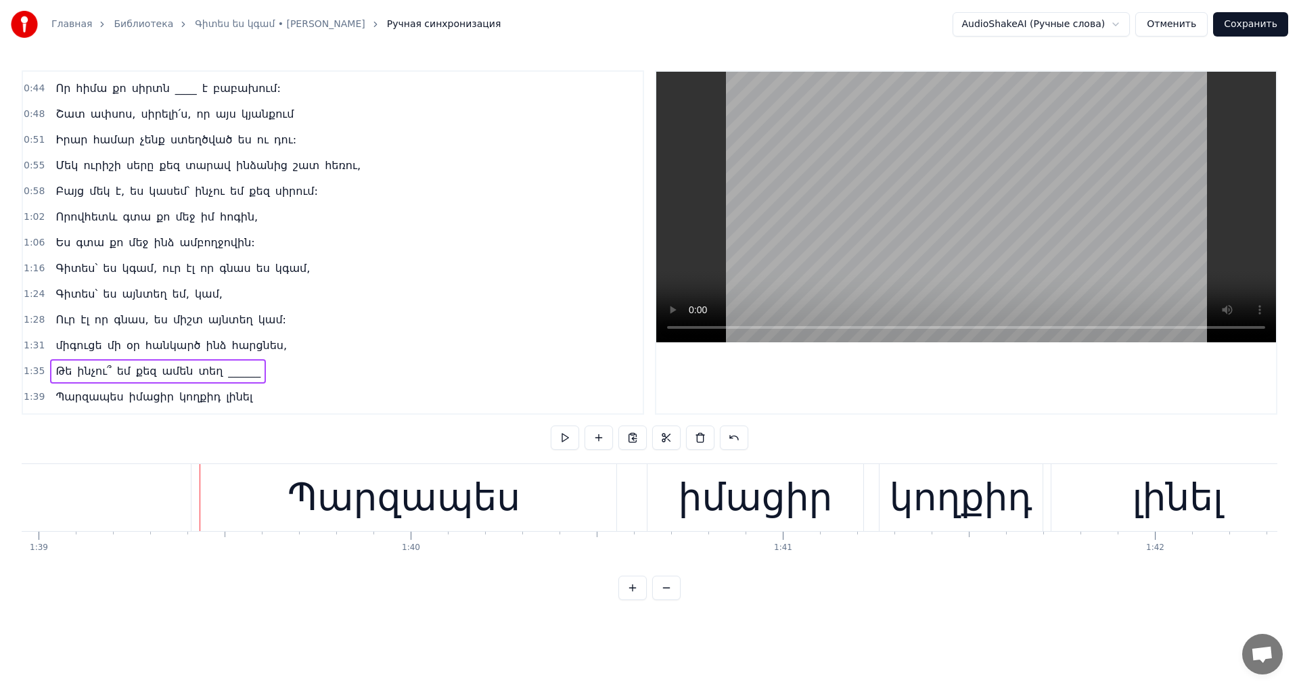
scroll to position [0, 36941]
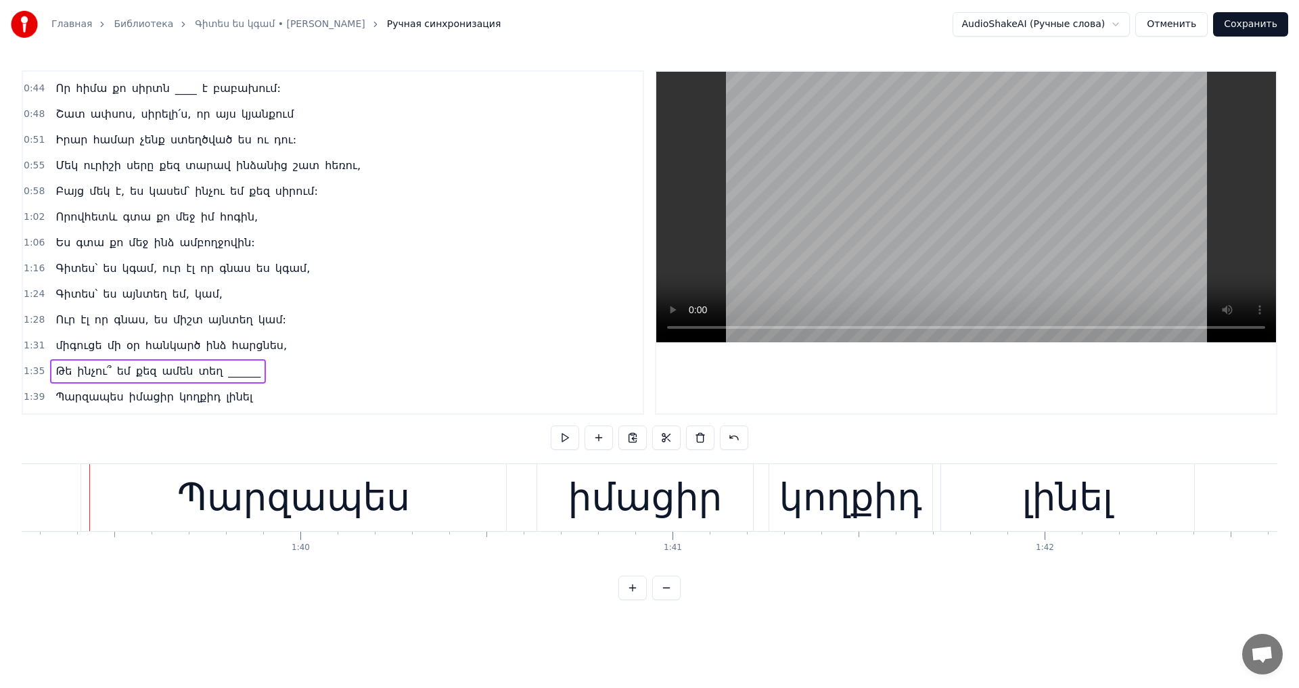
click at [522, 464] on div "Պարզապես իմացիր կողքիդ լինել" at bounding box center [639, 497] width 1117 height 67
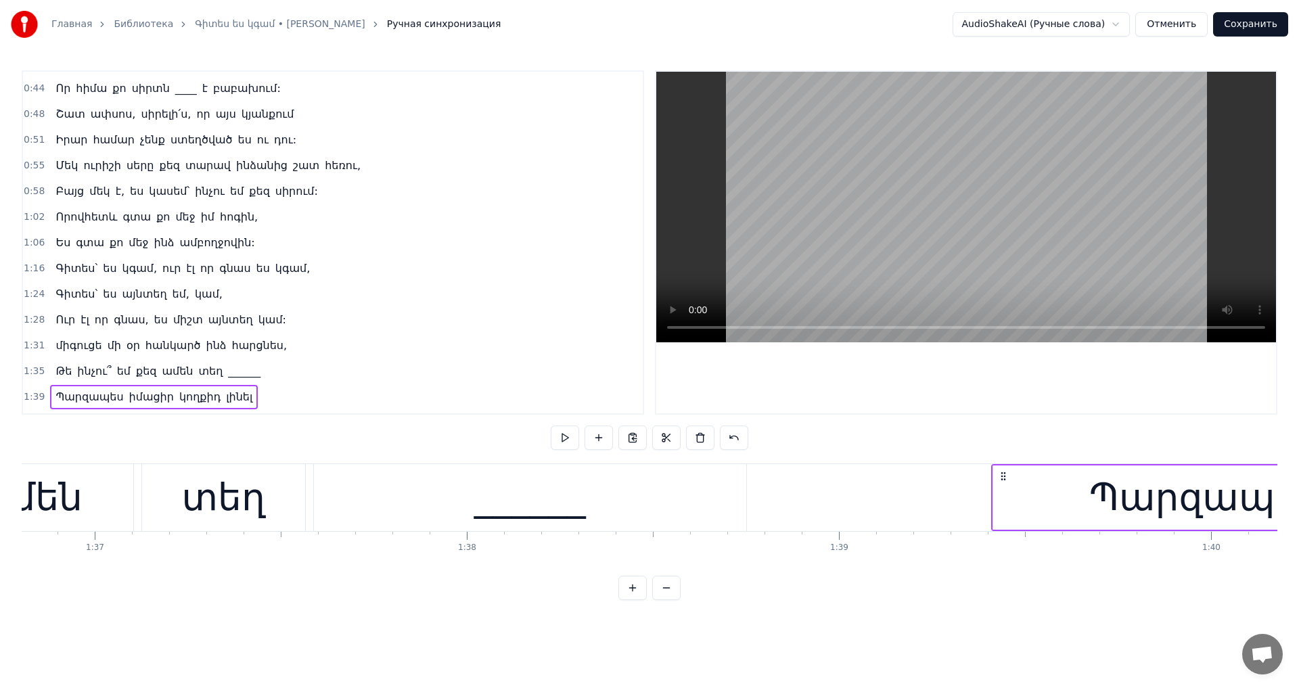
scroll to position [0, 36272]
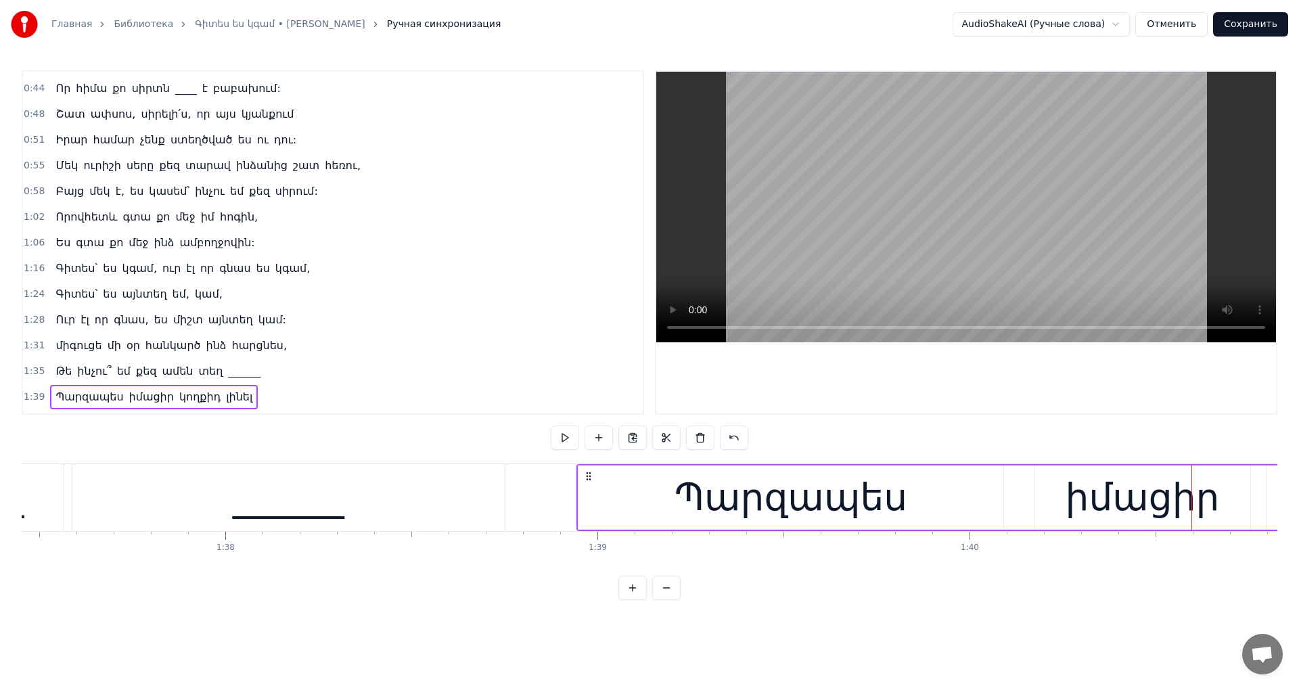
drag, startPoint x: 759, startPoint y: 476, endPoint x: 586, endPoint y: 492, distance: 174.0
click at [586, 492] on div "Պարզապես իմացիր կողքիդ լինել" at bounding box center [1135, 497] width 1117 height 67
click at [1030, 252] on video at bounding box center [966, 207] width 620 height 271
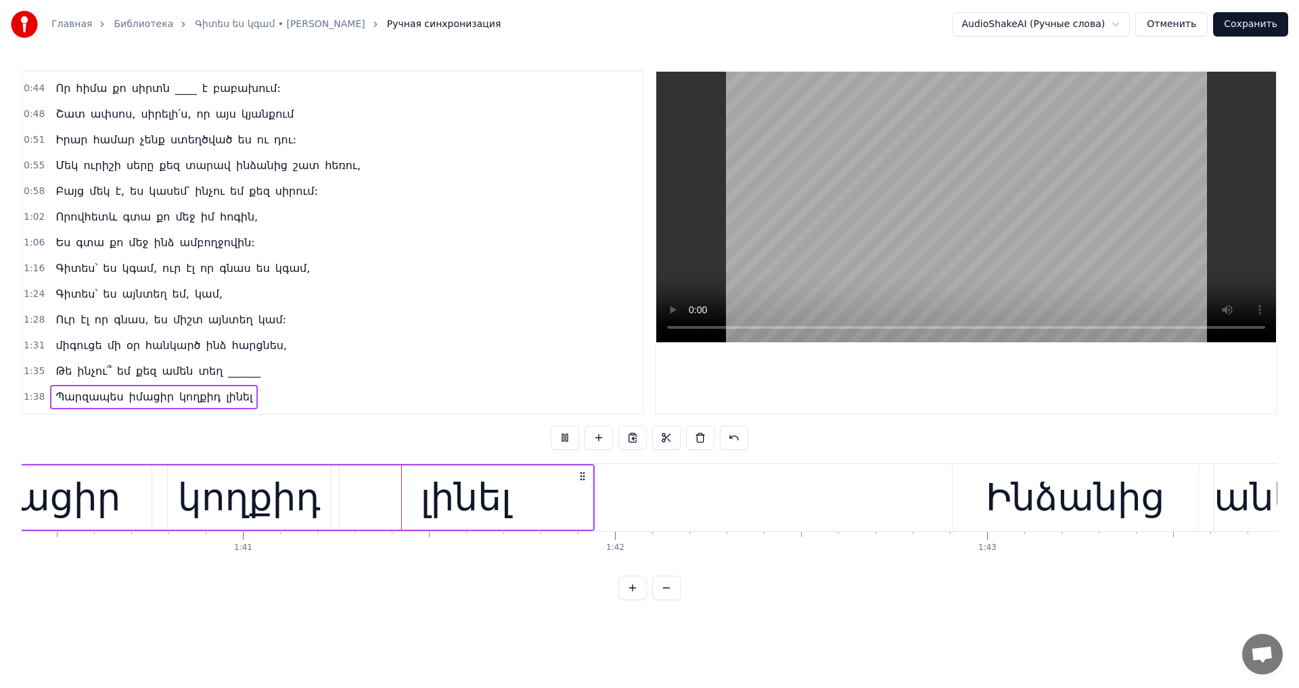
scroll to position [0, 37403]
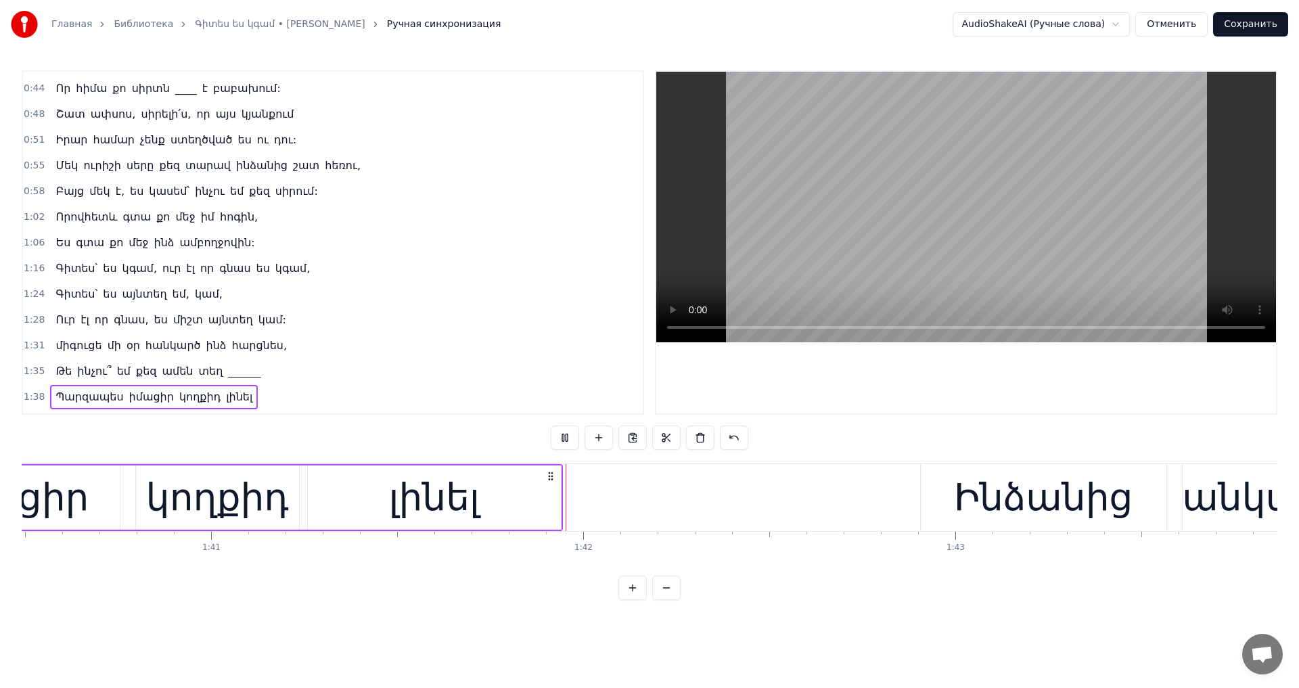
click at [1035, 254] on video at bounding box center [966, 207] width 620 height 271
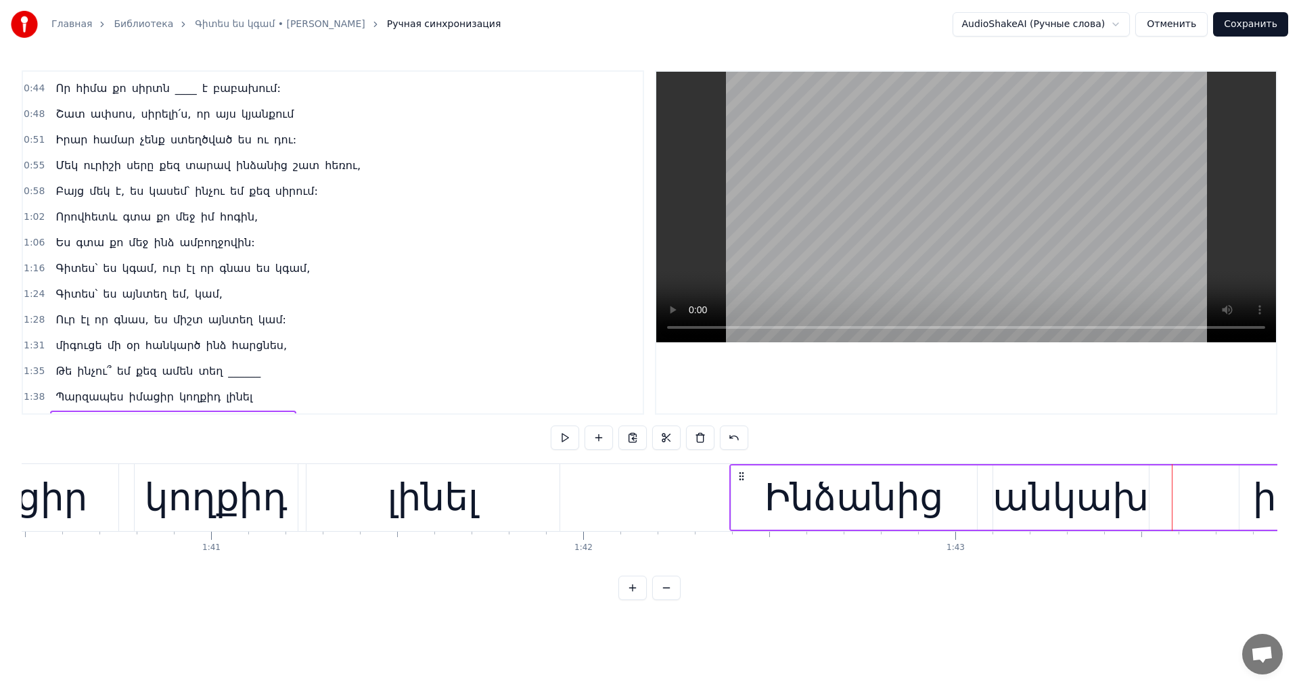
drag, startPoint x: 932, startPoint y: 474, endPoint x: 741, endPoint y: 489, distance: 191.4
click at [889, 163] on video at bounding box center [966, 207] width 620 height 271
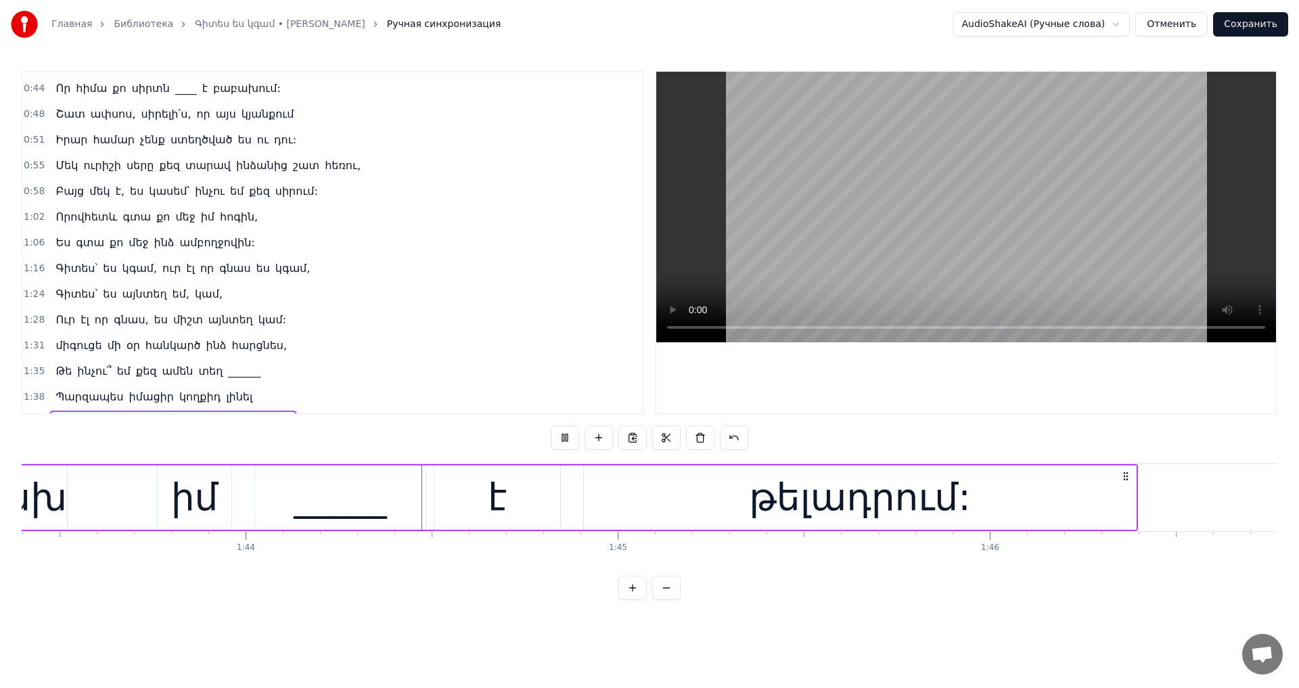
scroll to position [0, 38558]
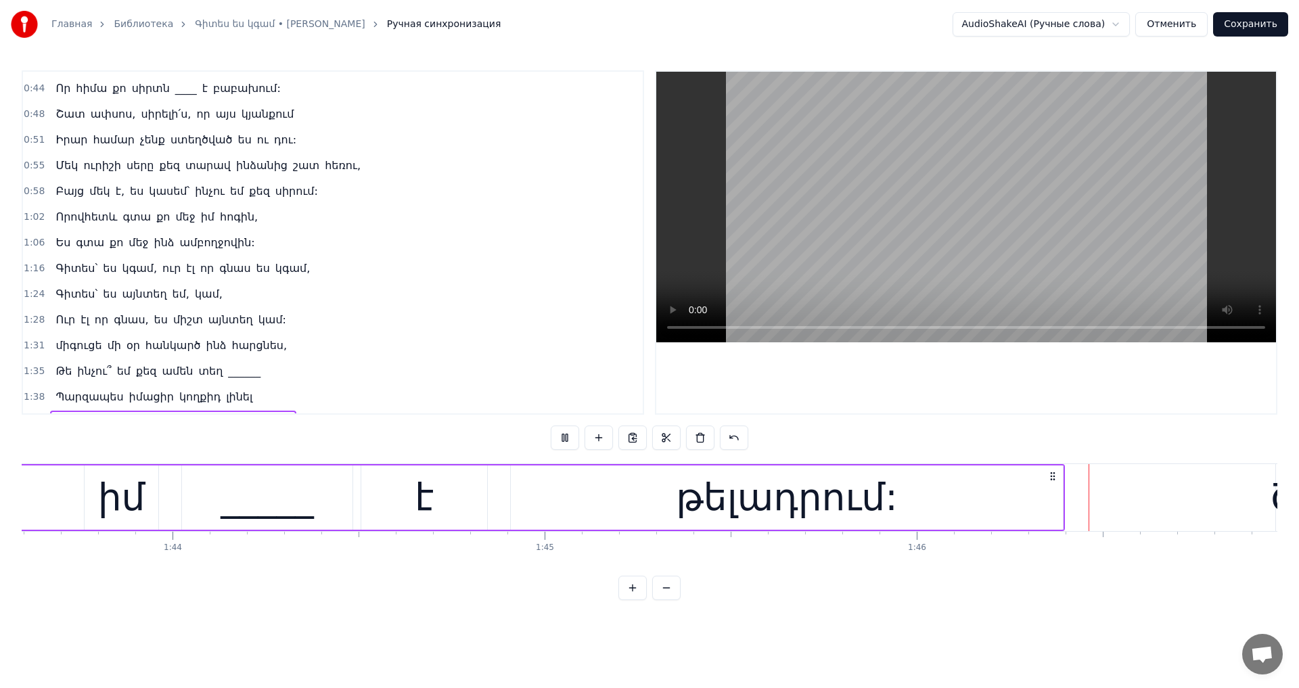
click at [889, 162] on video at bounding box center [966, 207] width 620 height 271
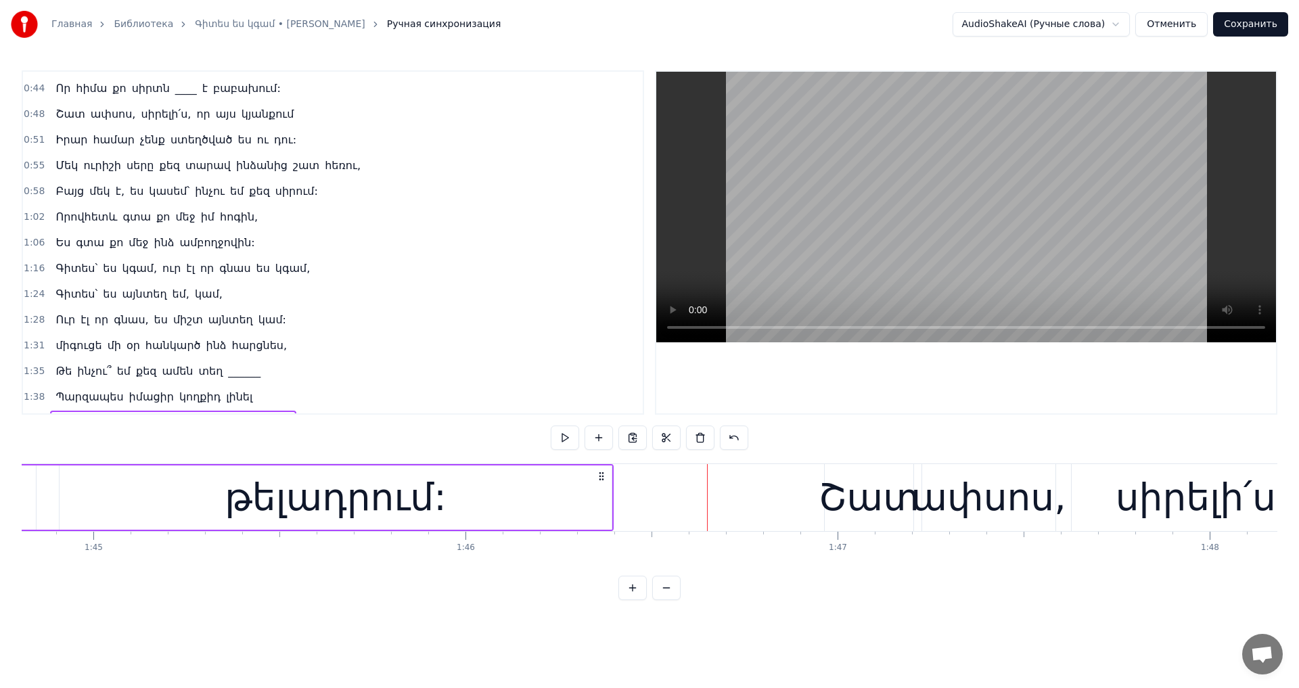
scroll to position [0, 39170]
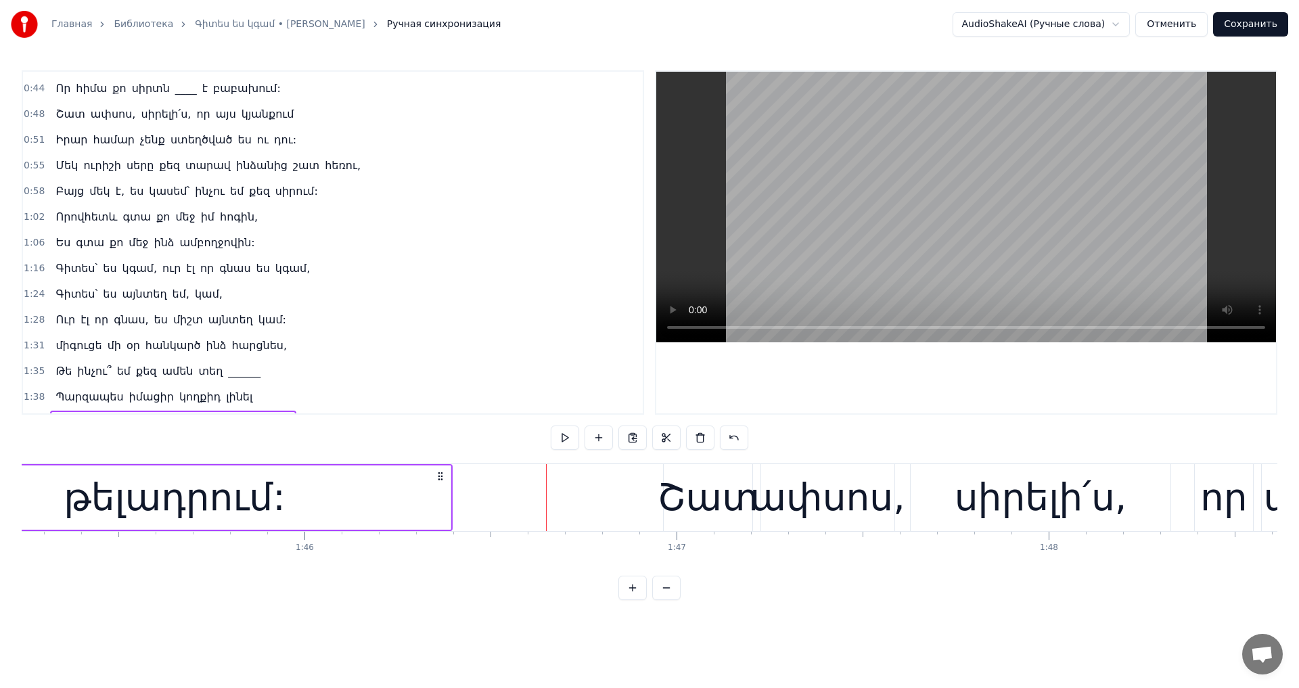
click at [900, 465] on div "Շատ ափսոս, սիրելի՛ս, որ այս կյանքում" at bounding box center [1217, 497] width 1109 height 67
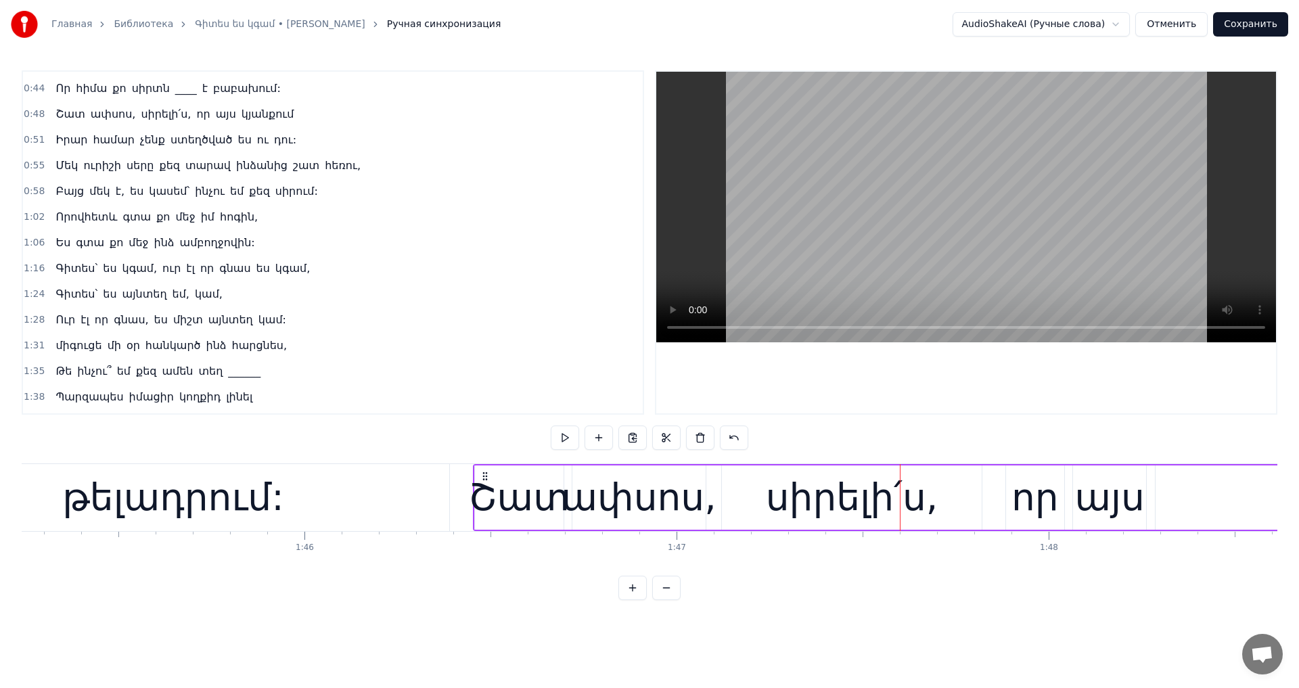
drag, startPoint x: 674, startPoint y: 473, endPoint x: 487, endPoint y: 491, distance: 188.3
click at [487, 491] on div "Շատ ափսոս, սիրելի՛ս, որ այս կյանքում" at bounding box center [1027, 497] width 1109 height 67
click at [960, 260] on video at bounding box center [966, 207] width 620 height 271
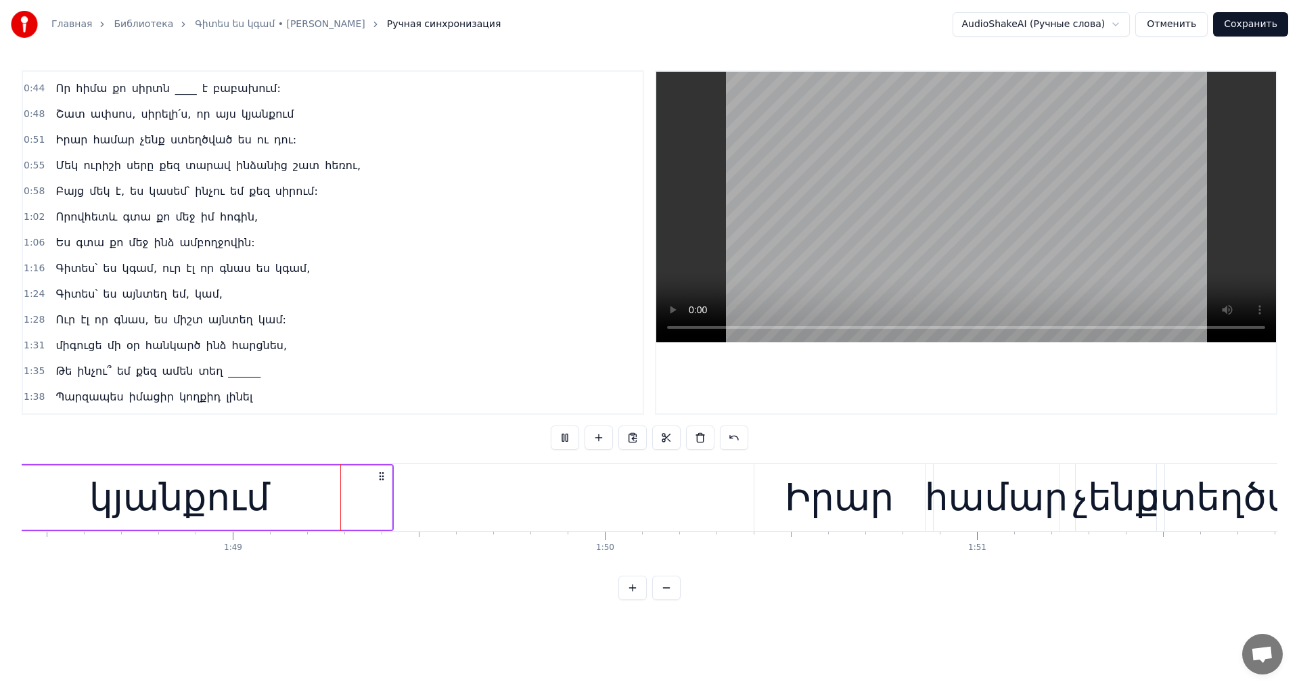
click at [960, 260] on video at bounding box center [966, 207] width 620 height 271
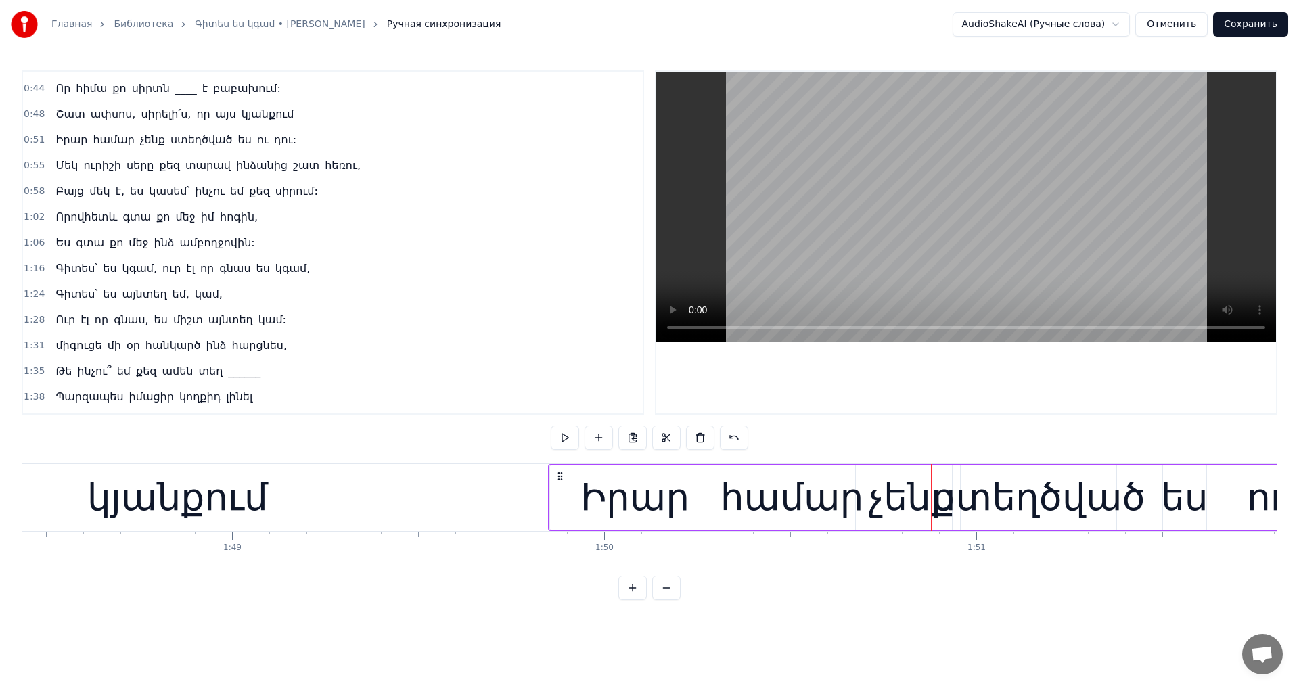
drag, startPoint x: 761, startPoint y: 473, endPoint x: 556, endPoint y: 483, distance: 205.3
click at [556, 483] on div "Իրար համար չենք ստեղծված ես ու դու:" at bounding box center [1129, 497] width 1162 height 67
click at [962, 208] on video at bounding box center [966, 207] width 620 height 271
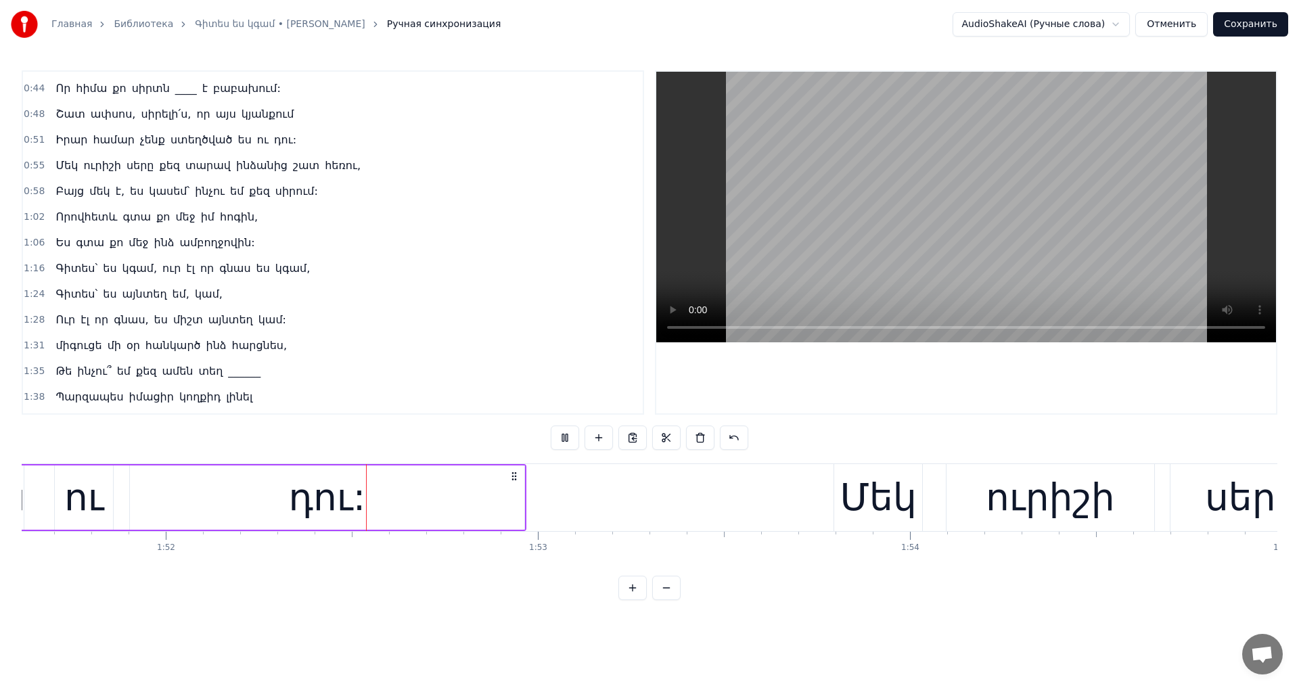
scroll to position [0, 41563]
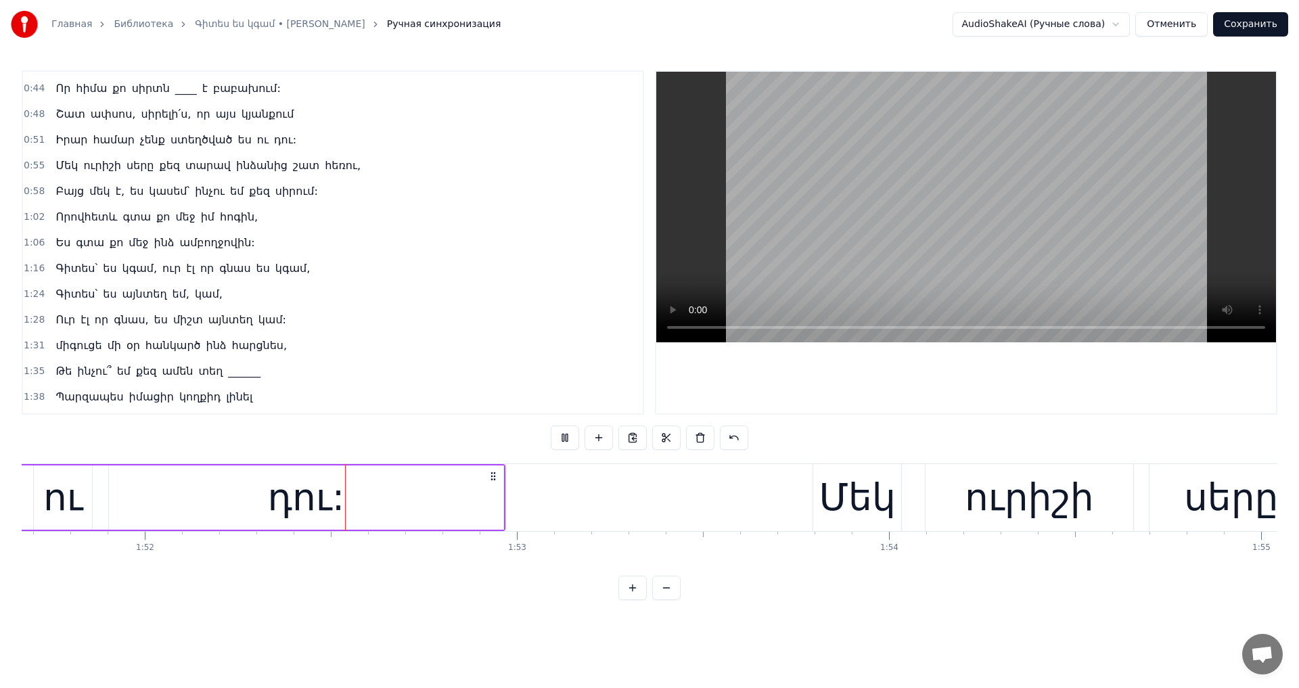
click at [966, 208] on video at bounding box center [966, 207] width 620 height 271
click at [913, 462] on div "0:18 Գիտես՝ ես կգամ, ուր էլ որ գնաս ես կգամ, 0:25 Գիտես՝ ես այնտեղ եմ, կամ, ուր…" at bounding box center [650, 335] width 1256 height 530
click at [897, 464] on div "Մեկ" at bounding box center [858, 497] width 90 height 67
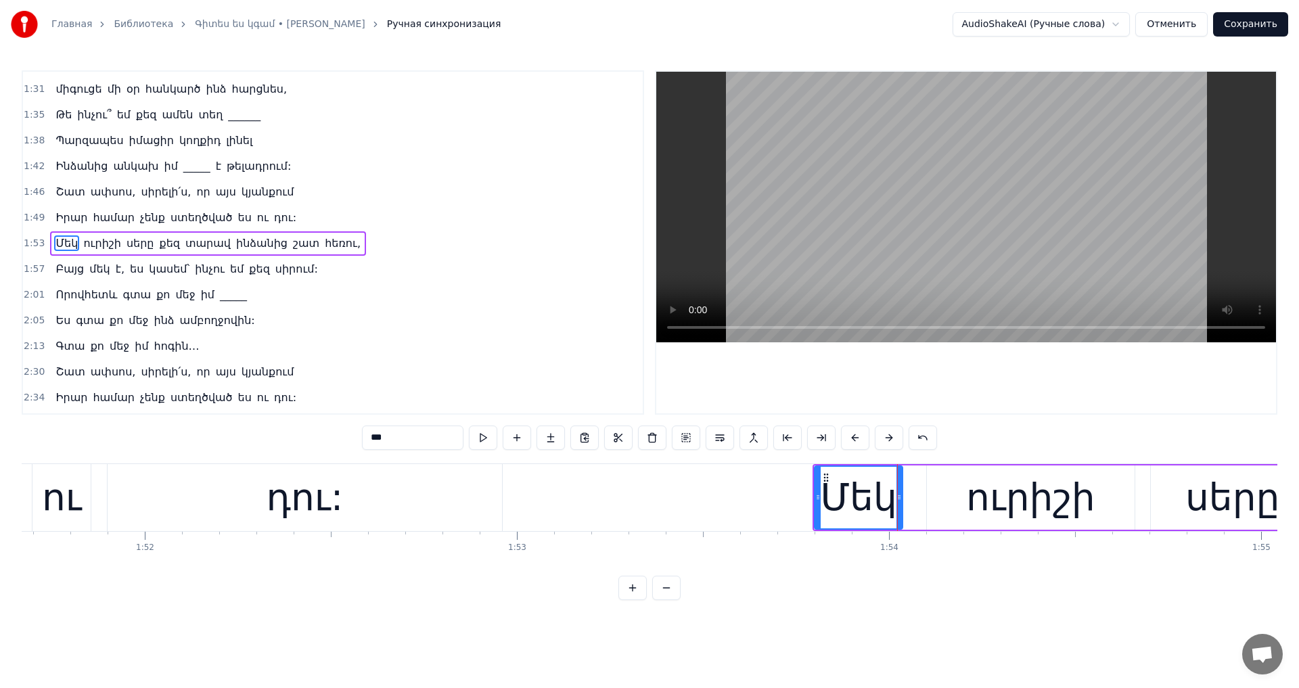
scroll to position [407, 0]
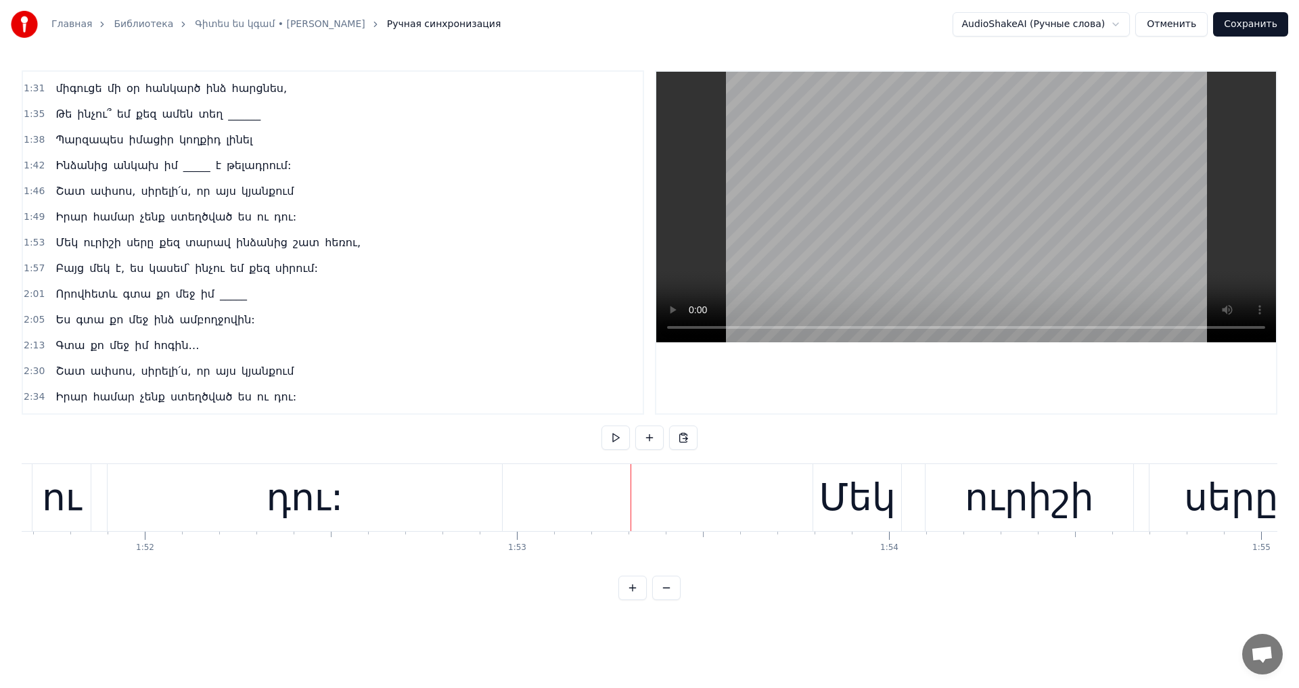
click at [925, 474] on div "ուրիշի" at bounding box center [1029, 497] width 209 height 67
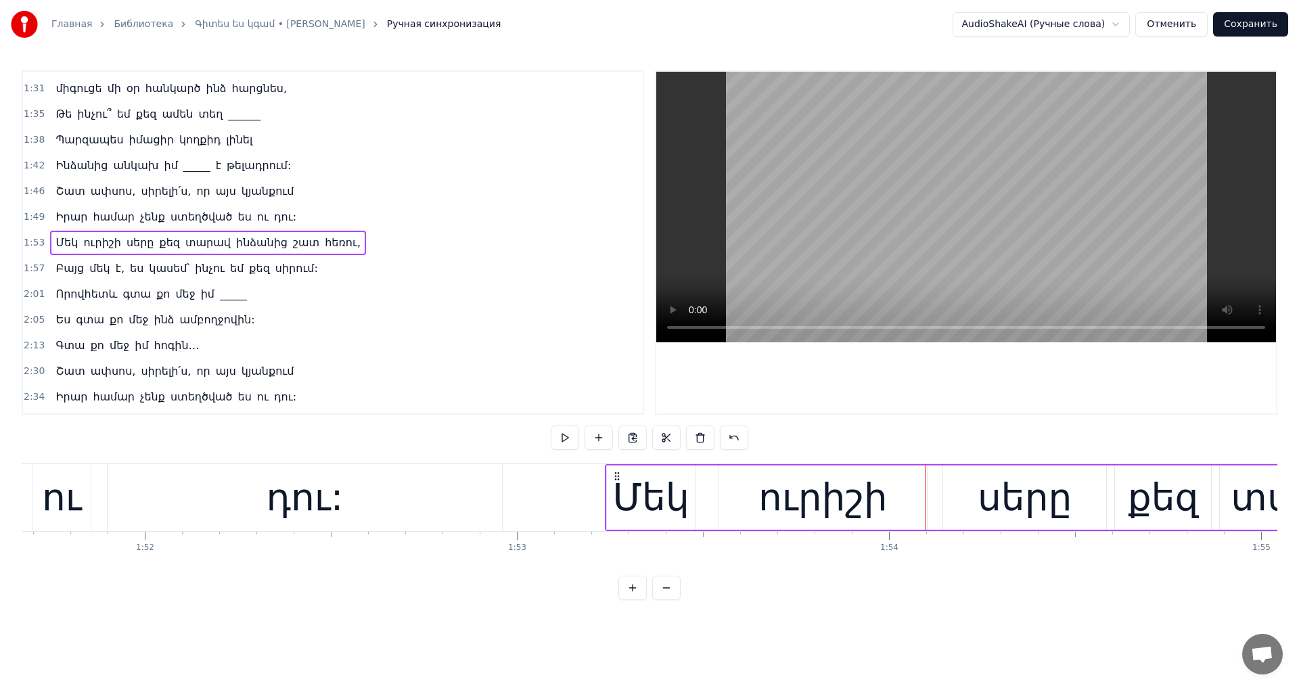
drag, startPoint x: 822, startPoint y: 471, endPoint x: 615, endPoint y: 483, distance: 206.7
click at [614, 486] on div "Մեկ ուրիշի սերը քեզ տարավ ինձանից շատ հեռու," at bounding box center [1279, 497] width 1349 height 67
click at [951, 186] on video at bounding box center [966, 207] width 620 height 271
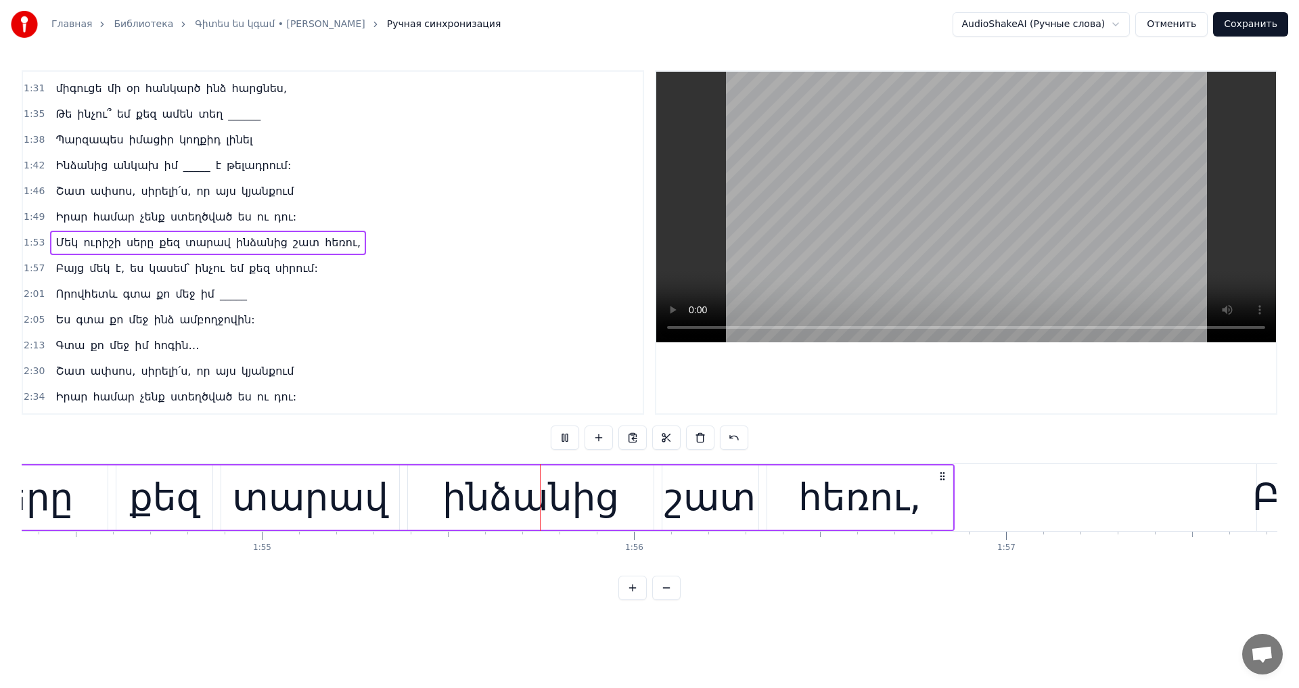
scroll to position [0, 42766]
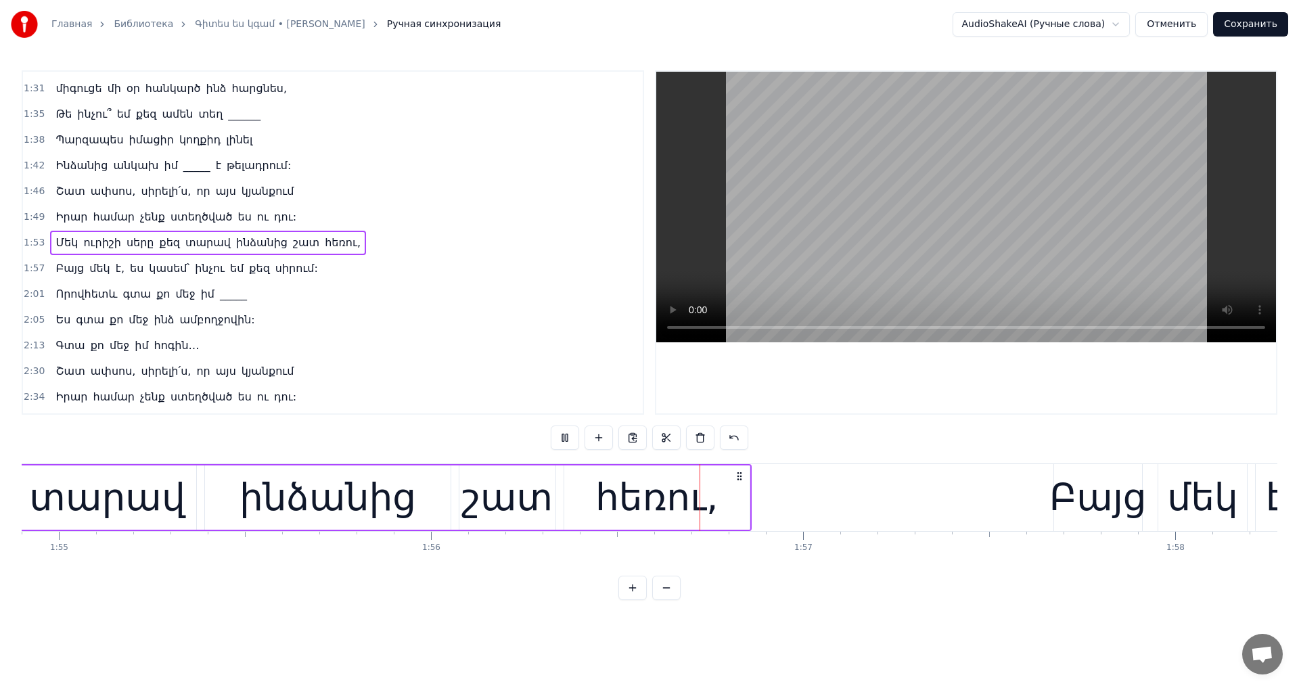
click at [972, 194] on video at bounding box center [966, 207] width 620 height 271
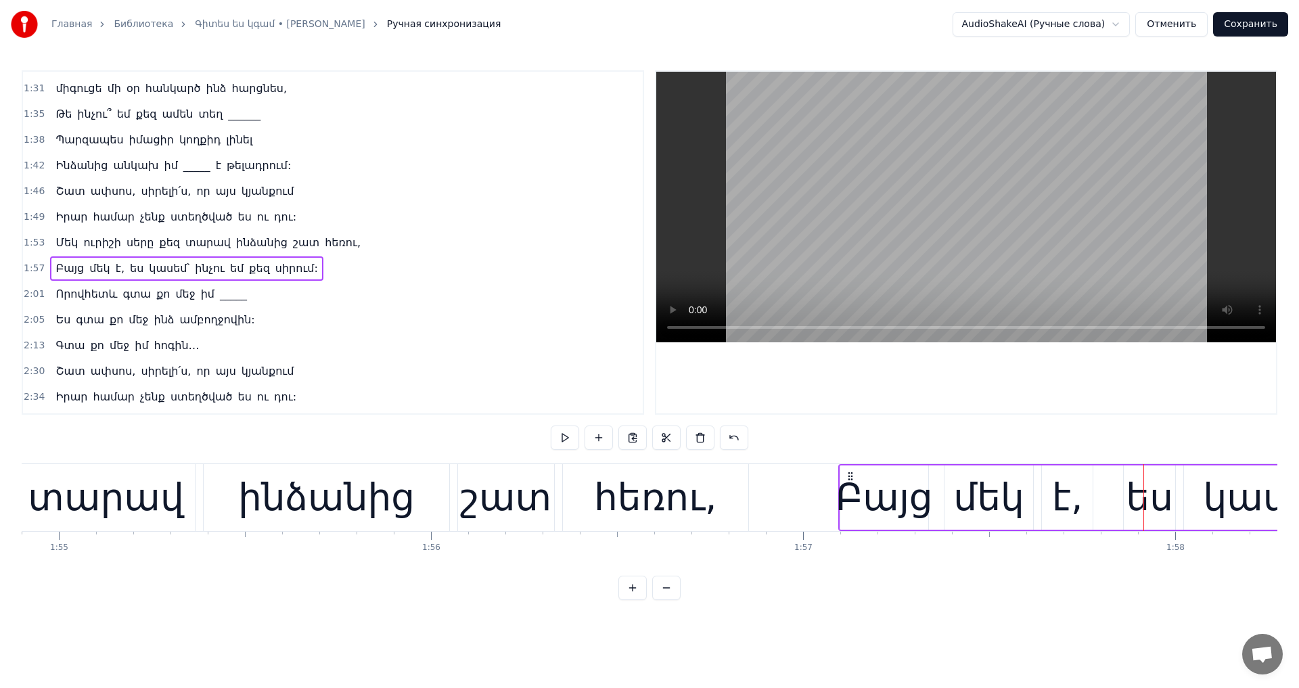
drag, startPoint x: 1062, startPoint y: 472, endPoint x: 847, endPoint y: 483, distance: 215.5
click at [956, 185] on video at bounding box center [966, 207] width 620 height 271
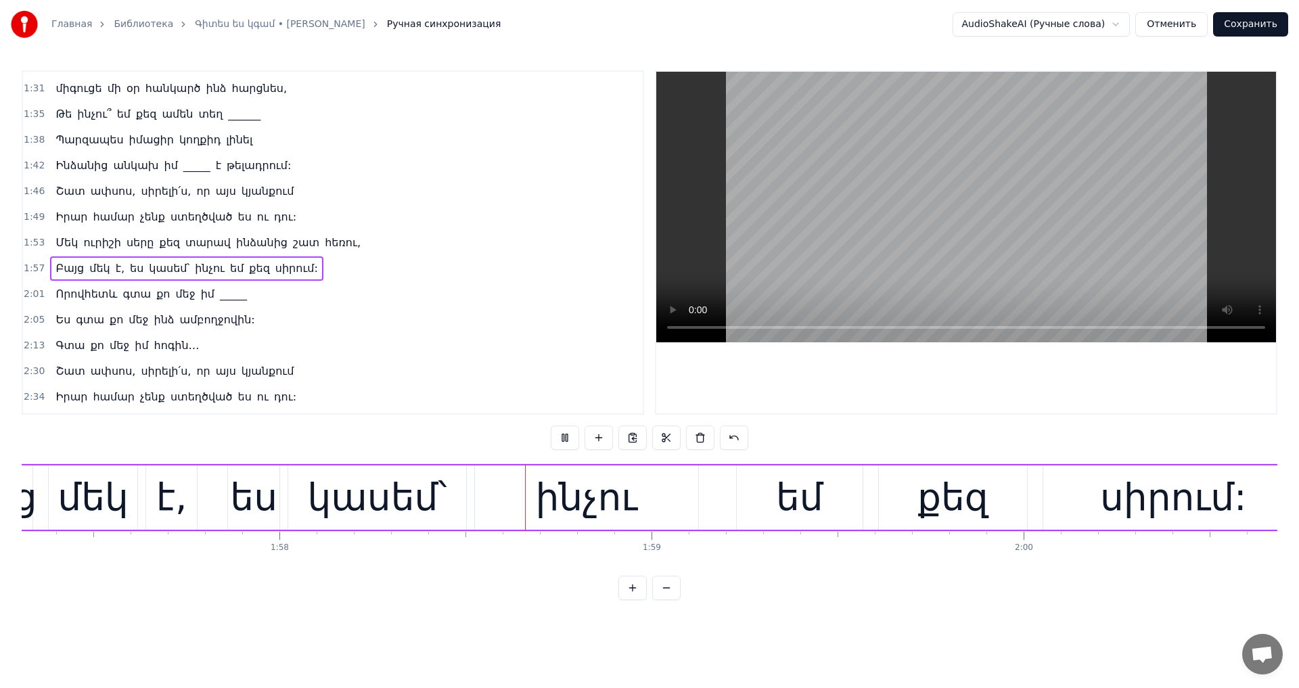
scroll to position [0, 43892]
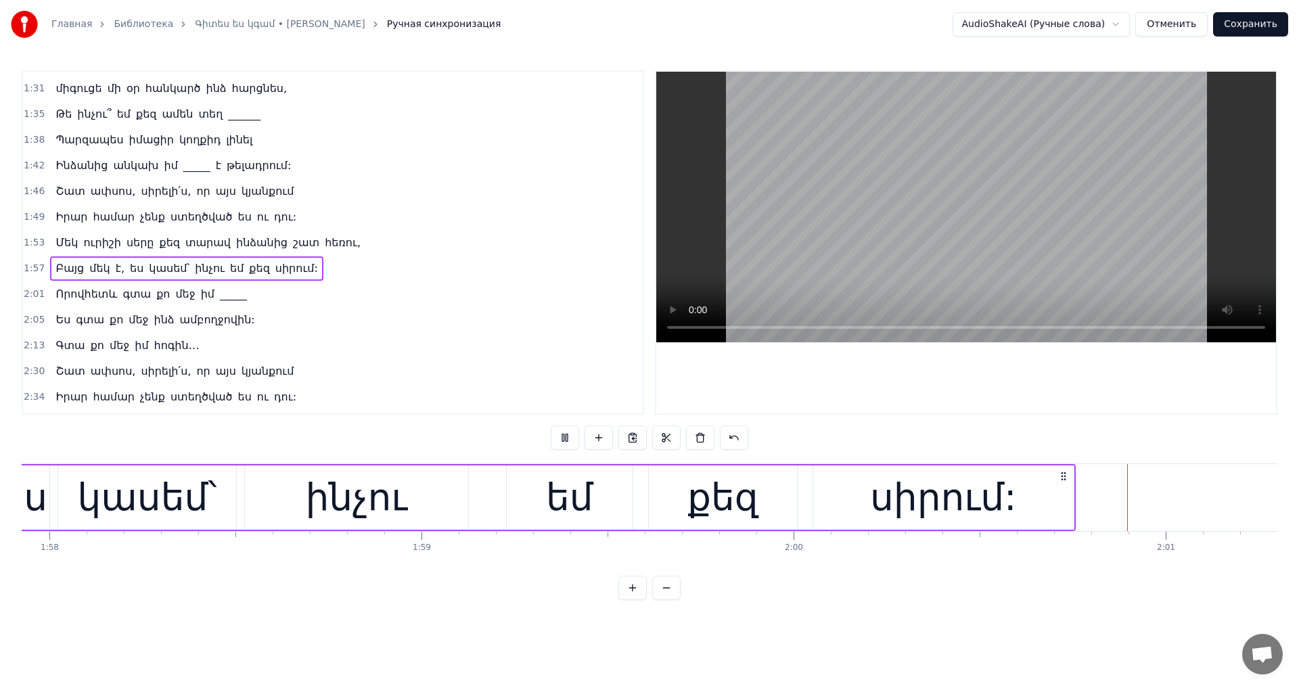
click at [955, 185] on video at bounding box center [966, 207] width 620 height 271
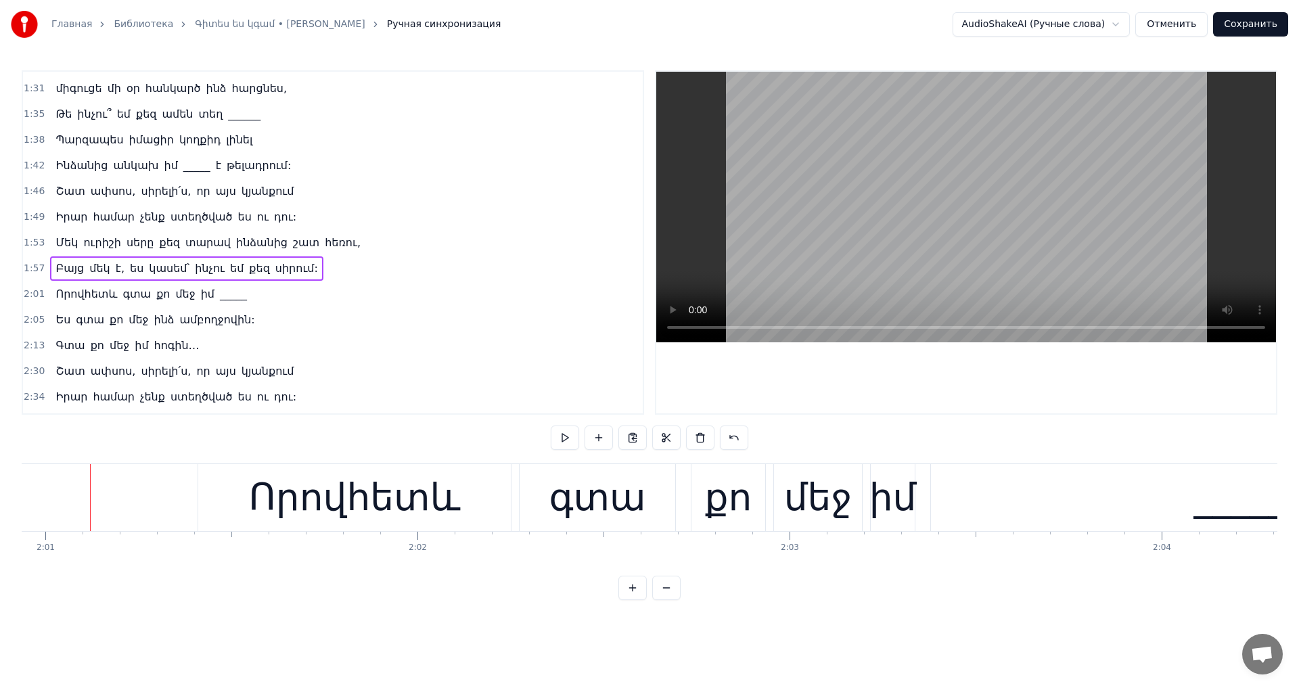
scroll to position [0, 45013]
click at [515, 468] on div "Որովհետև գտա քո մեջ իմ _____" at bounding box center [875, 497] width 1356 height 67
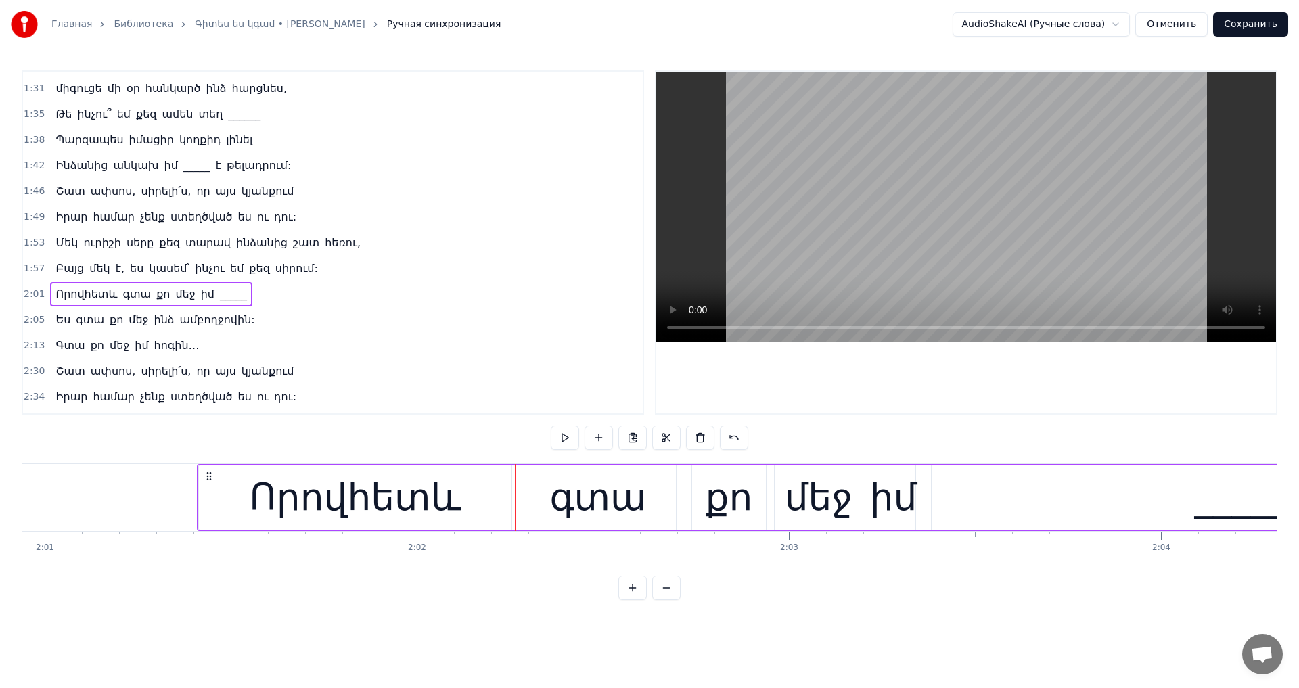
scroll to position [0, 44686]
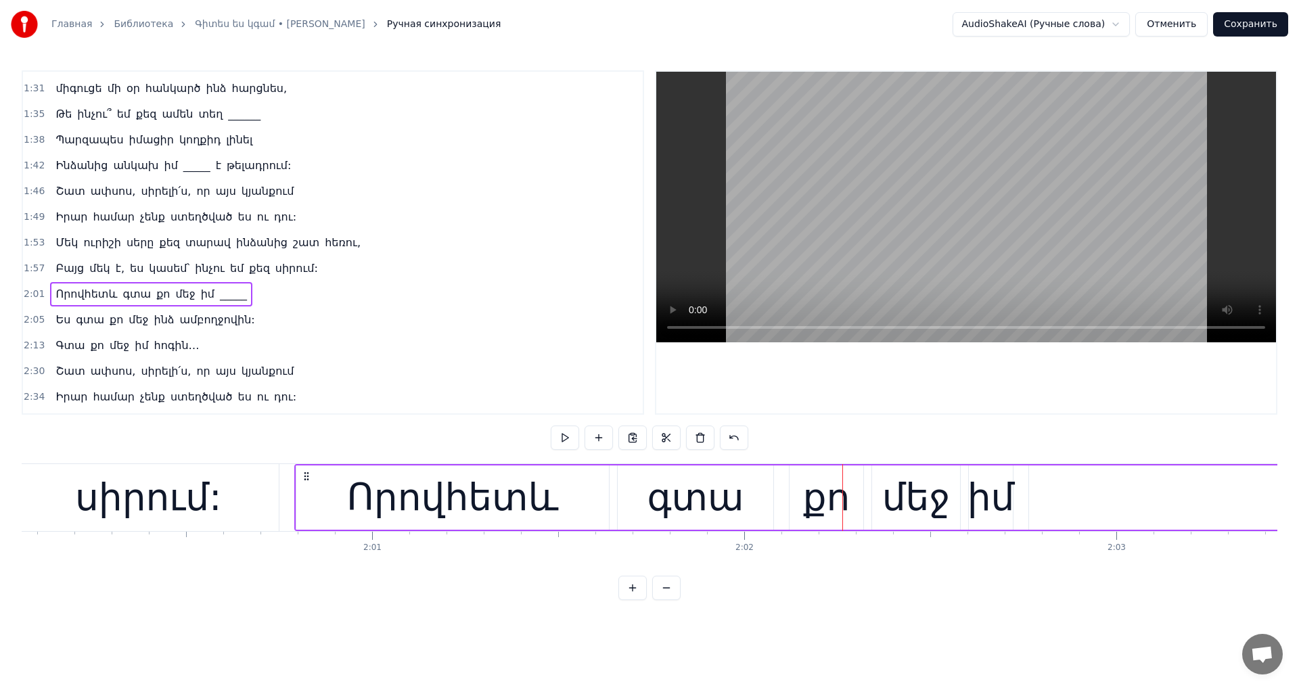
drag, startPoint x: 533, startPoint y: 476, endPoint x: 303, endPoint y: 495, distance: 230.8
click at [303, 495] on div "Որովհետև գտա քո մեջ իմ _____" at bounding box center [972, 497] width 1356 height 67
click at [880, 229] on video at bounding box center [966, 207] width 620 height 271
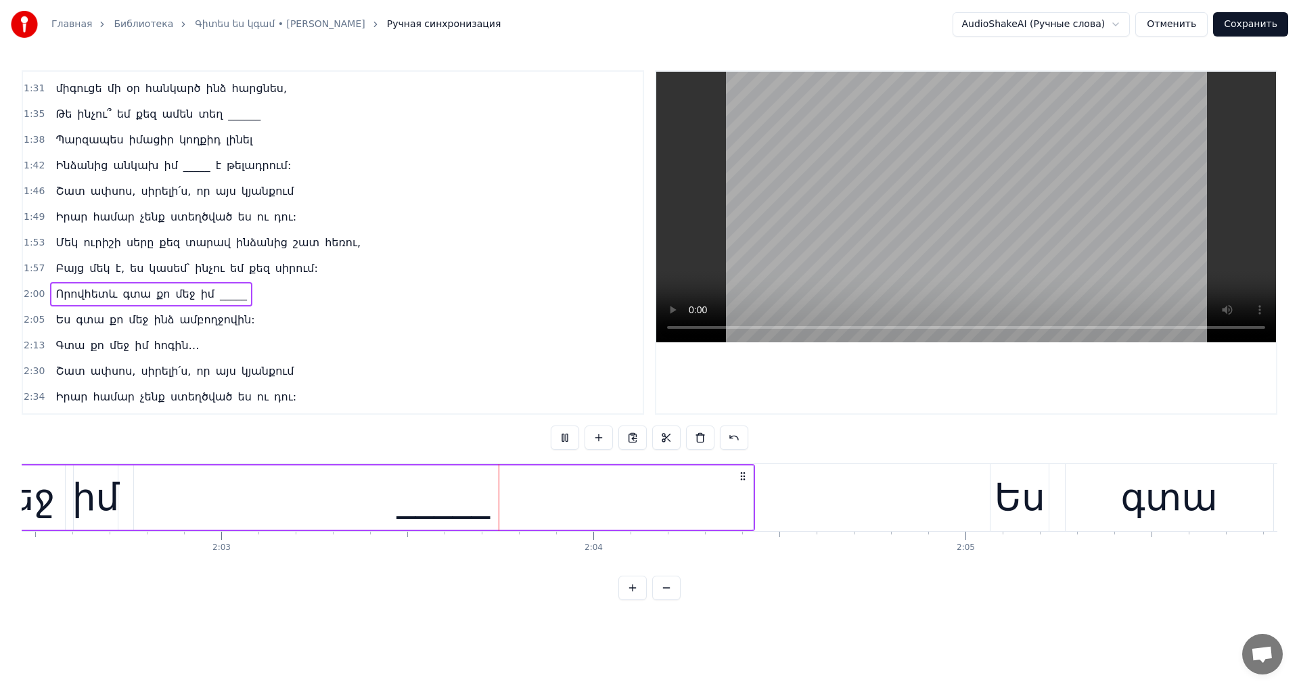
scroll to position [0, 45810]
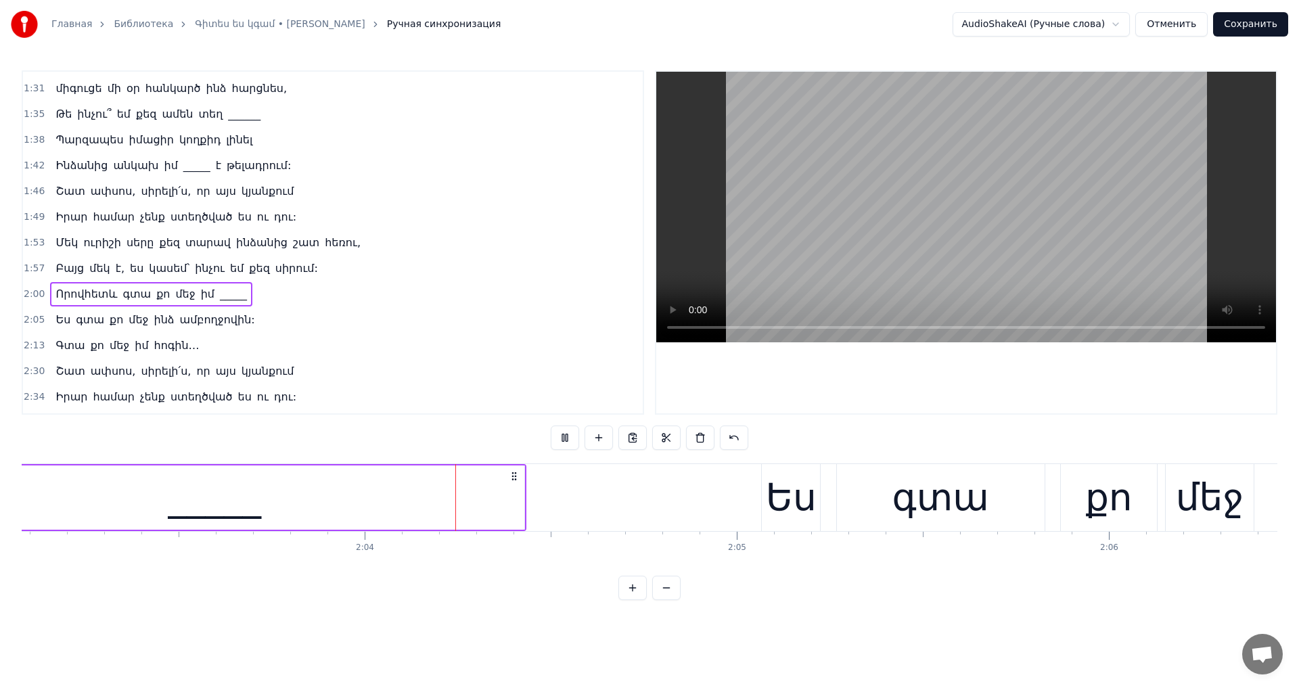
click at [880, 225] on video at bounding box center [966, 207] width 620 height 271
click at [518, 501] on div "_____" at bounding box center [214, 498] width 619 height 64
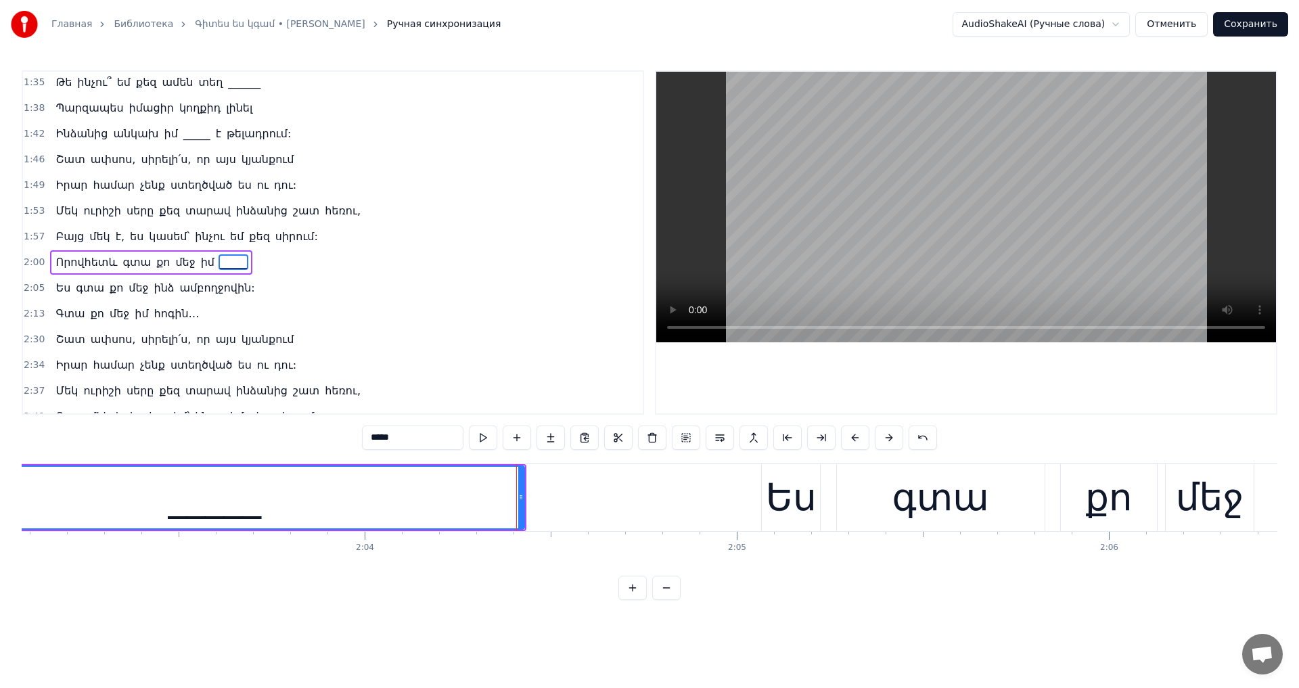
scroll to position [459, 0]
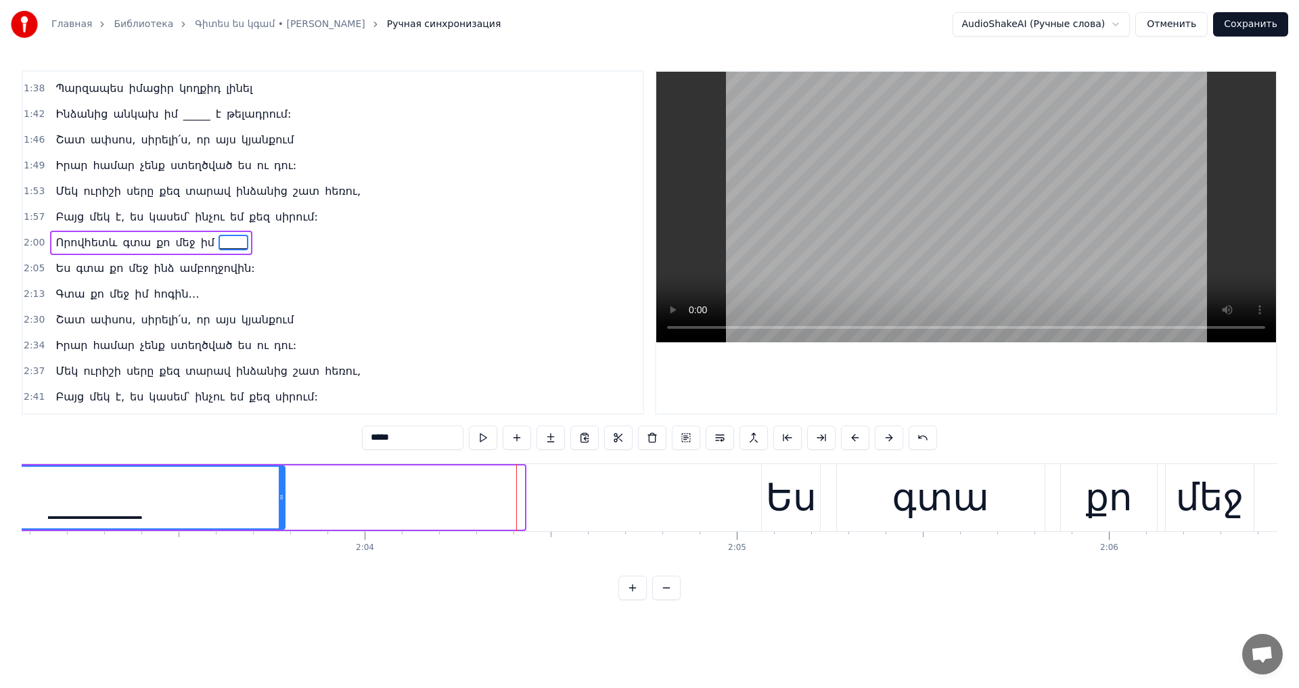
drag, startPoint x: 522, startPoint y: 501, endPoint x: 282, endPoint y: 509, distance: 239.7
click at [282, 509] on div at bounding box center [281, 498] width 5 height 62
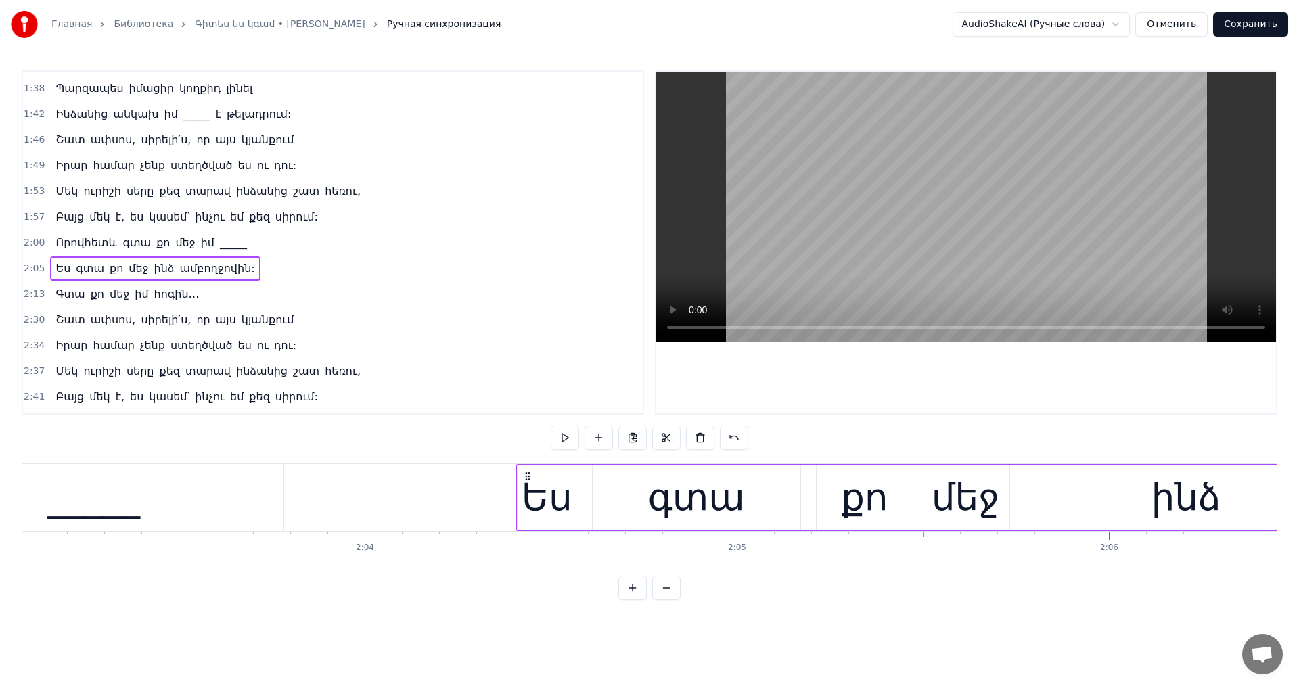
drag, startPoint x: 771, startPoint y: 475, endPoint x: 525, endPoint y: 491, distance: 246.9
click at [976, 185] on video at bounding box center [966, 207] width 620 height 271
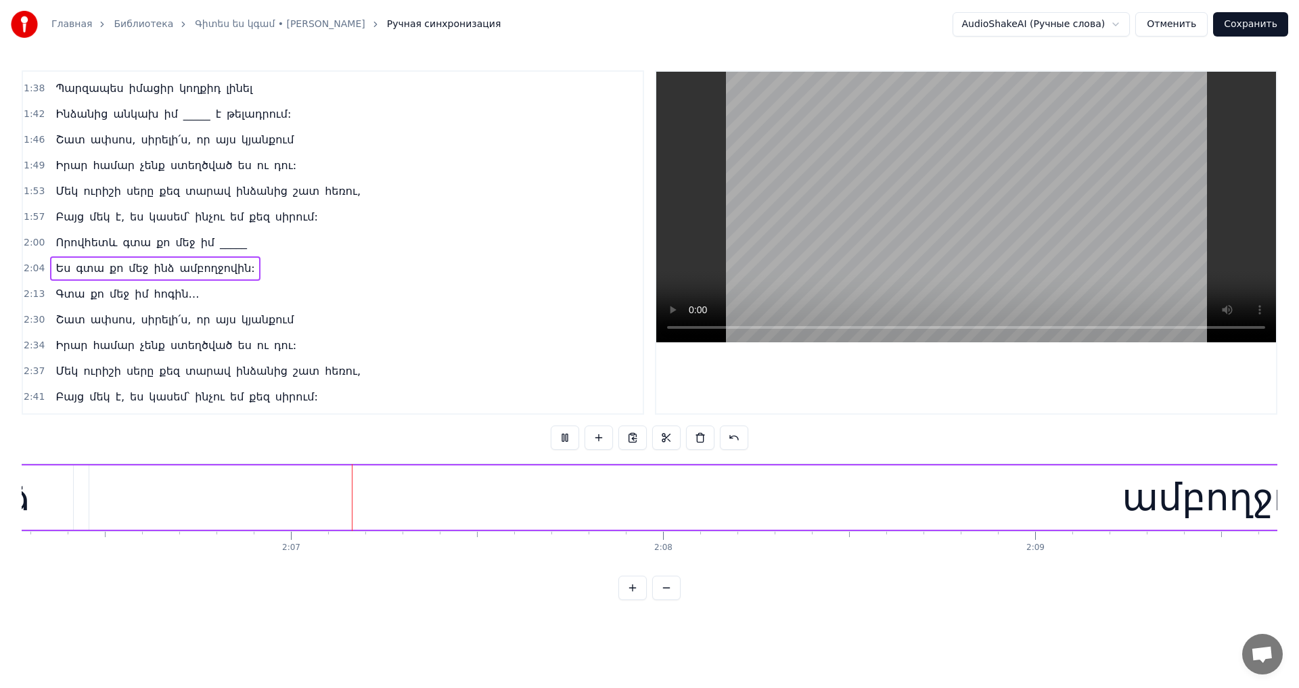
scroll to position [0, 47022]
click at [985, 191] on video at bounding box center [966, 207] width 620 height 271
click at [1126, 489] on div "ամբողջովին:" at bounding box center [1229, 498] width 259 height 56
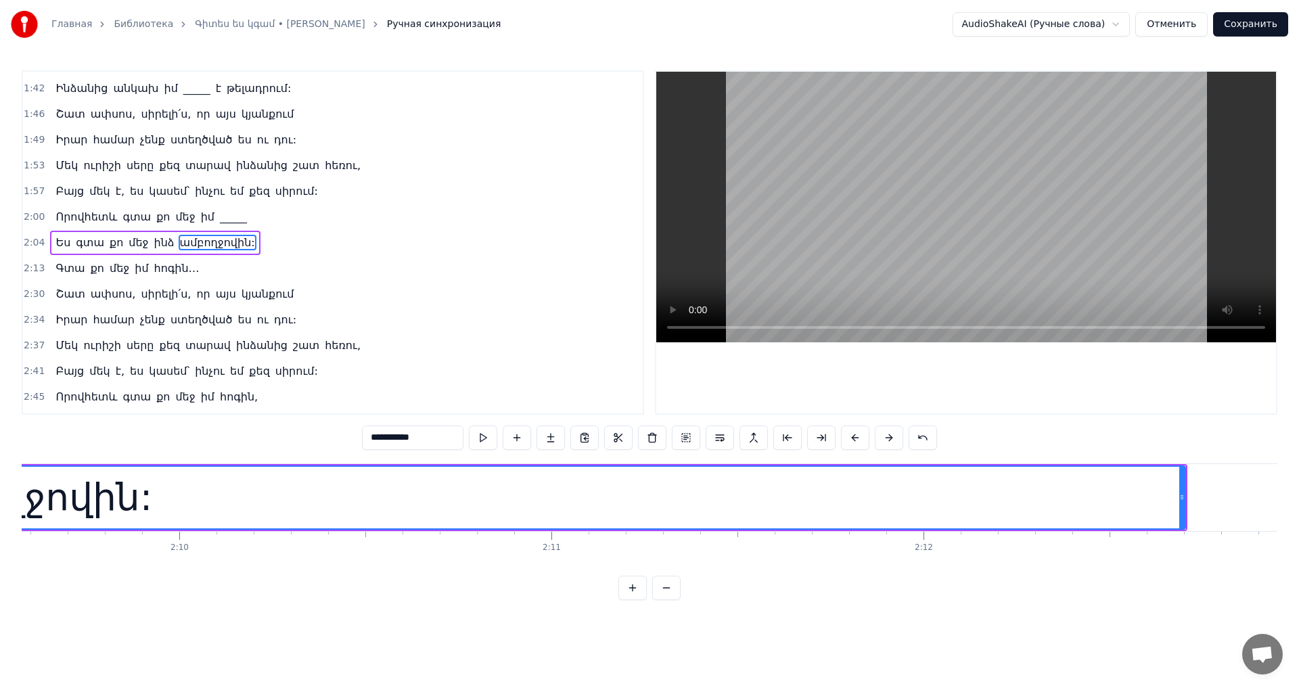
scroll to position [0, 48470]
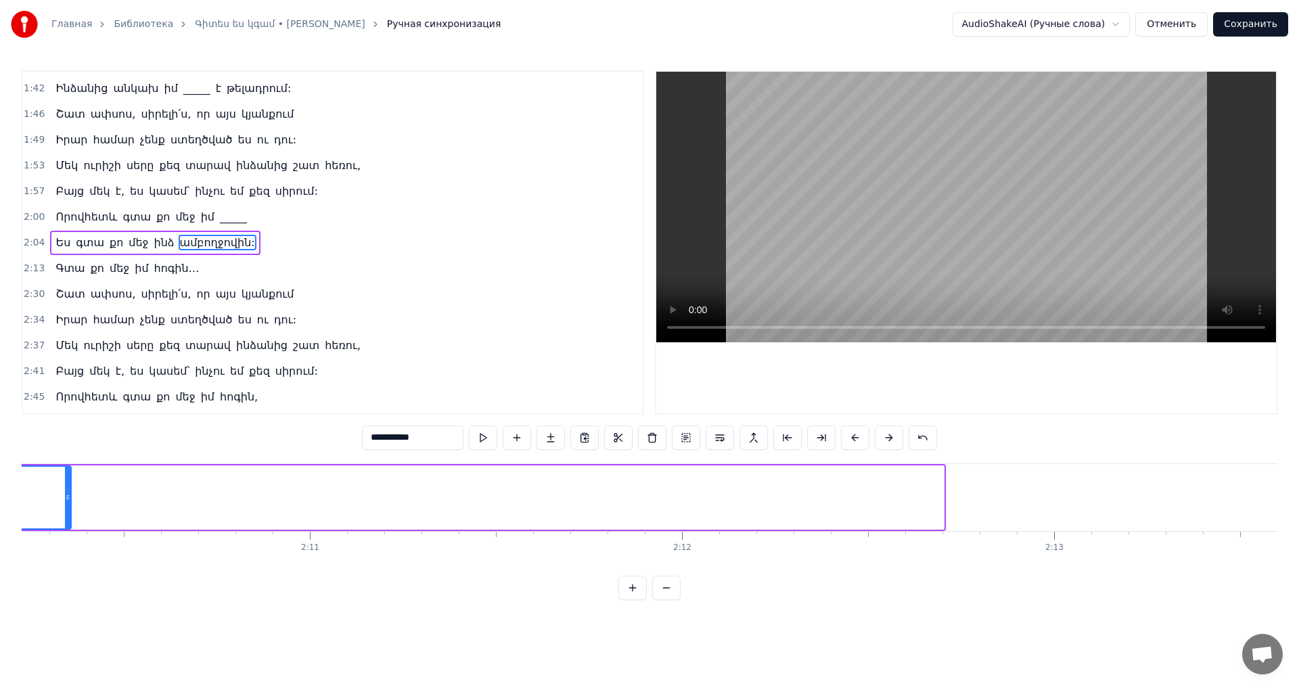
drag, startPoint x: 942, startPoint y: 503, endPoint x: 69, endPoint y: 457, distance: 874.2
click at [69, 457] on div "0:18 Գիտես՝ ես կգամ, ուր էլ որ գնաս ես կգամ, 0:25 Գիտես՝ ես այնտեղ եմ, կամ, ուր…" at bounding box center [650, 335] width 1256 height 530
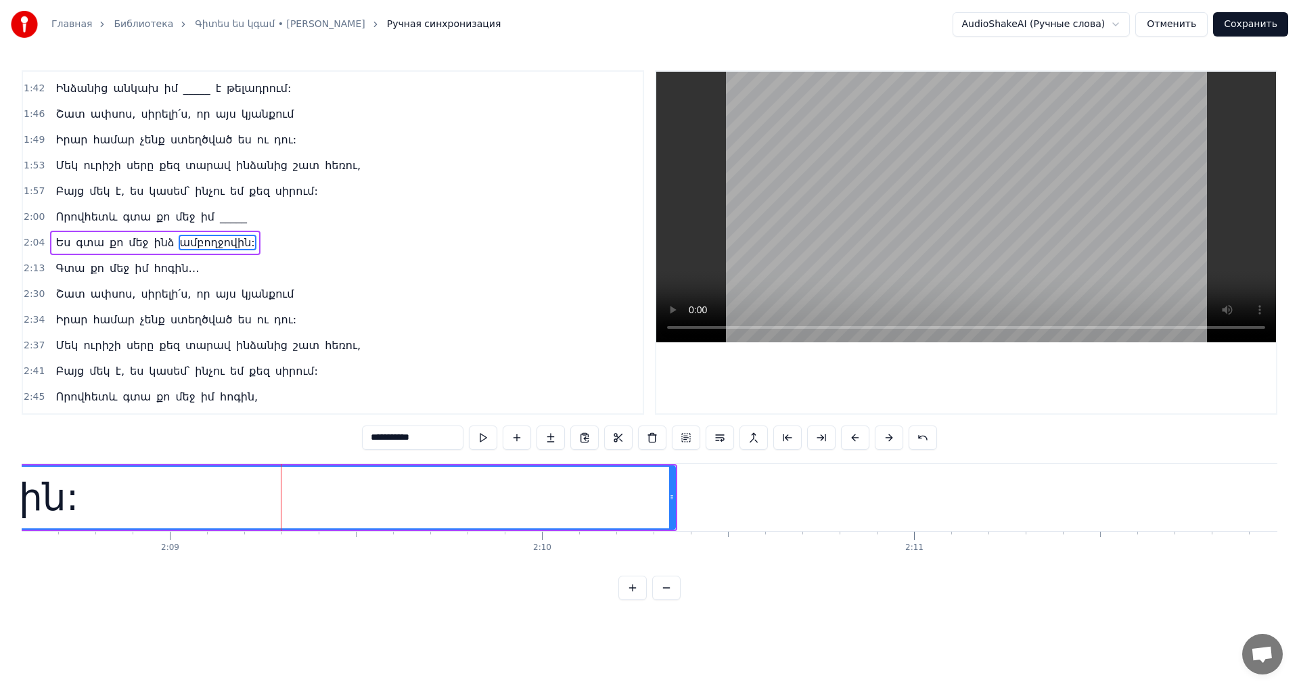
scroll to position [0, 47342]
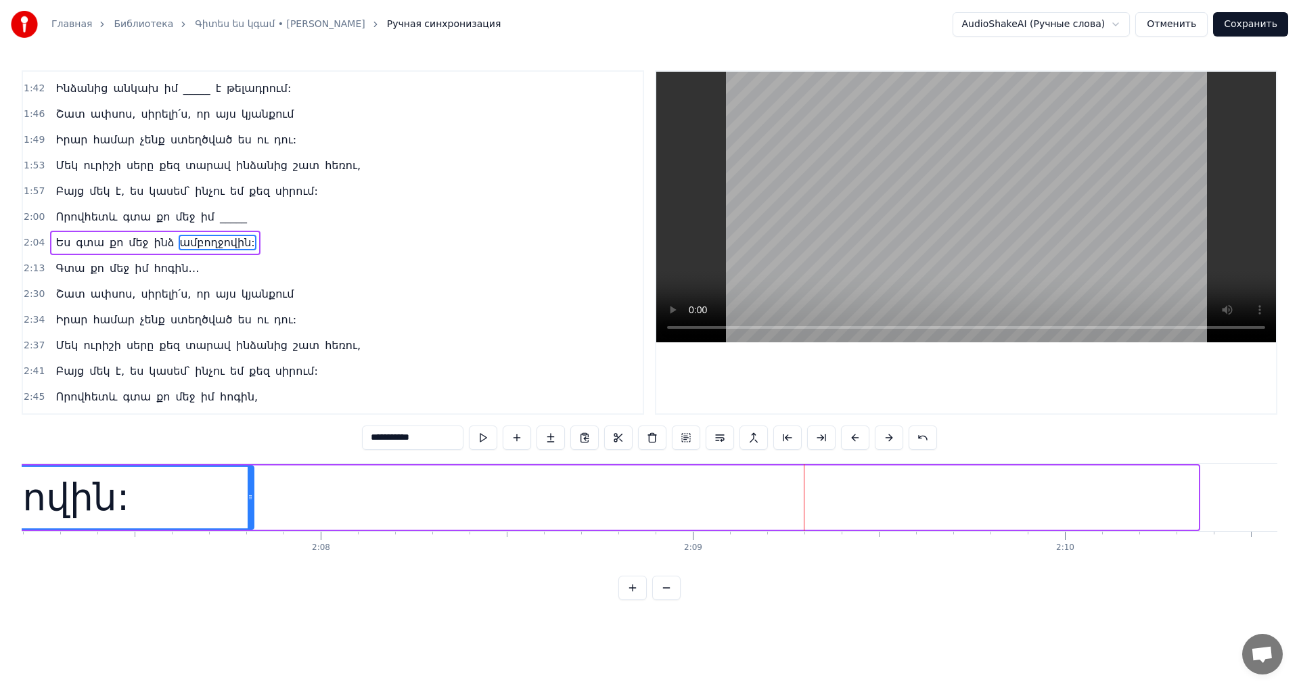
drag, startPoint x: 1193, startPoint y: 506, endPoint x: 248, endPoint y: 472, distance: 945.3
click at [248, 472] on div at bounding box center [250, 498] width 5 height 62
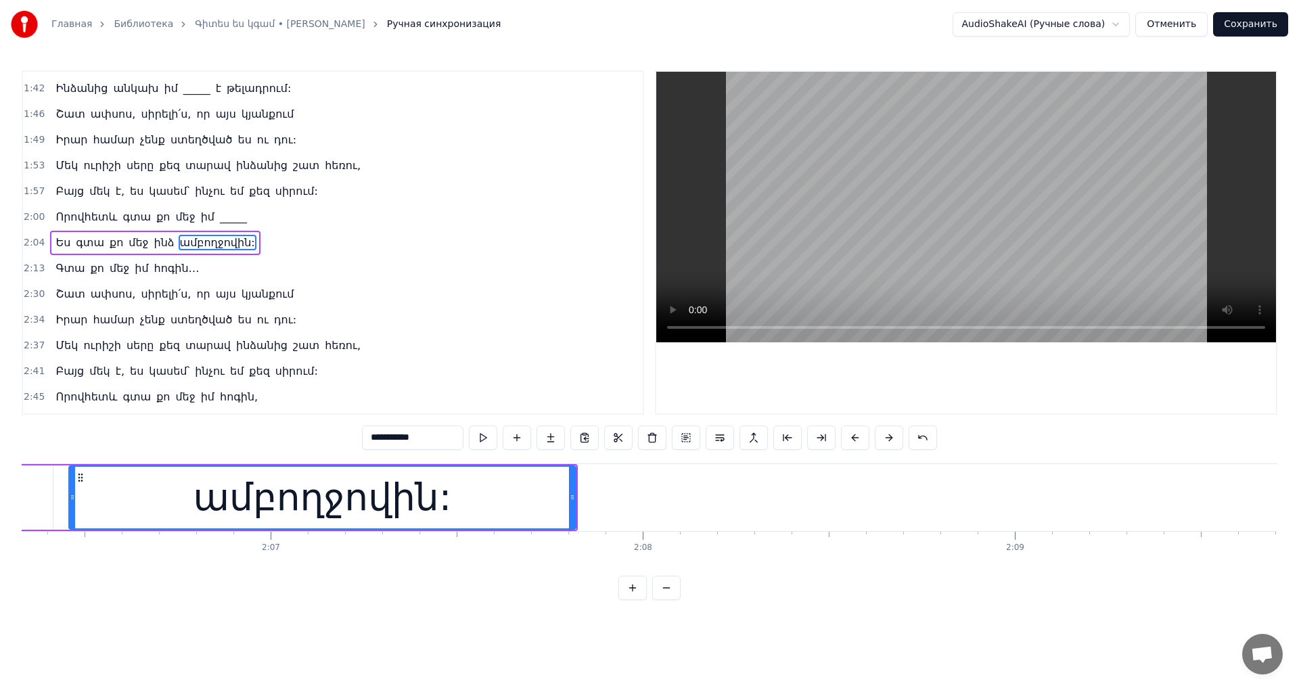
scroll to position [0, 46900]
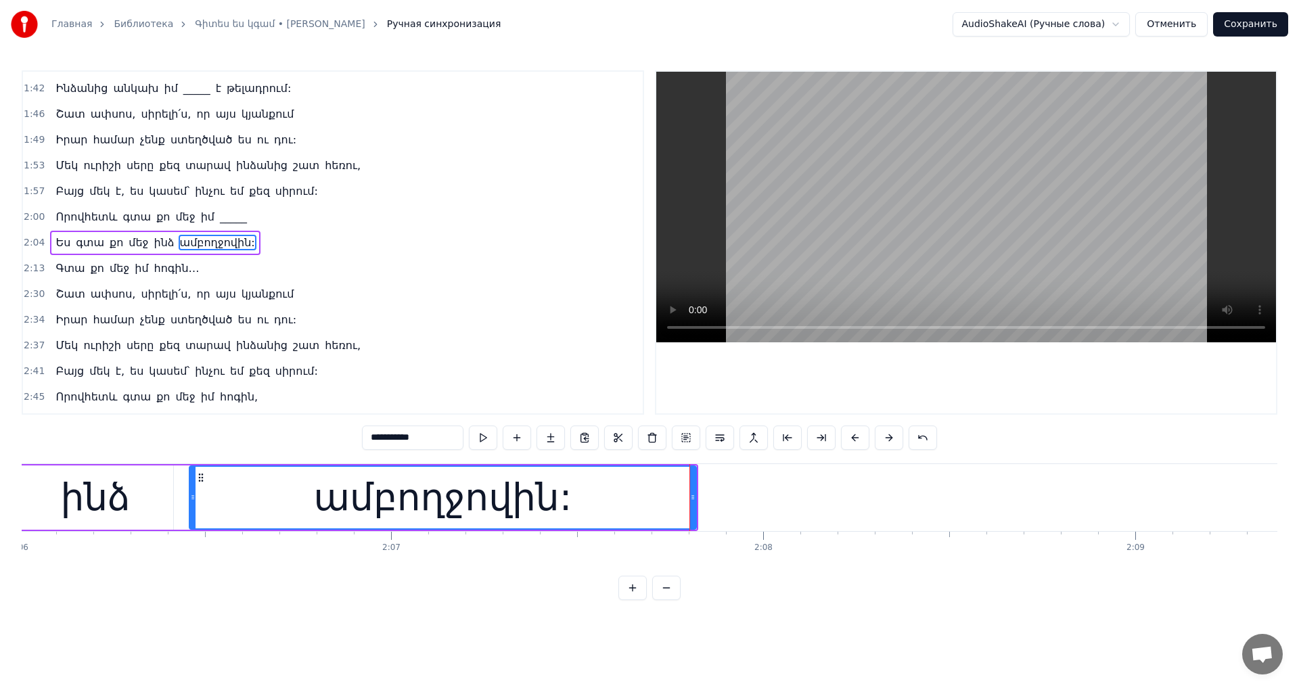
click at [960, 224] on video at bounding box center [966, 207] width 620 height 271
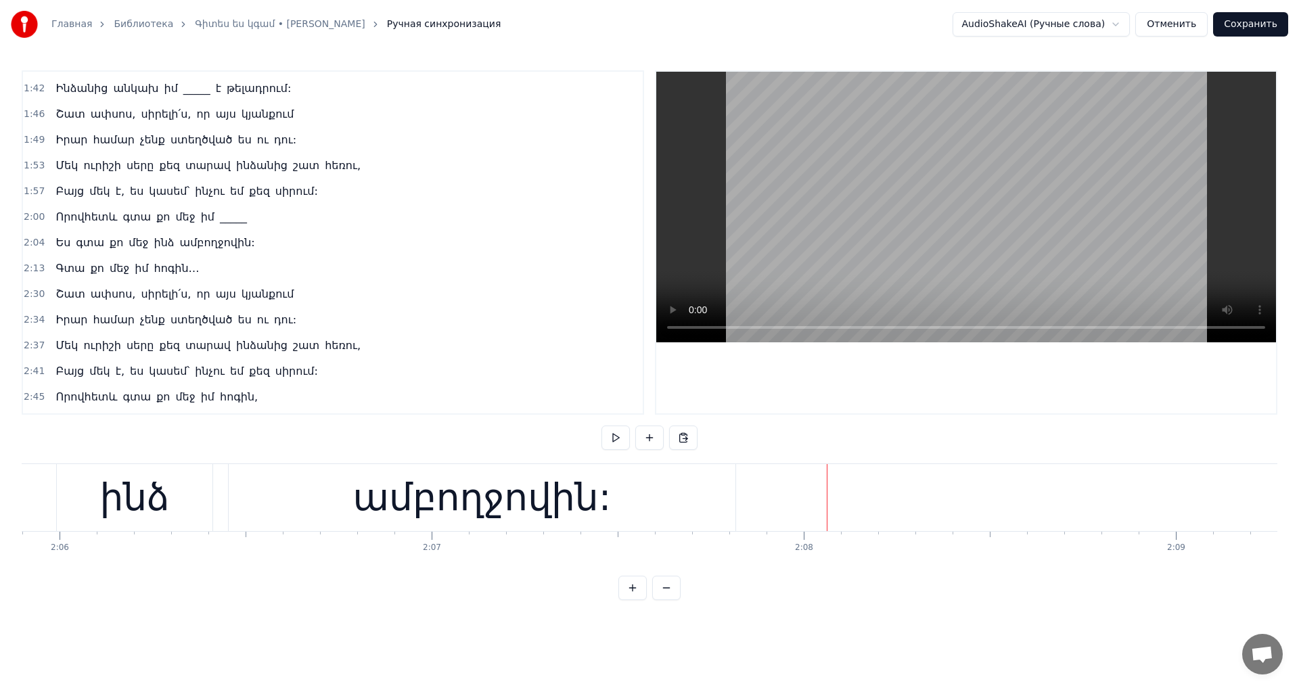
scroll to position [0, 46779]
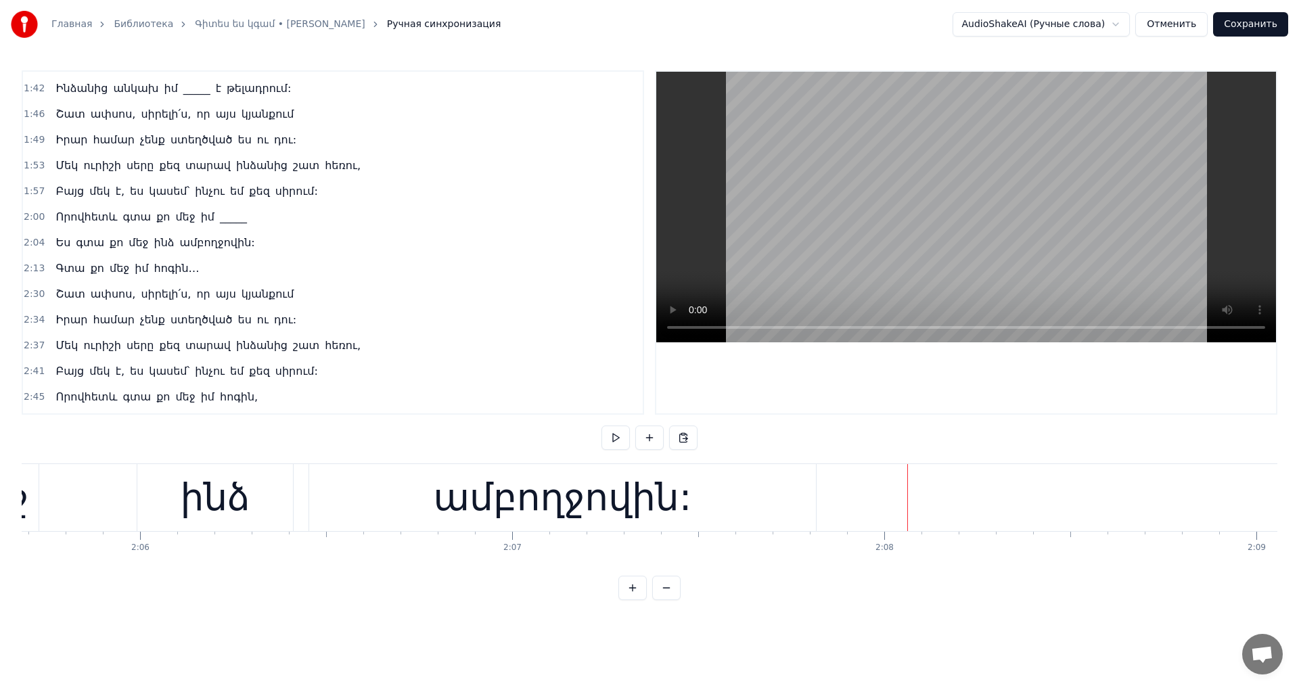
click at [698, 499] on div "ամբողջովին:" at bounding box center [562, 497] width 507 height 67
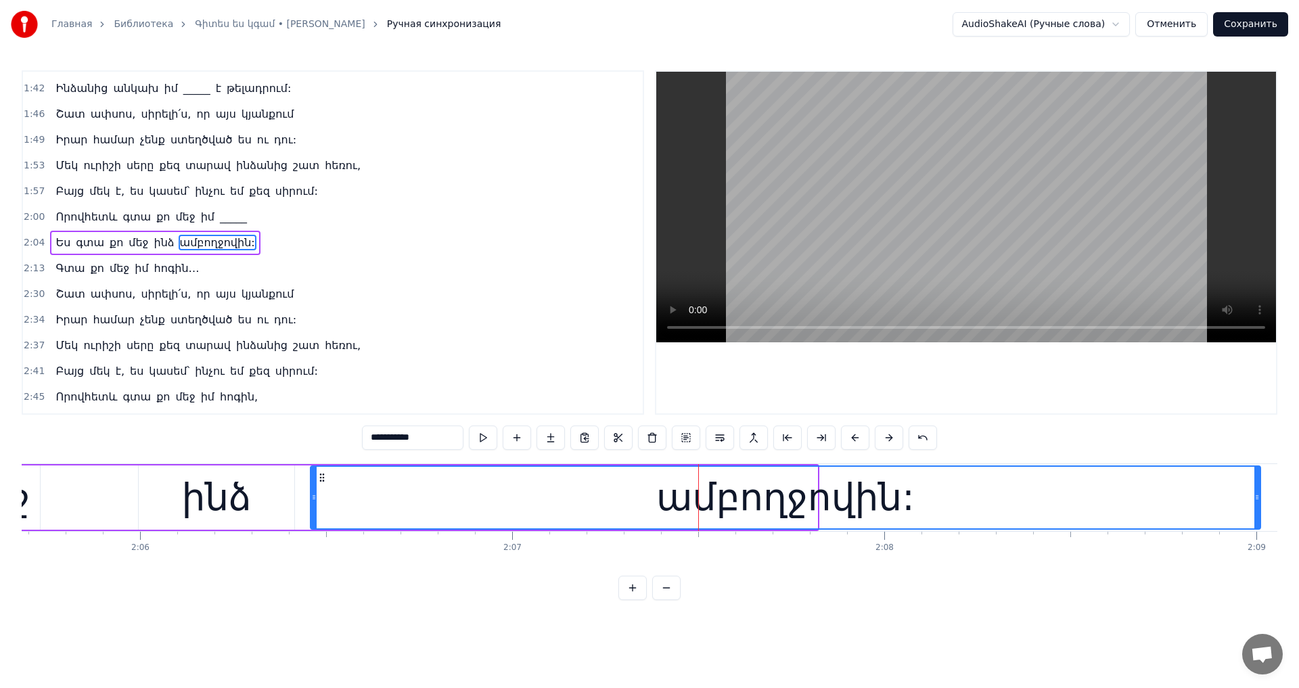
drag, startPoint x: 811, startPoint y: 497, endPoint x: 1255, endPoint y: 529, distance: 444.4
click at [1255, 529] on div "ամբողջովին:" at bounding box center [785, 498] width 951 height 64
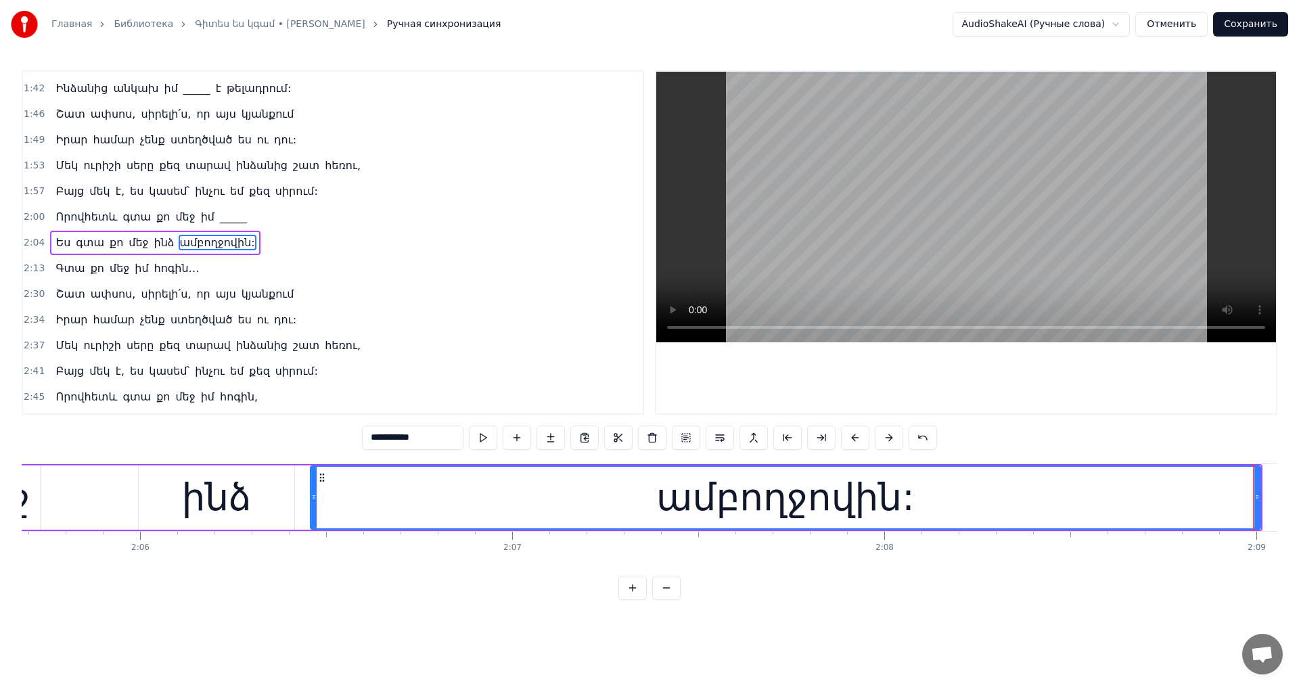
click at [1062, 217] on video at bounding box center [966, 207] width 620 height 271
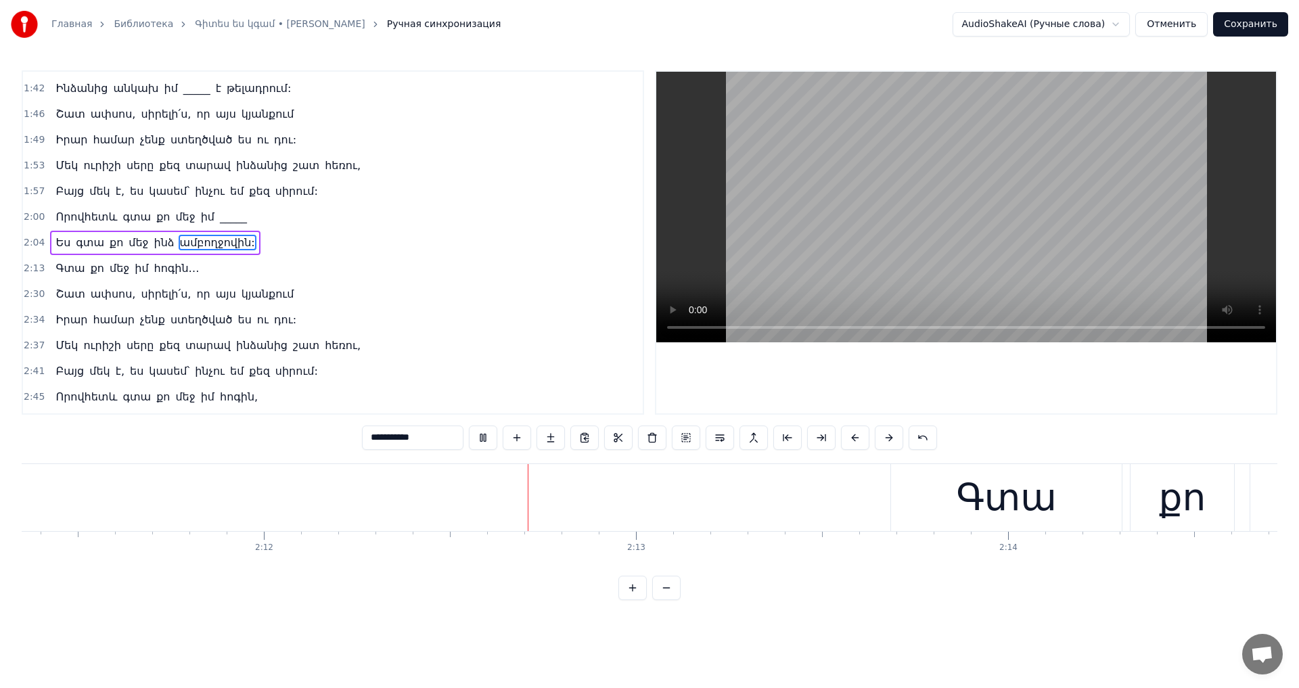
scroll to position [0, 49107]
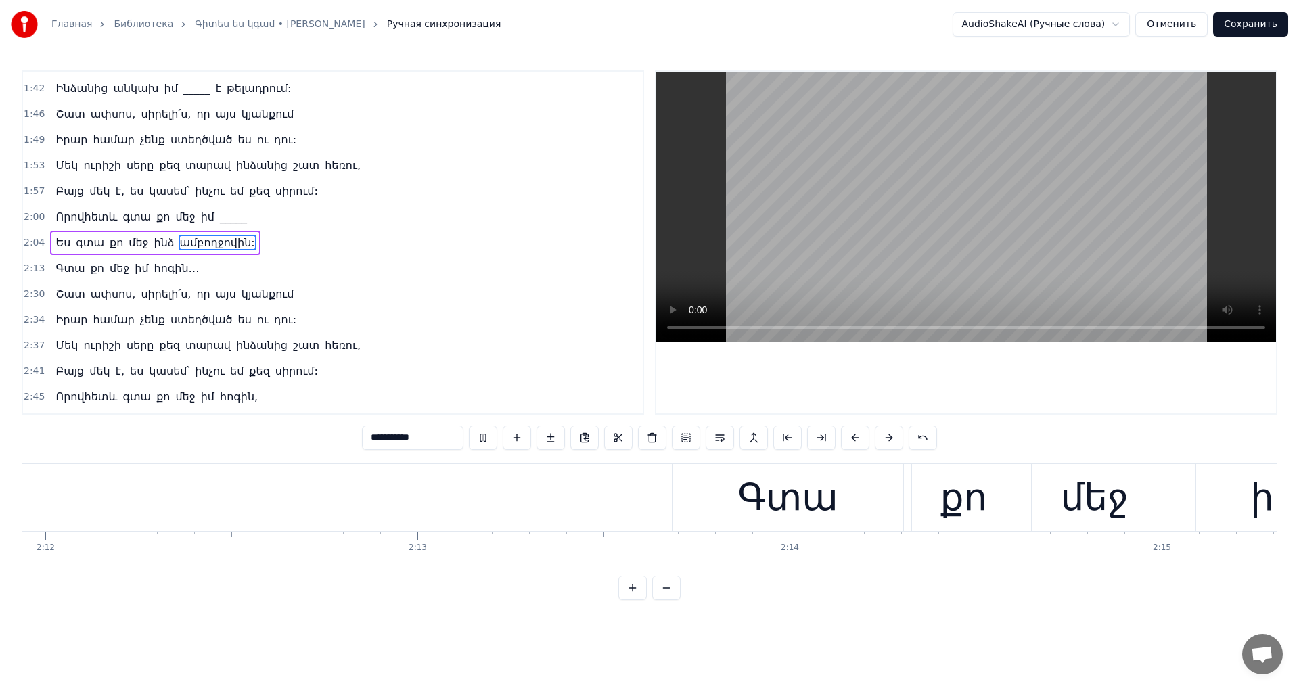
click at [1009, 193] on video at bounding box center [966, 207] width 620 height 271
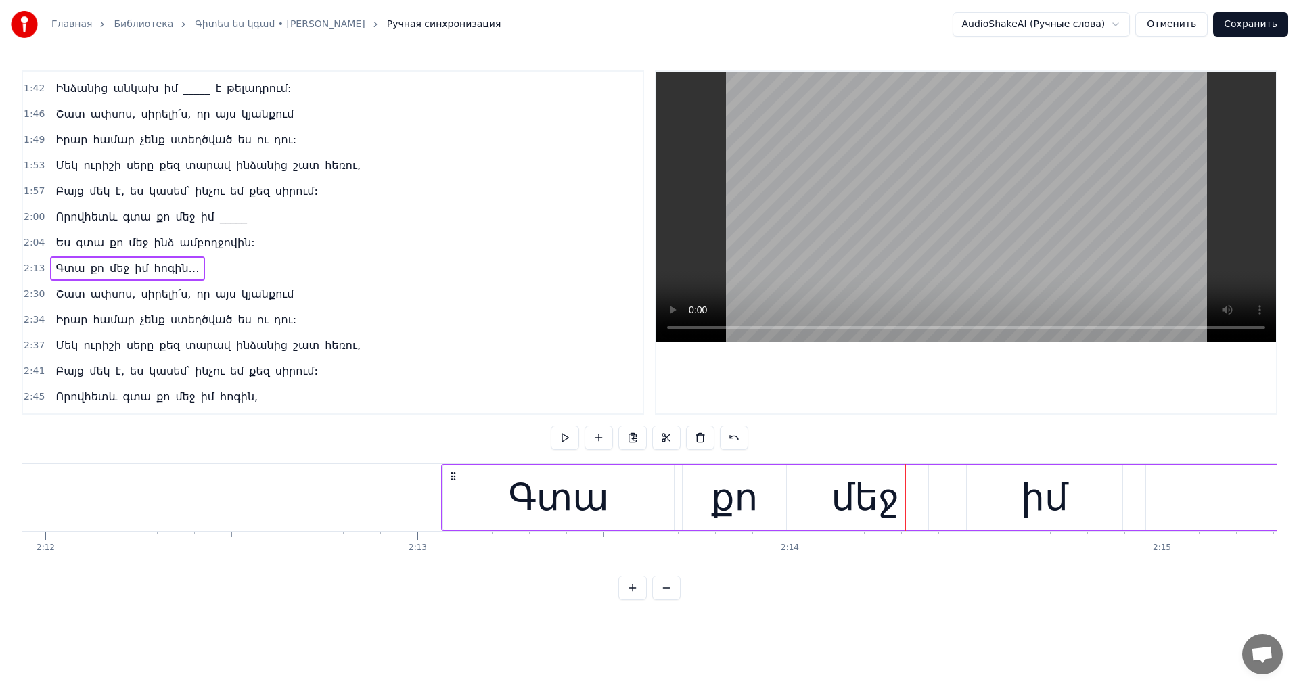
drag, startPoint x: 679, startPoint y: 478, endPoint x: 451, endPoint y: 497, distance: 229.5
click at [941, 200] on video at bounding box center [966, 207] width 620 height 271
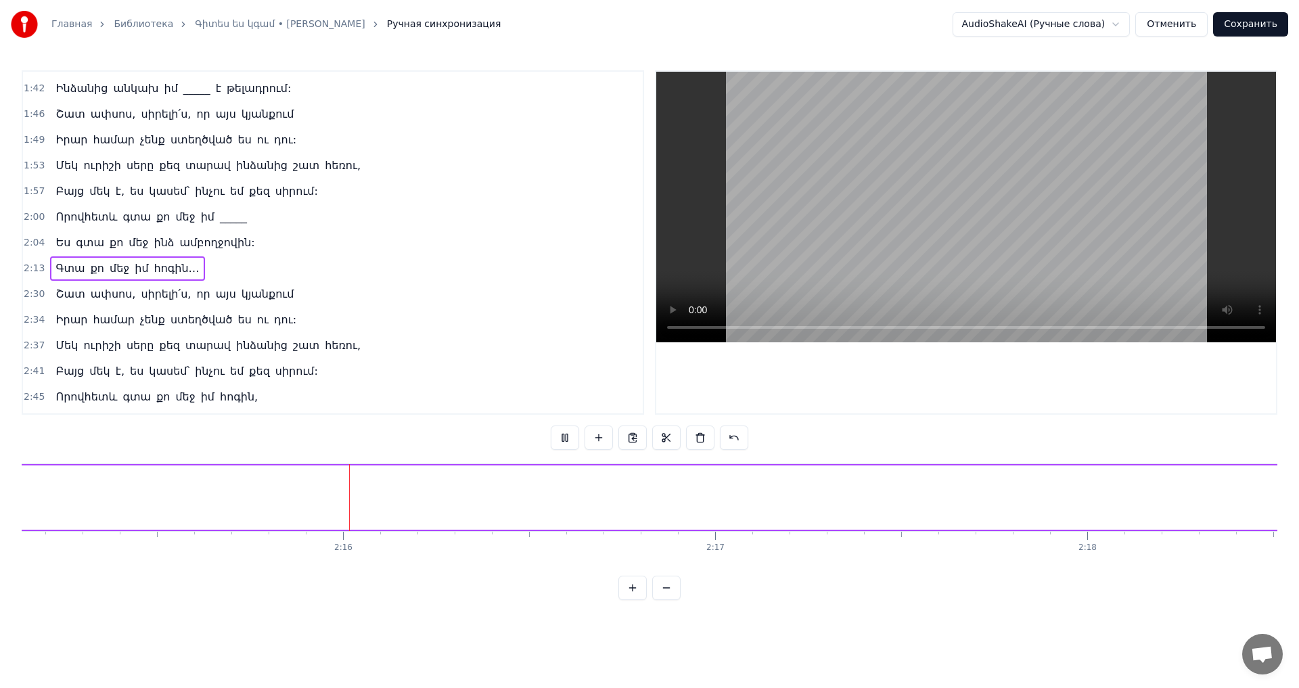
scroll to position [0, 50299]
click at [917, 196] on video at bounding box center [966, 207] width 620 height 271
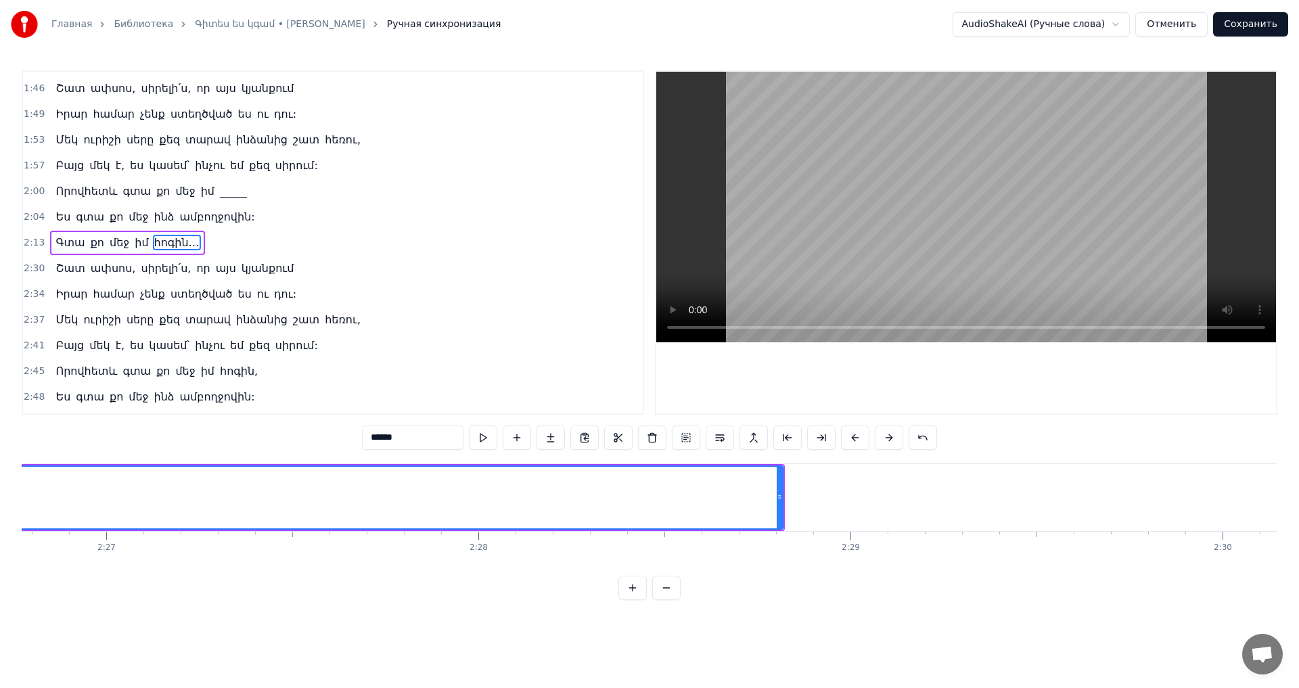
scroll to position [0, 54709]
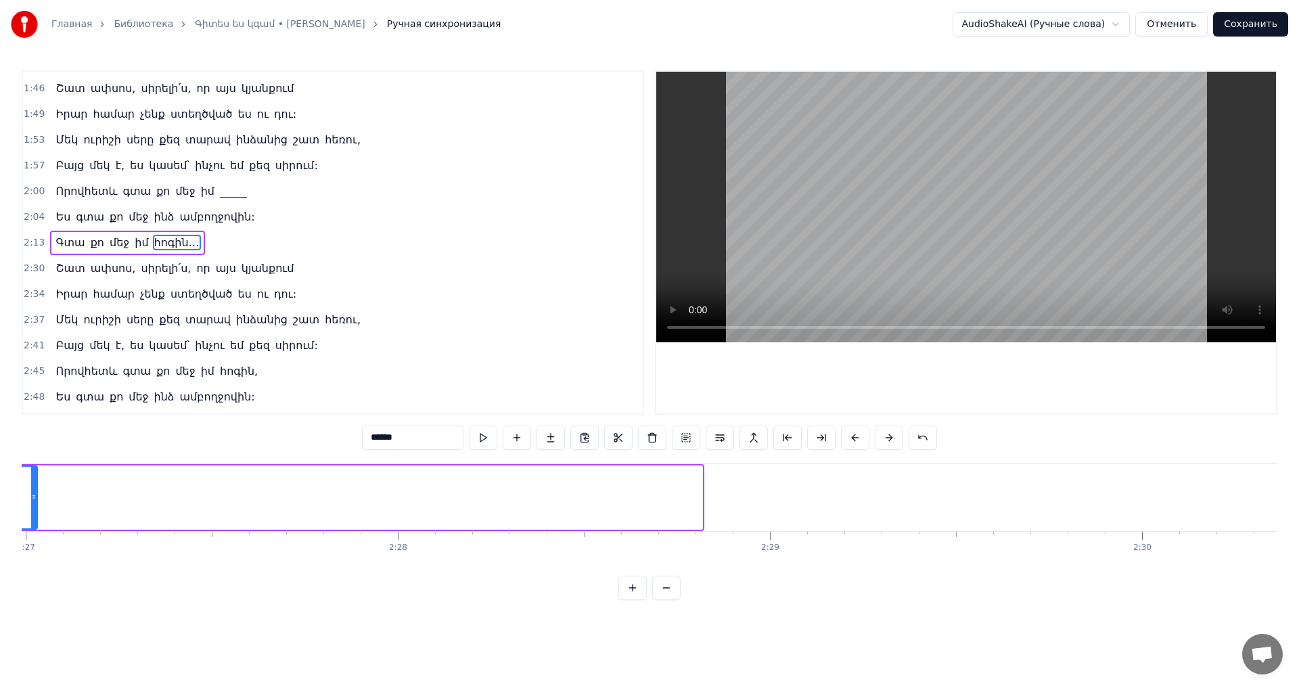
drag, startPoint x: 701, startPoint y: 494, endPoint x: 35, endPoint y: 489, distance: 665.9
click at [35, 489] on div at bounding box center [33, 498] width 5 height 62
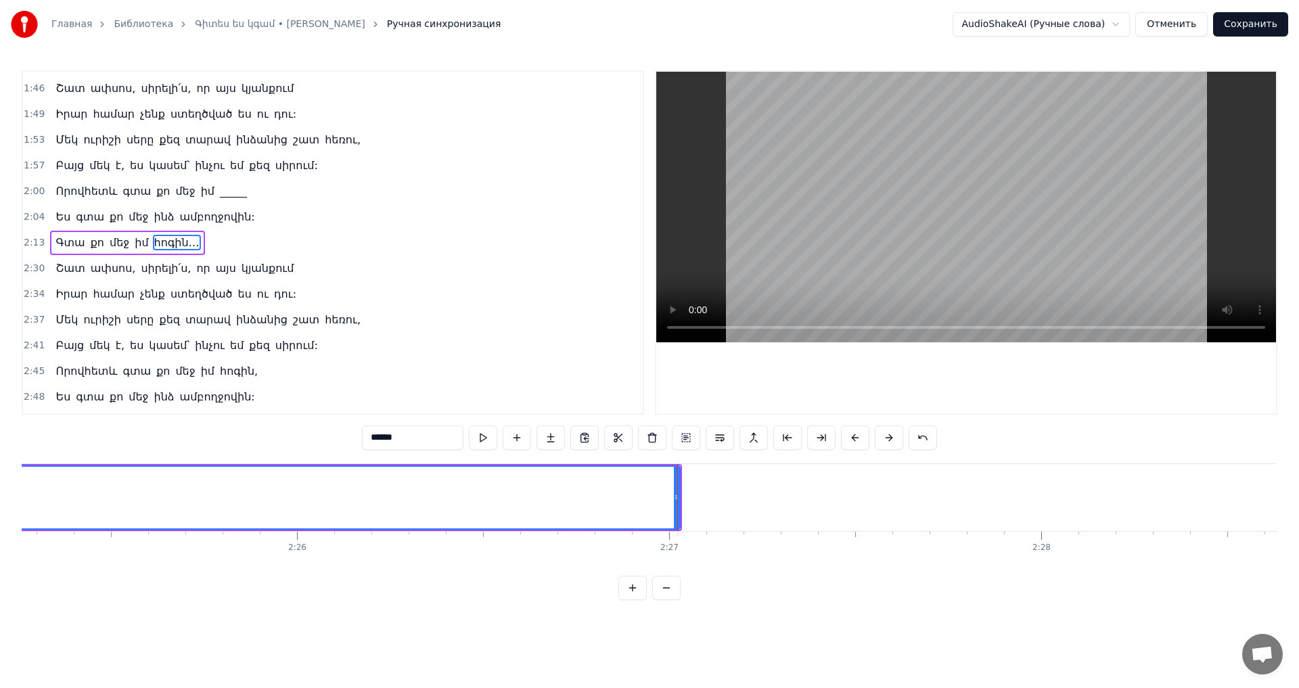
scroll to position [0, 53663]
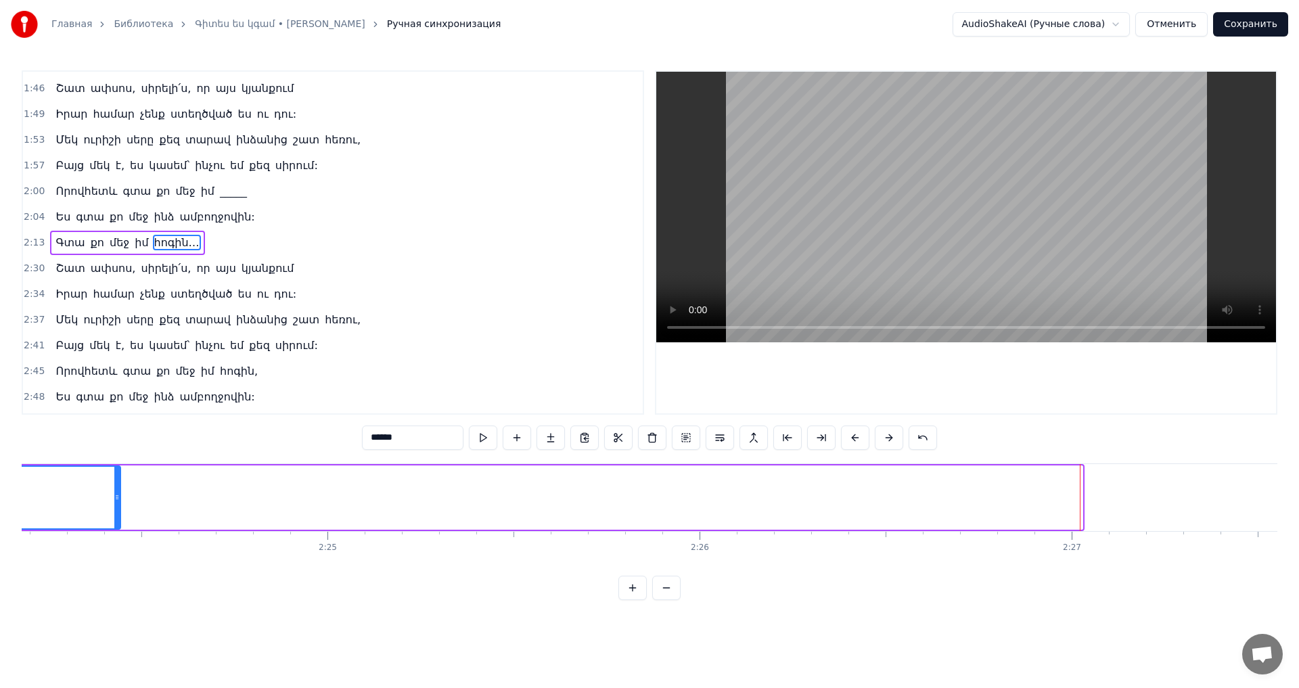
drag, startPoint x: 1081, startPoint y: 501, endPoint x: 112, endPoint y: 493, distance: 969.8
click at [114, 493] on icon at bounding box center [116, 497] width 5 height 11
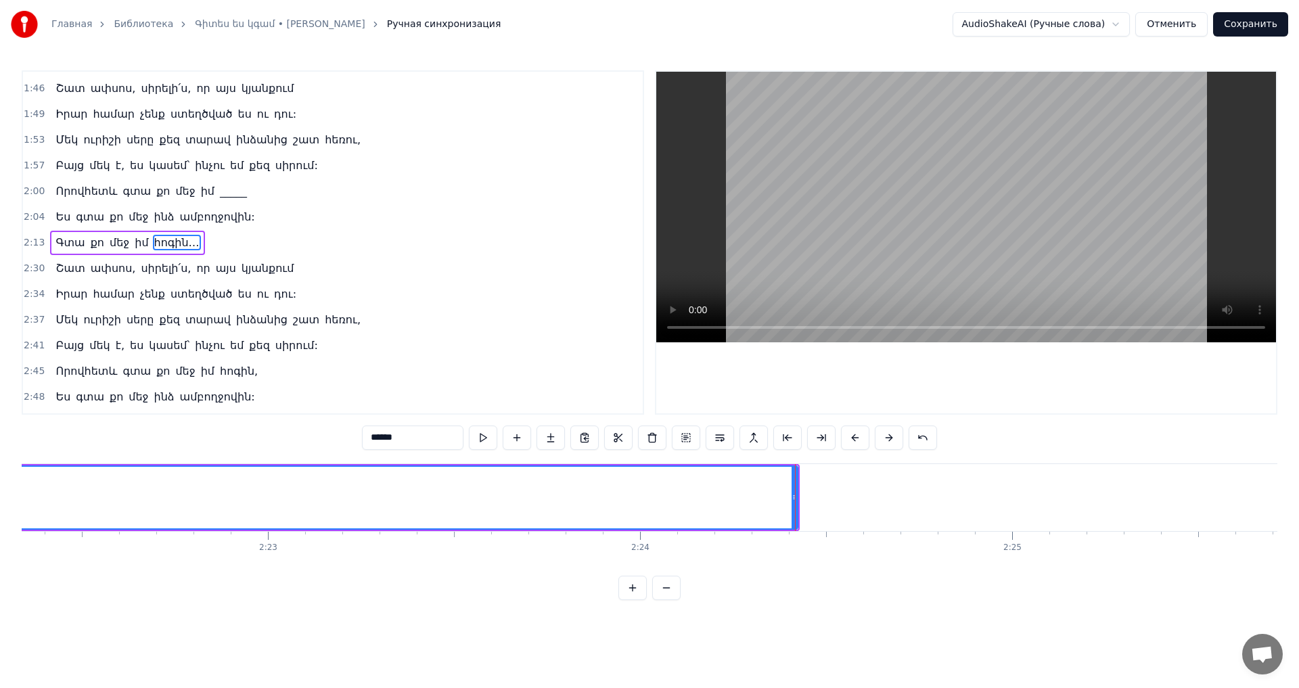
scroll to position [0, 52697]
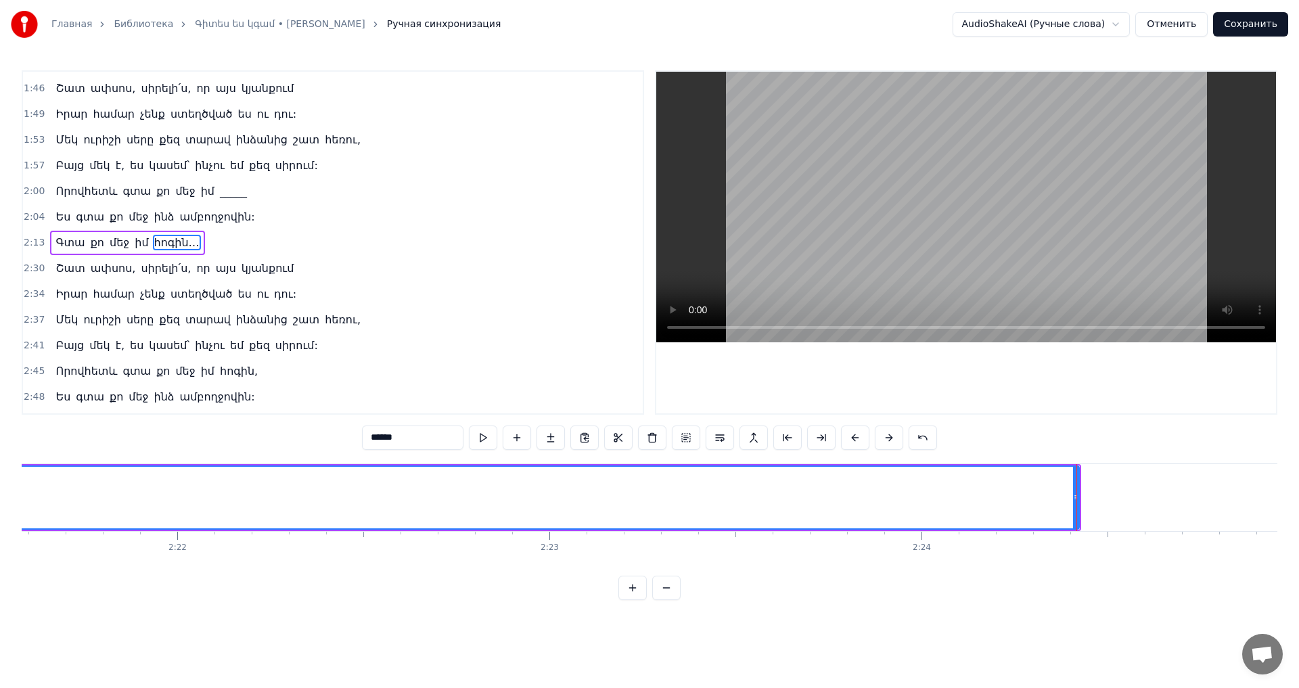
click at [1077, 503] on div at bounding box center [1077, 497] width 1 height 67
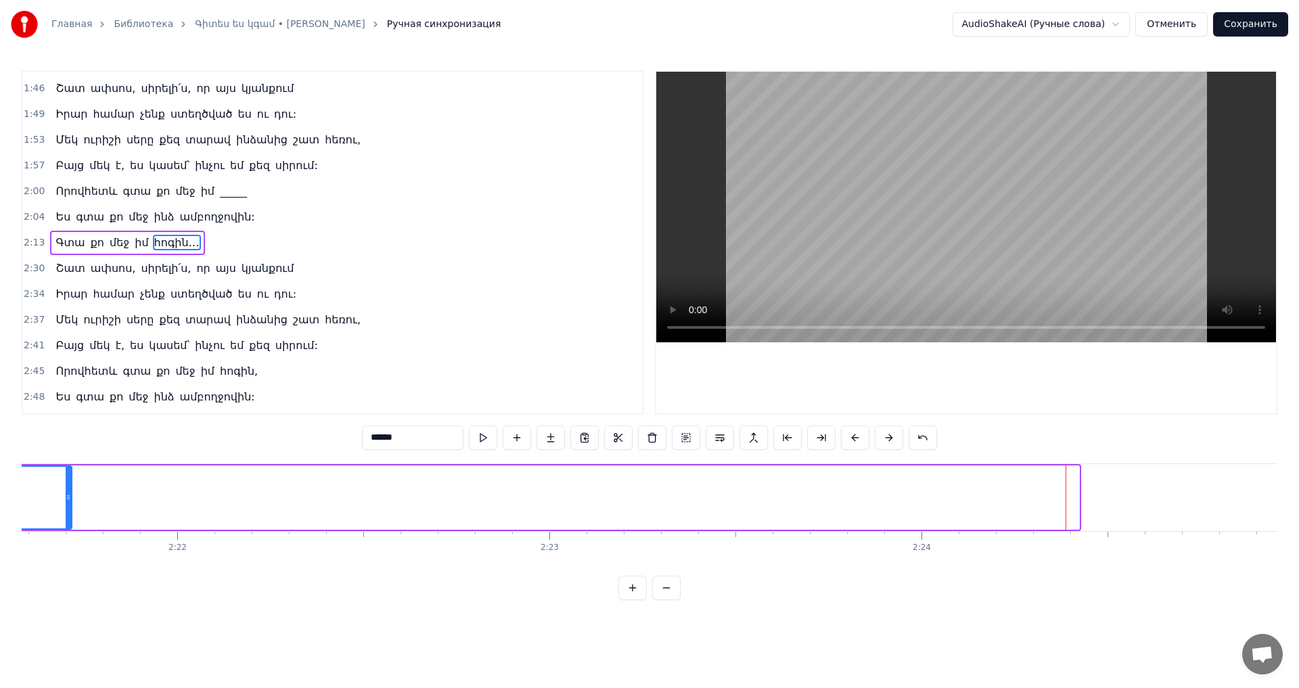
drag, startPoint x: 1077, startPoint y: 498, endPoint x: 69, endPoint y: 508, distance: 1007.7
click at [69, 508] on div at bounding box center [68, 498] width 5 height 62
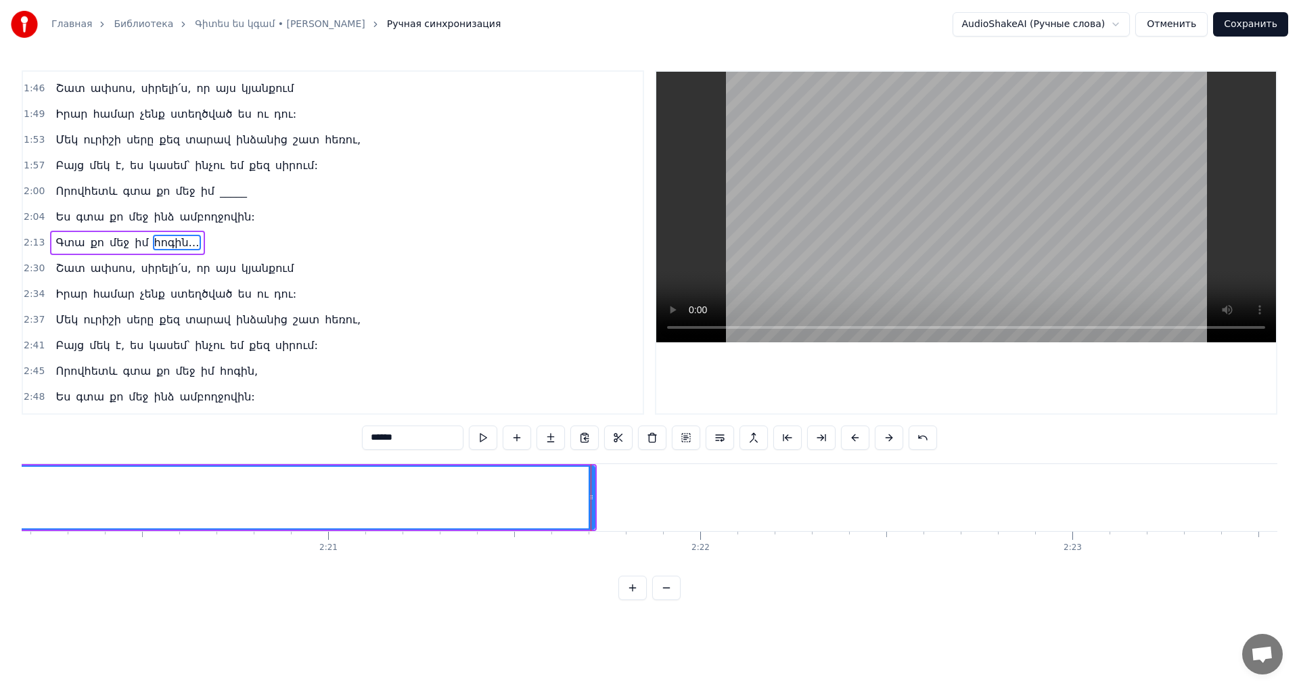
scroll to position [0, 51650]
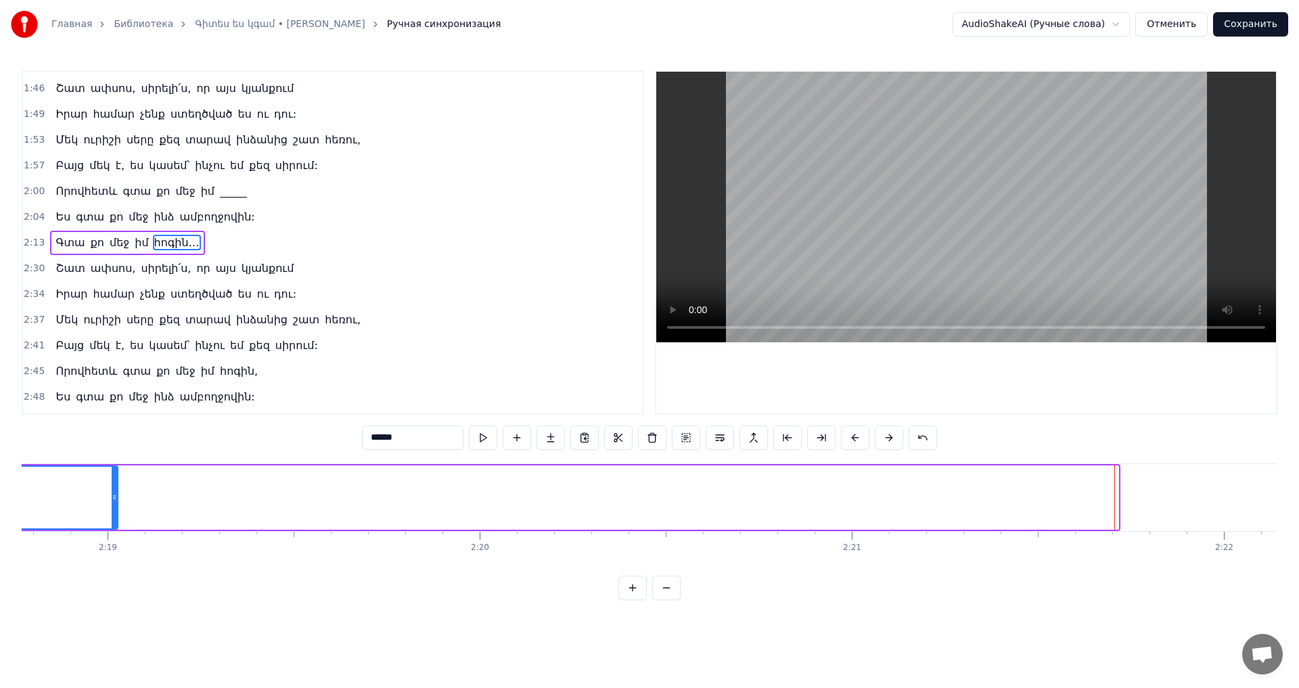
drag, startPoint x: 1117, startPoint y: 499, endPoint x: 111, endPoint y: 487, distance: 1005.7
click at [112, 487] on div at bounding box center [114, 498] width 5 height 62
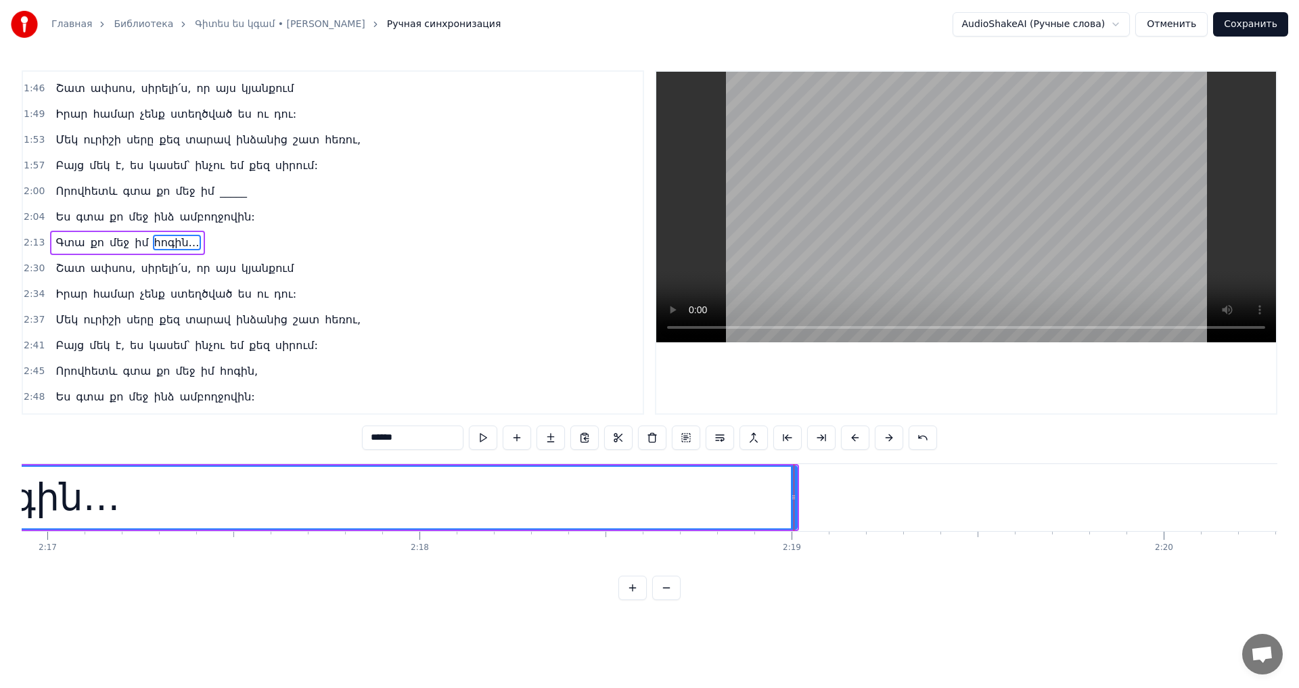
scroll to position [0, 50885]
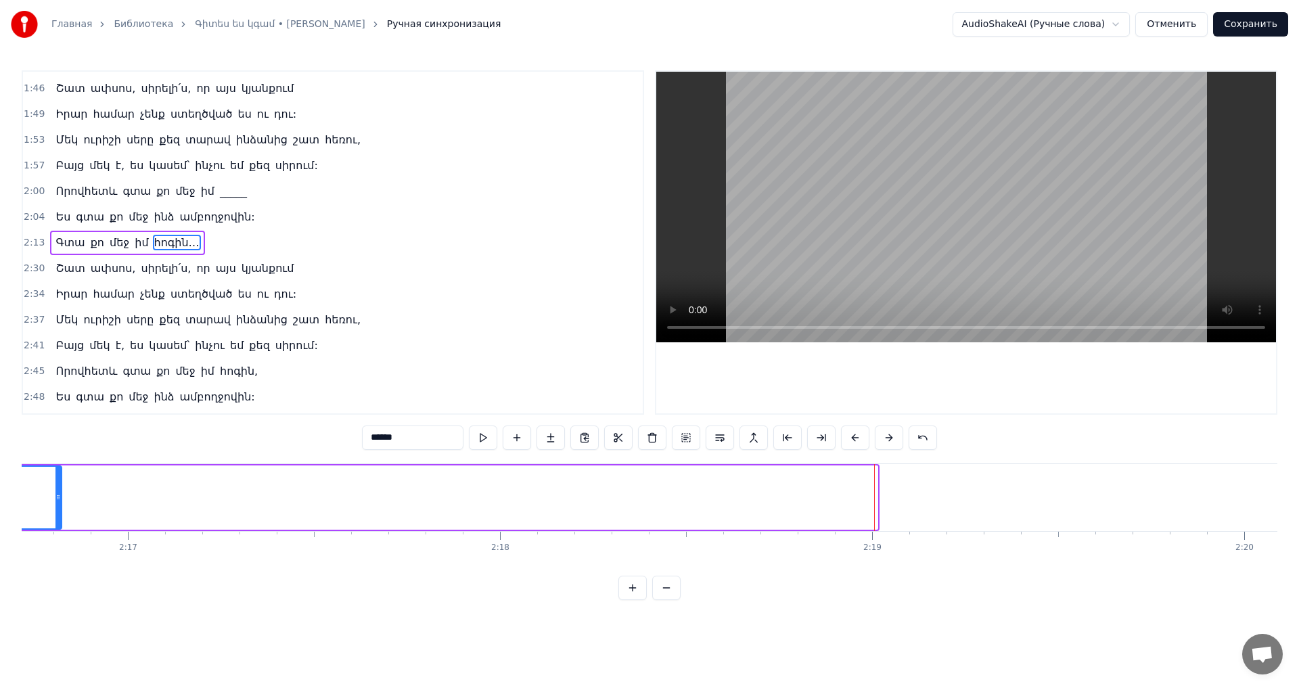
drag, startPoint x: 876, startPoint y: 511, endPoint x: 60, endPoint y: 509, distance: 816.1
click at [60, 509] on div at bounding box center [57, 498] width 5 height 62
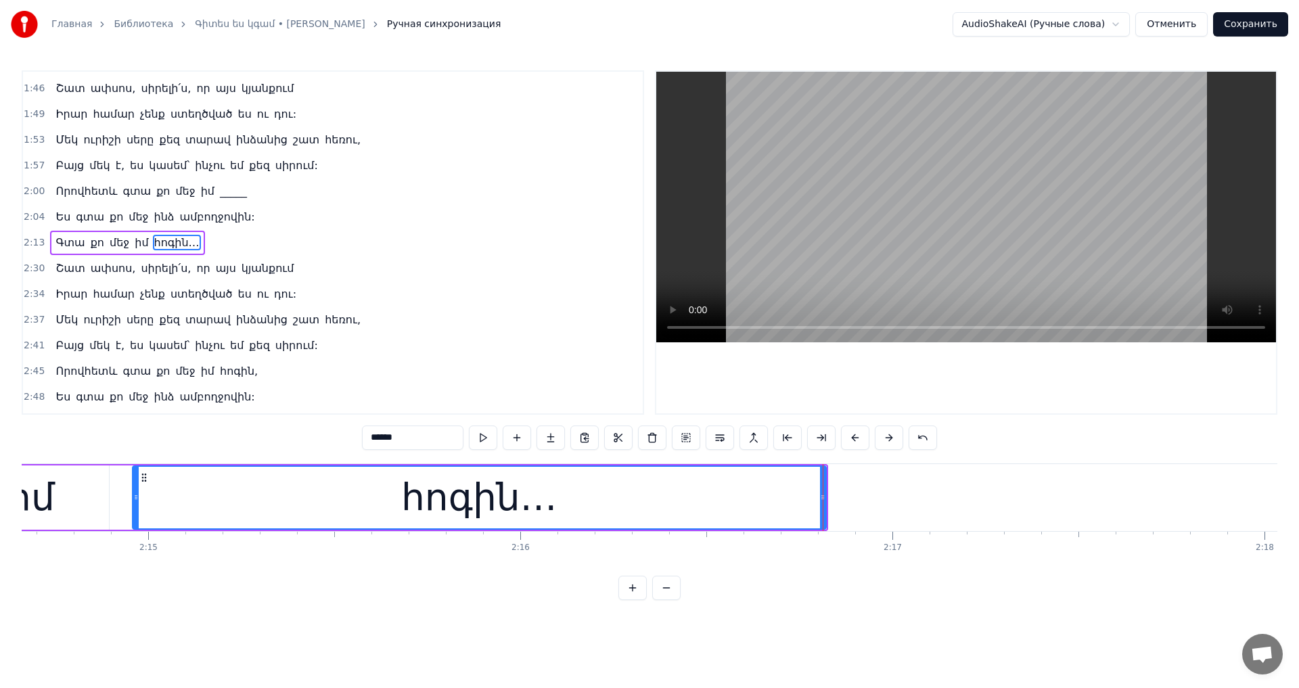
scroll to position [0, 50040]
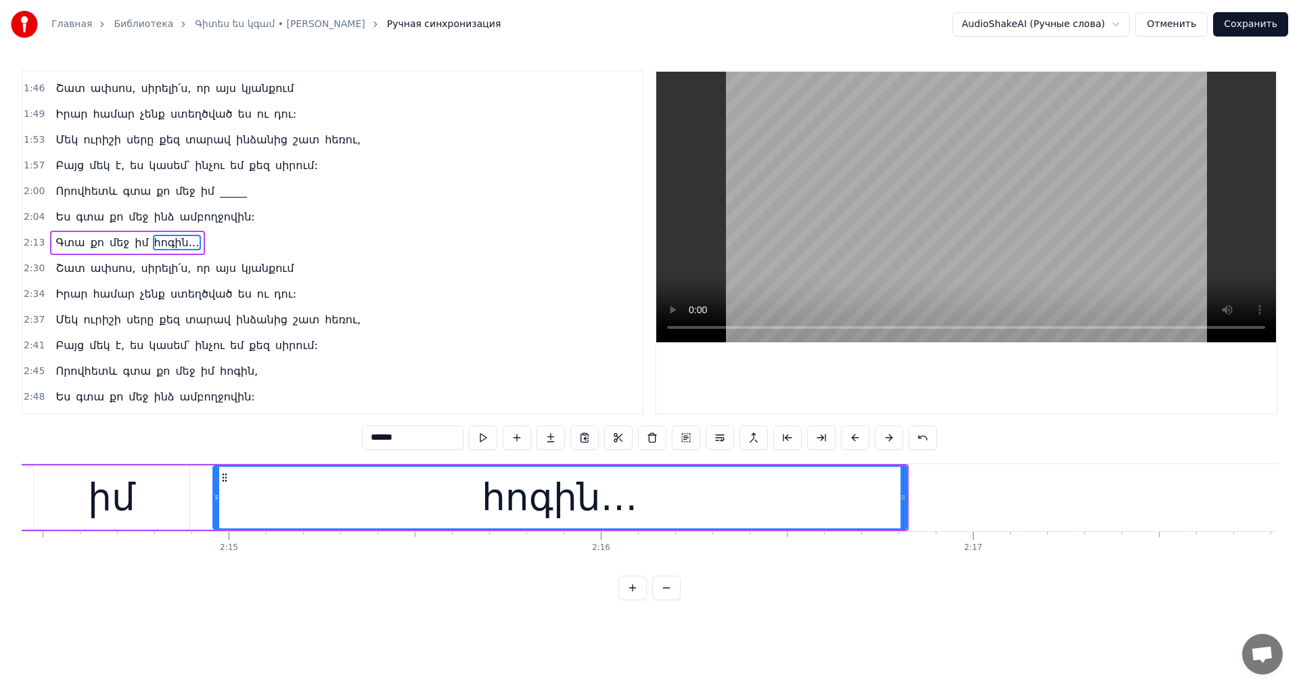
click at [922, 191] on video at bounding box center [966, 207] width 620 height 271
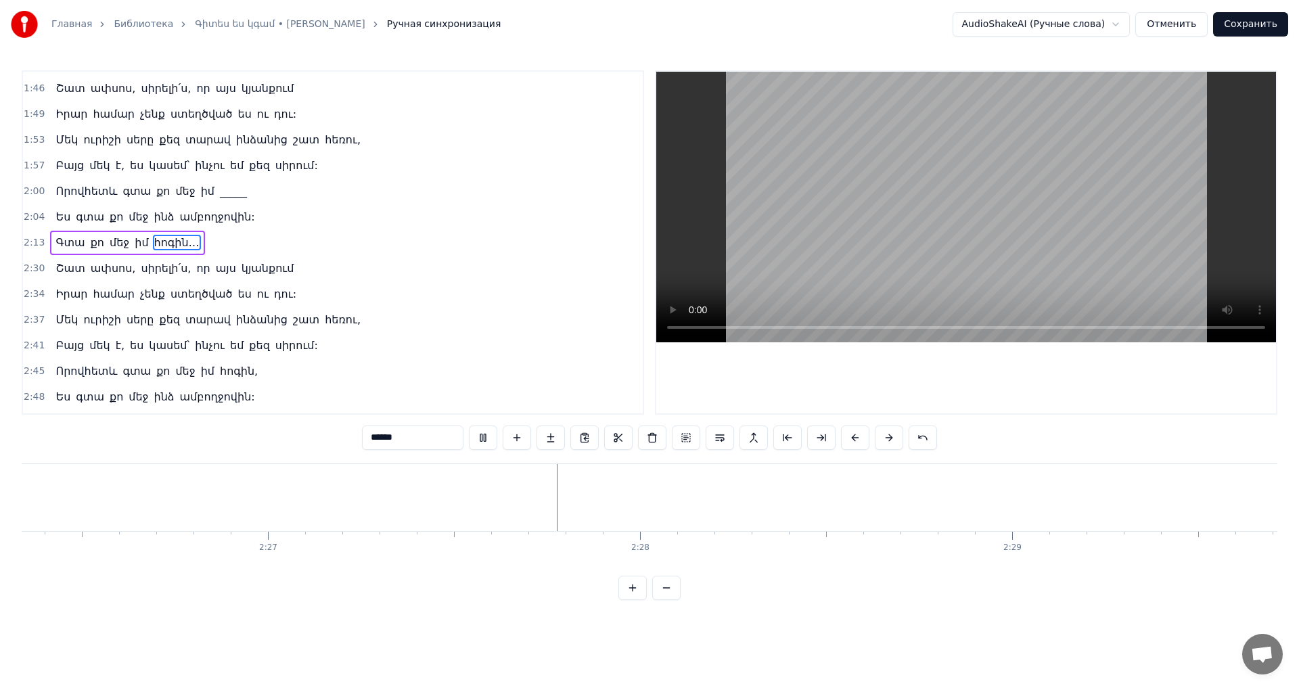
scroll to position [0, 54738]
click at [1032, 170] on video at bounding box center [966, 207] width 620 height 271
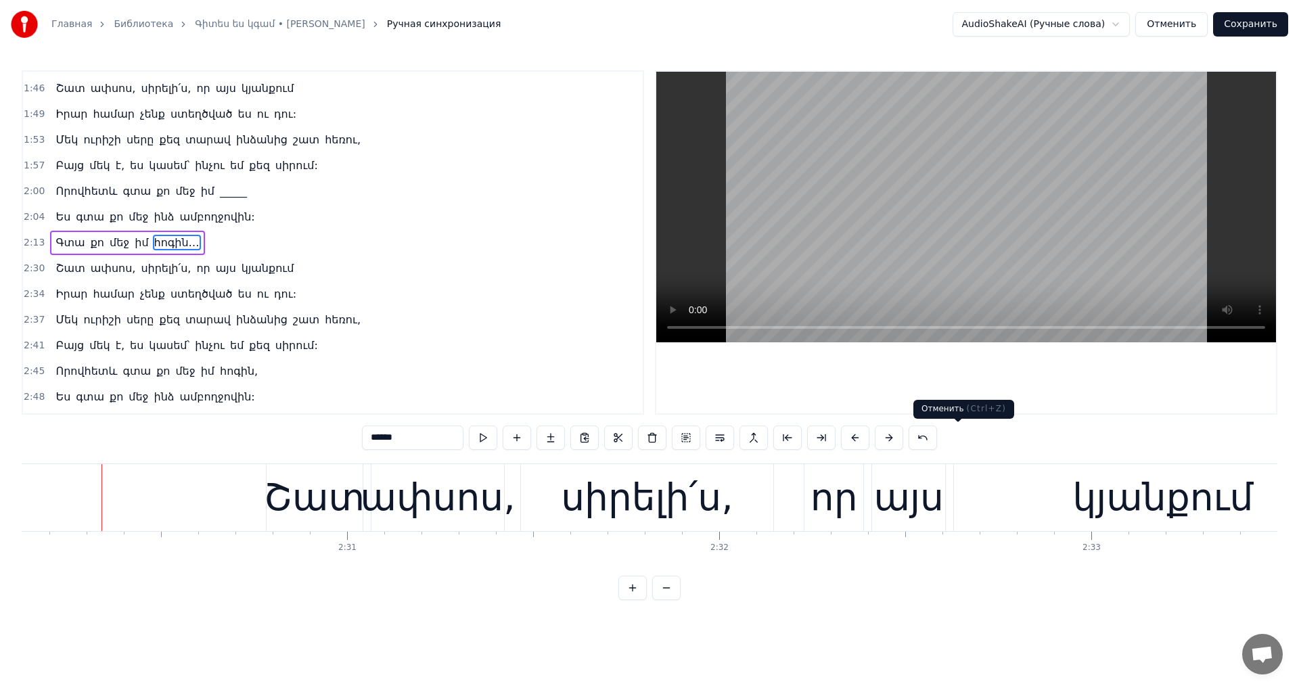
scroll to position [0, 55888]
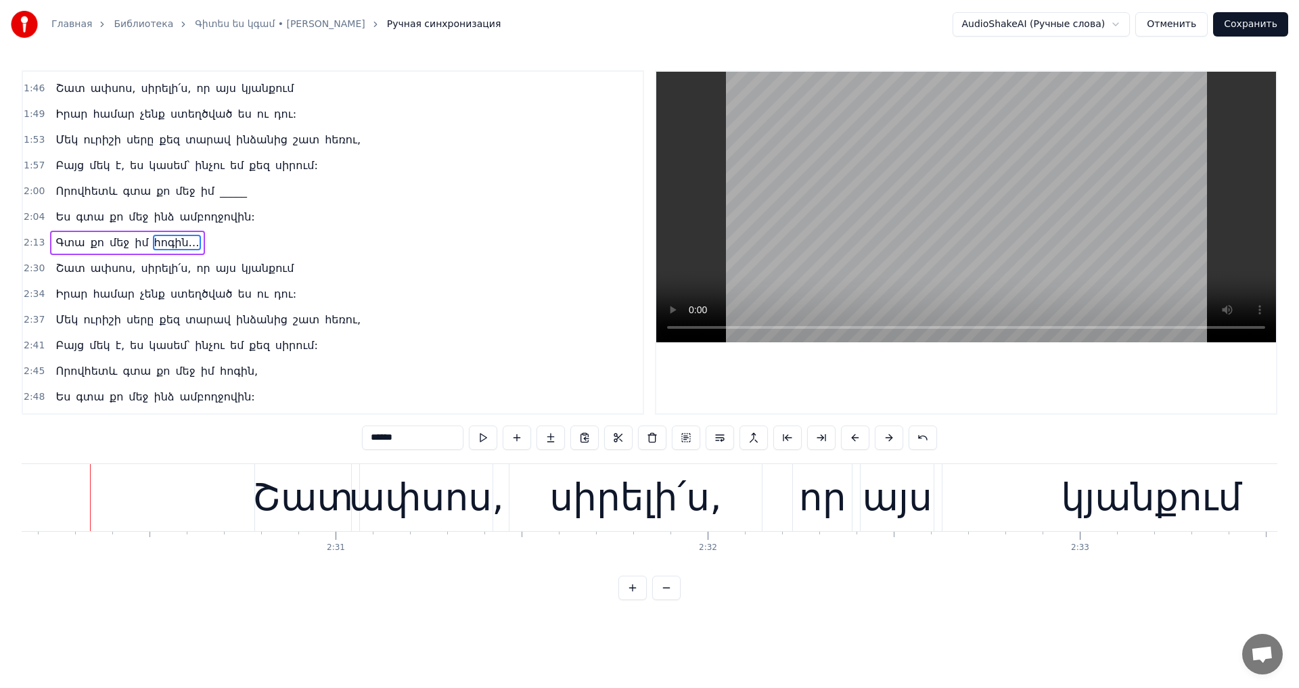
click at [502, 465] on div "Շատ ափսոս, սիրելի՛ս, որ այս կյանքում" at bounding box center [808, 497] width 1109 height 67
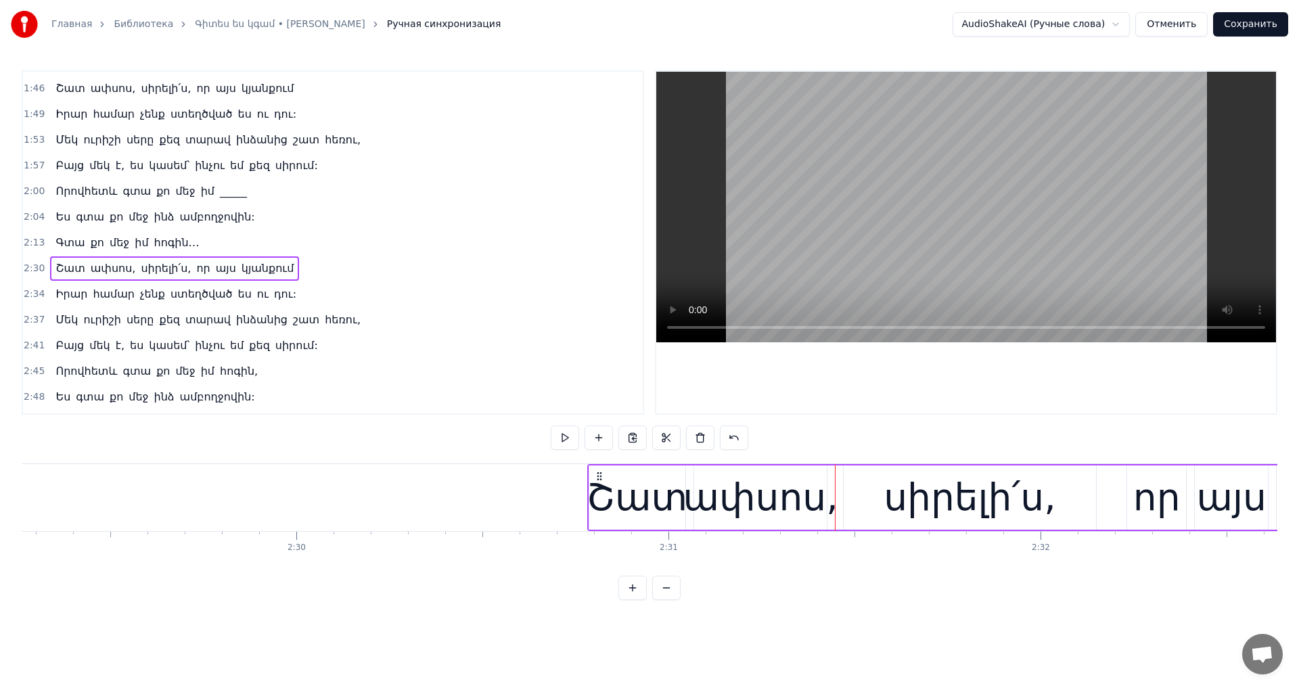
scroll to position [0, 55475]
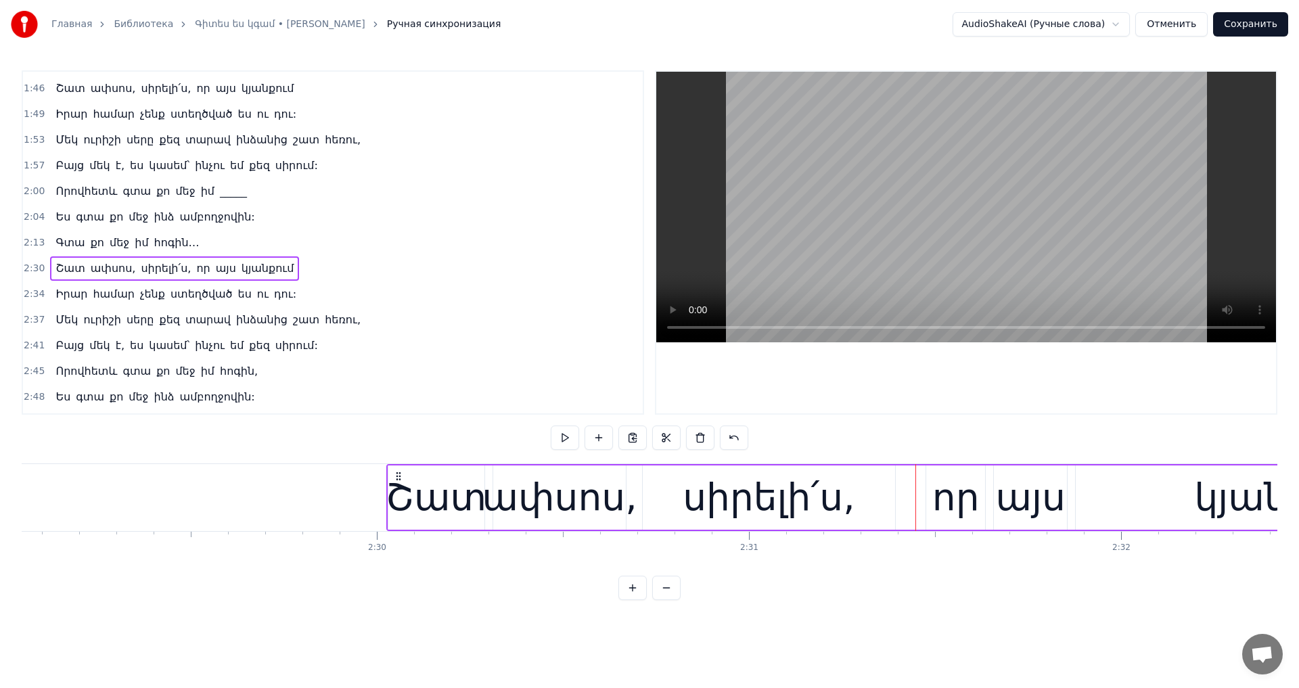
drag, startPoint x: 679, startPoint y: 475, endPoint x: 405, endPoint y: 485, distance: 273.6
click at [398, 495] on div "Շատ ափսոս, սիրելի՛ս, որ այս կյանքում" at bounding box center [940, 497] width 1109 height 67
click at [1007, 185] on video at bounding box center [966, 207] width 620 height 271
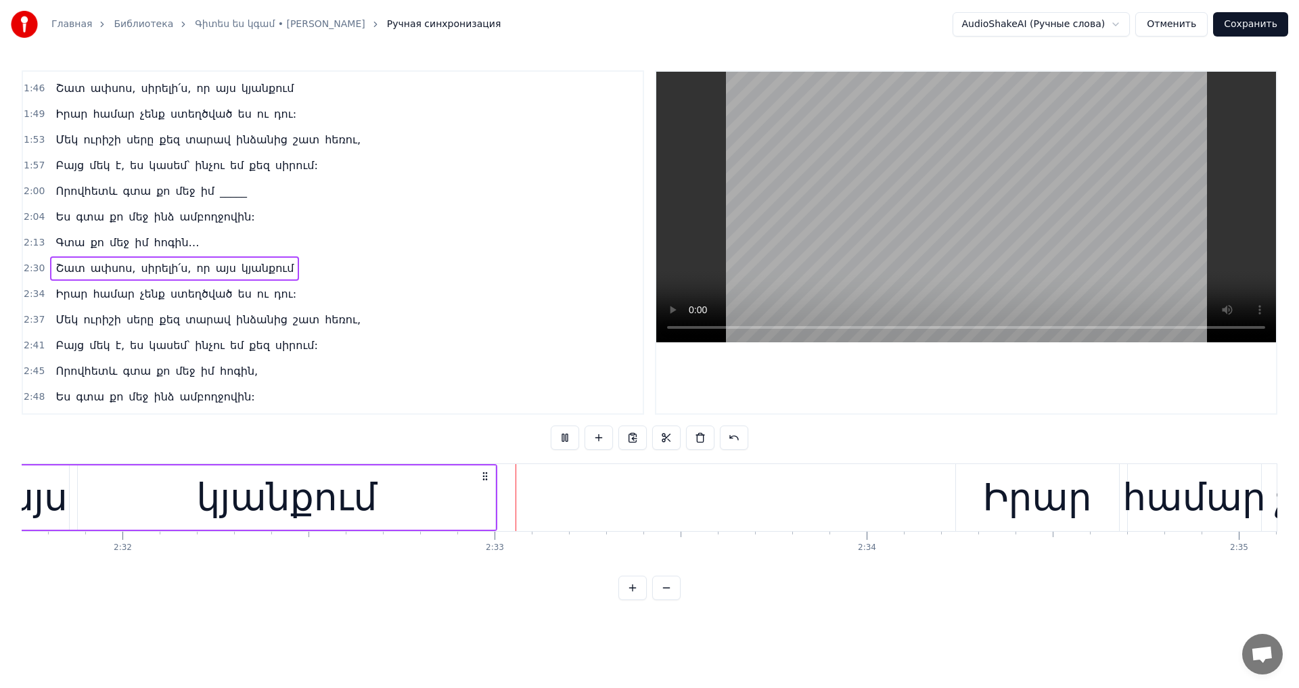
scroll to position [0, 56677]
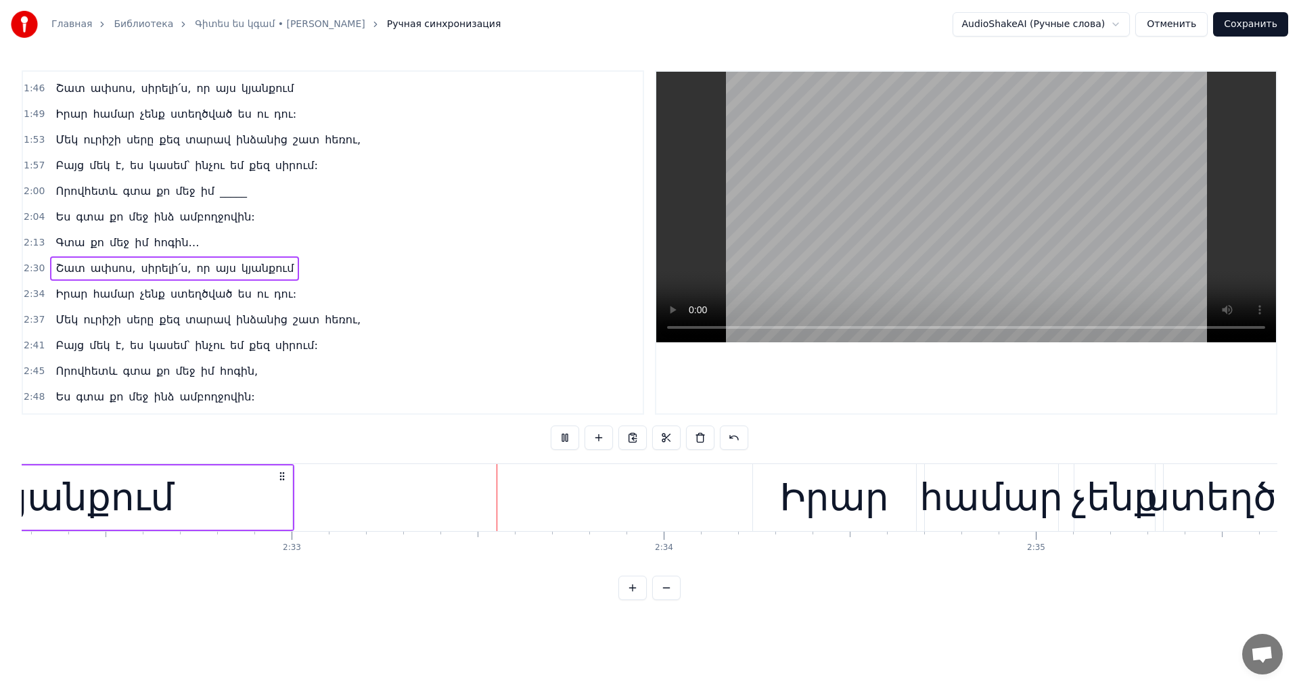
click at [1012, 185] on video at bounding box center [966, 207] width 620 height 271
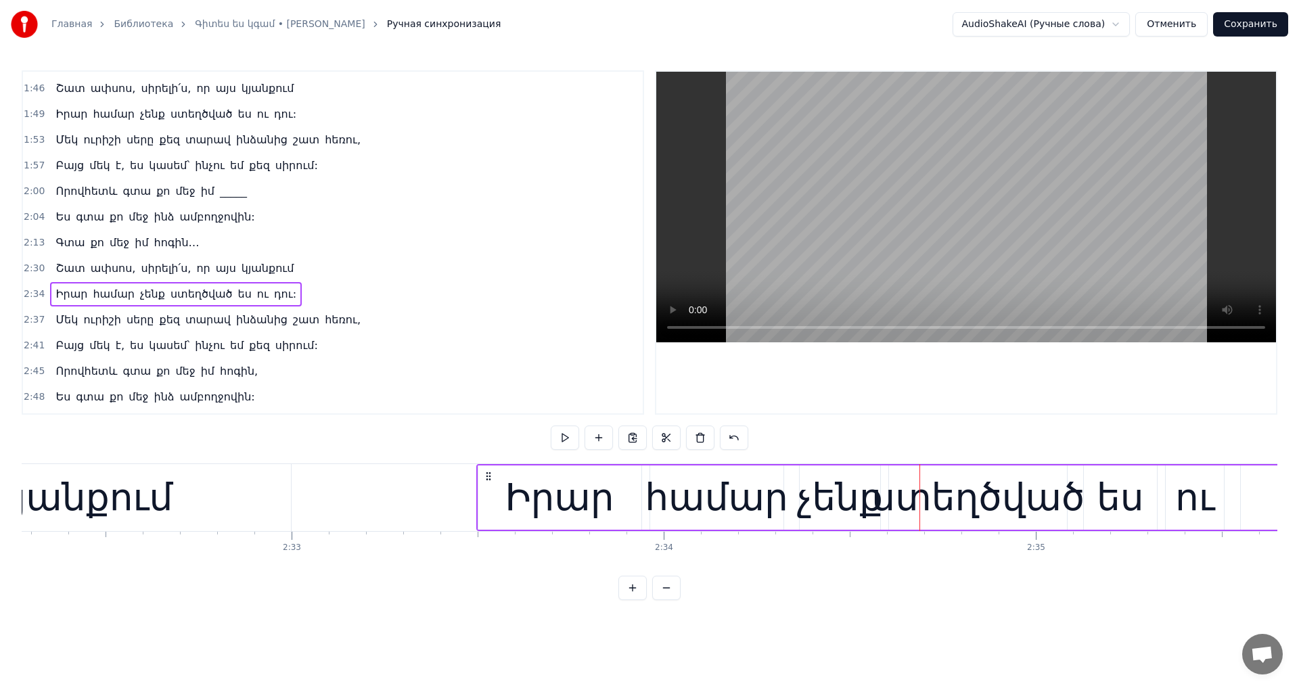
drag, startPoint x: 760, startPoint y: 476, endPoint x: 667, endPoint y: 344, distance: 160.7
click at [480, 512] on div "Իրար համար չենք ստեղծված ես ու դու:" at bounding box center [1057, 497] width 1162 height 67
click at [914, 225] on video at bounding box center [966, 207] width 620 height 271
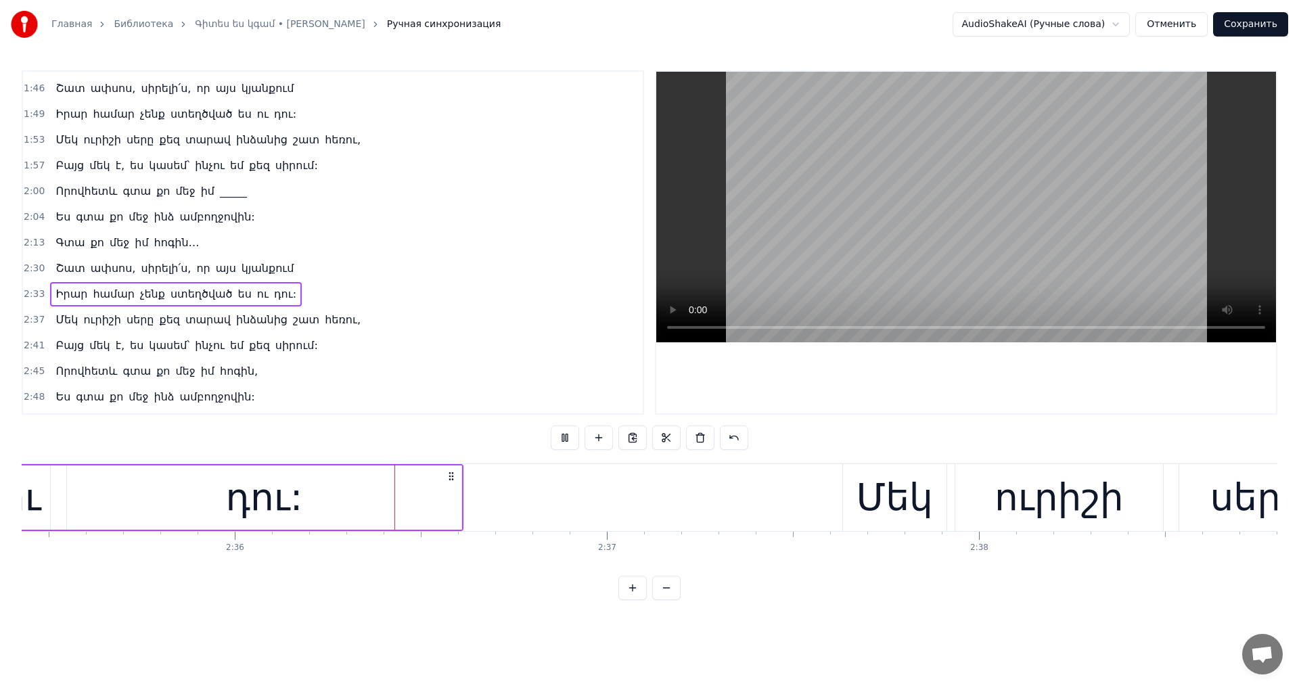
scroll to position [0, 57883]
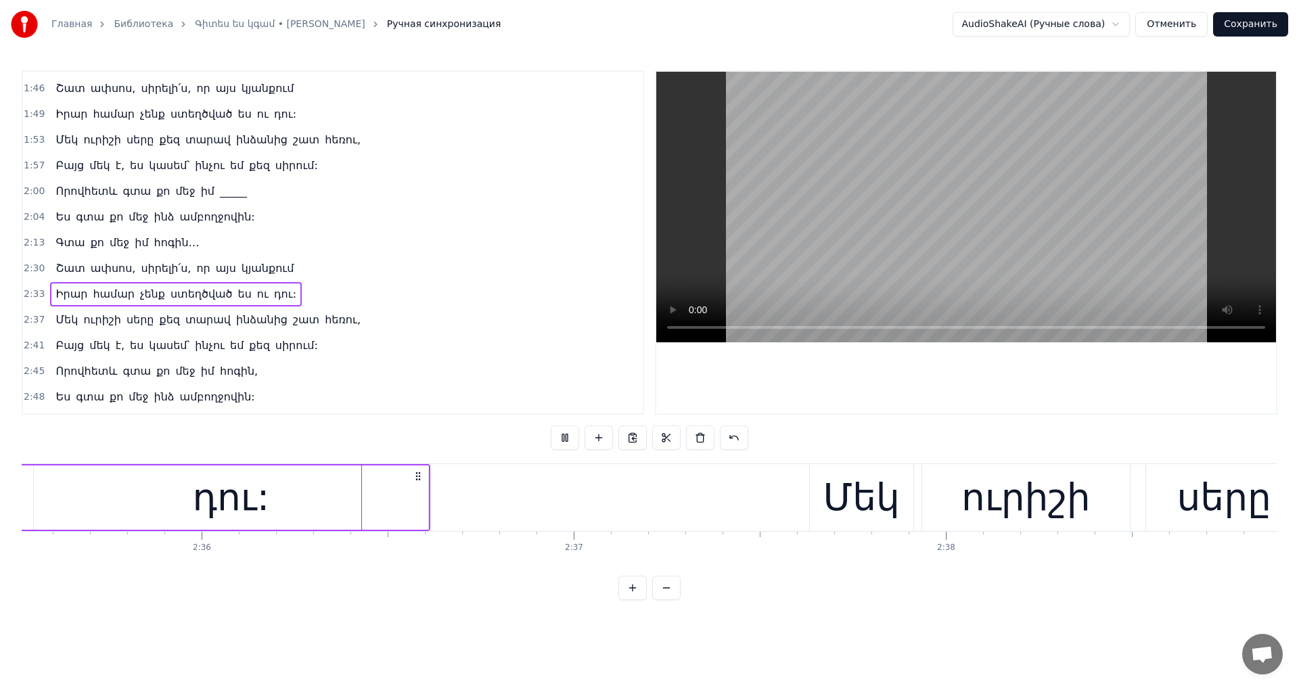
click at [920, 225] on video at bounding box center [966, 207] width 620 height 271
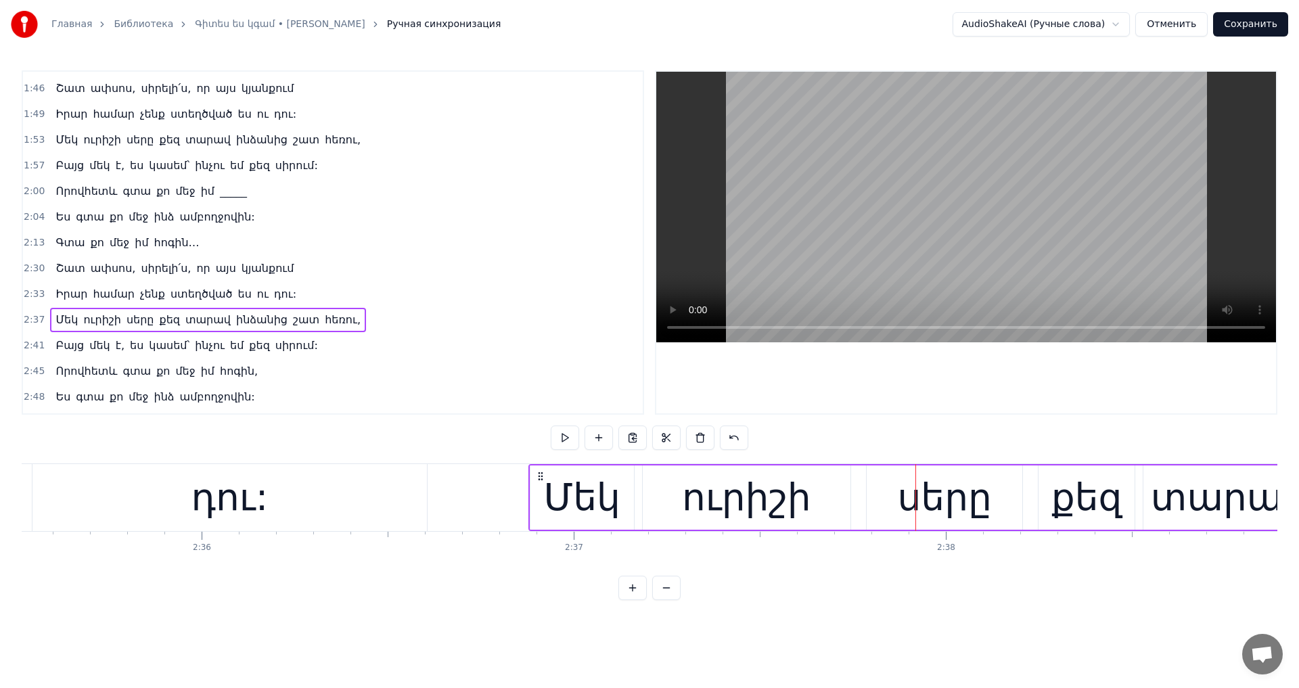
drag, startPoint x: 817, startPoint y: 477, endPoint x: 536, endPoint y: 500, distance: 281.8
click at [536, 500] on div "Մեկ ուրիշի սերը քեզ տարավ ինձանից շատ հեռու," at bounding box center [1199, 497] width 1341 height 67
click at [995, 129] on video at bounding box center [966, 207] width 620 height 271
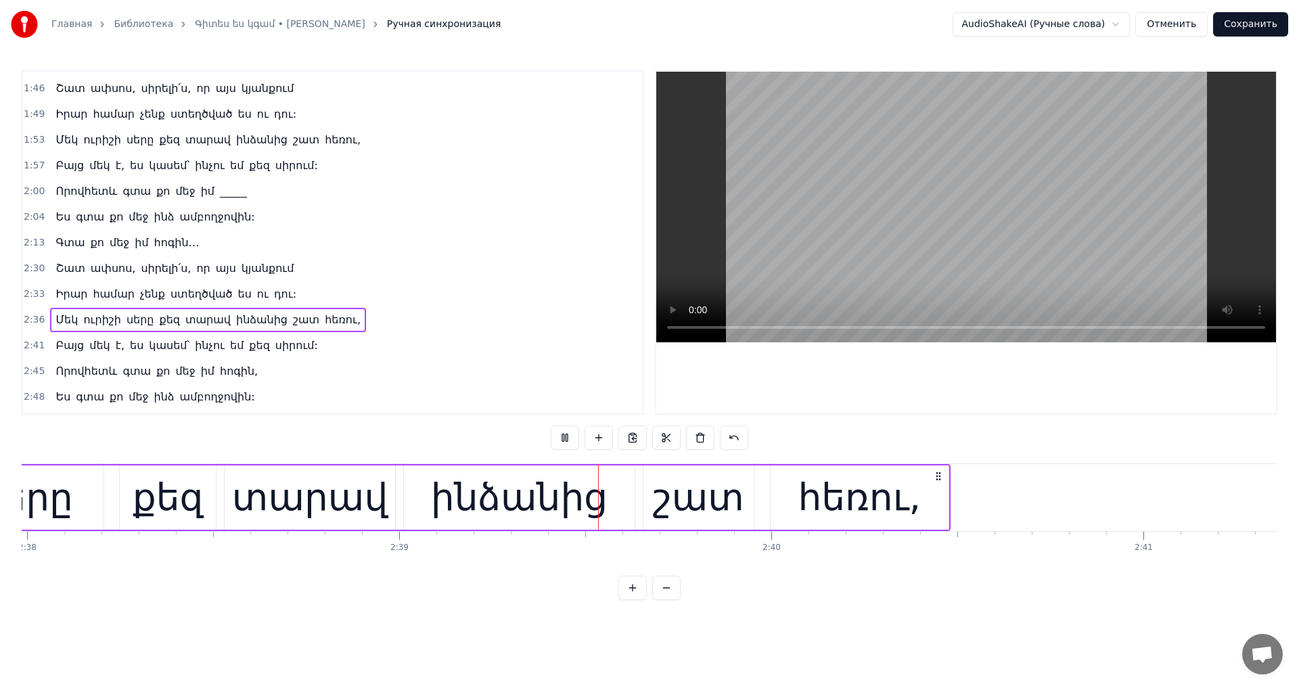
scroll to position [0, 59078]
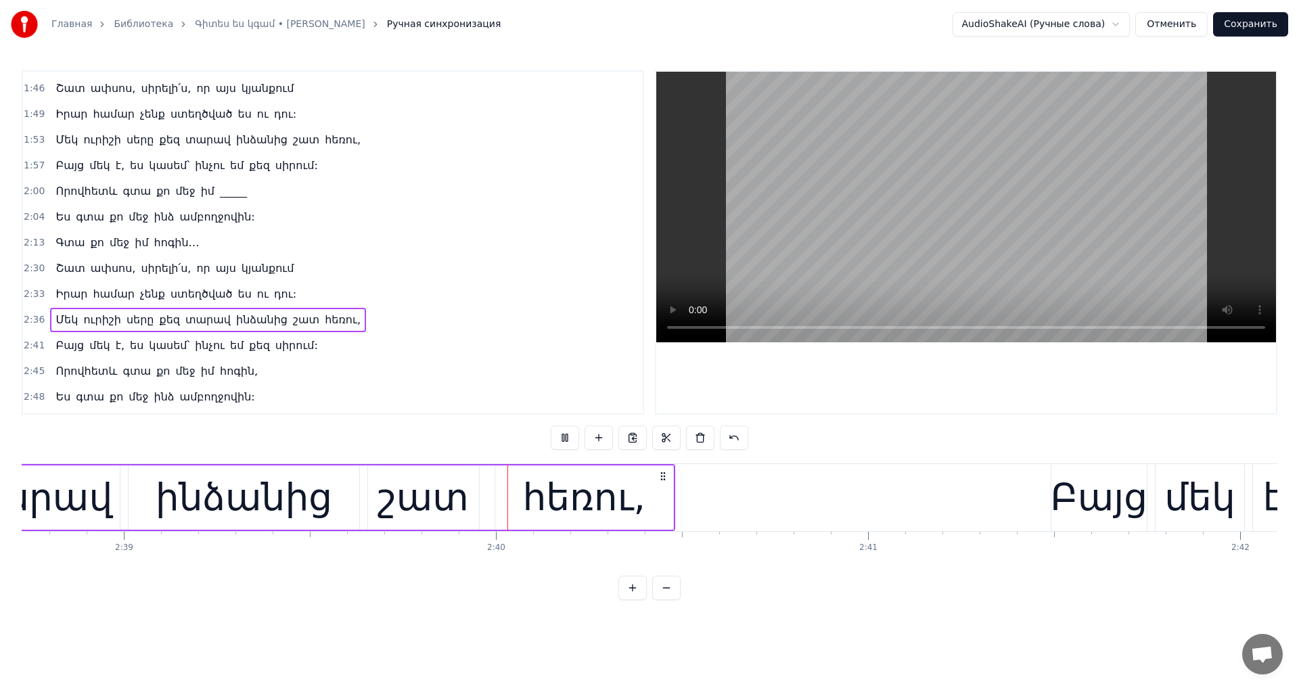
click at [969, 160] on video at bounding box center [966, 207] width 620 height 271
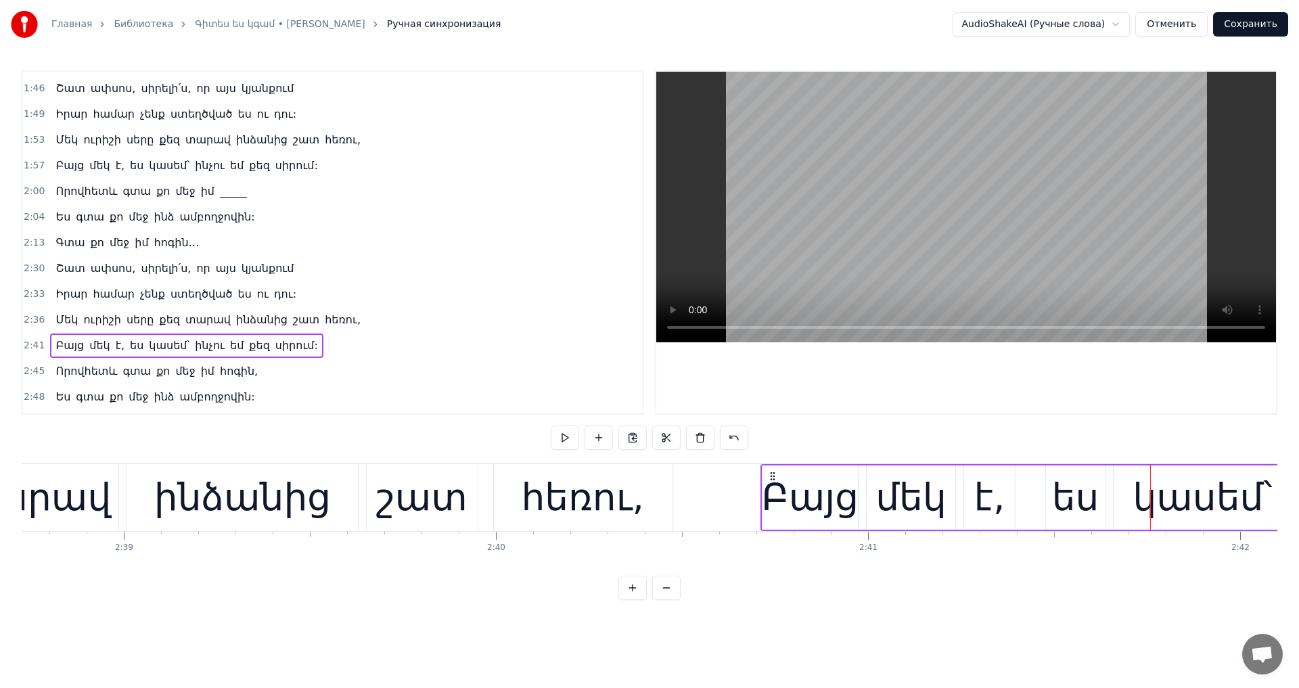
drag, startPoint x: 1060, startPoint y: 473, endPoint x: 769, endPoint y: 503, distance: 291.8
click at [907, 184] on video at bounding box center [966, 207] width 620 height 271
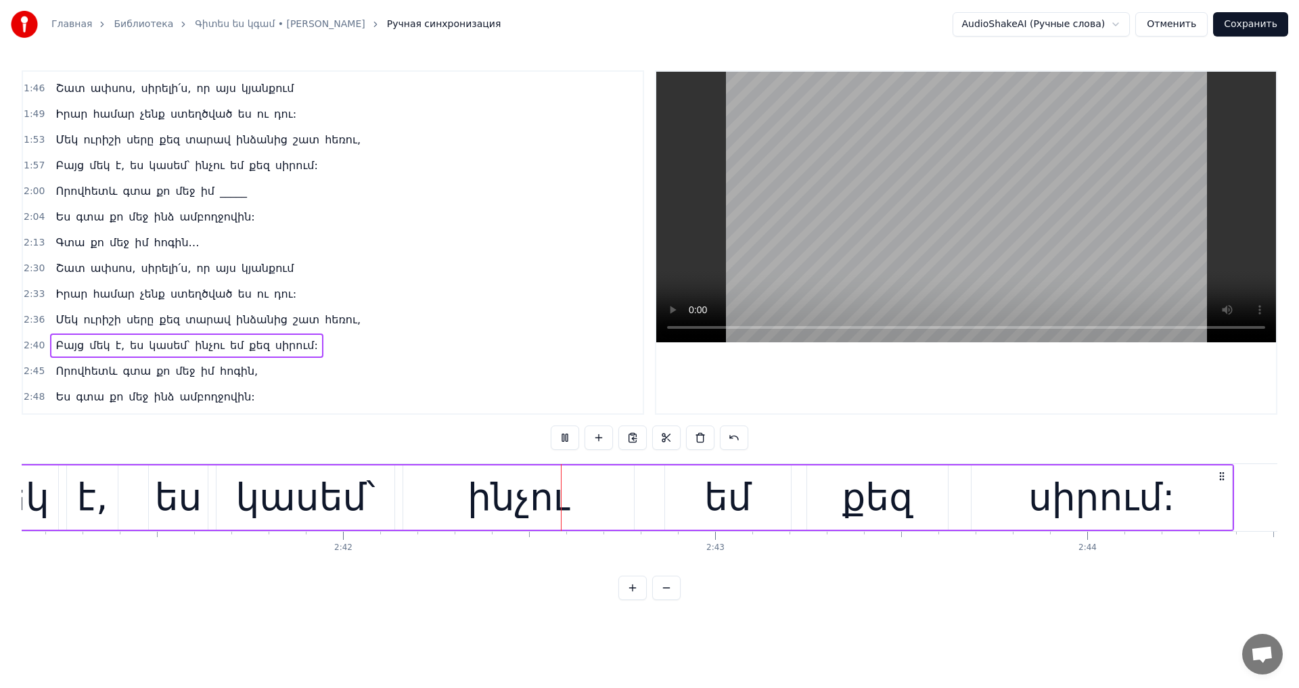
scroll to position [0, 60209]
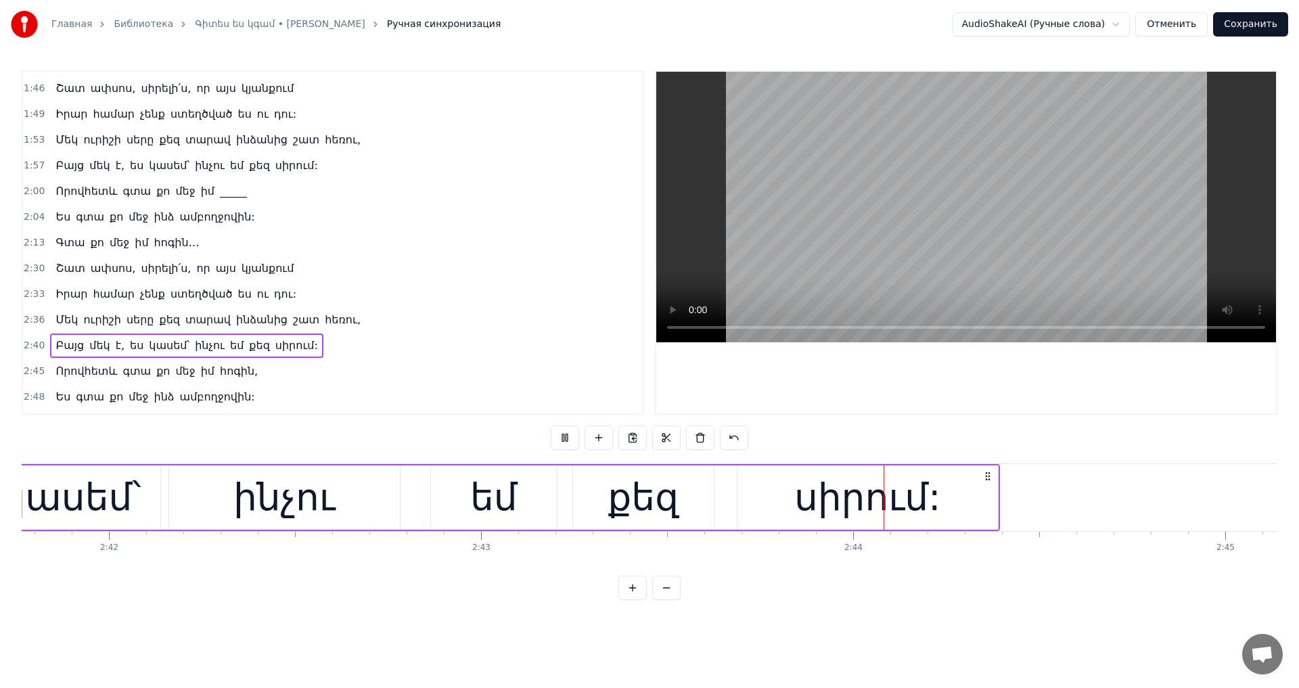
click at [910, 183] on video at bounding box center [966, 207] width 620 height 271
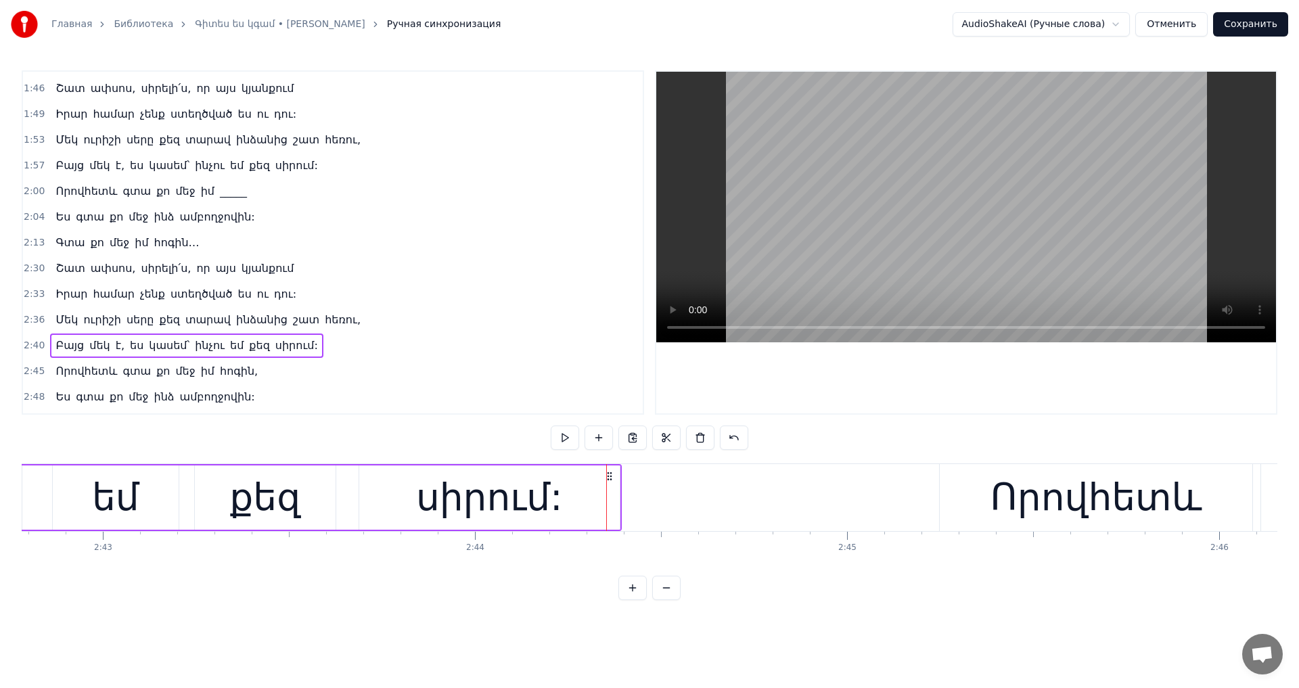
scroll to position [0, 60627]
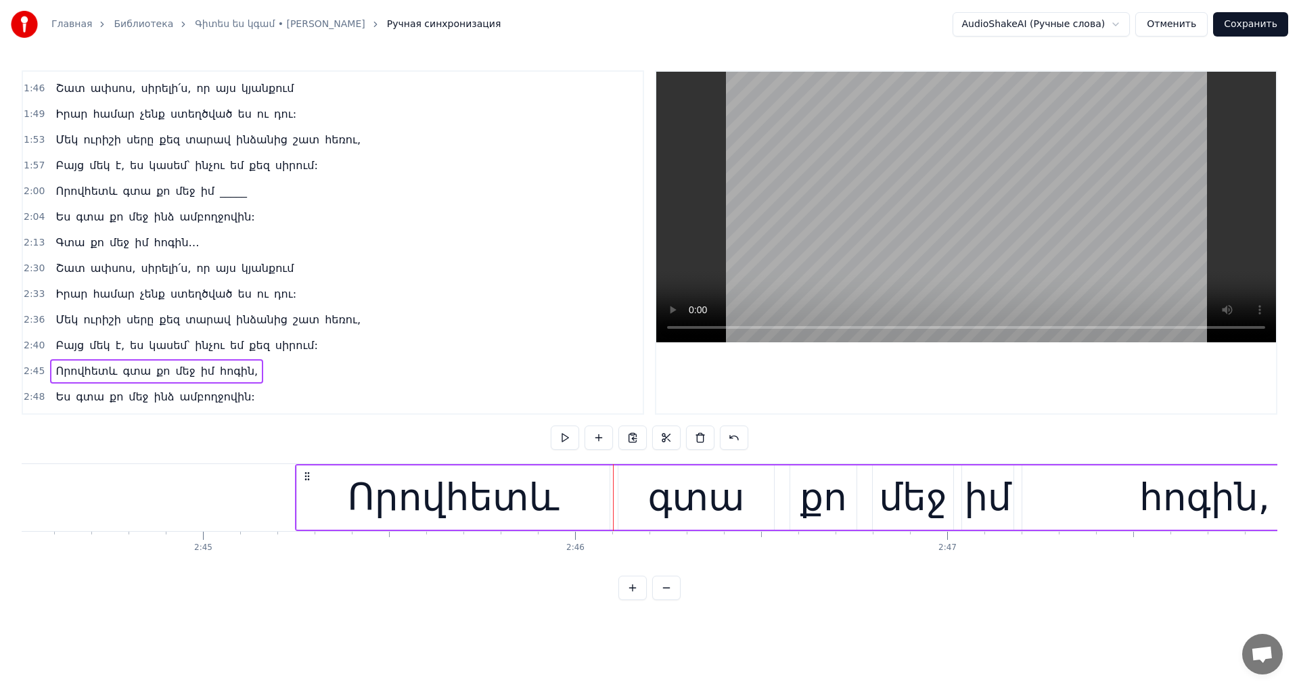
scroll to position [0, 60788]
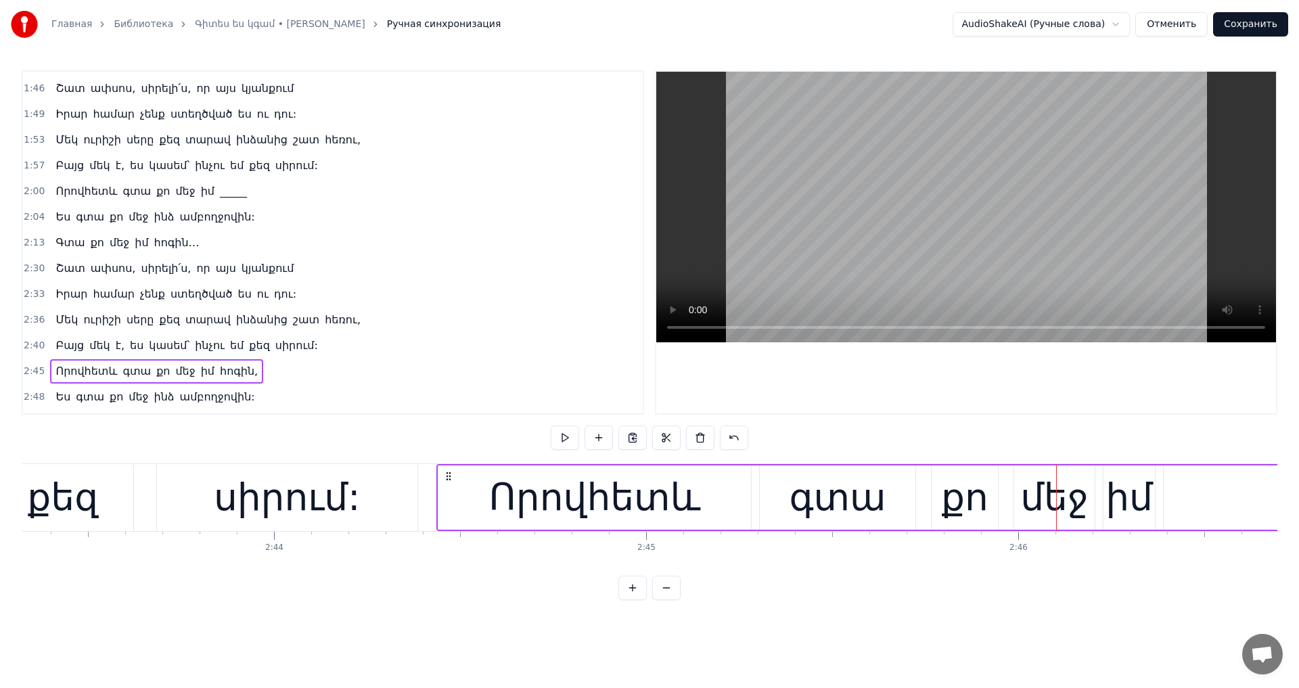
drag, startPoint x: 748, startPoint y: 472, endPoint x: 447, endPoint y: 495, distance: 302.7
click at [447, 495] on div "Որովհետև գտա քո մեջ իմ հոգին," at bounding box center [983, 497] width 1094 height 67
click at [830, 238] on video at bounding box center [966, 207] width 620 height 271
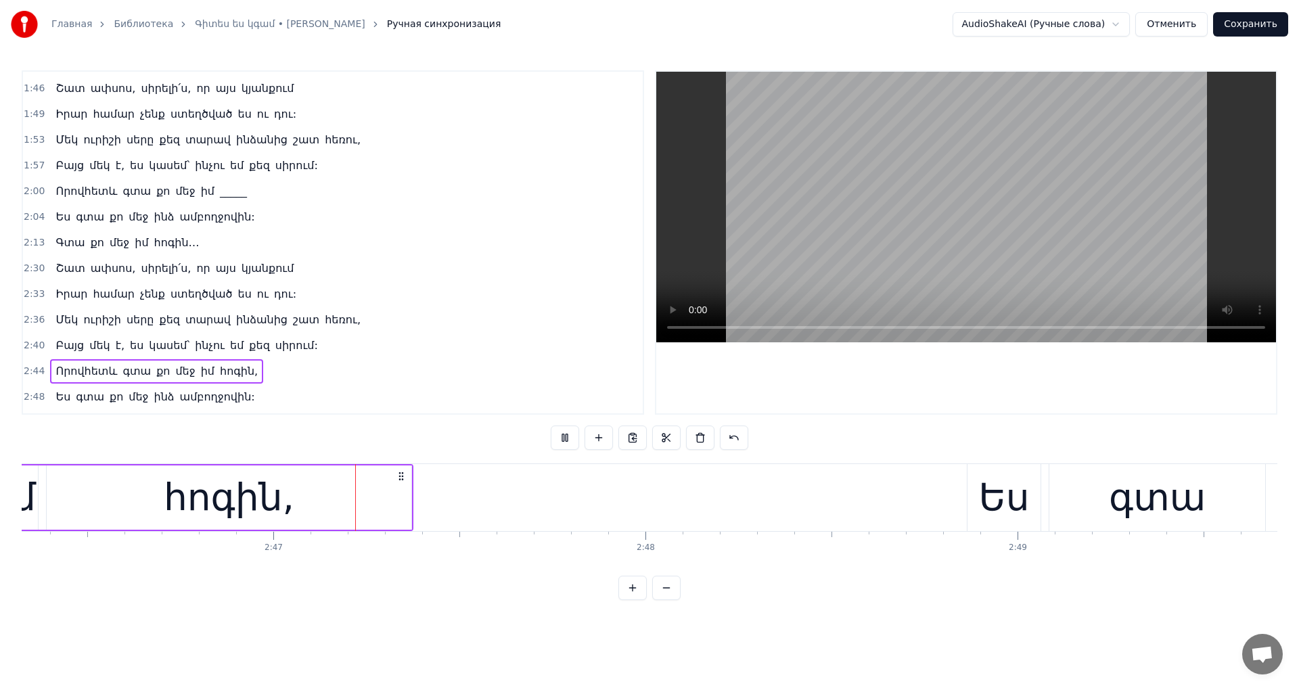
scroll to position [0, 61927]
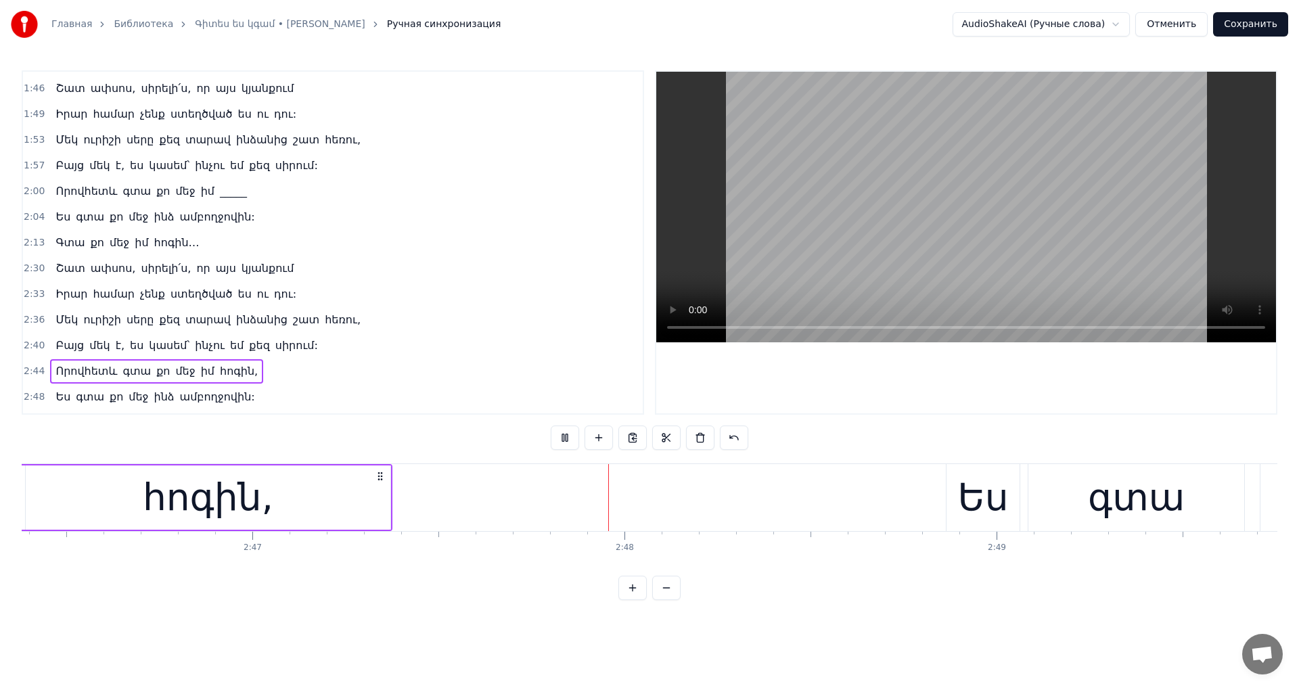
click at [817, 231] on video at bounding box center [966, 207] width 620 height 271
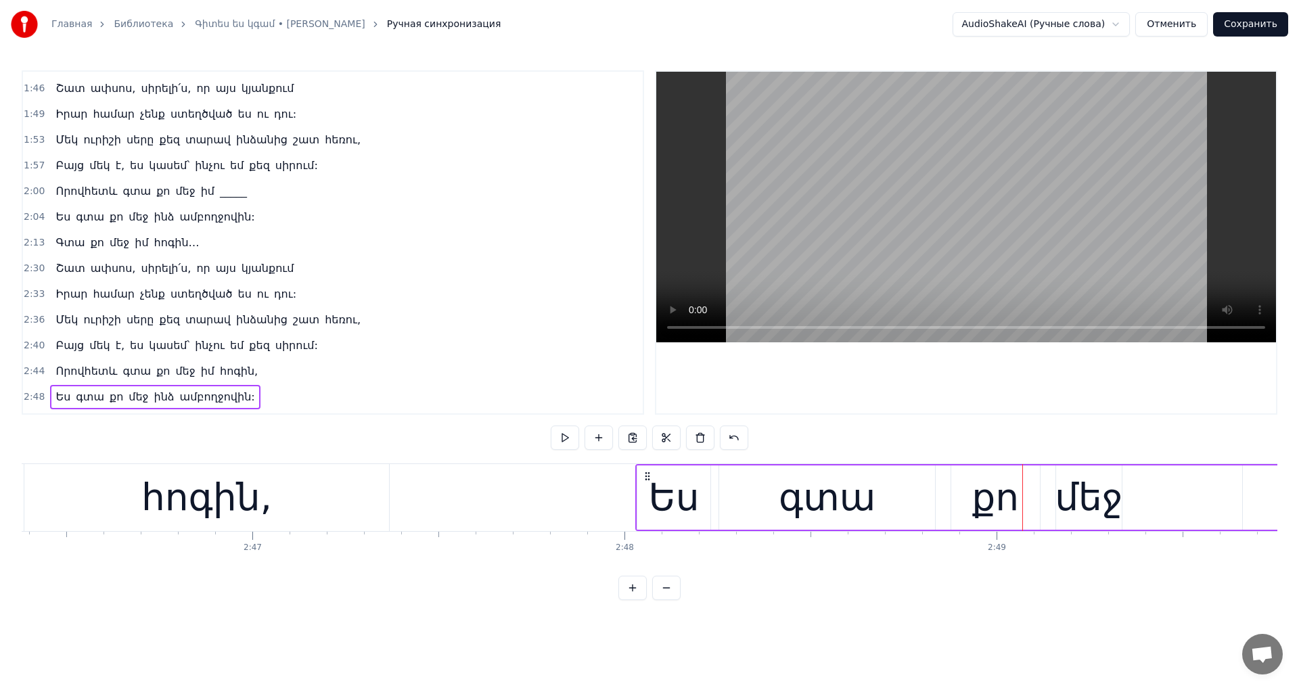
drag, startPoint x: 962, startPoint y: 475, endPoint x: 652, endPoint y: 503, distance: 311.9
click at [652, 503] on div "Ես գտա քո մեջ ինձ ամբողջովին:" at bounding box center [1305, 497] width 1341 height 67
click at [1089, 222] on video at bounding box center [966, 207] width 620 height 271
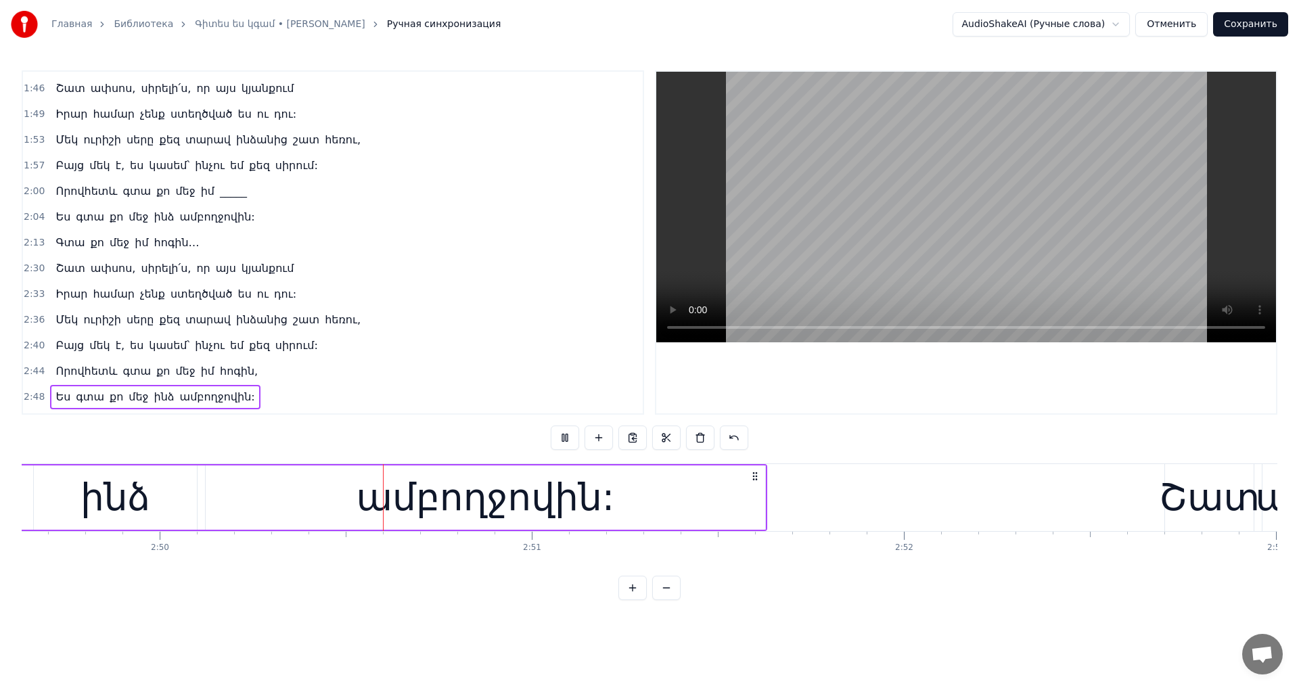
scroll to position [0, 63137]
click at [1056, 214] on video at bounding box center [966, 207] width 620 height 271
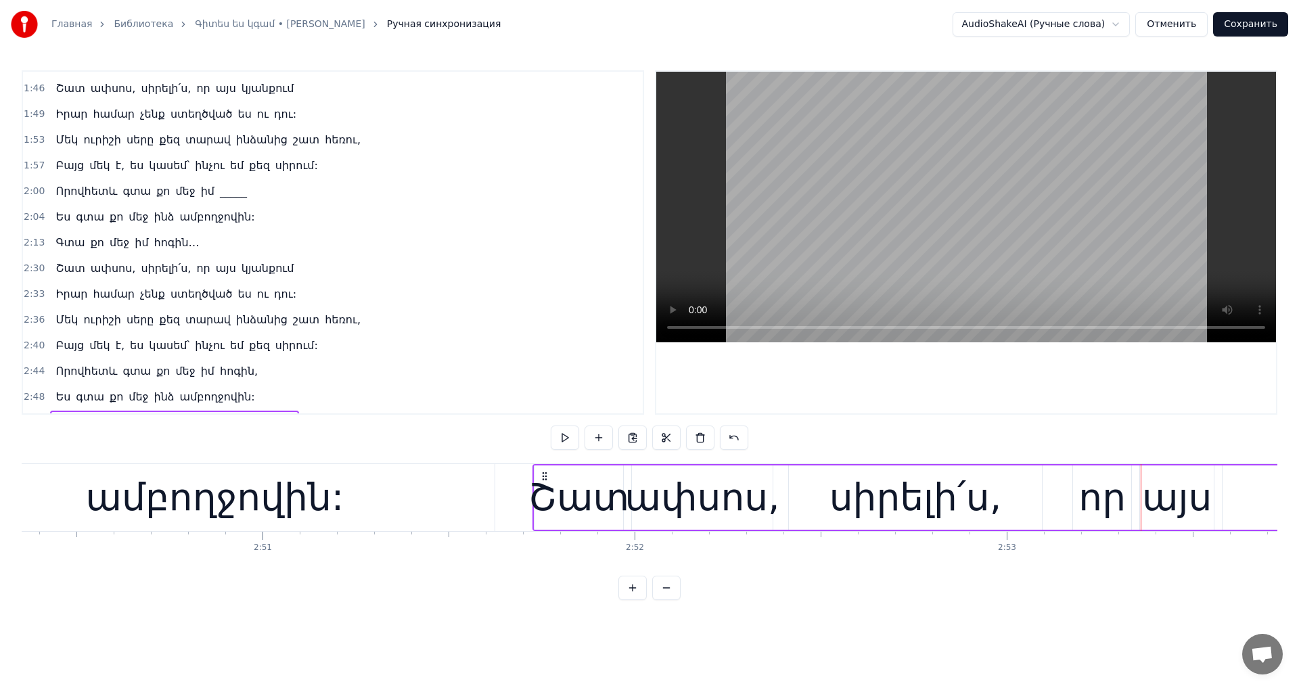
drag, startPoint x: 910, startPoint y: 474, endPoint x: 547, endPoint y: 491, distance: 363.1
click at [547, 491] on div "Շատ ափսոս, սիրելի՛ս, որ այս կյանքում" at bounding box center [1087, 497] width 1109 height 67
click at [876, 175] on video at bounding box center [966, 207] width 620 height 271
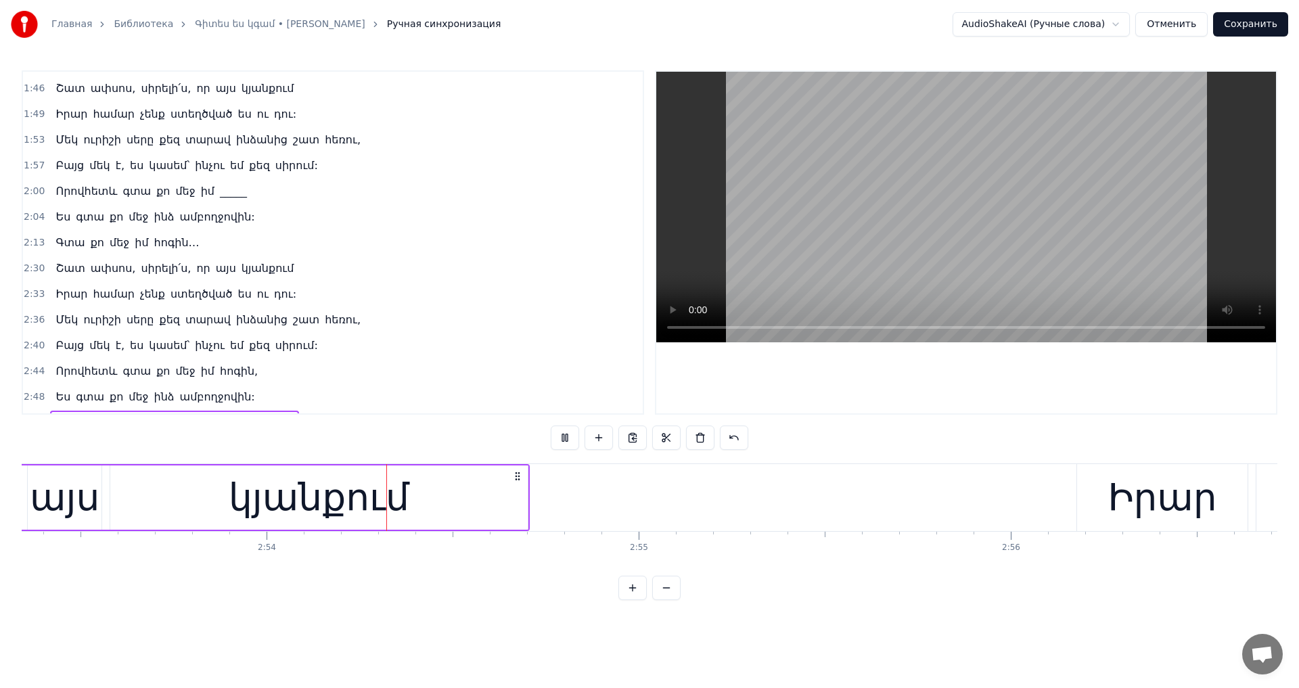
scroll to position [0, 64527]
click at [866, 181] on video at bounding box center [966, 207] width 620 height 271
click at [1239, 462] on div "0:18 Գիտես՝ ես կգամ, ուր էլ որ գնաս ես կգամ, 0:25 Գիտես՝ ես այնտեղ եմ, կամ, ուր…" at bounding box center [650, 335] width 1256 height 530
click at [1239, 466] on div "Իրար" at bounding box center [1153, 497] width 172 height 67
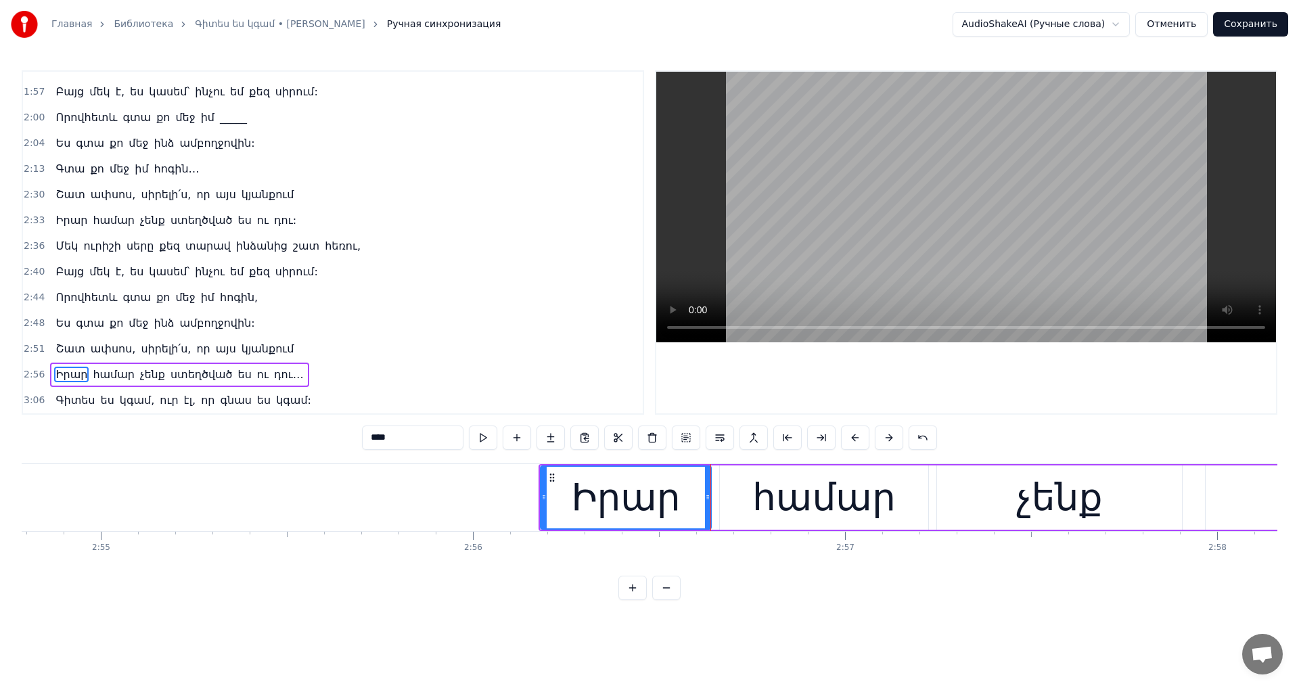
scroll to position [0, 64734]
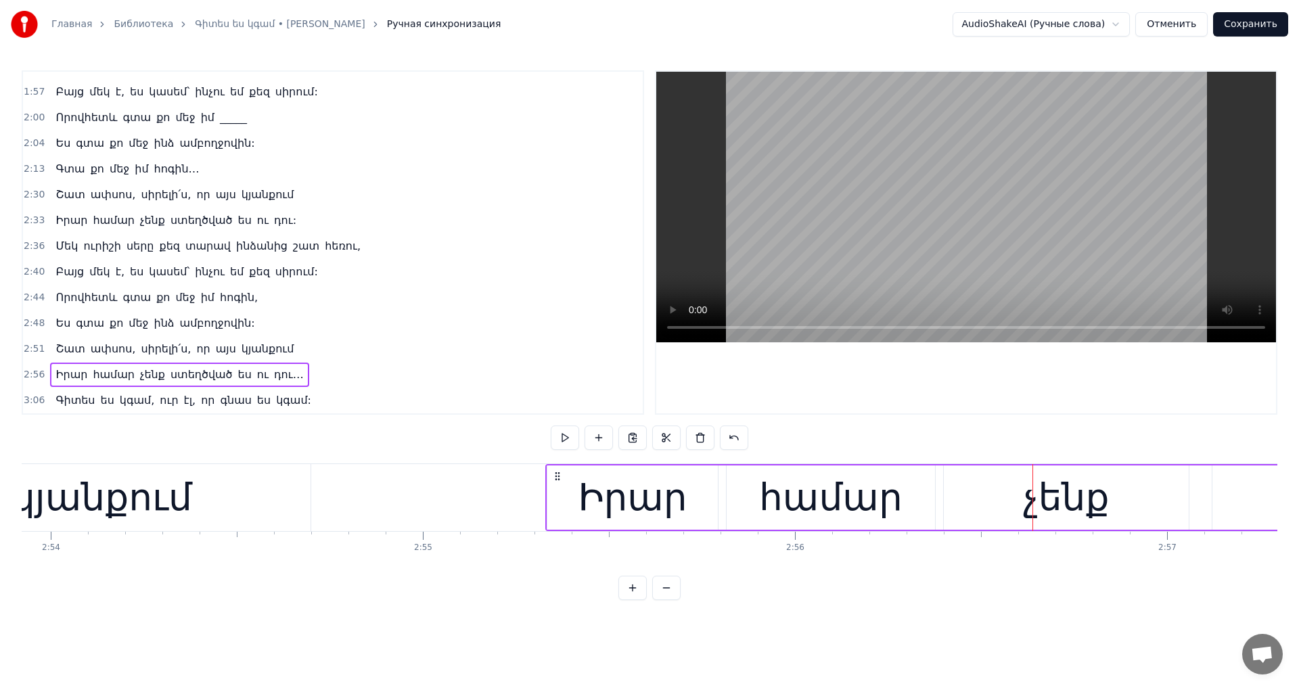
drag, startPoint x: 870, startPoint y: 472, endPoint x: 556, endPoint y: 507, distance: 316.0
click at [927, 251] on video at bounding box center [966, 207] width 620 height 271
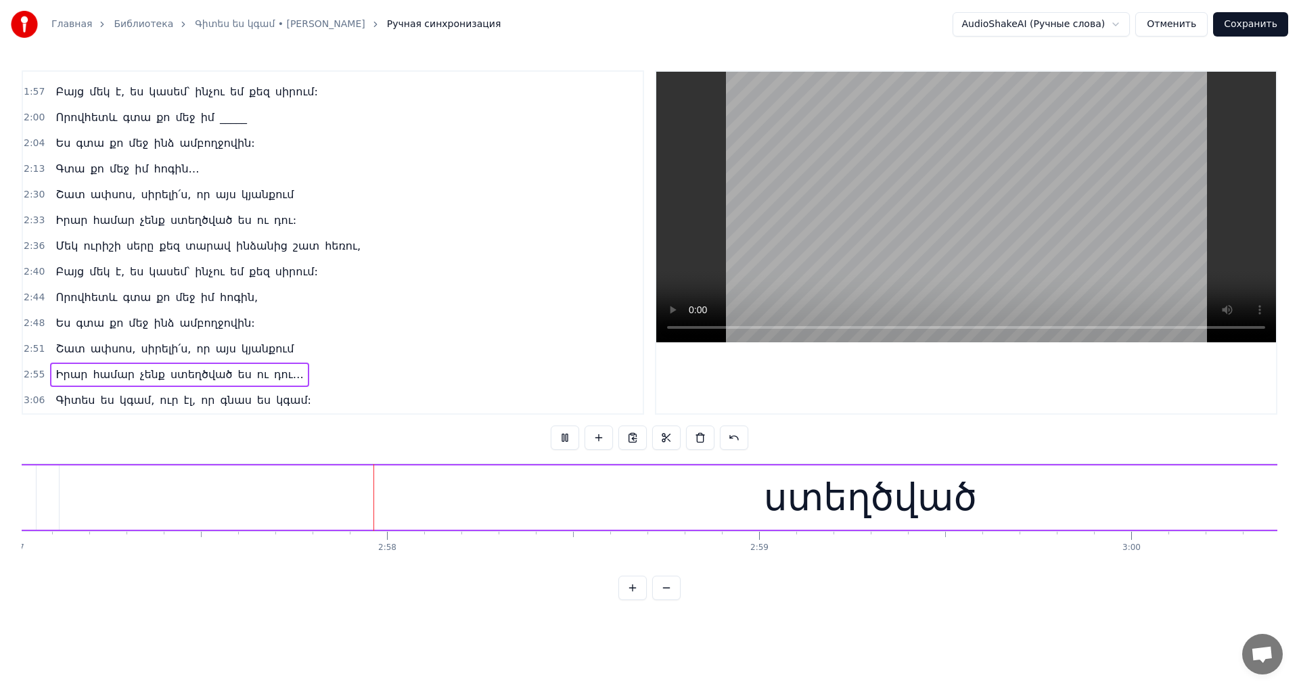
scroll to position [0, 65954]
click at [935, 233] on video at bounding box center [966, 207] width 620 height 271
click at [782, 480] on div "ստեղծված" at bounding box center [802, 498] width 213 height 56
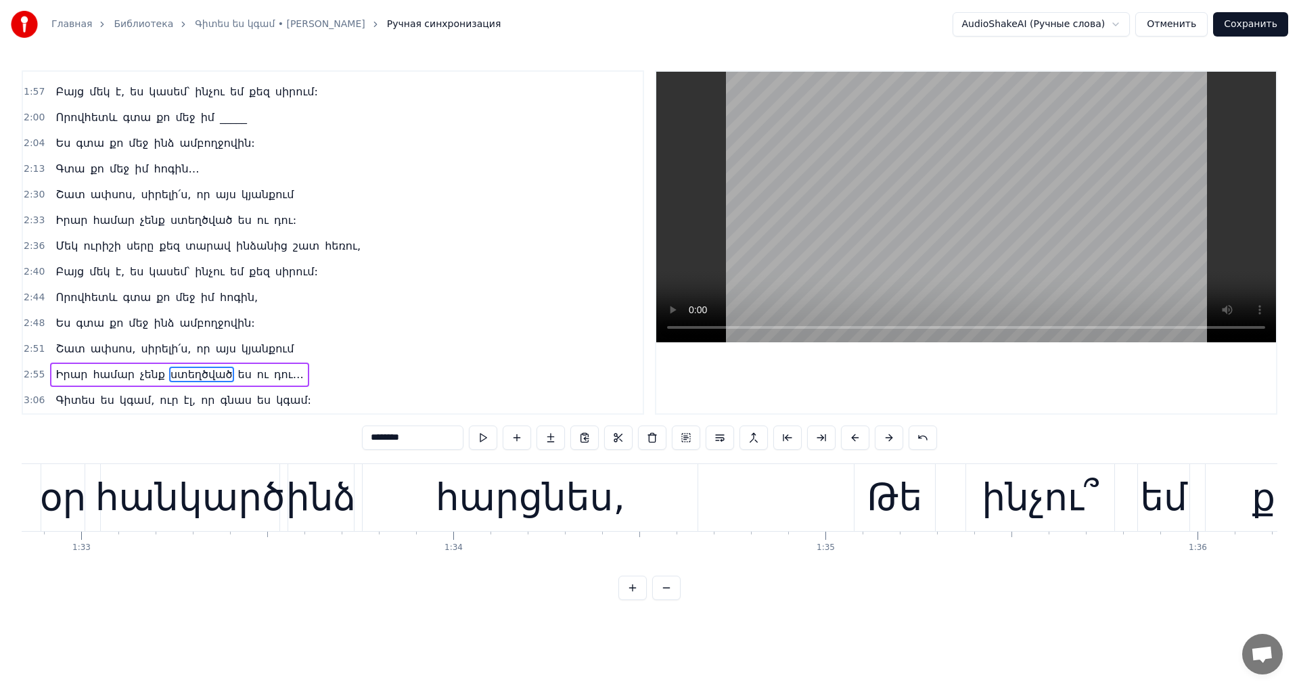
click at [924, 227] on video at bounding box center [966, 207] width 620 height 271
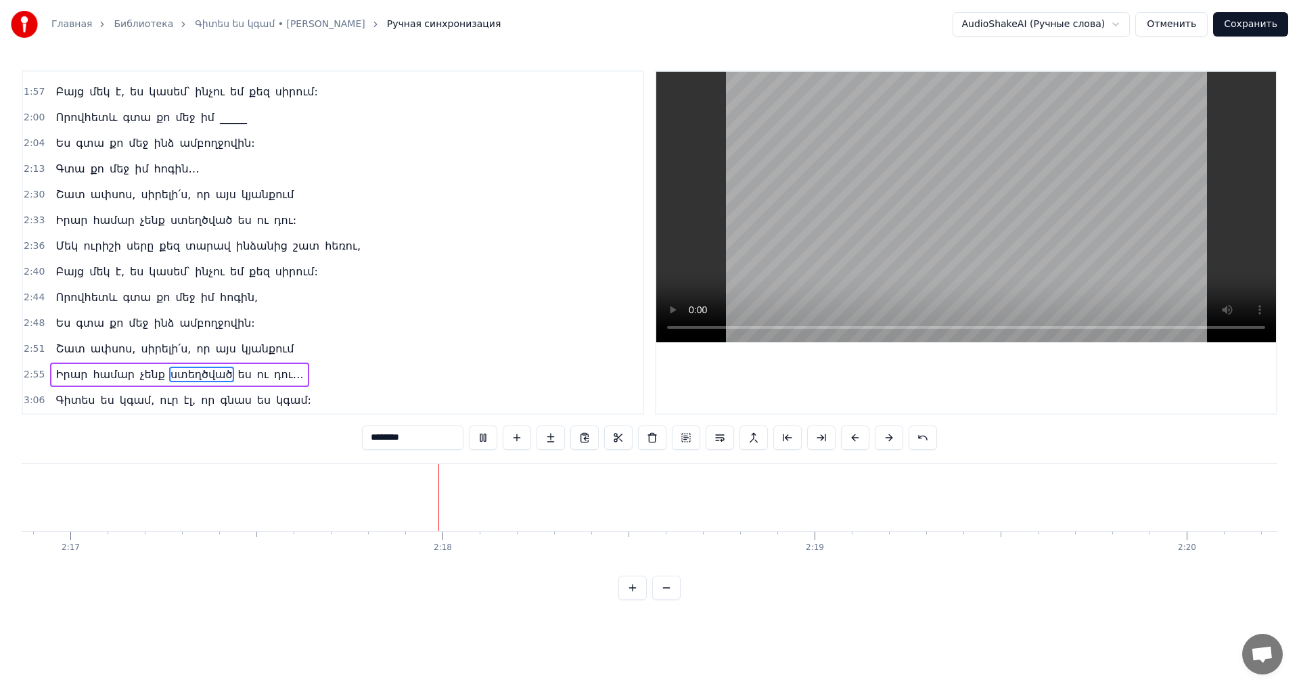
scroll to position [0, 51029]
click at [987, 191] on video at bounding box center [966, 207] width 620 height 271
click at [1271, 34] on button "Сохранить" at bounding box center [1250, 24] width 75 height 24
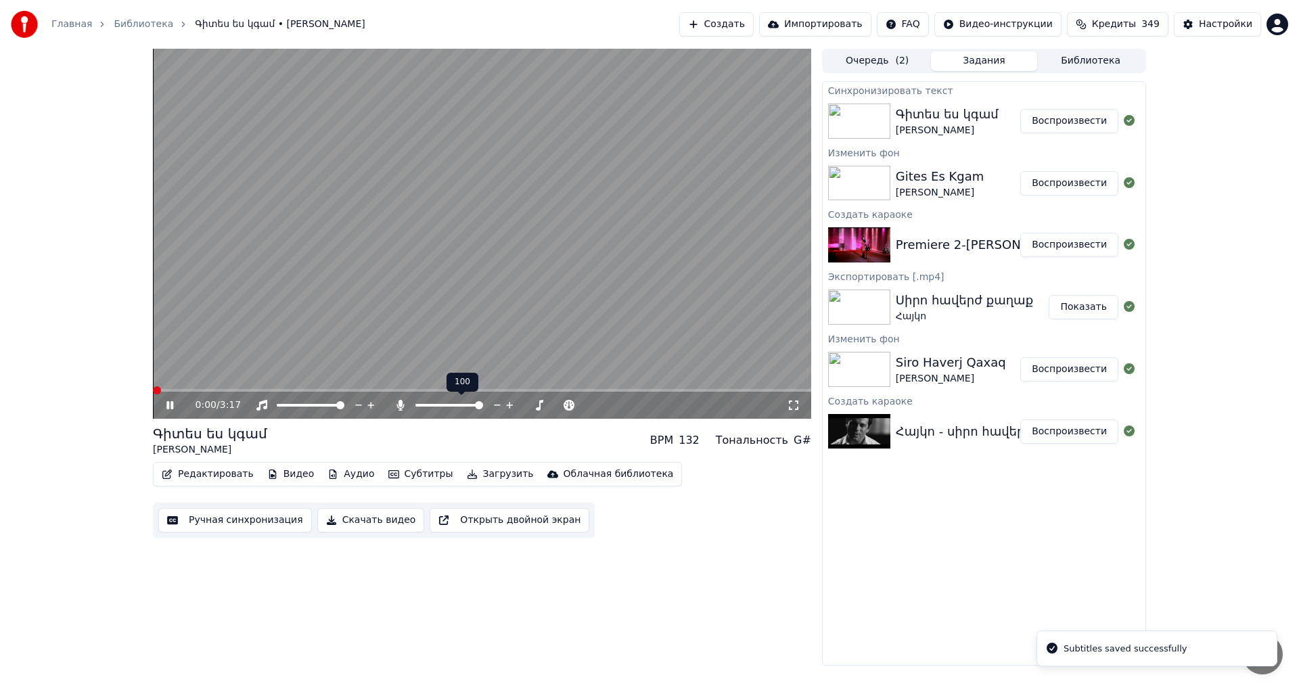
click at [419, 405] on span at bounding box center [450, 405] width 68 height 3
click at [493, 403] on icon at bounding box center [497, 406] width 13 height 14
click at [368, 390] on span at bounding box center [482, 390] width 658 height 3
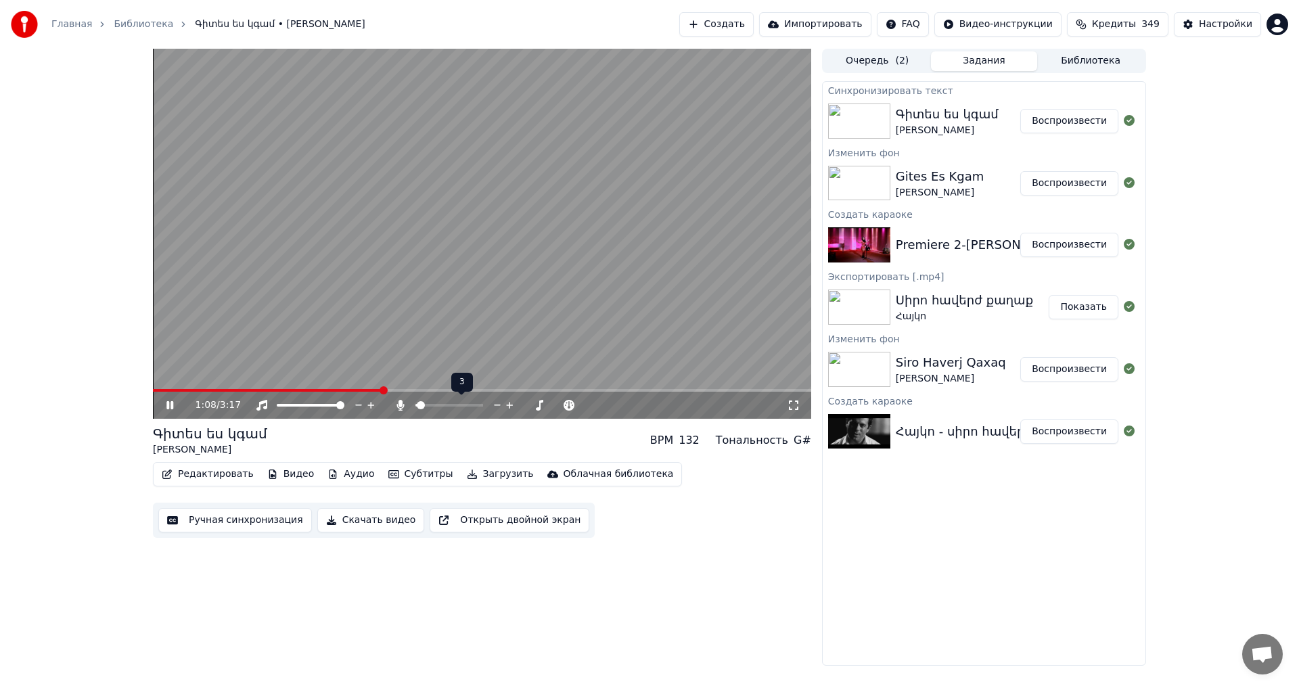
click at [495, 407] on icon at bounding box center [497, 406] width 13 height 14
click at [451, 282] on video at bounding box center [482, 234] width 658 height 370
click at [230, 480] on button "Редактировать" at bounding box center [207, 474] width 103 height 19
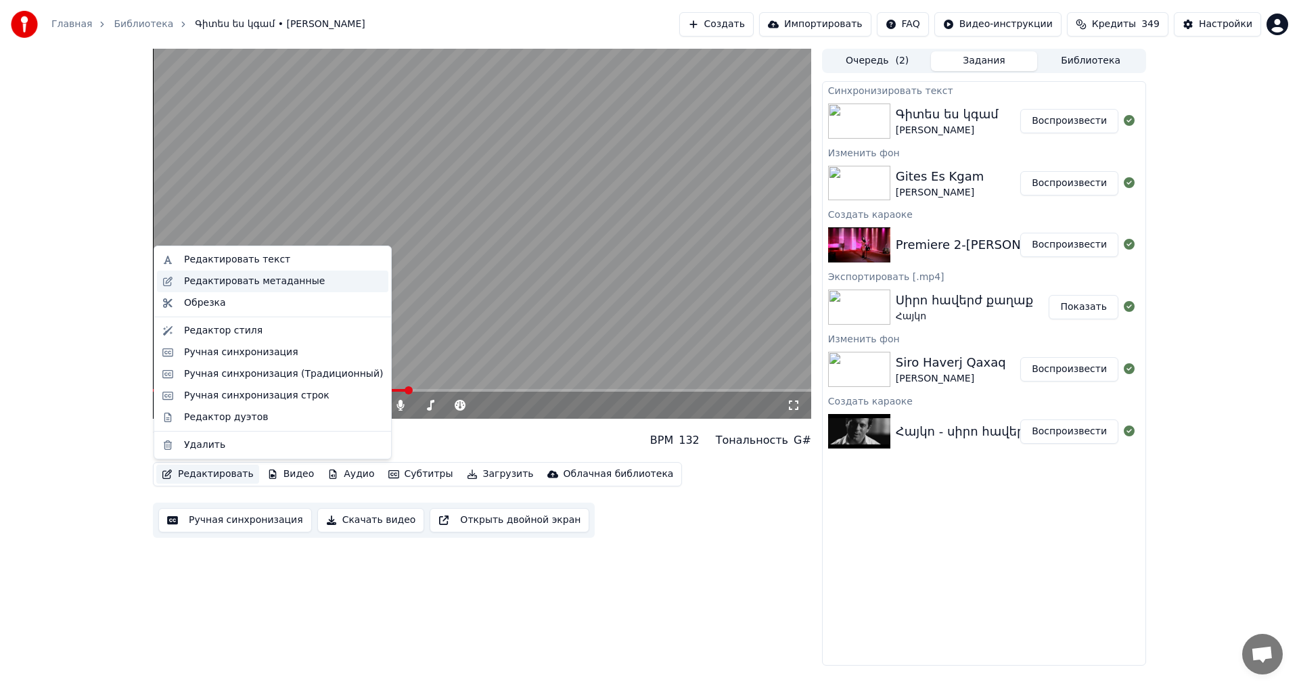
click at [229, 282] on div "Редактировать метаданные" at bounding box center [254, 282] width 141 height 14
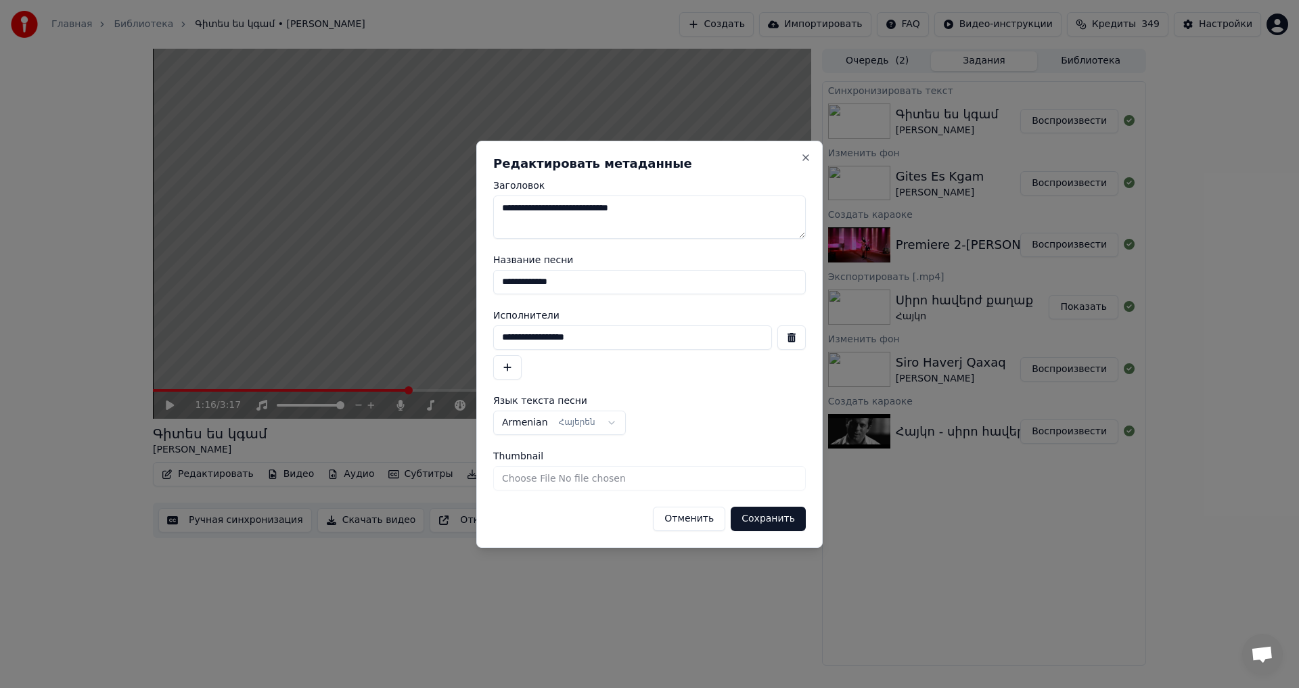
click at [593, 286] on input "**********" at bounding box center [649, 282] width 313 height 24
click at [698, 512] on button "Отменить" at bounding box center [689, 519] width 72 height 24
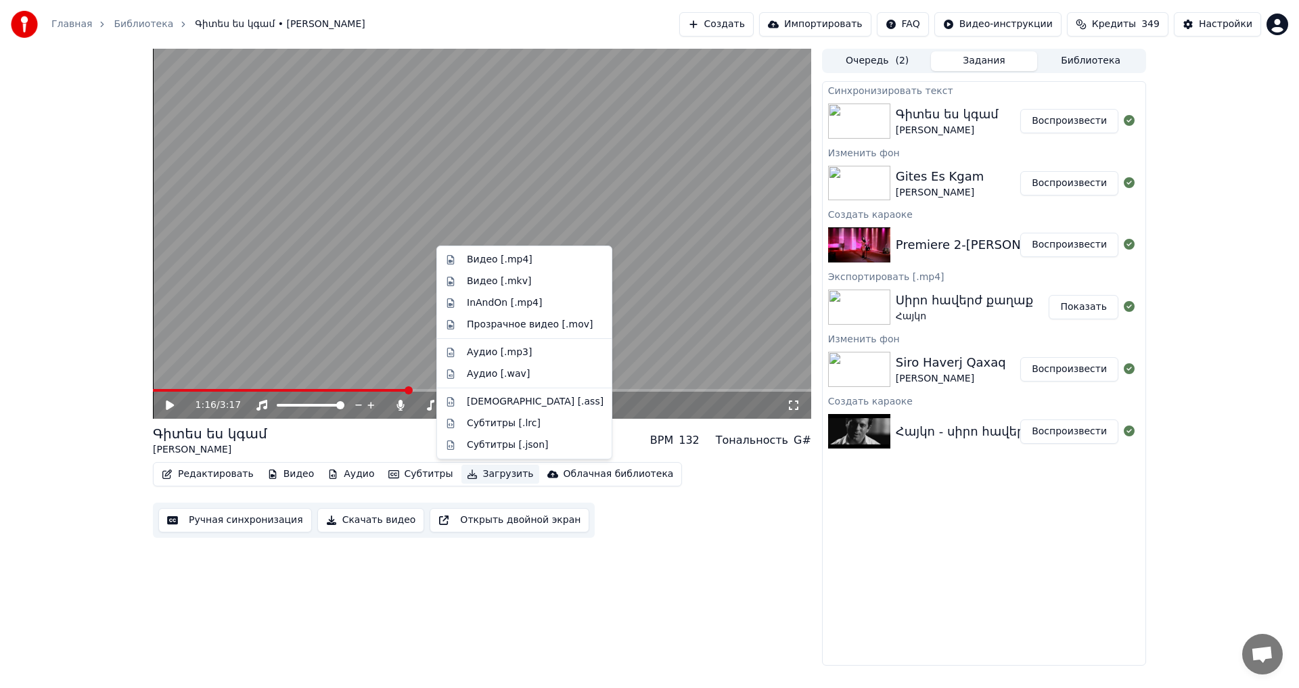
click at [462, 483] on button "Загрузить" at bounding box center [501, 474] width 78 height 19
click at [524, 265] on div "Видео [.mp4]" at bounding box center [535, 260] width 137 height 14
